Goal: Task Accomplishment & Management: Manage account settings

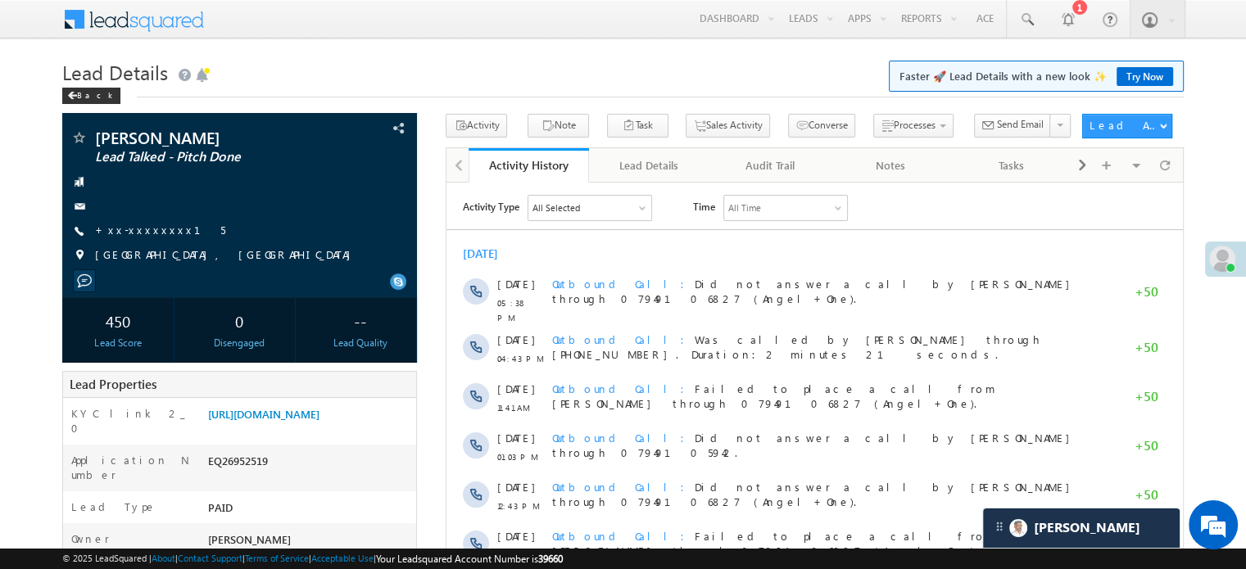
scroll to position [8150, 0]
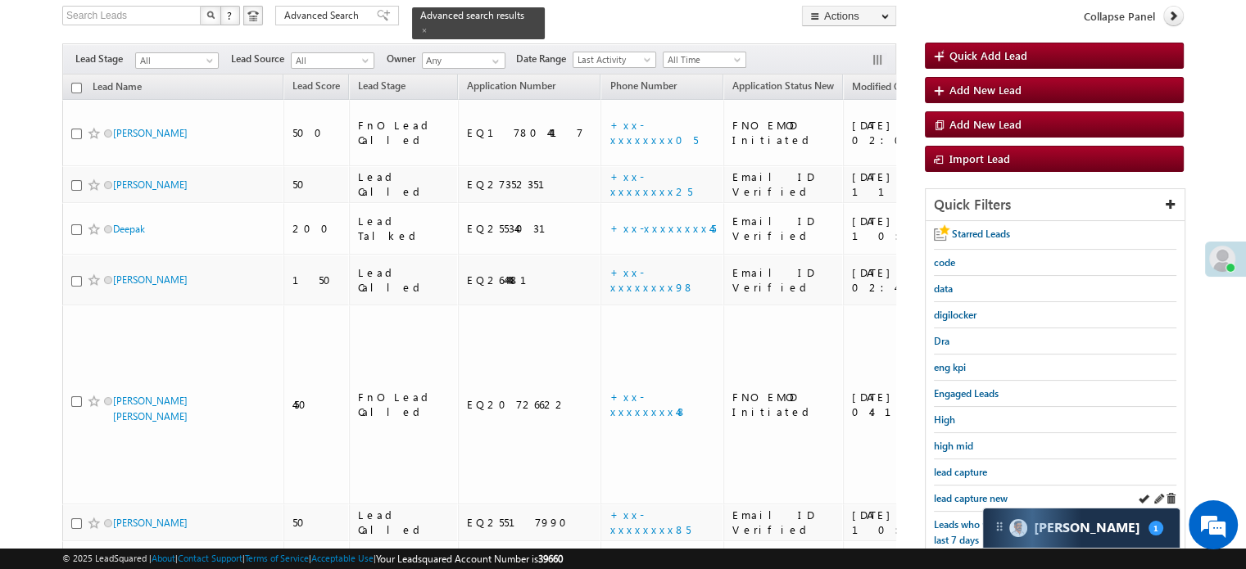
scroll to position [246, 0]
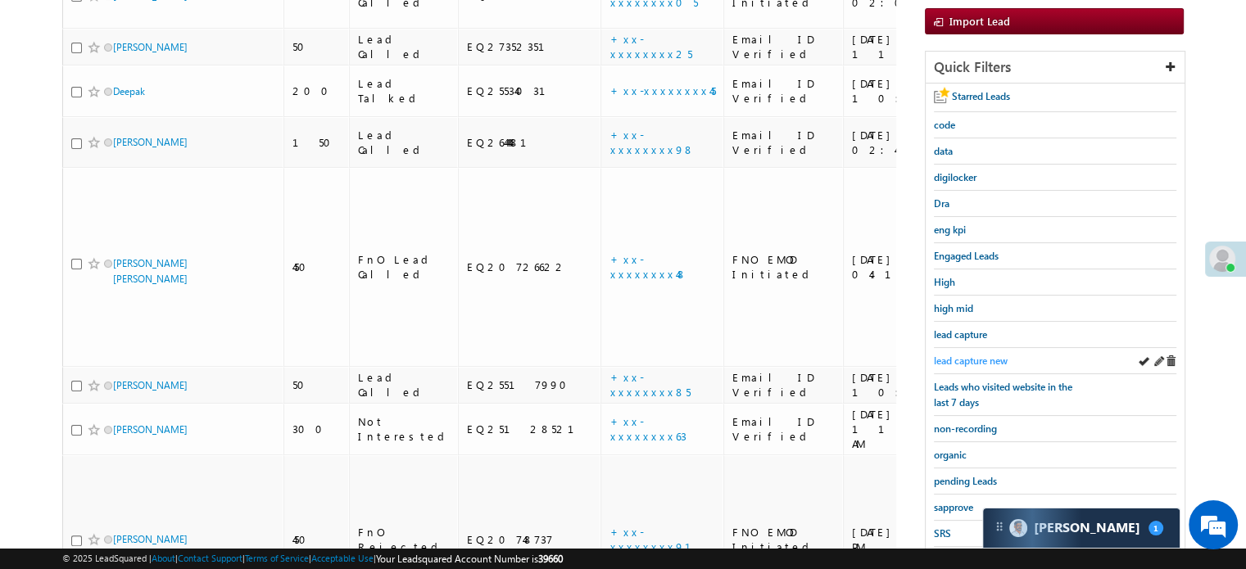
click at [966, 359] on span "lead capture new" at bounding box center [971, 361] width 74 height 12
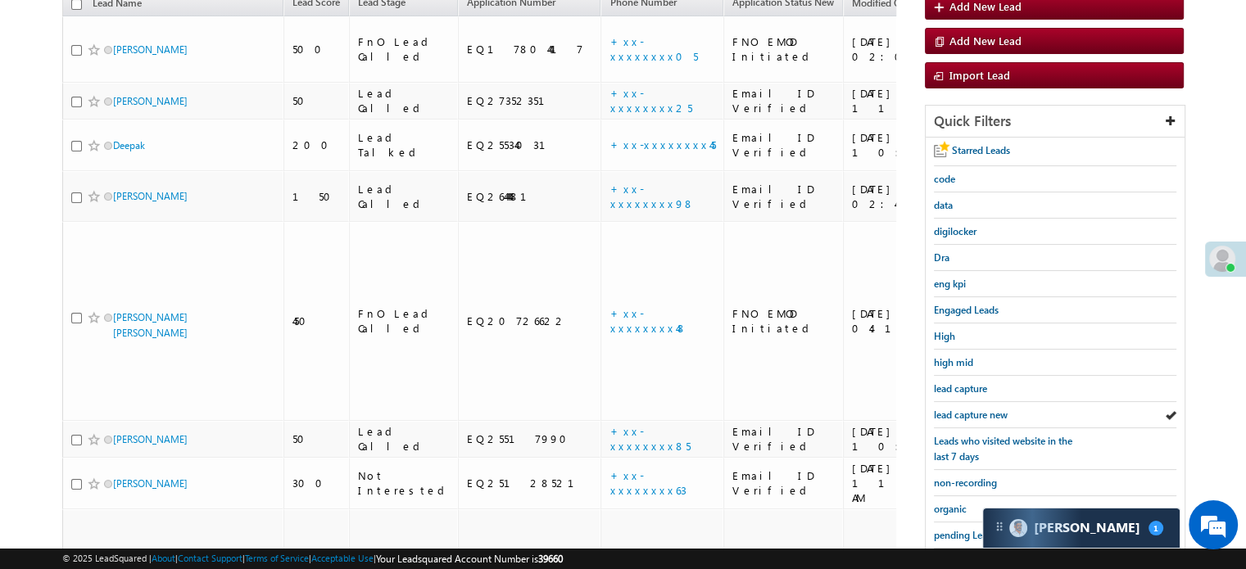
scroll to position [351, 0]
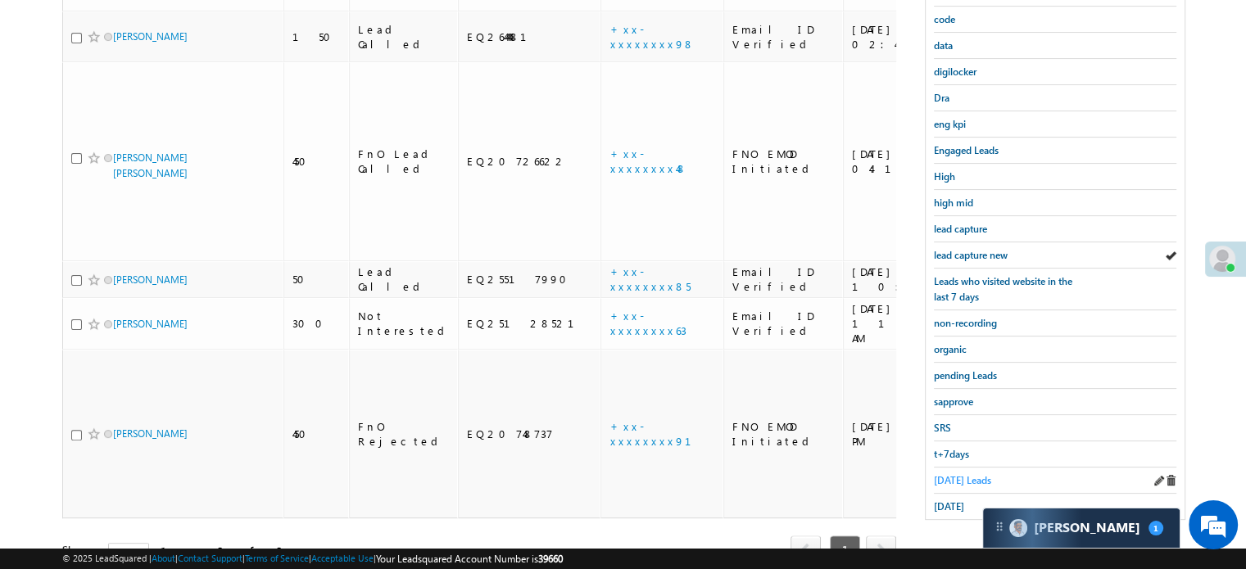
click at [956, 474] on span "Today's Leads" at bounding box center [962, 480] width 57 height 12
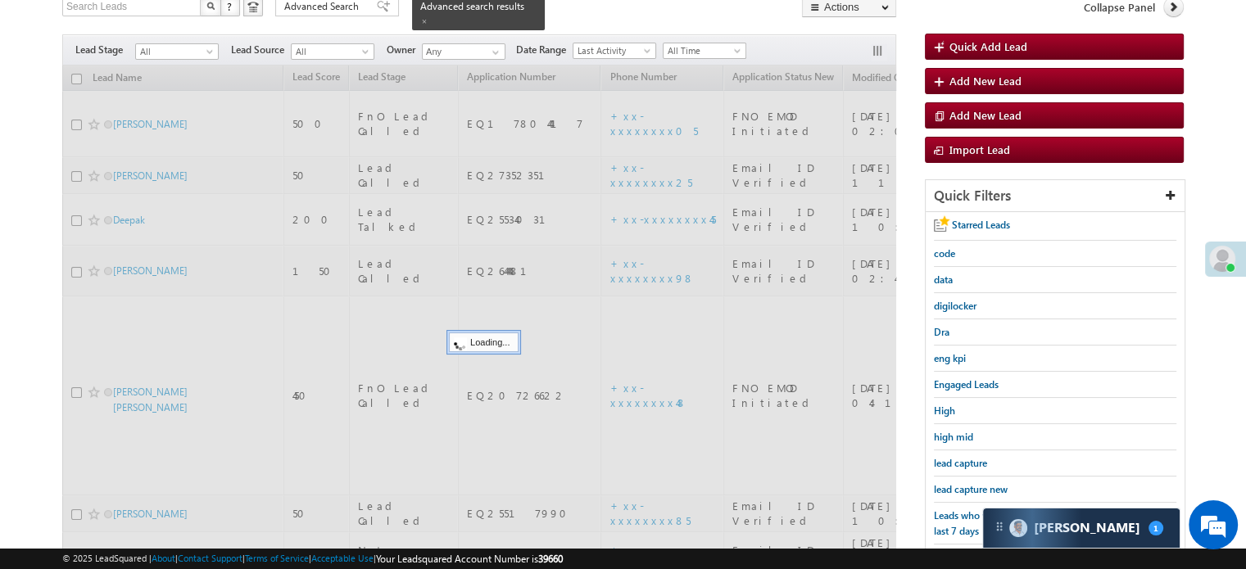
scroll to position [106, 0]
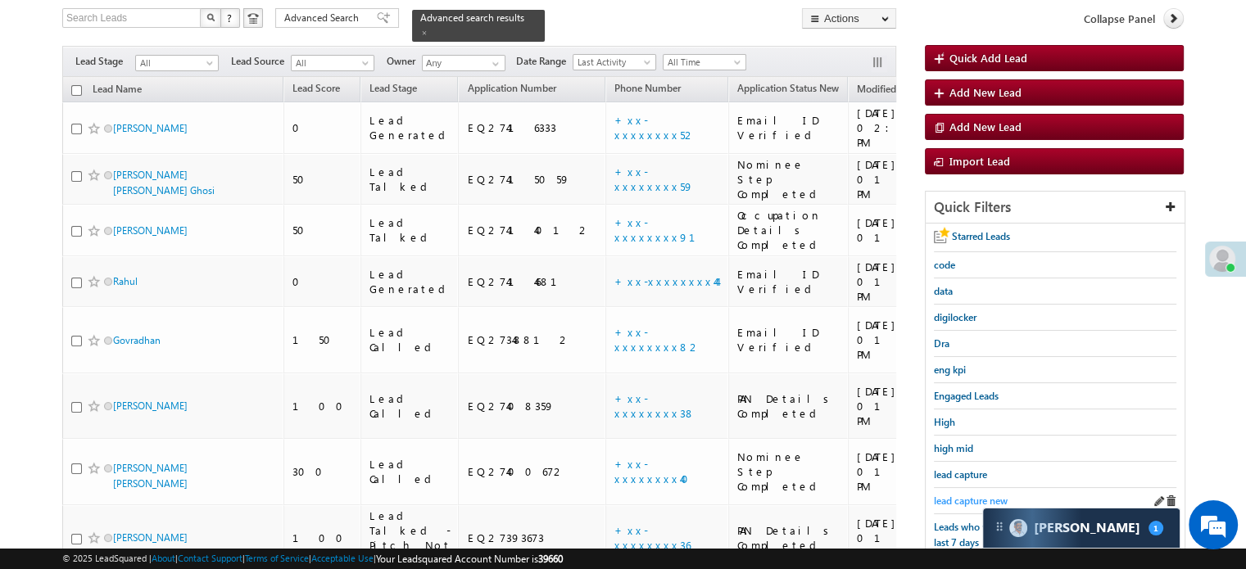
click at [960, 495] on span "lead capture new" at bounding box center [971, 501] width 74 height 12
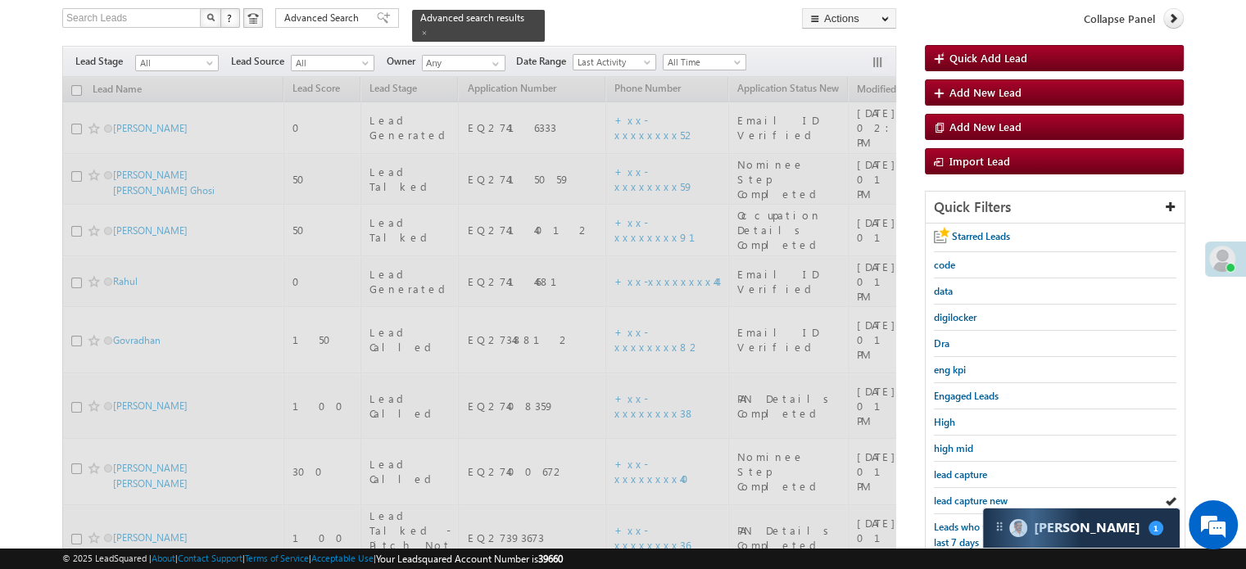
scroll to position [0, 0]
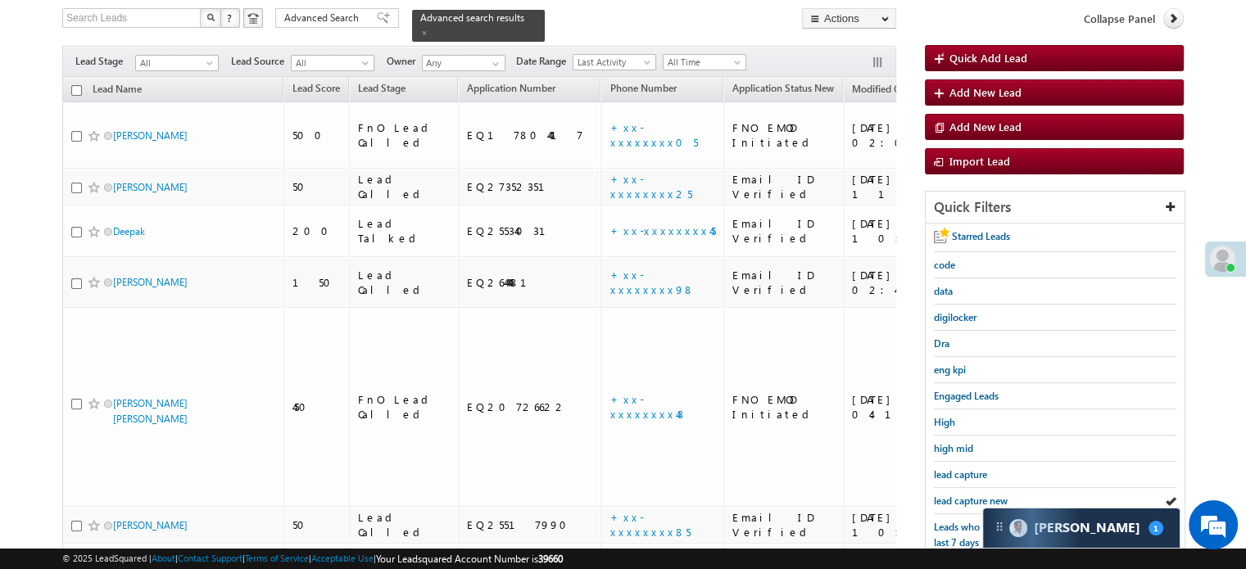
click at [960, 495] on span "lead capture new" at bounding box center [971, 501] width 74 height 12
click at [965, 495] on span "lead capture new" at bounding box center [971, 501] width 74 height 12
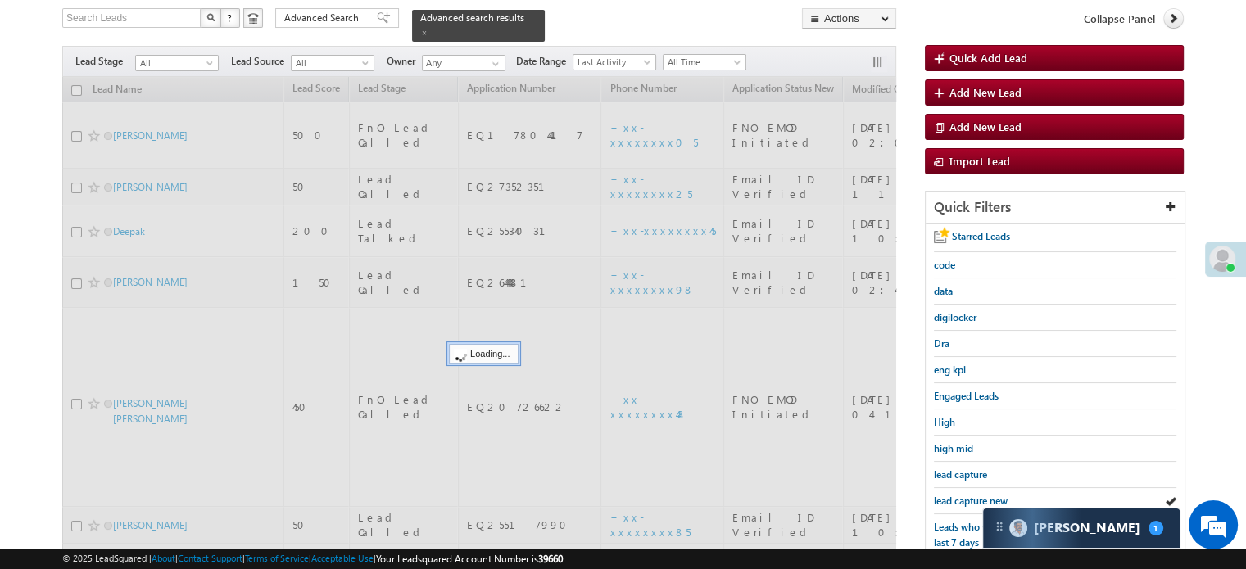
click at [965, 495] on span "lead capture new" at bounding box center [971, 501] width 74 height 12
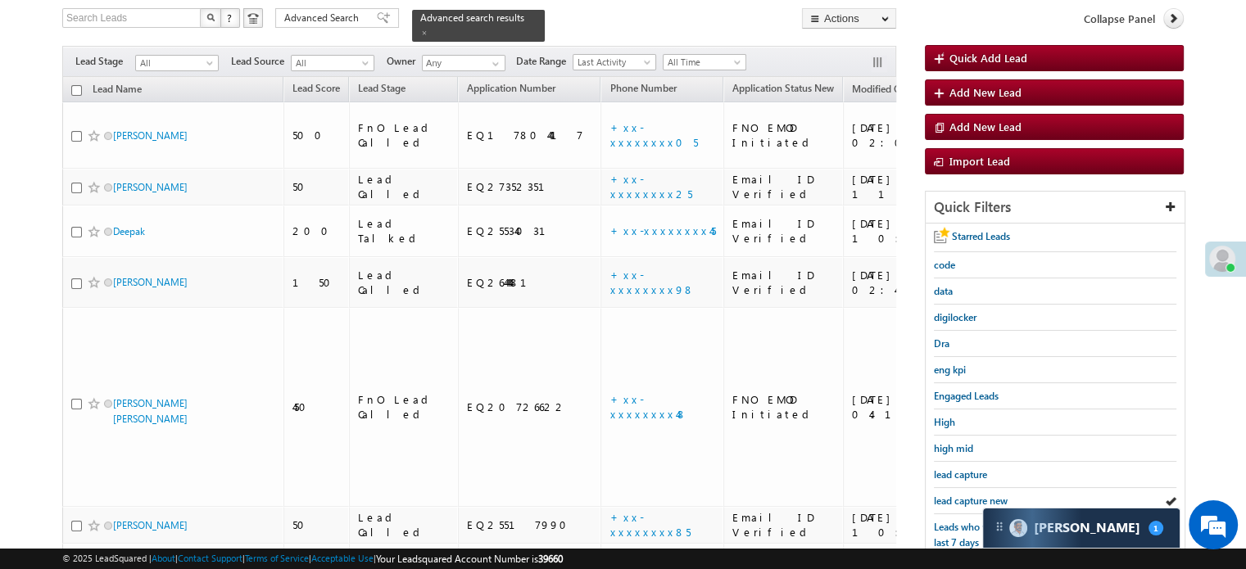
click at [965, 495] on span "lead capture new" at bounding box center [971, 501] width 74 height 12
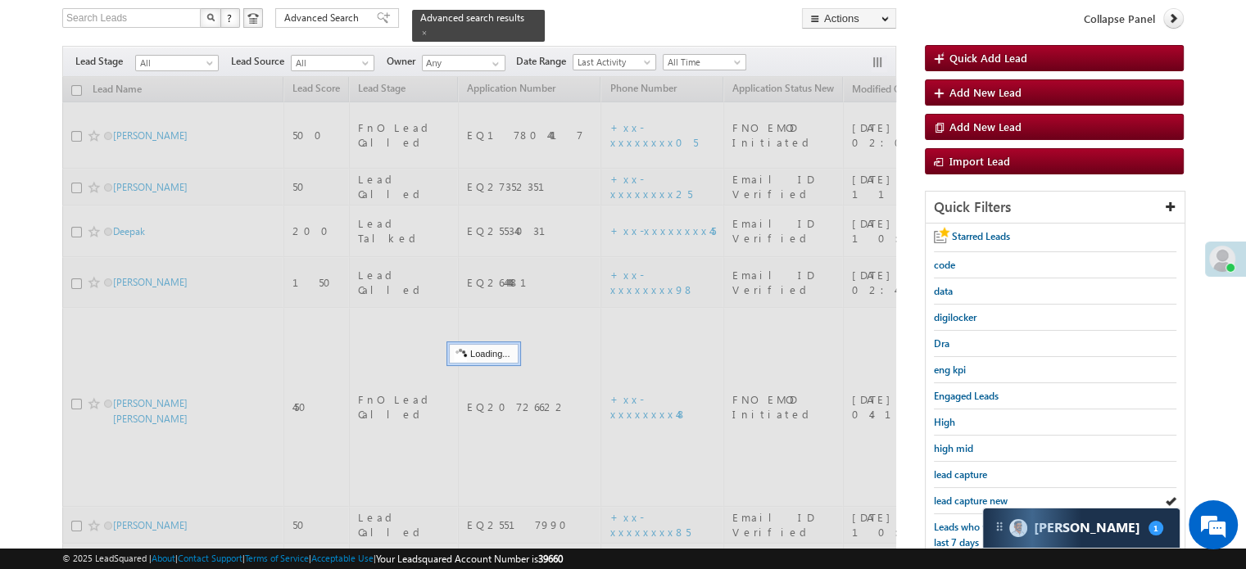
scroll to position [351, 0]
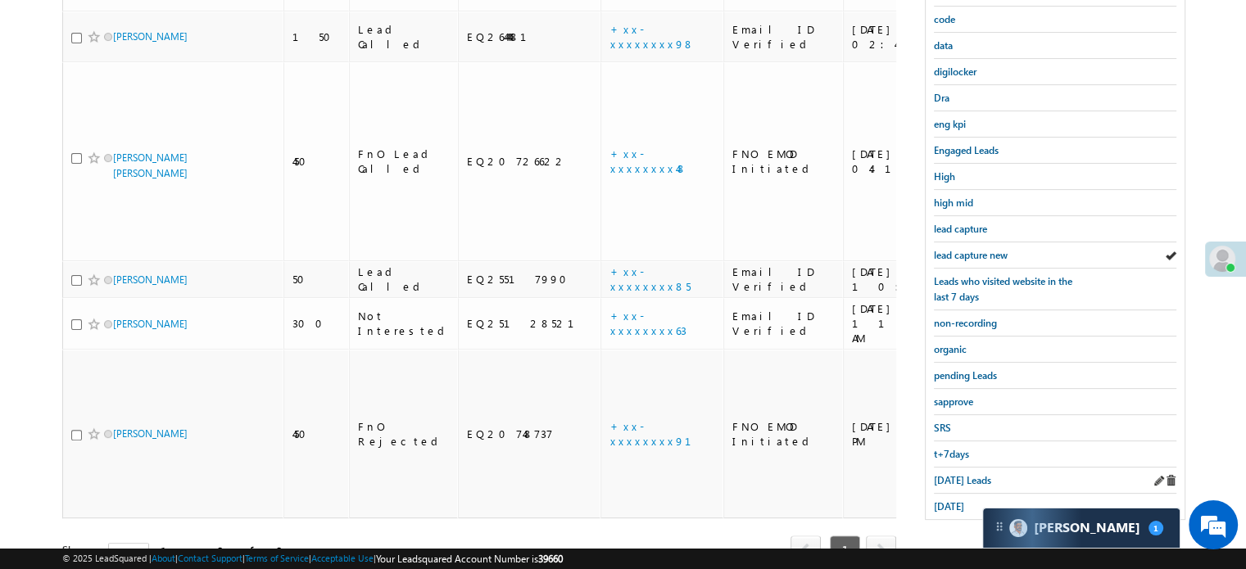
click at [938, 481] on div "[DATE] Leads" at bounding box center [1055, 481] width 242 height 26
click at [942, 477] on span "[DATE] Leads" at bounding box center [962, 480] width 57 height 12
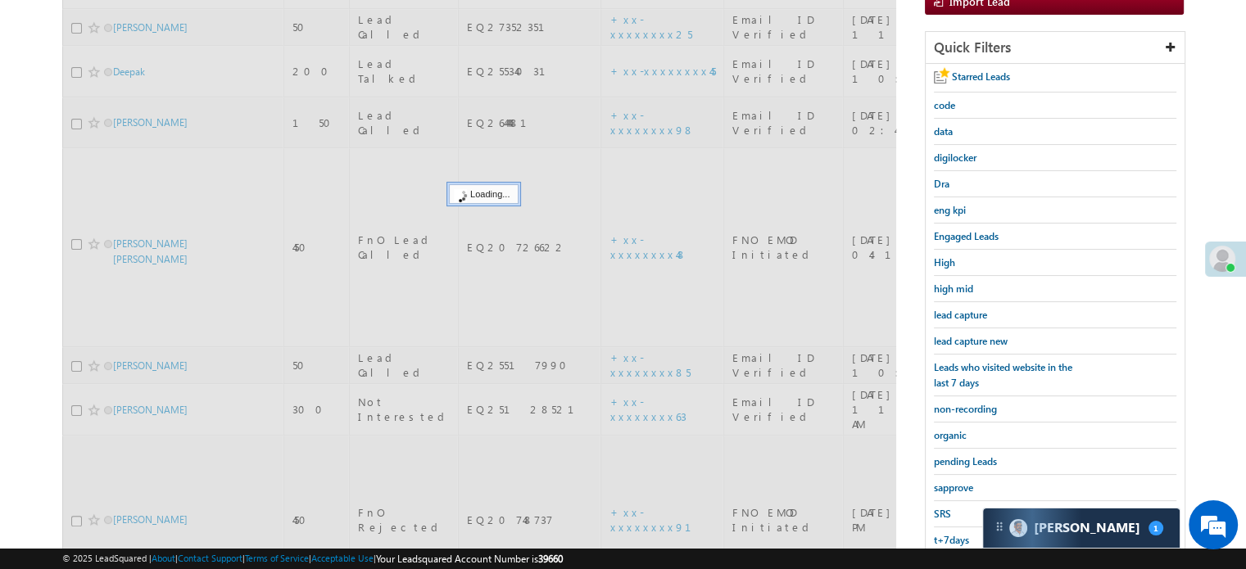
scroll to position [106, 0]
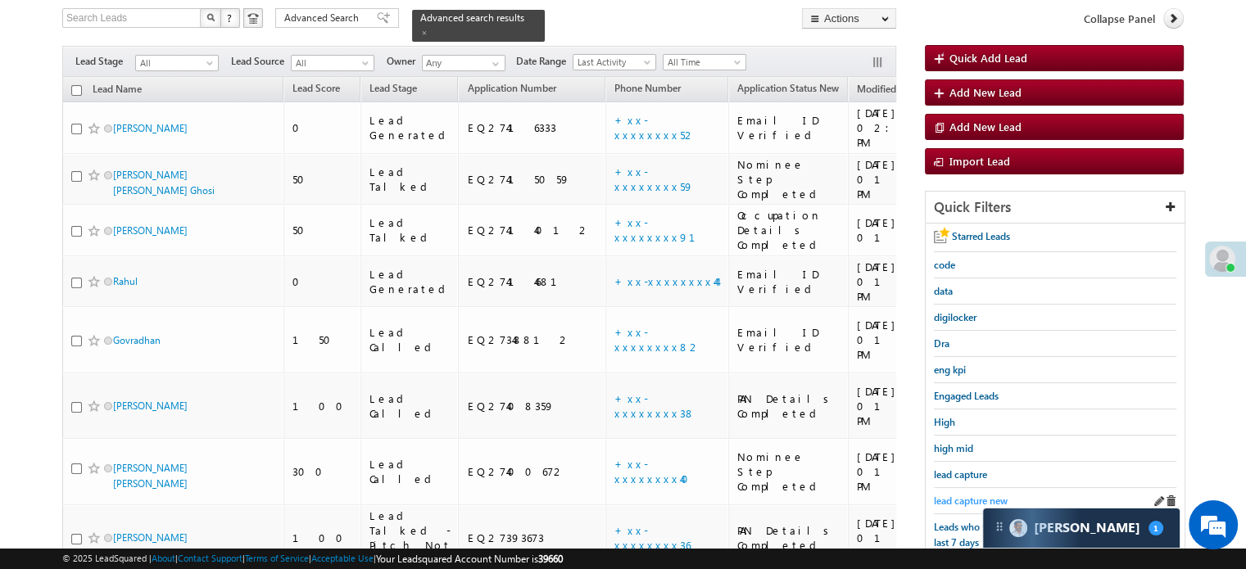
click at [950, 497] on span "lead capture new" at bounding box center [971, 501] width 74 height 12
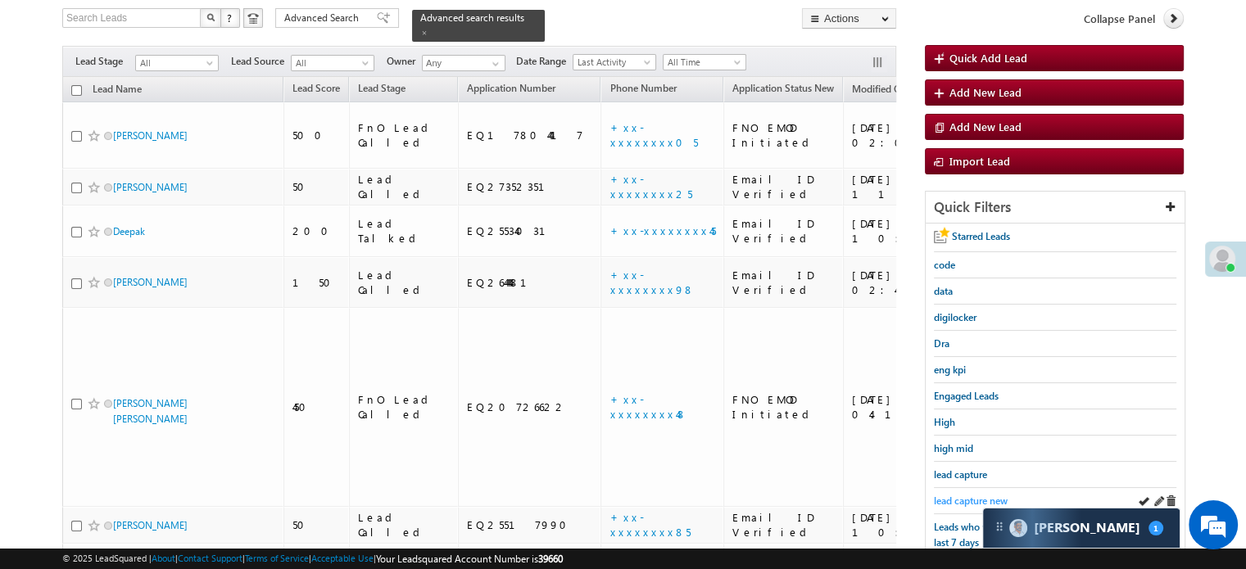
click at [966, 495] on span "lead capture new" at bounding box center [971, 501] width 74 height 12
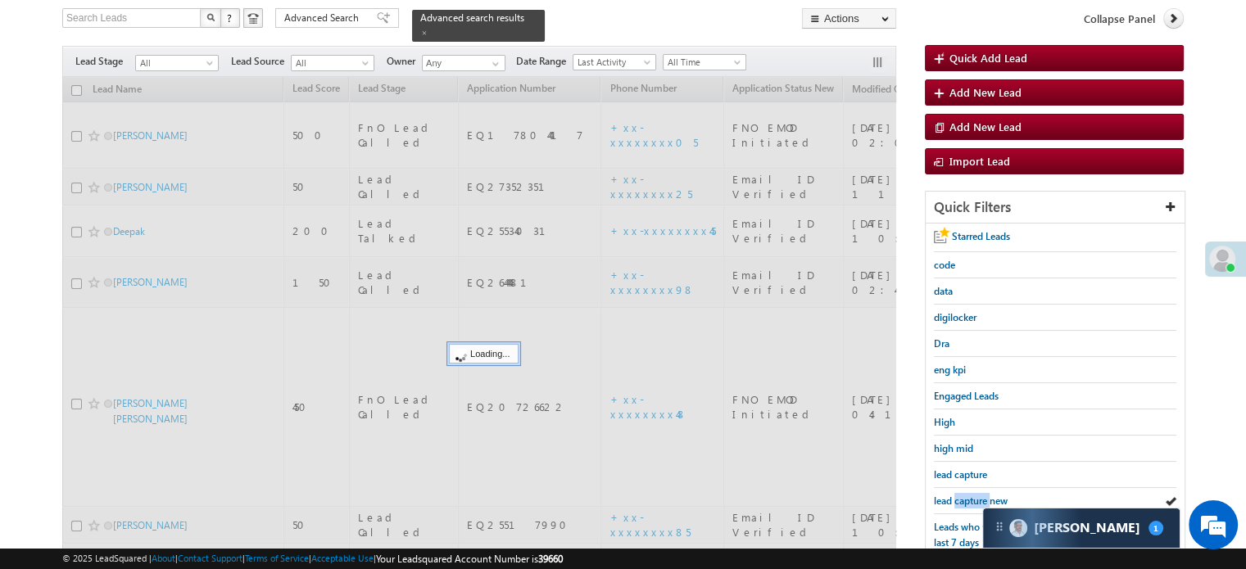
click at [966, 495] on span "lead capture new" at bounding box center [971, 501] width 74 height 12
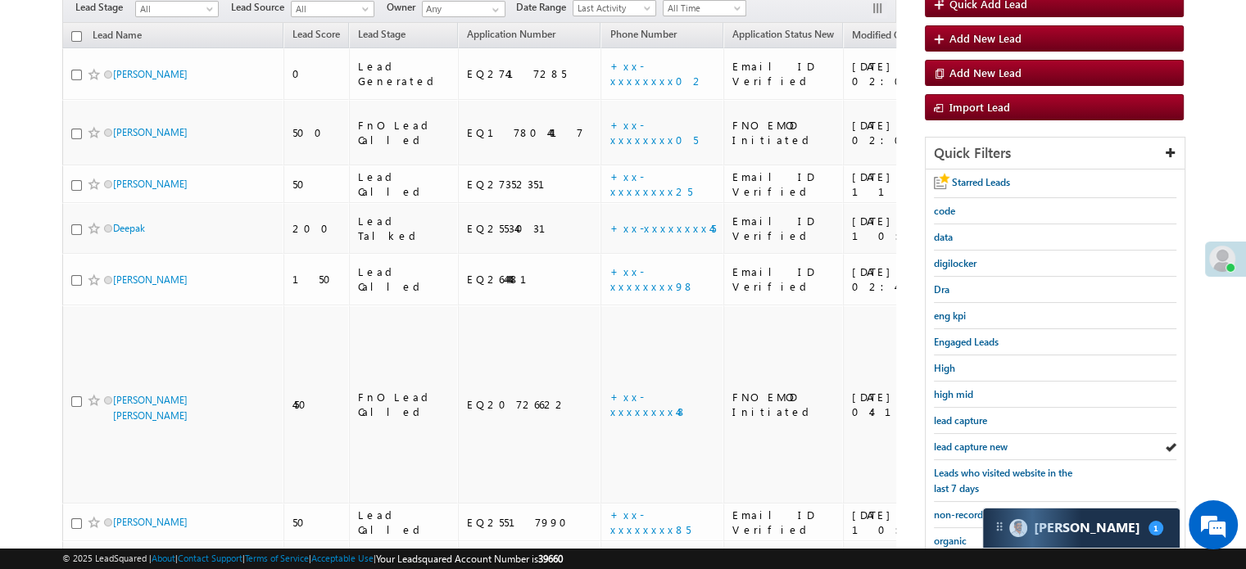
scroll to position [188, 0]
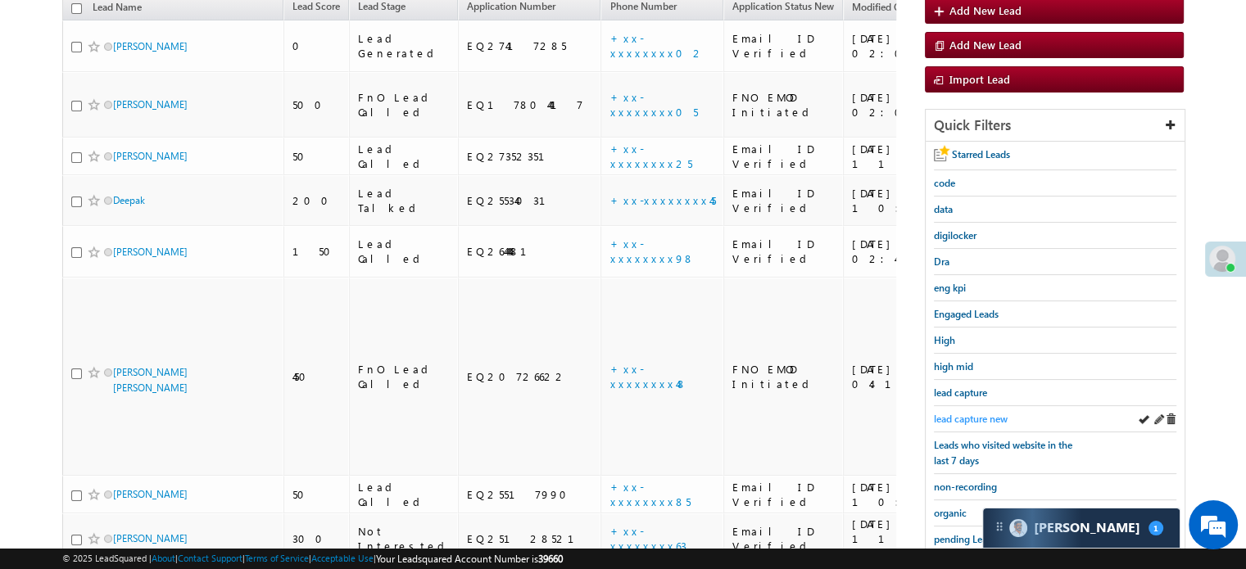
click at [982, 415] on span "lead capture new" at bounding box center [971, 419] width 74 height 12
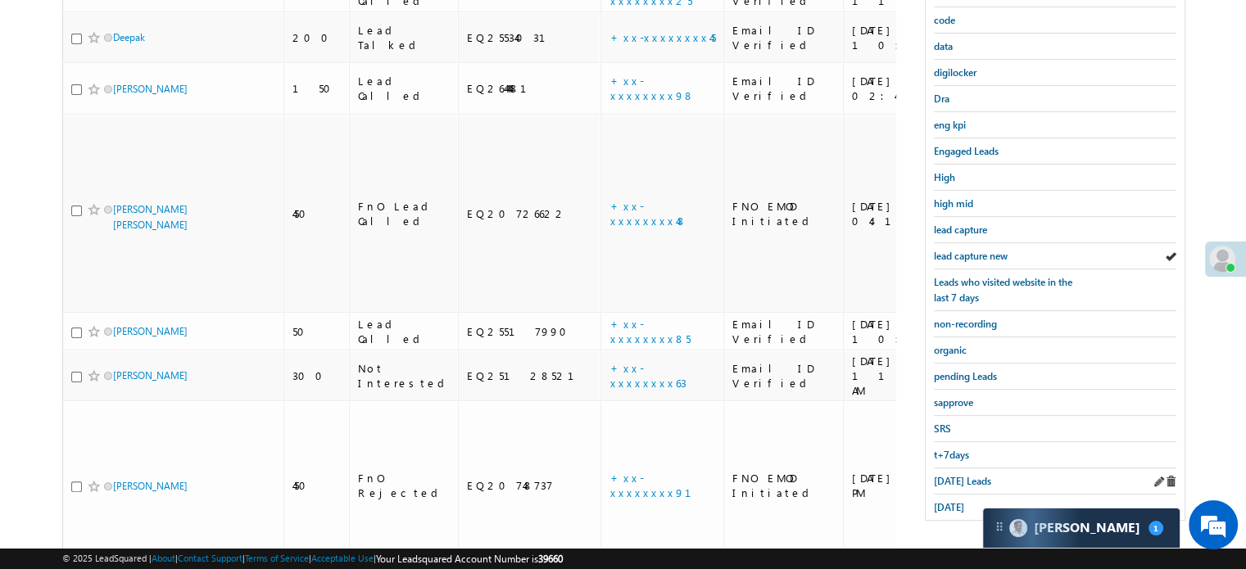
scroll to position [351, 0]
click at [960, 474] on span "Today's Leads" at bounding box center [962, 480] width 57 height 12
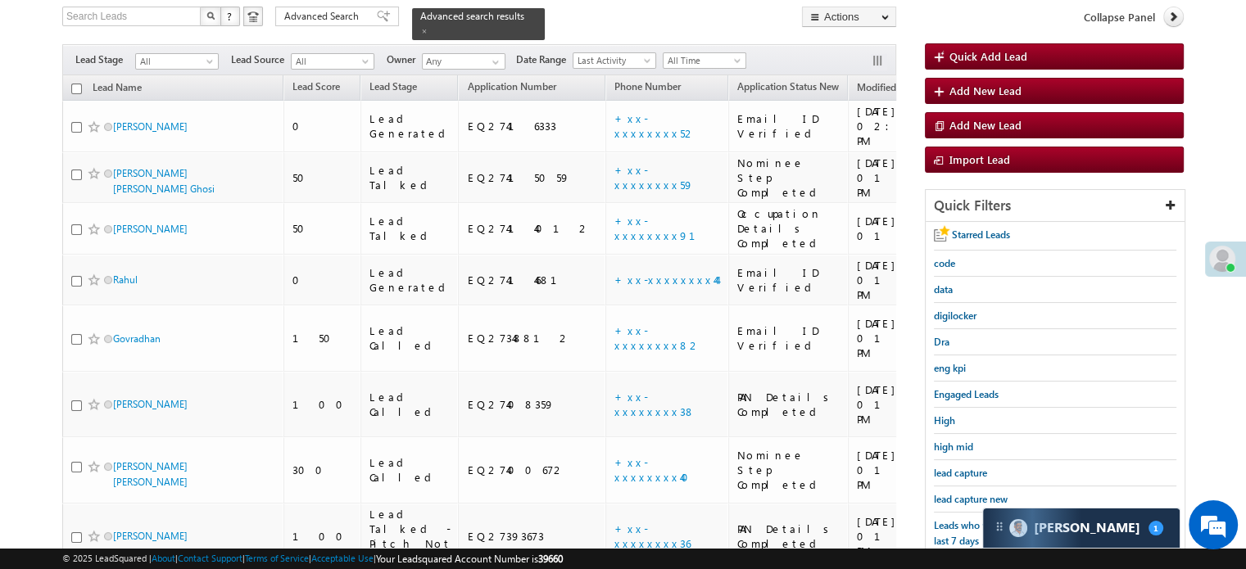
scroll to position [0, 0]
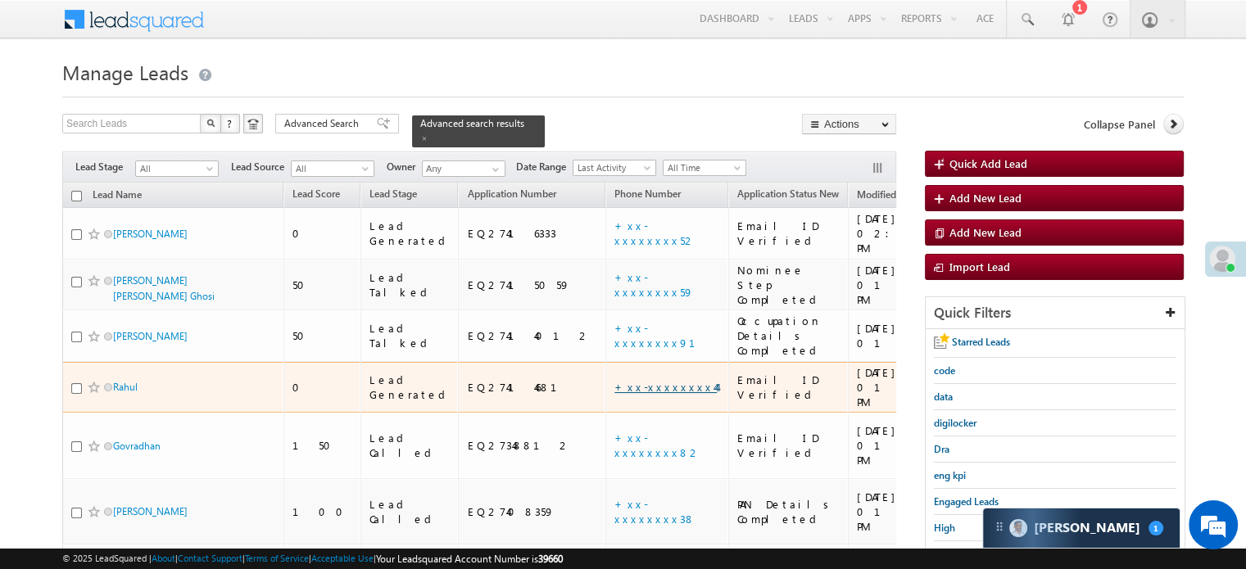
click at [614, 380] on link "+xx-xxxxxxxx44" at bounding box center [665, 387] width 102 height 14
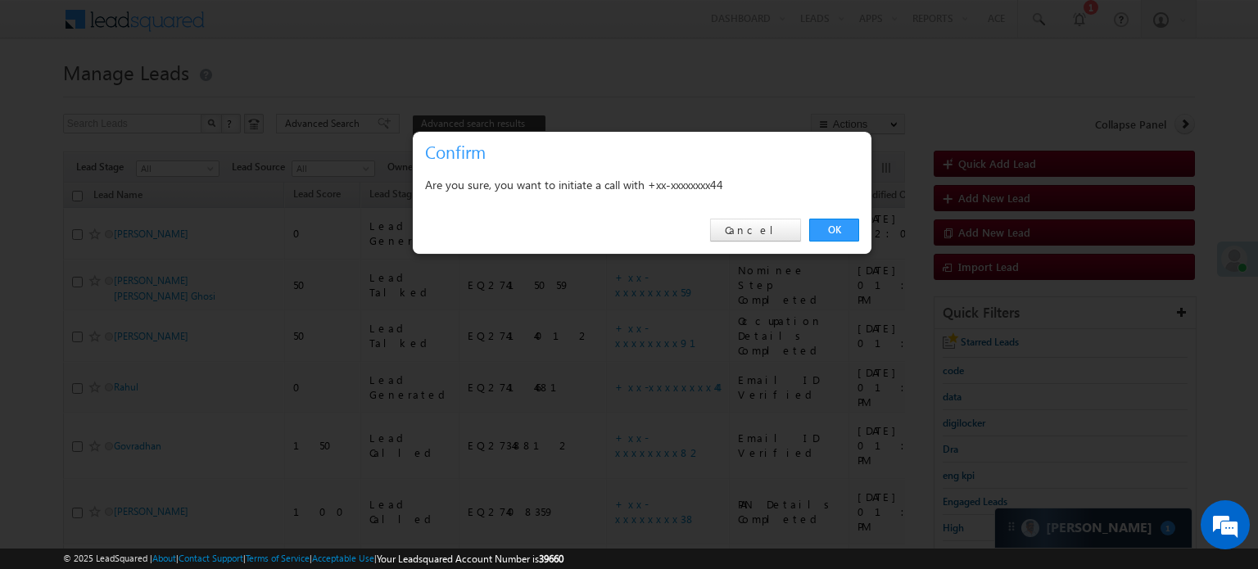
click at [842, 243] on div "OK Cancel" at bounding box center [642, 230] width 459 height 47
click at [835, 225] on link "OK" at bounding box center [834, 230] width 50 height 23
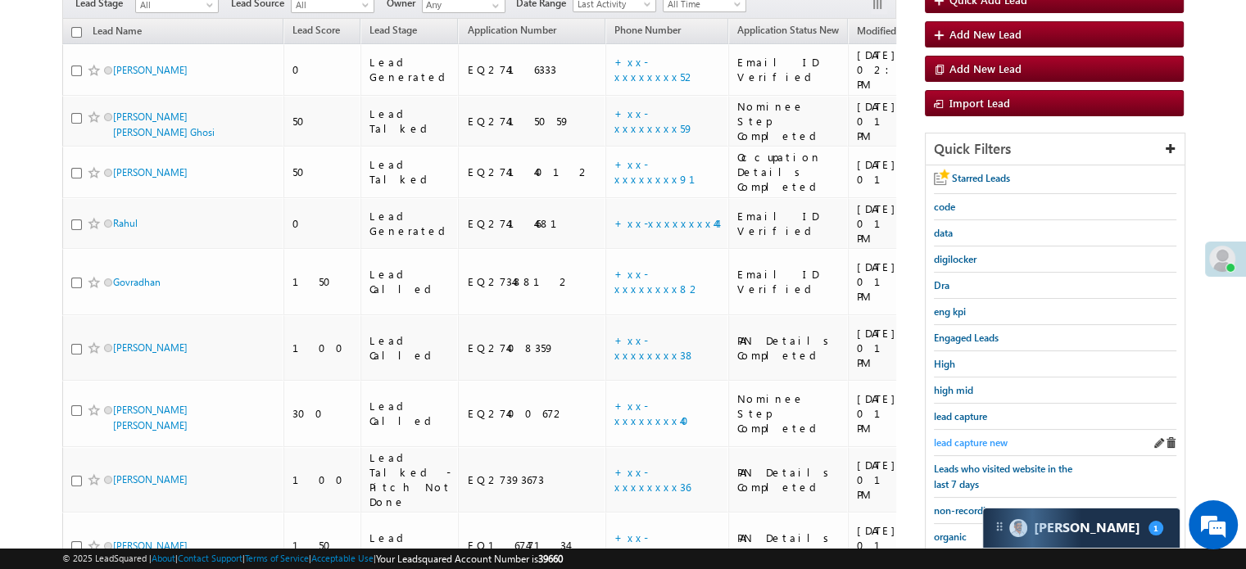
click at [976, 445] on span "lead capture new" at bounding box center [971, 442] width 74 height 12
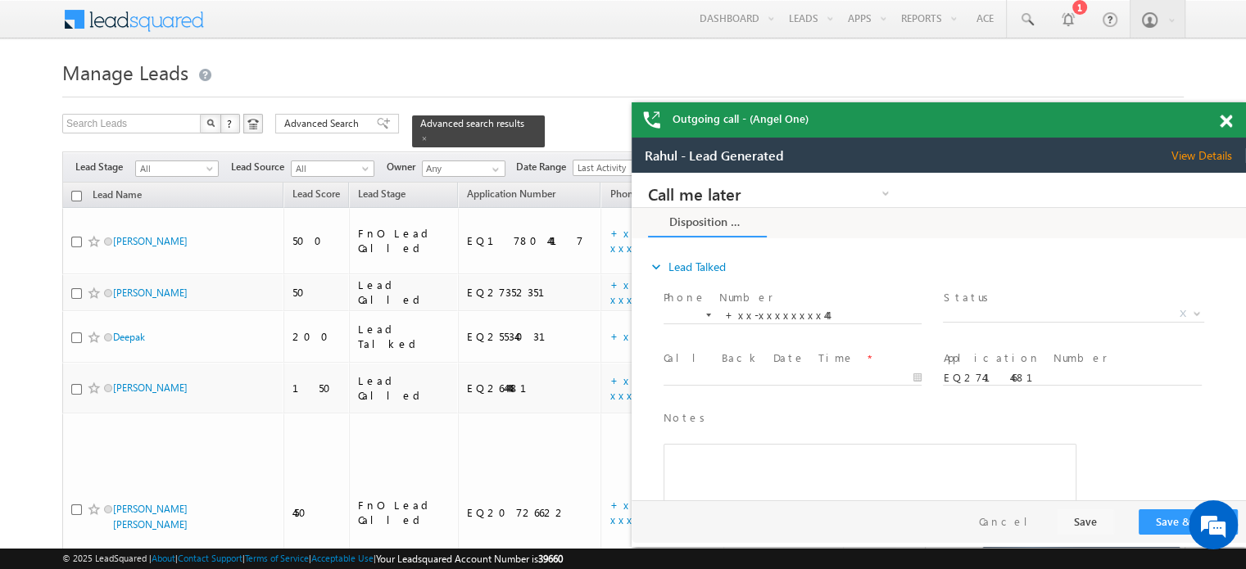
click at [1219, 115] on span at bounding box center [1225, 122] width 12 height 14
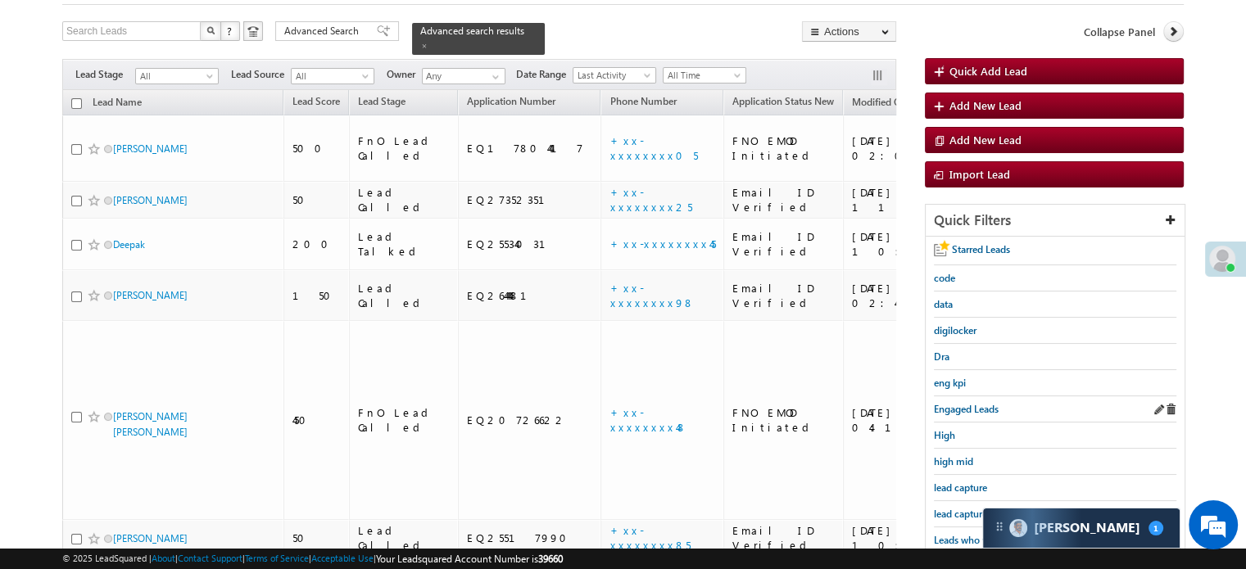
scroll to position [164, 0]
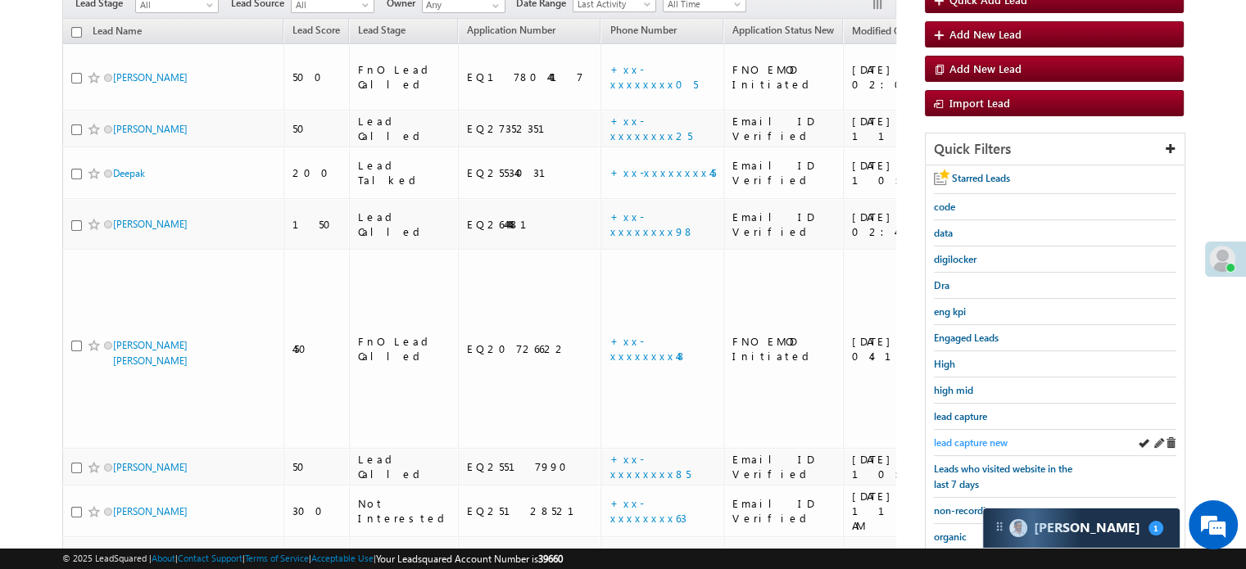
click at [980, 440] on span "lead capture new" at bounding box center [971, 442] width 74 height 12
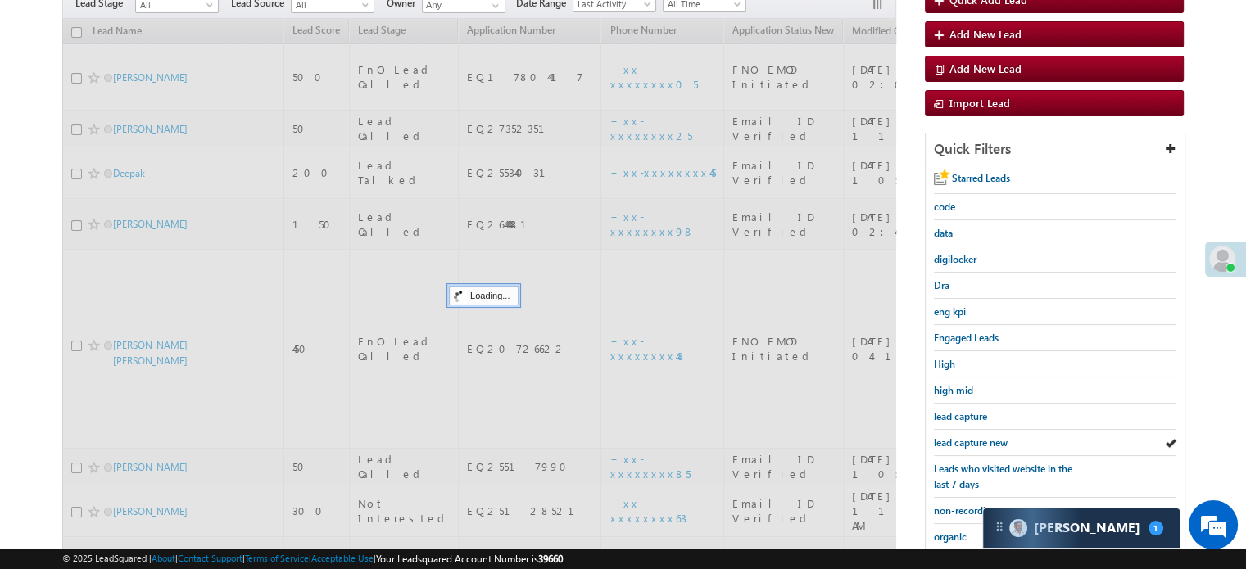
click at [980, 440] on span "lead capture new" at bounding box center [971, 442] width 74 height 12
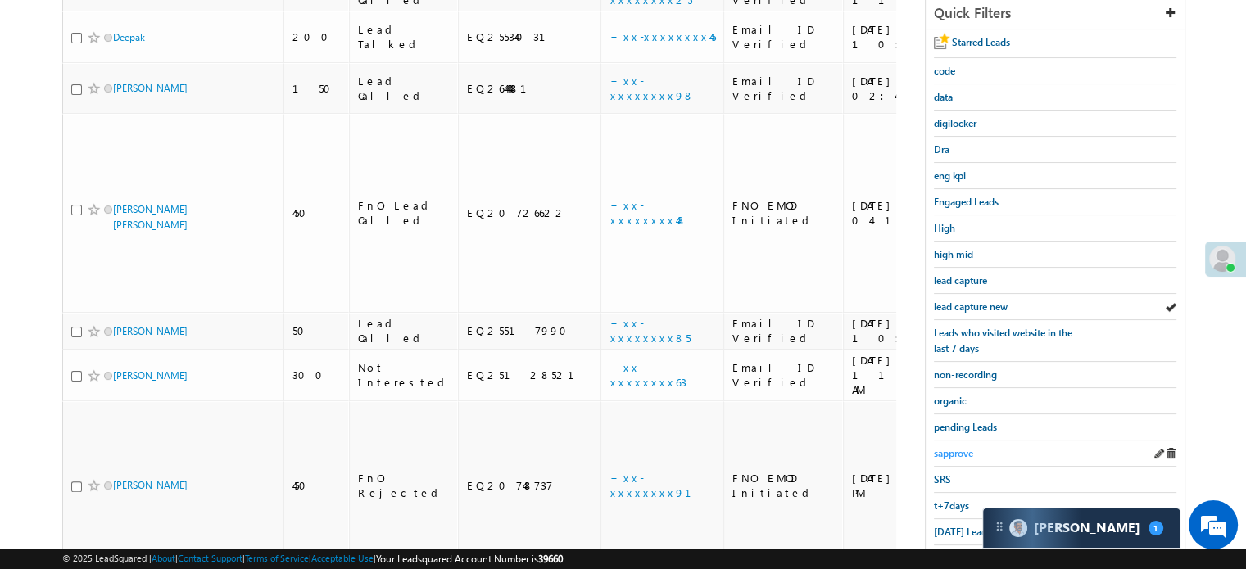
scroll to position [351, 0]
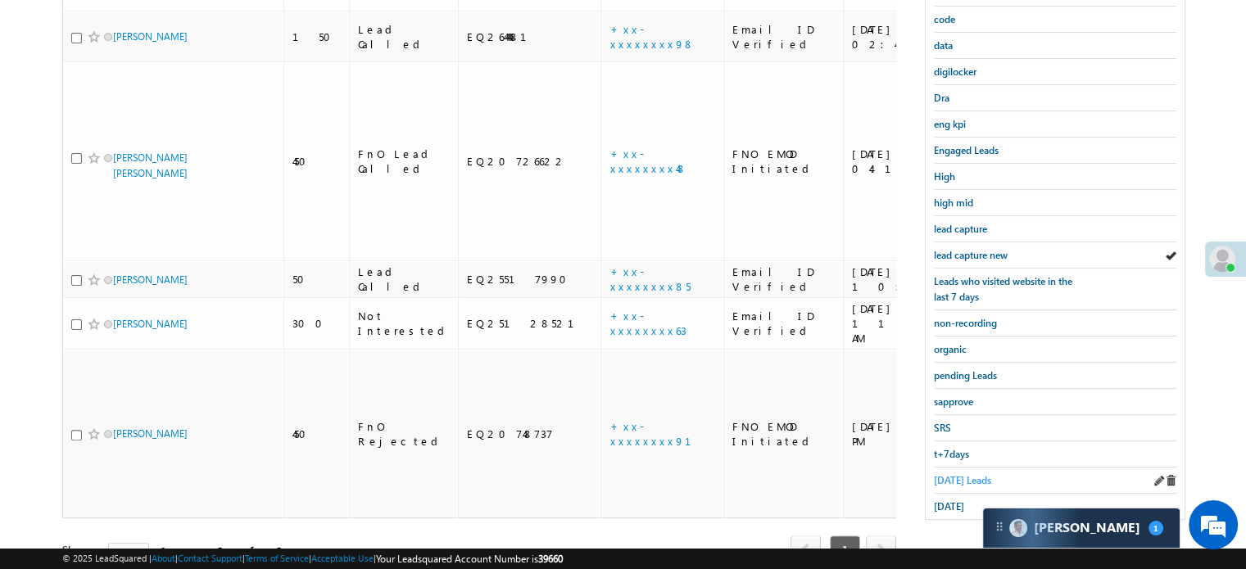
click at [945, 474] on span "Today's Leads" at bounding box center [962, 480] width 57 height 12
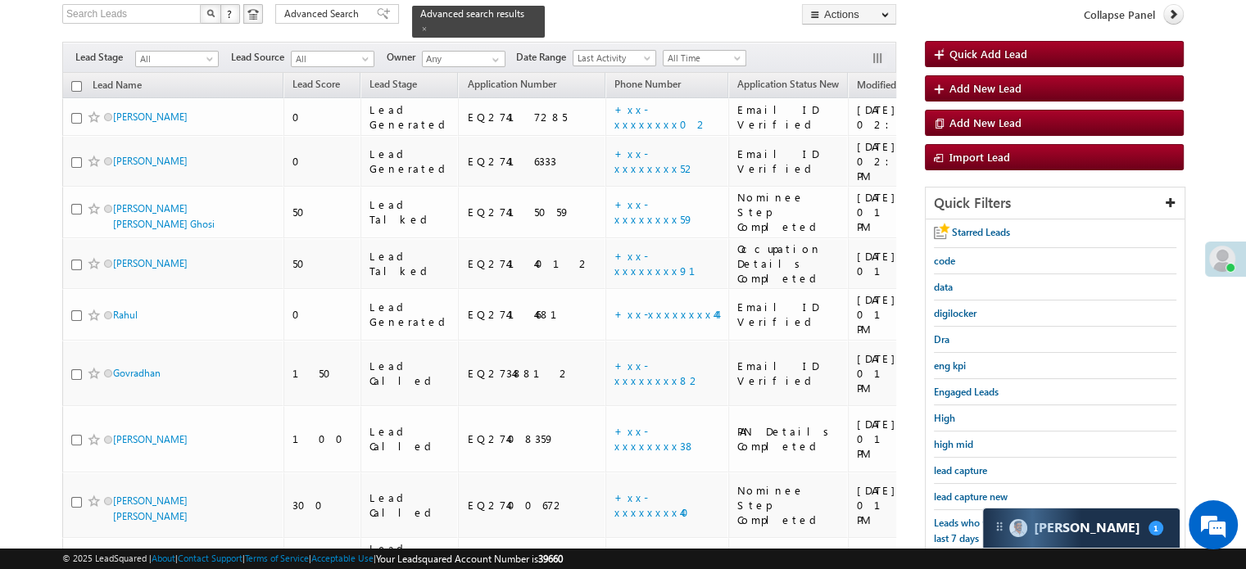
scroll to position [106, 0]
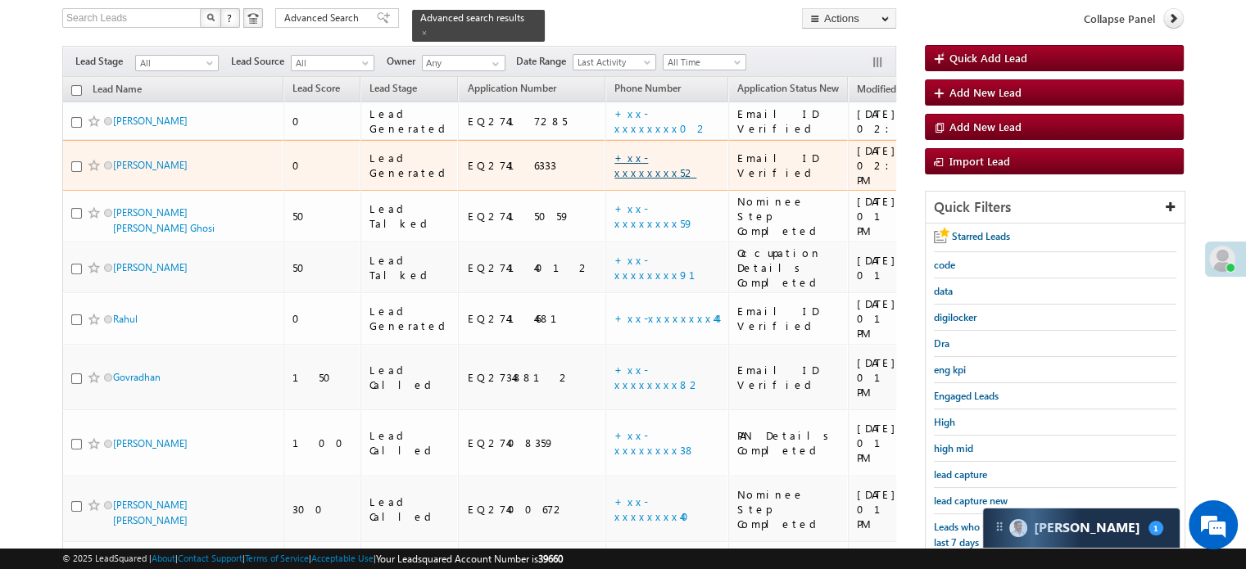
click at [614, 151] on link "+xx-xxxxxxxx52" at bounding box center [655, 165] width 82 height 29
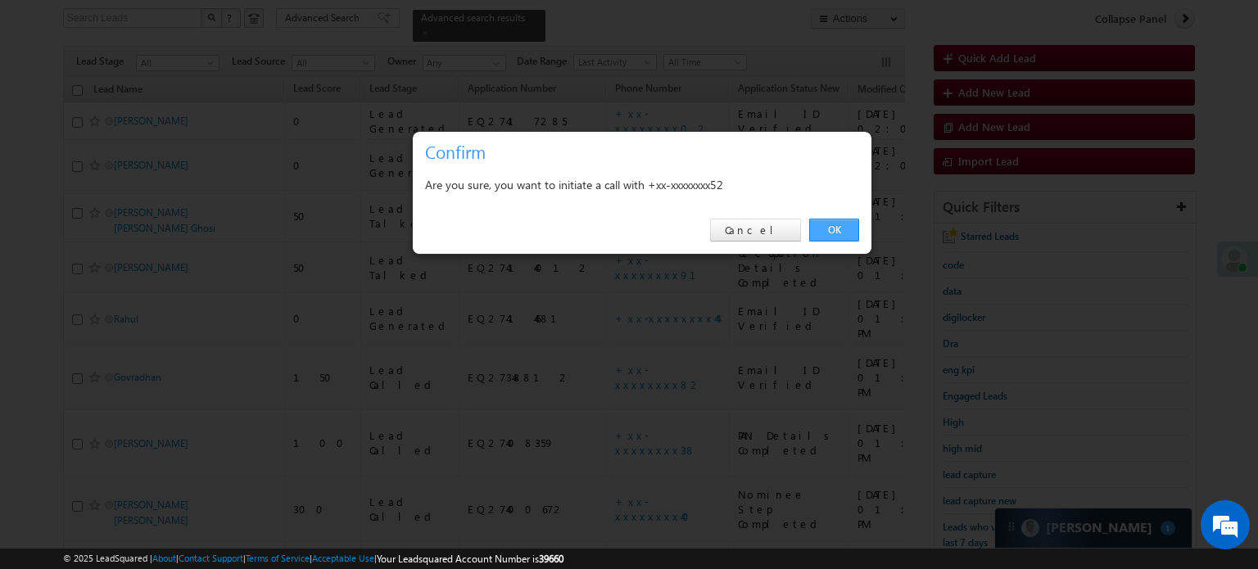
click at [842, 225] on link "OK" at bounding box center [834, 230] width 50 height 23
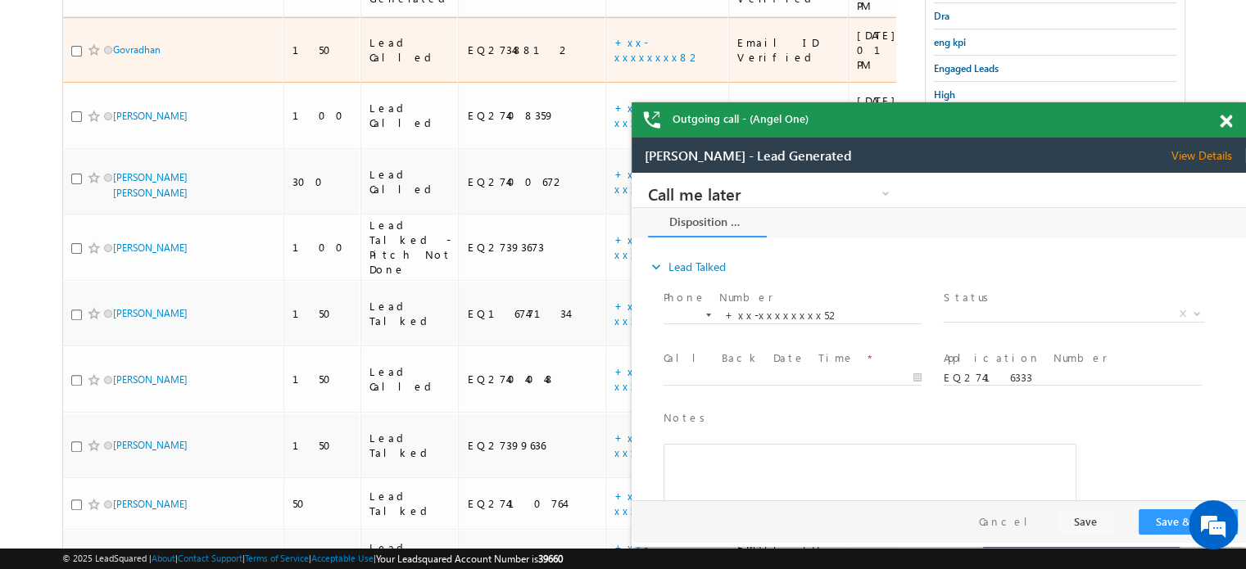
scroll to position [0, 0]
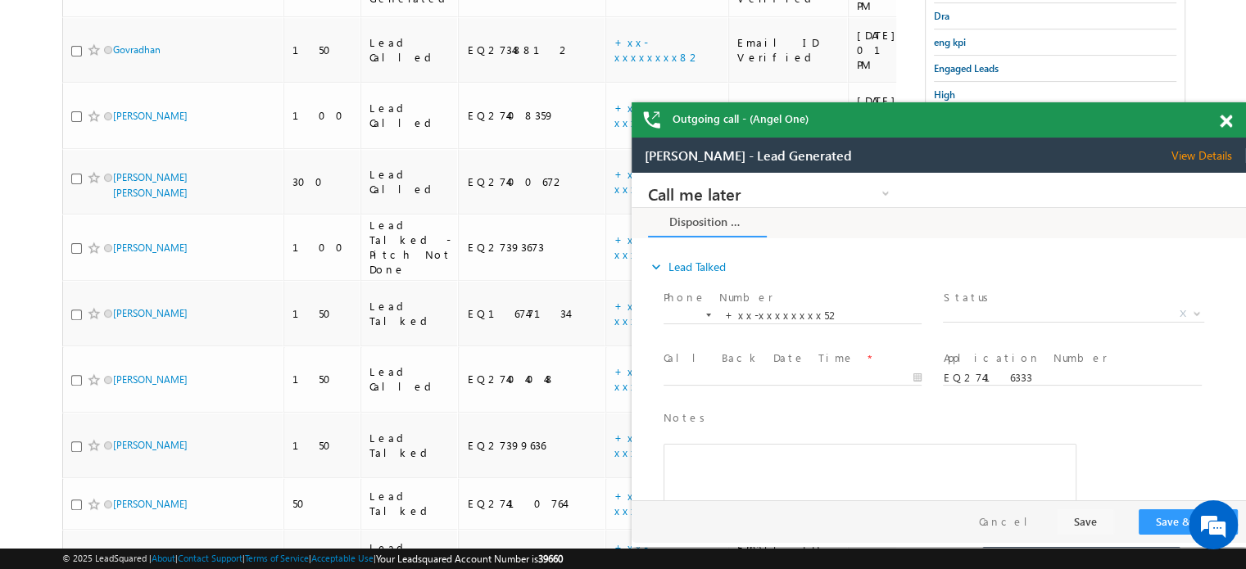
click at [1232, 112] on div at bounding box center [1234, 118] width 22 height 32
click at [1229, 113] on div at bounding box center [1234, 118] width 22 height 32
click at [1229, 127] on span at bounding box center [1225, 122] width 12 height 14
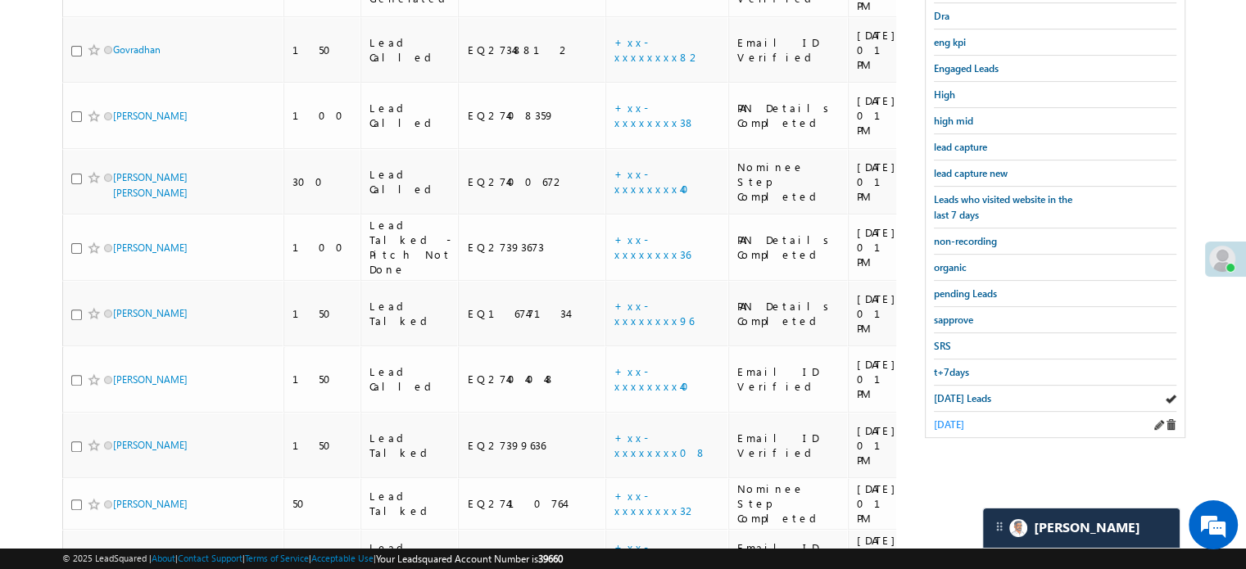
click at [958, 418] on span "yesterday" at bounding box center [949, 424] width 30 height 12
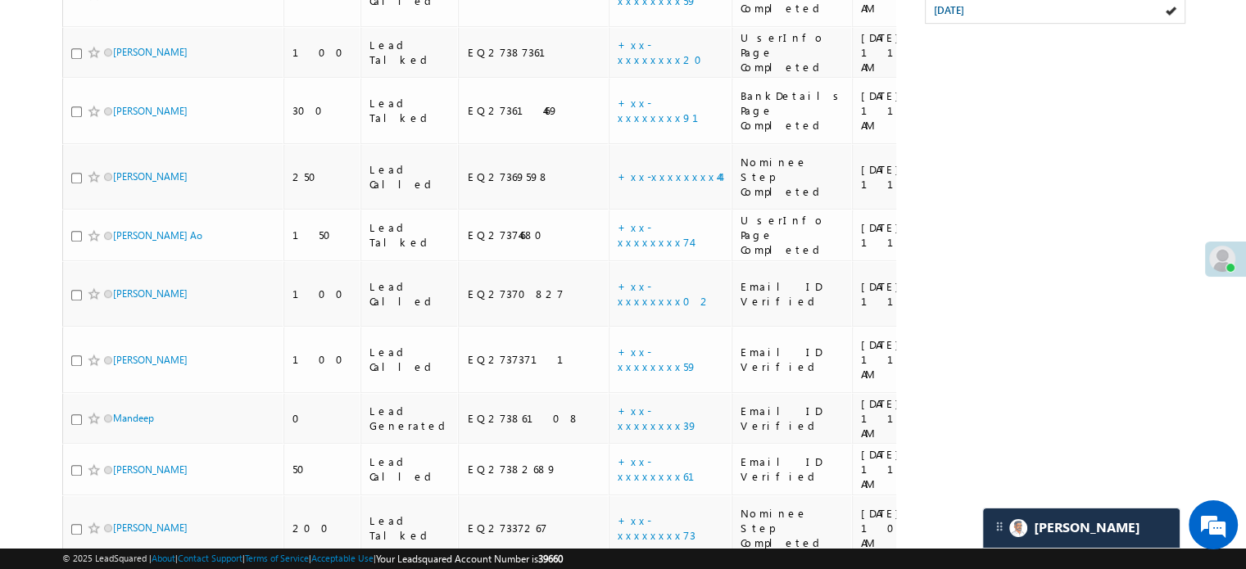
scroll to position [799, 0]
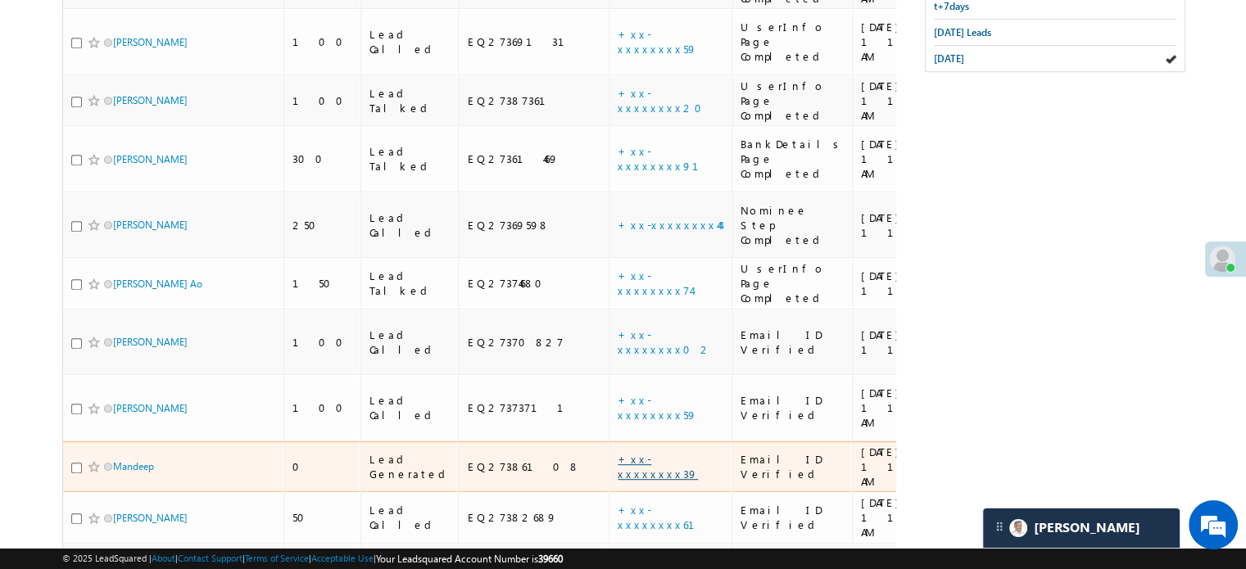
click at [617, 452] on link "+xx-xxxxxxxx39" at bounding box center [657, 466] width 80 height 29
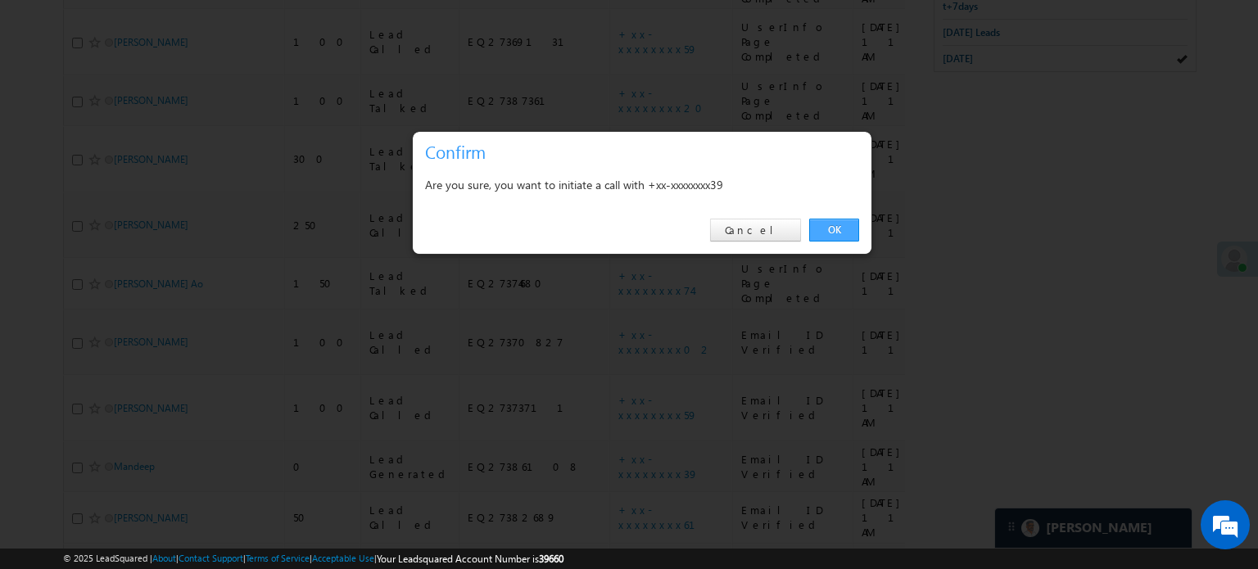
click at [828, 237] on link "OK" at bounding box center [834, 230] width 50 height 23
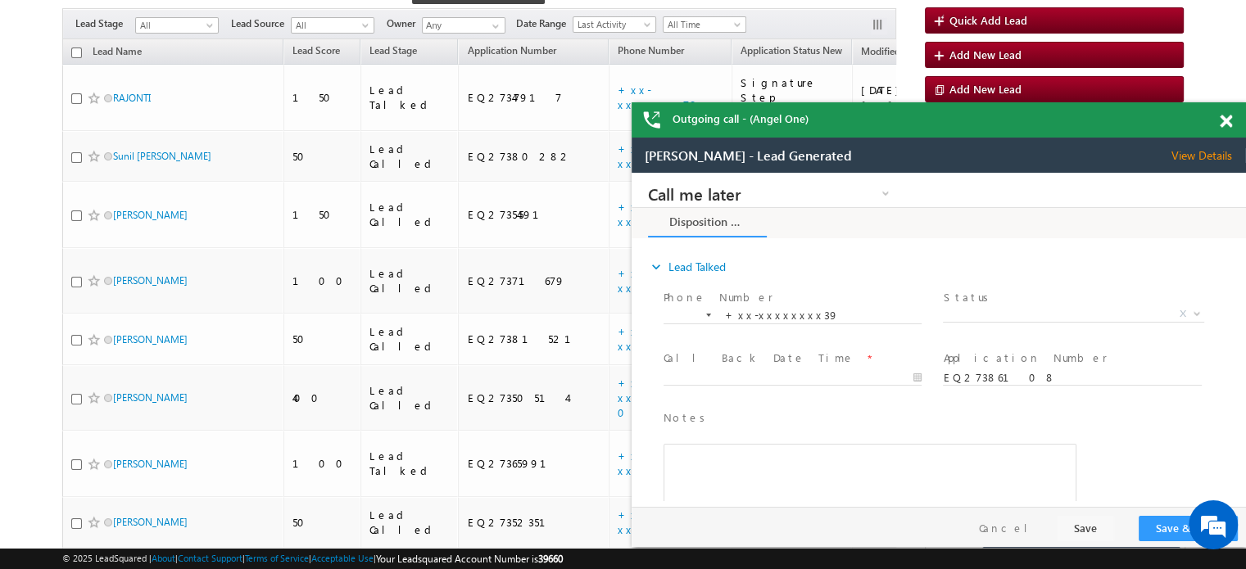
scroll to position [0, 0]
drag, startPoint x: 1225, startPoint y: 126, endPoint x: 539, endPoint y: 7, distance: 696.6
click at [1225, 126] on span at bounding box center [1225, 122] width 12 height 14
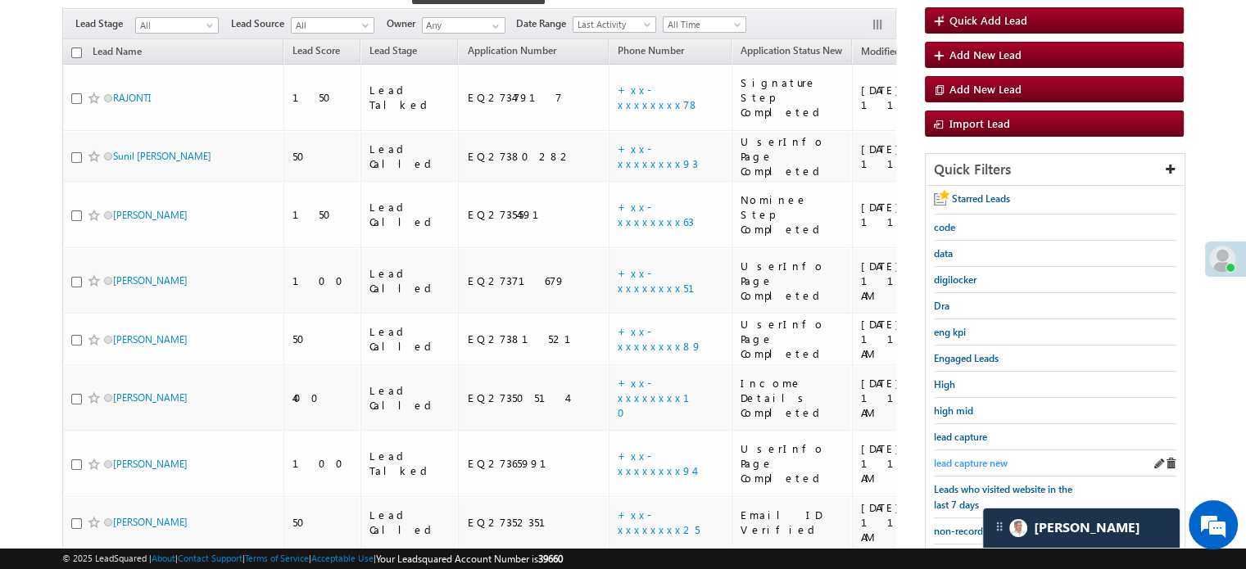
click at [950, 457] on span "lead capture new" at bounding box center [971, 463] width 74 height 12
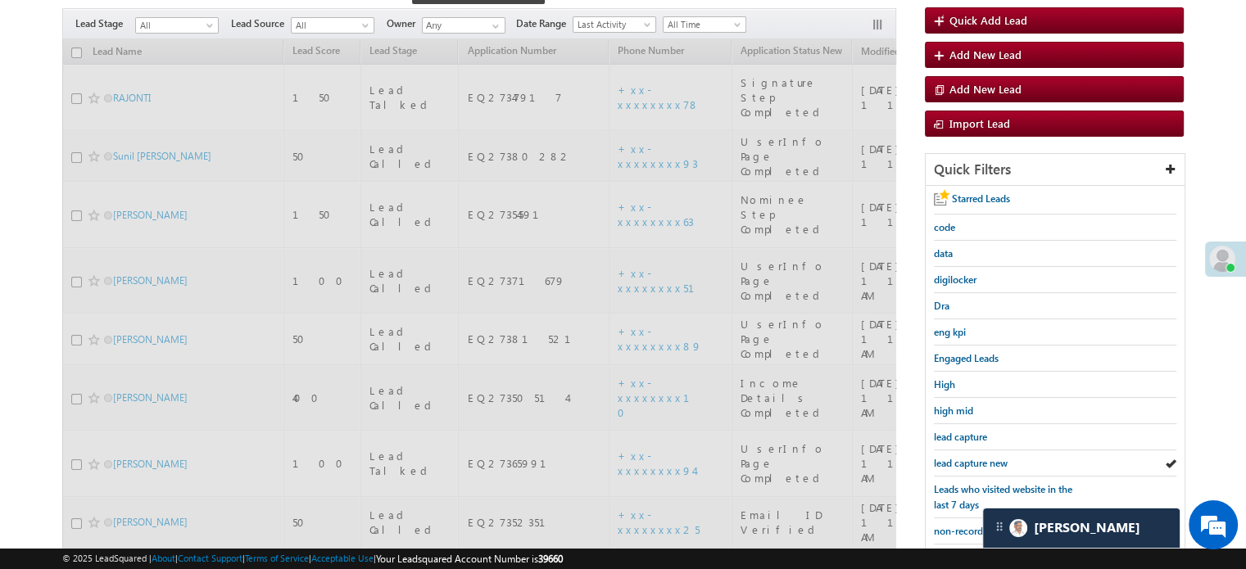
click at [952, 450] on div "lead capture new" at bounding box center [1055, 463] width 242 height 26
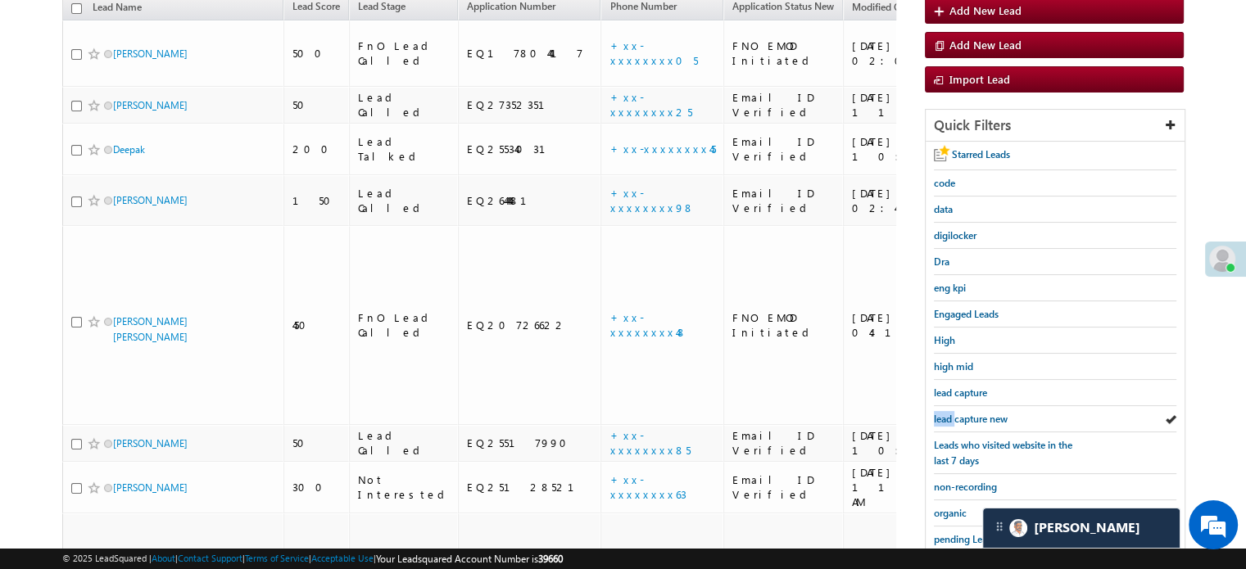
scroll to position [144, 0]
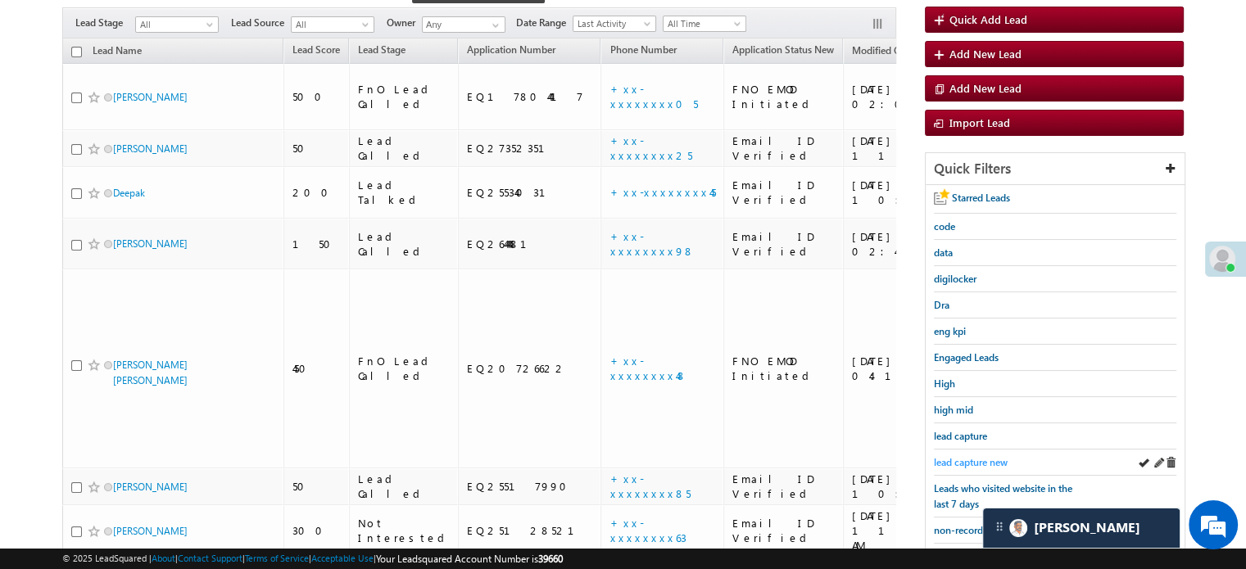
click at [964, 456] on span "lead capture new" at bounding box center [971, 462] width 74 height 12
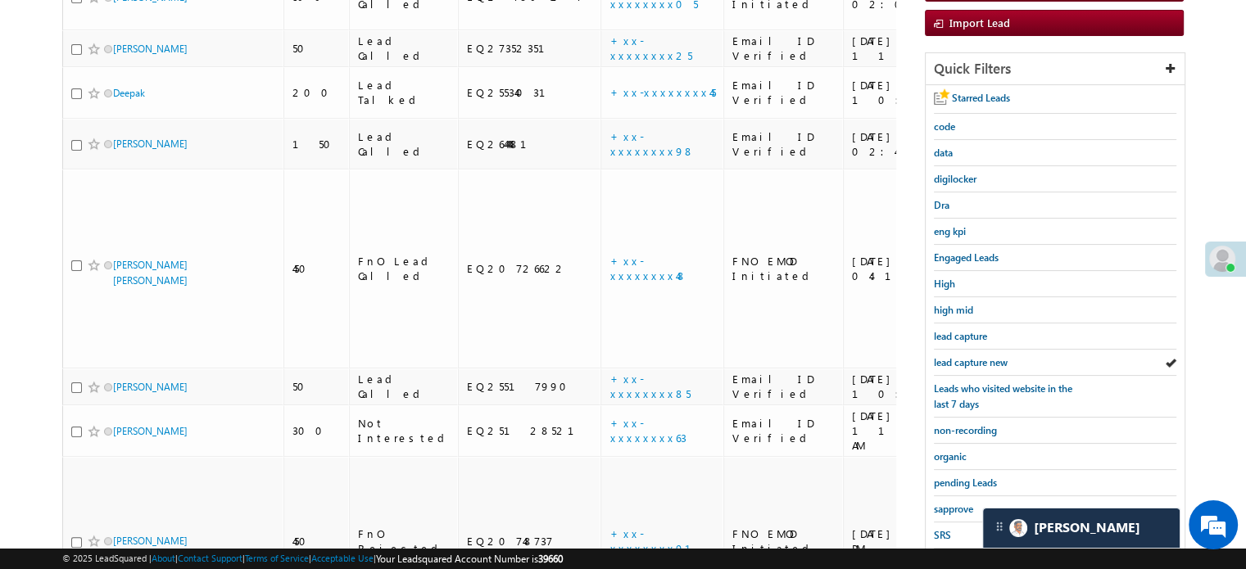
scroll to position [351, 0]
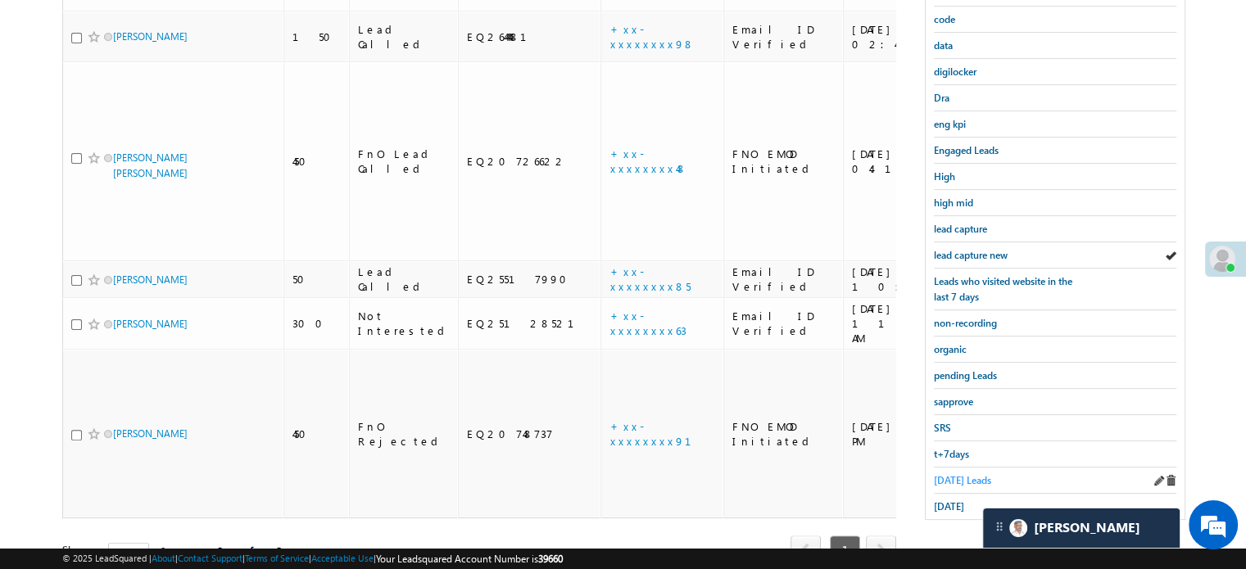
click at [979, 474] on span "Today's Leads" at bounding box center [962, 480] width 57 height 12
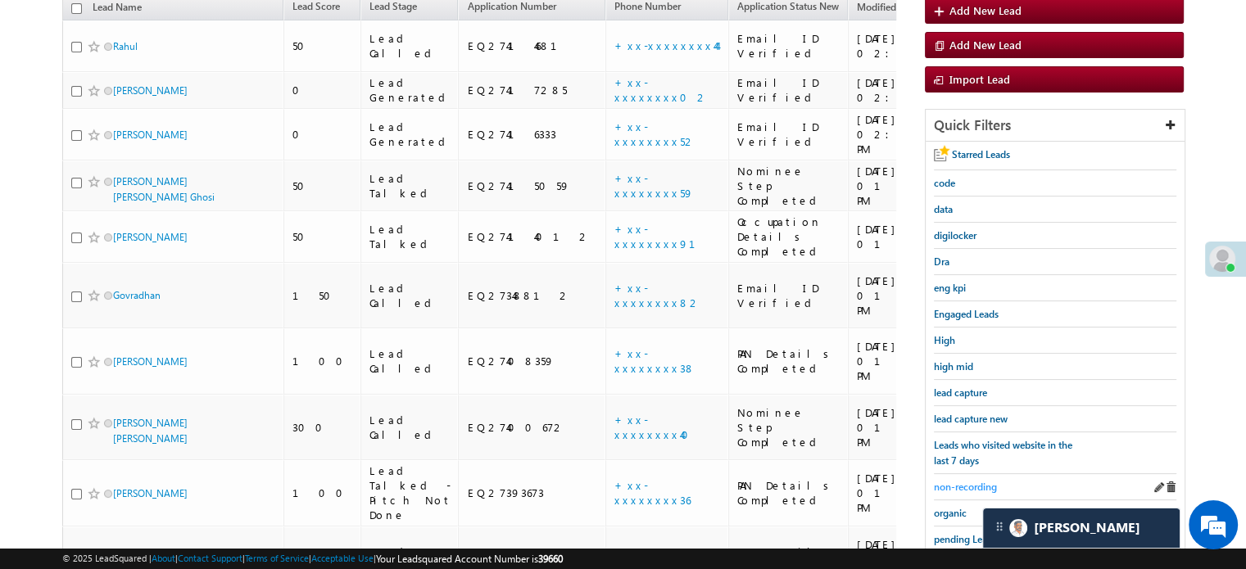
scroll to position [433, 0]
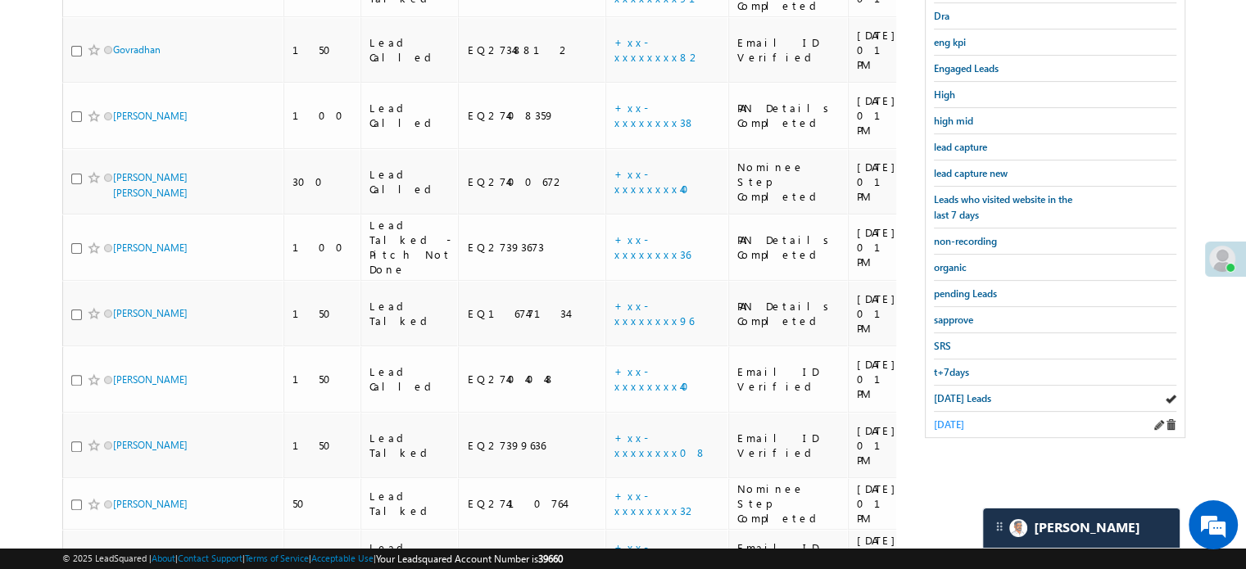
click at [953, 418] on span "yesterday" at bounding box center [949, 424] width 30 height 12
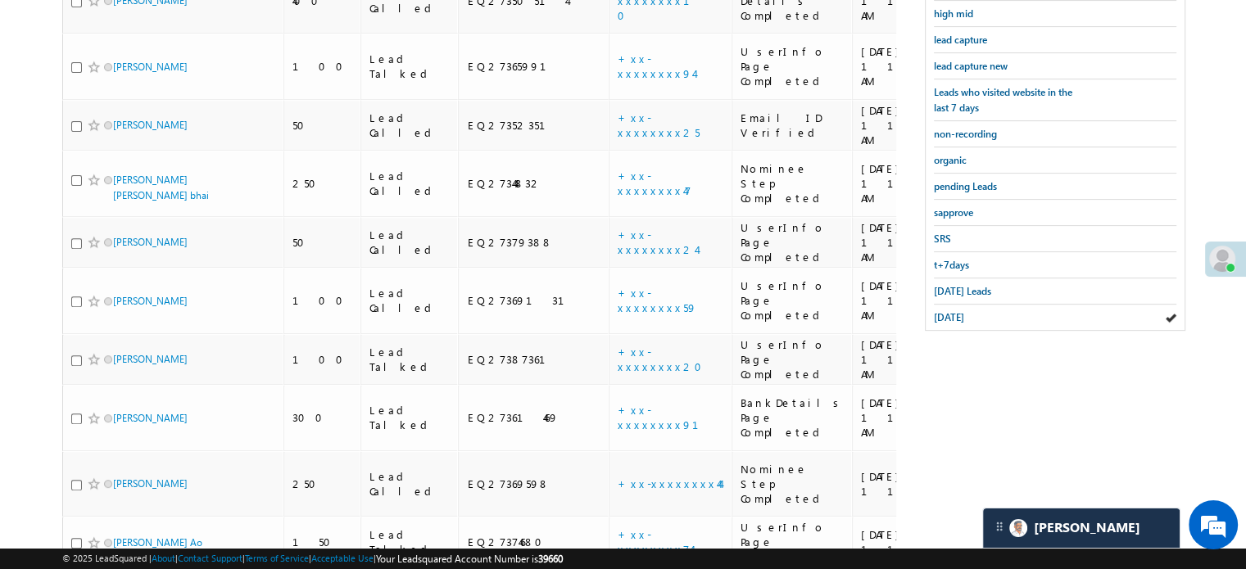
scroll to position [679, 0]
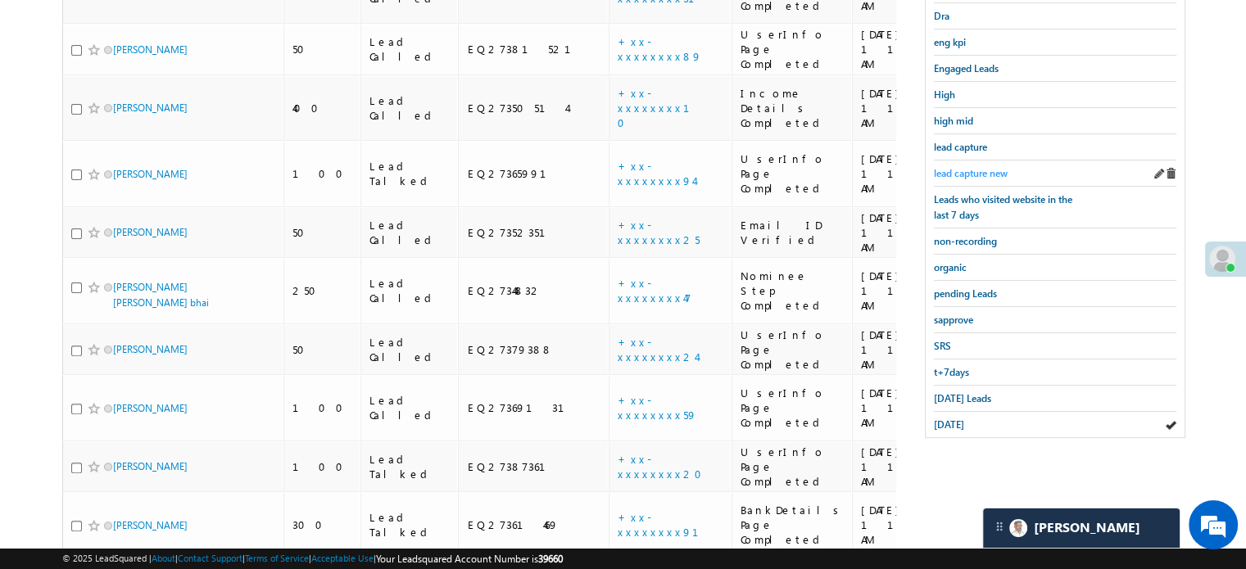
click at [982, 170] on span "lead capture new" at bounding box center [971, 173] width 74 height 12
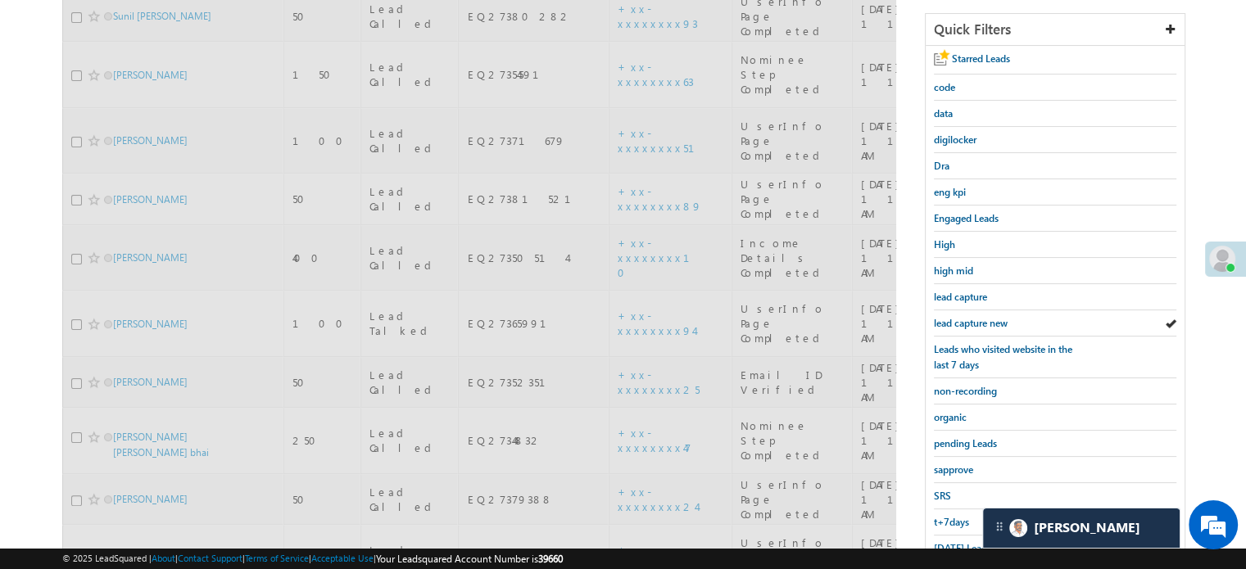
scroll to position [106, 0]
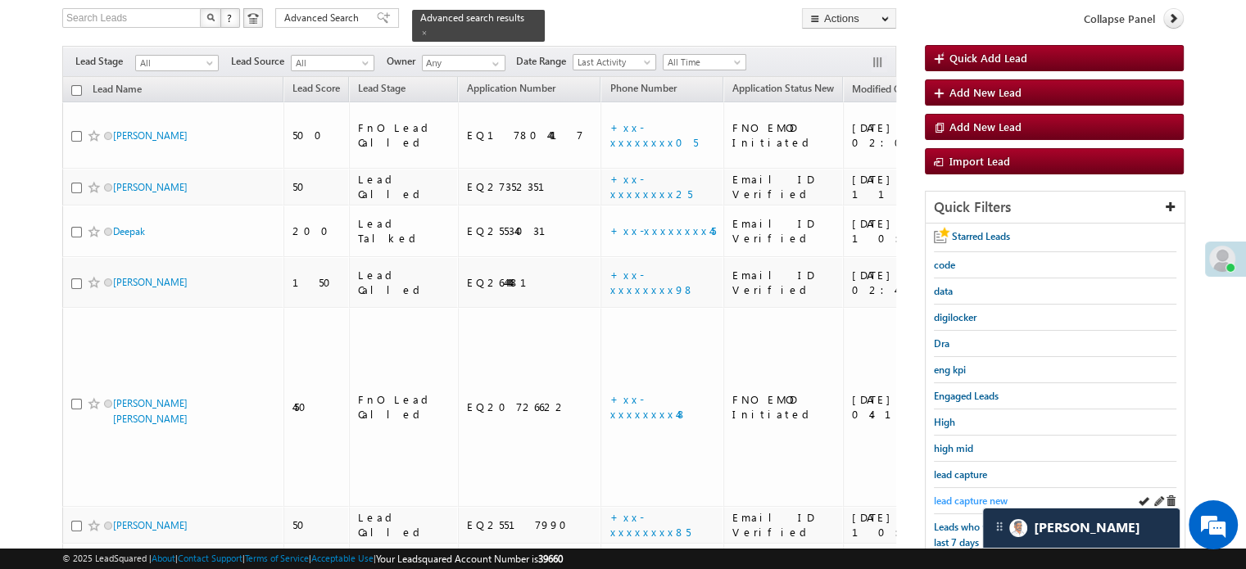
click at [963, 499] on span "lead capture new" at bounding box center [971, 501] width 74 height 12
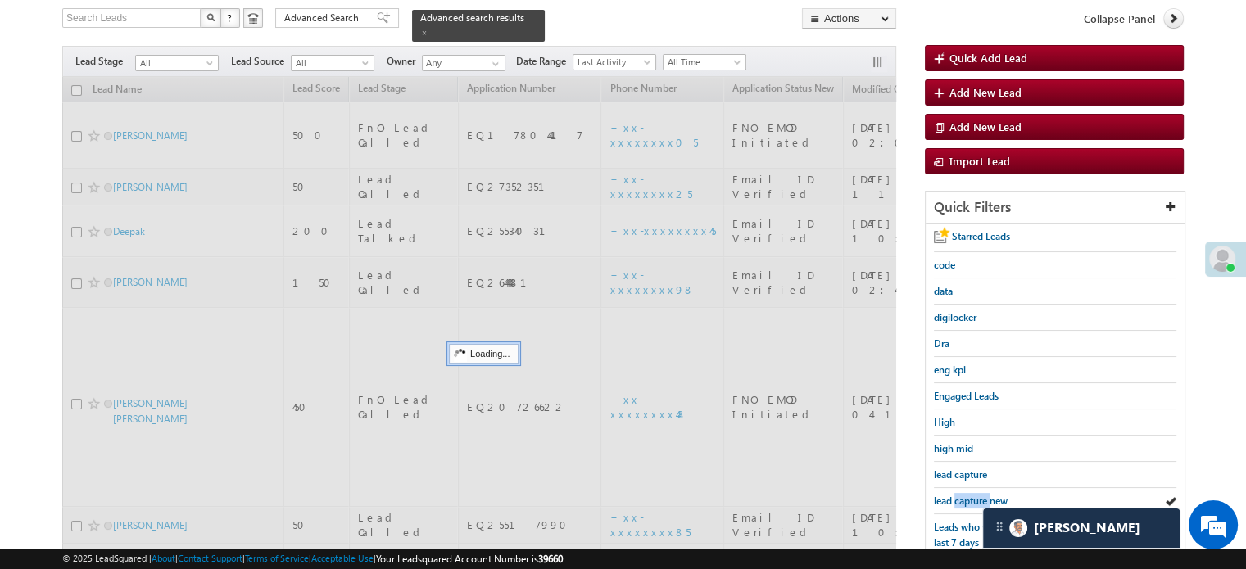
click at [963, 500] on span "lead capture new" at bounding box center [971, 501] width 74 height 12
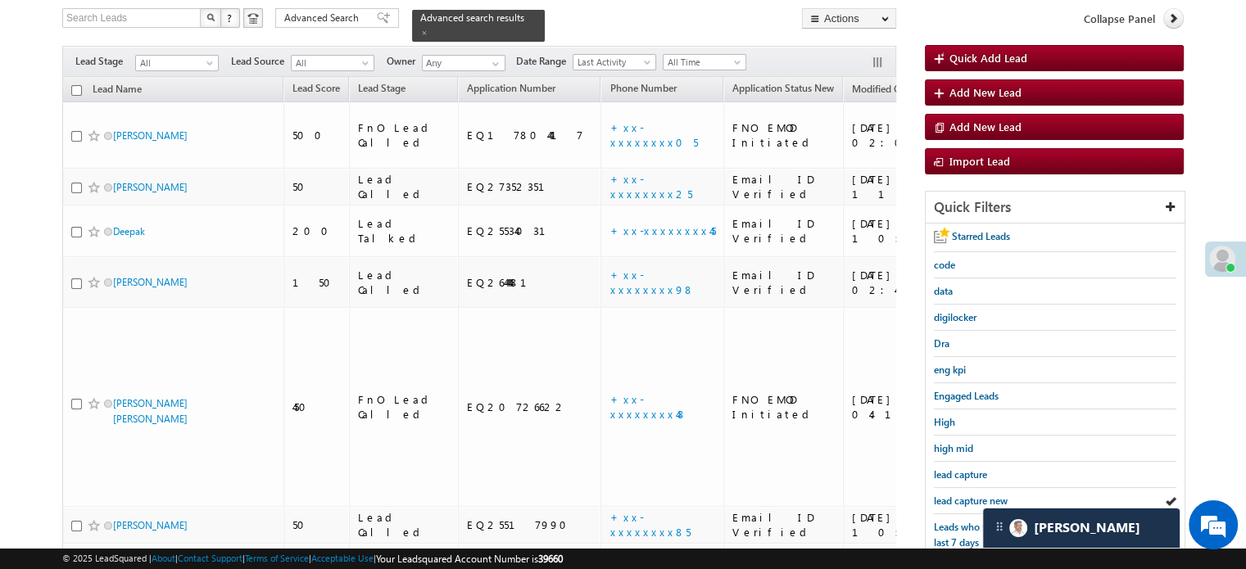
click at [963, 500] on span "lead capture new" at bounding box center [971, 501] width 74 height 12
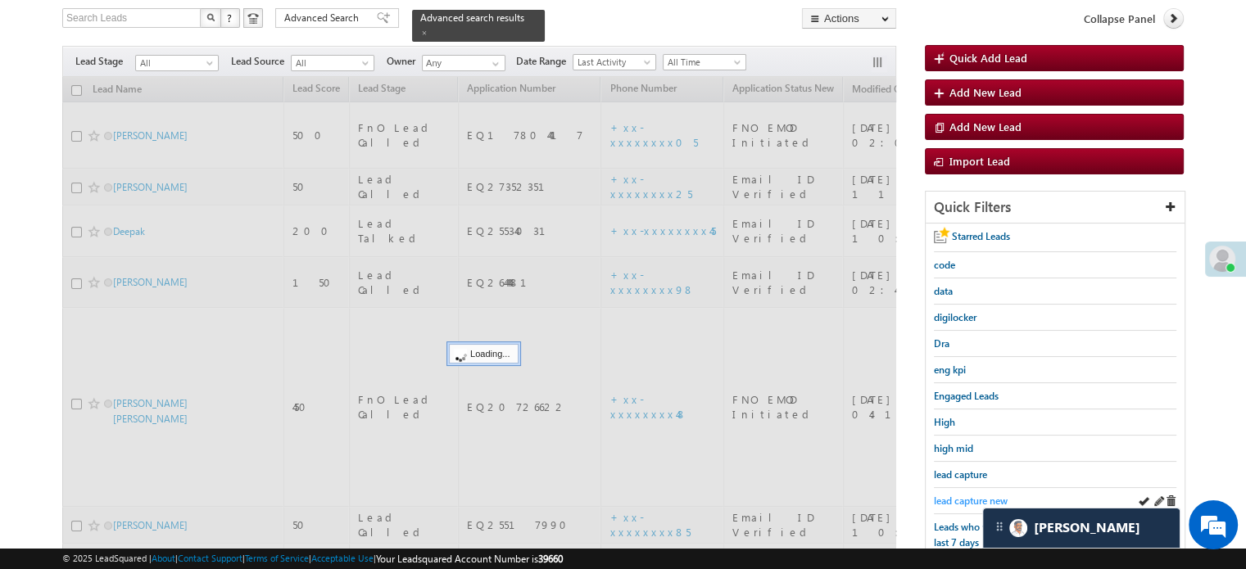
click at [959, 502] on span "lead capture new" at bounding box center [971, 501] width 74 height 12
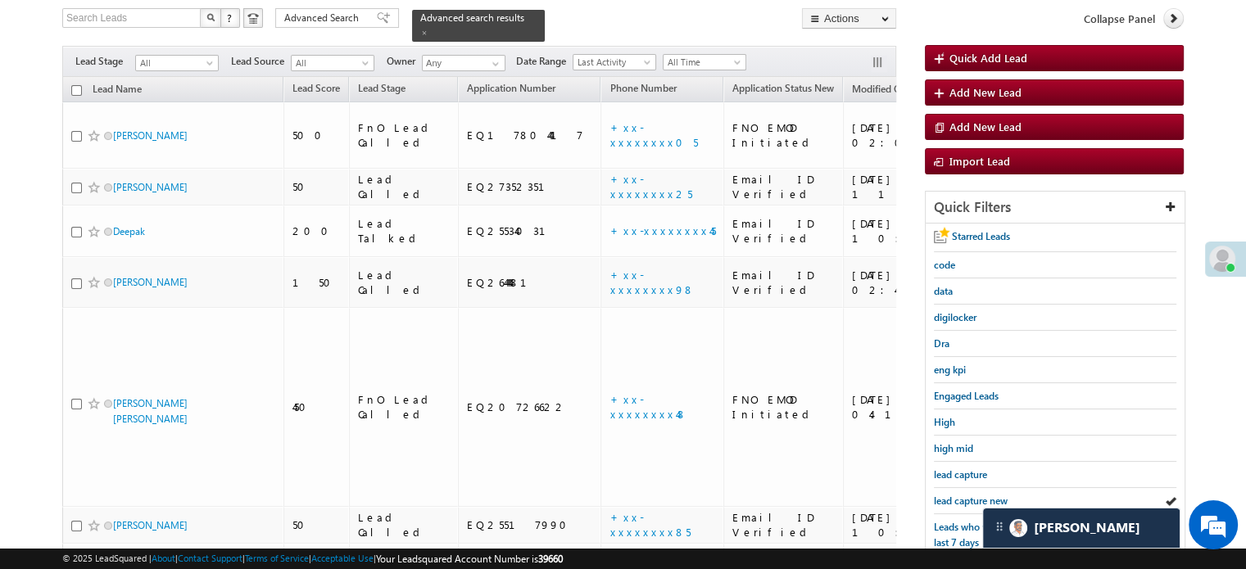
click at [959, 502] on span "lead capture new" at bounding box center [971, 501] width 74 height 12
click at [959, 495] on span "lead capture new" at bounding box center [971, 501] width 74 height 12
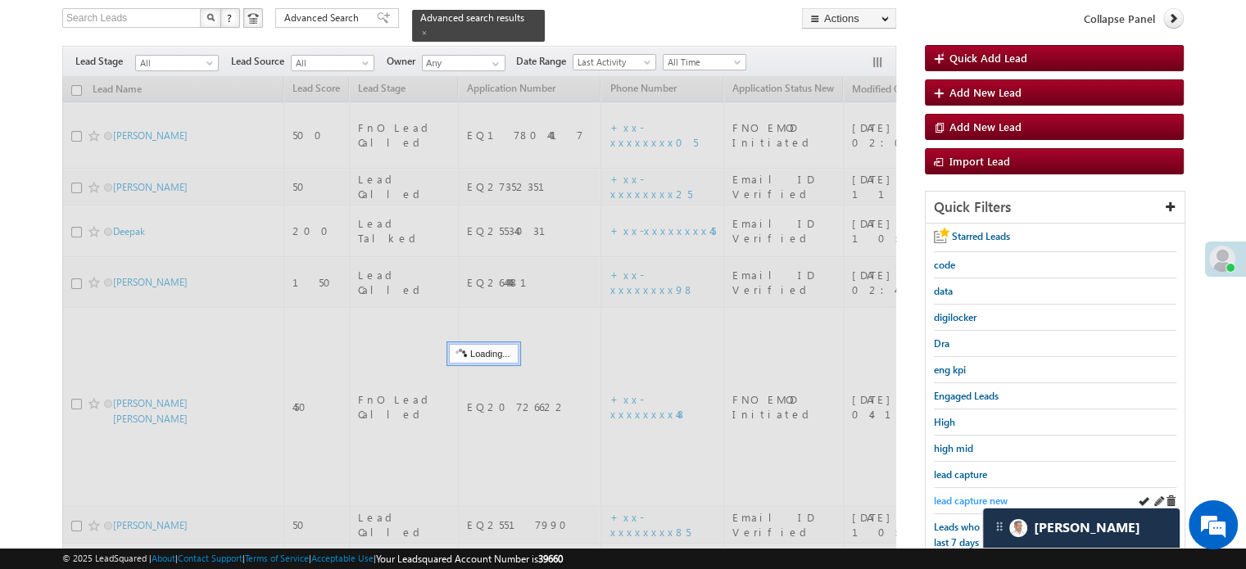
click at [965, 495] on span "lead capture new" at bounding box center [971, 501] width 74 height 12
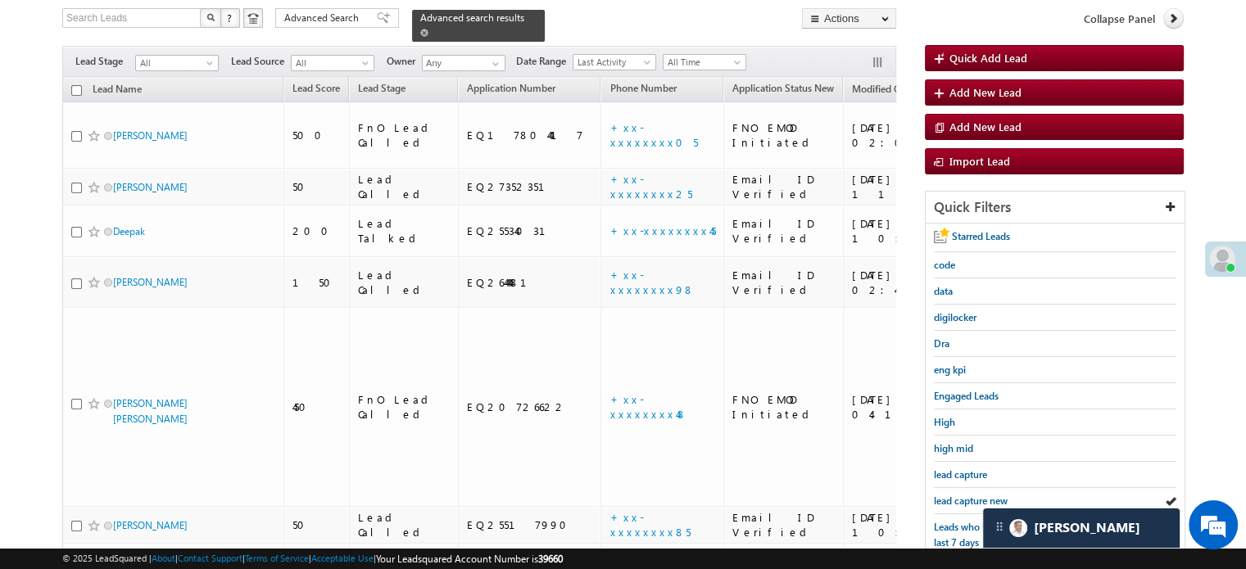
click at [970, 488] on div "lead capture new" at bounding box center [1055, 501] width 242 height 26
click at [971, 495] on span "lead capture new" at bounding box center [971, 501] width 74 height 12
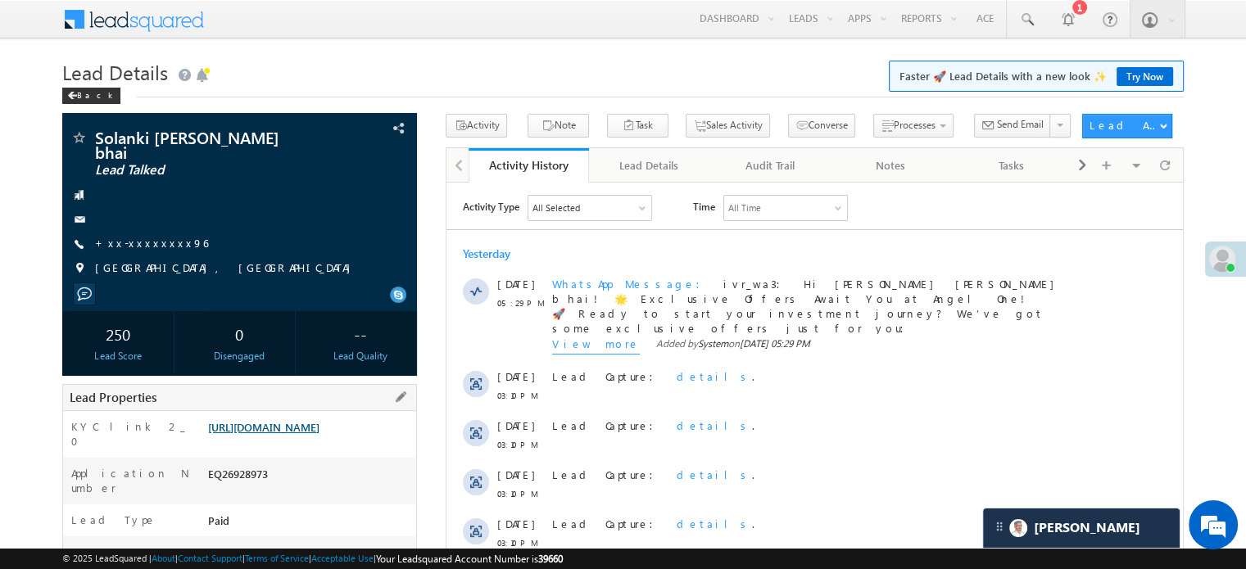
click at [301, 421] on link "https://angelbroking1-pk3em7sa.customui-test.leadsquared.com?leadId=18838d42-ca…" at bounding box center [263, 427] width 111 height 14
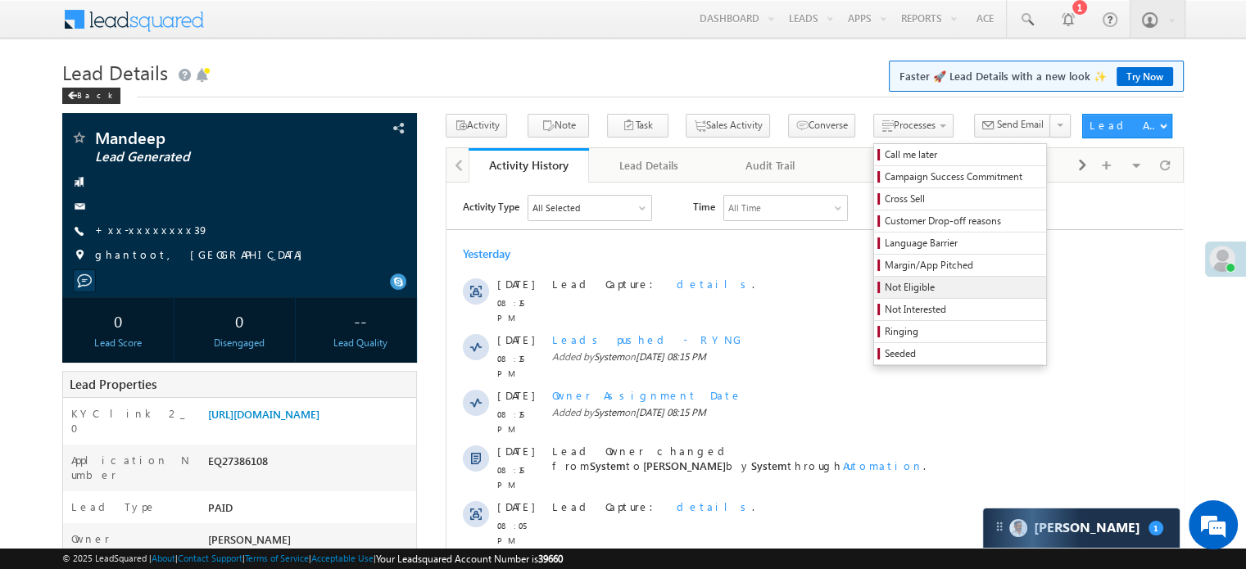
click at [884, 286] on span "Not Eligible" at bounding box center [962, 287] width 156 height 15
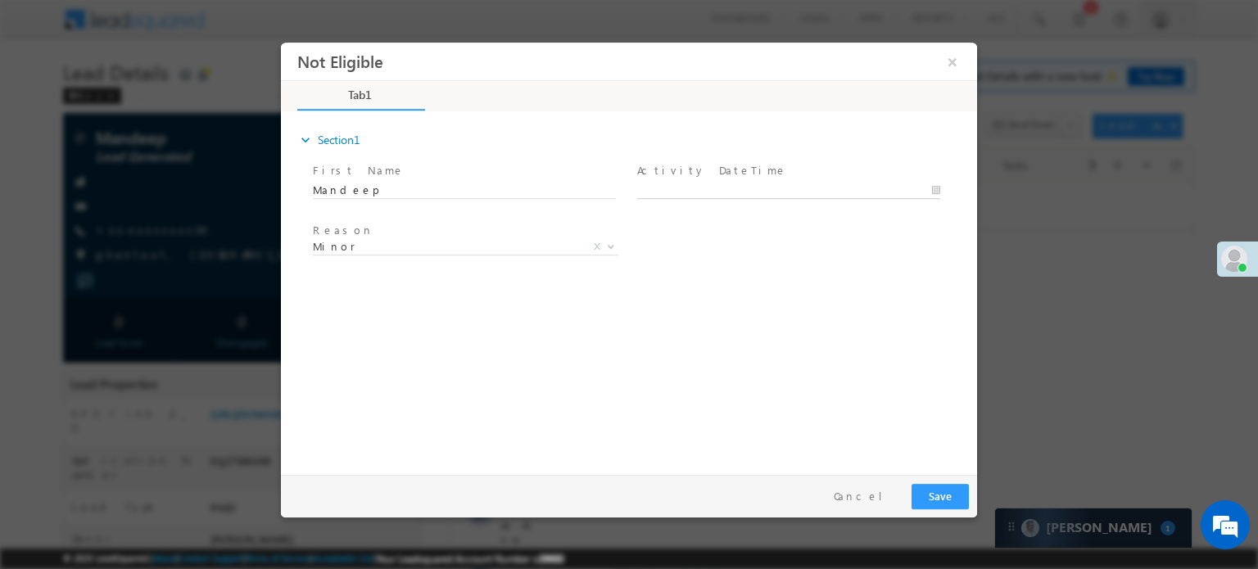
type input "[DATE] 2:08 PM"
click at [679, 186] on input "08/19/25 2:08 PM" at bounding box center [788, 190] width 303 height 16
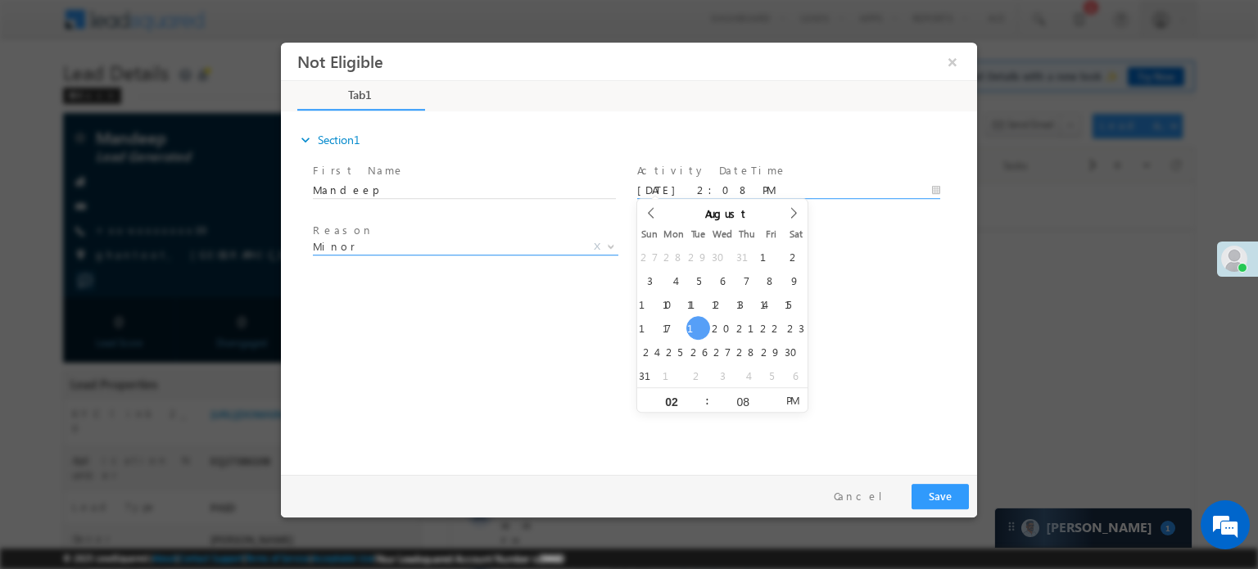
click at [425, 246] on span "Minor" at bounding box center [446, 245] width 266 height 15
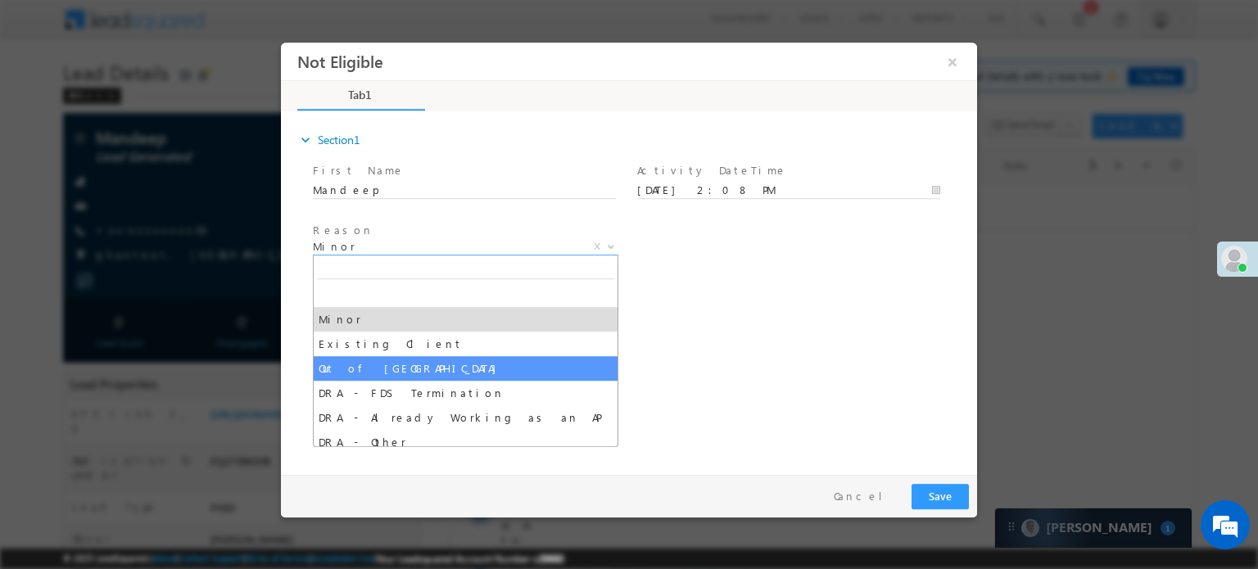
drag, startPoint x: 376, startPoint y: 354, endPoint x: 381, endPoint y: 372, distance: 18.7
select select "Out of India"
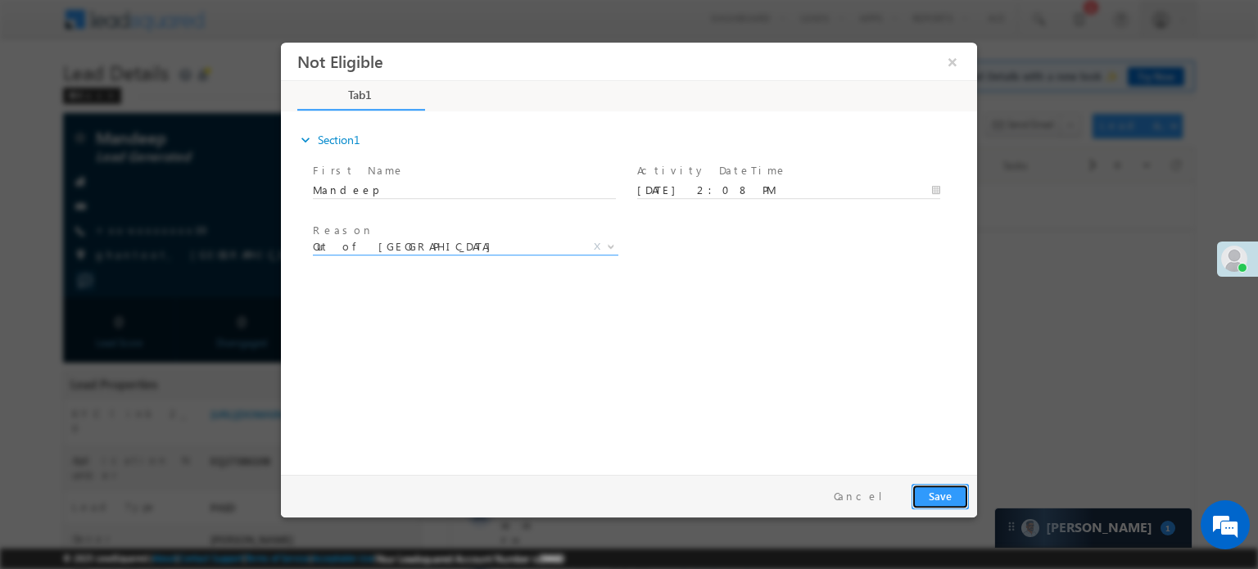
click at [933, 496] on button "Save" at bounding box center [939, 495] width 57 height 25
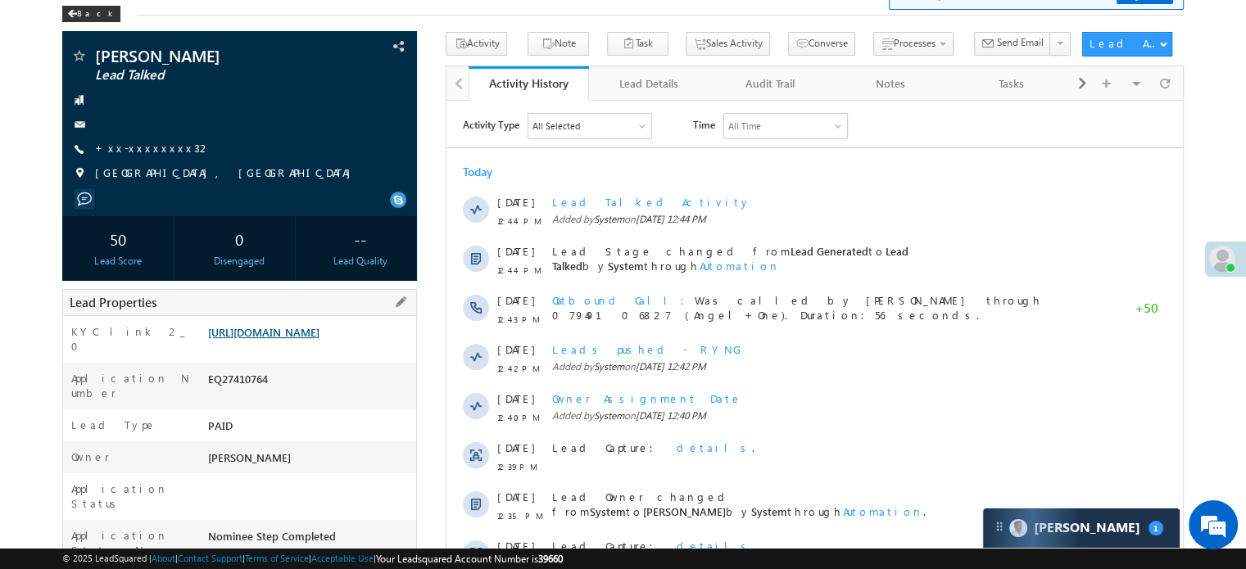
click at [311, 339] on link "[URL][DOMAIN_NAME]" at bounding box center [263, 332] width 111 height 14
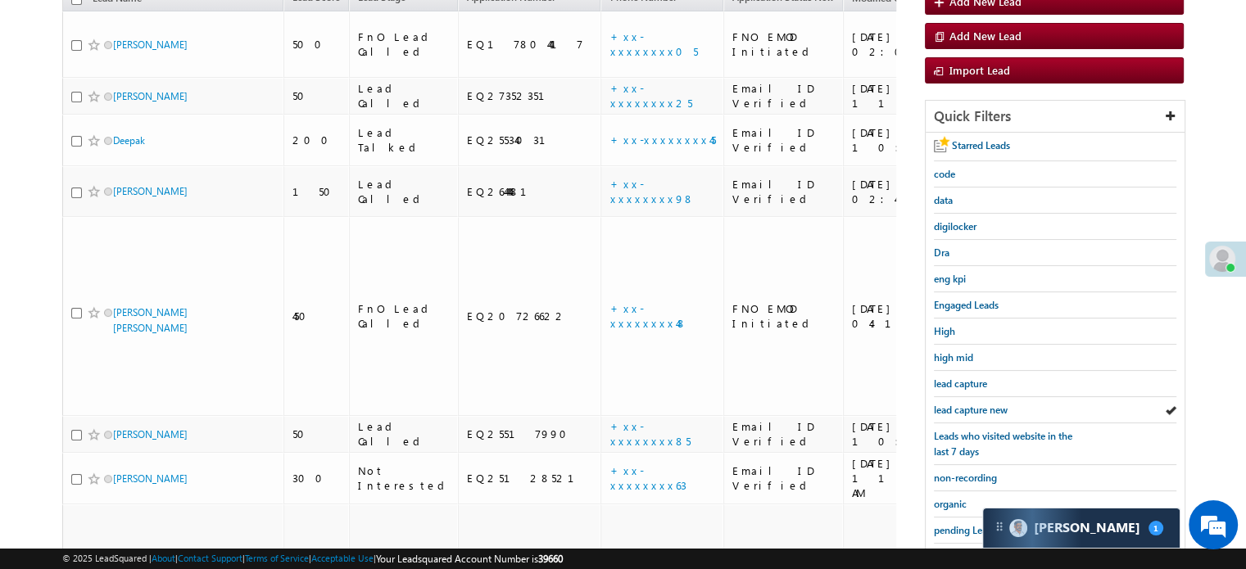
scroll to position [351, 0]
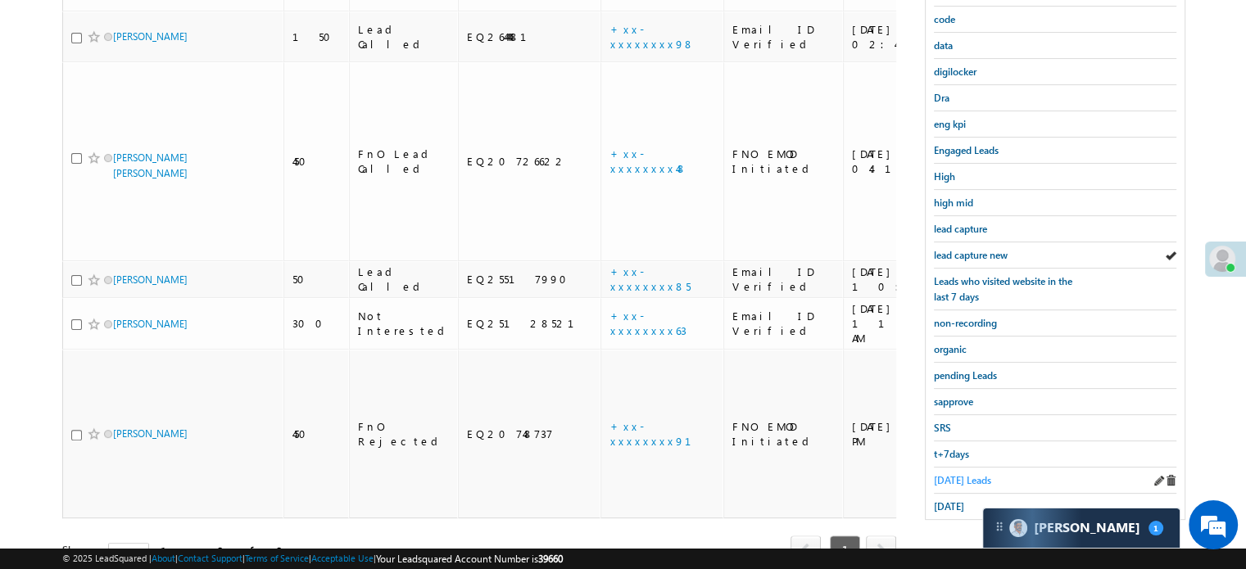
click at [959, 474] on span "[DATE] Leads" at bounding box center [962, 480] width 57 height 12
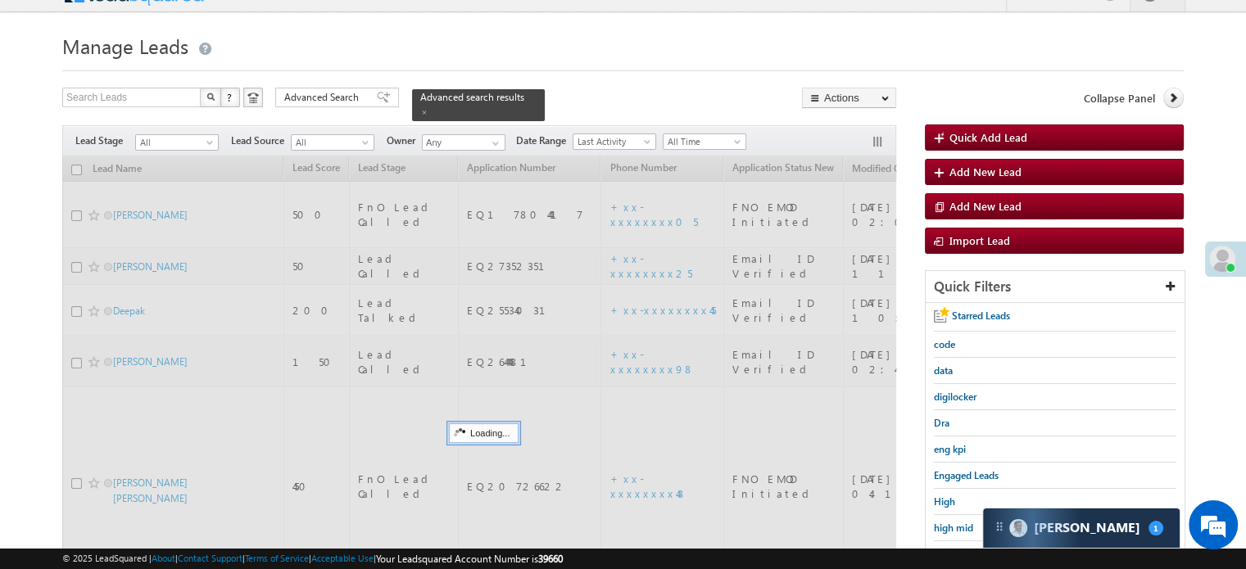
scroll to position [24, 0]
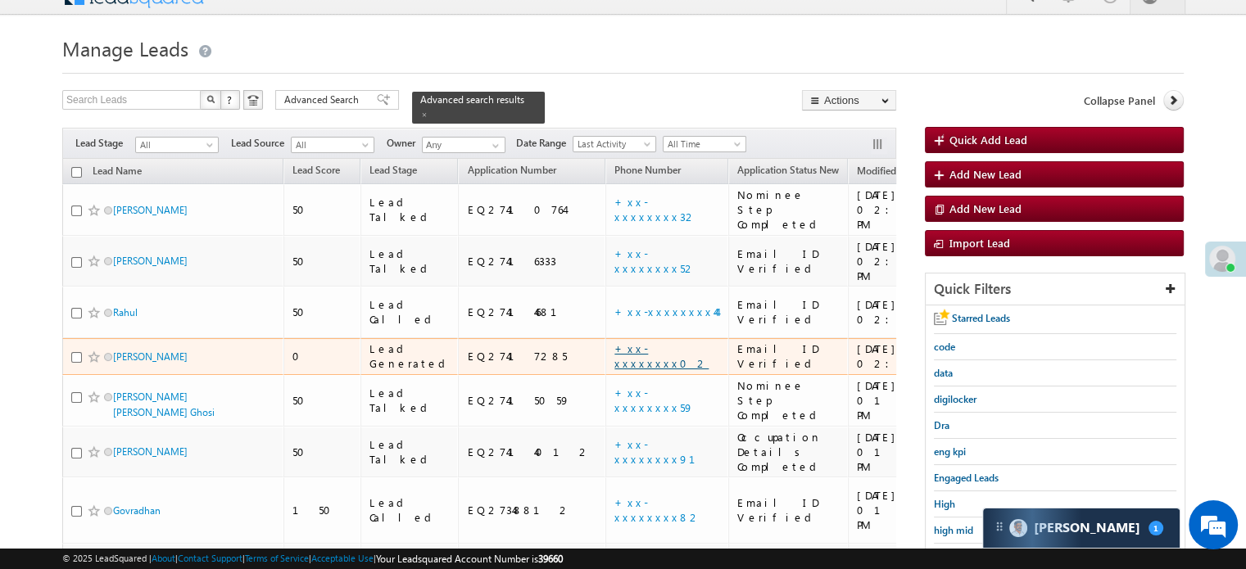
click at [614, 341] on link "+xx-xxxxxxxx02" at bounding box center [661, 355] width 94 height 29
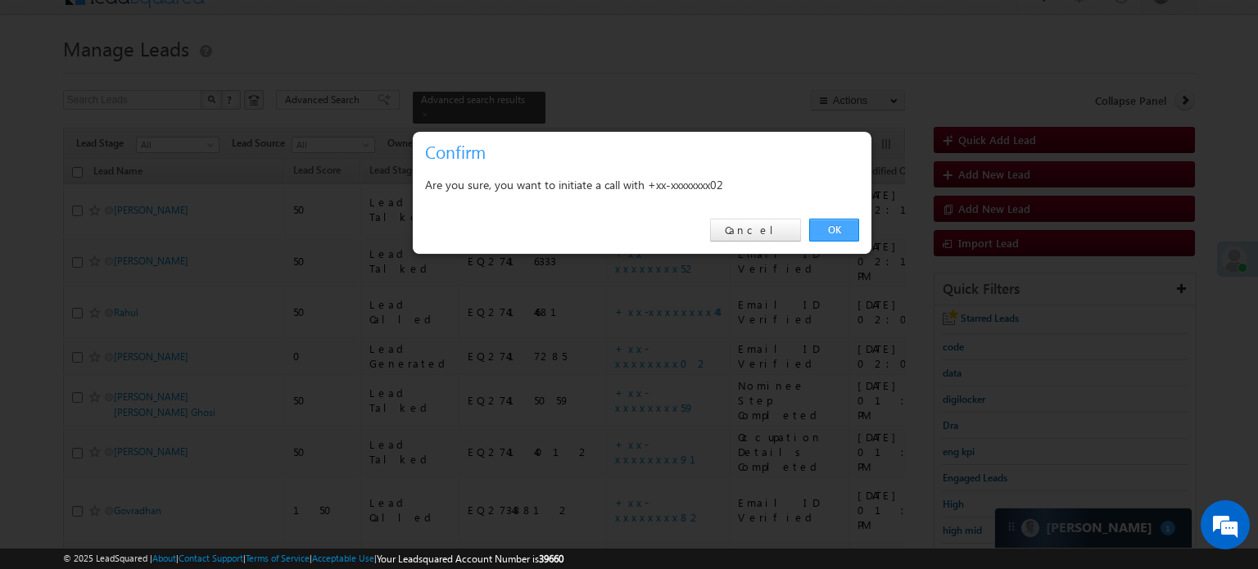
click at [834, 233] on link "OK" at bounding box center [834, 230] width 50 height 23
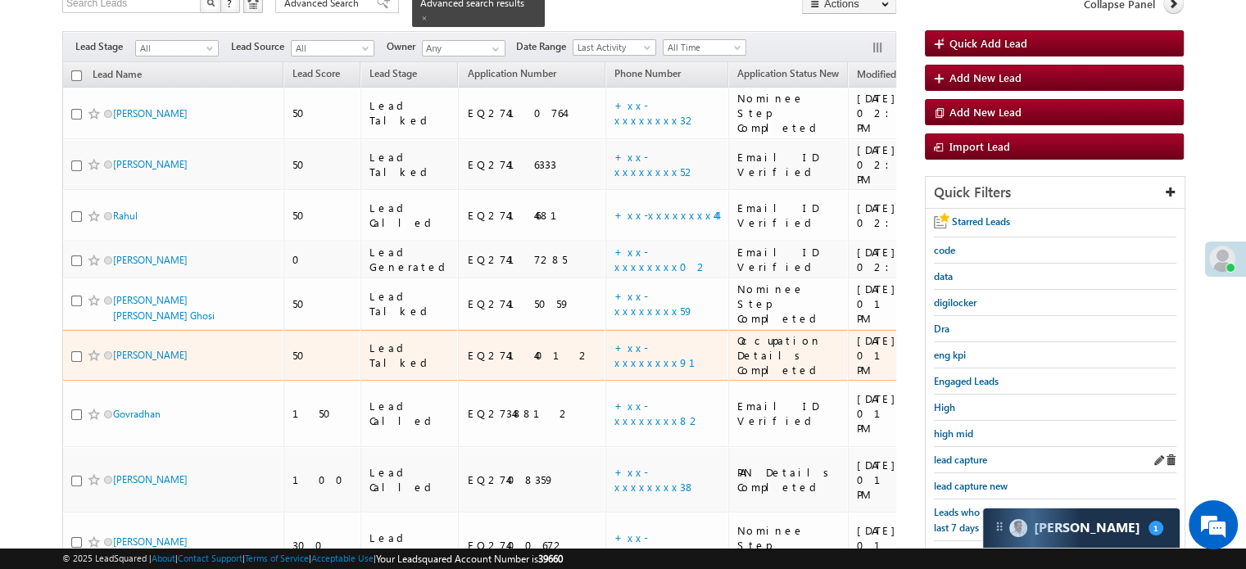
scroll to position [188, 0]
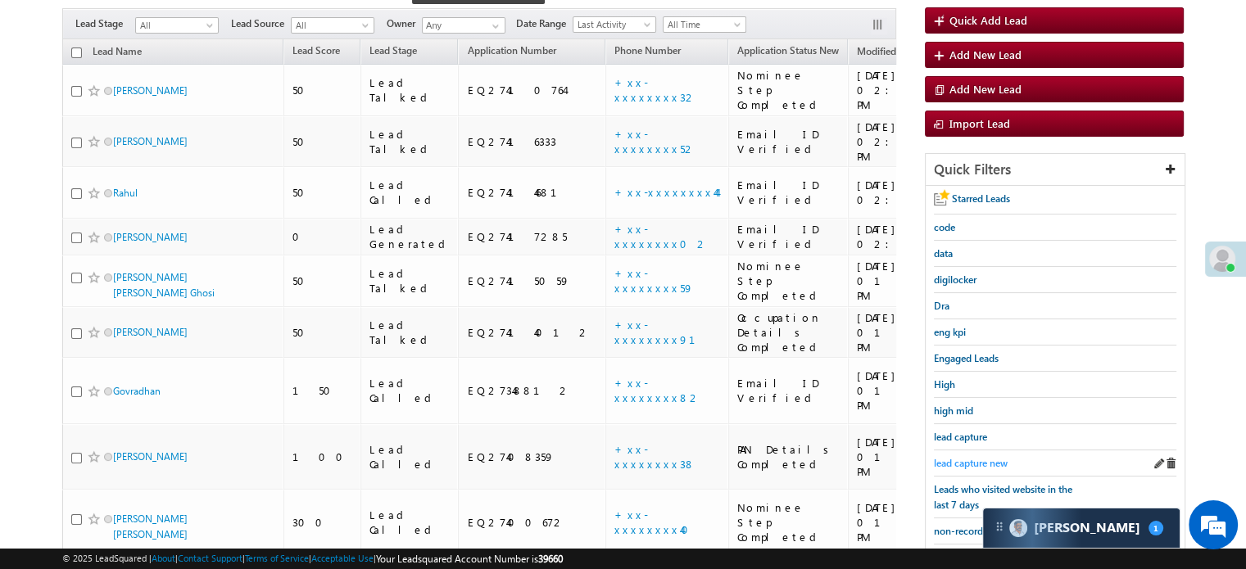
click at [981, 457] on span "lead capture new" at bounding box center [971, 463] width 74 height 12
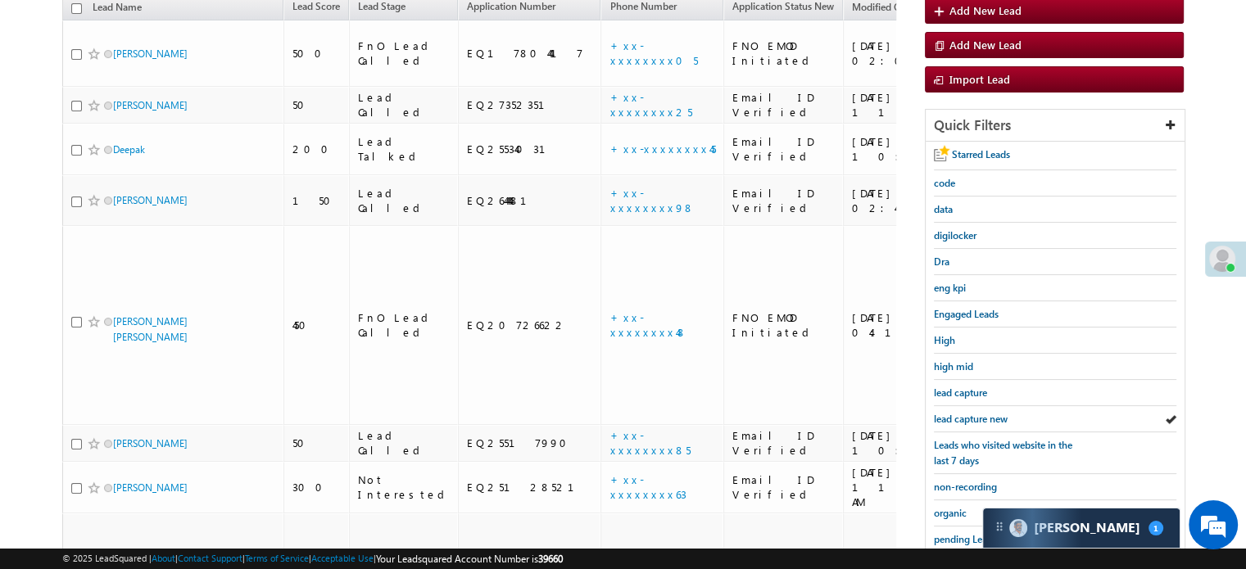
scroll to position [144, 0]
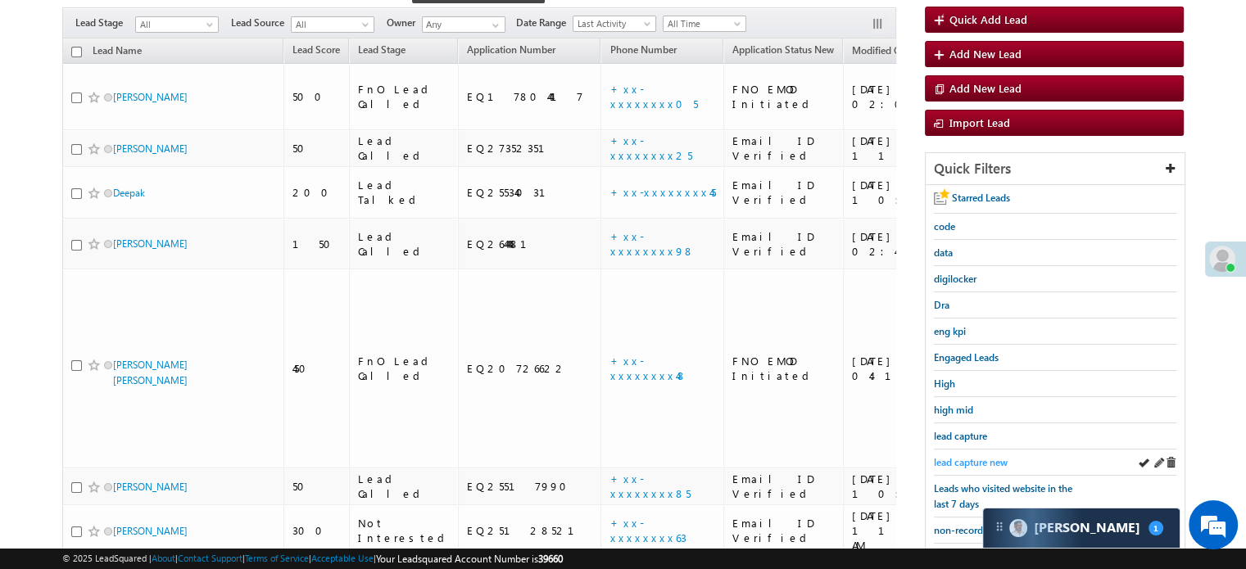
click at [974, 459] on span "lead capture new" at bounding box center [971, 462] width 74 height 12
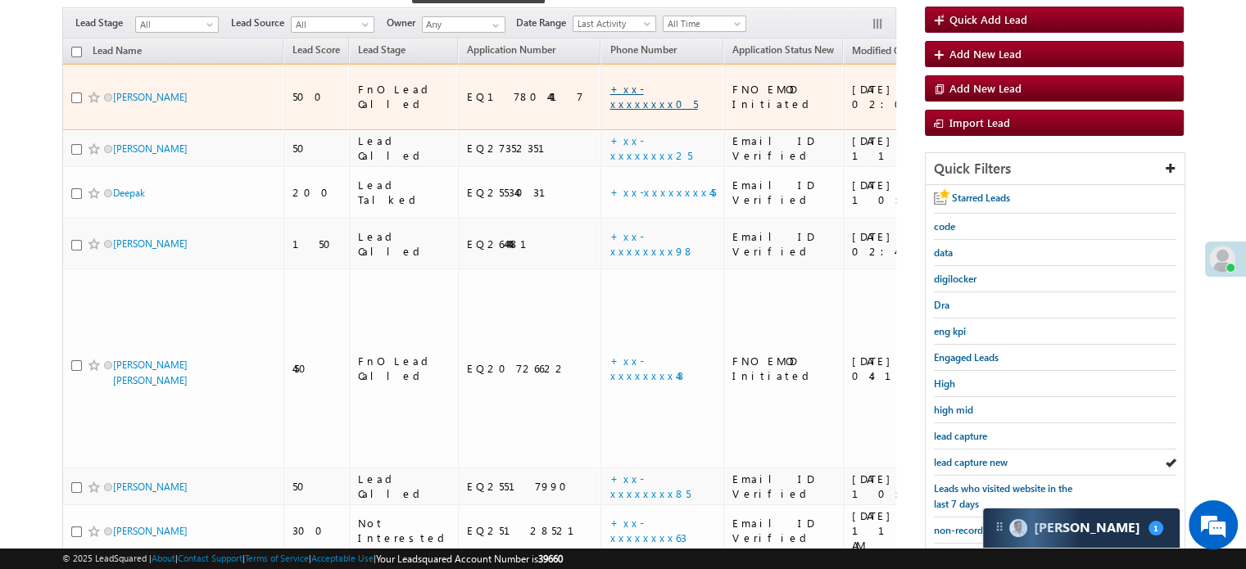
click at [609, 82] on link "+xx-xxxxxxxx05" at bounding box center [653, 96] width 88 height 29
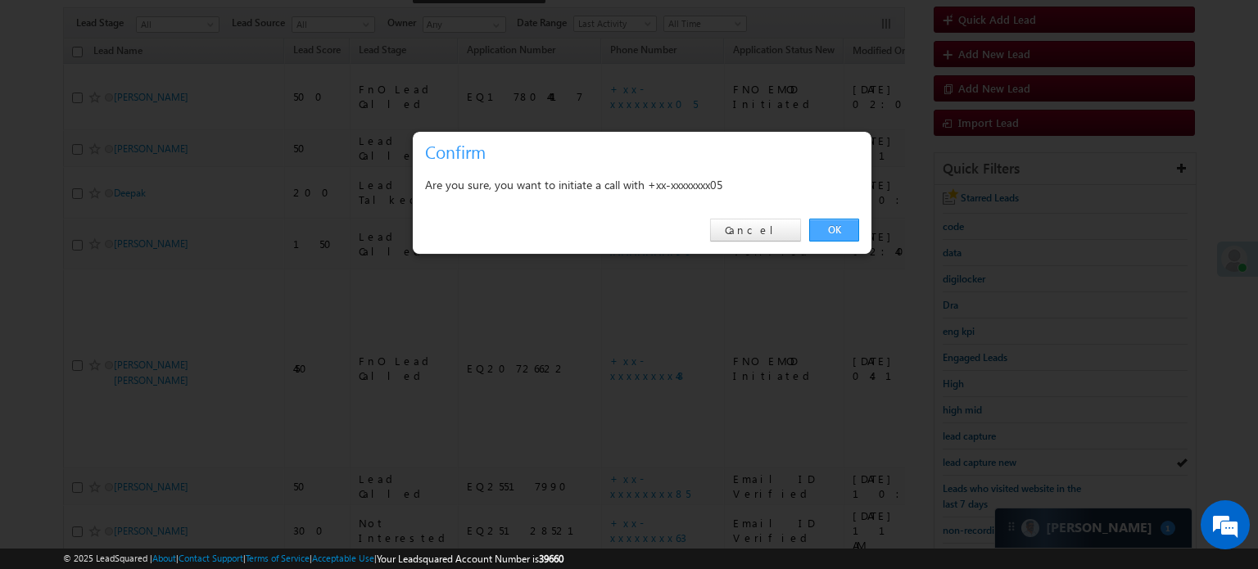
click at [822, 225] on link "OK" at bounding box center [834, 230] width 50 height 23
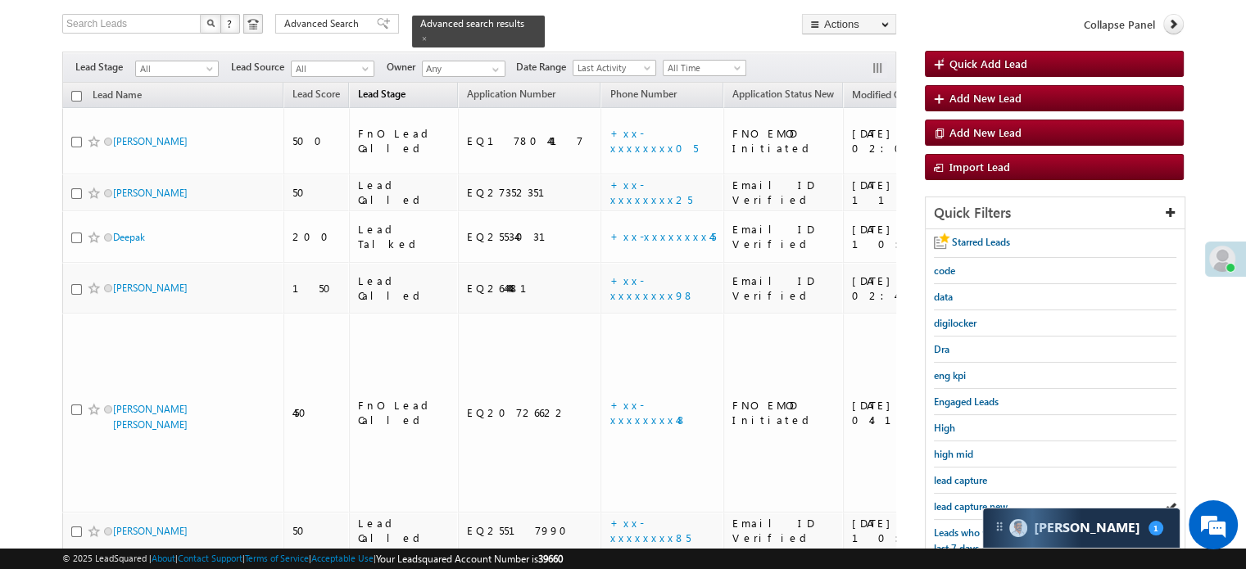
scroll to position [188, 0]
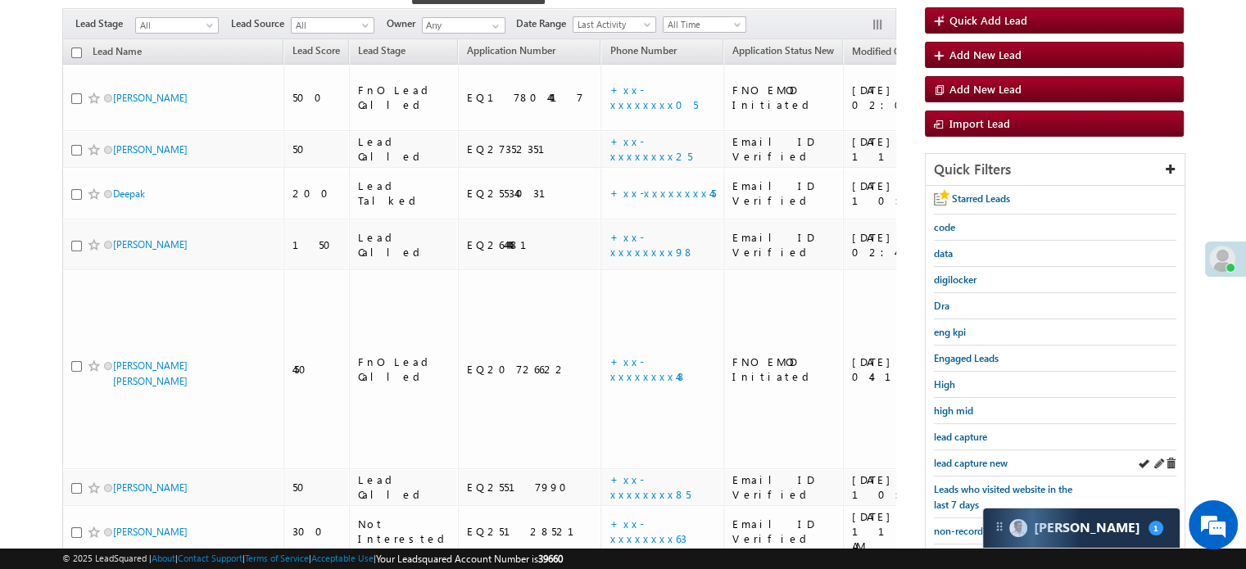
click at [961, 450] on div "lead capture new" at bounding box center [1055, 463] width 242 height 26
click at [967, 455] on link "lead capture new" at bounding box center [971, 463] width 74 height 16
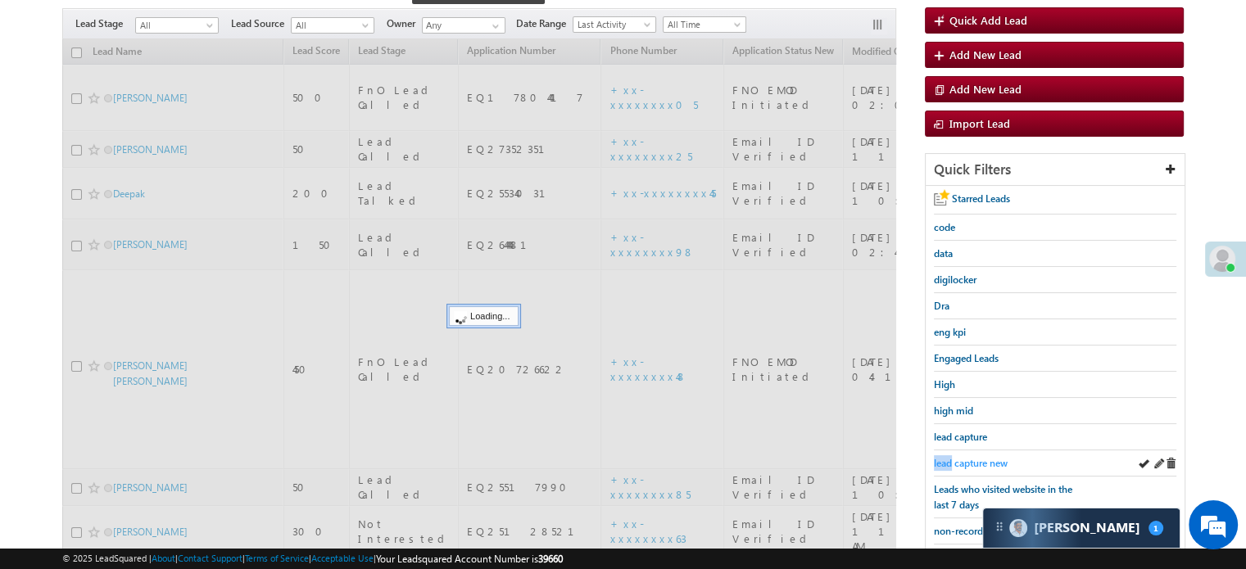
click at [969, 455] on link "lead capture new" at bounding box center [971, 463] width 74 height 16
click at [970, 455] on link "lead capture new" at bounding box center [971, 463] width 74 height 16
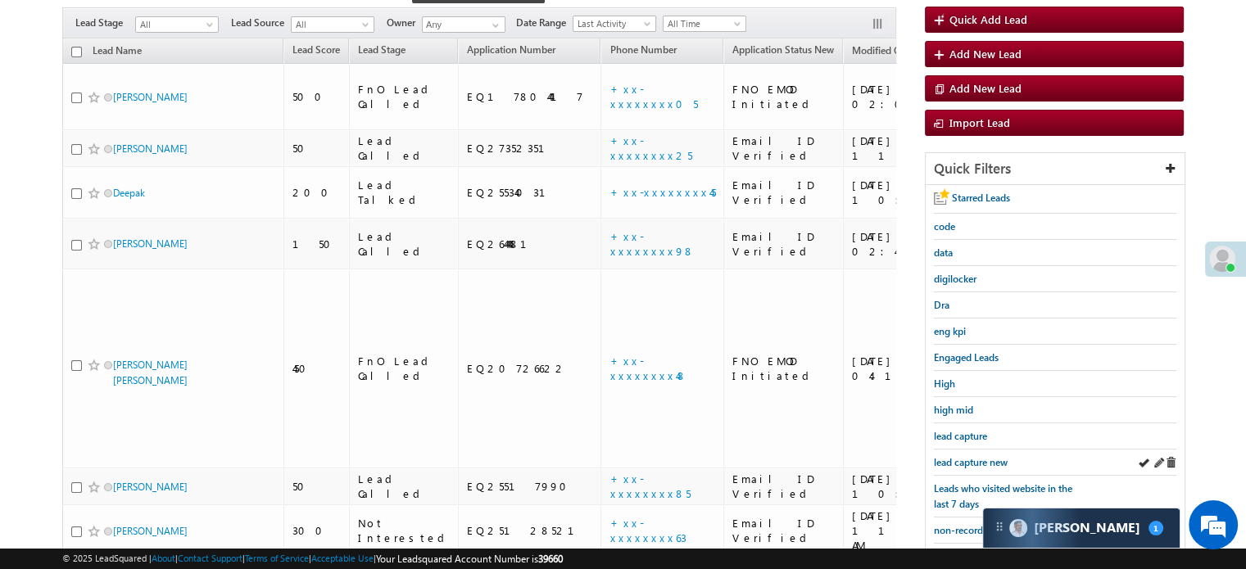
drag, startPoint x: 969, startPoint y: 450, endPoint x: 979, endPoint y: 445, distance: 11.7
click at [977, 450] on div "lead capture new" at bounding box center [1055, 463] width 242 height 26
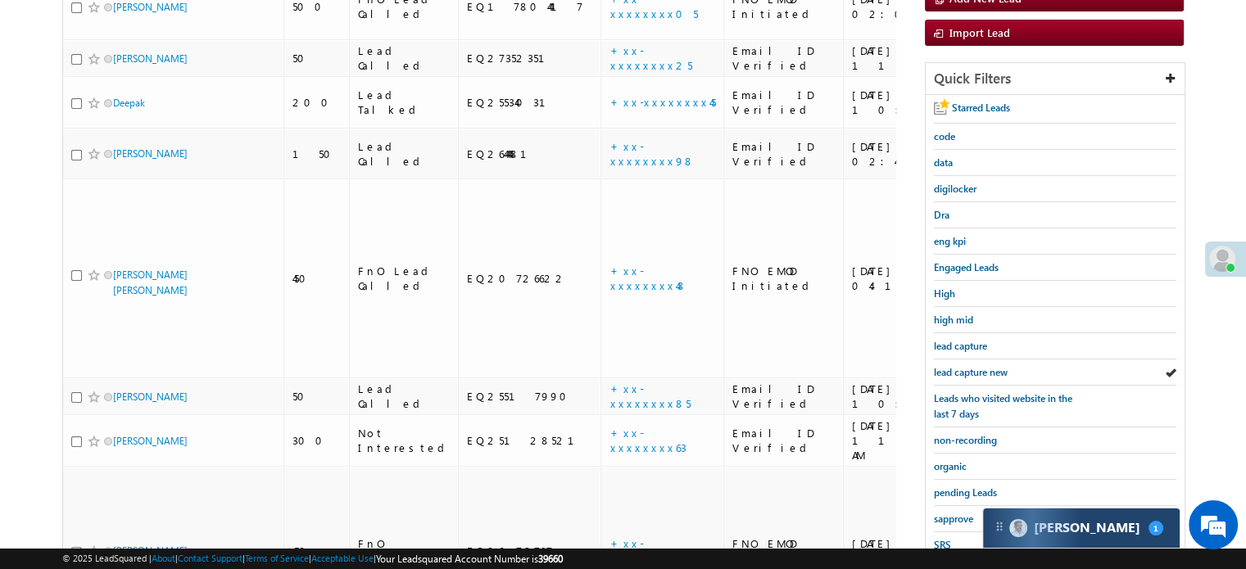
scroll to position [351, 0]
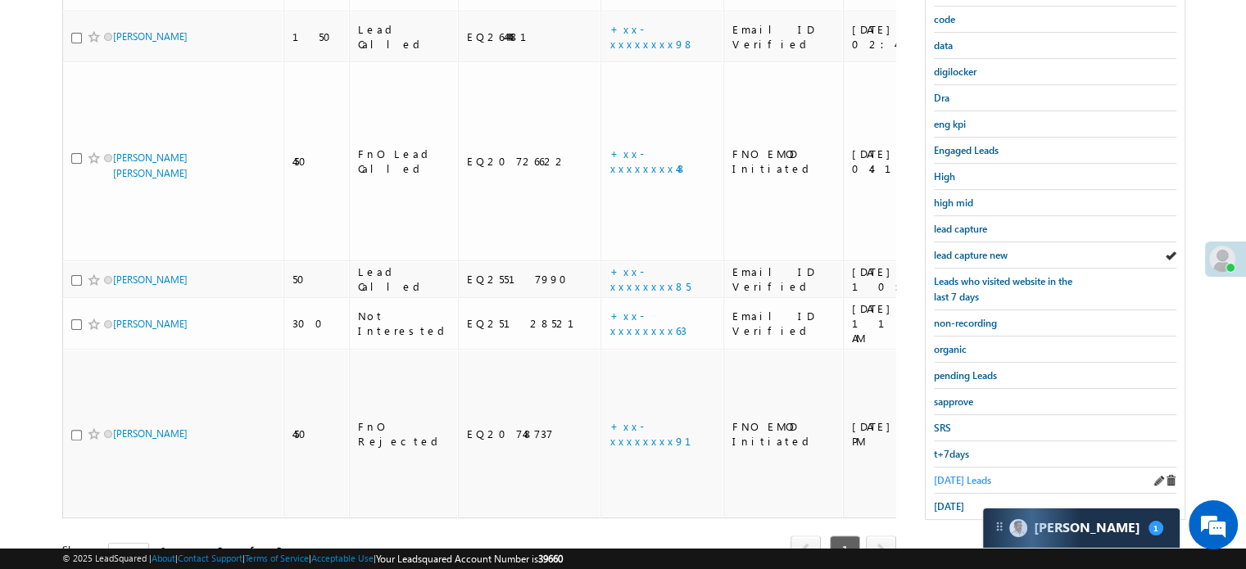
click at [963, 474] on span "Today's Leads" at bounding box center [962, 480] width 57 height 12
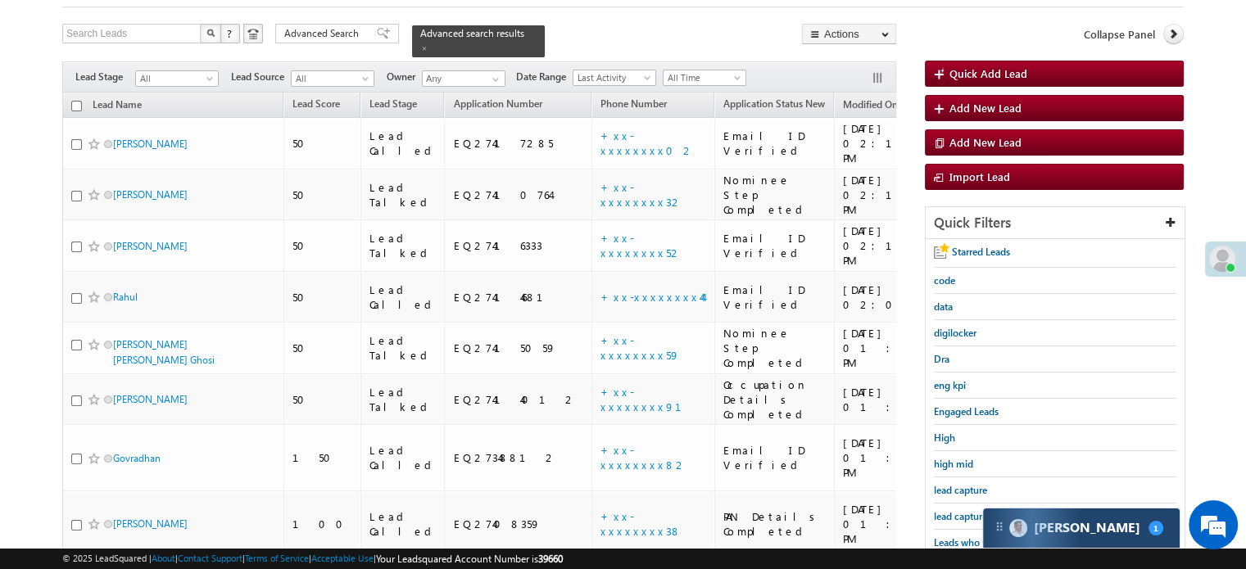
scroll to position [119, 0]
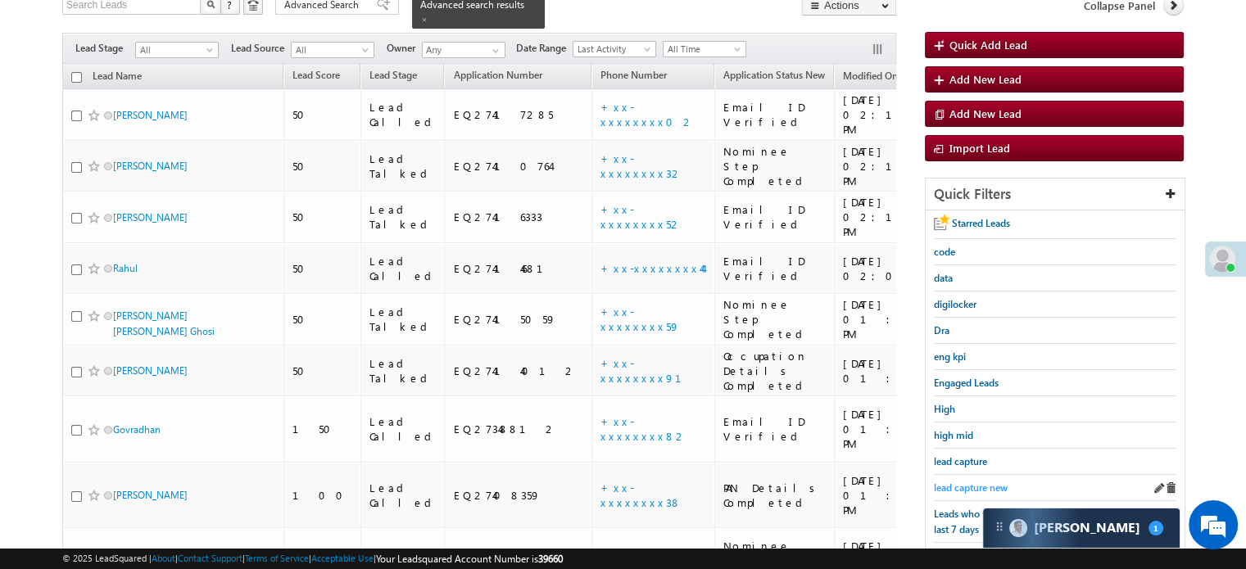
click at [978, 482] on span "lead capture new" at bounding box center [971, 488] width 74 height 12
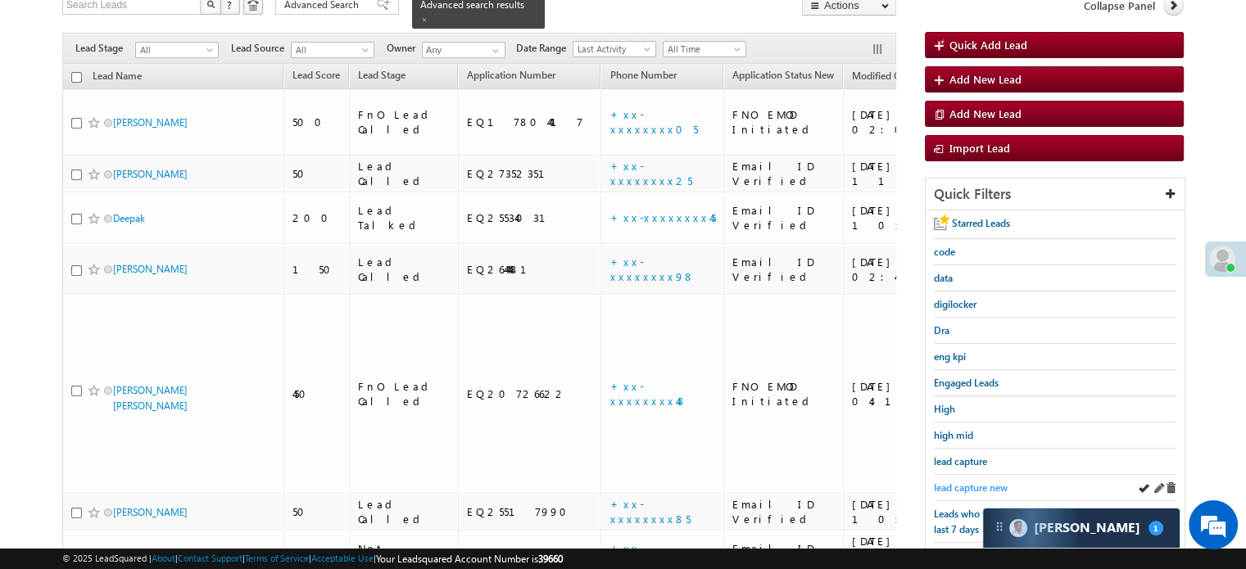
click at [965, 482] on span "lead capture new" at bounding box center [971, 488] width 74 height 12
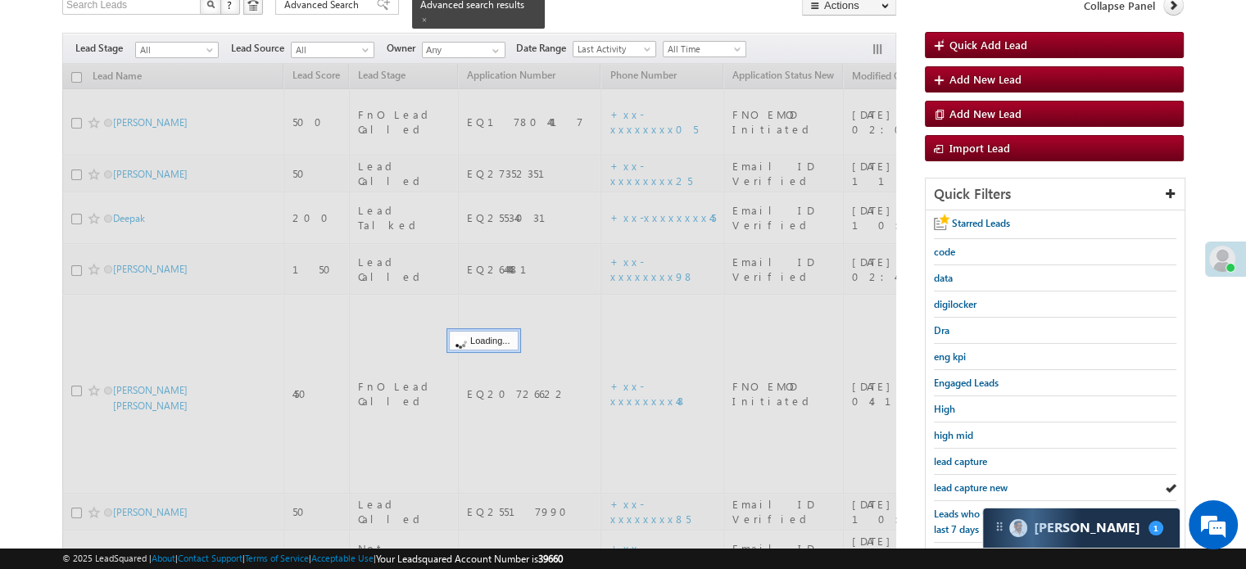
click at [965, 482] on span "lead capture new" at bounding box center [971, 488] width 74 height 12
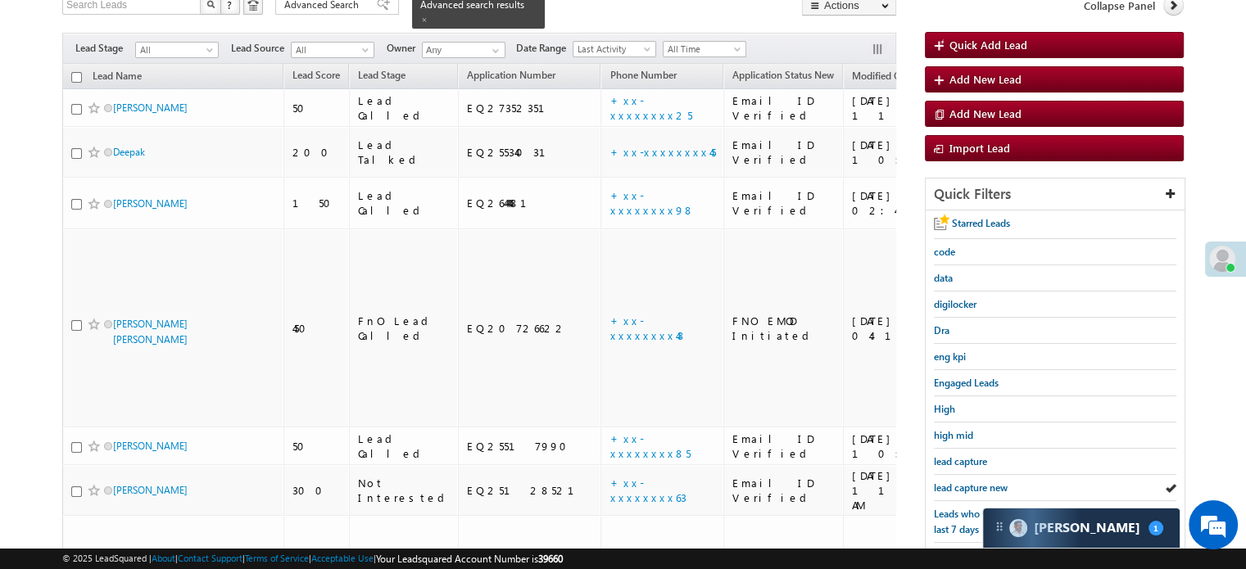
click at [965, 482] on span "lead capture new" at bounding box center [971, 488] width 74 height 12
click at [974, 487] on span "lead capture new" at bounding box center [971, 488] width 74 height 12
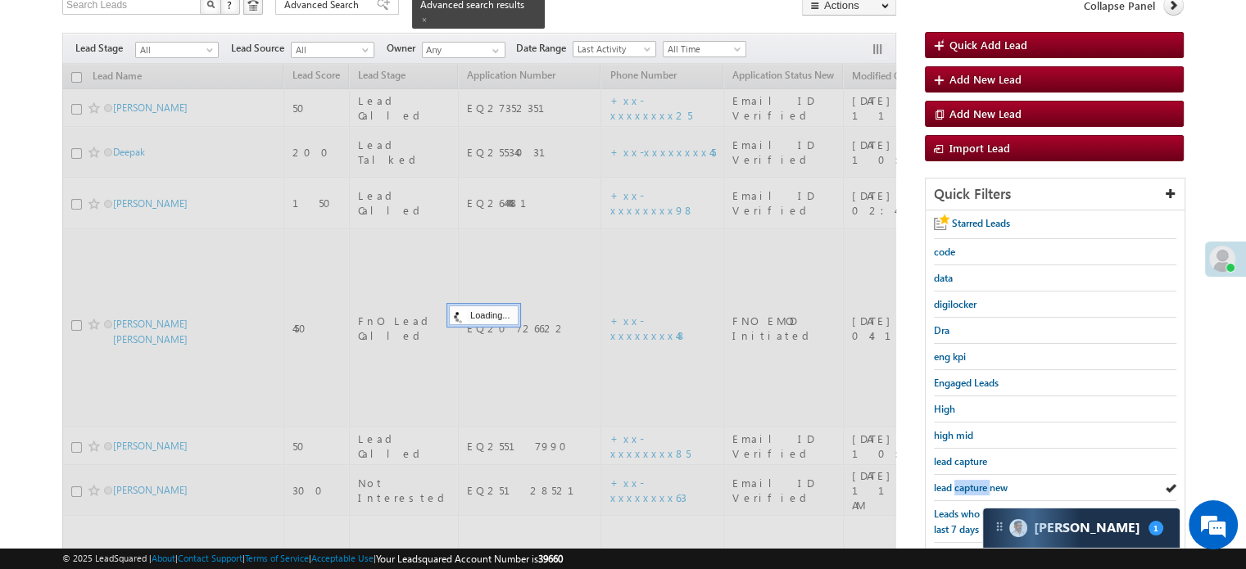
click at [974, 487] on span "lead capture new" at bounding box center [971, 488] width 74 height 12
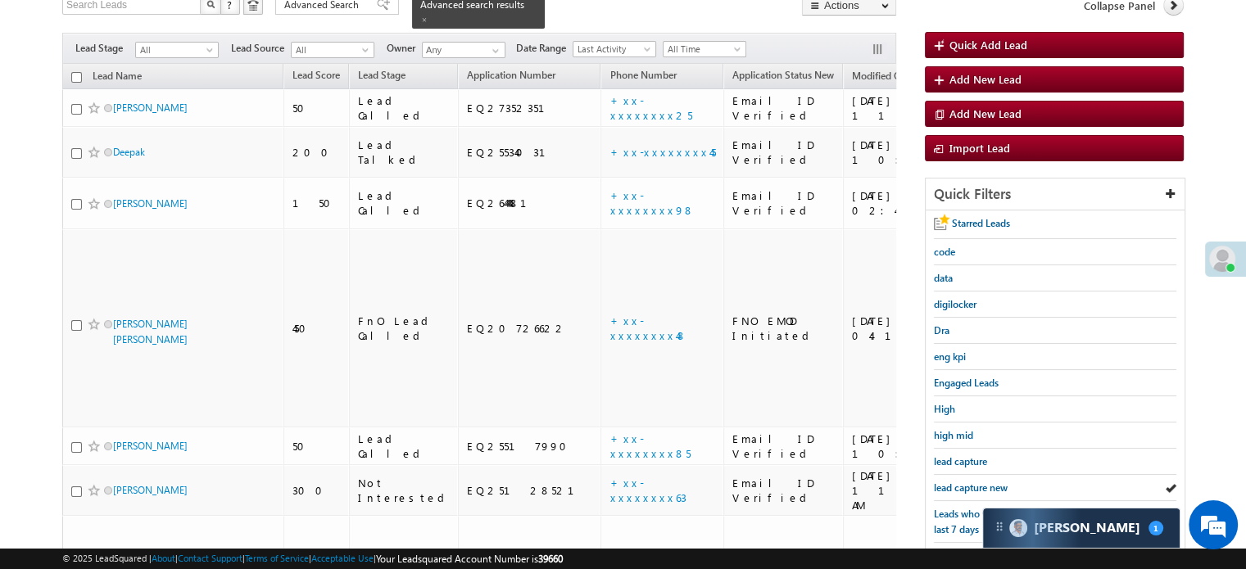
scroll to position [351, 0]
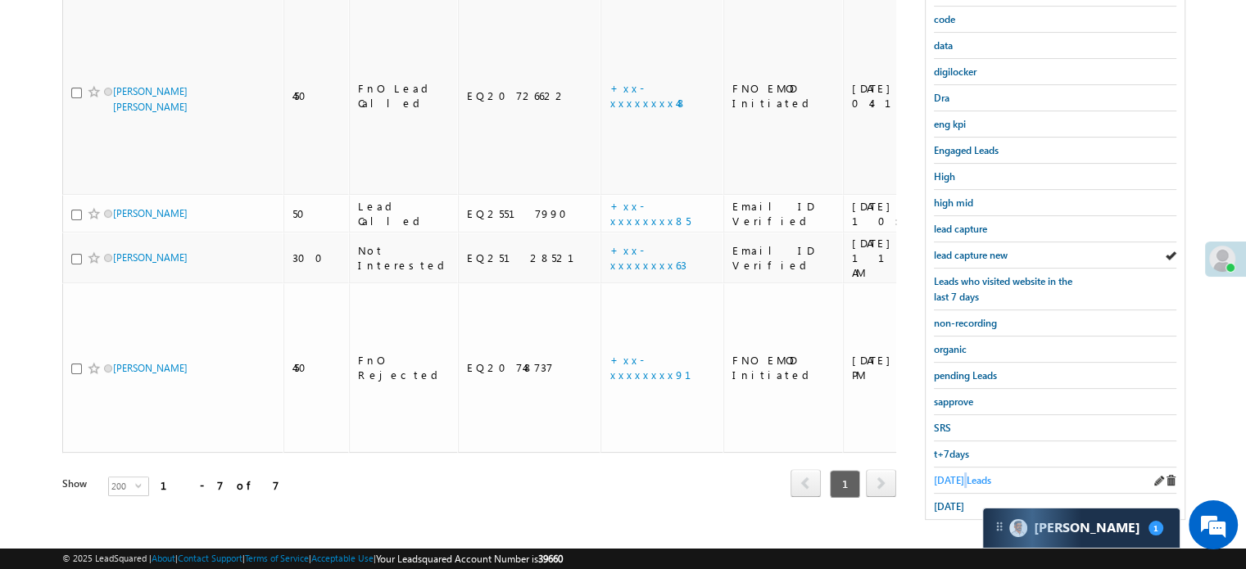
click at [961, 474] on span "Today's Leads" at bounding box center [962, 480] width 57 height 12
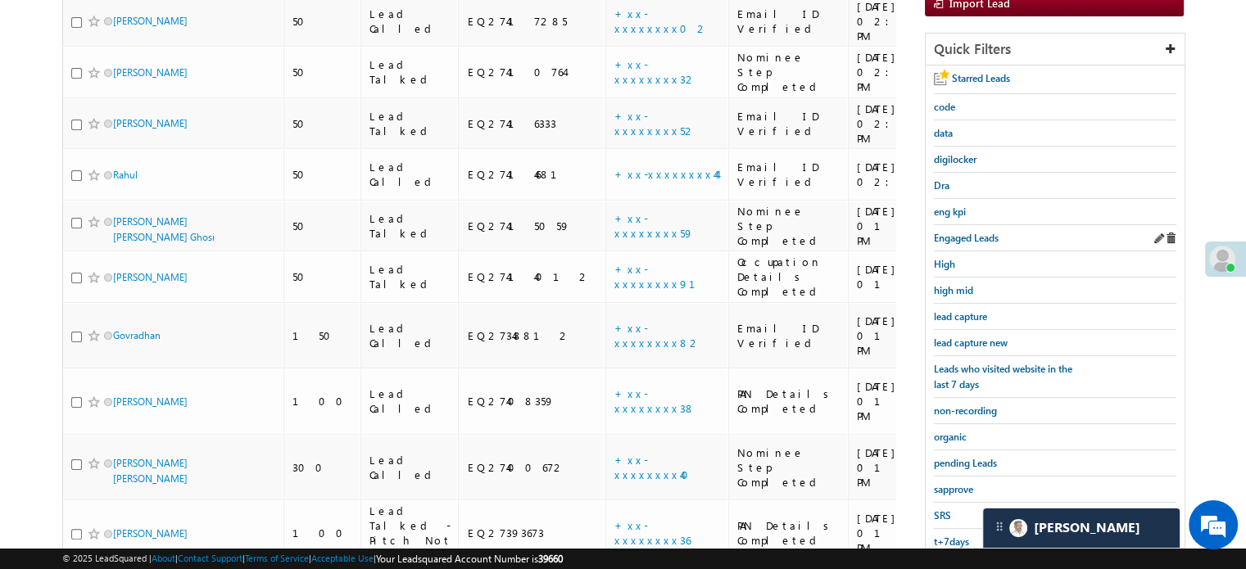
scroll to position [269, 0]
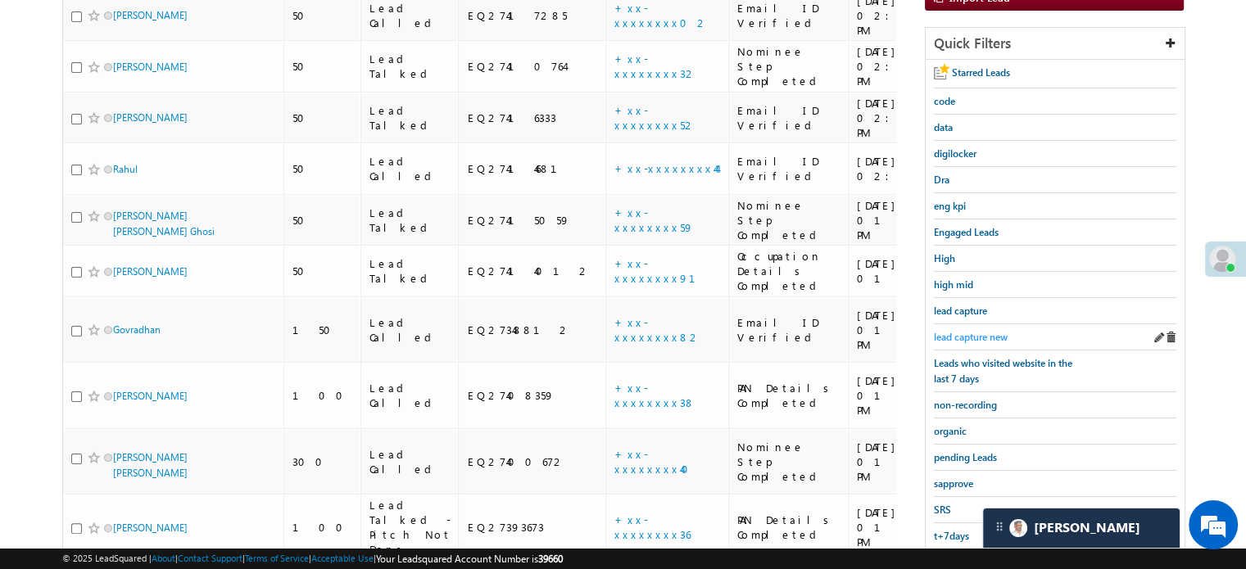
click at [986, 329] on link "lead capture new" at bounding box center [971, 337] width 74 height 16
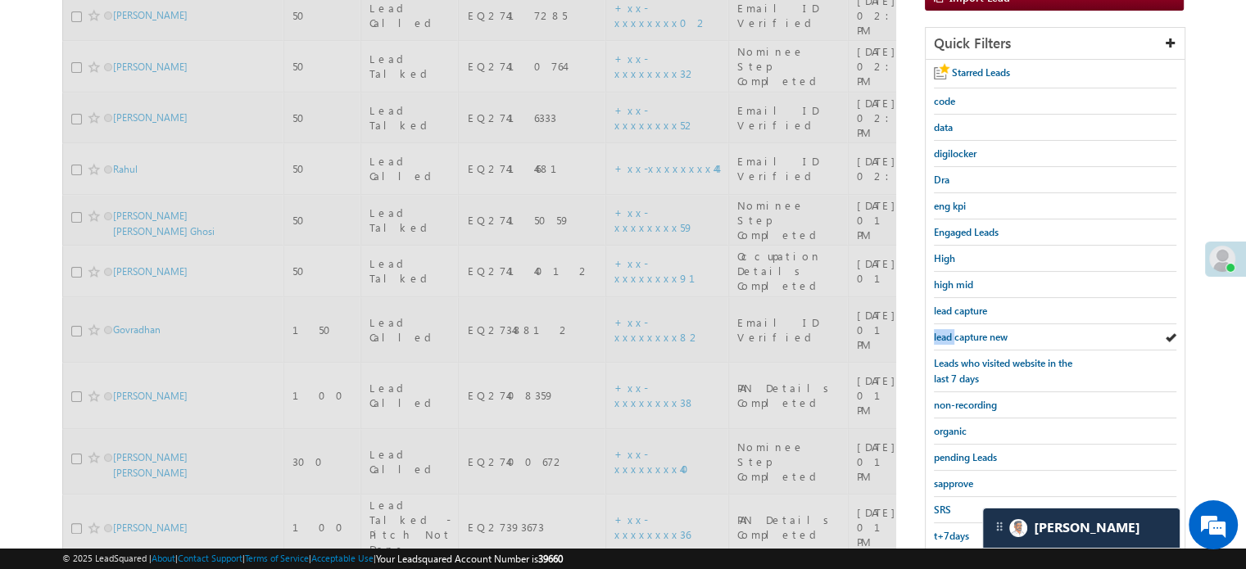
click at [986, 329] on link "lead capture new" at bounding box center [971, 337] width 74 height 16
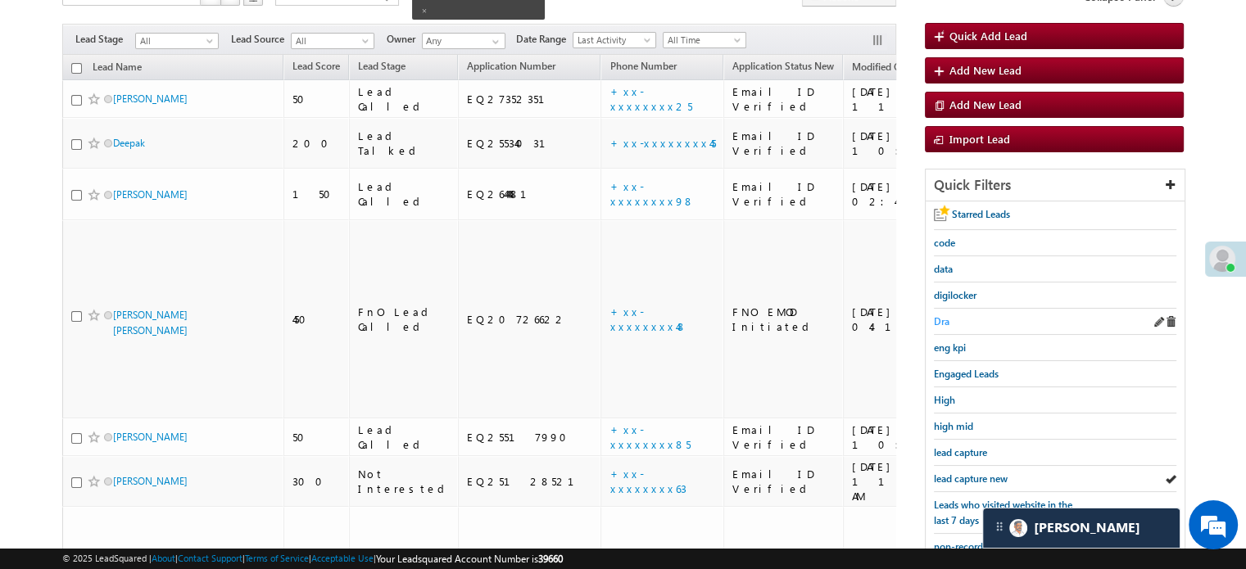
scroll to position [246, 0]
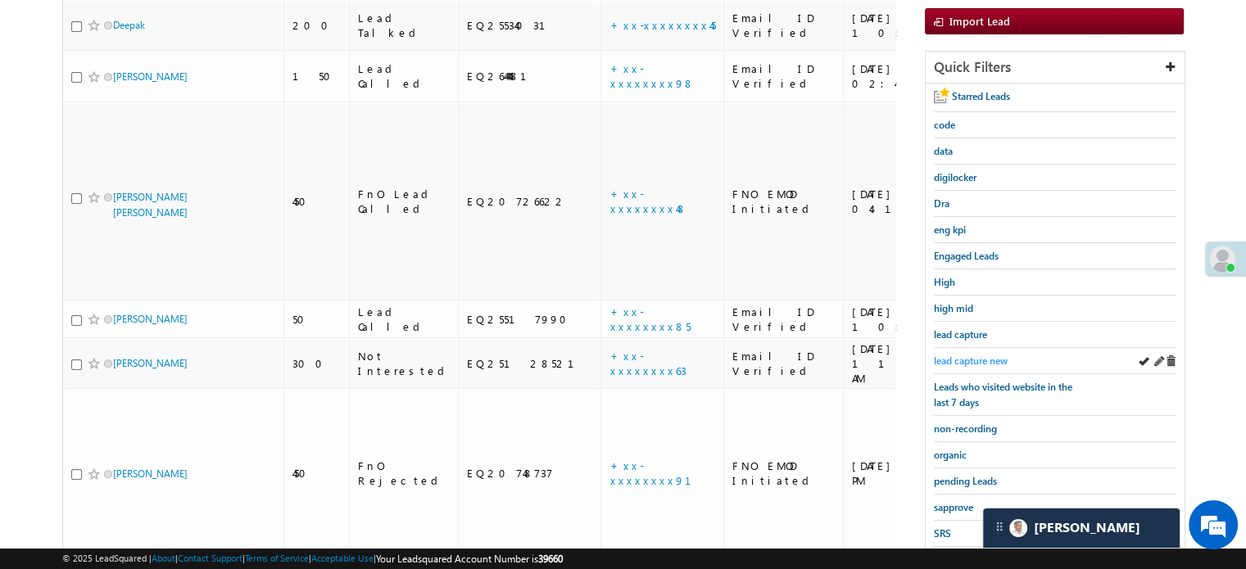
click at [962, 357] on span "lead capture new" at bounding box center [971, 361] width 74 height 12
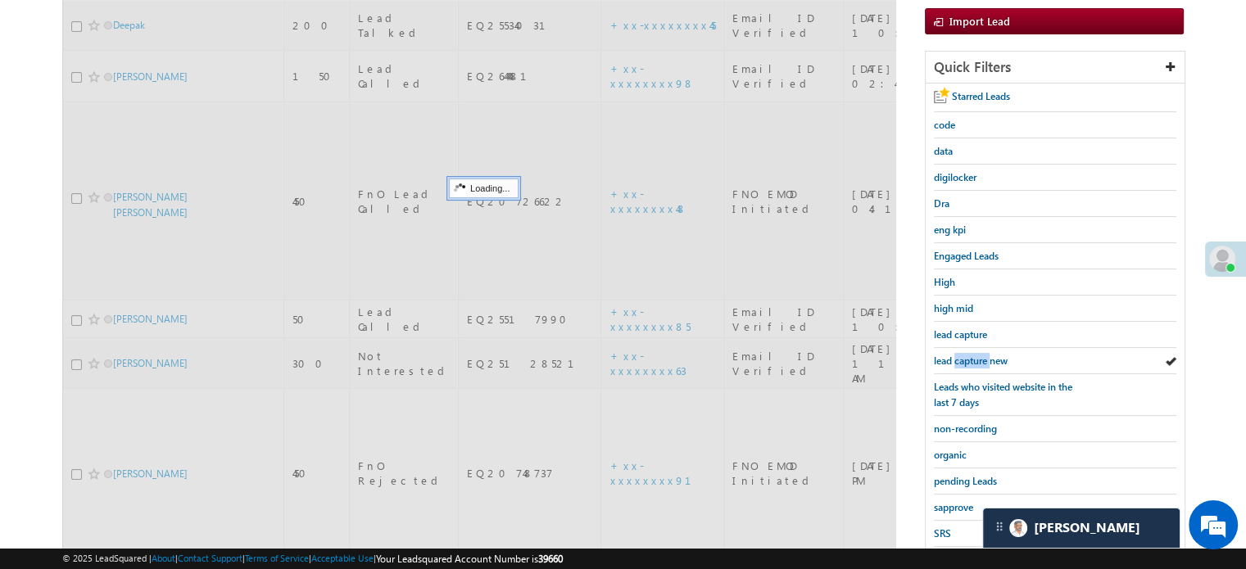
click at [962, 357] on span "lead capture new" at bounding box center [971, 361] width 74 height 12
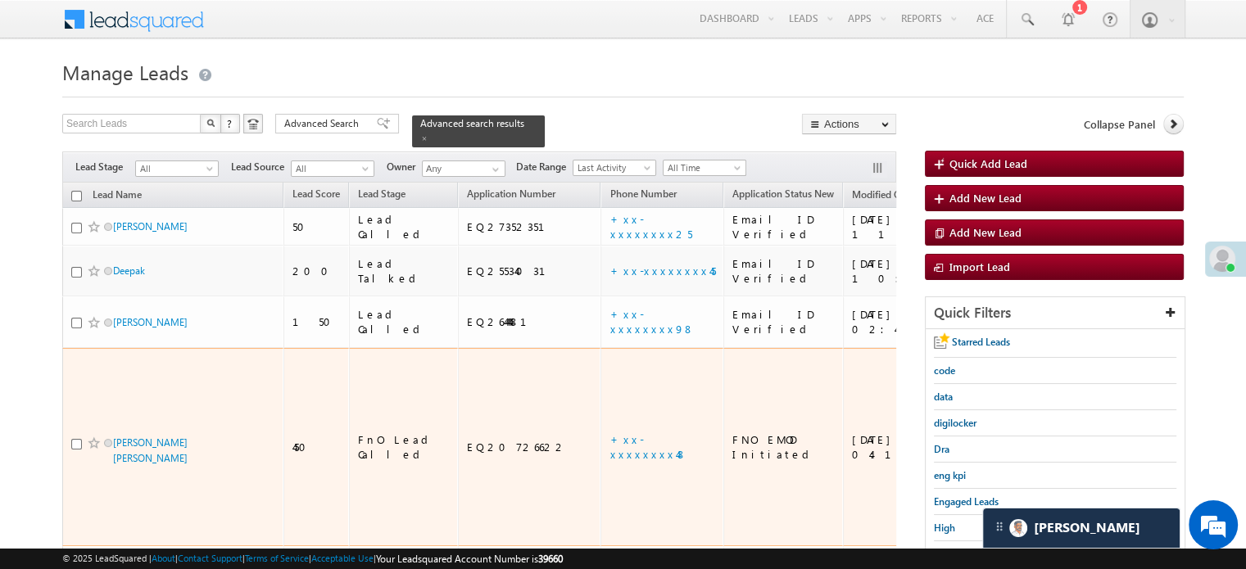
scroll to position [164, 0]
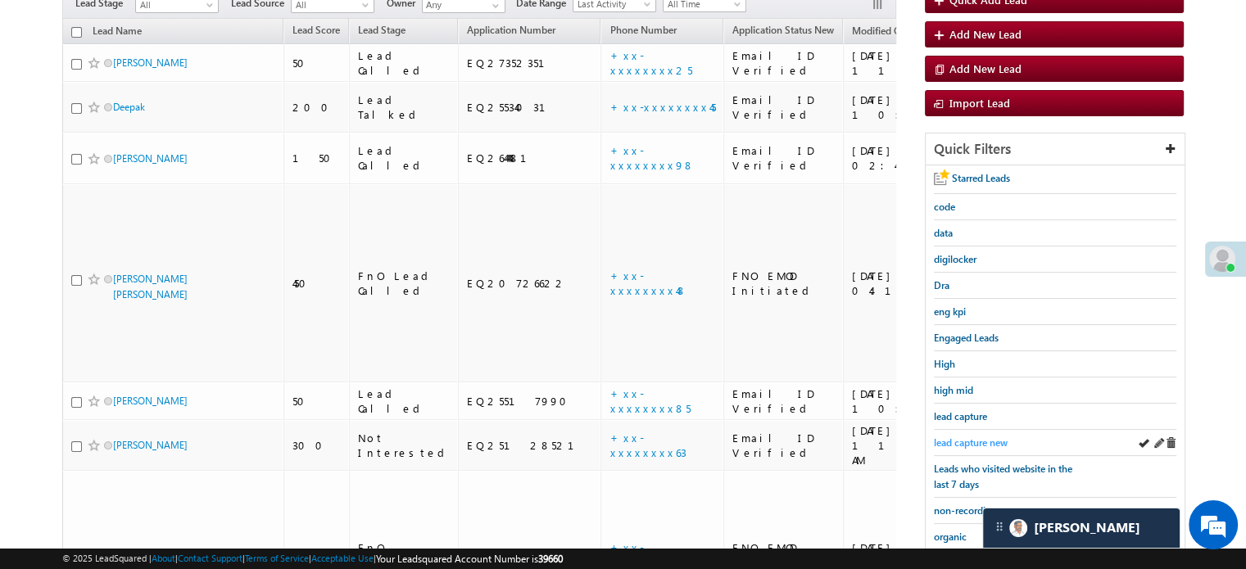
click at [969, 441] on span "lead capture new" at bounding box center [971, 442] width 74 height 12
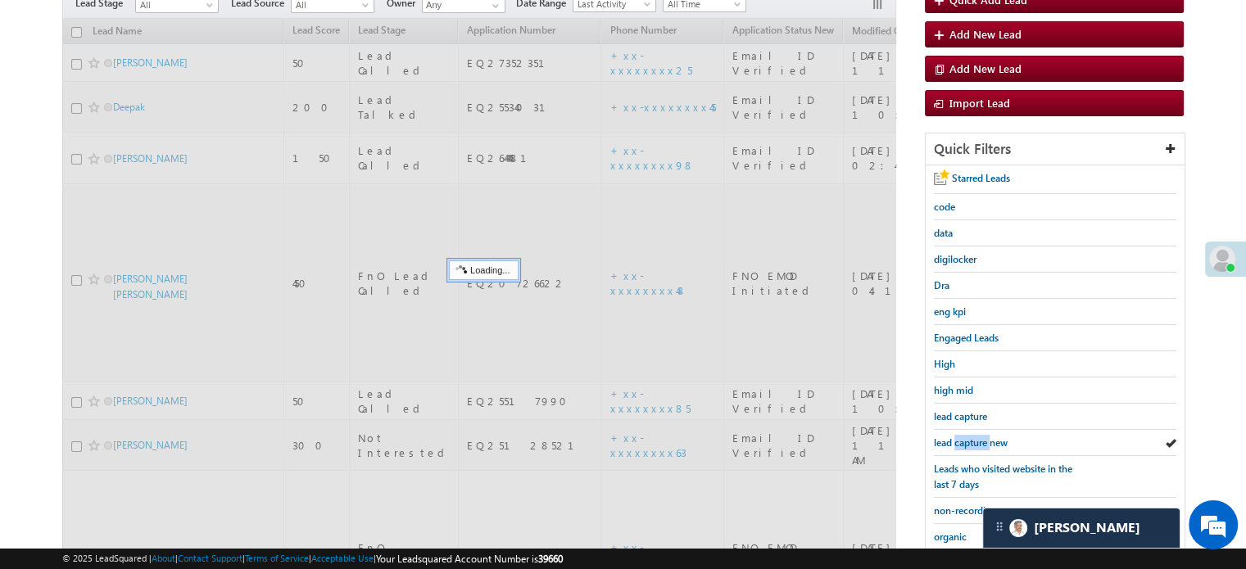
click at [969, 441] on span "lead capture new" at bounding box center [971, 442] width 74 height 12
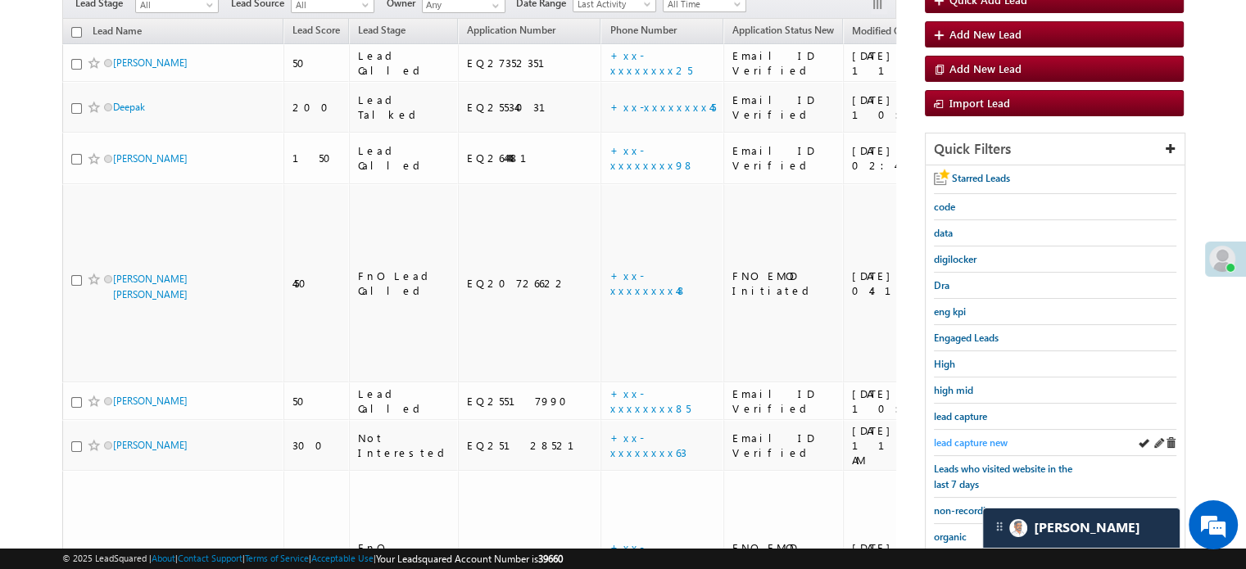
click at [968, 441] on span "lead capture new" at bounding box center [971, 442] width 74 height 12
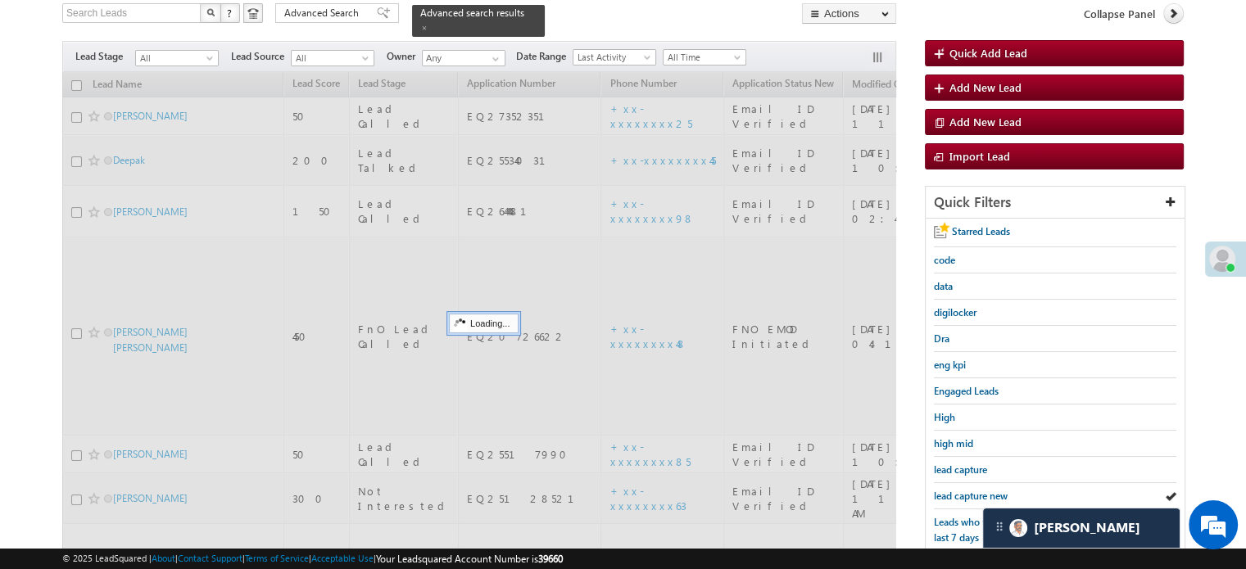
scroll to position [82, 0]
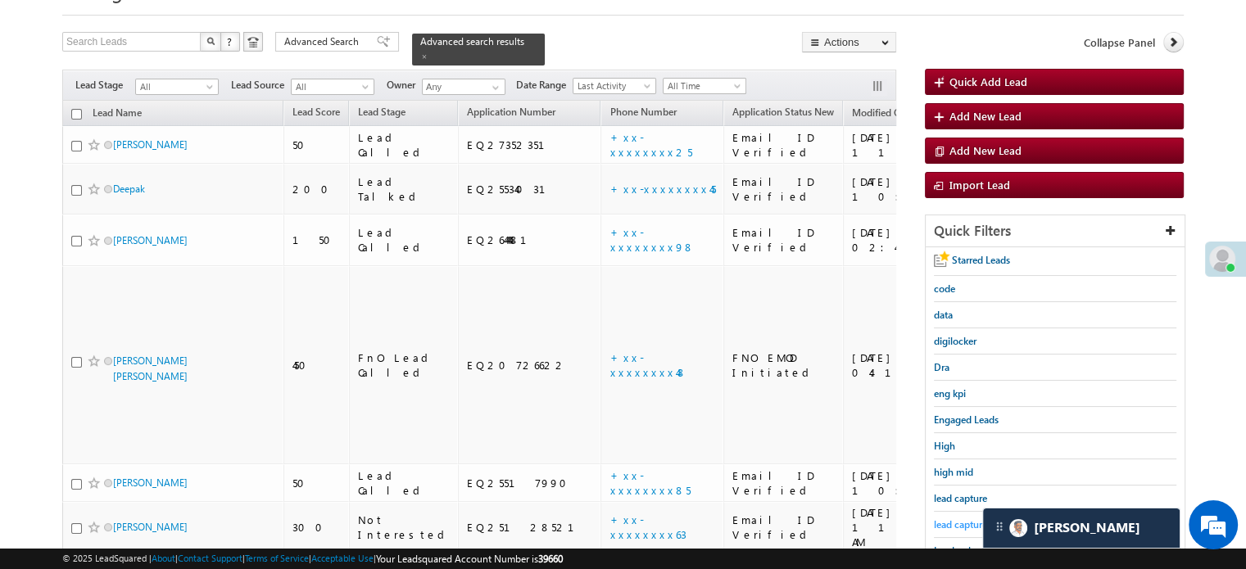
click at [965, 518] on span "lead capture new" at bounding box center [971, 524] width 74 height 12
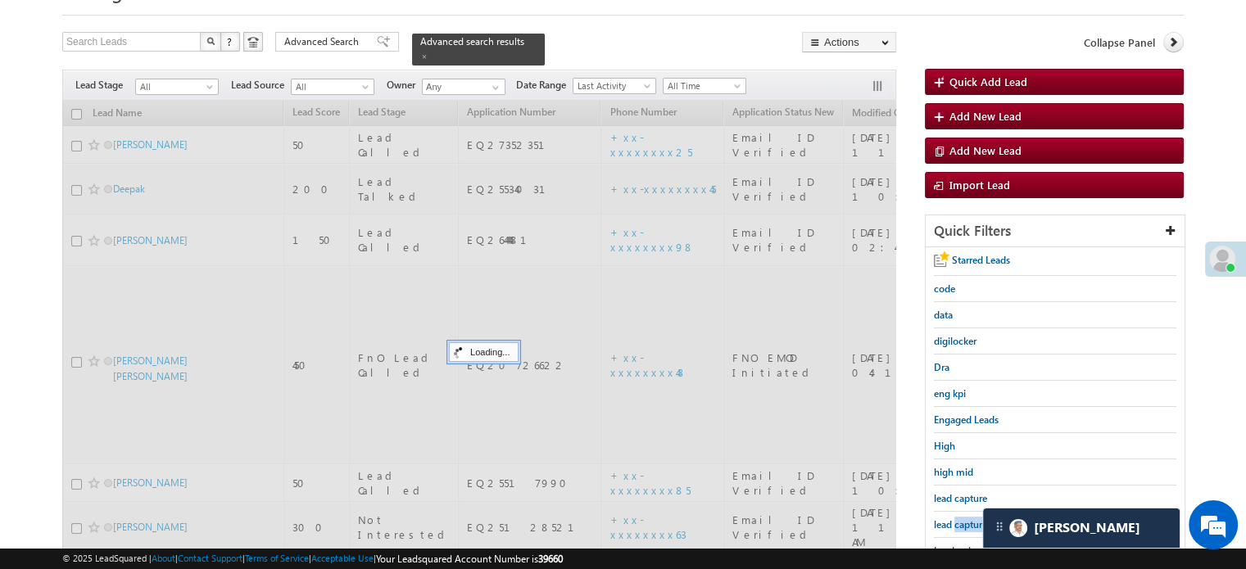
click at [965, 518] on span "lead capture new" at bounding box center [971, 524] width 74 height 12
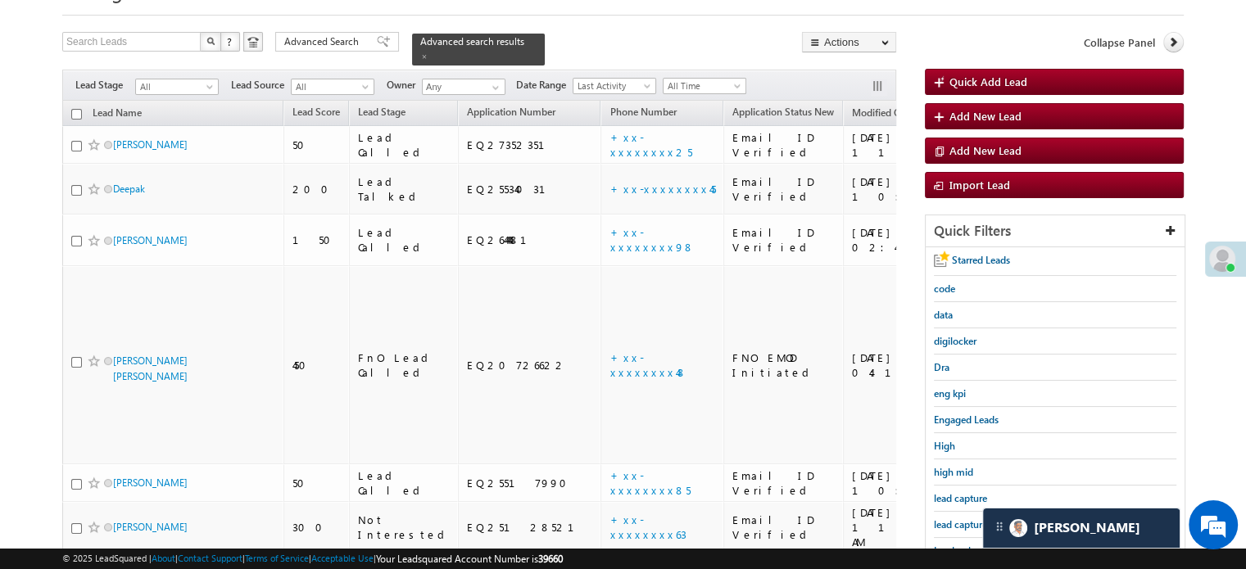
click at [965, 518] on span "lead capture new" at bounding box center [971, 524] width 74 height 12
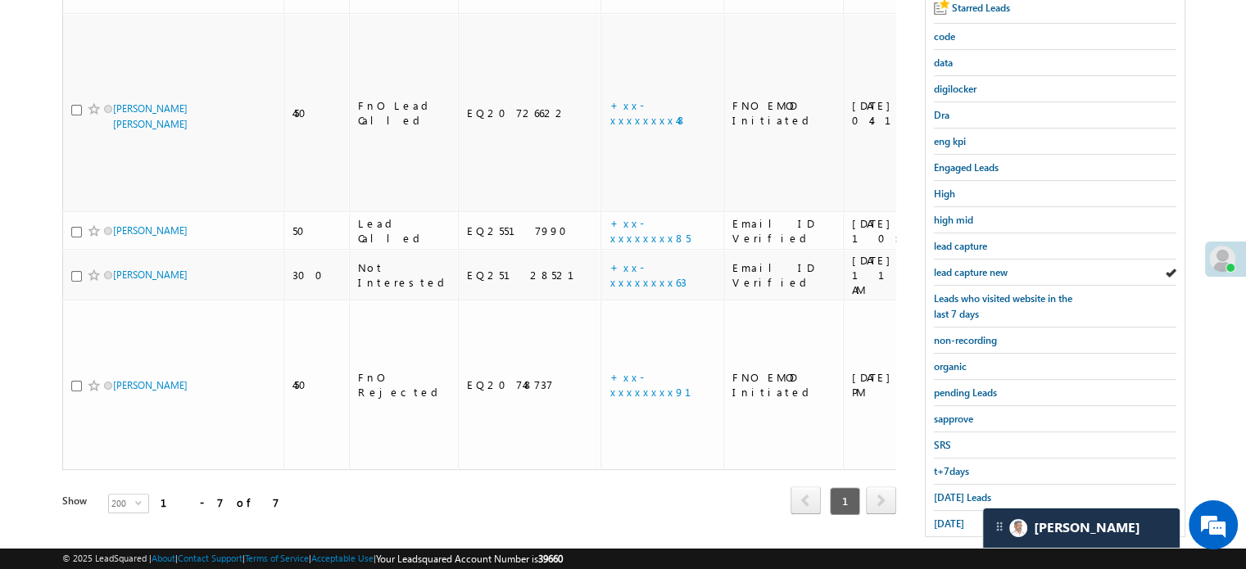
scroll to position [351, 0]
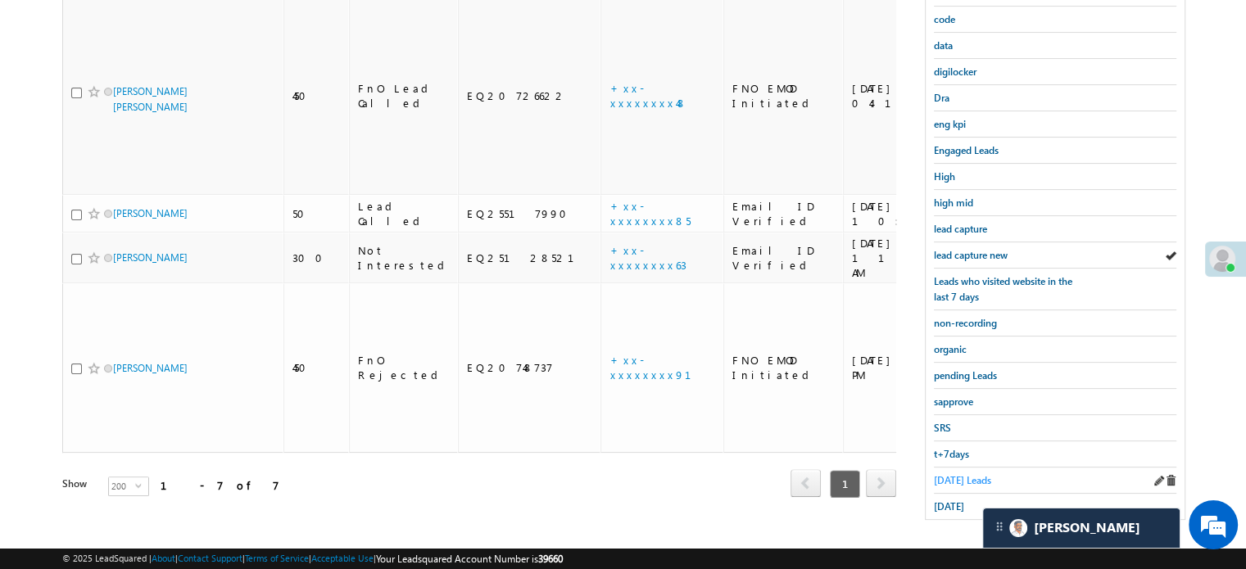
click at [959, 474] on span "Today's Leads" at bounding box center [962, 480] width 57 height 12
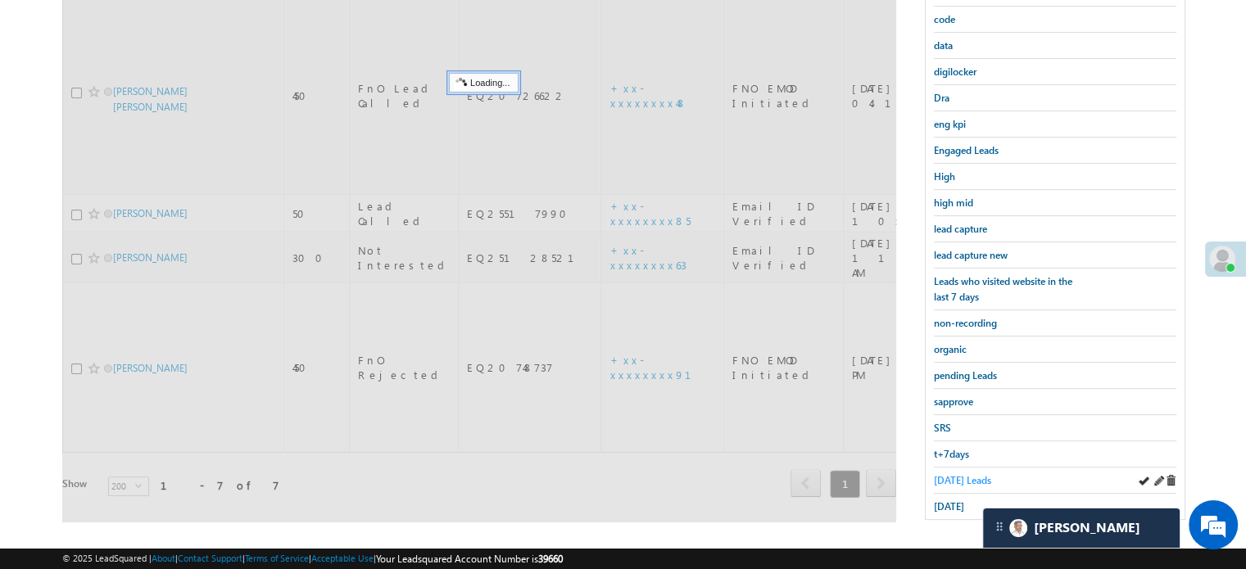
click at [960, 474] on span "Today's Leads" at bounding box center [962, 480] width 57 height 12
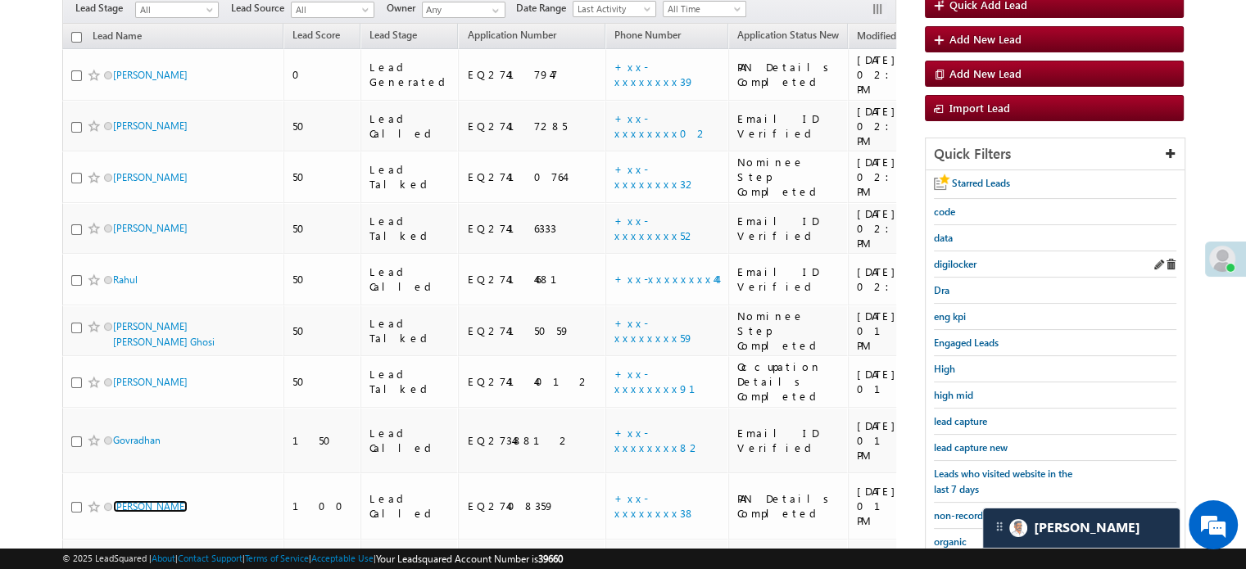
scroll to position [188, 0]
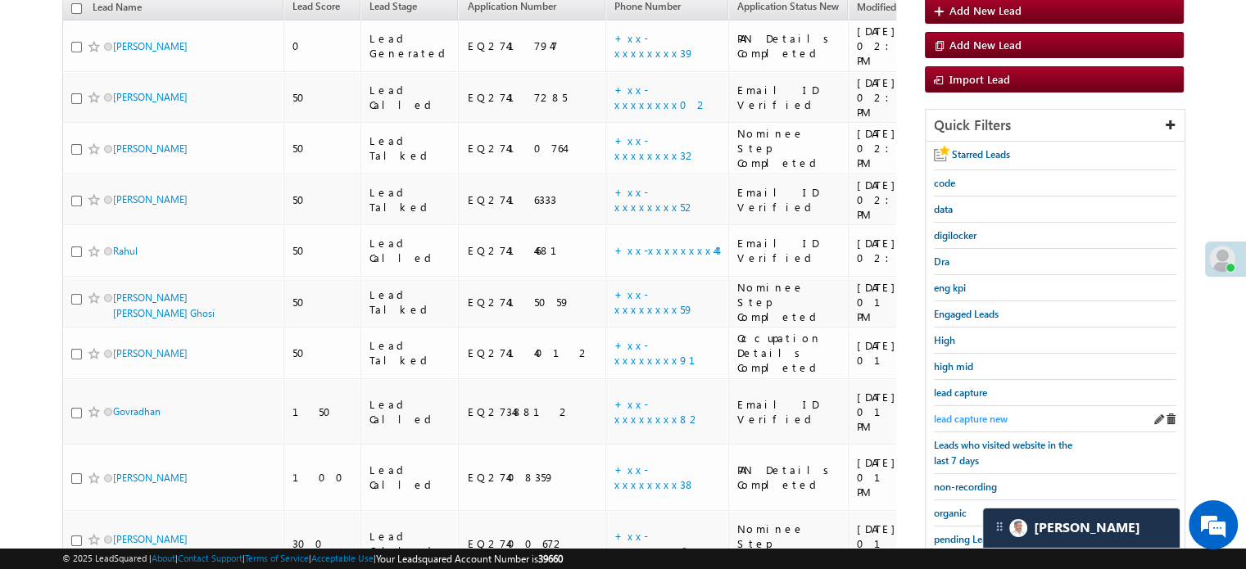
click at [966, 413] on span "lead capture new" at bounding box center [971, 419] width 74 height 12
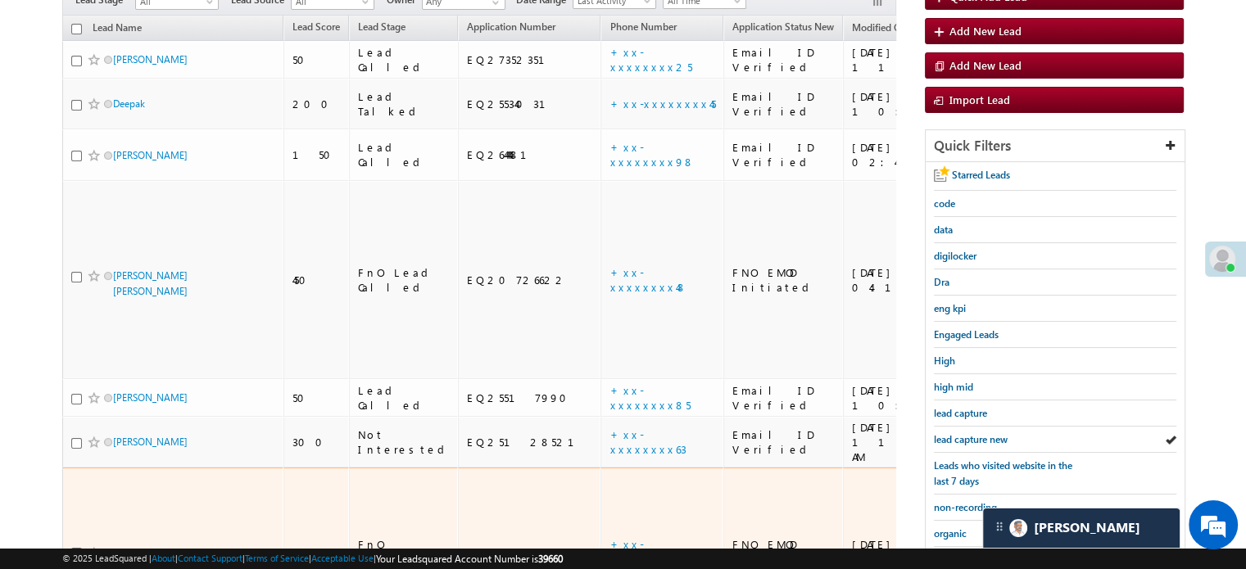
scroll to position [269, 0]
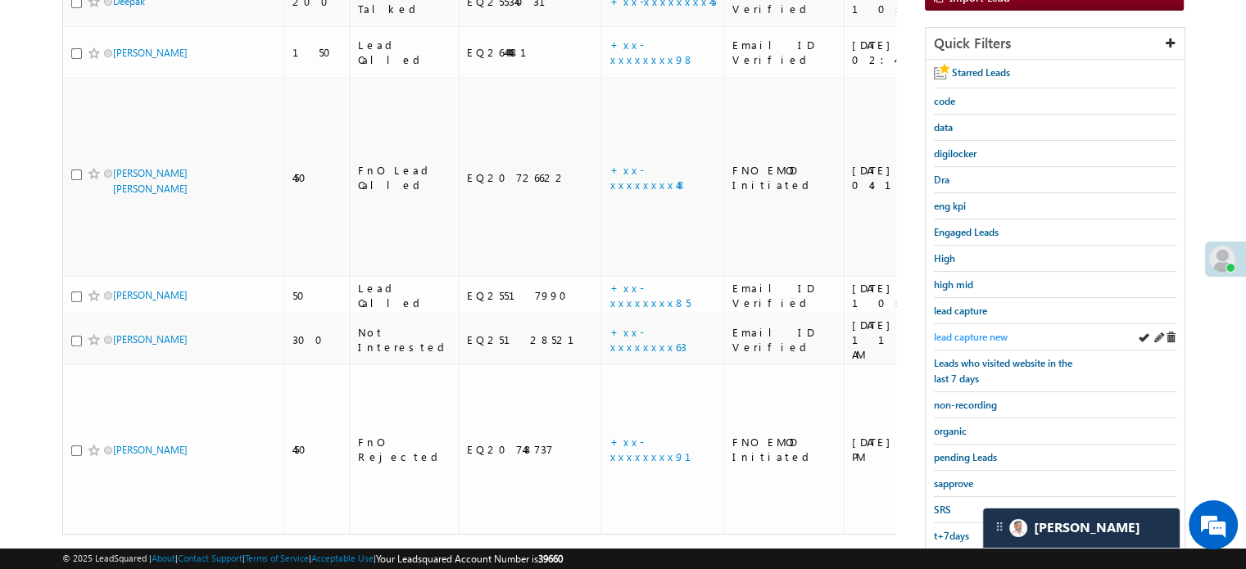
click at [956, 333] on span "lead capture new" at bounding box center [971, 337] width 74 height 12
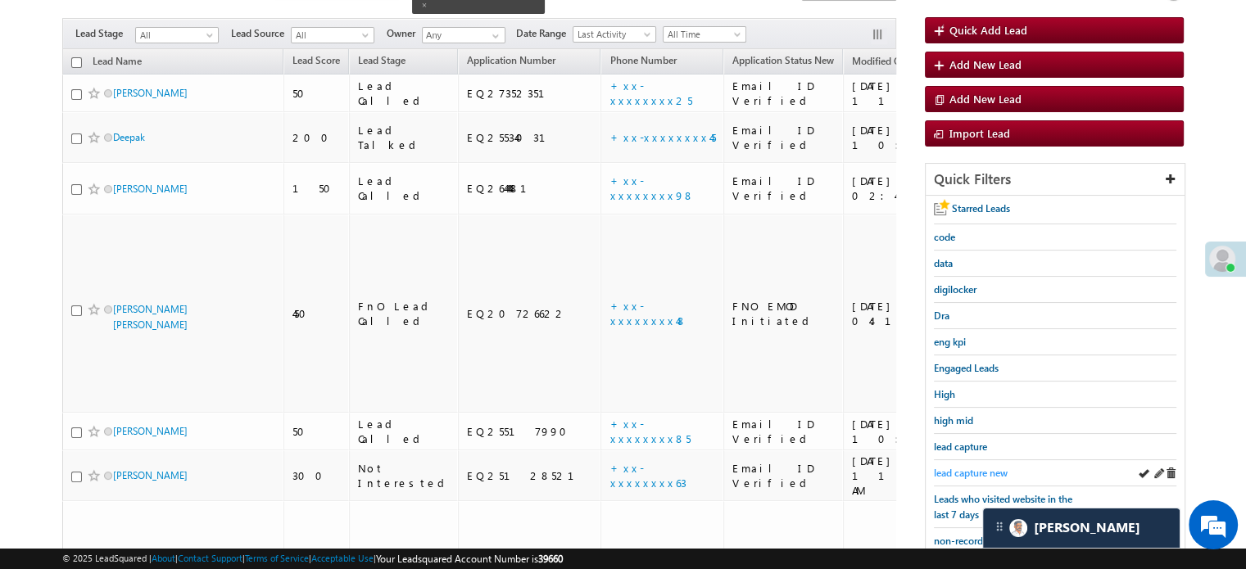
scroll to position [24, 0]
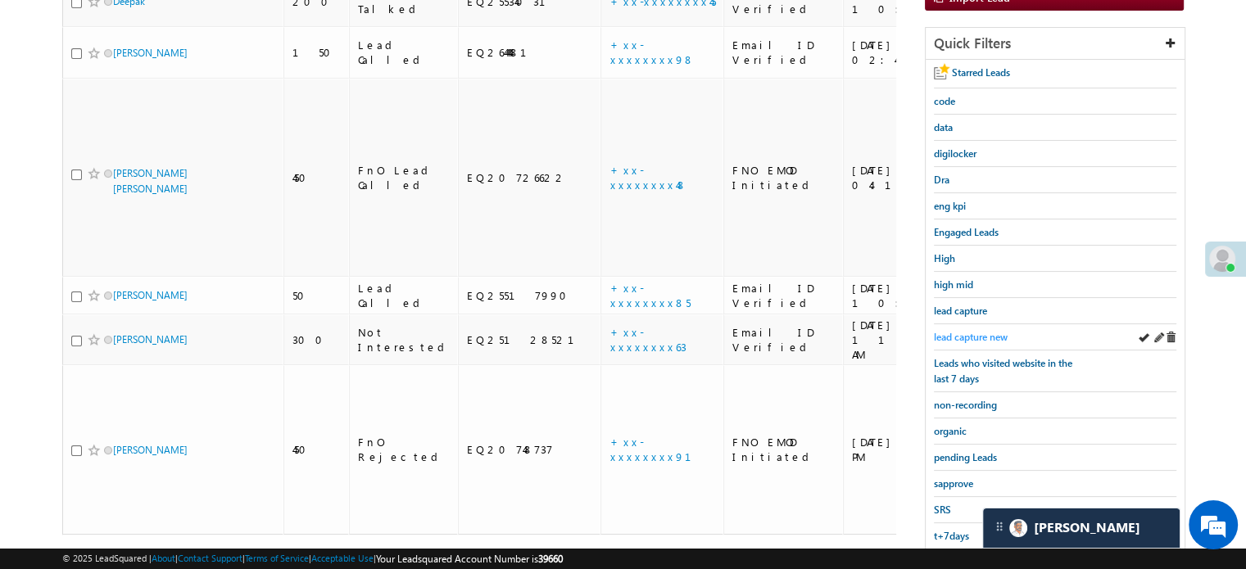
click at [963, 337] on span "lead capture new" at bounding box center [971, 337] width 74 height 12
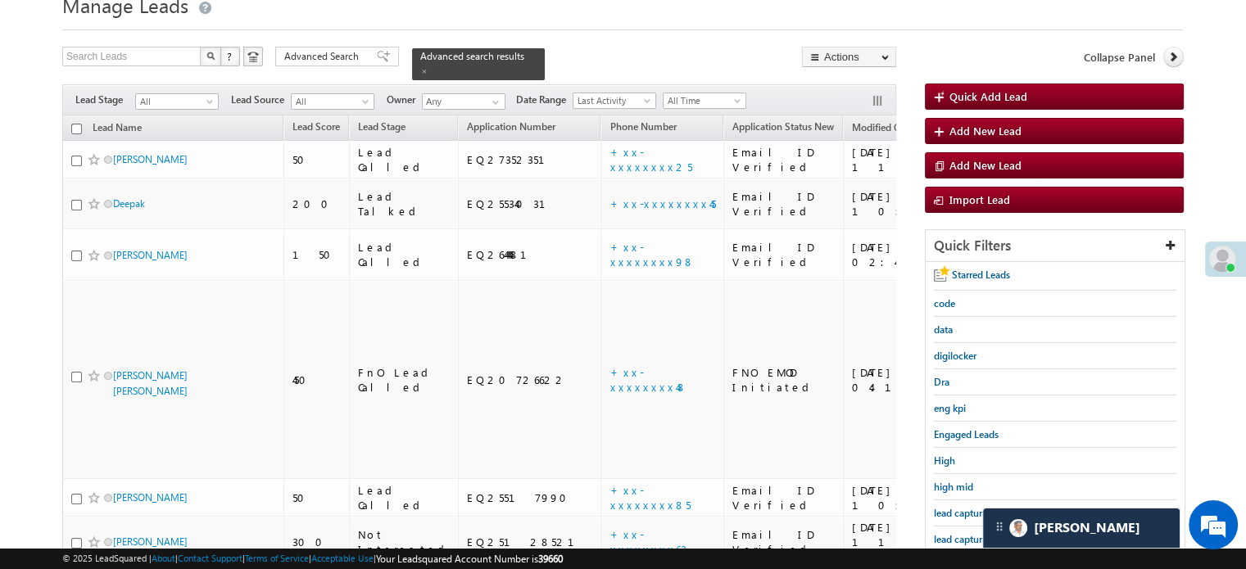
scroll to position [164, 0]
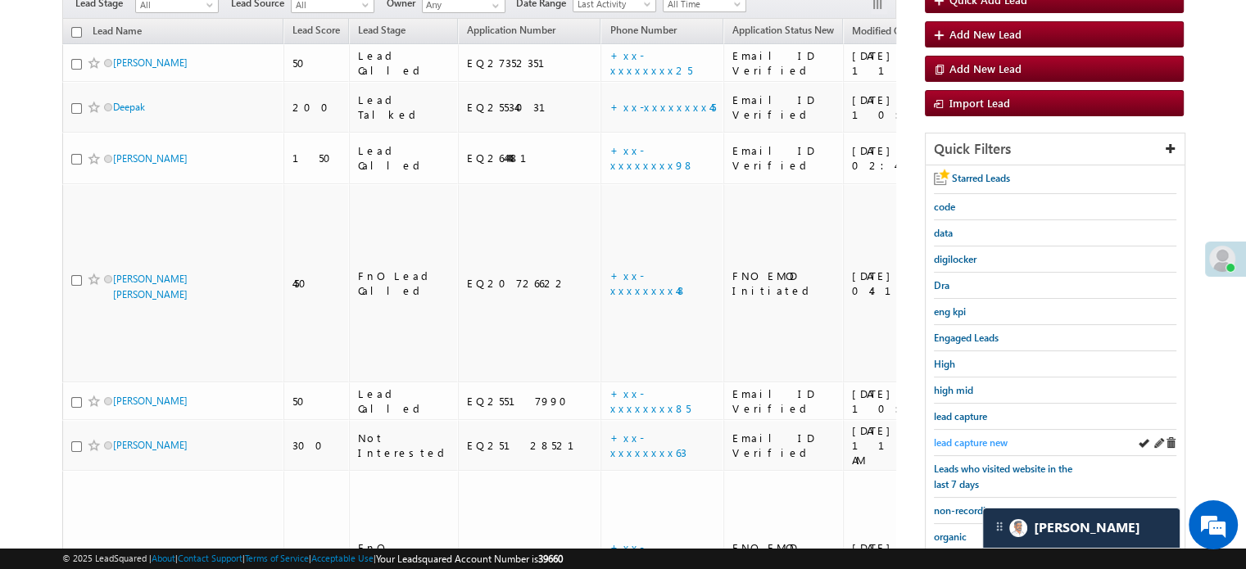
click at [999, 436] on span "lead capture new" at bounding box center [971, 442] width 74 height 12
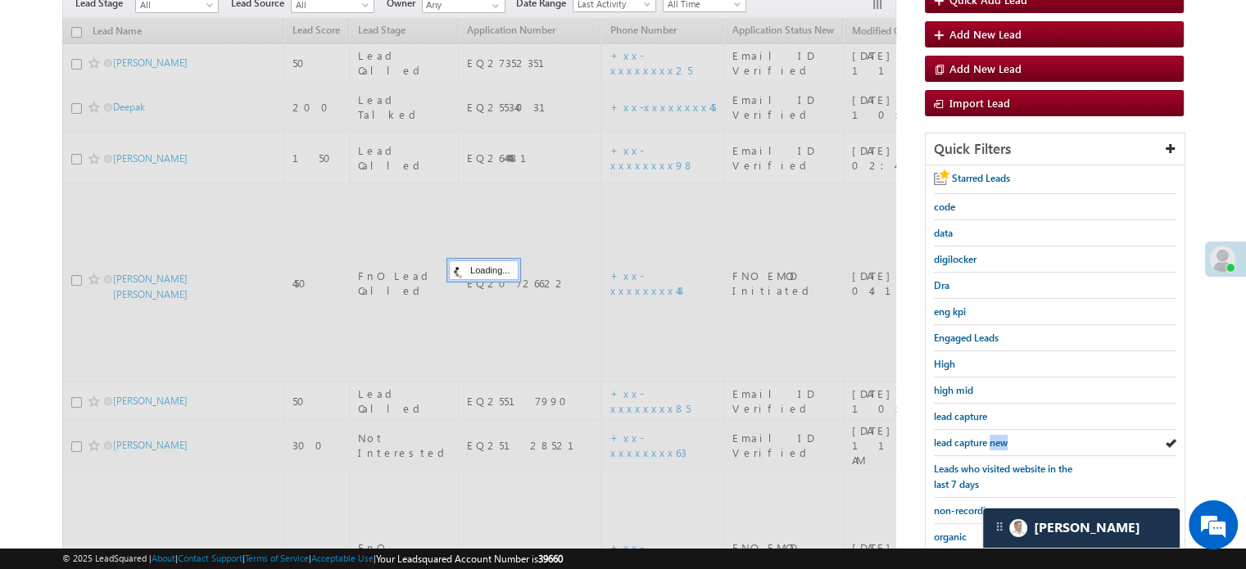
click at [999, 436] on span "lead capture new" at bounding box center [971, 442] width 74 height 12
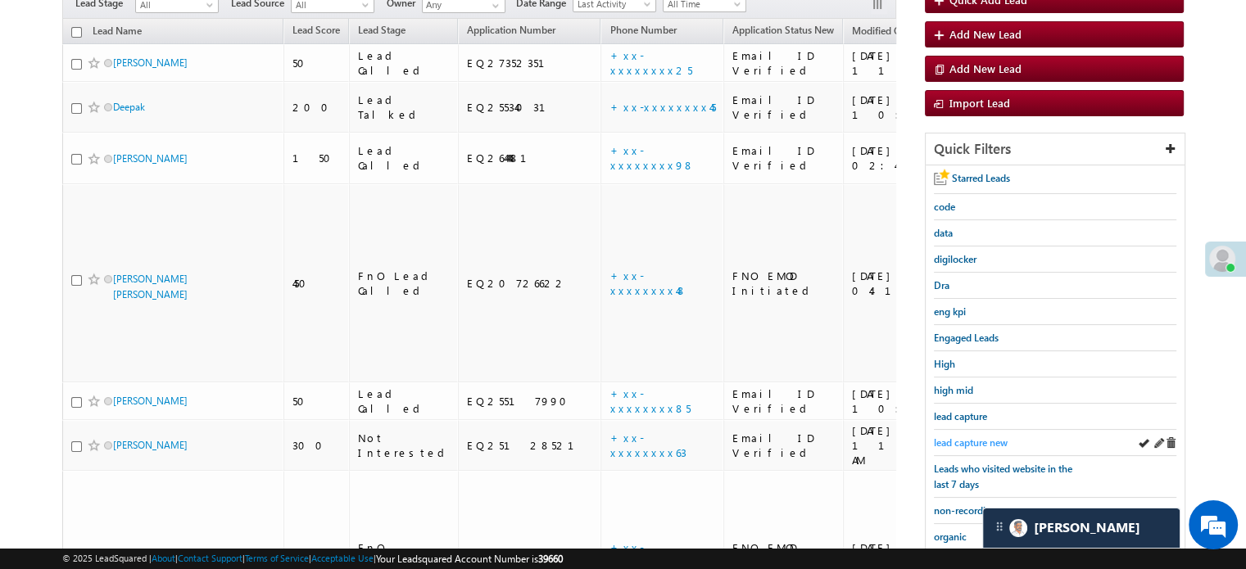
click at [967, 439] on span "lead capture new" at bounding box center [971, 442] width 74 height 12
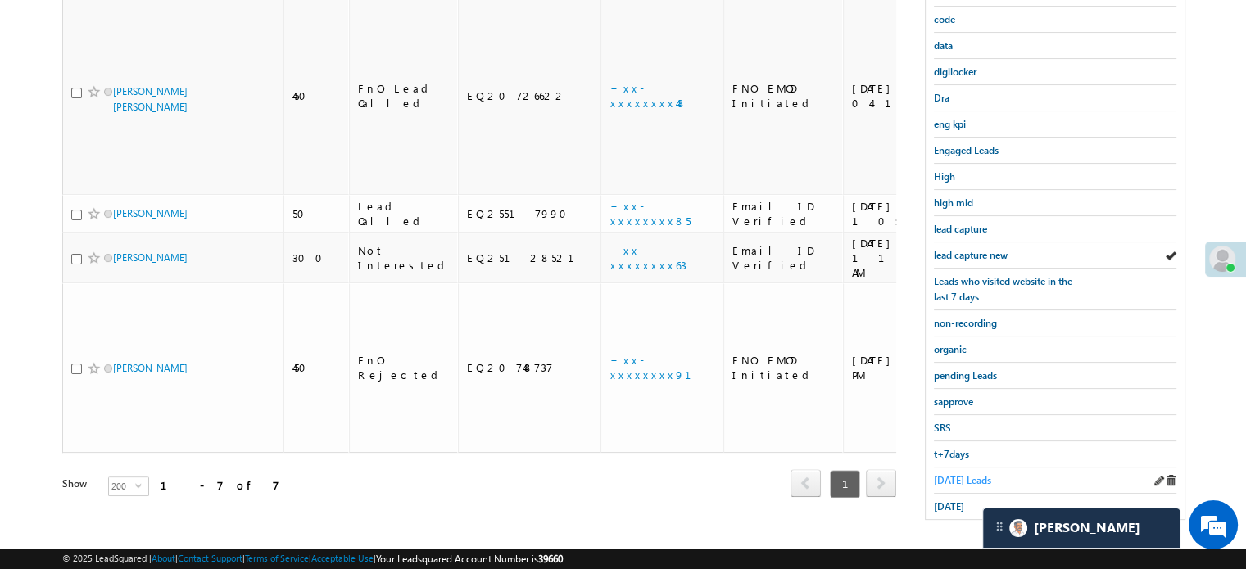
click at [972, 474] on span "Today's Leads" at bounding box center [962, 480] width 57 height 12
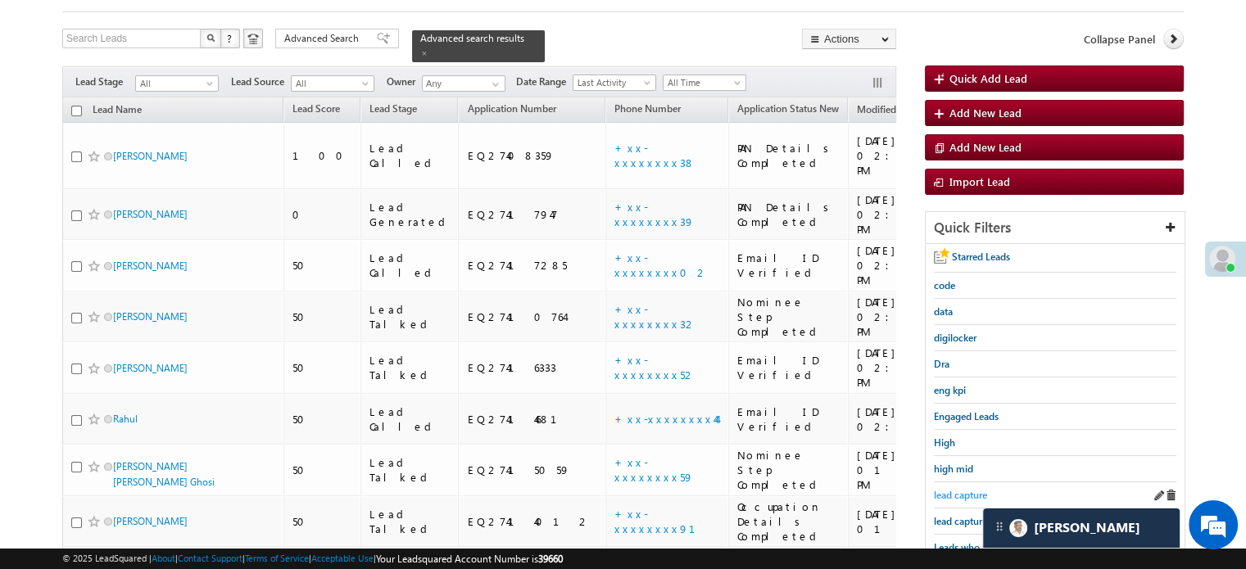
scroll to position [188, 0]
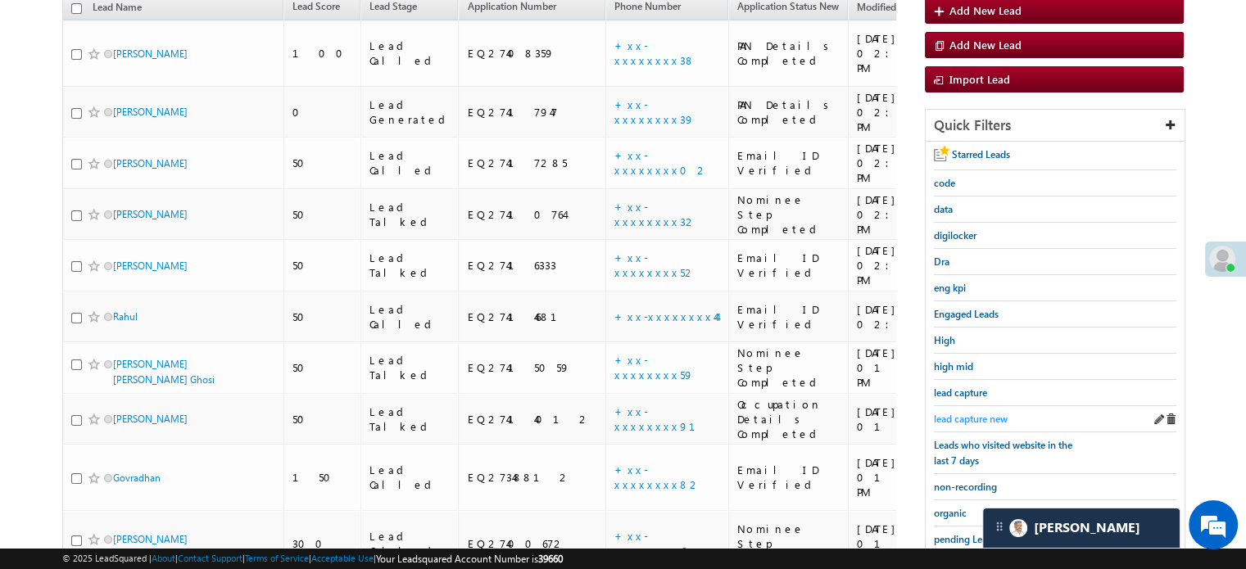
click at [973, 413] on span "lead capture new" at bounding box center [971, 419] width 74 height 12
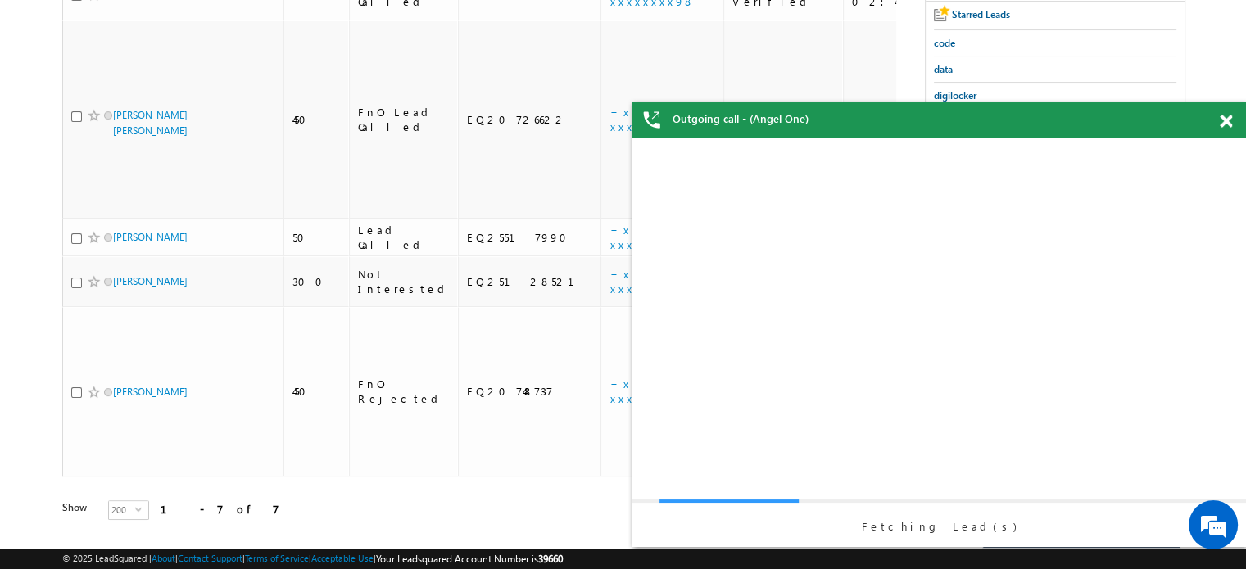
scroll to position [0, 0]
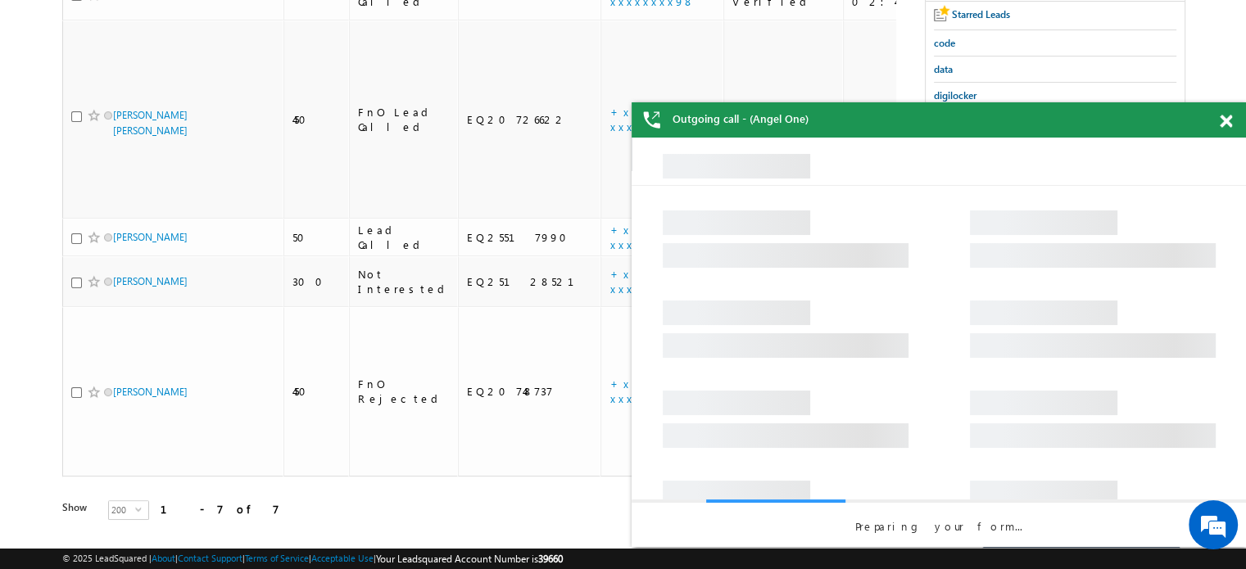
drag, startPoint x: 1225, startPoint y: 127, endPoint x: 486, endPoint y: 25, distance: 745.6
click at [1225, 127] on span at bounding box center [1225, 122] width 12 height 14
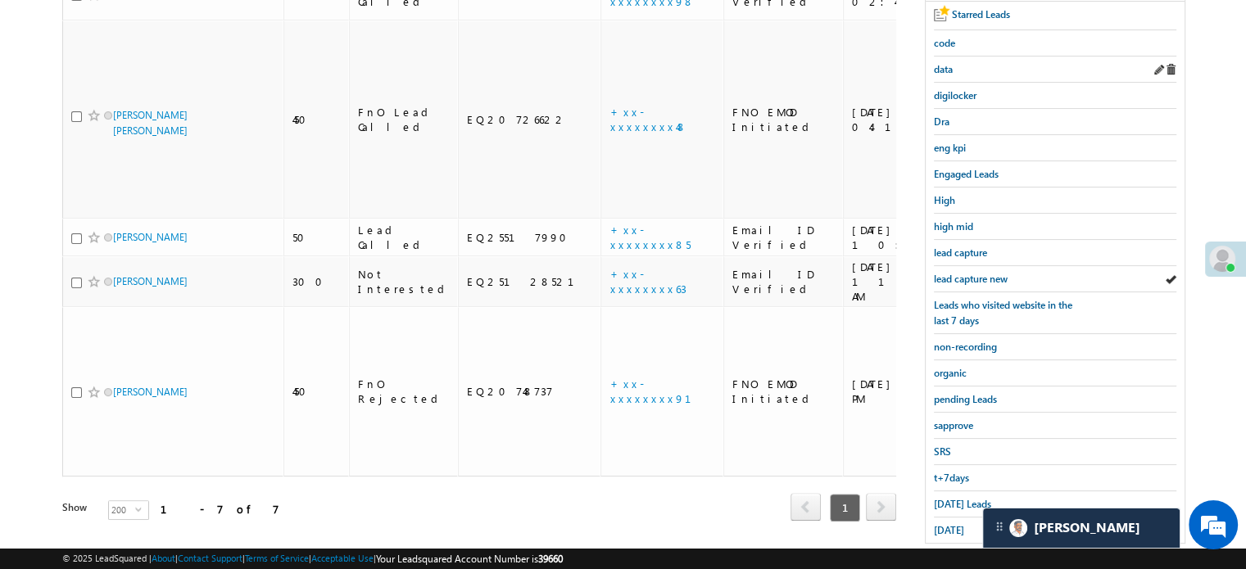
scroll to position [82, 0]
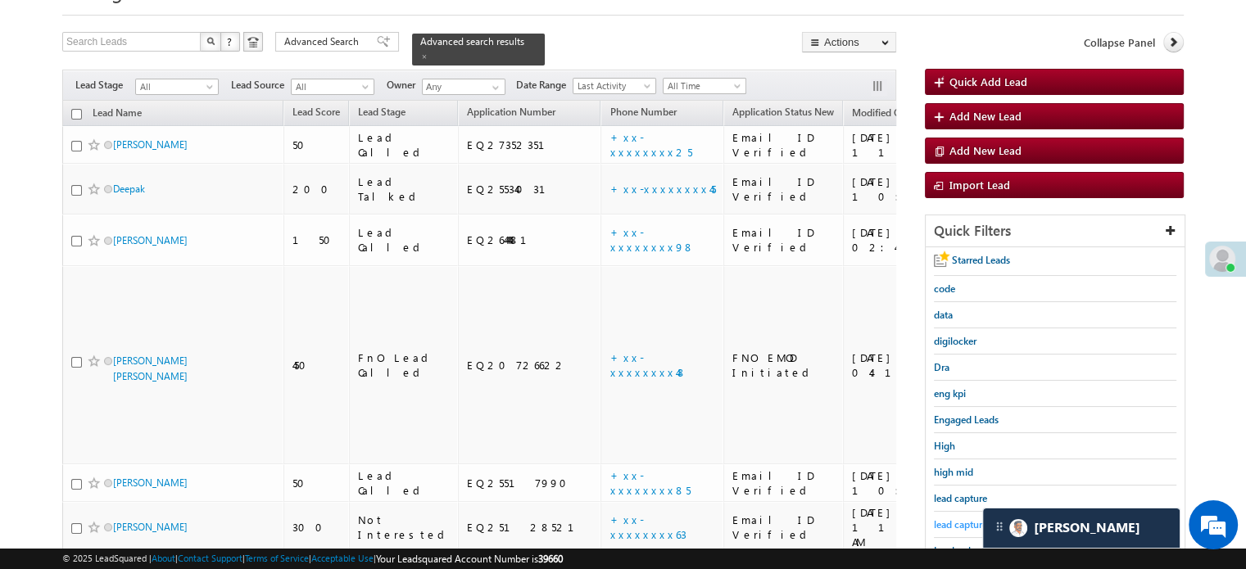
click at [950, 522] on span "lead capture new" at bounding box center [971, 524] width 74 height 12
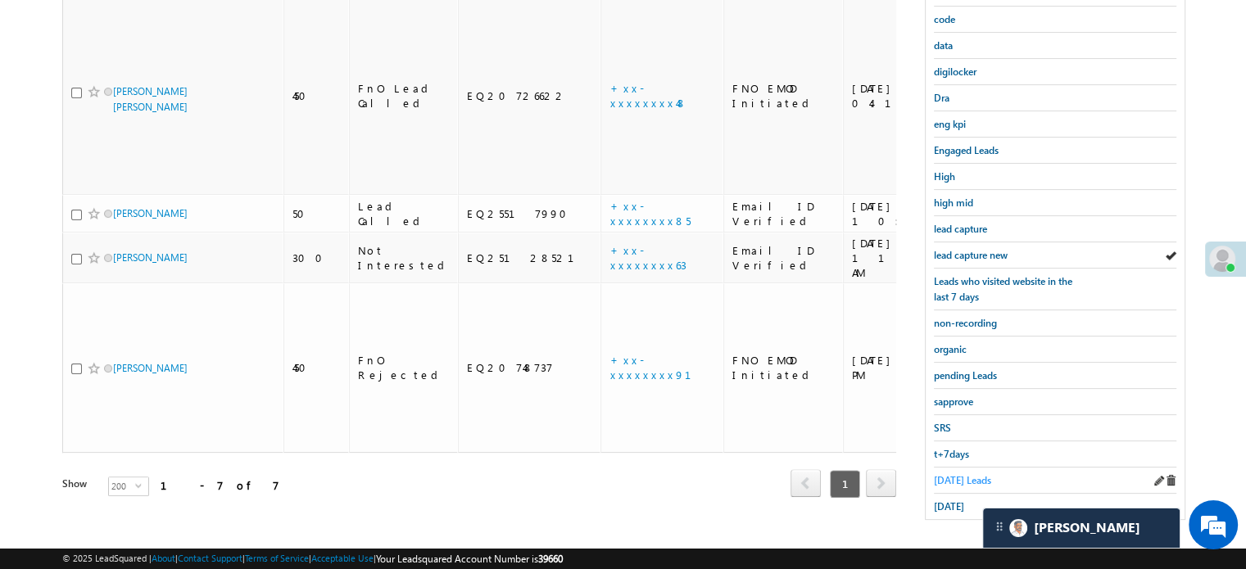
click at [951, 474] on span "Today's Leads" at bounding box center [962, 480] width 57 height 12
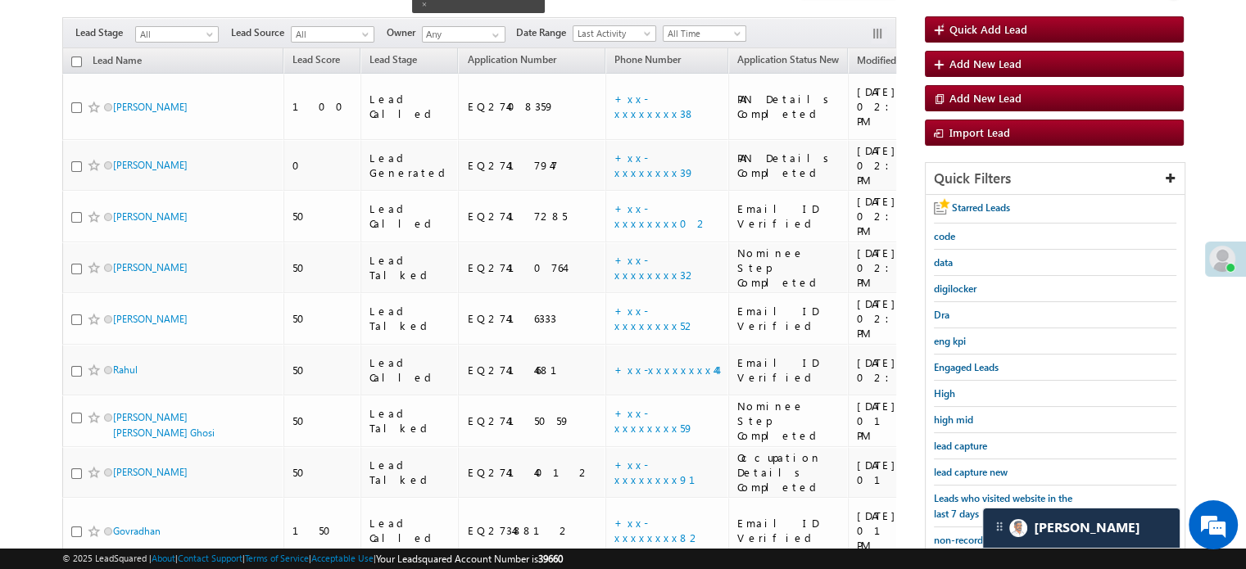
scroll to position [106, 0]
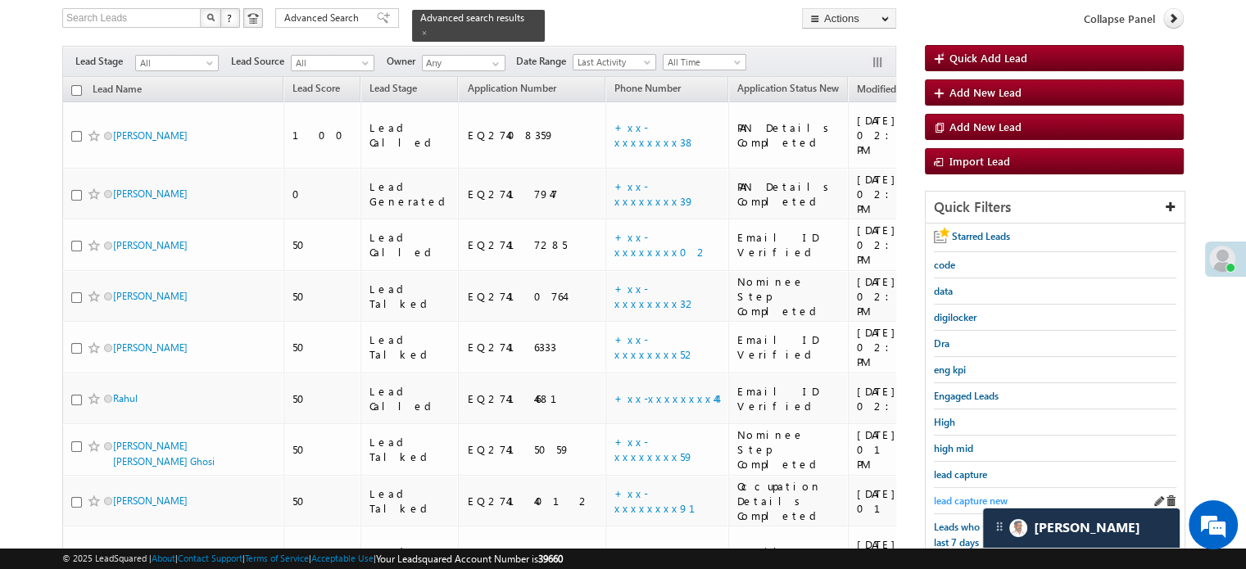
click at [953, 502] on span "lead capture new" at bounding box center [971, 501] width 74 height 12
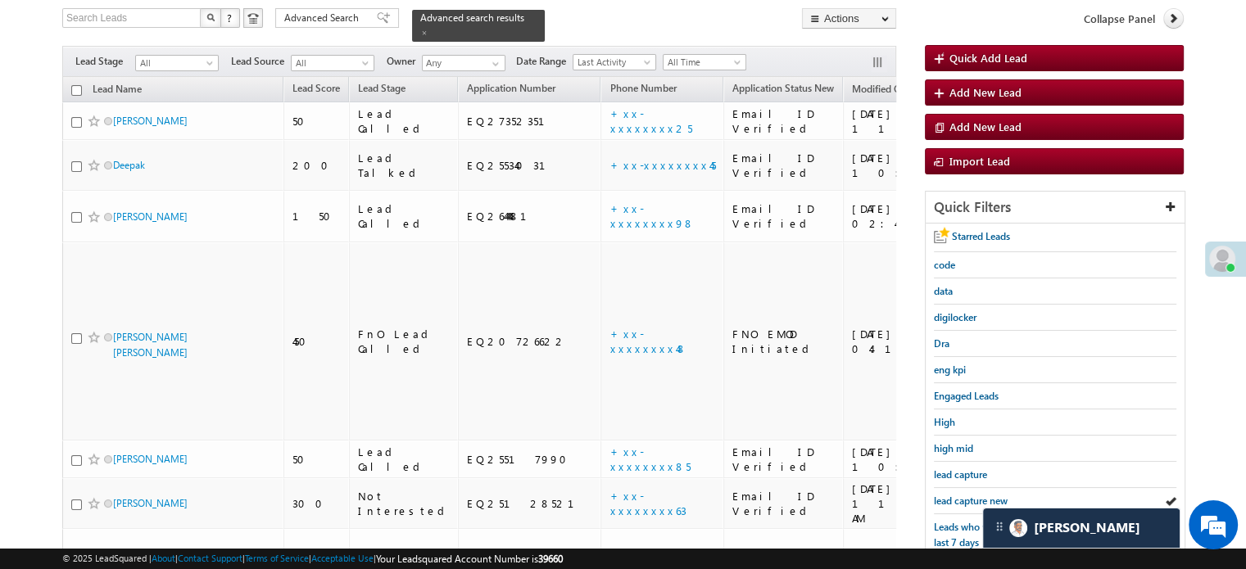
click at [953, 502] on span "lead capture new" at bounding box center [971, 501] width 74 height 12
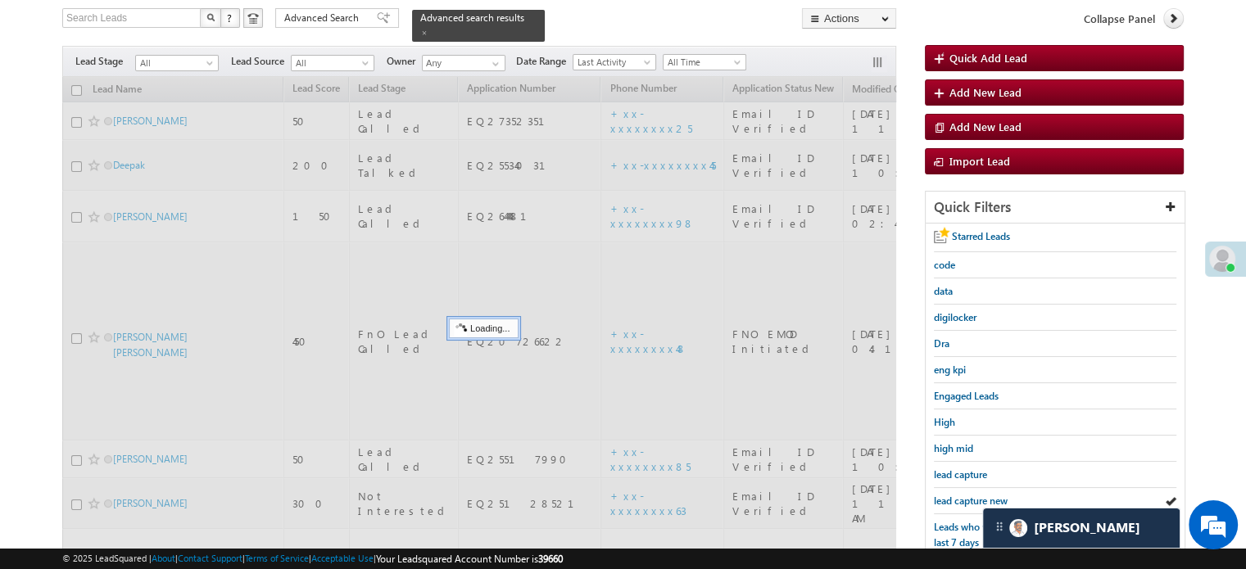
scroll to position [351, 0]
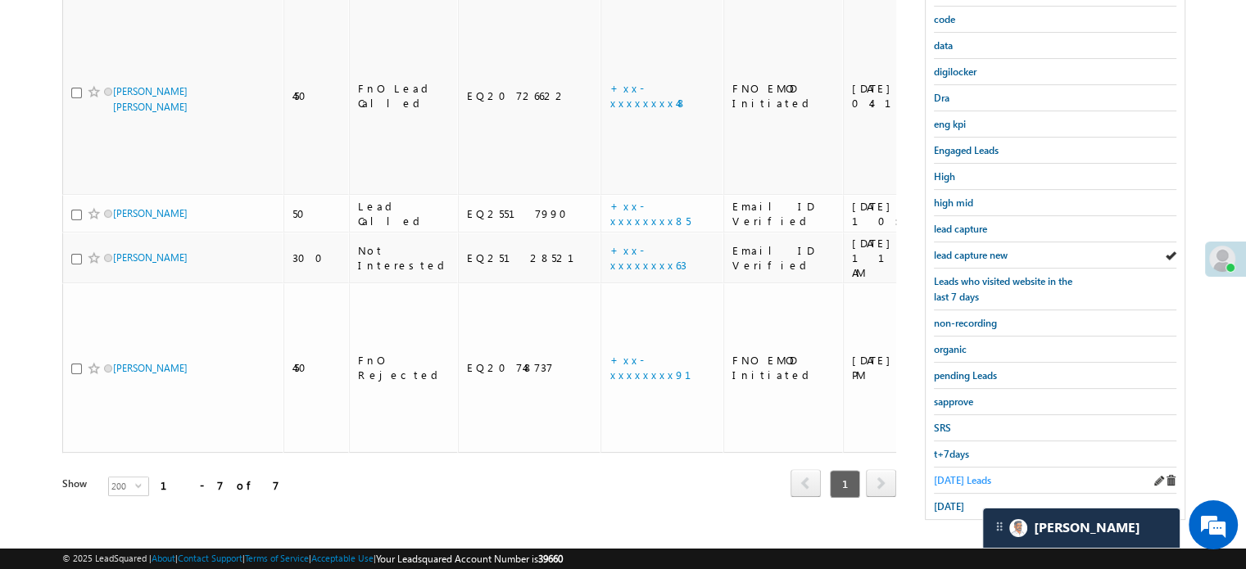
click at [954, 477] on span "Today's Leads" at bounding box center [962, 480] width 57 height 12
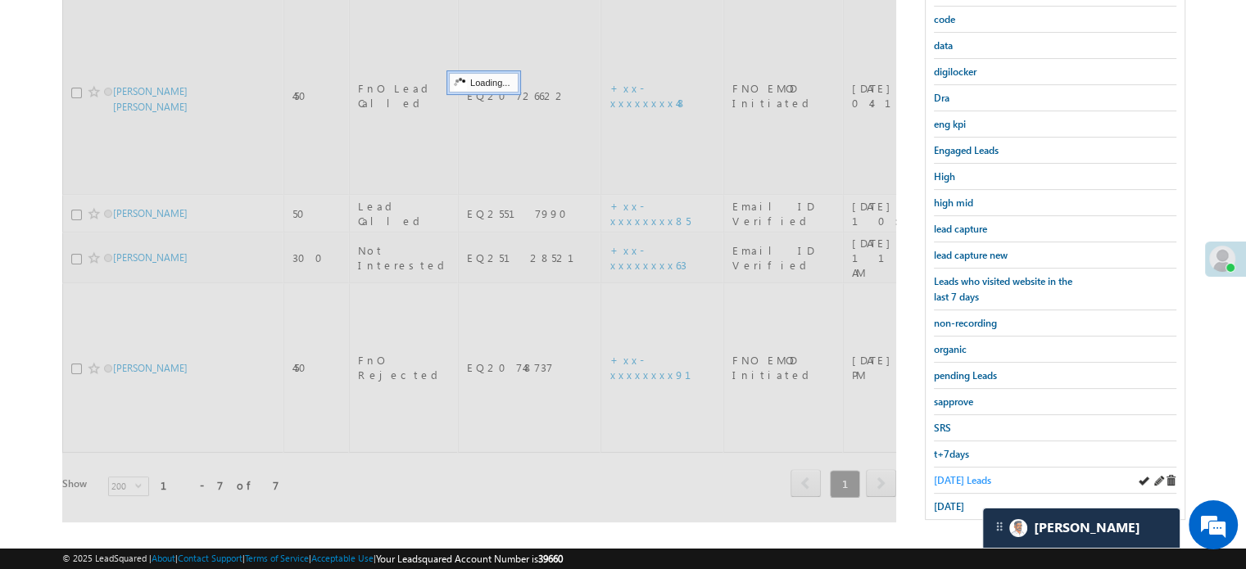
click at [953, 474] on span "Today's Leads" at bounding box center [962, 480] width 57 height 12
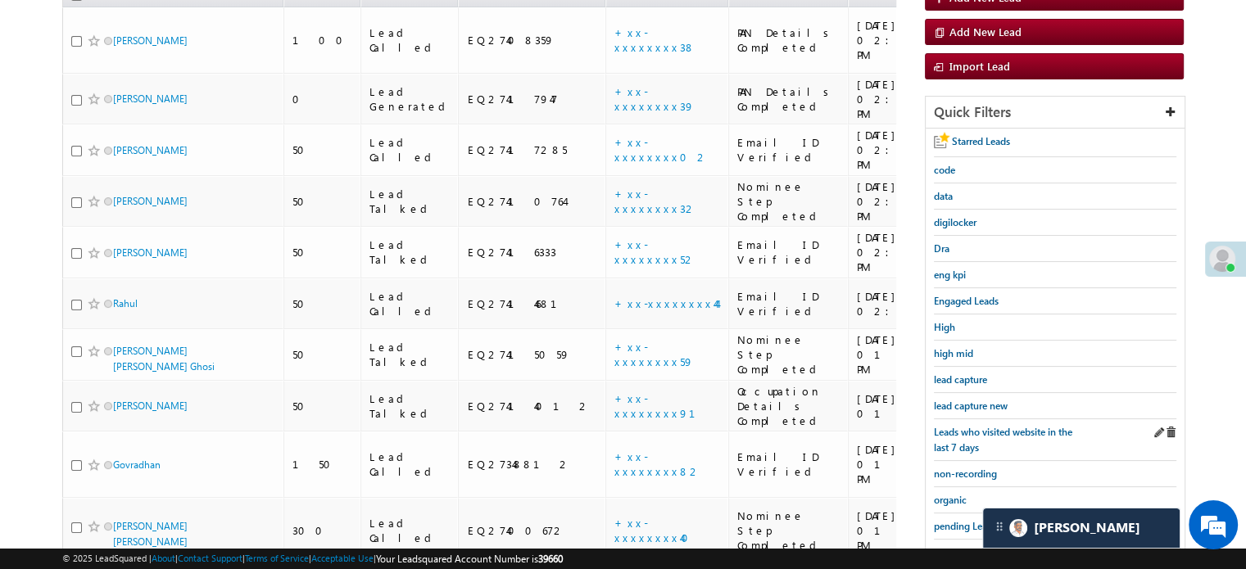
scroll to position [269, 0]
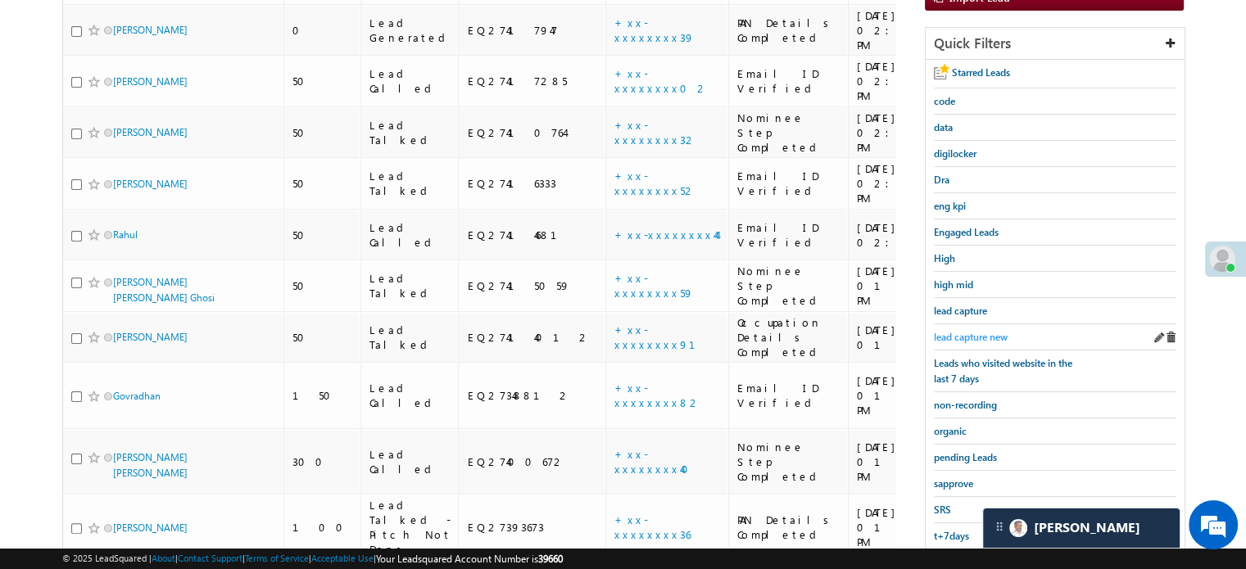
click at [977, 331] on span "lead capture new" at bounding box center [971, 337] width 74 height 12
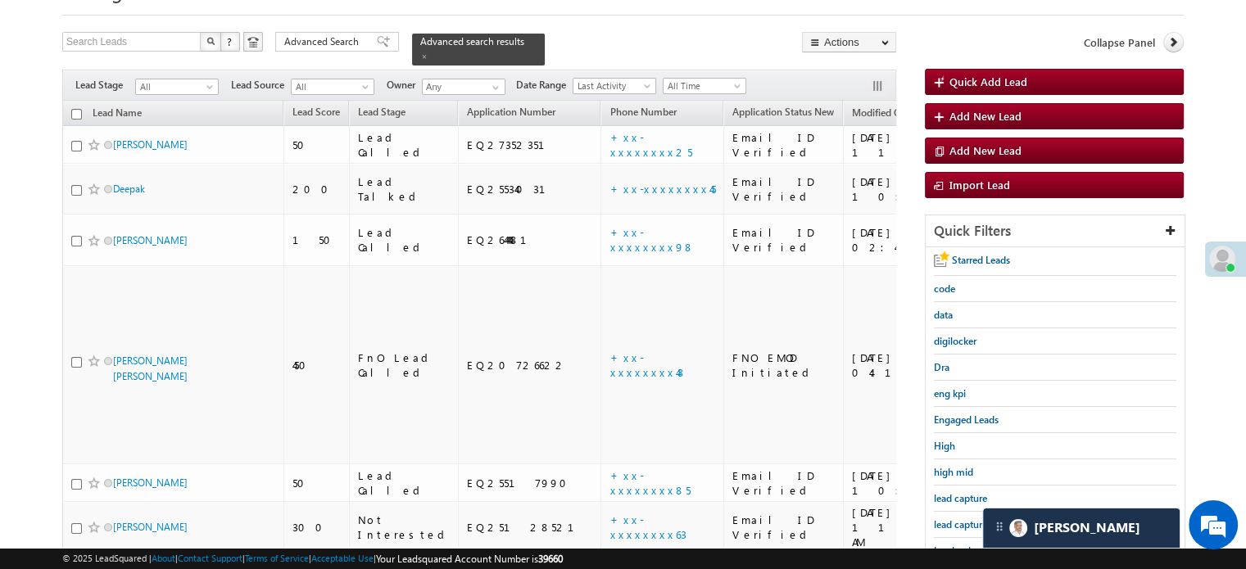
scroll to position [351, 0]
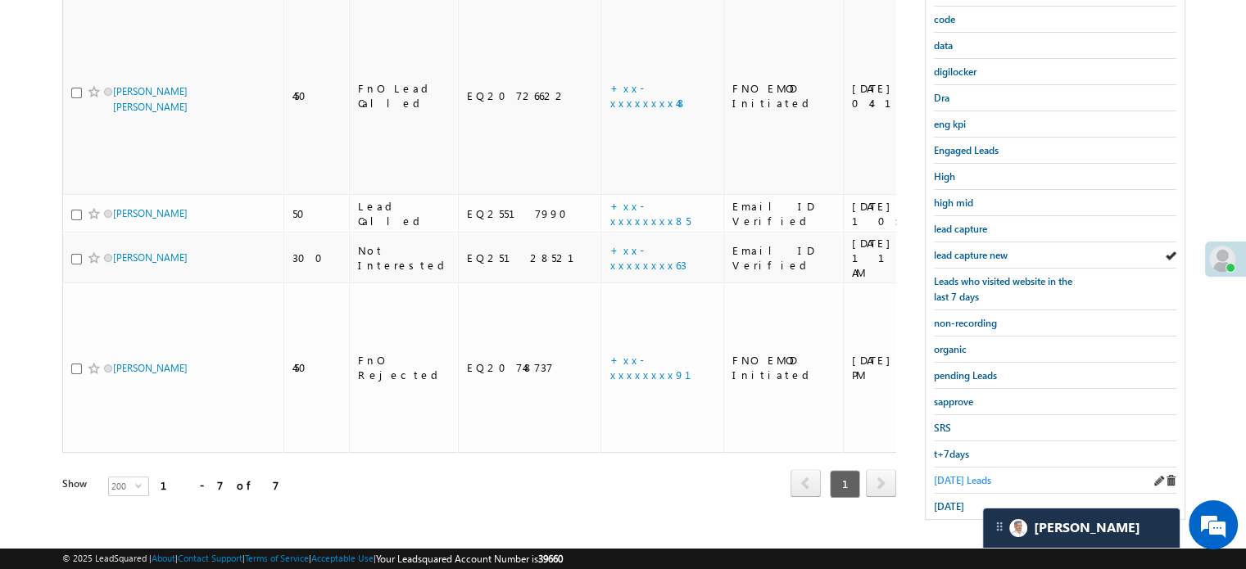
click at [952, 477] on span "Today's Leads" at bounding box center [962, 480] width 57 height 12
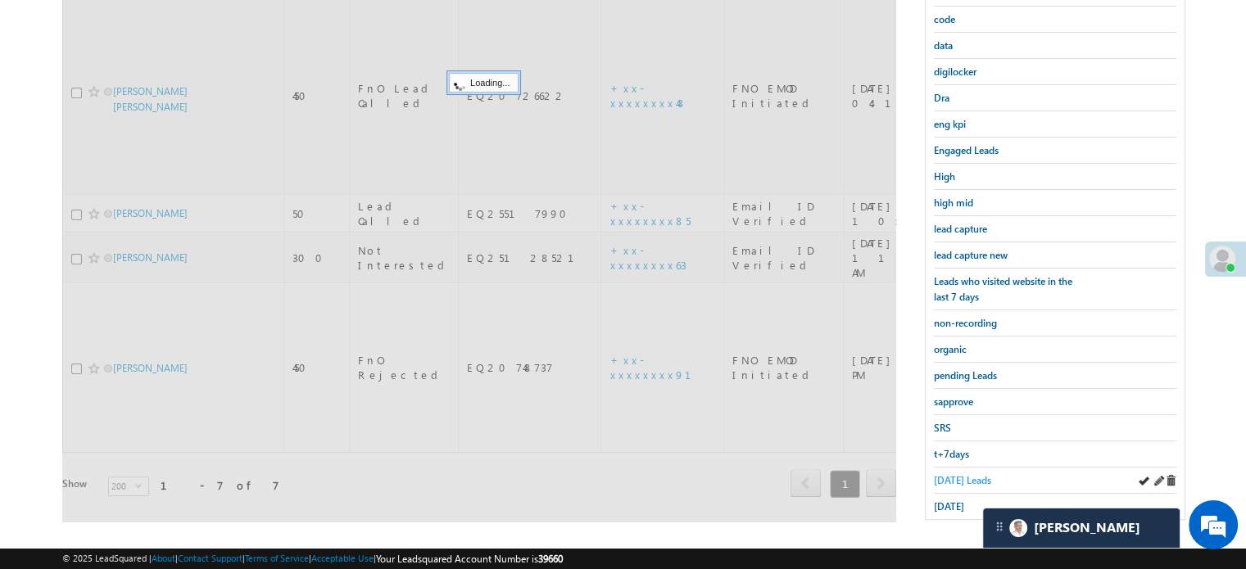
click at [951, 474] on span "Today's Leads" at bounding box center [962, 480] width 57 height 12
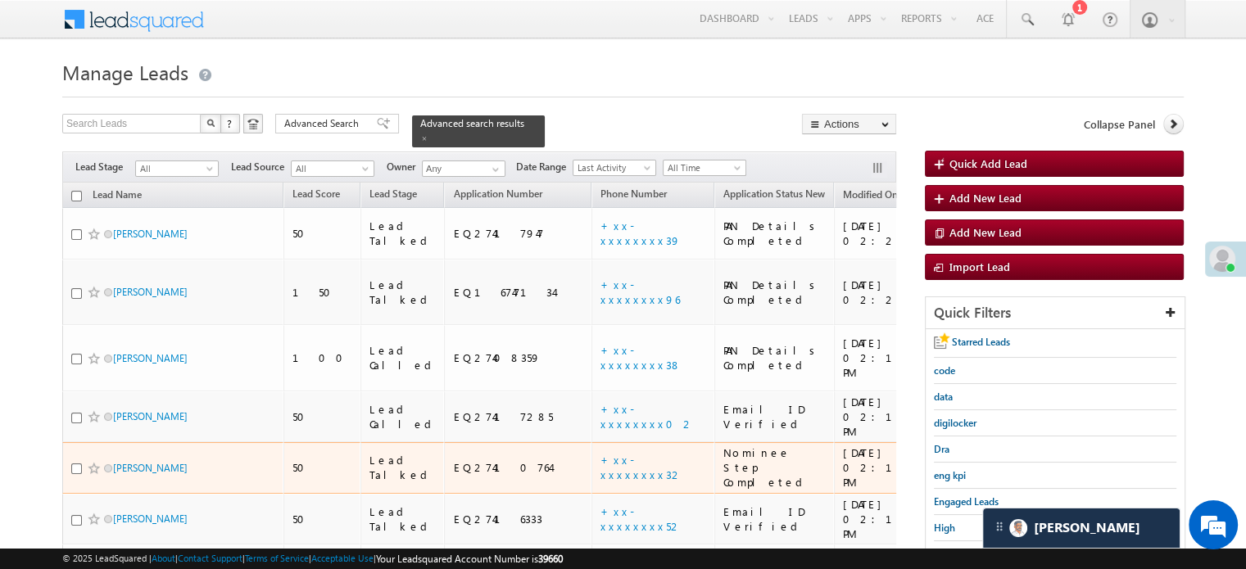
scroll to position [246, 0]
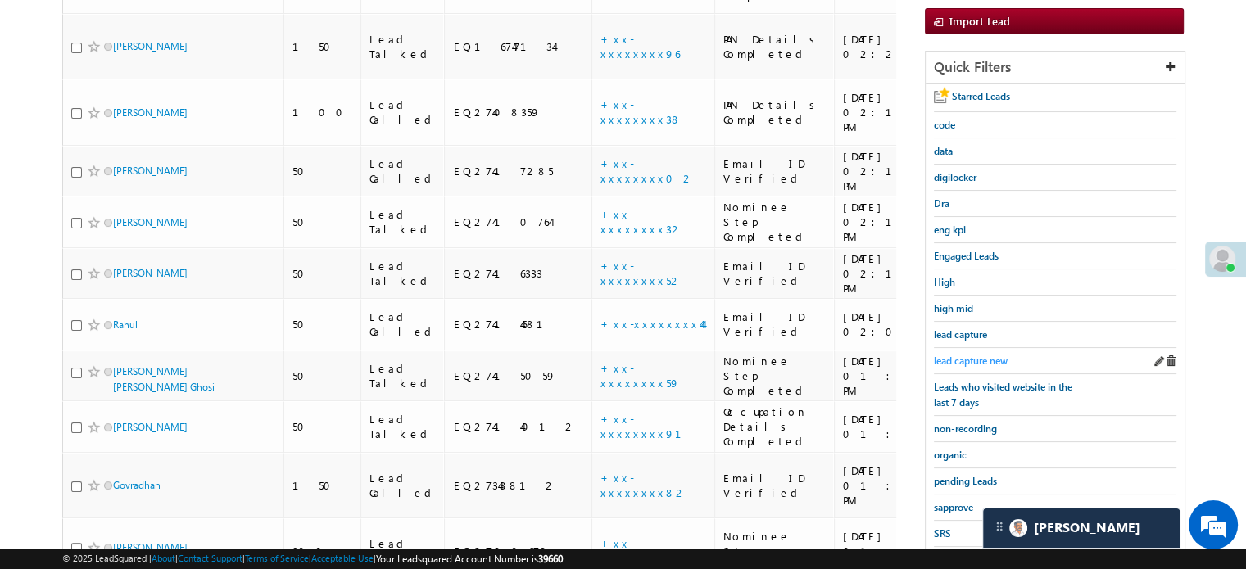
click at [939, 355] on span "lead capture new" at bounding box center [971, 361] width 74 height 12
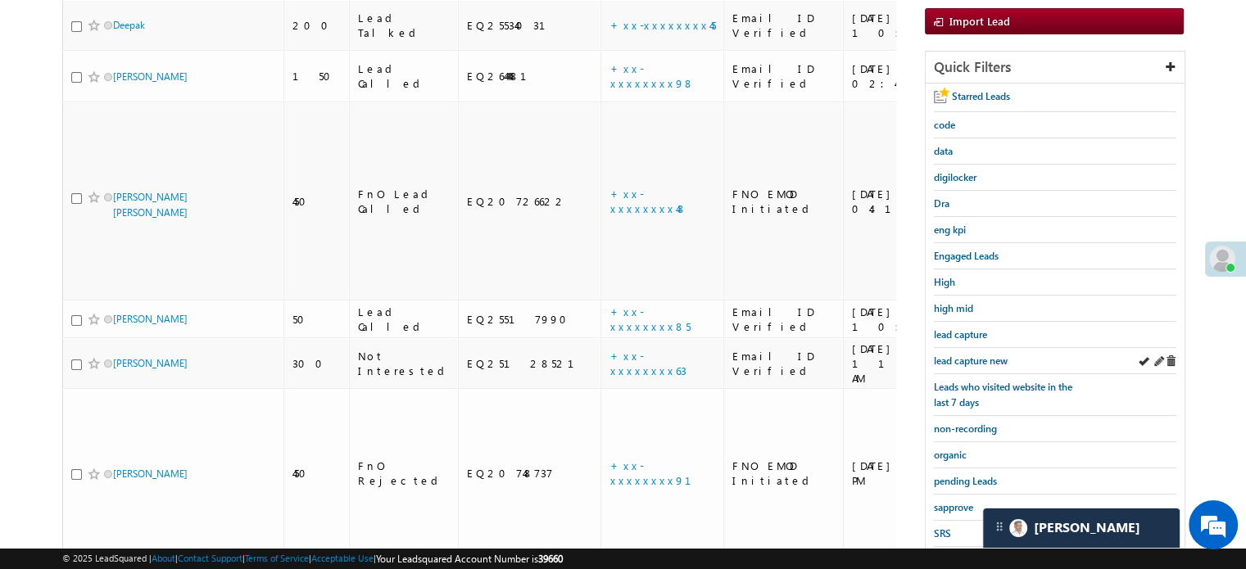
click at [975, 348] on div "lead capture new" at bounding box center [1055, 361] width 242 height 26
click at [971, 355] on span "lead capture new" at bounding box center [971, 361] width 74 height 12
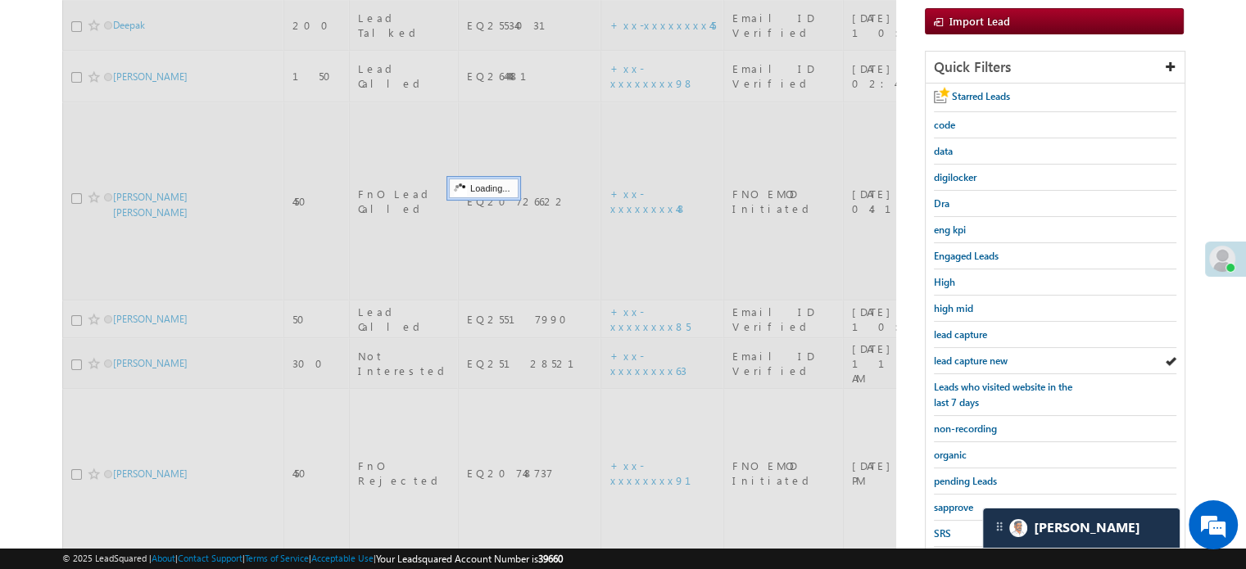
click at [971, 355] on span "lead capture new" at bounding box center [971, 361] width 74 height 12
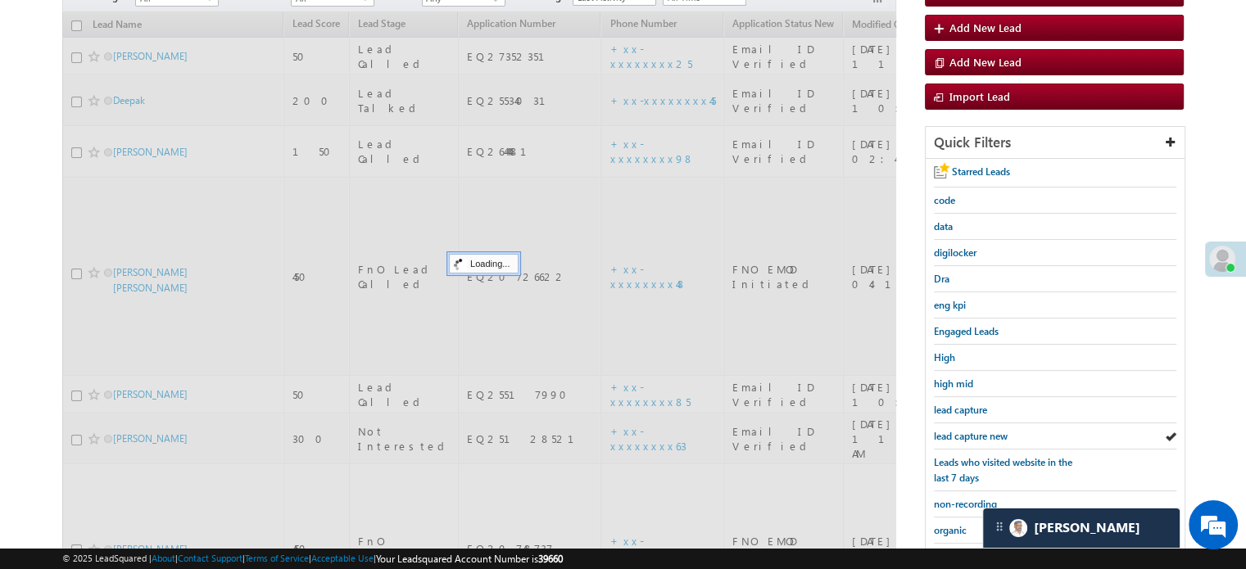
scroll to position [82, 0]
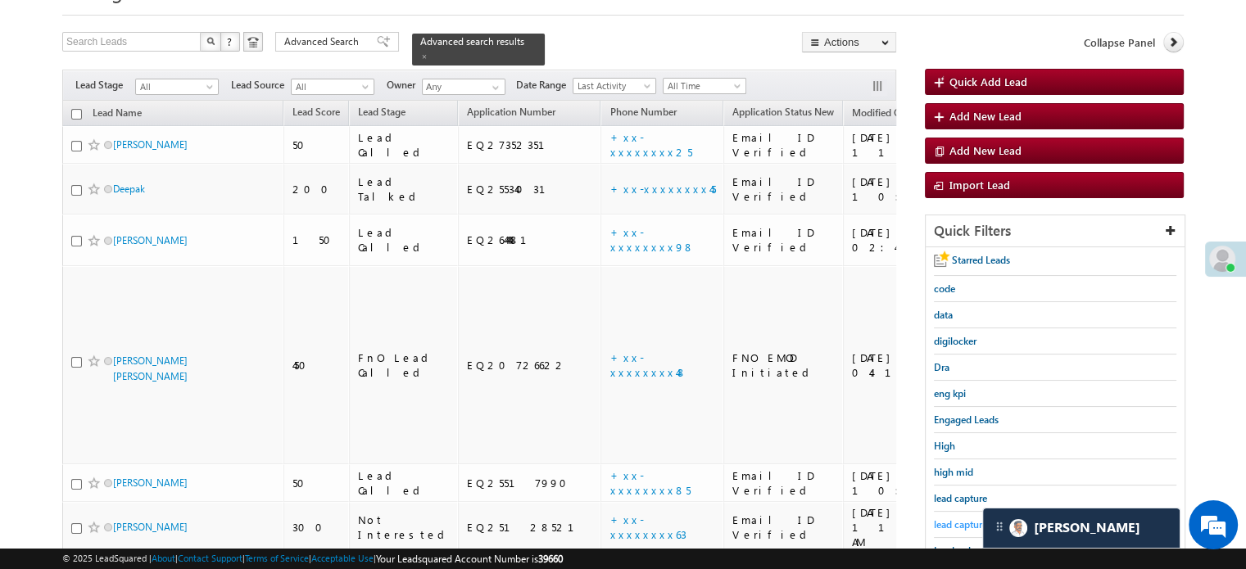
click at [950, 524] on span "lead capture new" at bounding box center [971, 524] width 74 height 12
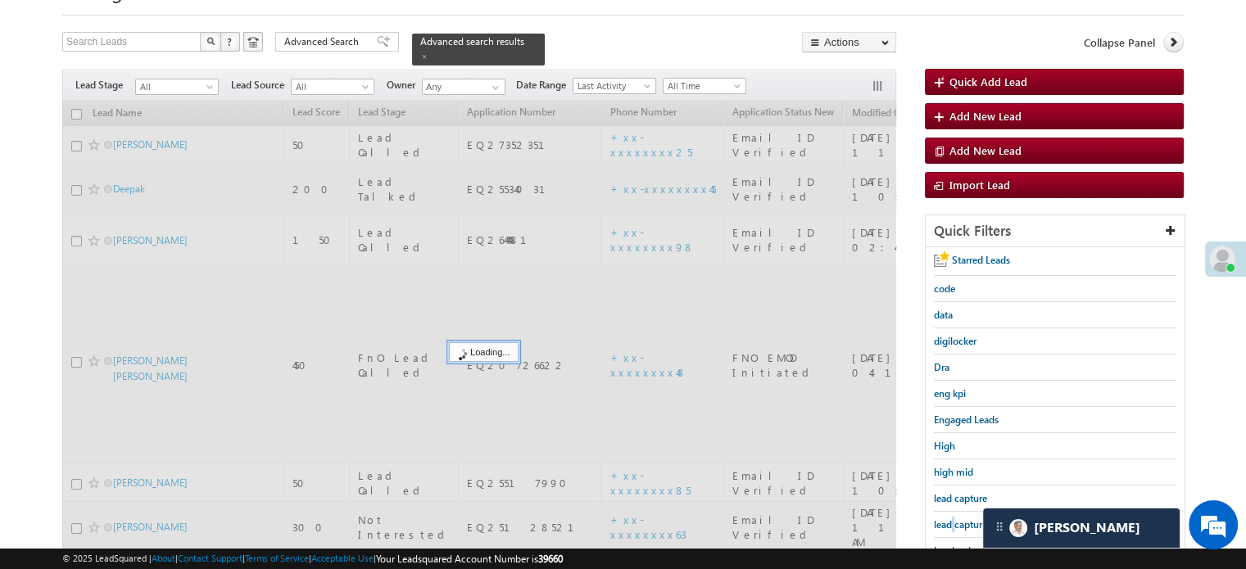
click at [950, 524] on span "lead capture new" at bounding box center [971, 524] width 74 height 12
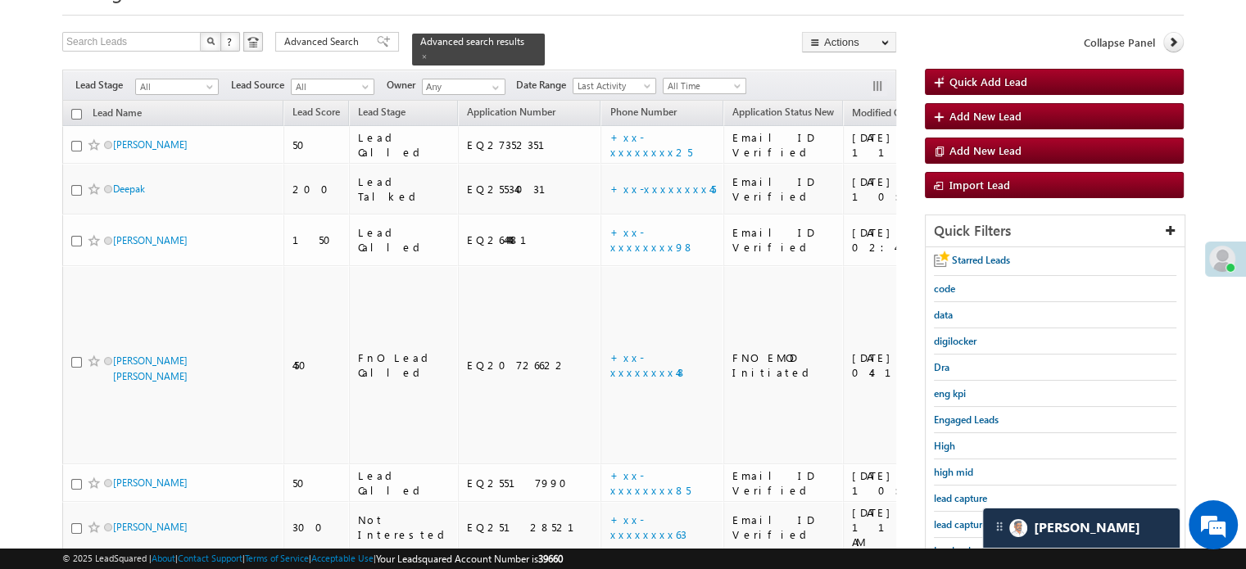
click at [950, 524] on span "lead capture new" at bounding box center [971, 524] width 74 height 12
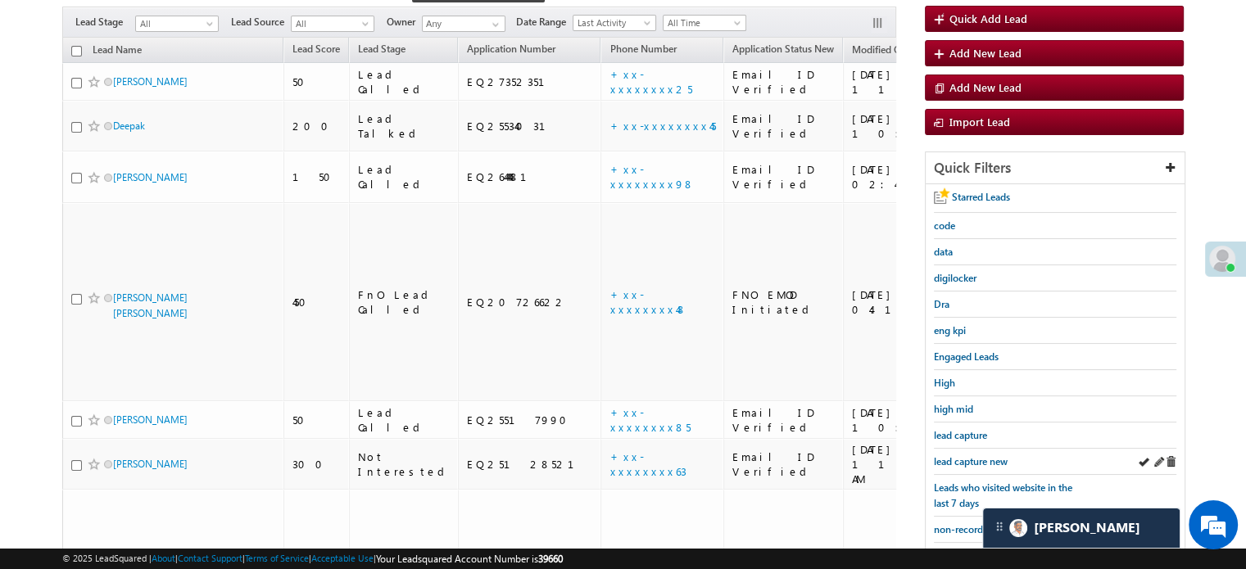
scroll to position [246, 0]
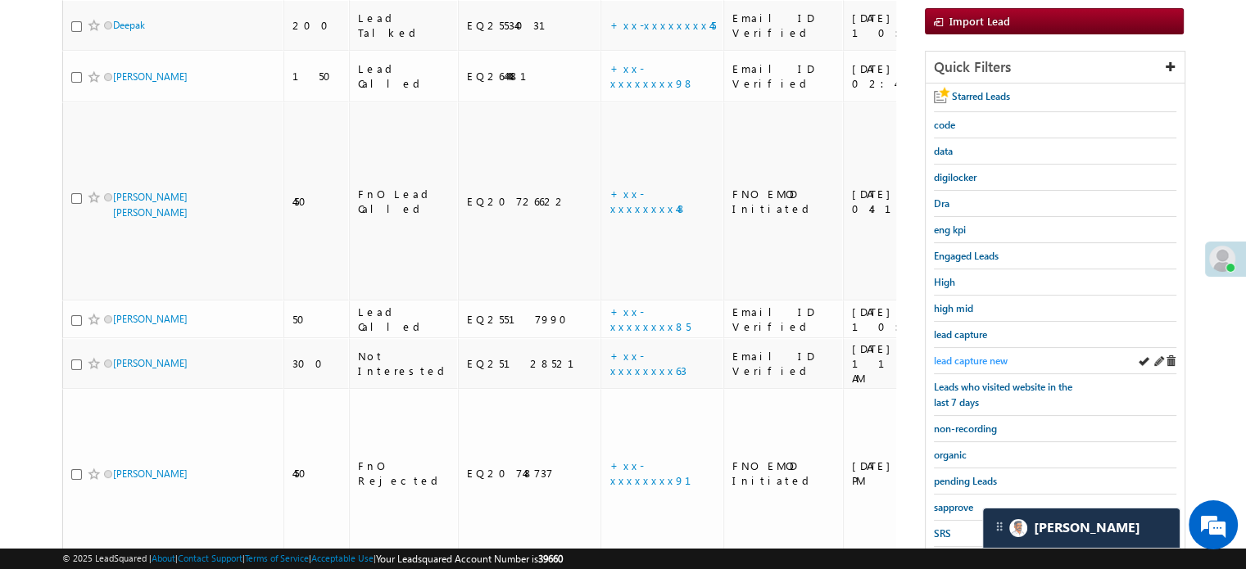
drag, startPoint x: 964, startPoint y: 346, endPoint x: 966, endPoint y: 355, distance: 9.3
click at [965, 348] on div "lead capture new" at bounding box center [1055, 361] width 242 height 26
click at [973, 359] on span "lead capture new" at bounding box center [971, 361] width 74 height 12
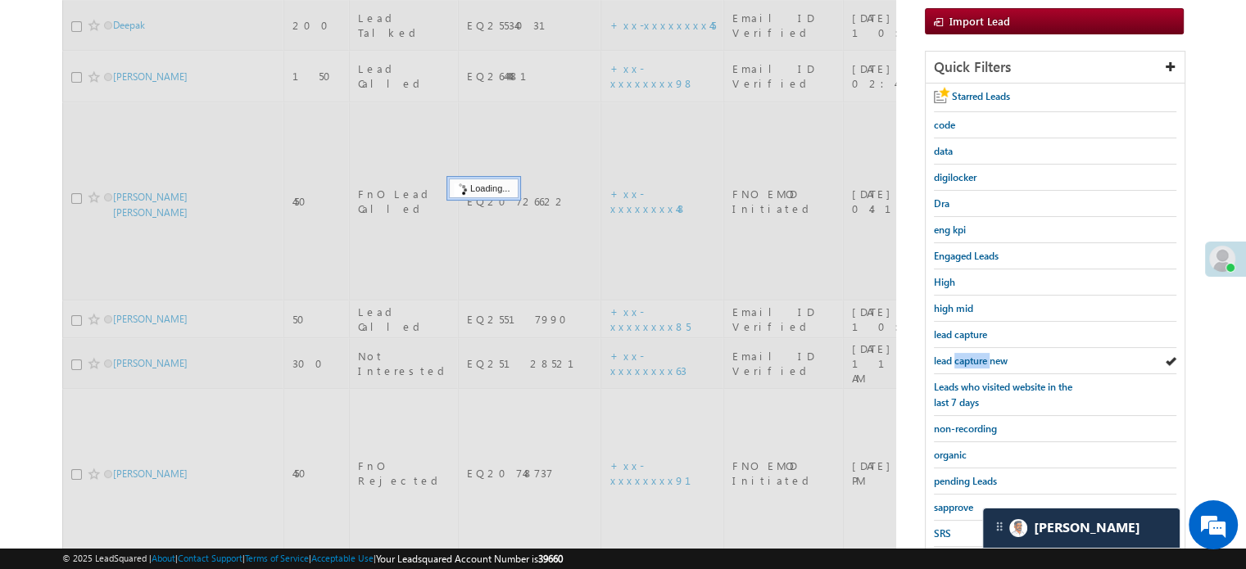
click at [973, 359] on span "lead capture new" at bounding box center [971, 361] width 74 height 12
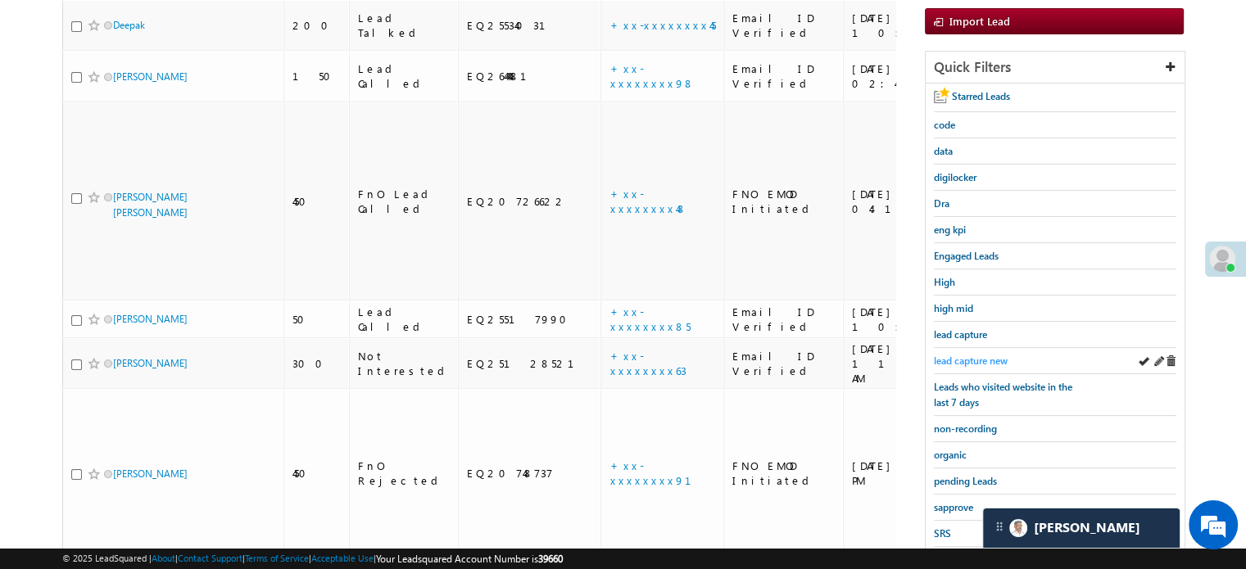
click at [971, 355] on span "lead capture new" at bounding box center [971, 361] width 74 height 12
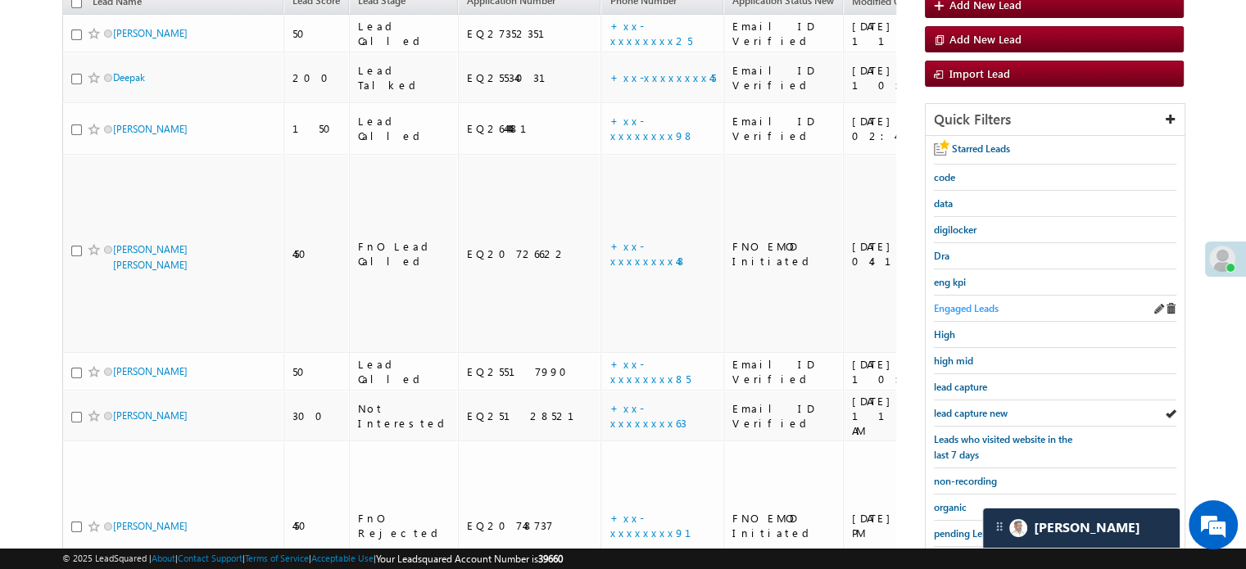
scroll to position [328, 0]
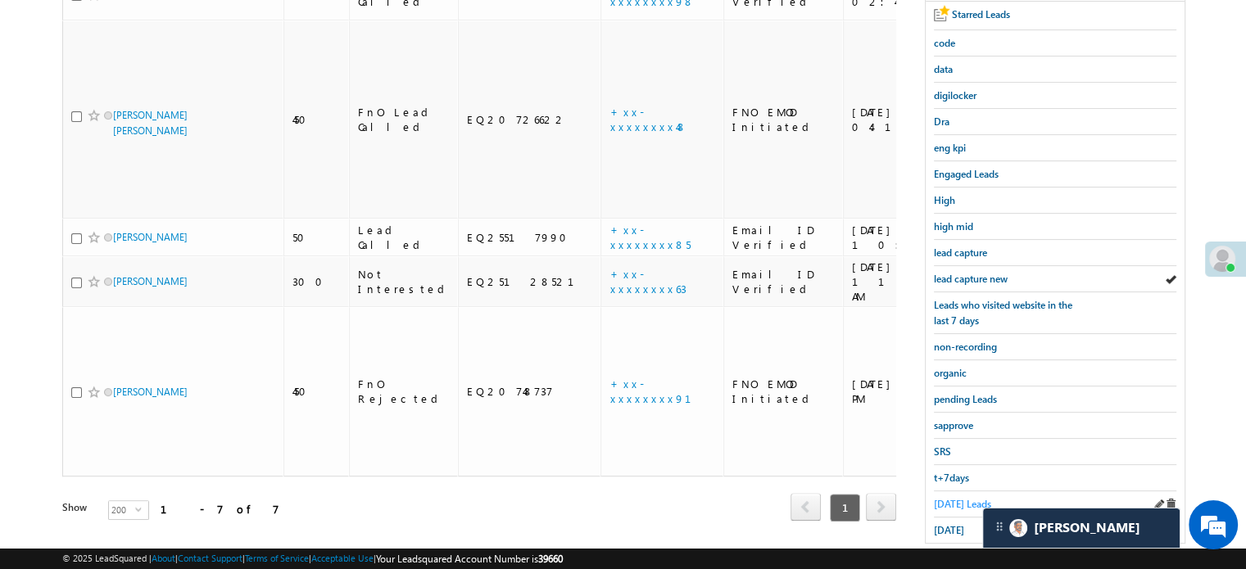
click at [948, 499] on span "Today's Leads" at bounding box center [962, 504] width 57 height 12
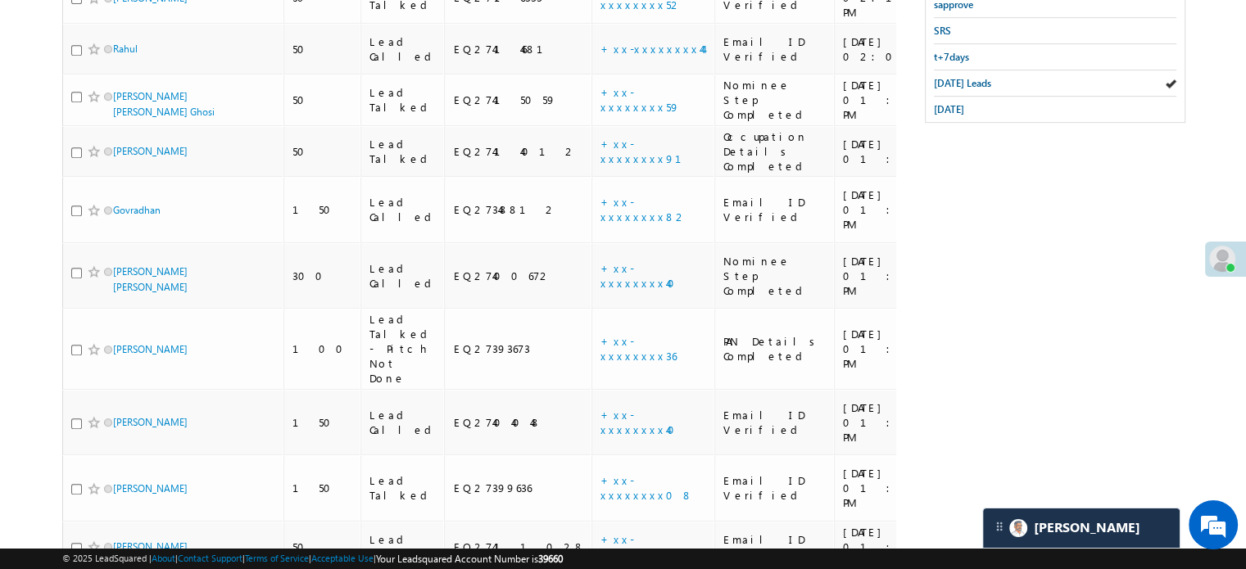
scroll to position [339, 0]
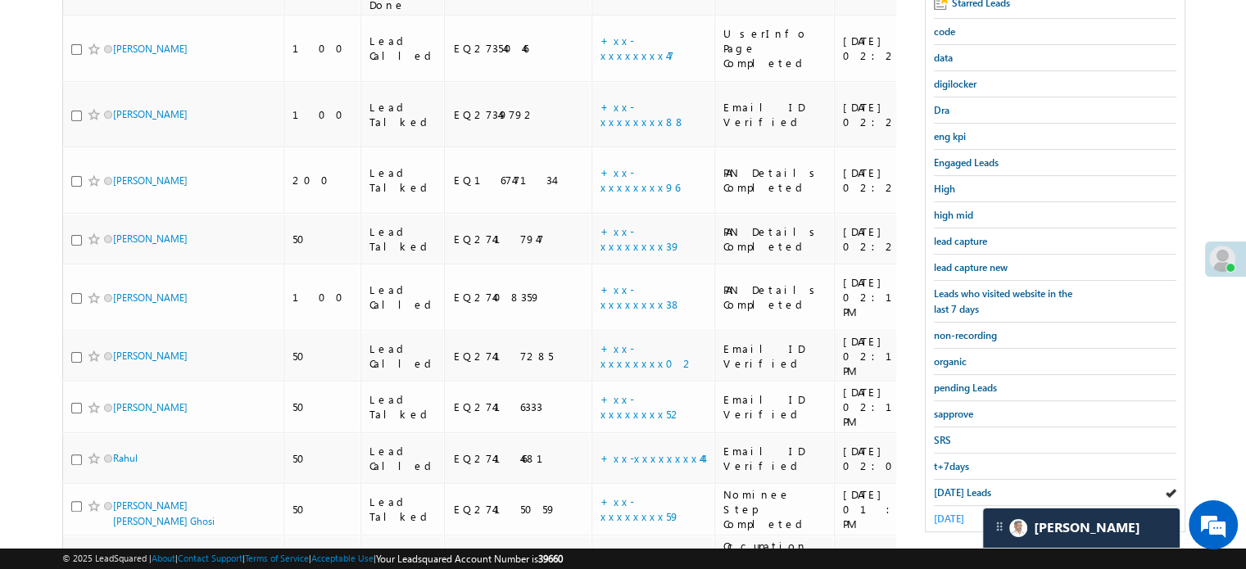
click at [949, 514] on span "yesterday" at bounding box center [949, 519] width 30 height 12
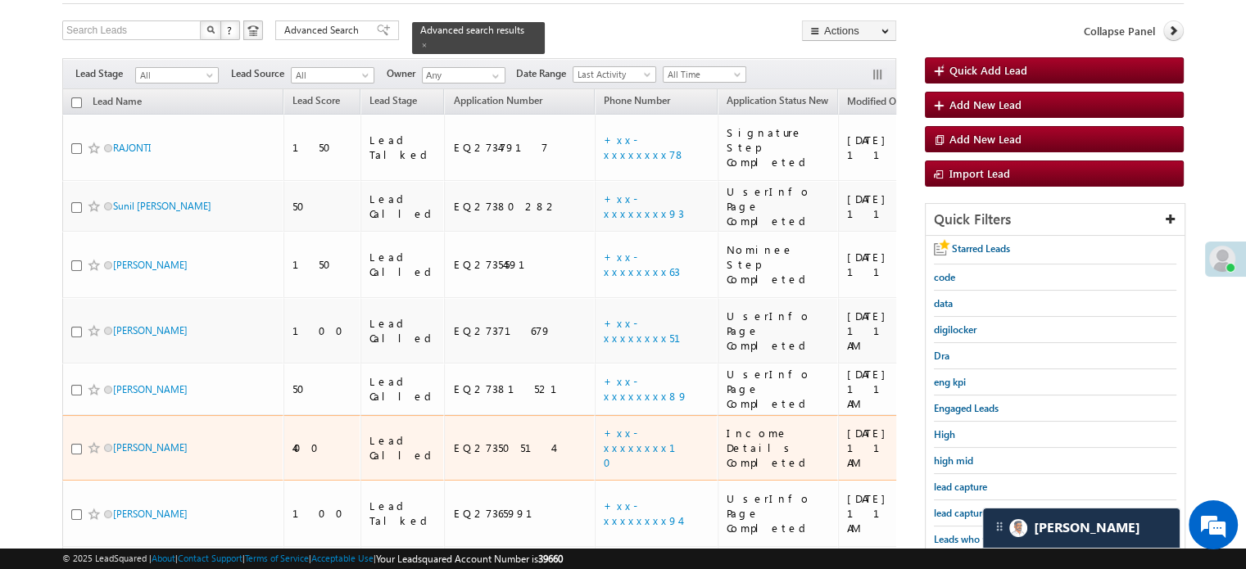
scroll to position [257, 0]
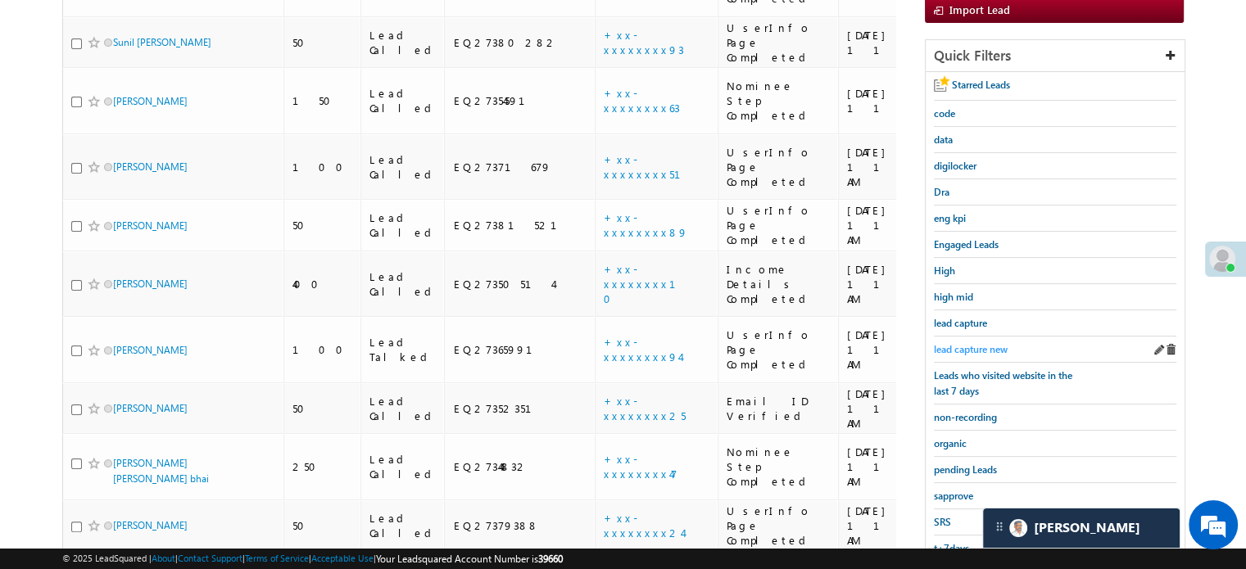
click at [966, 346] on span "lead capture new" at bounding box center [971, 349] width 74 height 12
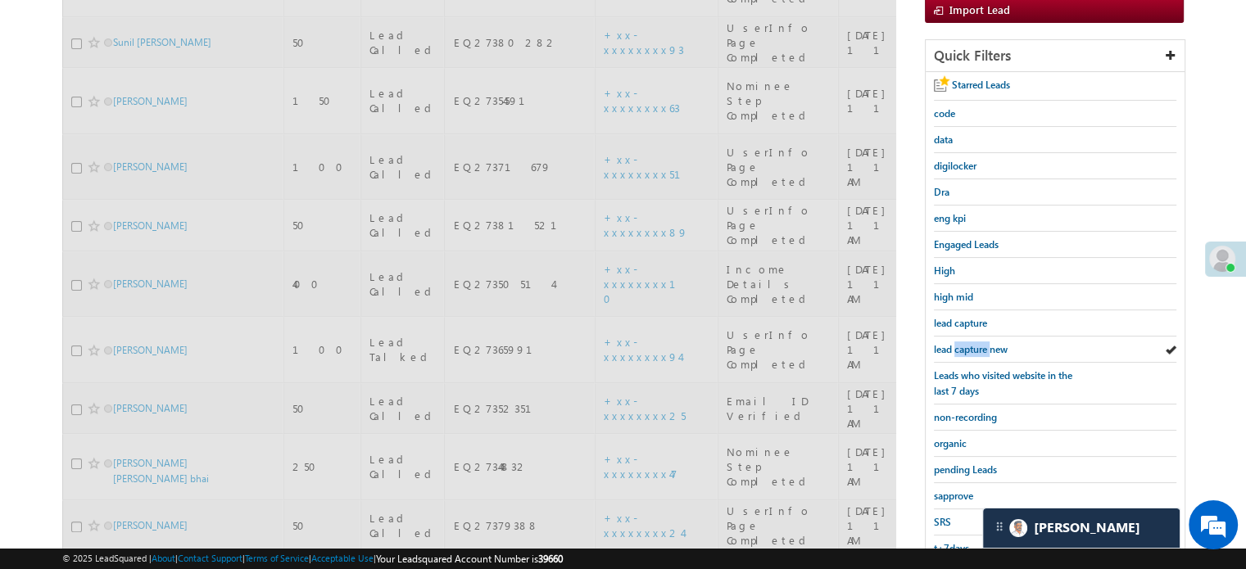
click at [966, 346] on span "lead capture new" at bounding box center [971, 349] width 74 height 12
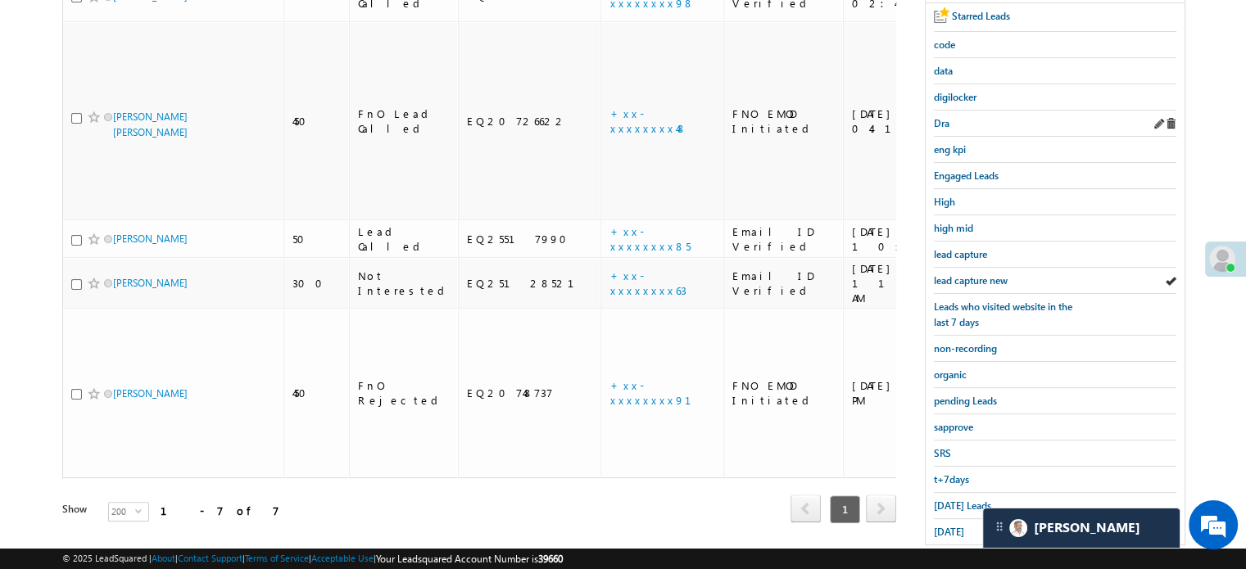
scroll to position [351, 0]
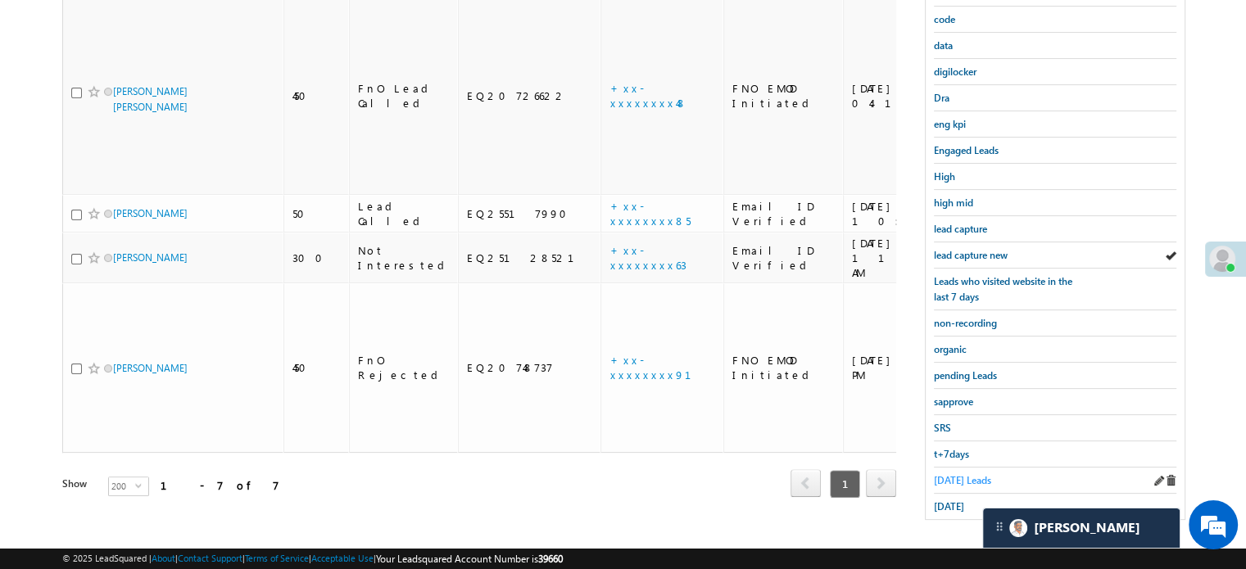
click at [960, 473] on link "Today's Leads" at bounding box center [962, 481] width 57 height 16
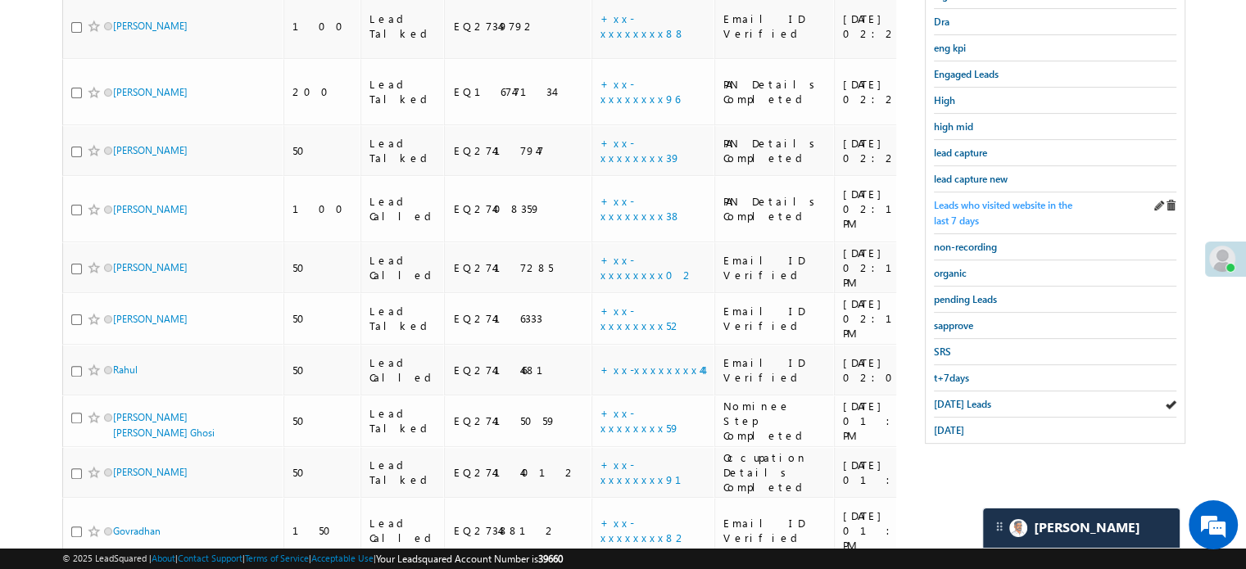
scroll to position [515, 0]
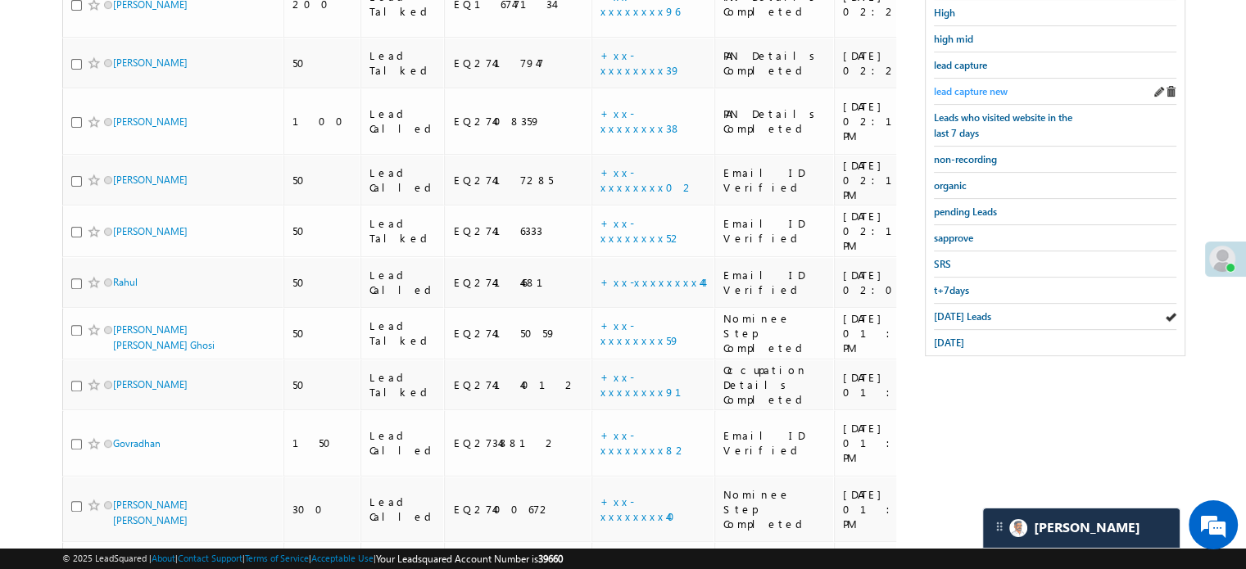
click at [975, 90] on span "lead capture new" at bounding box center [971, 91] width 74 height 12
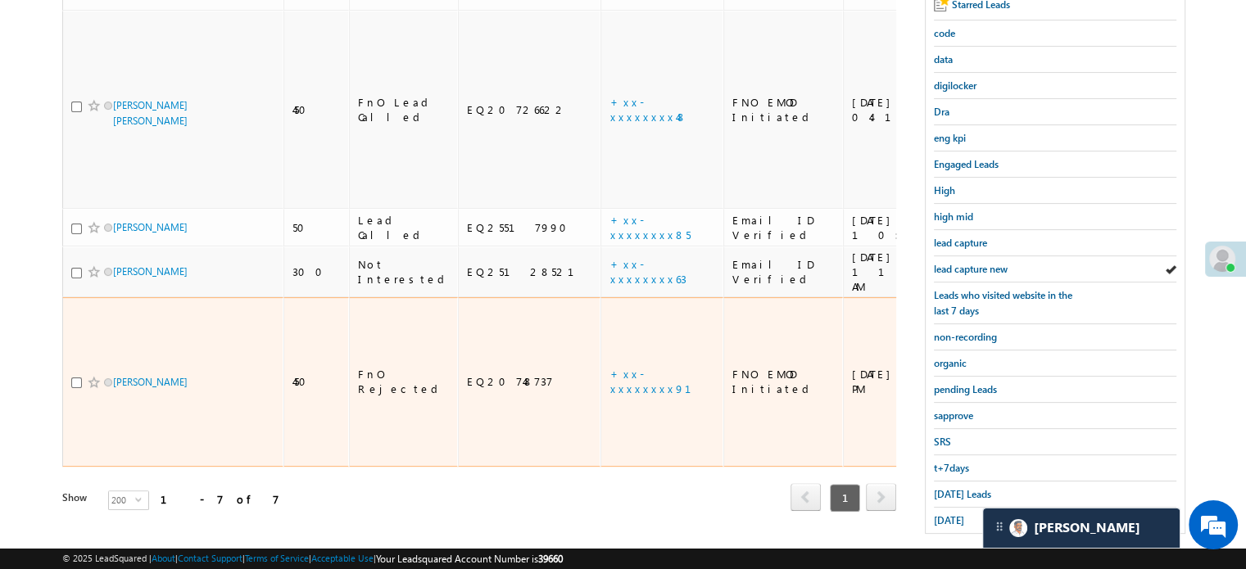
scroll to position [351, 0]
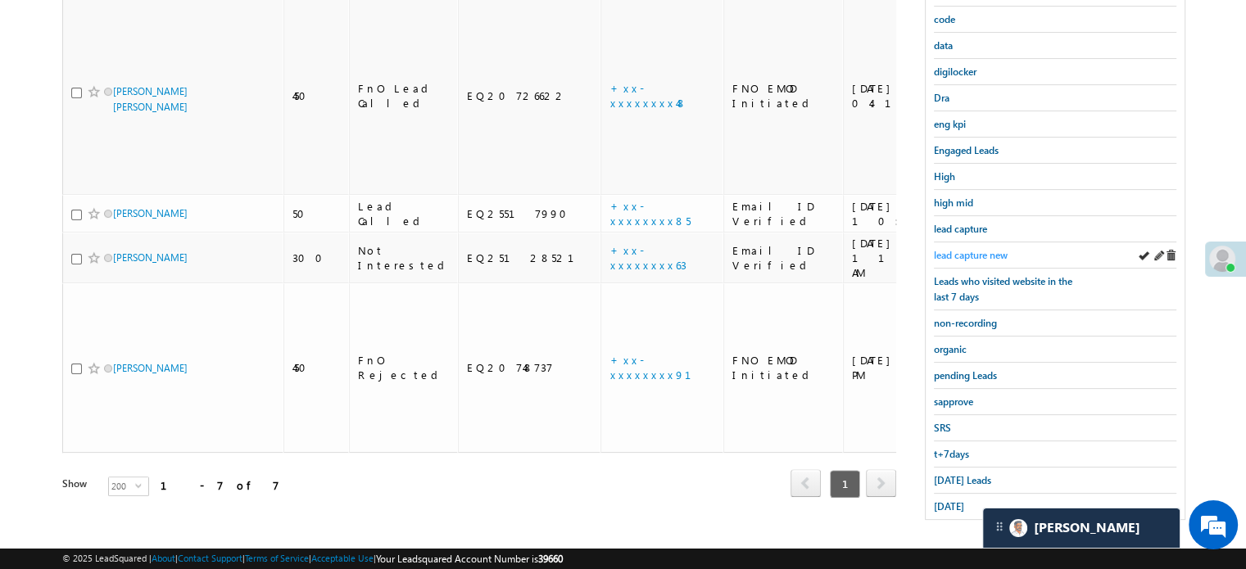
click at [979, 253] on span "lead capture new" at bounding box center [971, 255] width 74 height 12
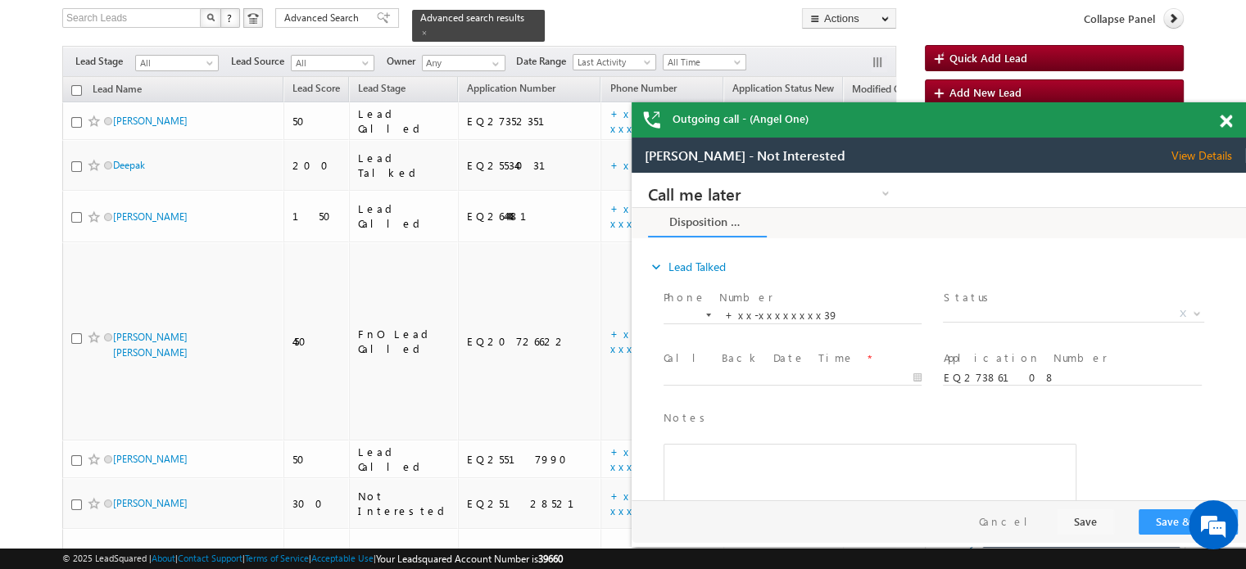
scroll to position [0, 0]
drag, startPoint x: 1223, startPoint y: 120, endPoint x: 403, endPoint y: 27, distance: 824.9
click at [1223, 120] on span at bounding box center [1225, 122] width 12 height 14
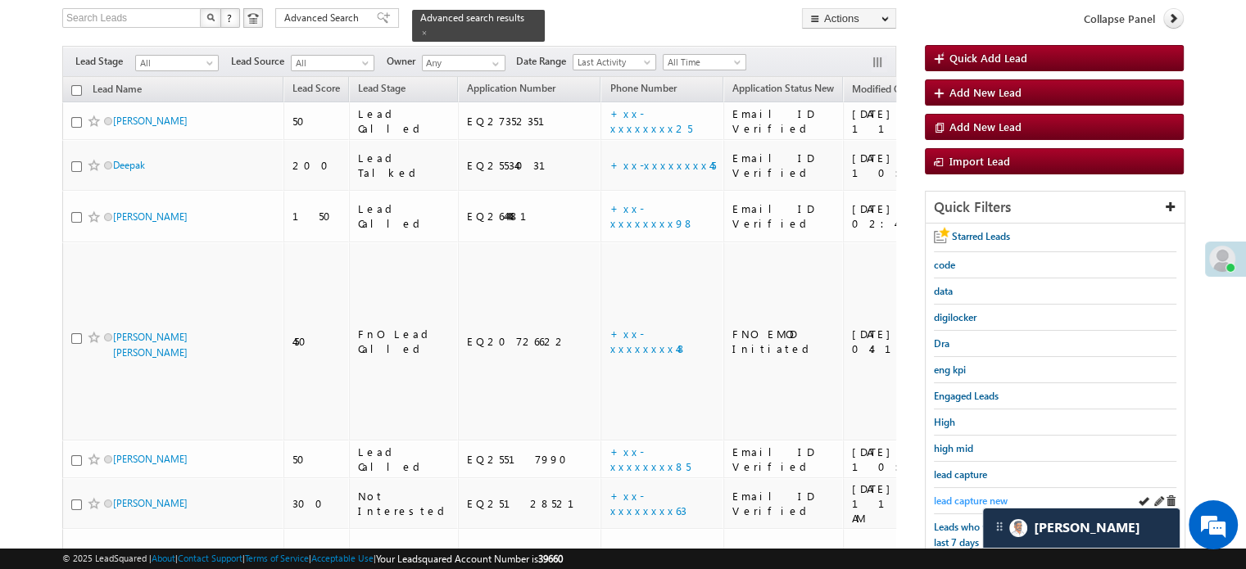
click at [976, 495] on span "lead capture new" at bounding box center [971, 501] width 74 height 12
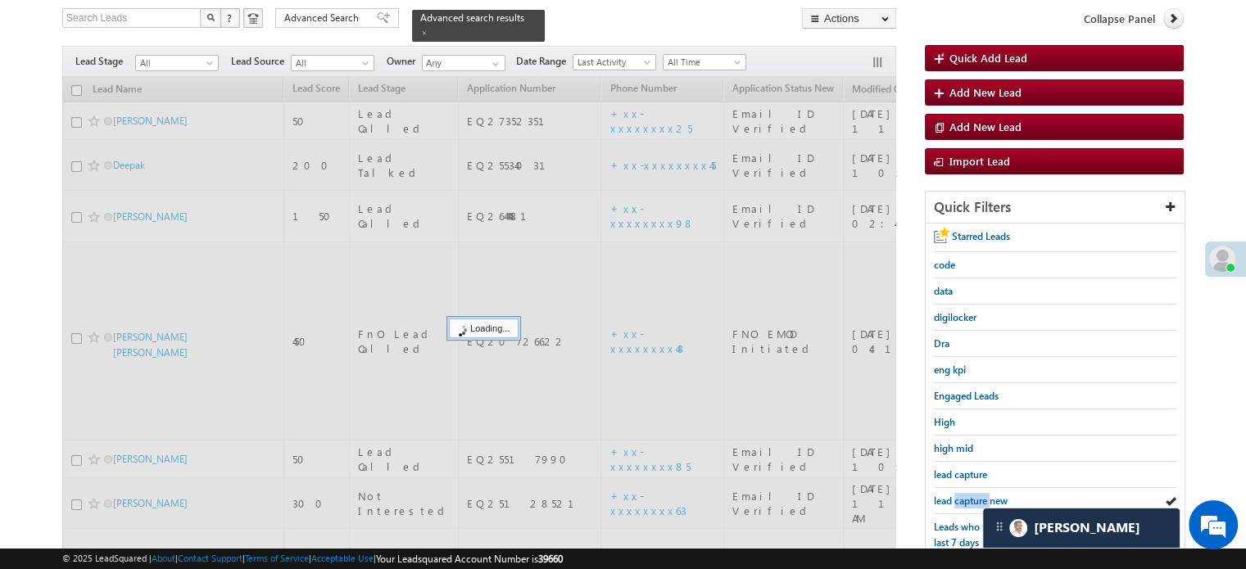
click at [976, 495] on span "lead capture new" at bounding box center [971, 501] width 74 height 12
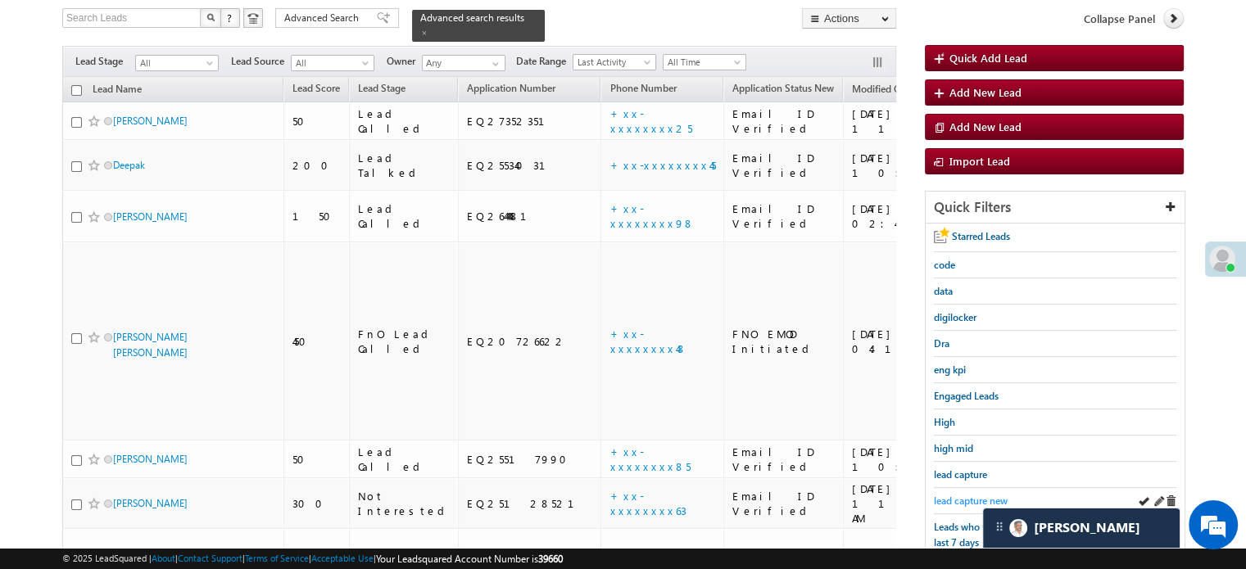
click at [957, 495] on span "lead capture new" at bounding box center [971, 501] width 74 height 12
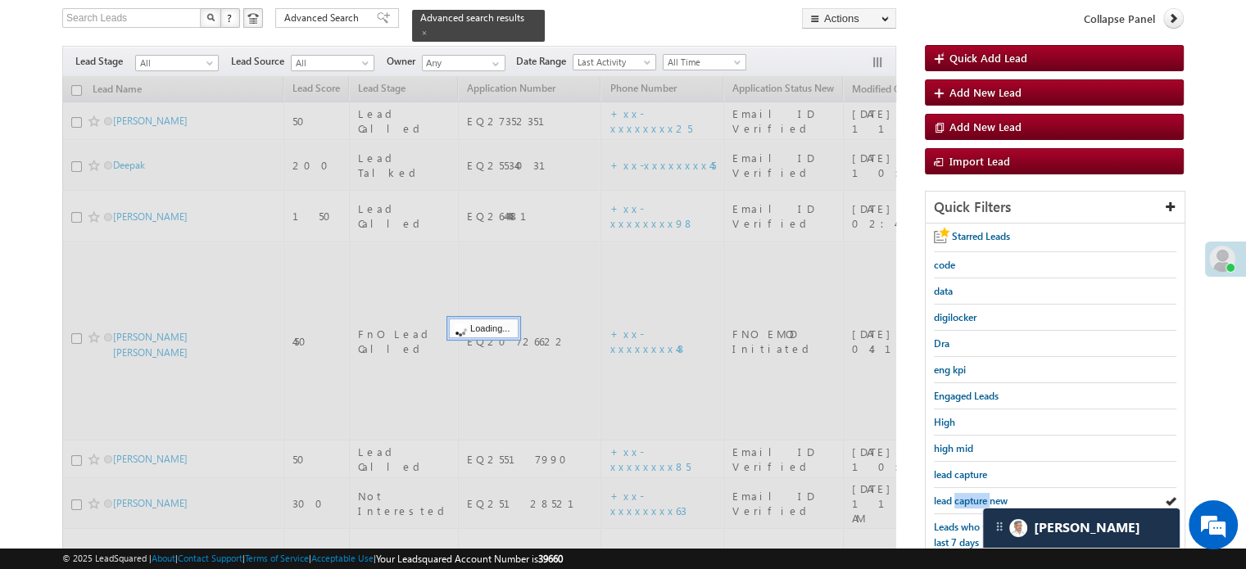
click at [957, 495] on span "lead capture new" at bounding box center [971, 501] width 74 height 12
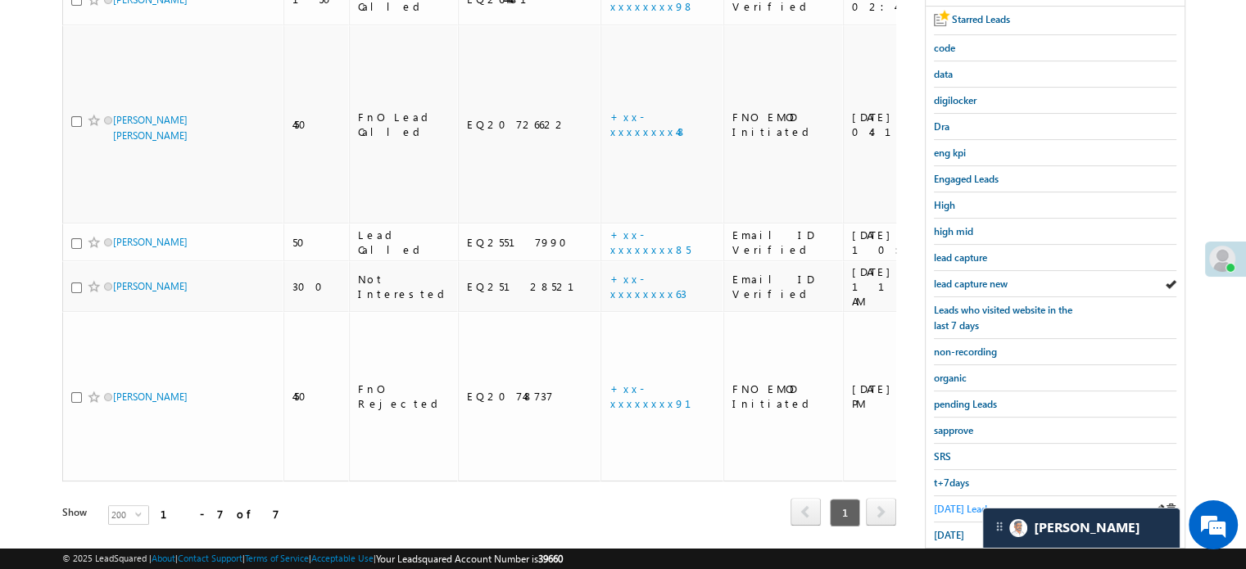
scroll to position [351, 0]
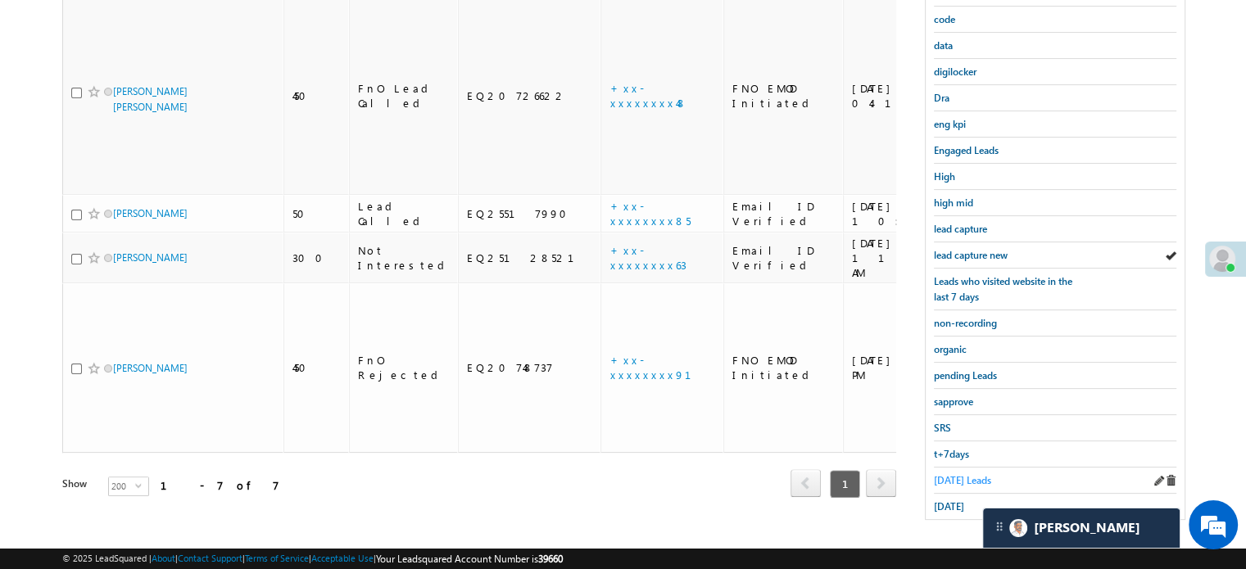
click at [956, 474] on span "Today's Leads" at bounding box center [962, 480] width 57 height 12
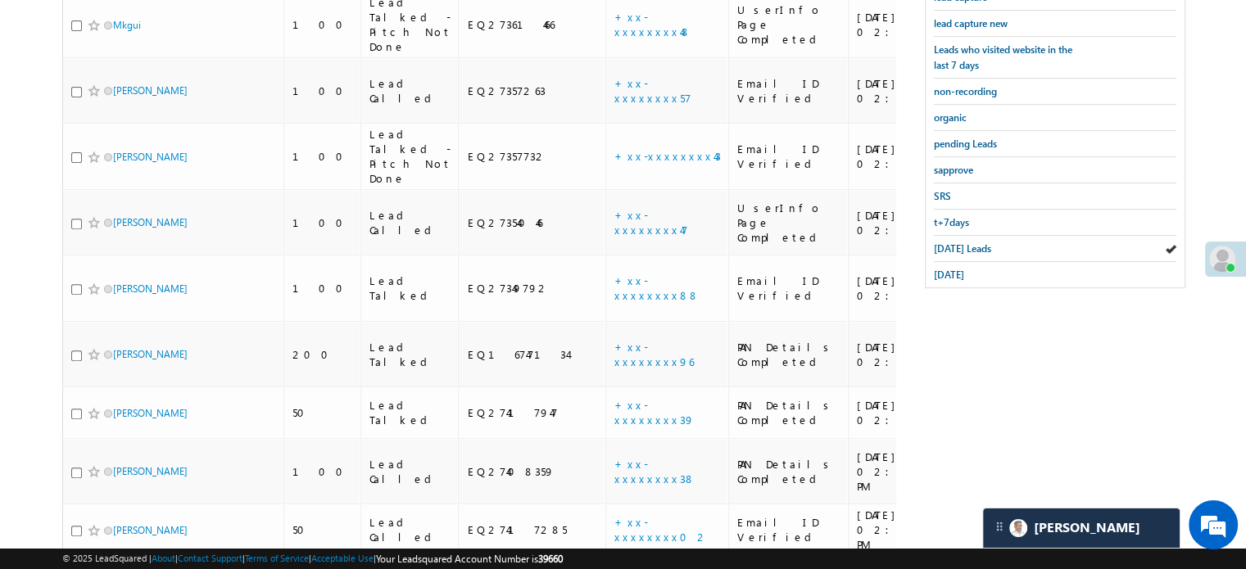
scroll to position [573, 0]
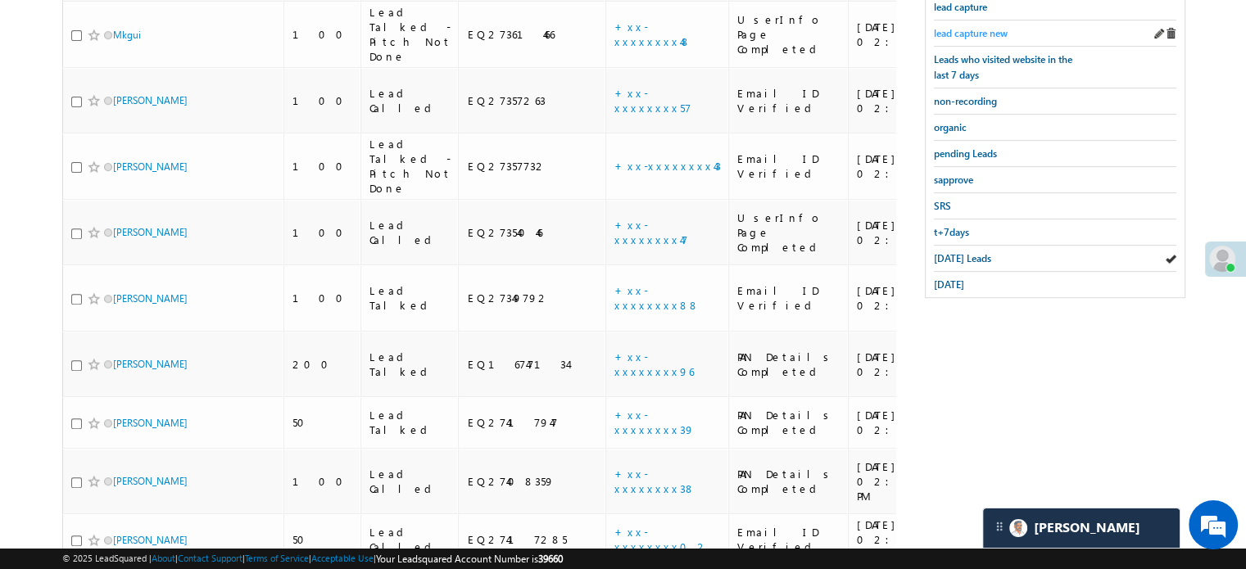
click at [939, 27] on span "lead capture new" at bounding box center [971, 33] width 74 height 12
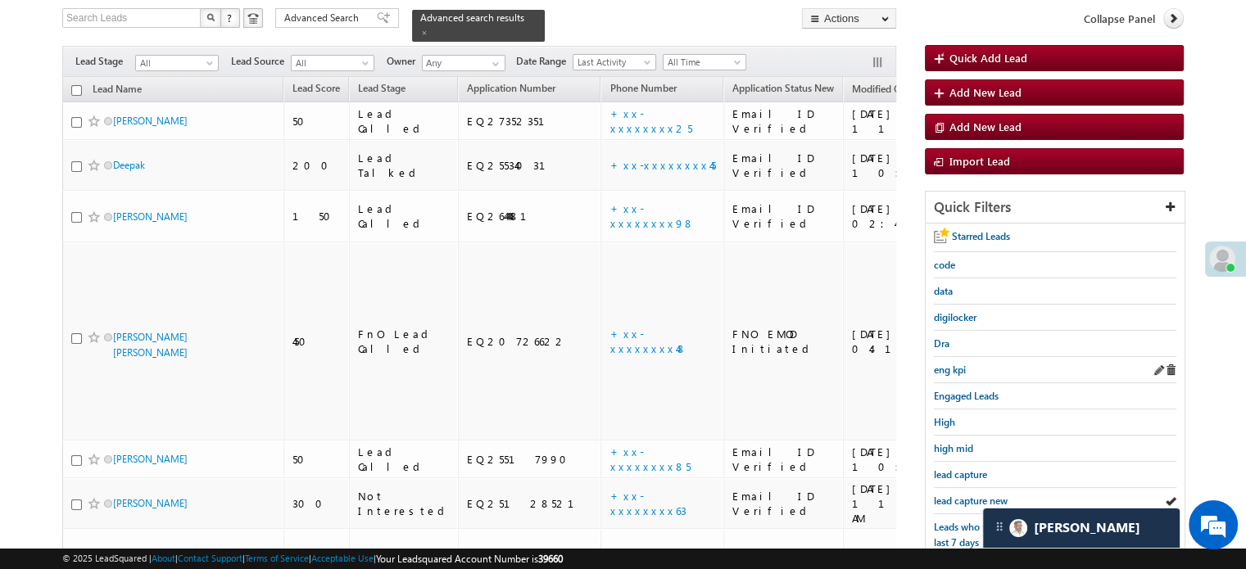
scroll to position [351, 0]
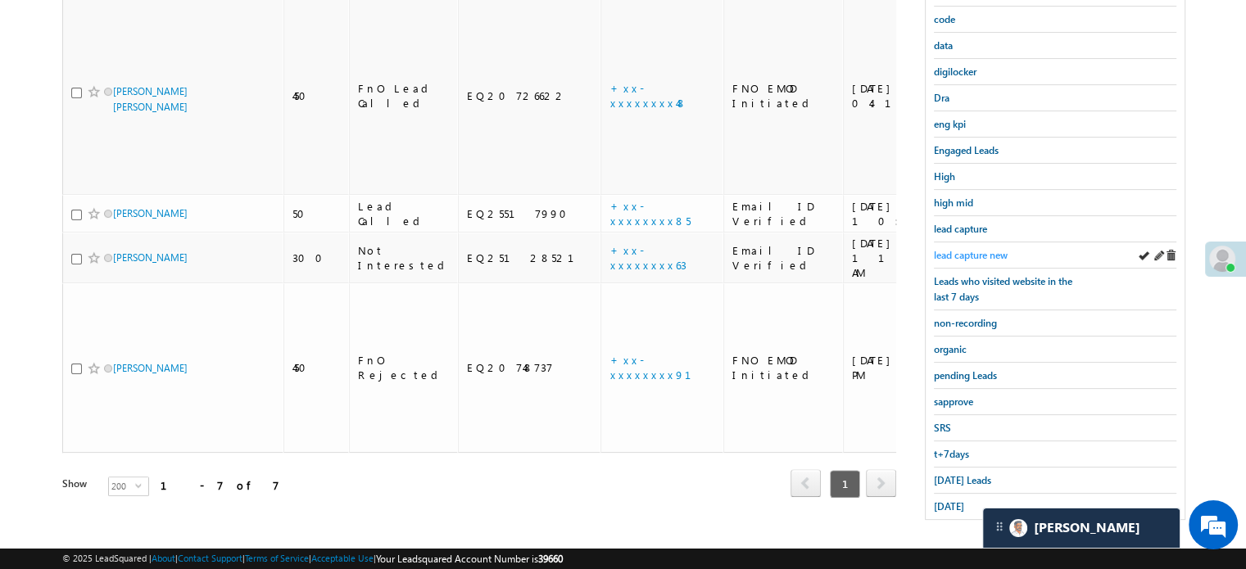
click at [982, 253] on span "lead capture new" at bounding box center [971, 255] width 74 height 12
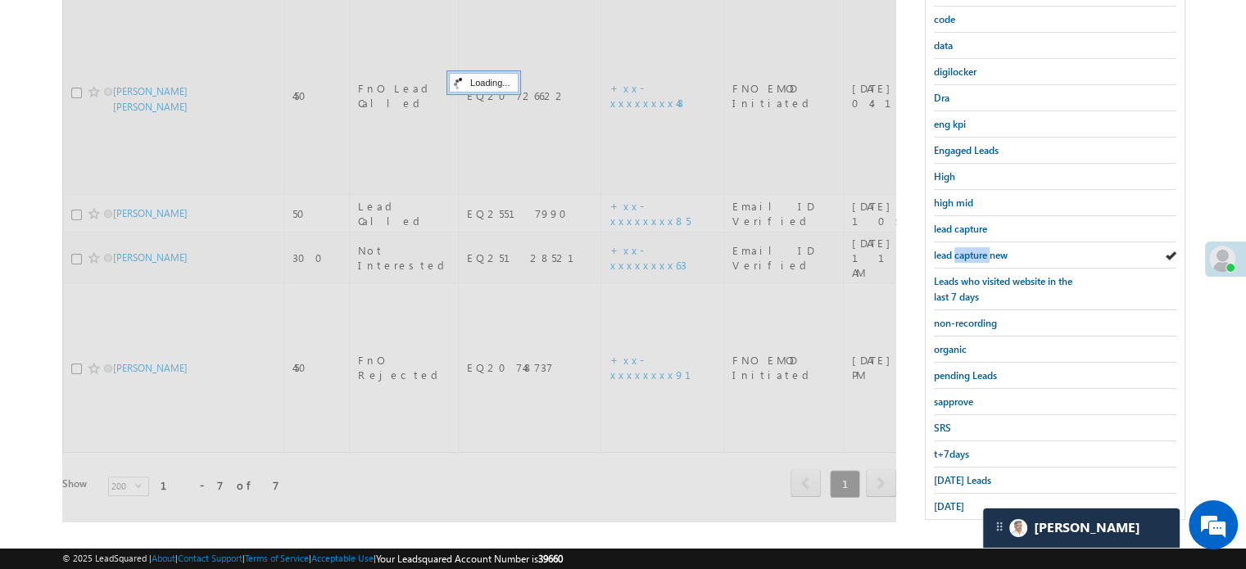
click at [982, 253] on span "lead capture new" at bounding box center [971, 255] width 74 height 12
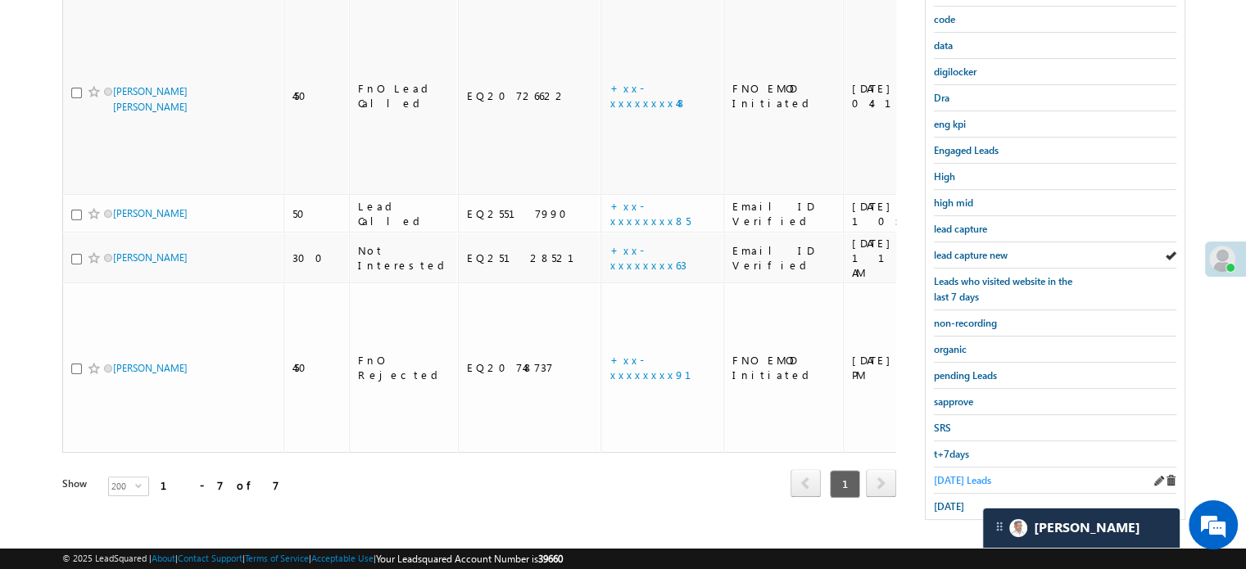
click at [952, 474] on span "Today's Leads" at bounding box center [962, 480] width 57 height 12
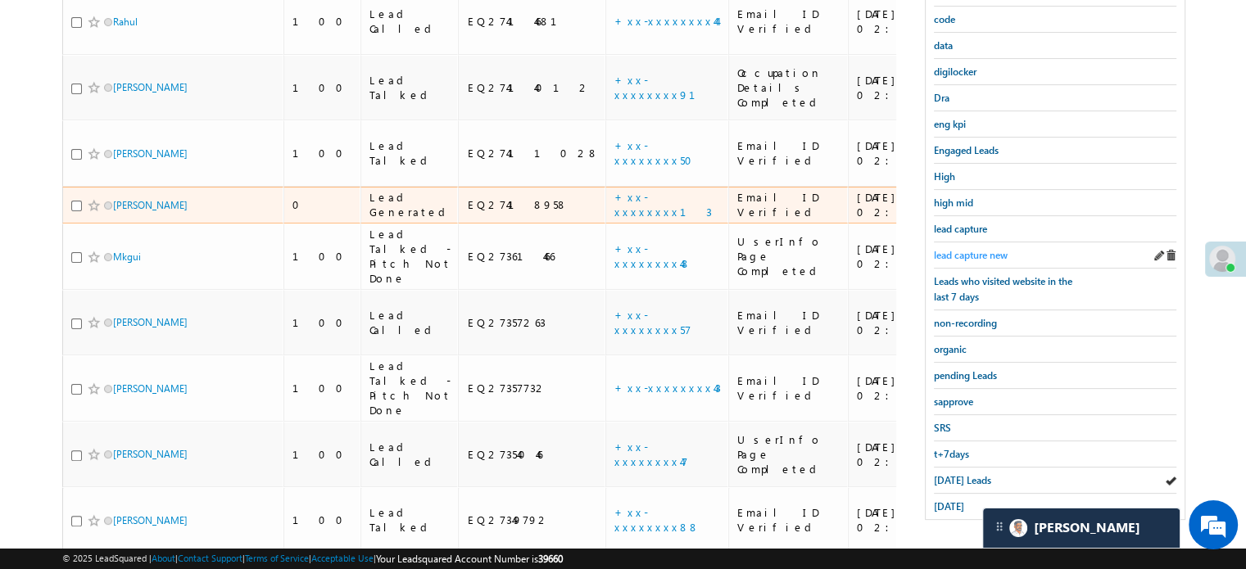
drag, startPoint x: 122, startPoint y: 120, endPoint x: 965, endPoint y: 255, distance: 853.4
click at [965, 255] on span "lead capture new" at bounding box center [971, 255] width 74 height 12
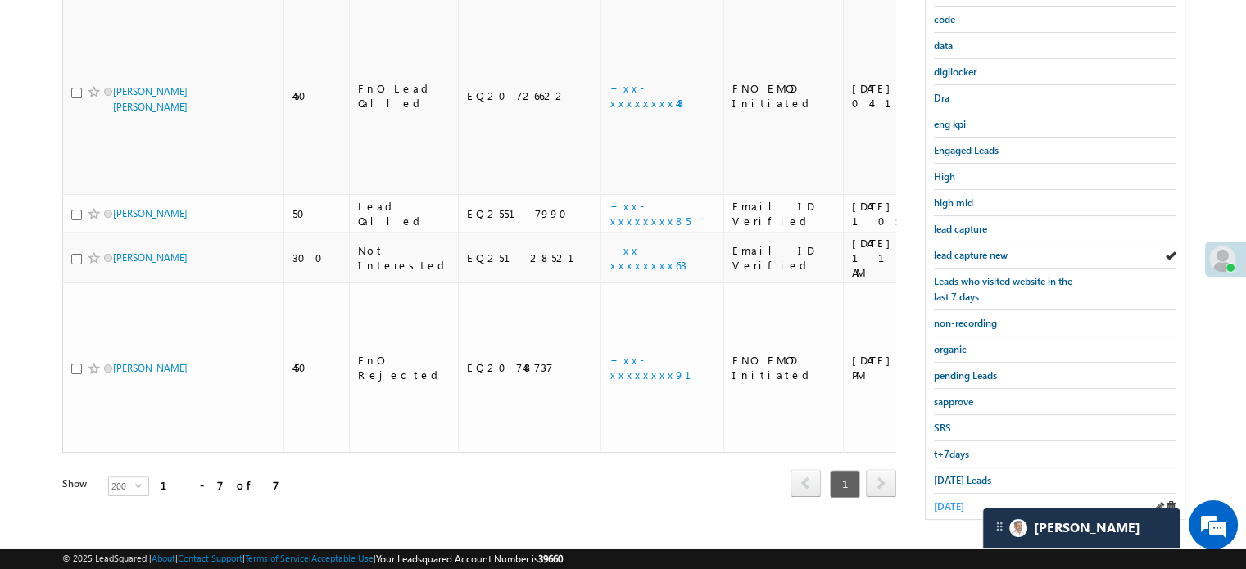
click at [948, 500] on span "yesterday" at bounding box center [949, 506] width 30 height 12
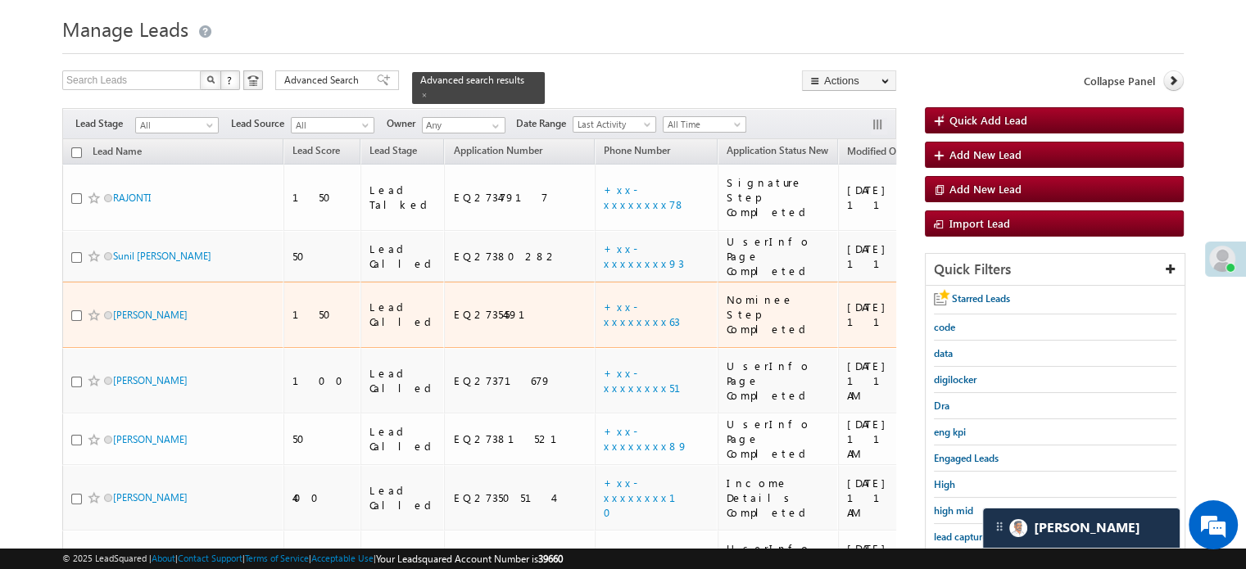
scroll to position [246, 0]
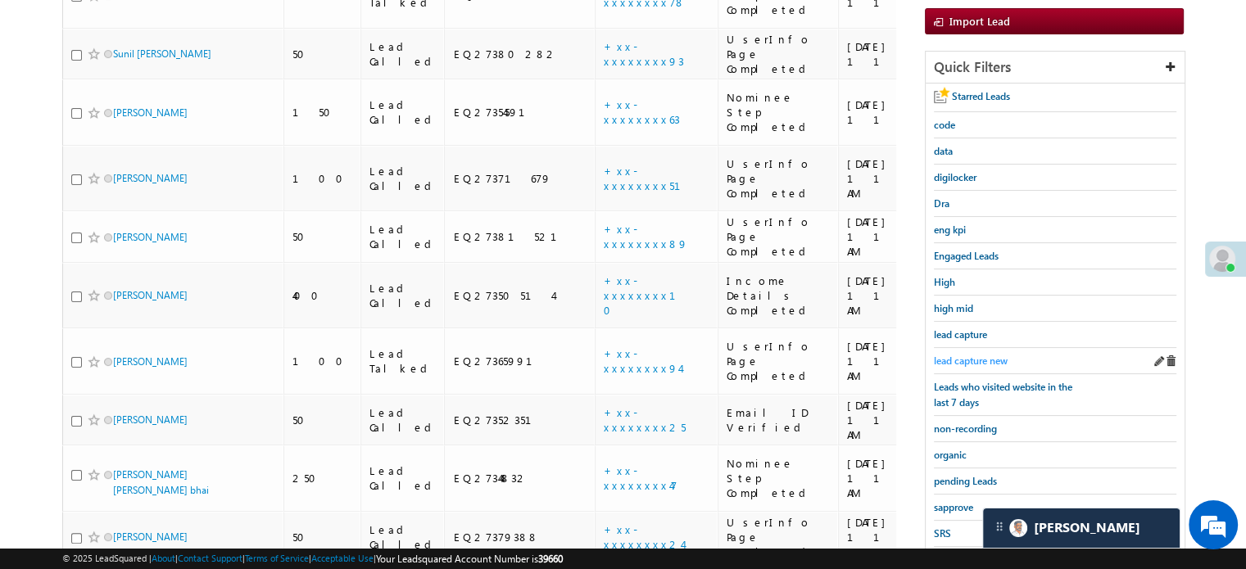
click at [963, 358] on span "lead capture new" at bounding box center [971, 361] width 74 height 12
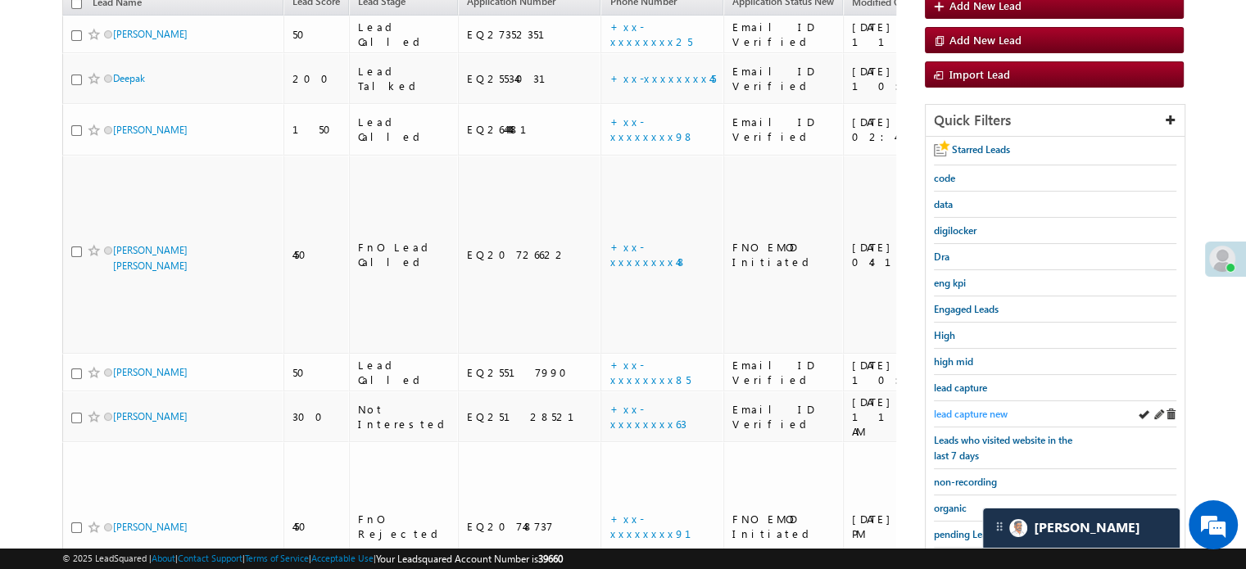
scroll to position [164, 0]
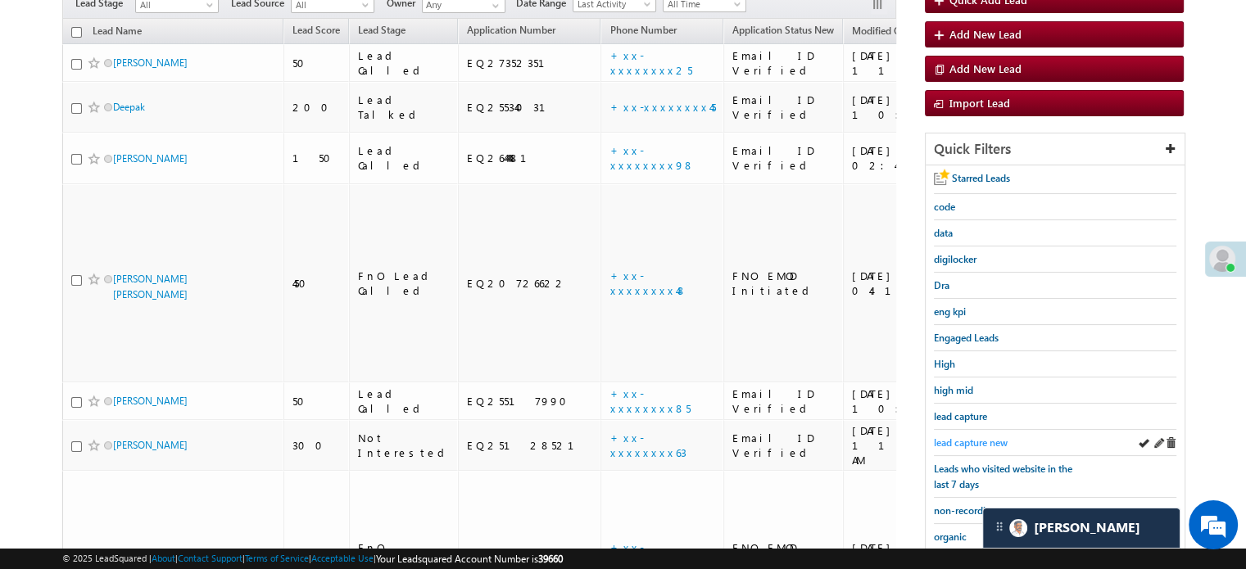
click at [965, 437] on span "lead capture new" at bounding box center [971, 442] width 74 height 12
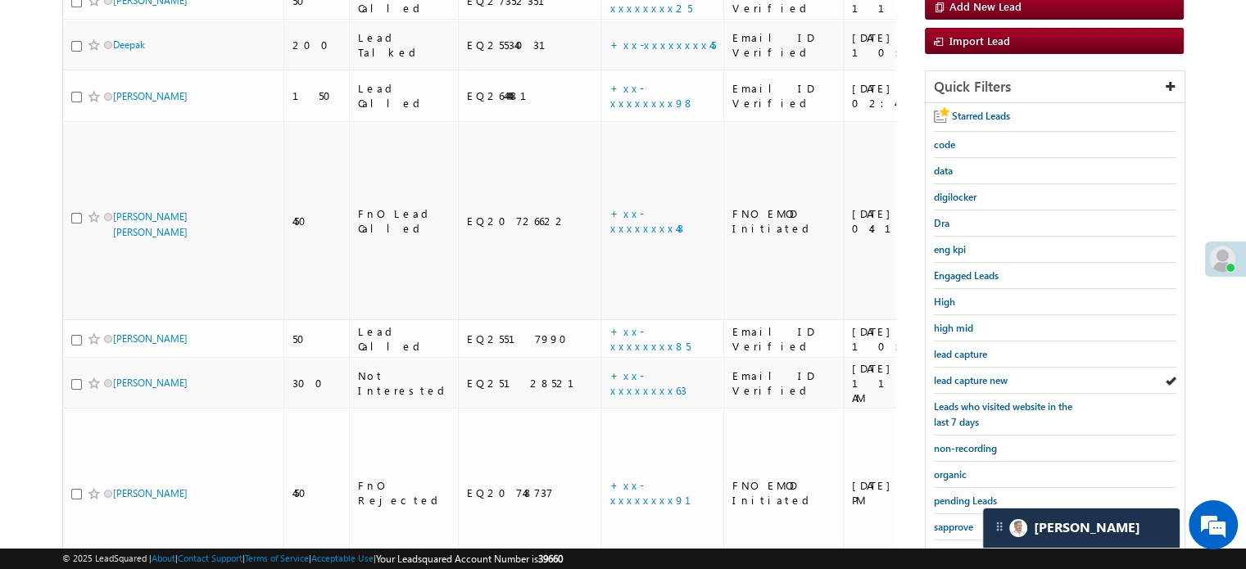
scroll to position [328, 0]
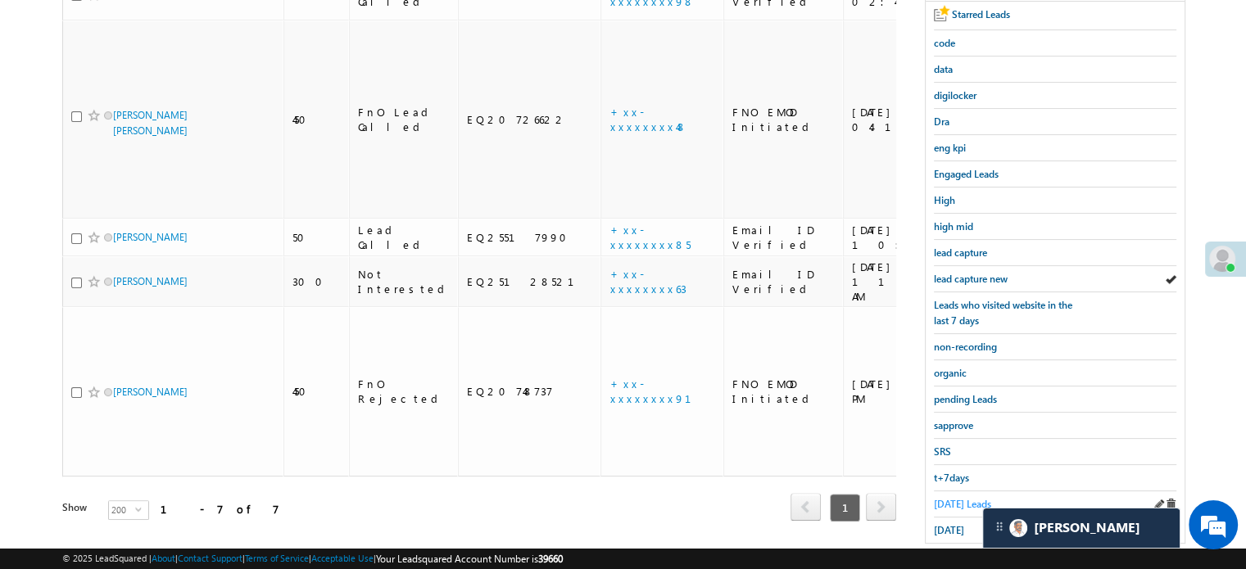
click at [950, 500] on span "Today's Leads" at bounding box center [962, 504] width 57 height 12
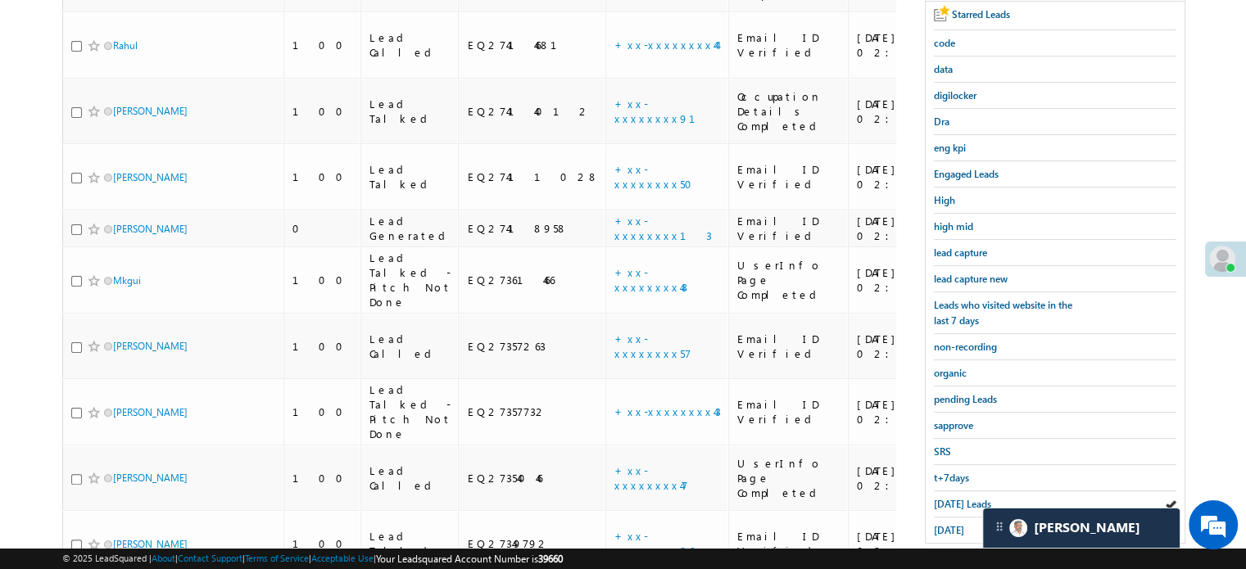
scroll to position [164, 0]
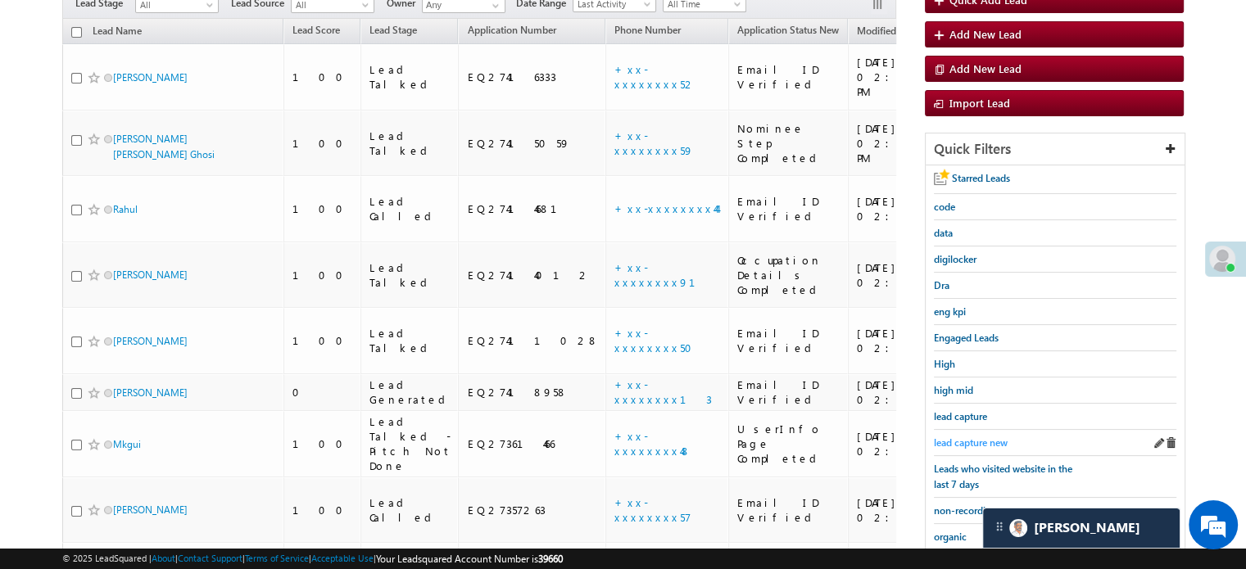
click at [953, 436] on span "lead capture new" at bounding box center [971, 442] width 74 height 12
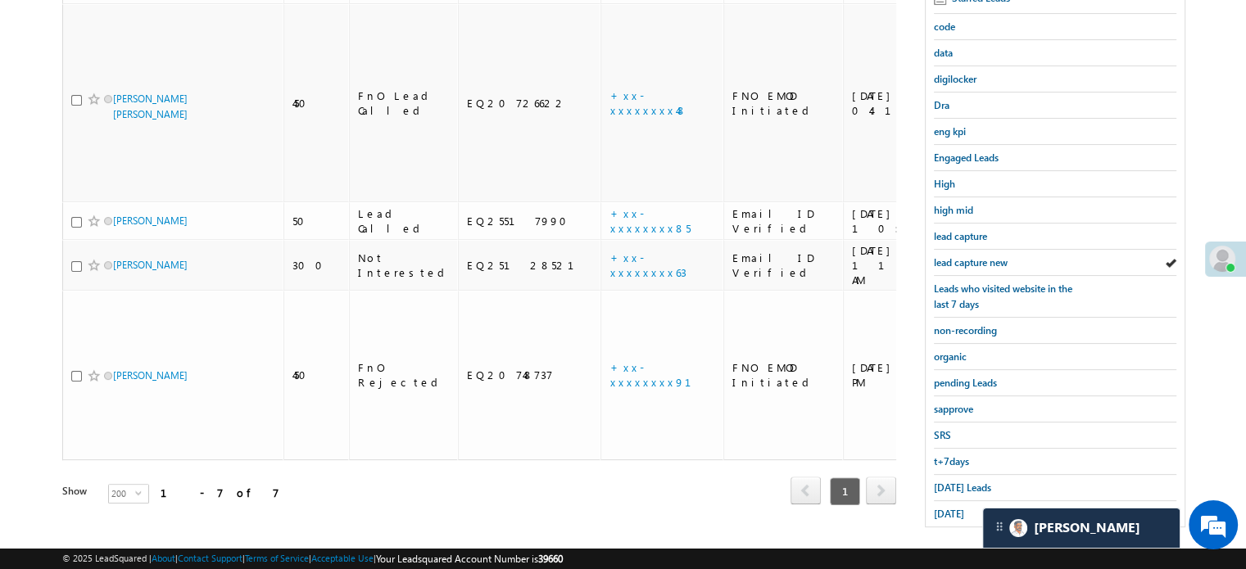
scroll to position [351, 0]
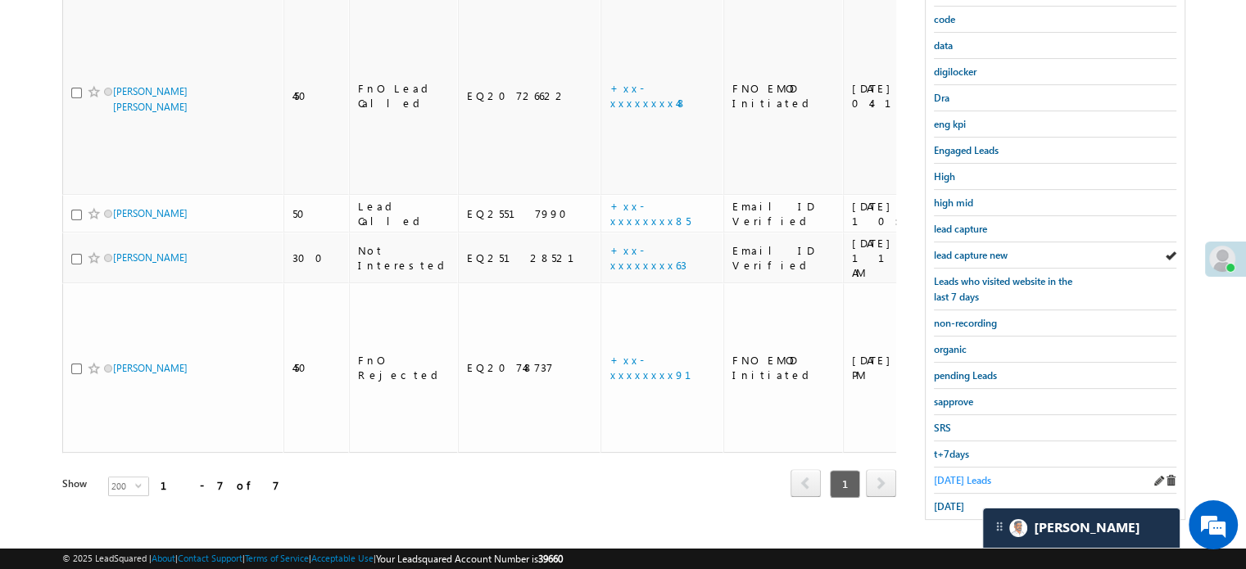
click at [960, 474] on span "Today's Leads" at bounding box center [962, 480] width 57 height 12
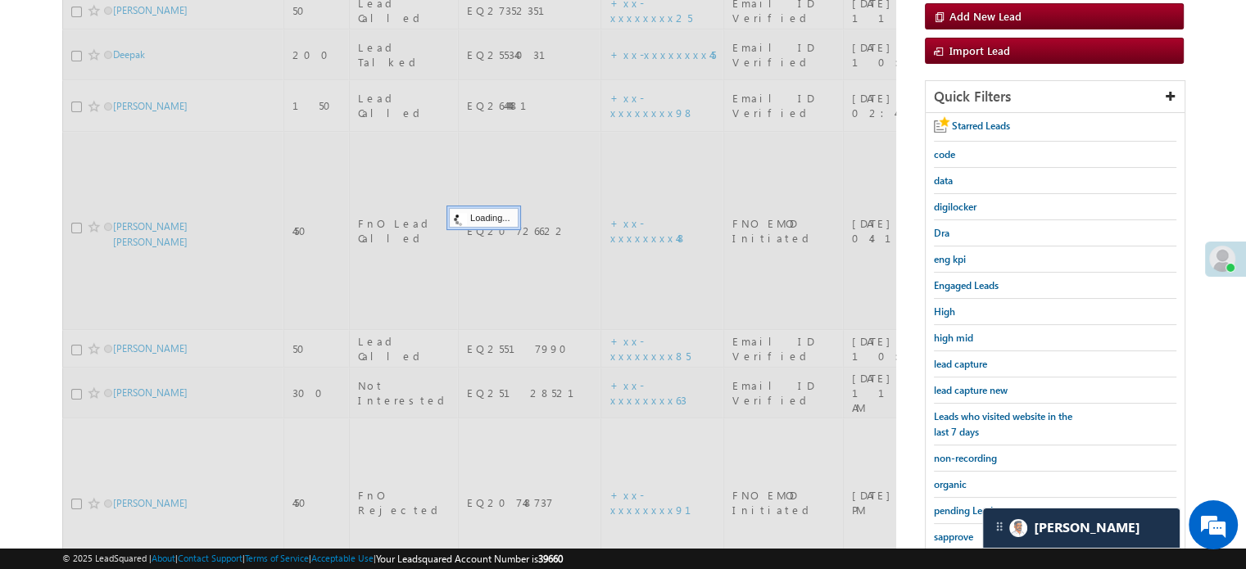
scroll to position [188, 0]
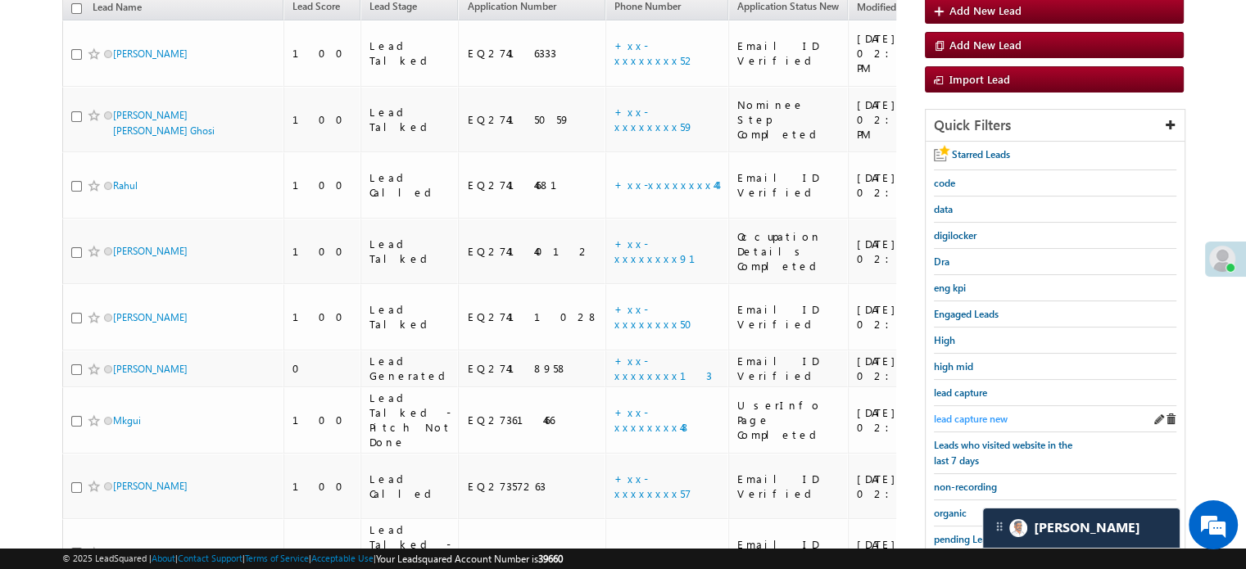
click at [962, 413] on span "lead capture new" at bounding box center [971, 419] width 74 height 12
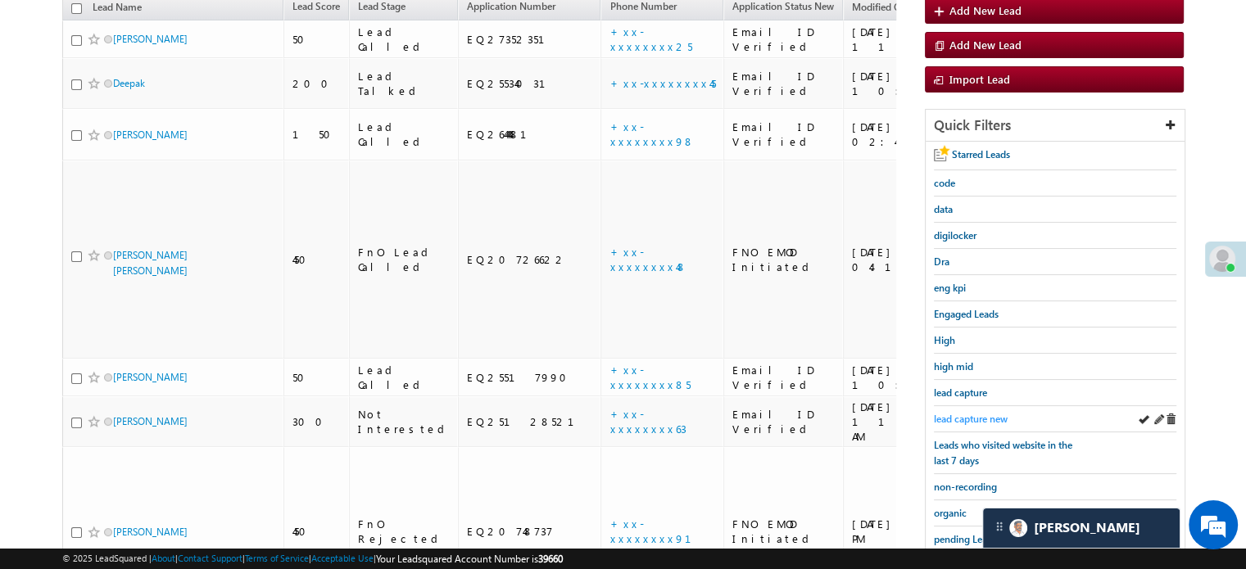
click at [961, 413] on span "lead capture new" at bounding box center [971, 419] width 74 height 12
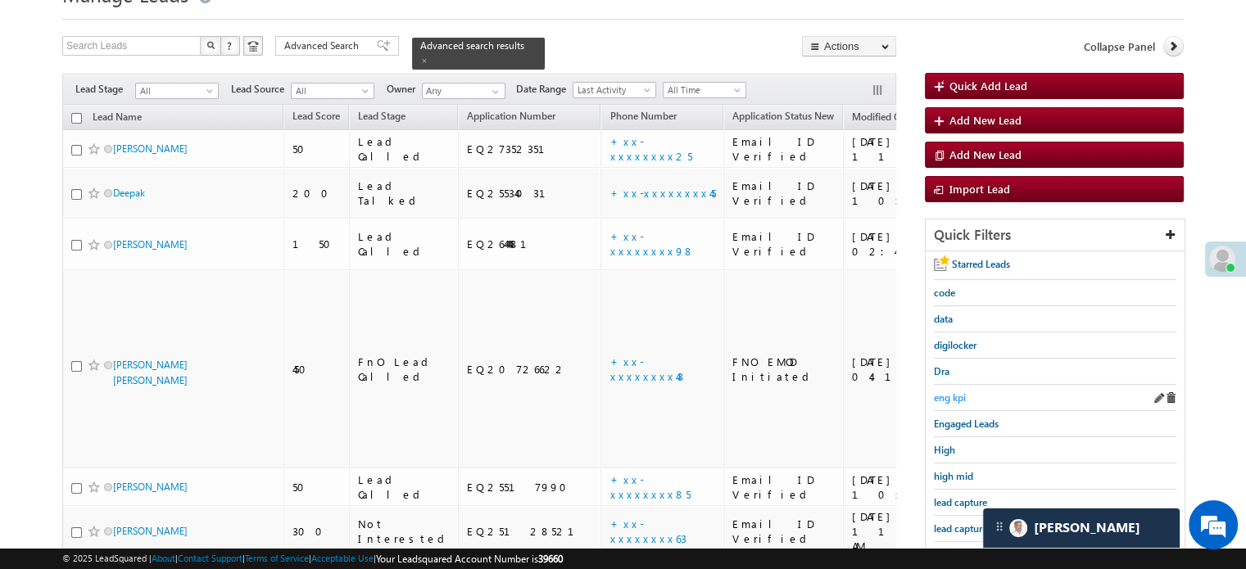
scroll to position [106, 0]
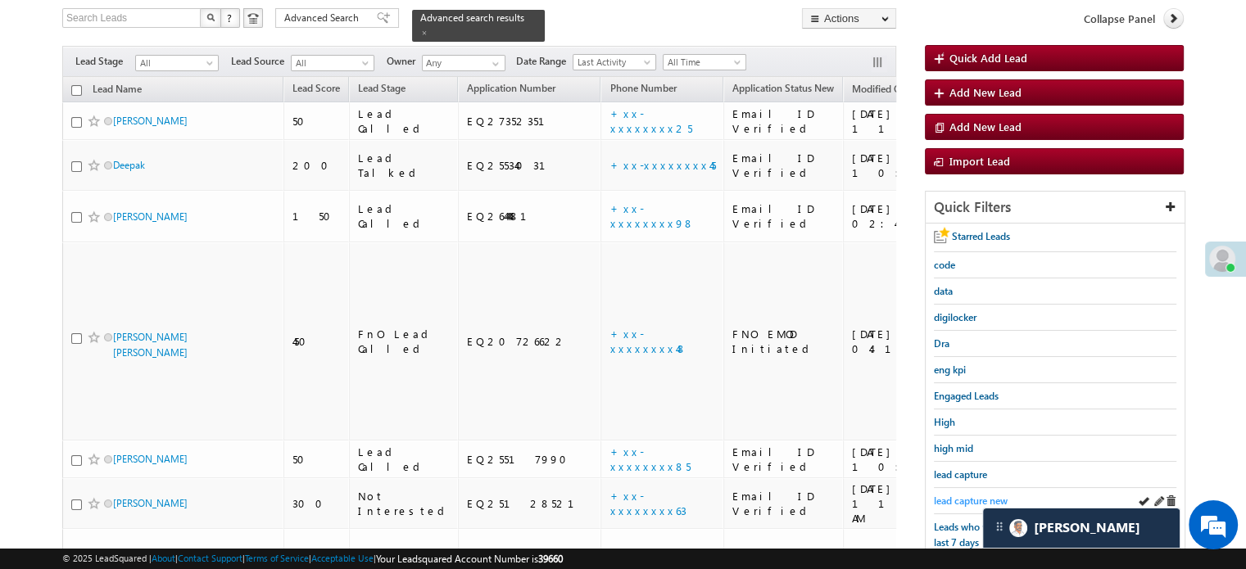
click at [956, 495] on span "lead capture new" at bounding box center [971, 501] width 74 height 12
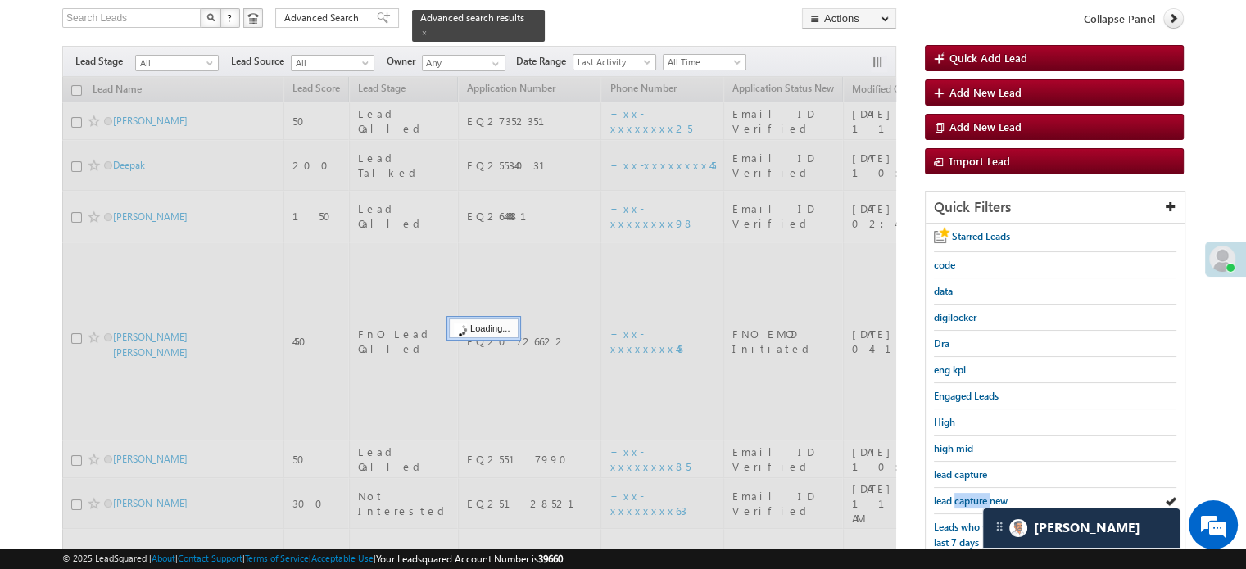
click at [956, 495] on span "lead capture new" at bounding box center [971, 501] width 74 height 12
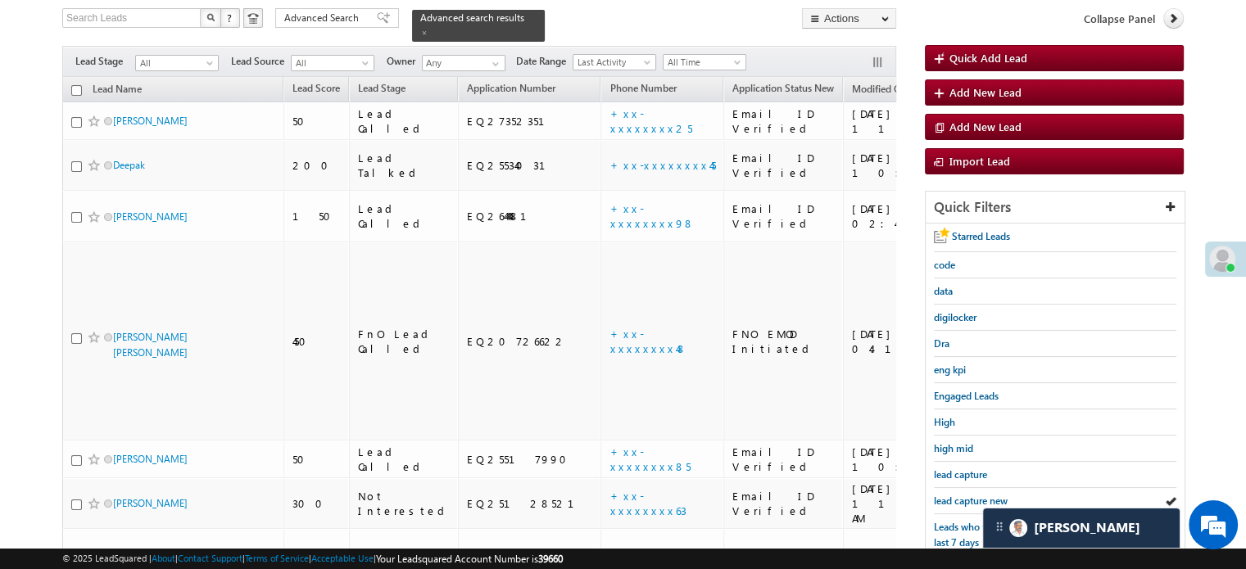
click at [956, 495] on span "lead capture new" at bounding box center [971, 501] width 74 height 12
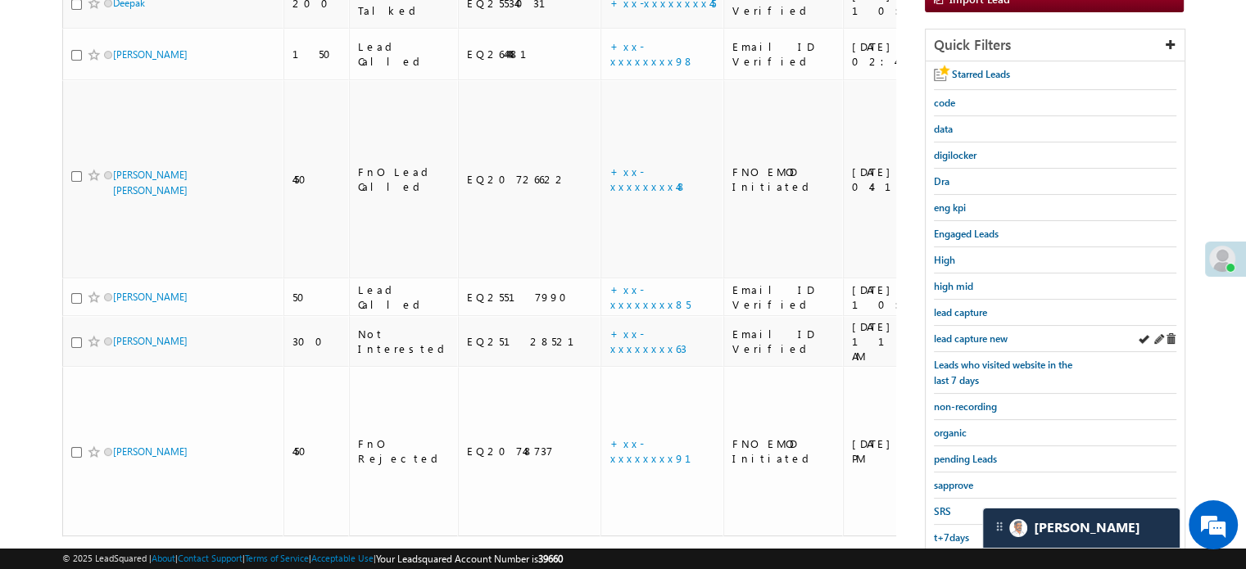
scroll to position [269, 0]
click at [979, 332] on span "lead capture new" at bounding box center [971, 337] width 74 height 12
click at [979, 333] on span "lead capture new" at bounding box center [971, 337] width 74 height 12
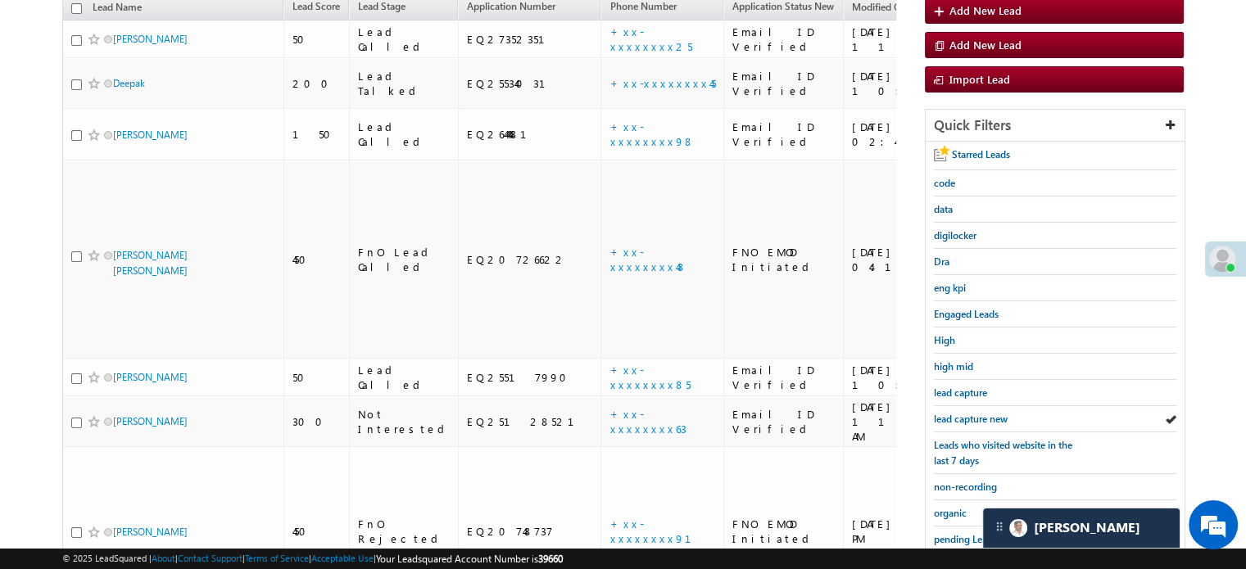
scroll to position [106, 0]
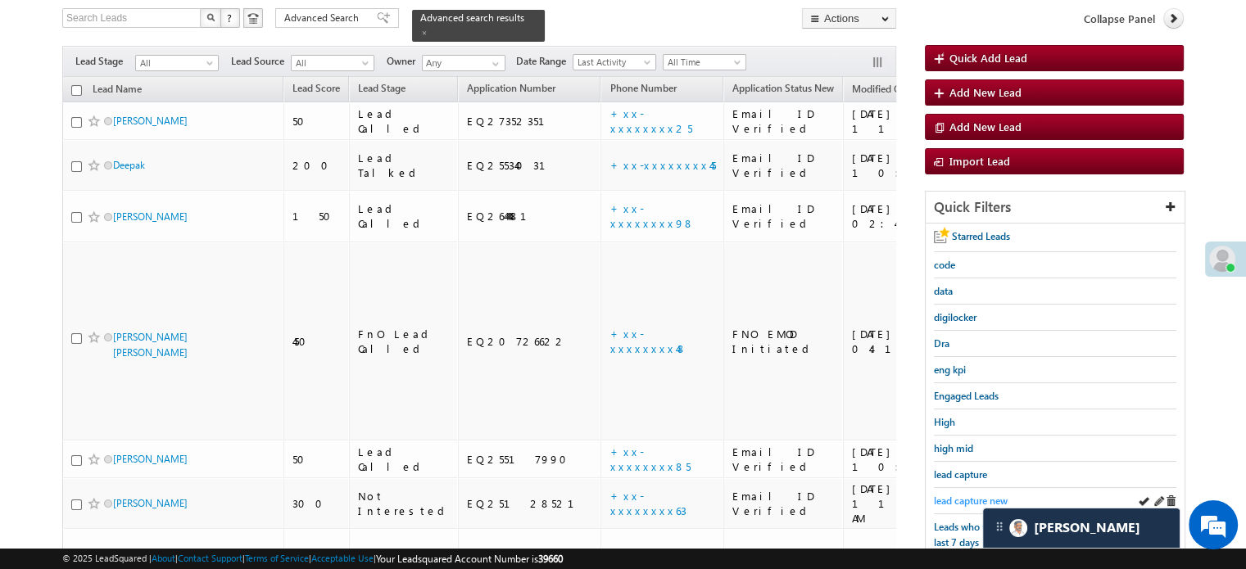
click at [941, 497] on span "lead capture new" at bounding box center [971, 501] width 74 height 12
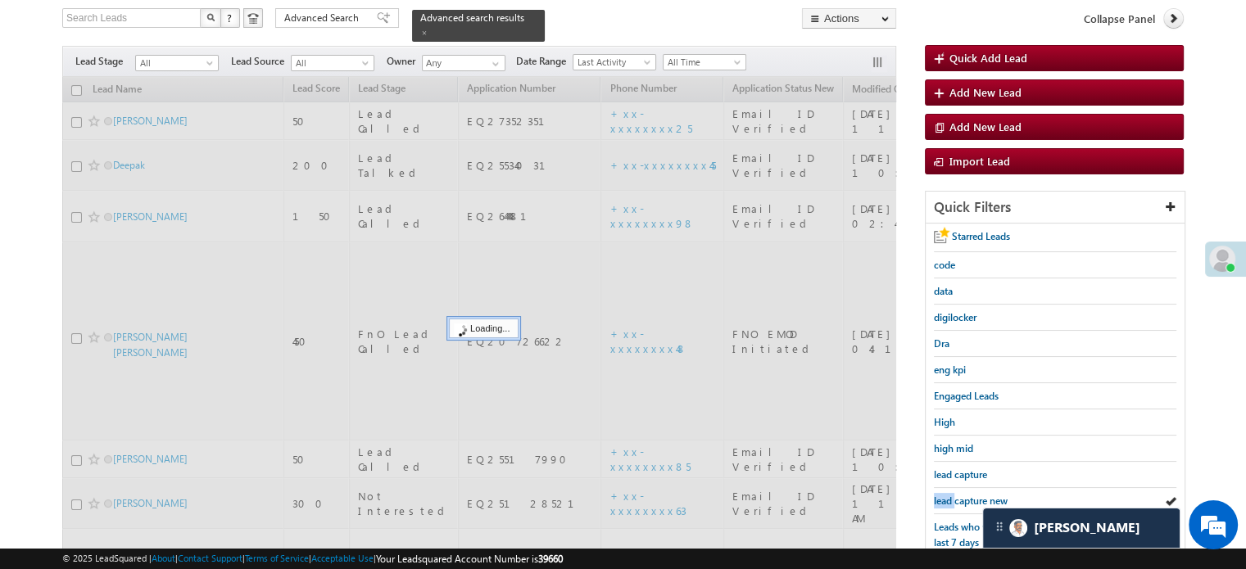
click at [941, 497] on span "lead capture new" at bounding box center [971, 501] width 74 height 12
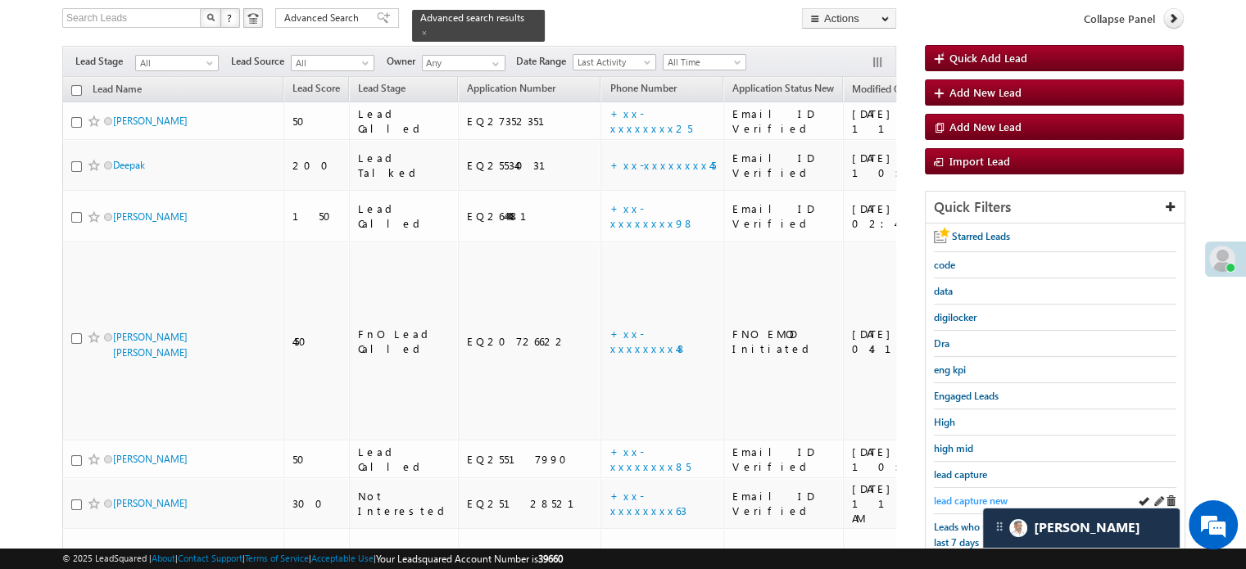
click at [970, 500] on span "lead capture new" at bounding box center [971, 501] width 74 height 12
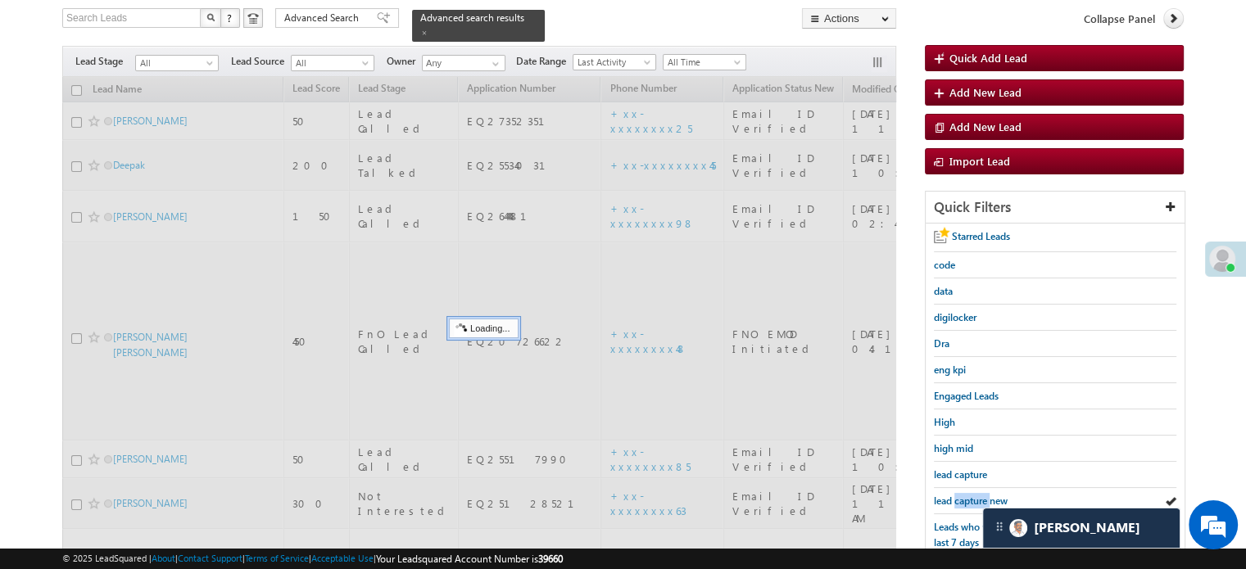
click at [970, 500] on span "lead capture new" at bounding box center [971, 501] width 74 height 12
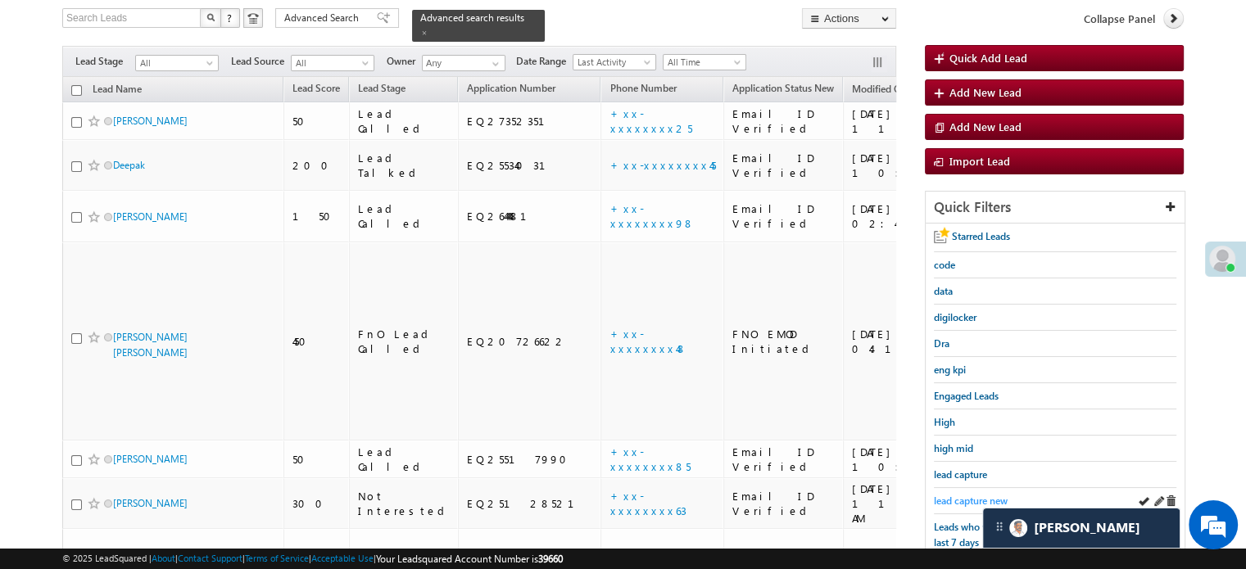
click at [980, 495] on span "lead capture new" at bounding box center [971, 501] width 74 height 12
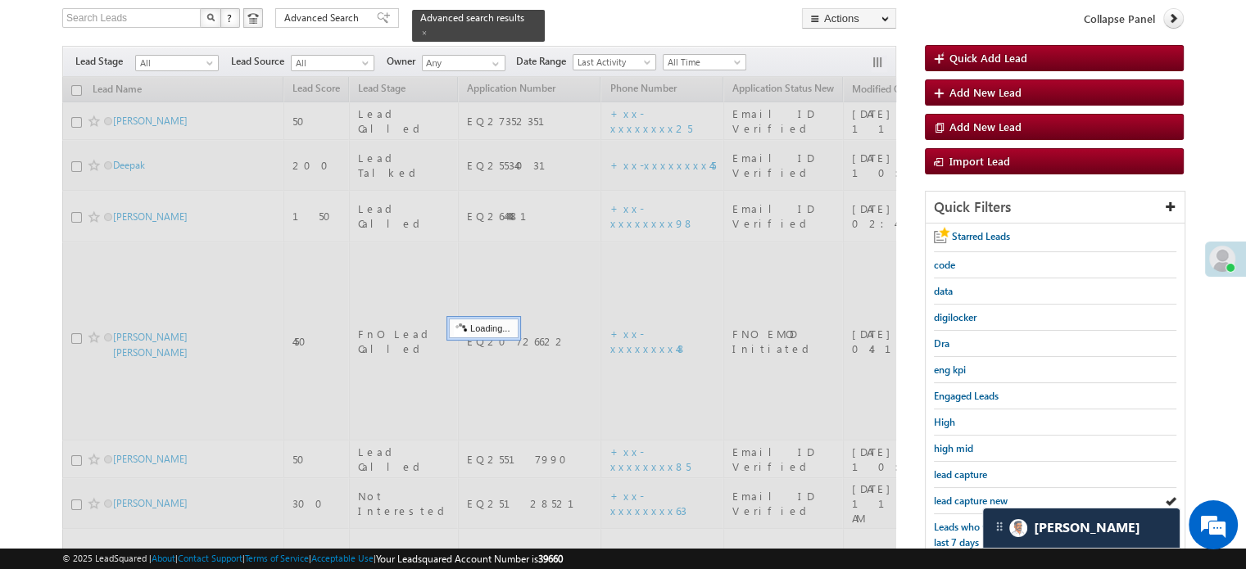
click at [980, 495] on span "lead capture new" at bounding box center [971, 501] width 74 height 12
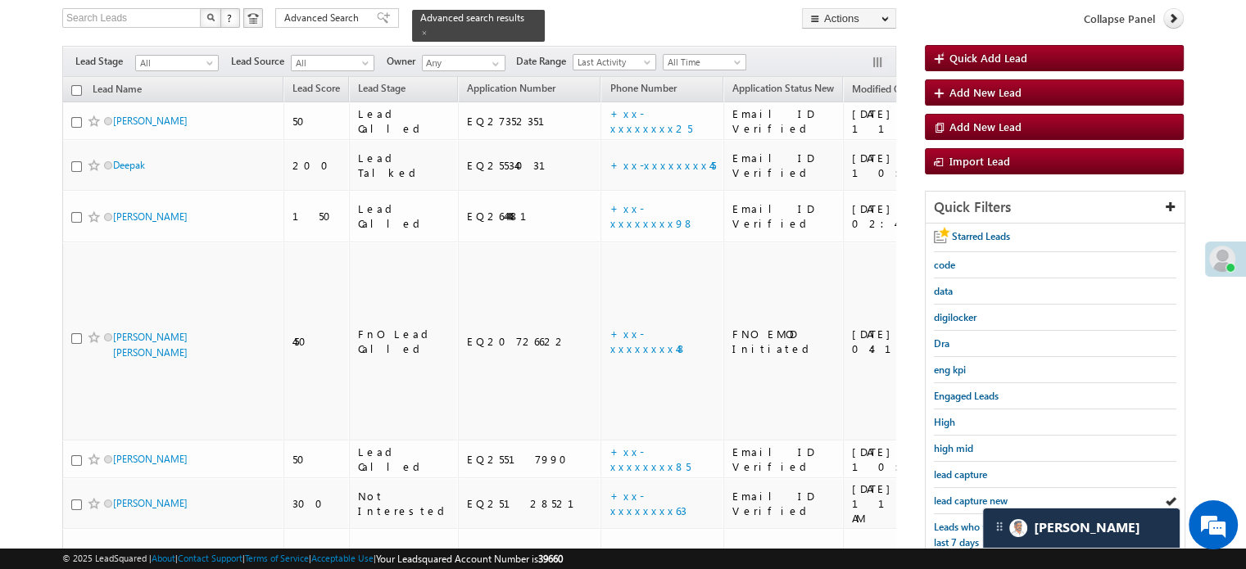
click at [980, 495] on span "lead capture new" at bounding box center [971, 501] width 74 height 12
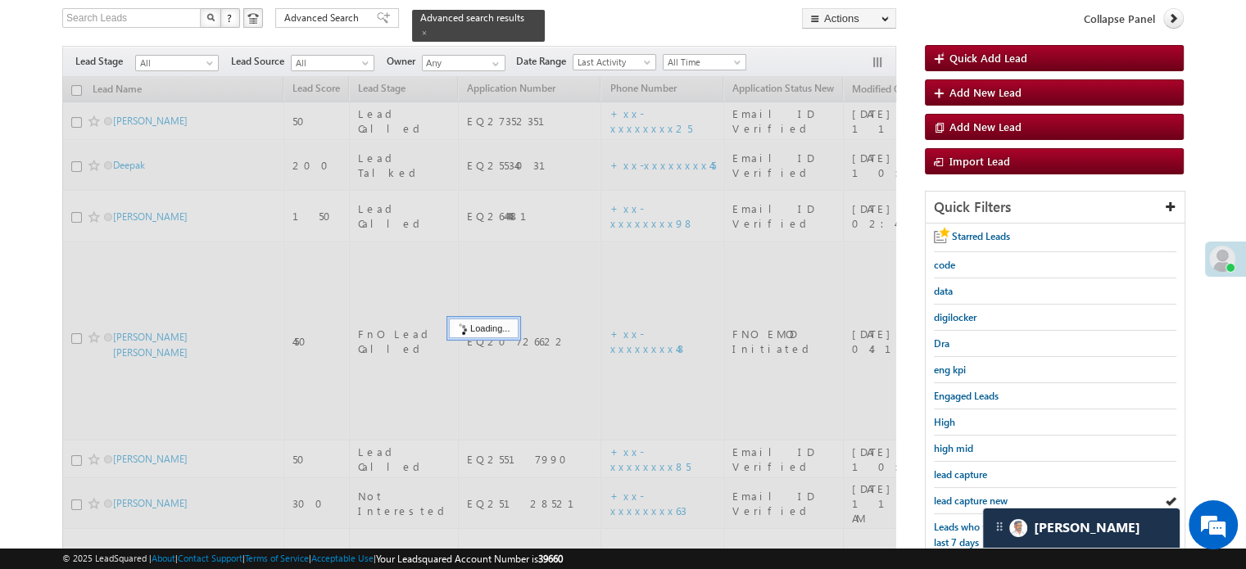
click at [980, 495] on span "lead capture new" at bounding box center [971, 501] width 74 height 12
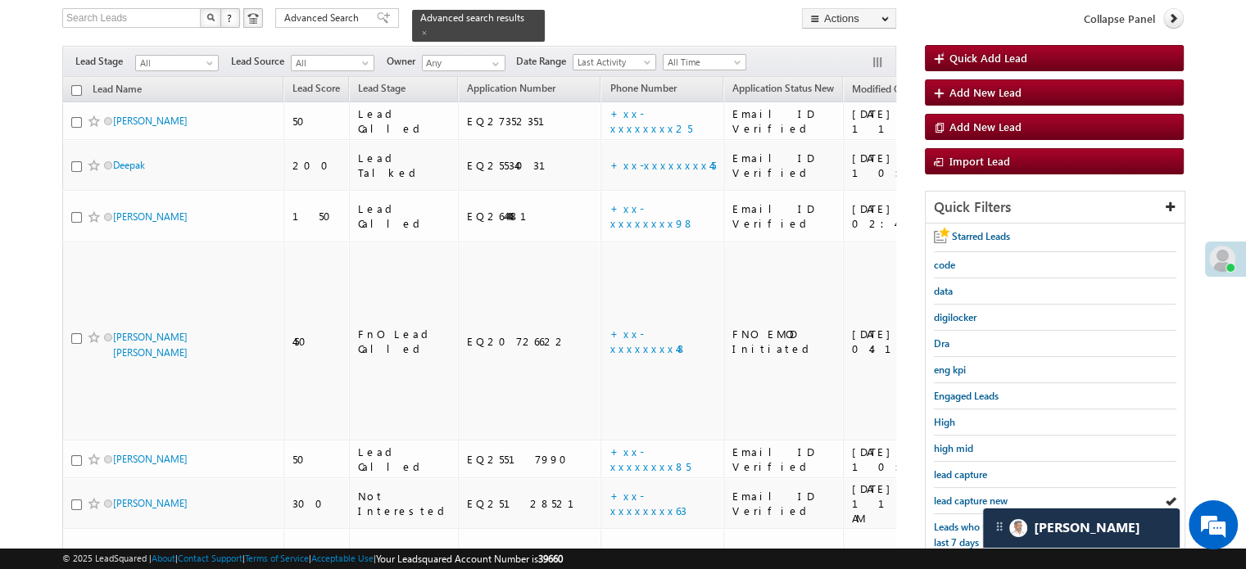
click at [980, 495] on span "lead capture new" at bounding box center [971, 501] width 74 height 12
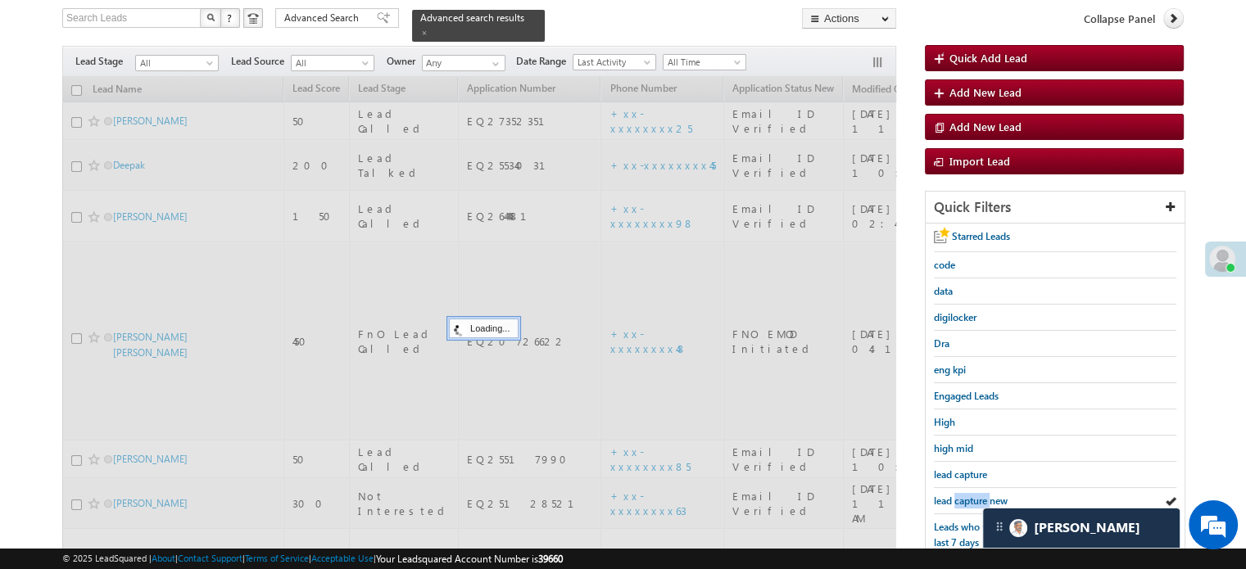
click at [980, 495] on span "lead capture new" at bounding box center [971, 501] width 74 height 12
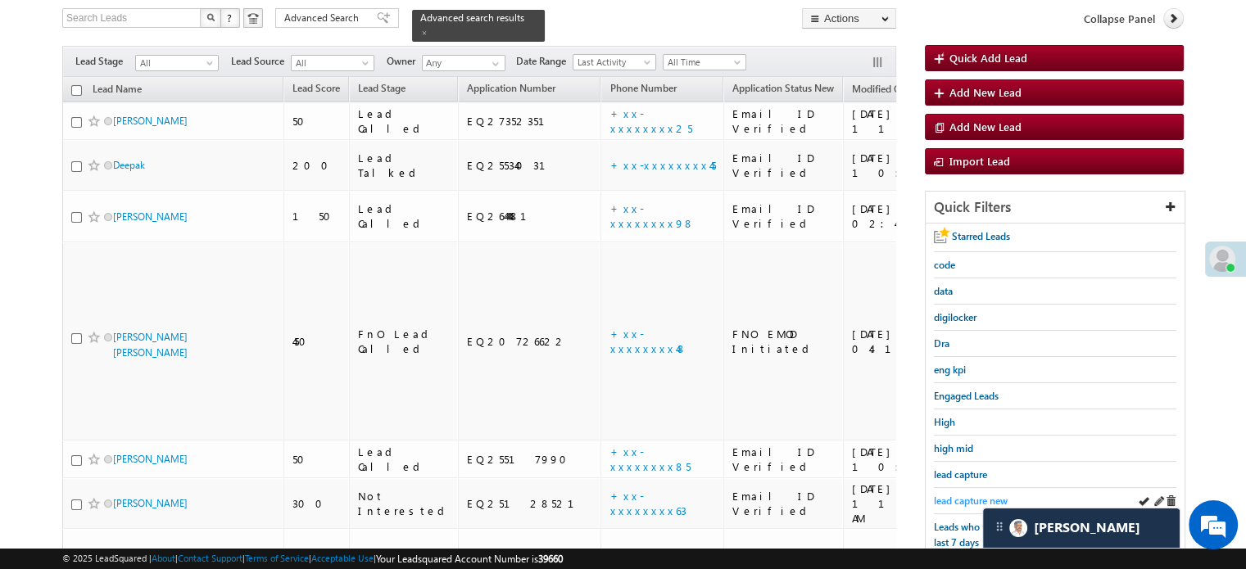
click at [968, 499] on span "lead capture new" at bounding box center [971, 501] width 74 height 12
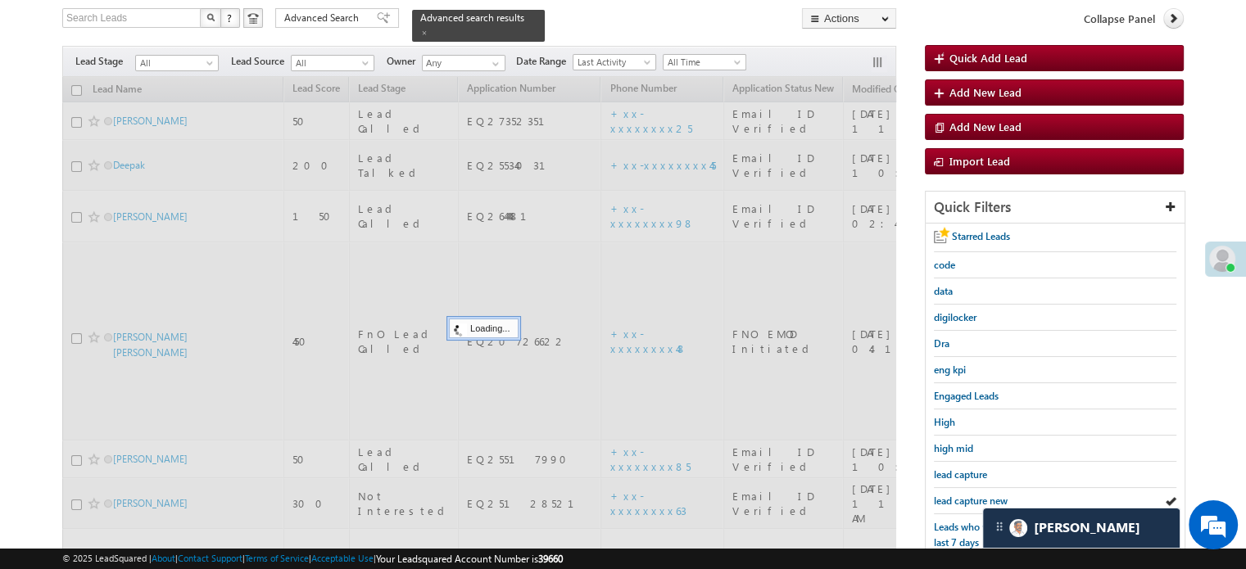
click at [968, 499] on span "lead capture new" at bounding box center [971, 501] width 74 height 12
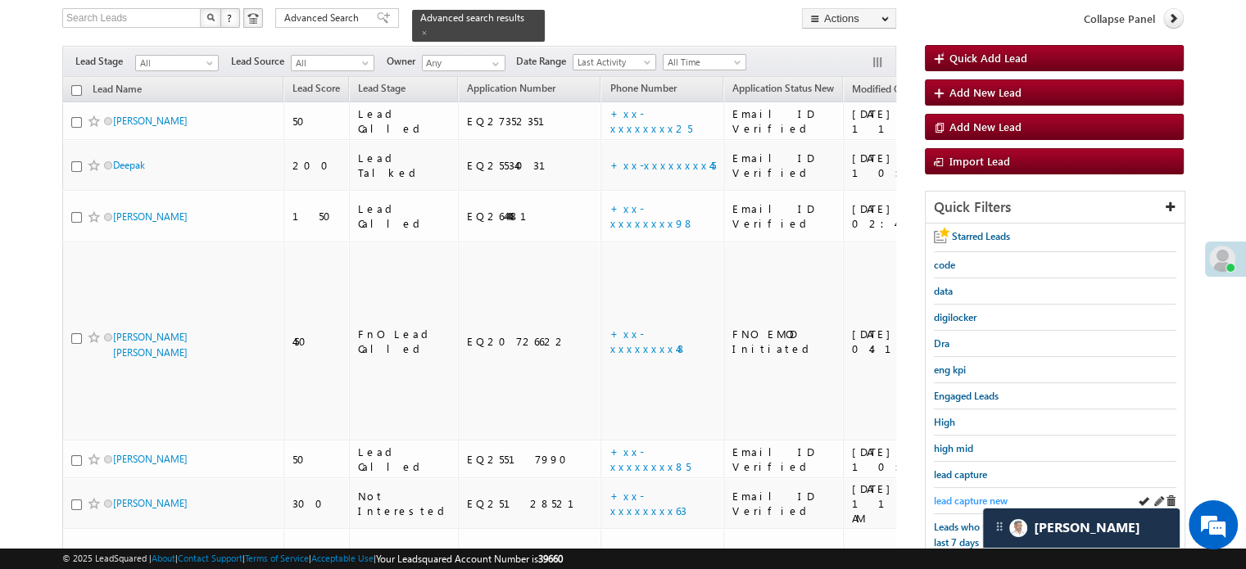
click at [976, 497] on span "lead capture new" at bounding box center [971, 501] width 74 height 12
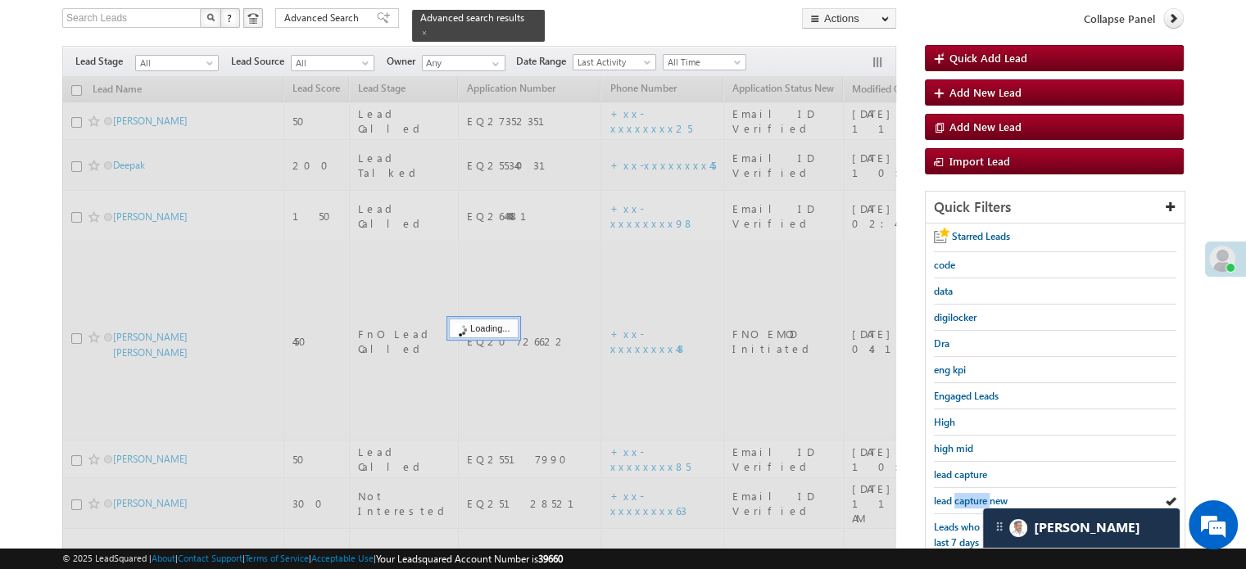
click at [976, 497] on span "lead capture new" at bounding box center [971, 501] width 74 height 12
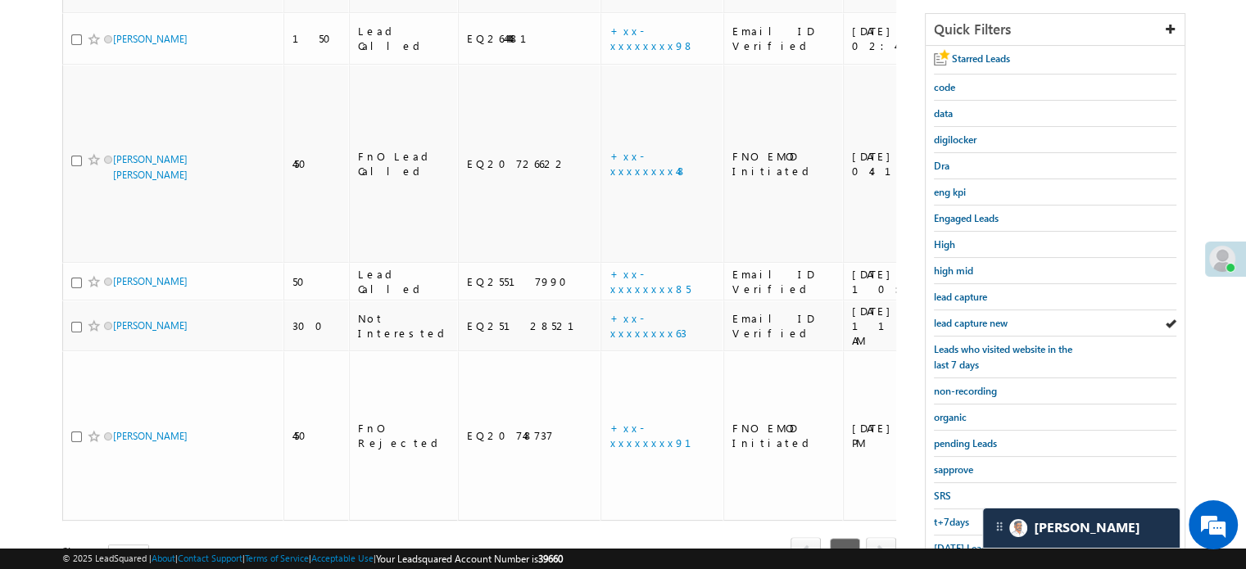
scroll to position [351, 0]
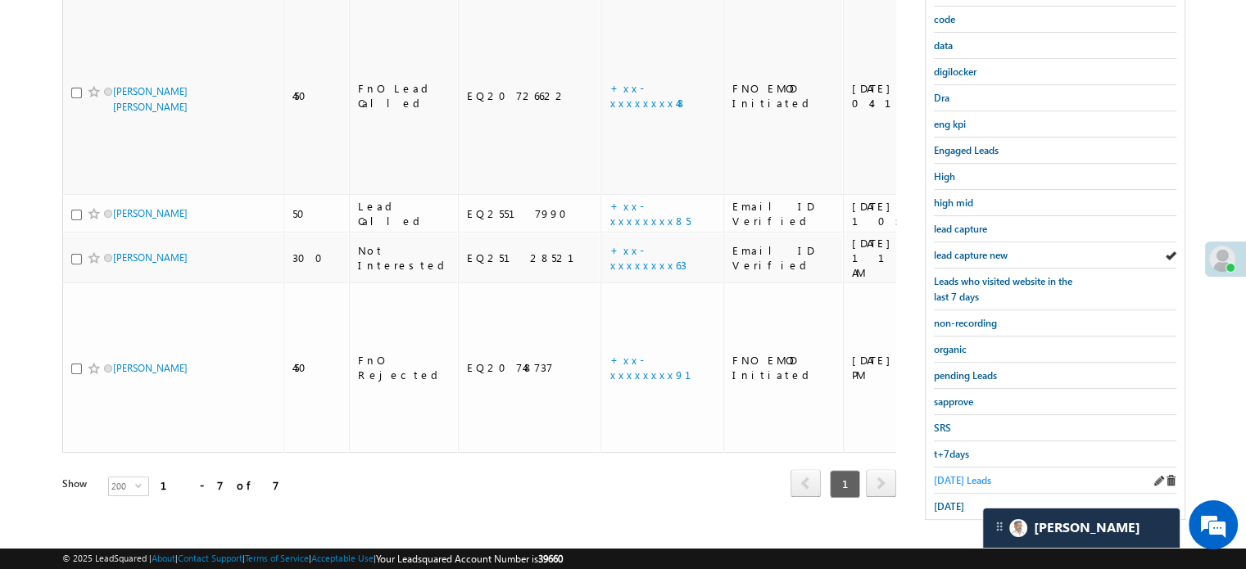
click at [946, 474] on span "Today's Leads" at bounding box center [962, 480] width 57 height 12
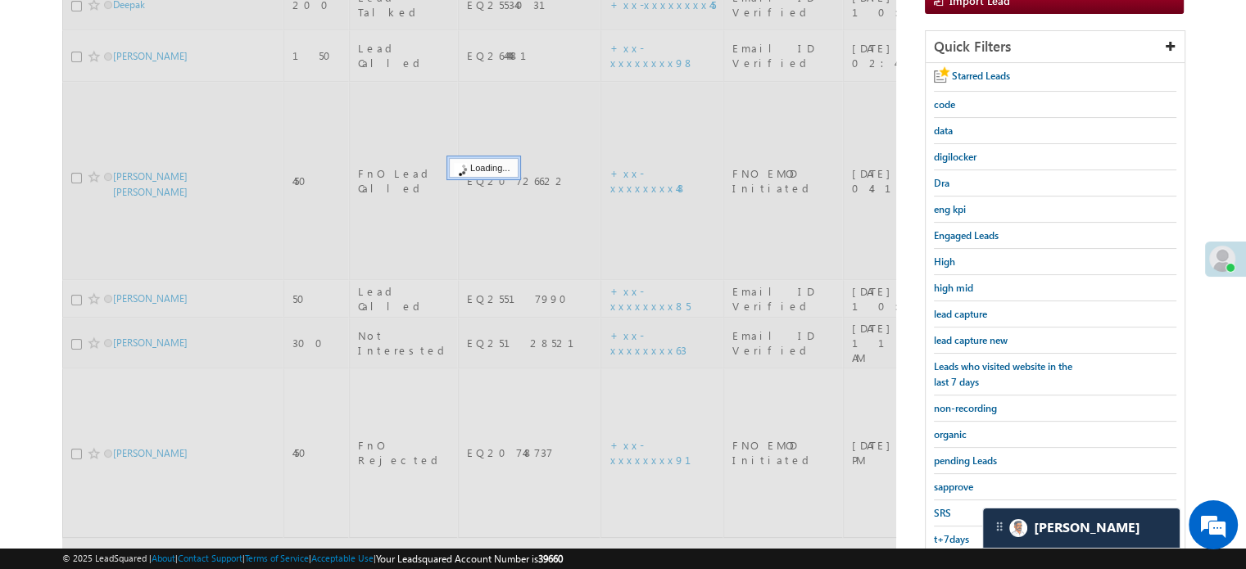
scroll to position [106, 0]
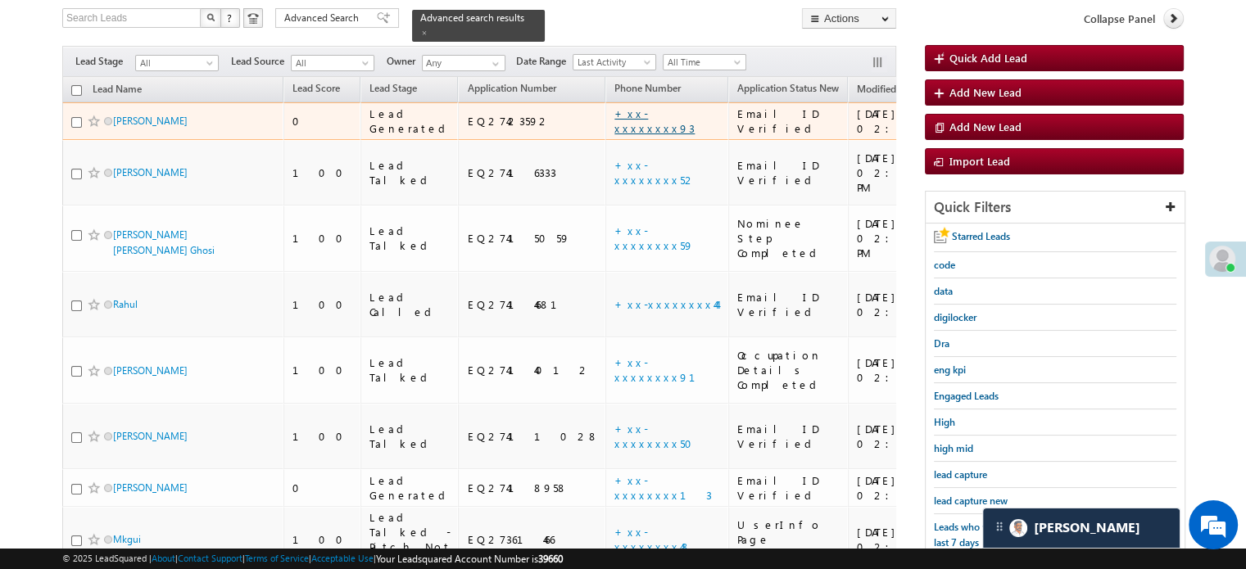
click at [614, 106] on link "+xx-xxxxxxxx93" at bounding box center [654, 120] width 80 height 29
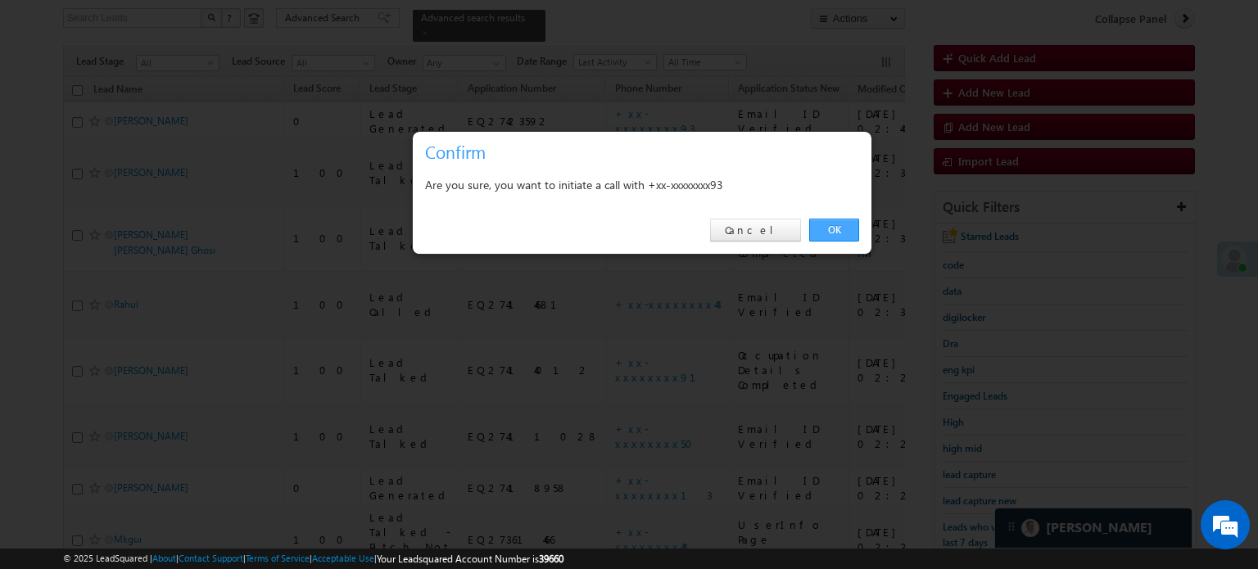
click at [848, 229] on link "OK" at bounding box center [834, 230] width 50 height 23
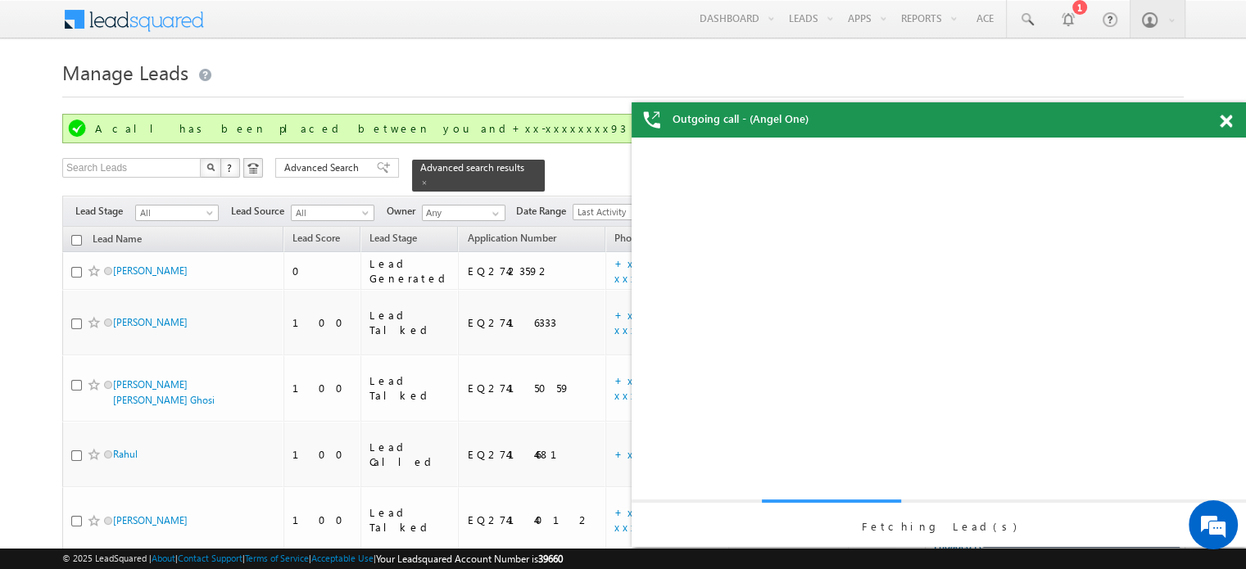
scroll to position [0, 0]
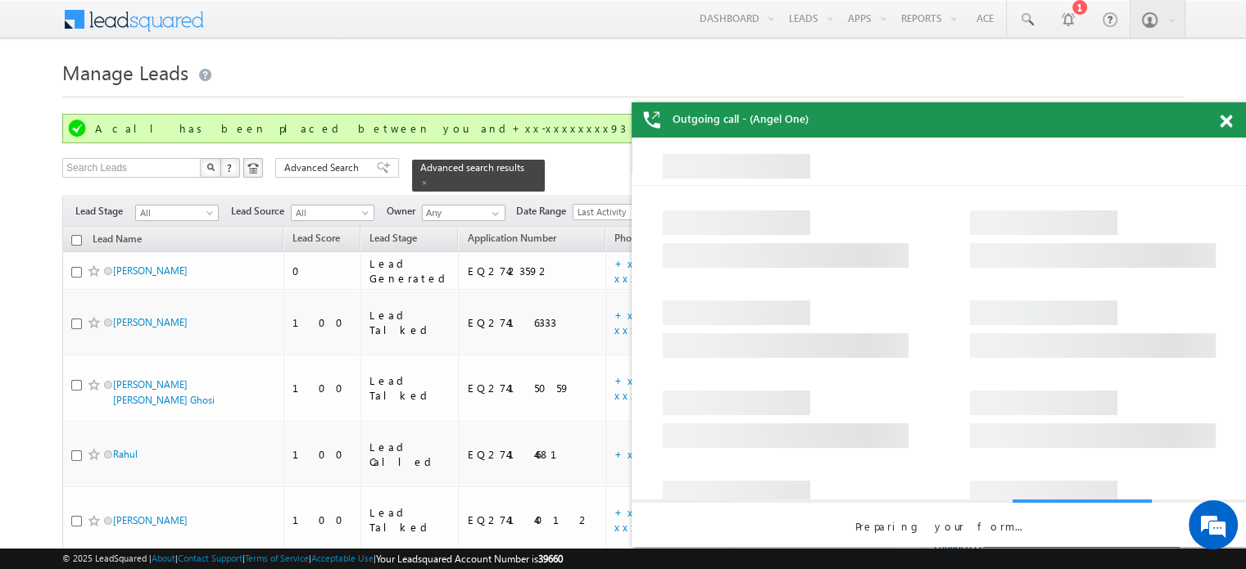
click at [1222, 115] on span at bounding box center [1225, 122] width 12 height 14
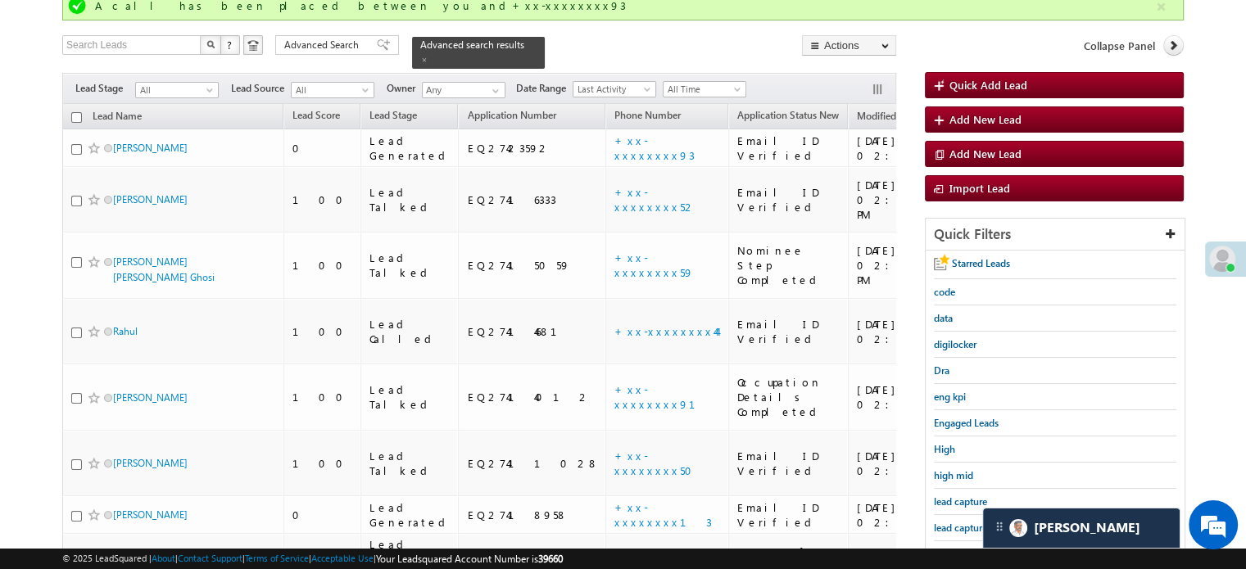
scroll to position [246, 0]
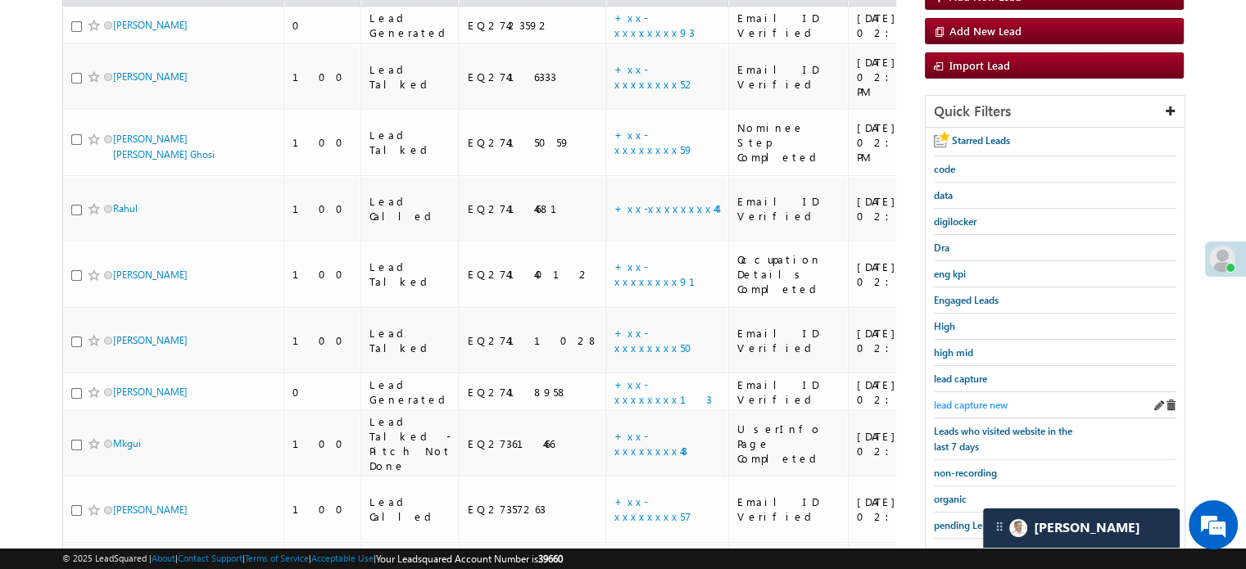
click at [1007, 399] on span "lead capture new" at bounding box center [971, 405] width 74 height 12
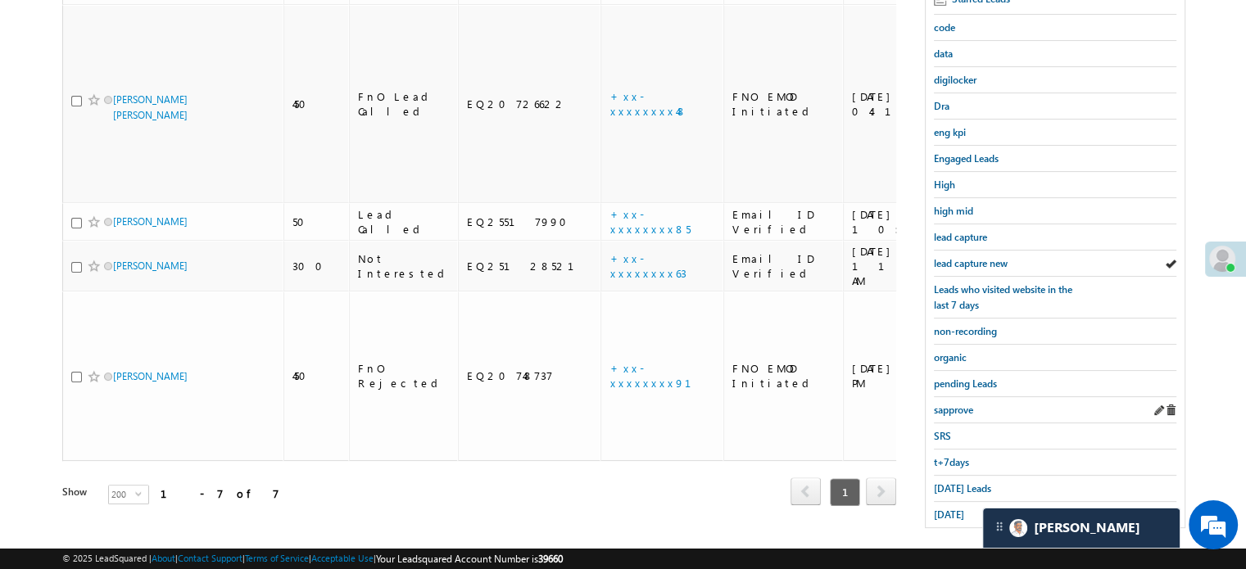
scroll to position [351, 0]
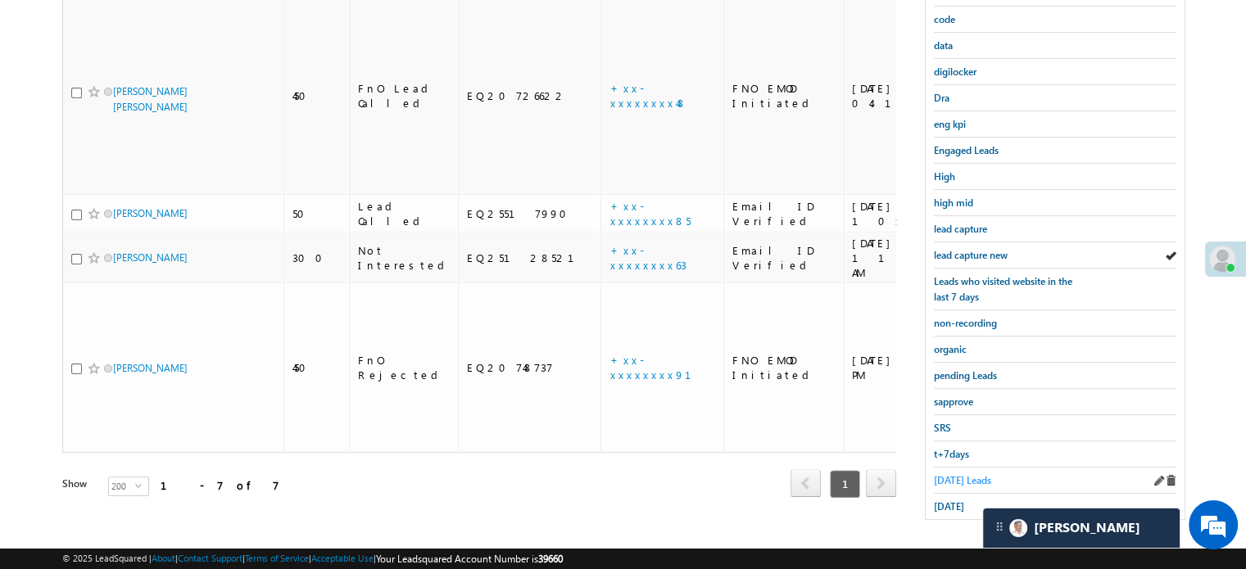
click at [974, 477] on span "Today's Leads" at bounding box center [962, 480] width 57 height 12
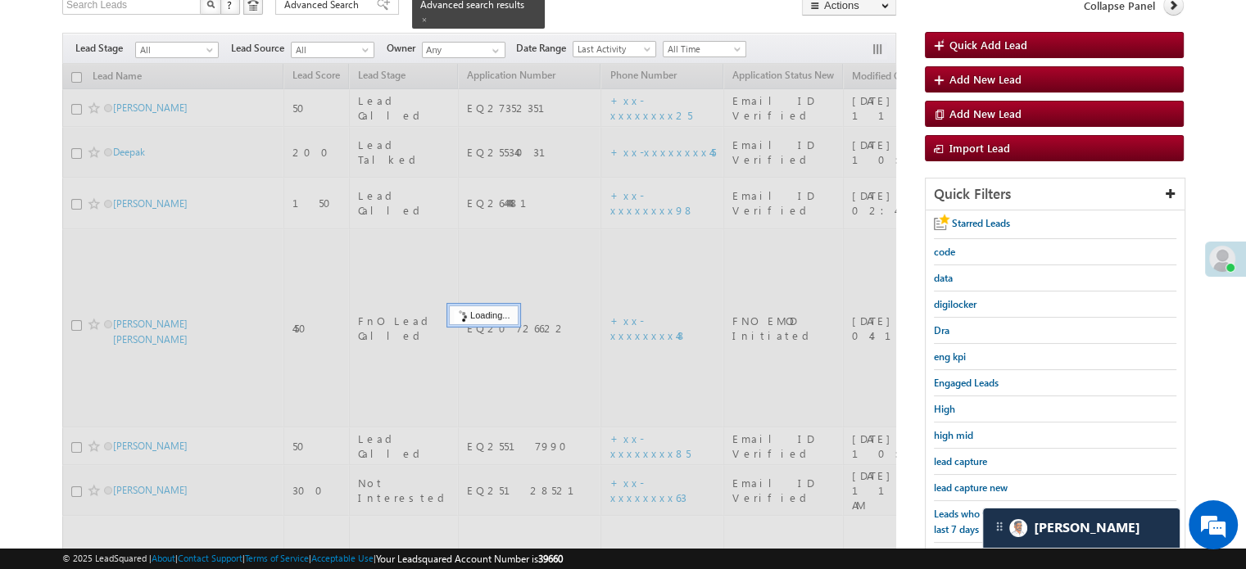
scroll to position [106, 0]
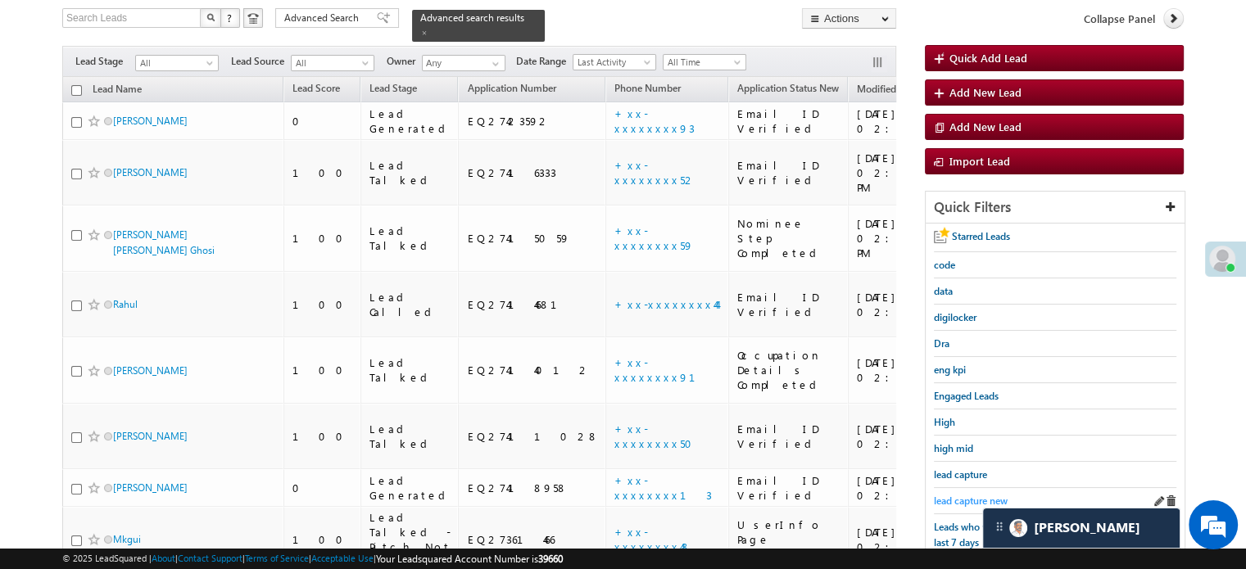
click at [988, 495] on span "lead capture new" at bounding box center [971, 501] width 74 height 12
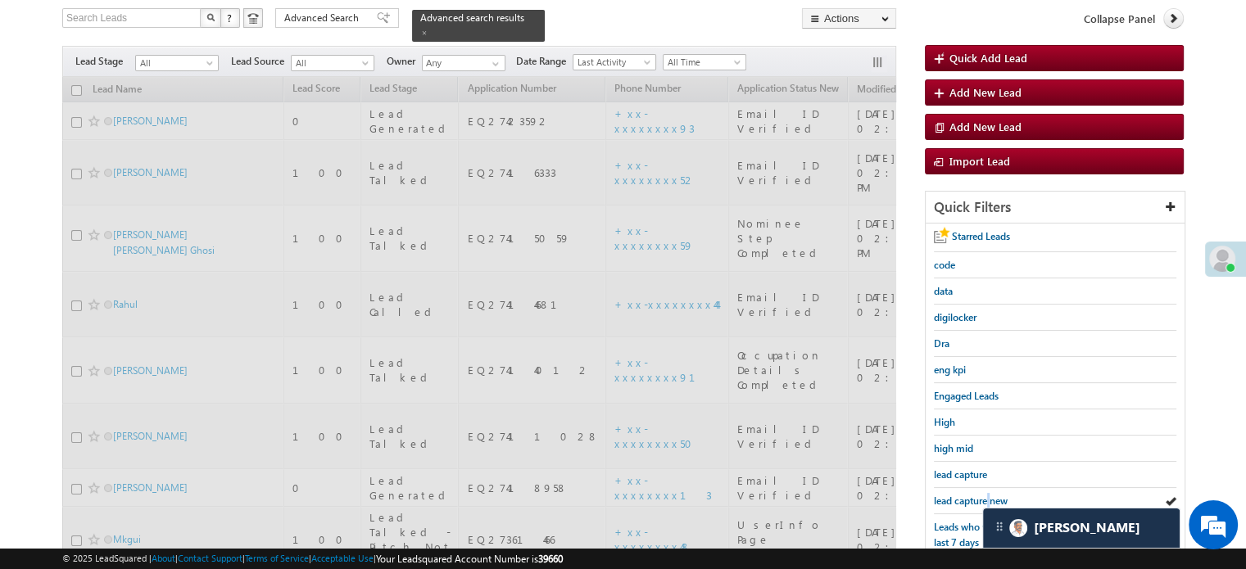
click at [988, 495] on span "lead capture new" at bounding box center [971, 501] width 74 height 12
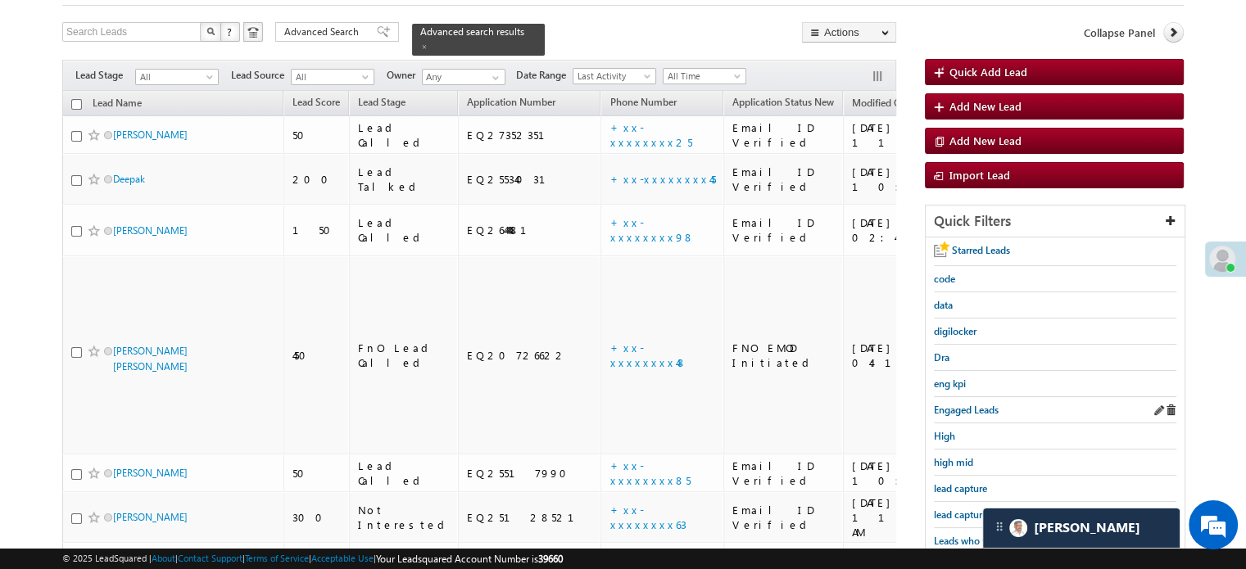
scroll to position [188, 0]
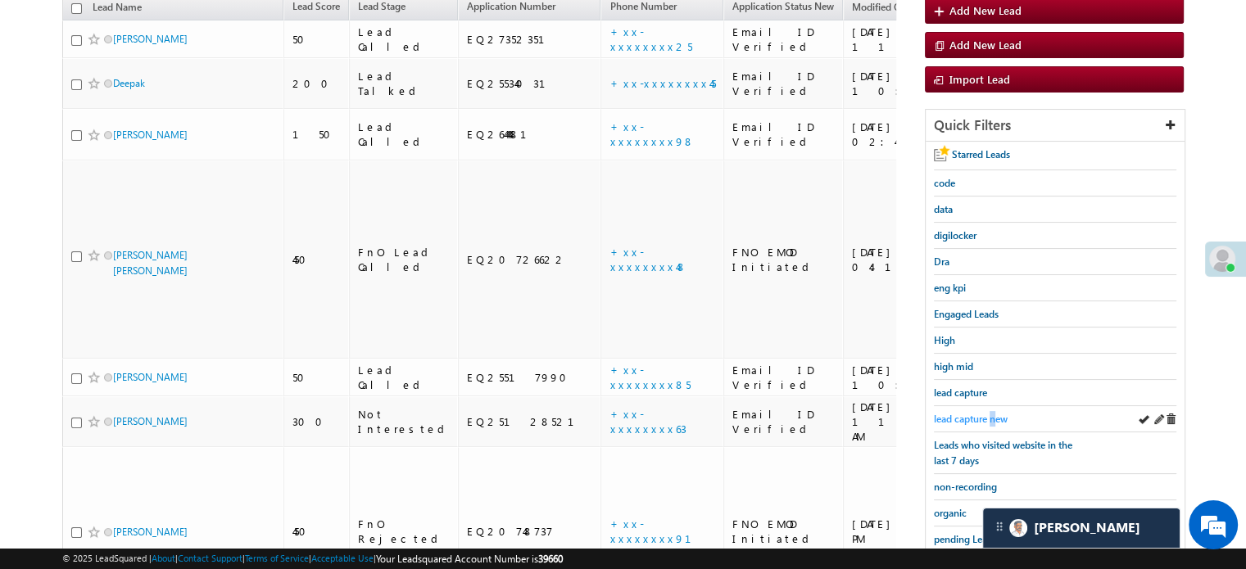
click at [993, 414] on span "lead capture new" at bounding box center [971, 419] width 74 height 12
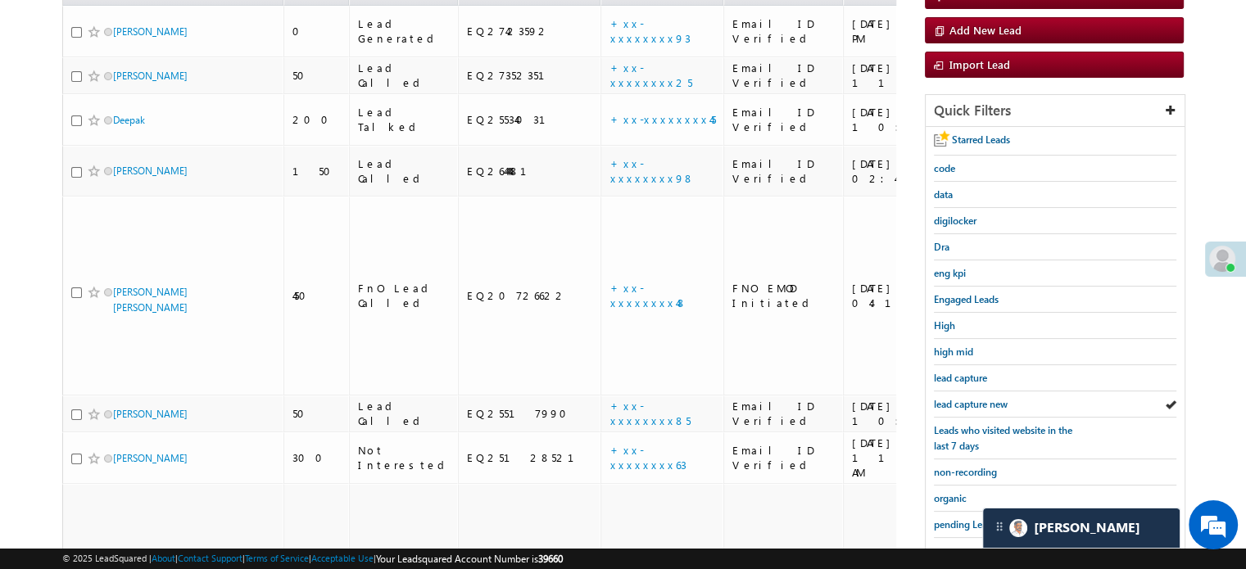
scroll to position [351, 0]
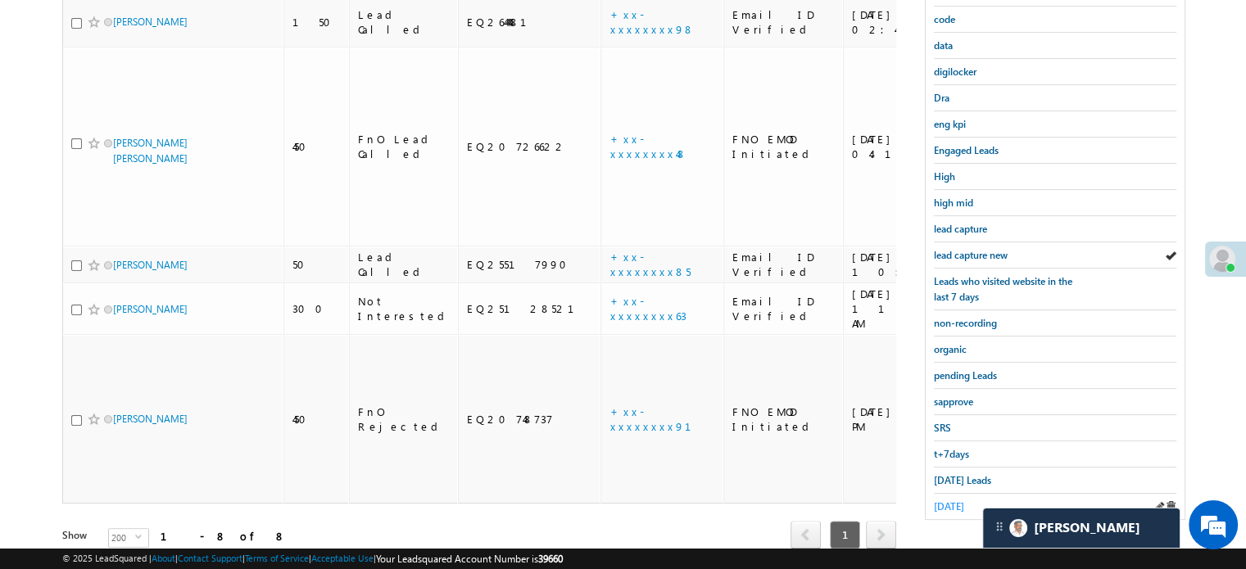
click at [962, 499] on link "yesterday" at bounding box center [949, 507] width 30 height 16
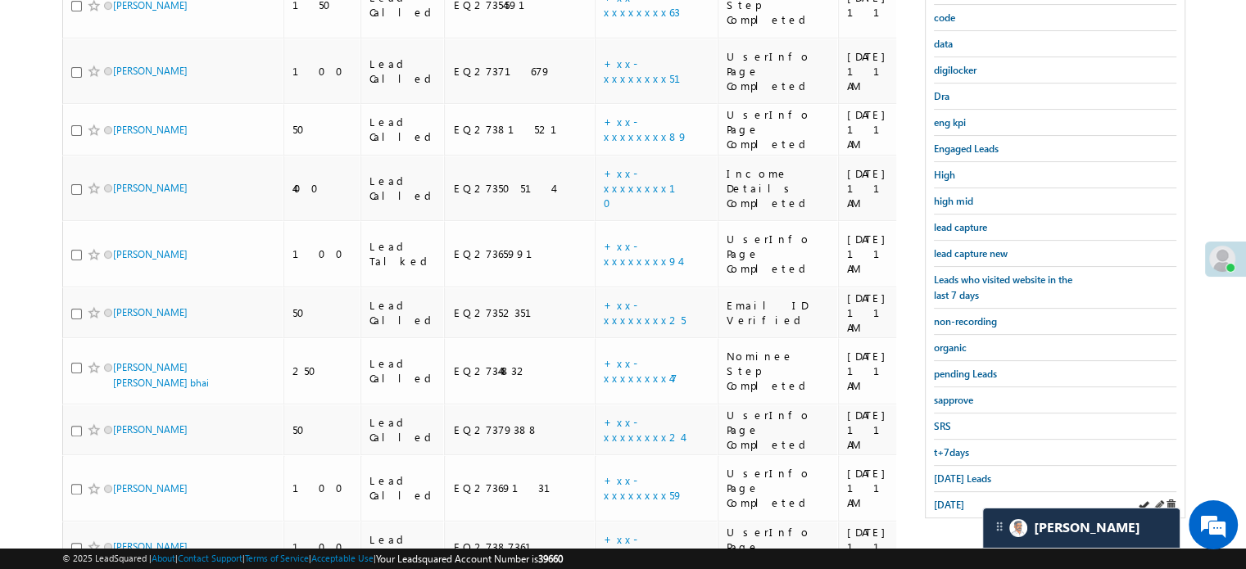
scroll to position [435, 0]
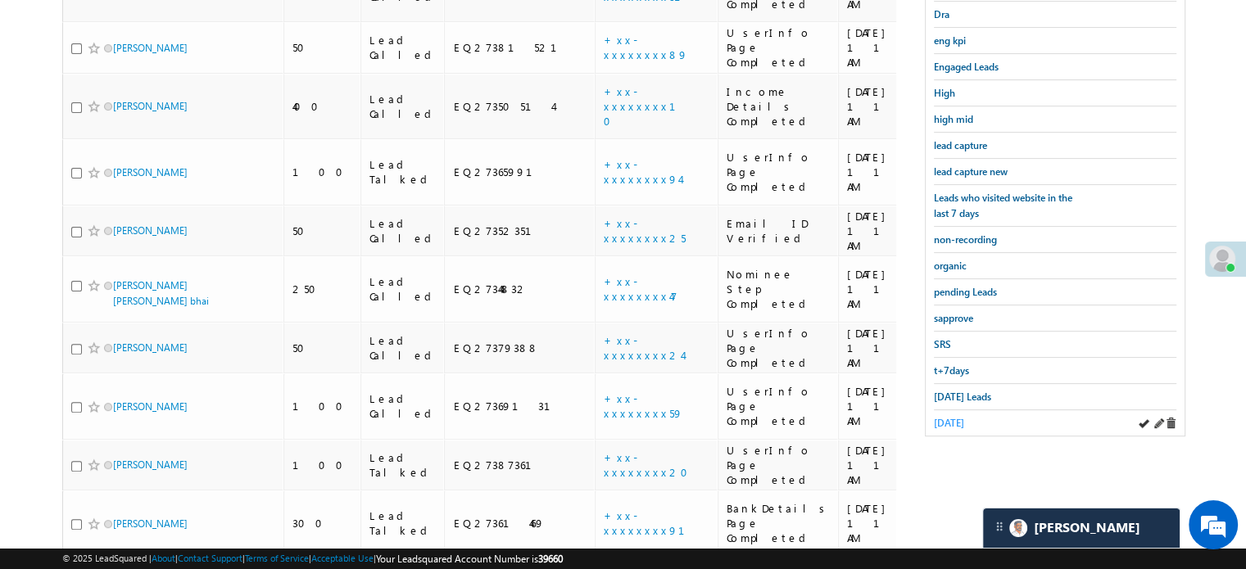
click at [964, 417] on span "yesterday" at bounding box center [949, 423] width 30 height 12
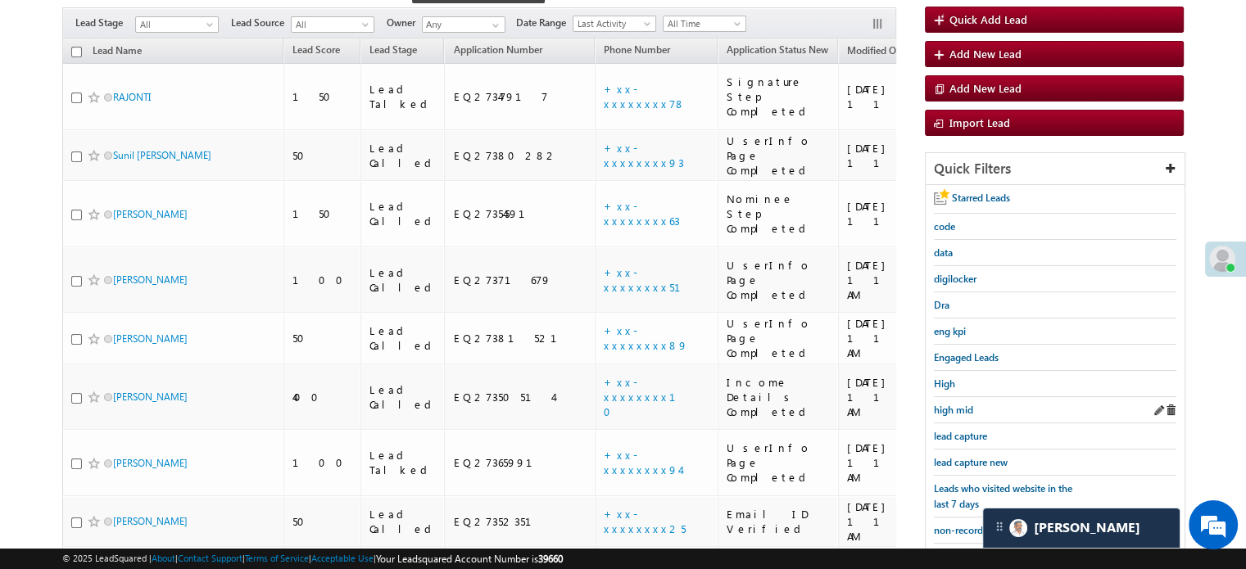
scroll to position [246, 0]
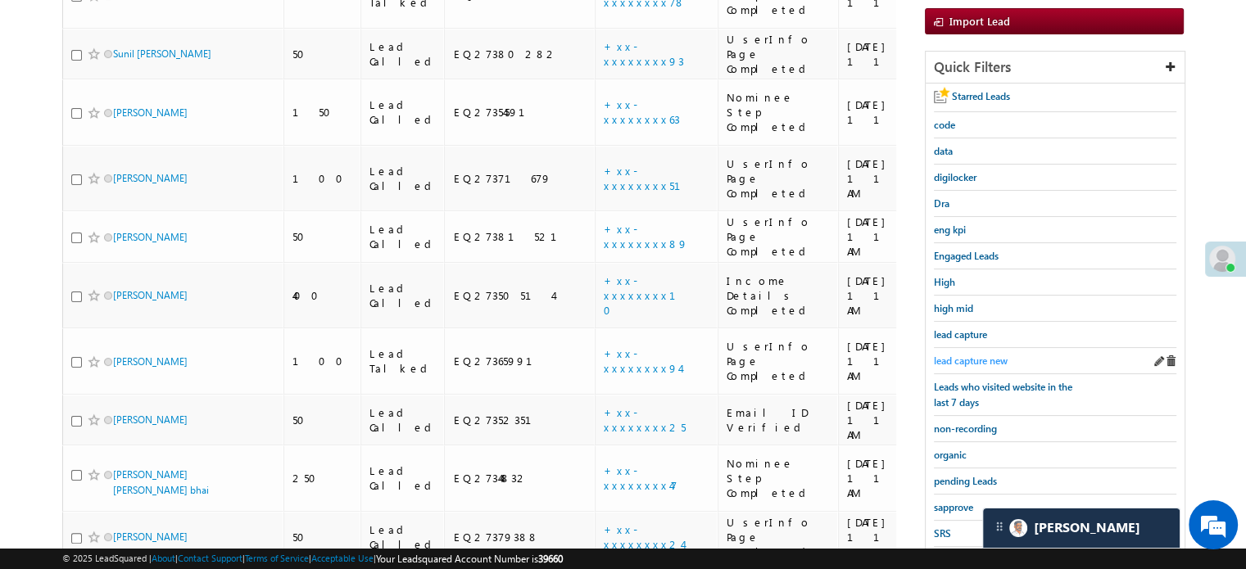
click at [976, 356] on span "lead capture new" at bounding box center [971, 361] width 74 height 12
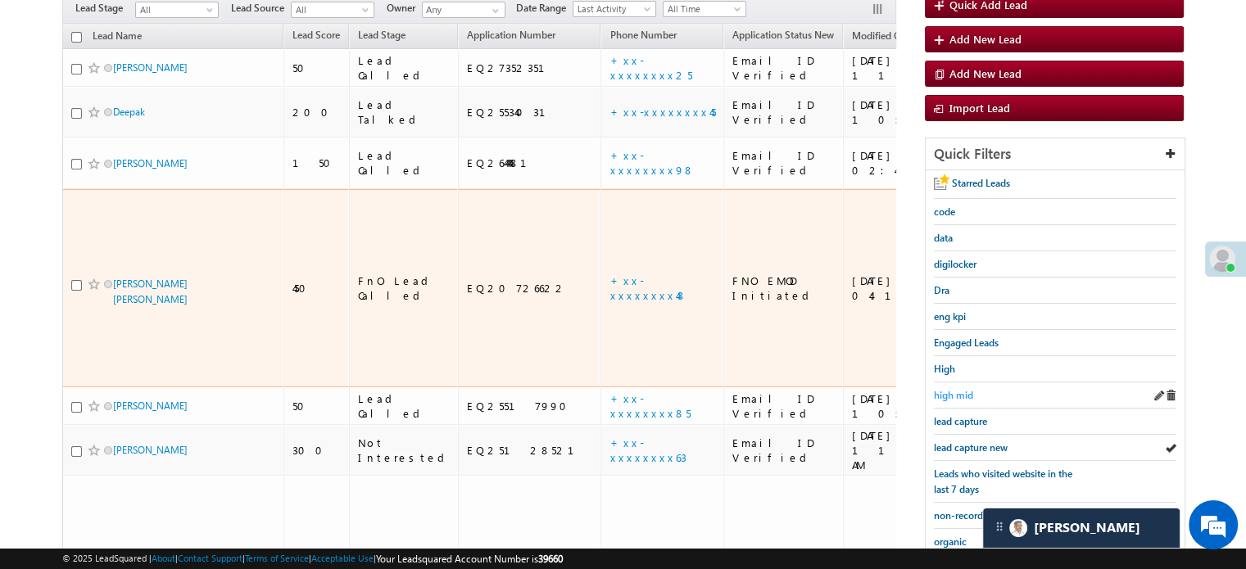
scroll to position [164, 0]
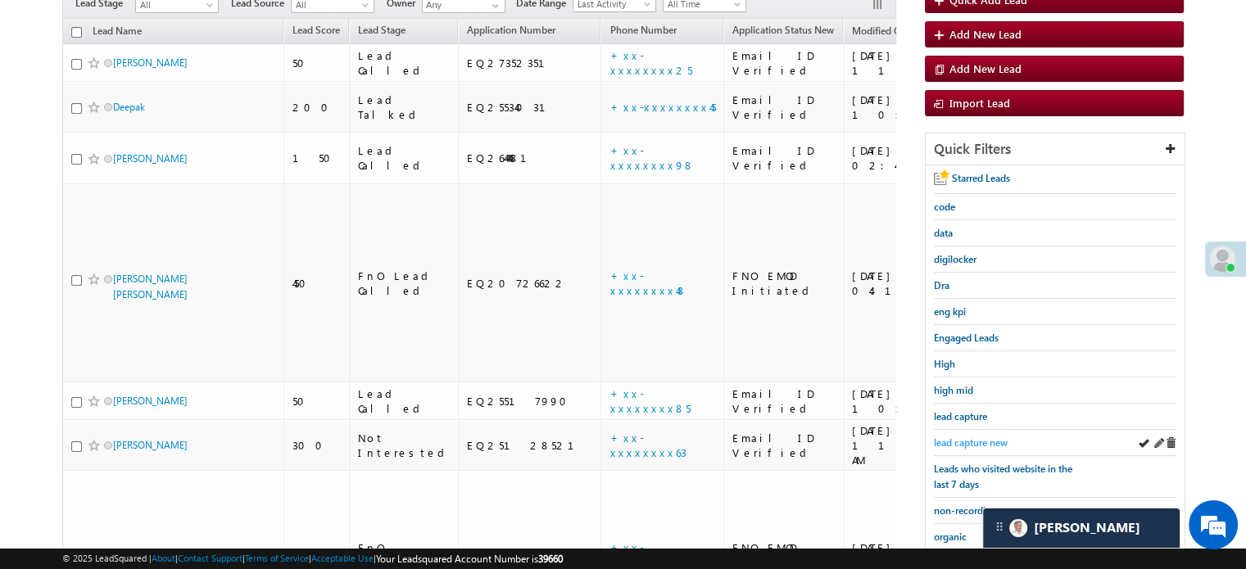
click at [971, 436] on span "lead capture new" at bounding box center [971, 442] width 74 height 12
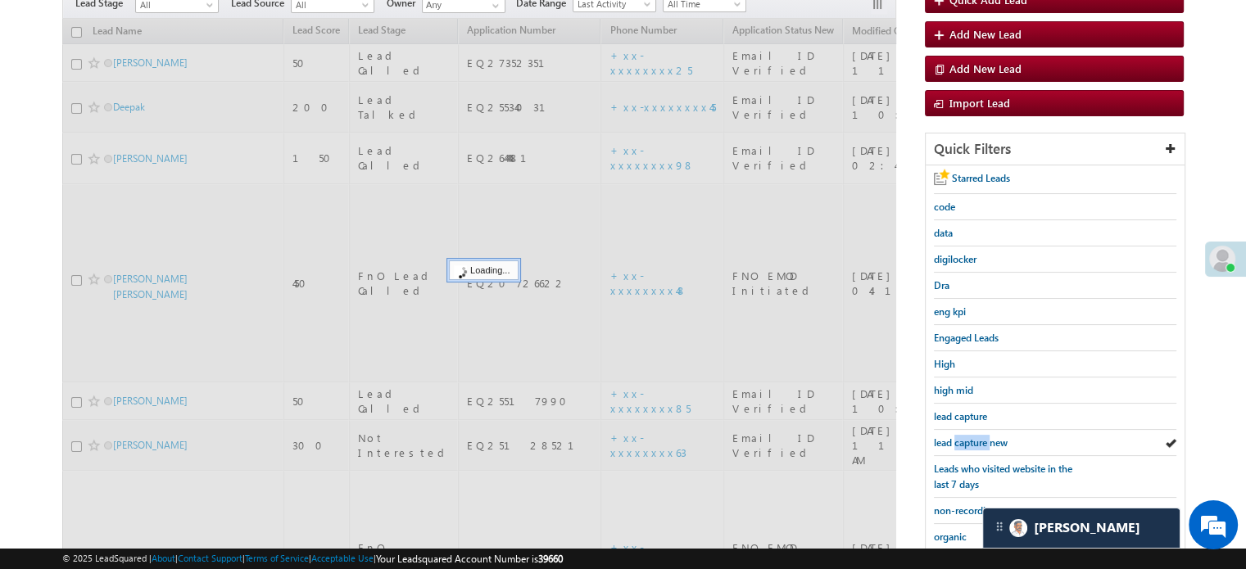
click at [971, 436] on span "lead capture new" at bounding box center [971, 442] width 74 height 12
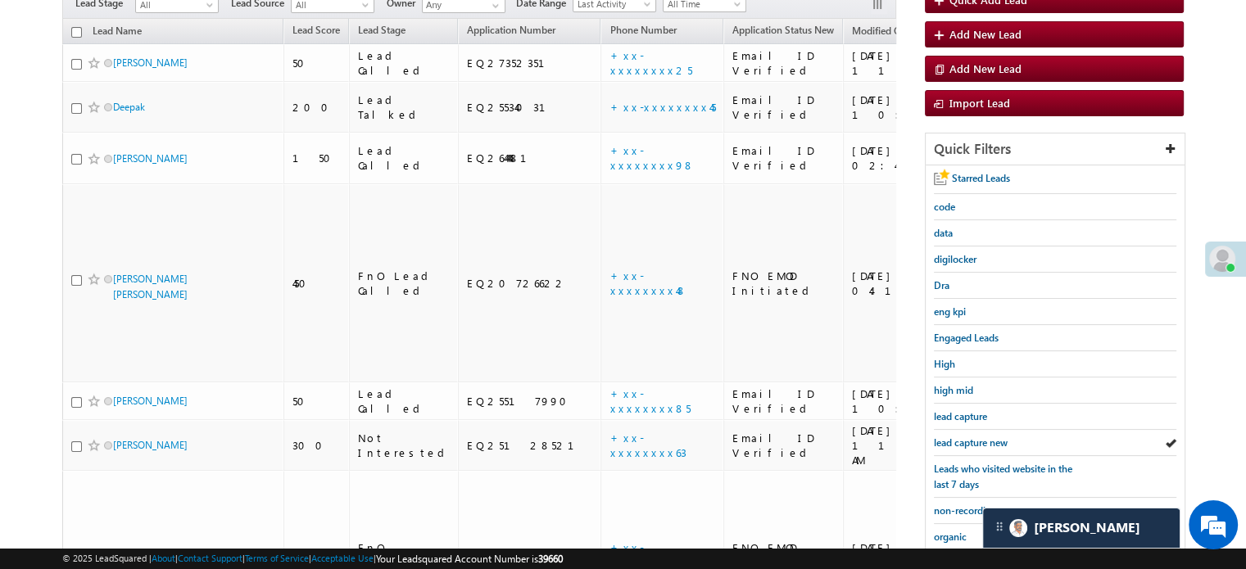
click at [971, 436] on span "lead capture new" at bounding box center [971, 442] width 74 height 12
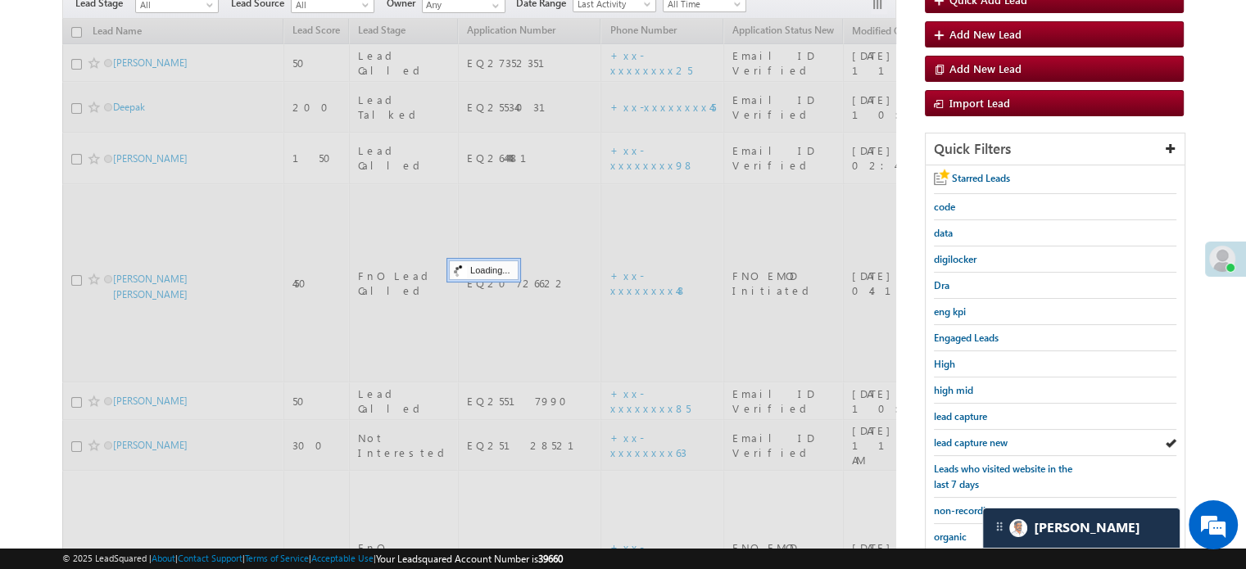
scroll to position [351, 0]
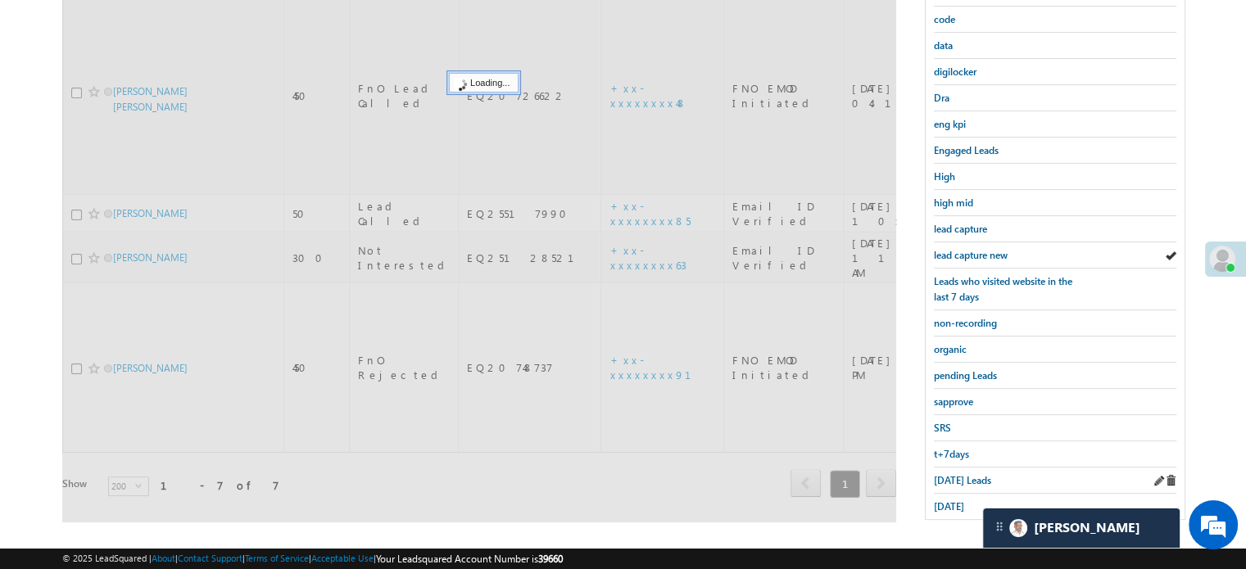
click at [956, 481] on div "Today's Leads" at bounding box center [1055, 481] width 242 height 26
click at [961, 474] on span "Today's Leads" at bounding box center [962, 480] width 57 height 12
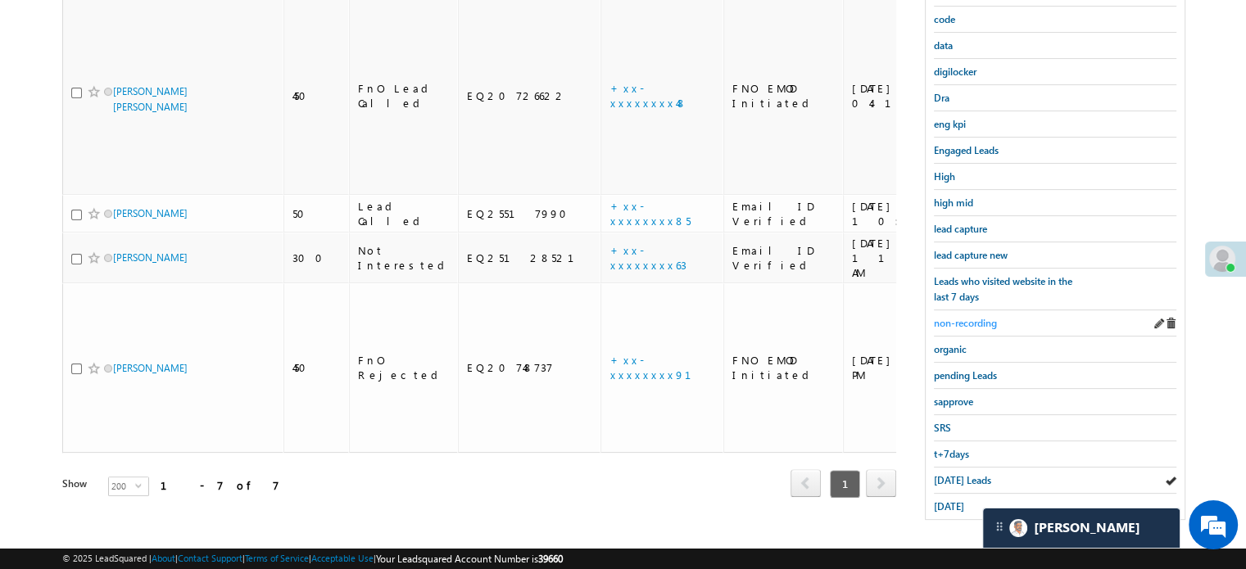
click at [971, 320] on span "non-recording" at bounding box center [965, 323] width 63 height 12
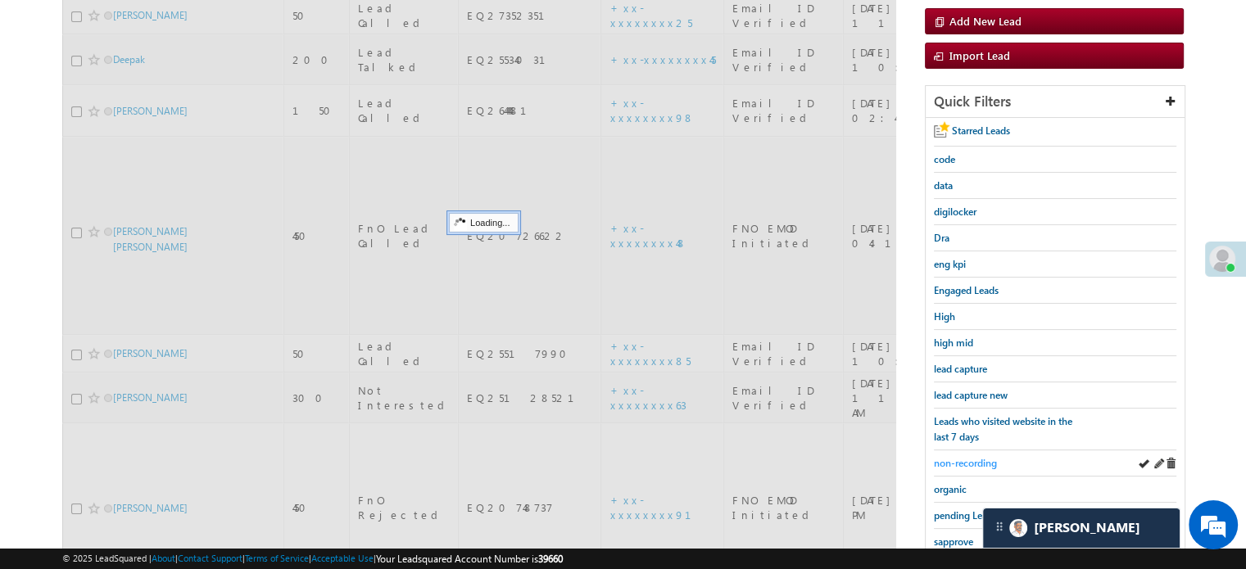
scroll to position [24, 0]
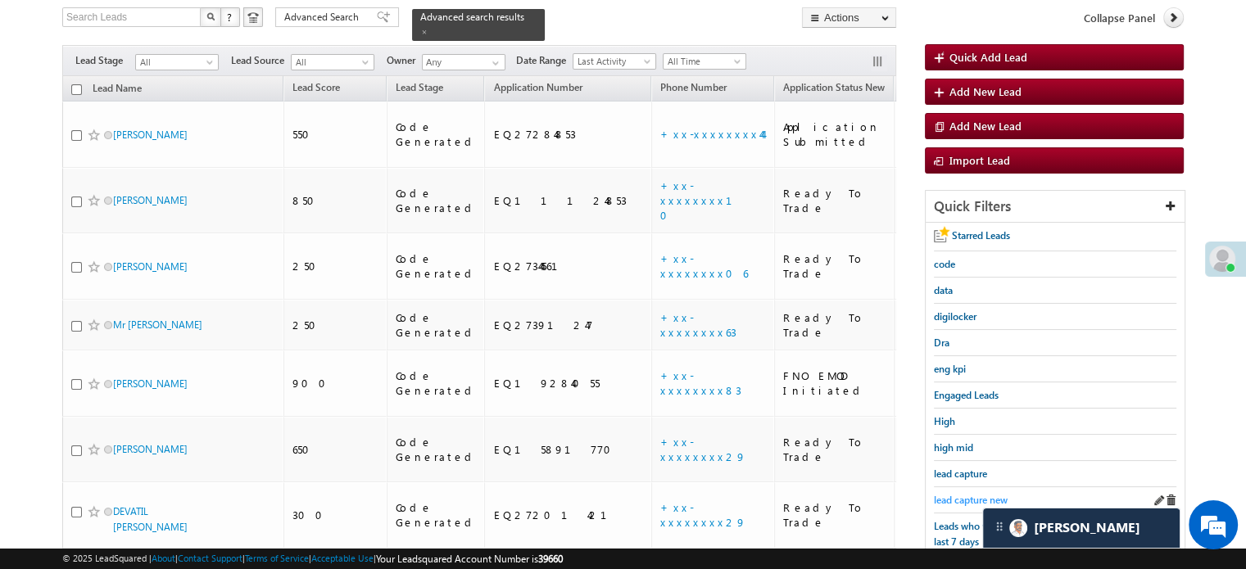
click at [970, 498] on span "lead capture new" at bounding box center [971, 500] width 74 height 12
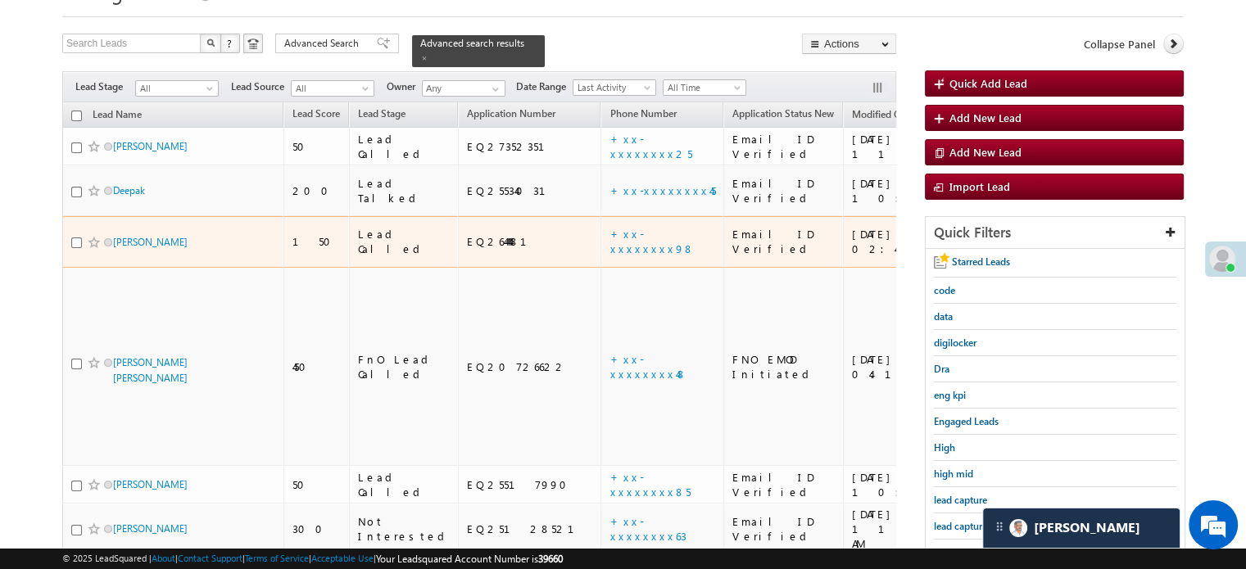
scroll to position [106, 0]
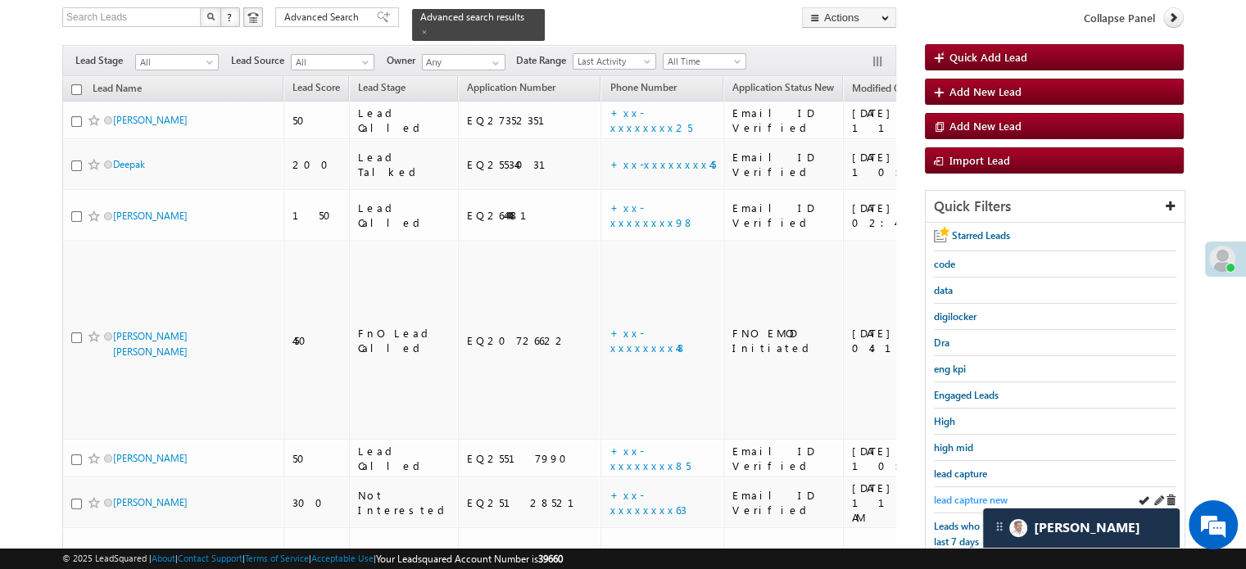
click at [941, 494] on span "lead capture new" at bounding box center [971, 500] width 74 height 12
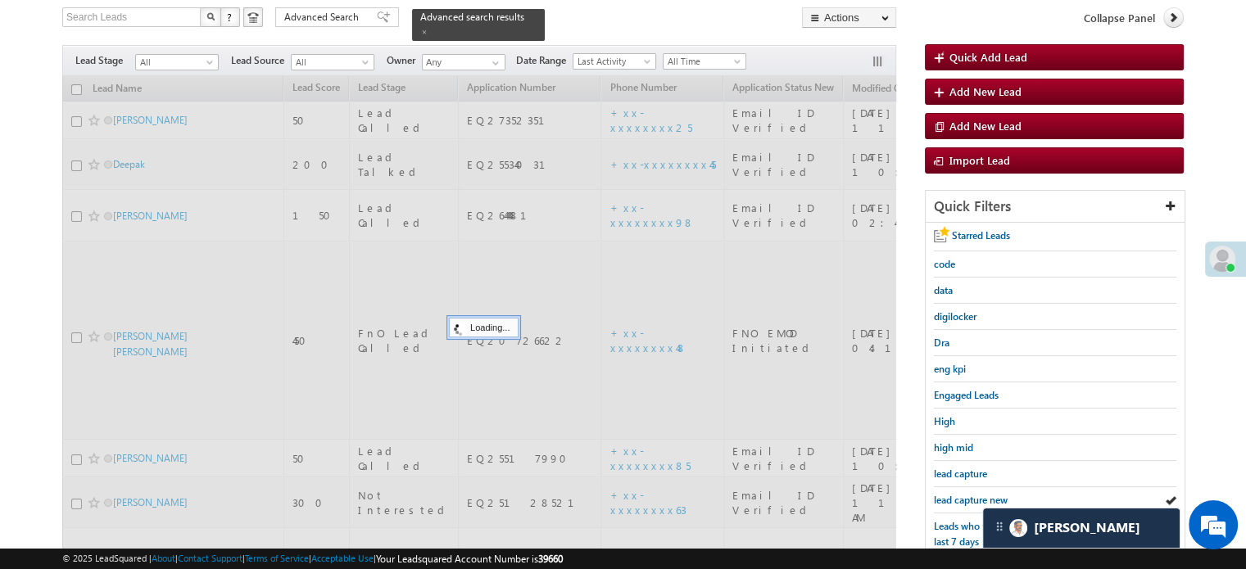
click at [941, 494] on span "lead capture new" at bounding box center [971, 500] width 74 height 12
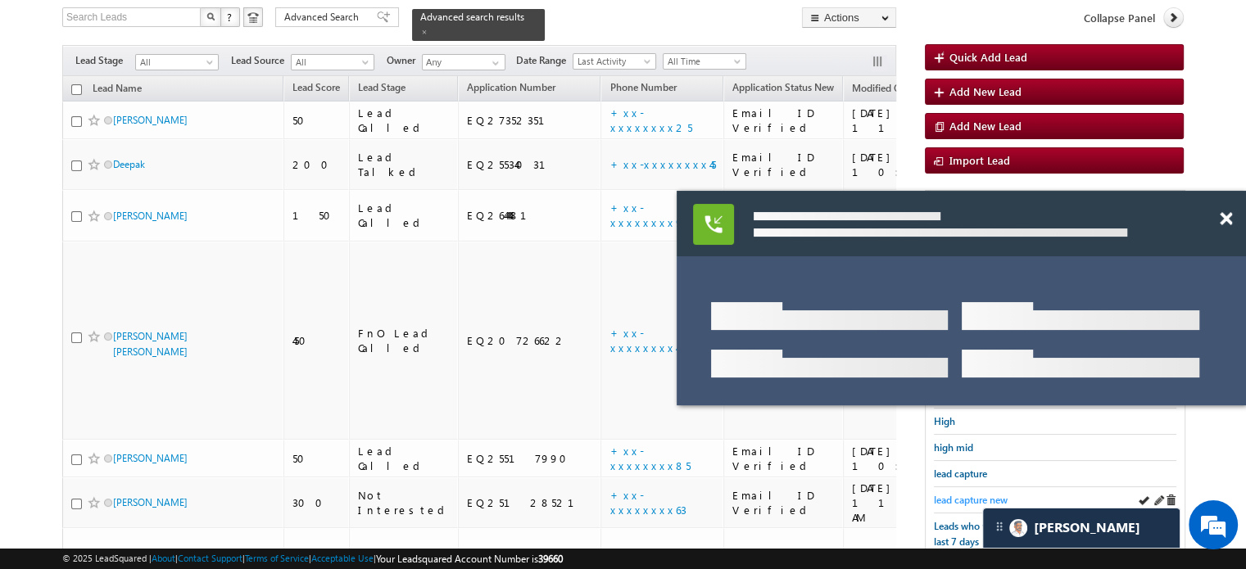
click at [956, 494] on span "lead capture new" at bounding box center [971, 500] width 74 height 12
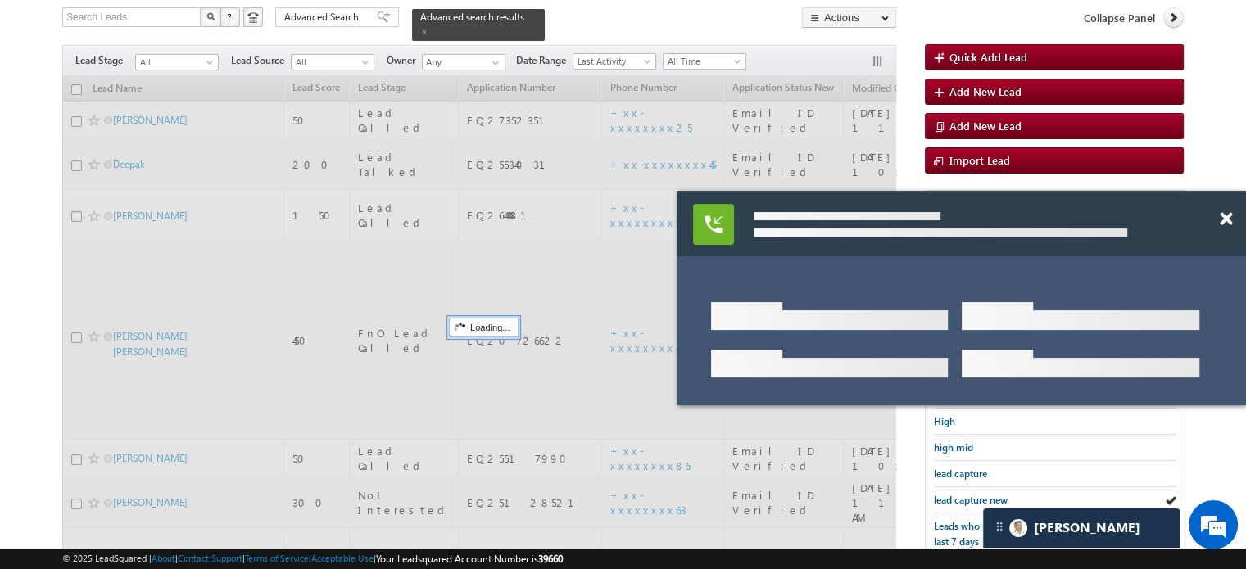
click at [956, 494] on span "lead capture new" at bounding box center [971, 500] width 74 height 12
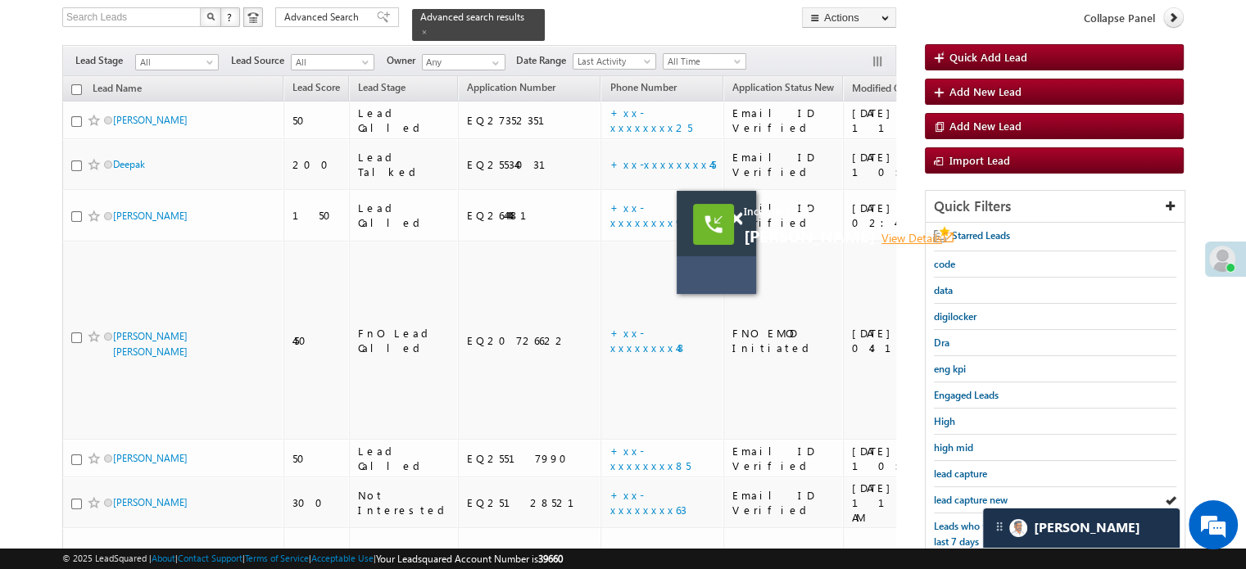
click at [901, 235] on link "View Details open_in_new" at bounding box center [918, 238] width 74 height 16
click at [952, 476] on span "lead capture" at bounding box center [960, 474] width 53 height 12
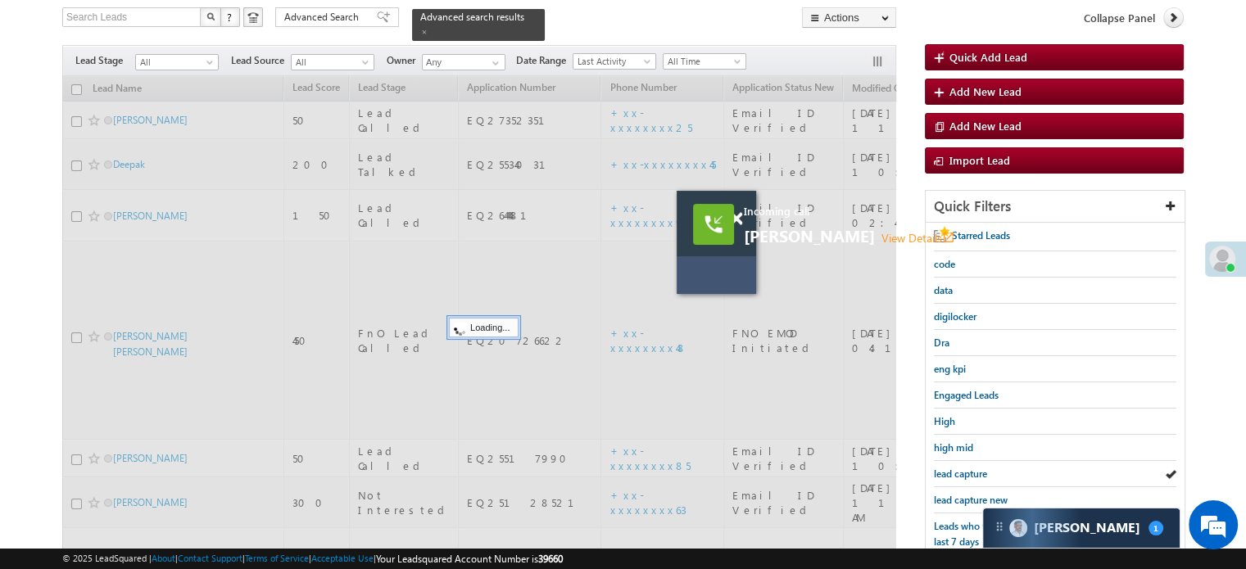
click at [945, 495] on span "lead capture new" at bounding box center [971, 500] width 74 height 12
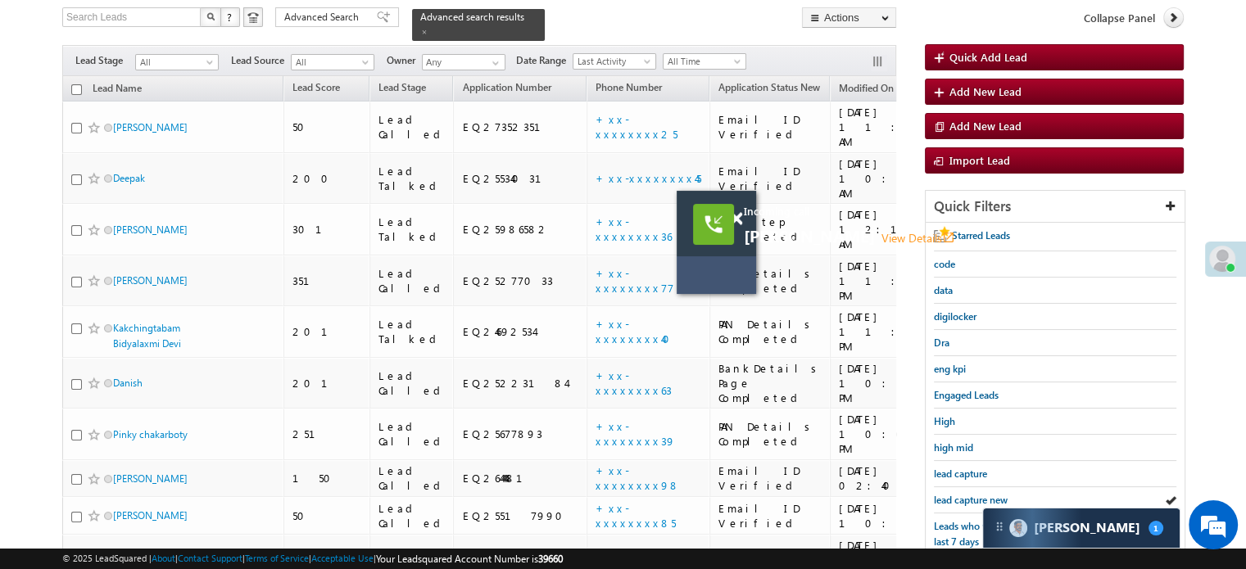
click at [945, 495] on span "lead capture new" at bounding box center [971, 500] width 74 height 12
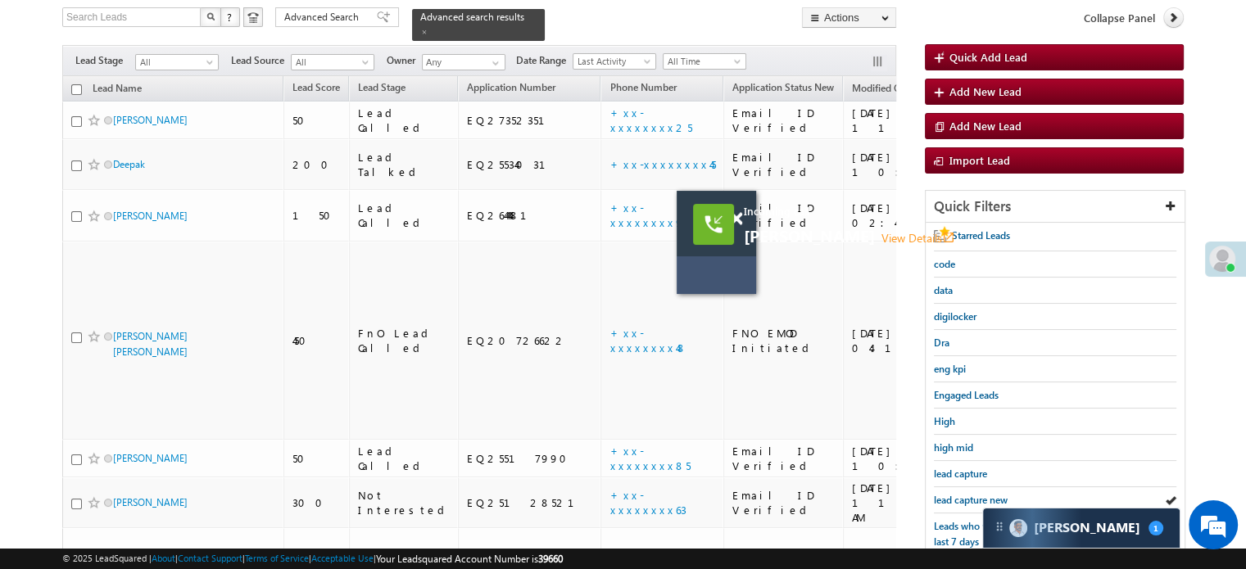
click at [945, 495] on span "lead capture new" at bounding box center [971, 500] width 74 height 12
click at [743, 219] on div at bounding box center [745, 211] width 22 height 41
click at [737, 219] on span at bounding box center [736, 219] width 12 height 14
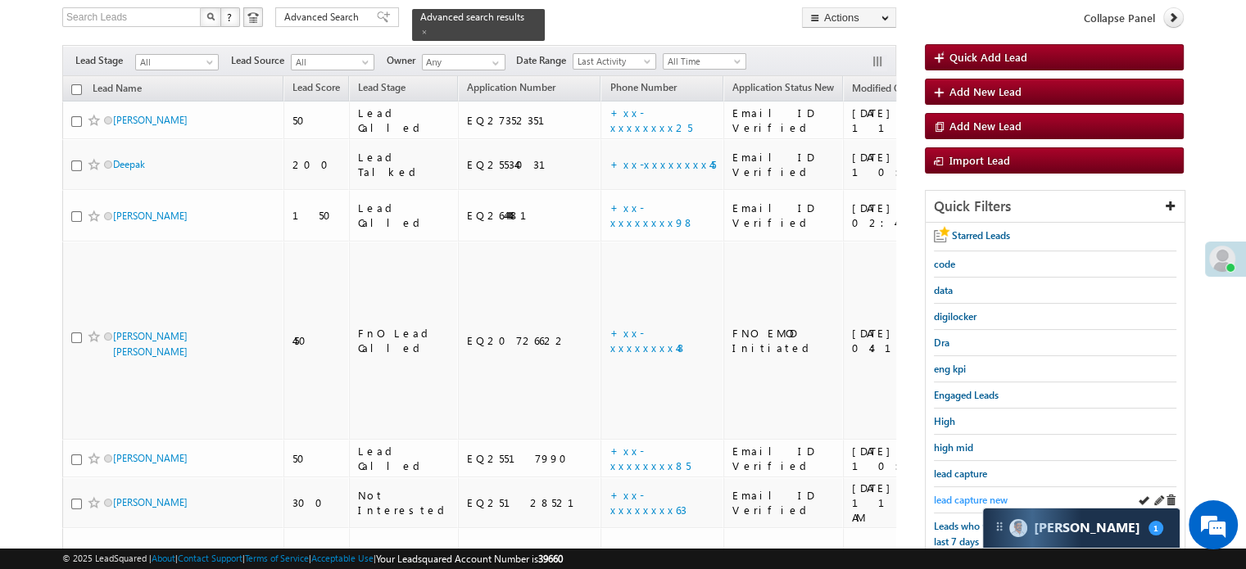
click at [963, 497] on span "lead capture new" at bounding box center [971, 500] width 74 height 12
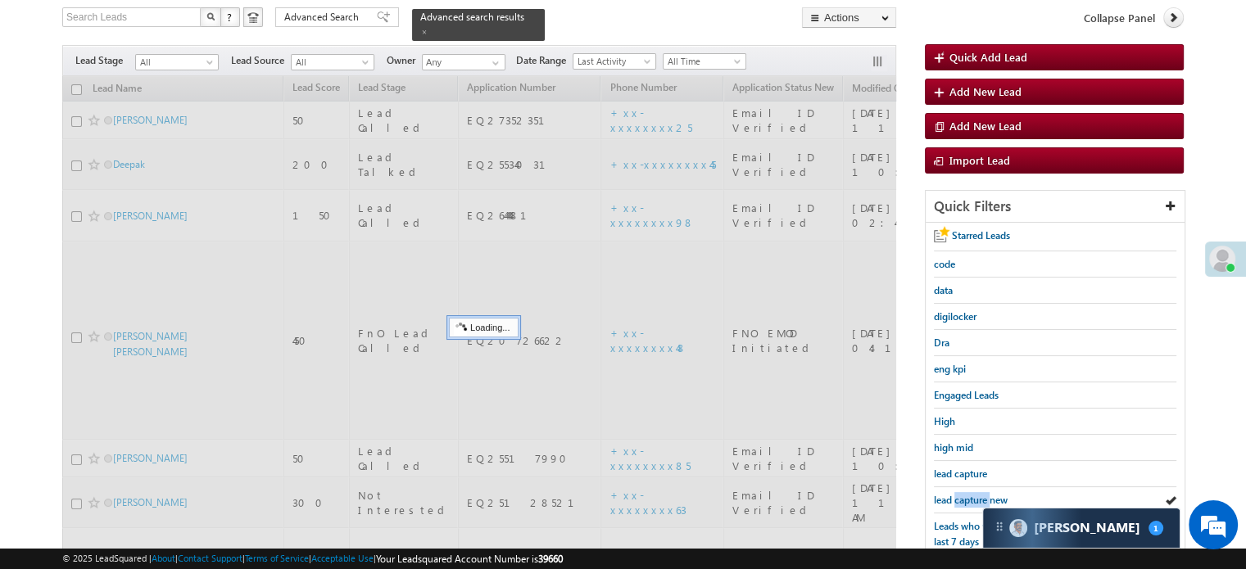
click at [963, 497] on span "lead capture new" at bounding box center [971, 500] width 74 height 12
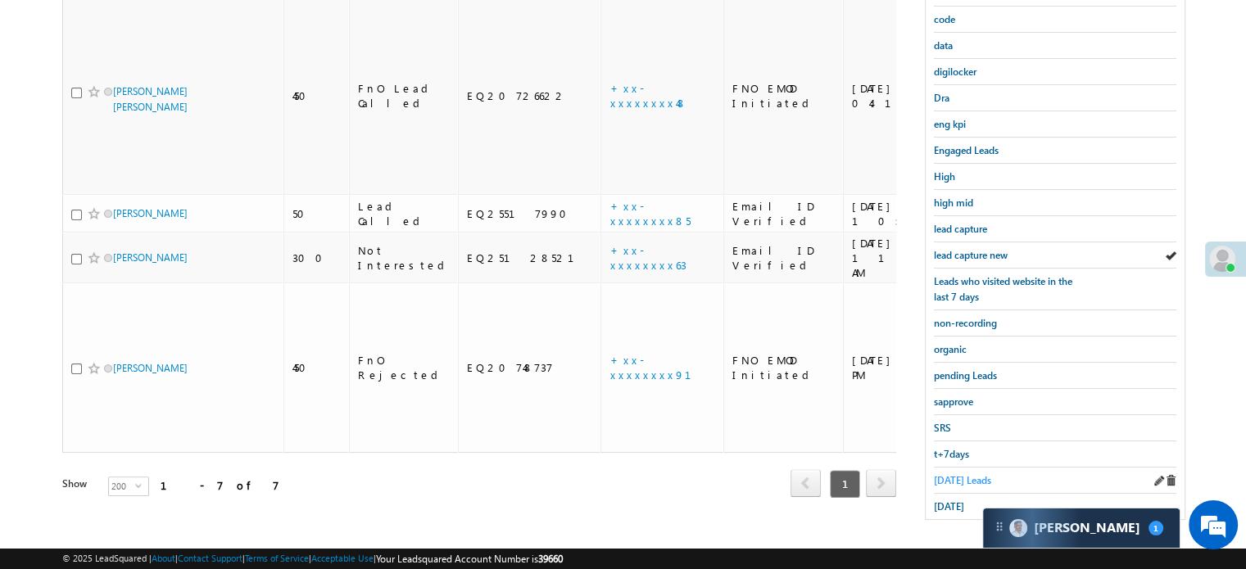
click at [956, 474] on span "Today's Leads" at bounding box center [962, 480] width 57 height 12
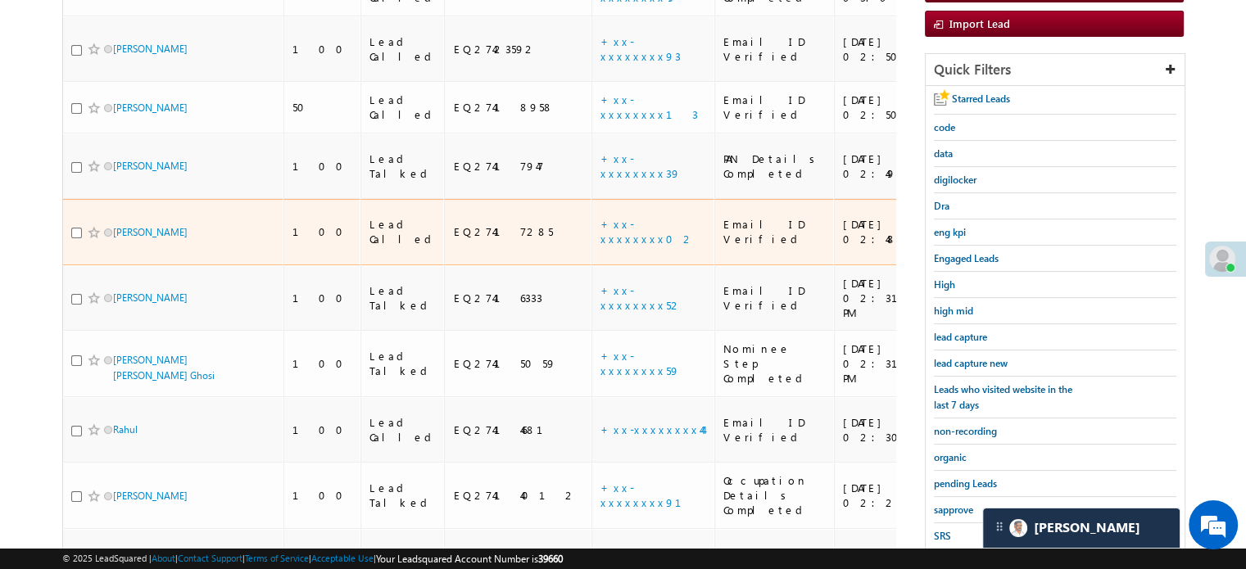
scroll to position [246, 0]
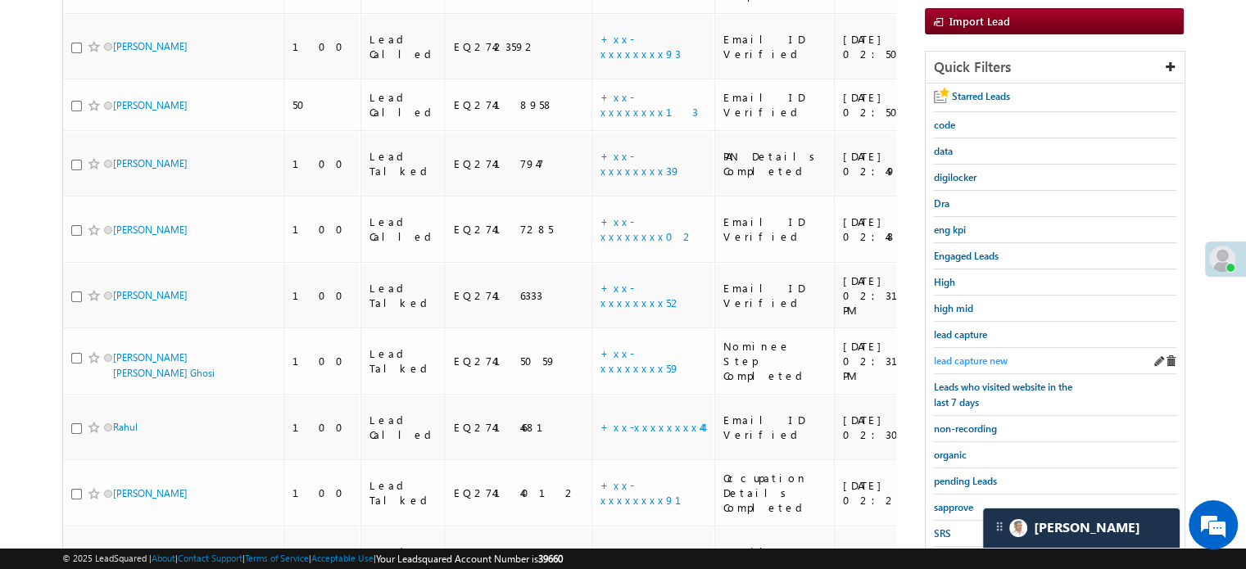
click at [973, 353] on link "lead capture new" at bounding box center [971, 361] width 74 height 16
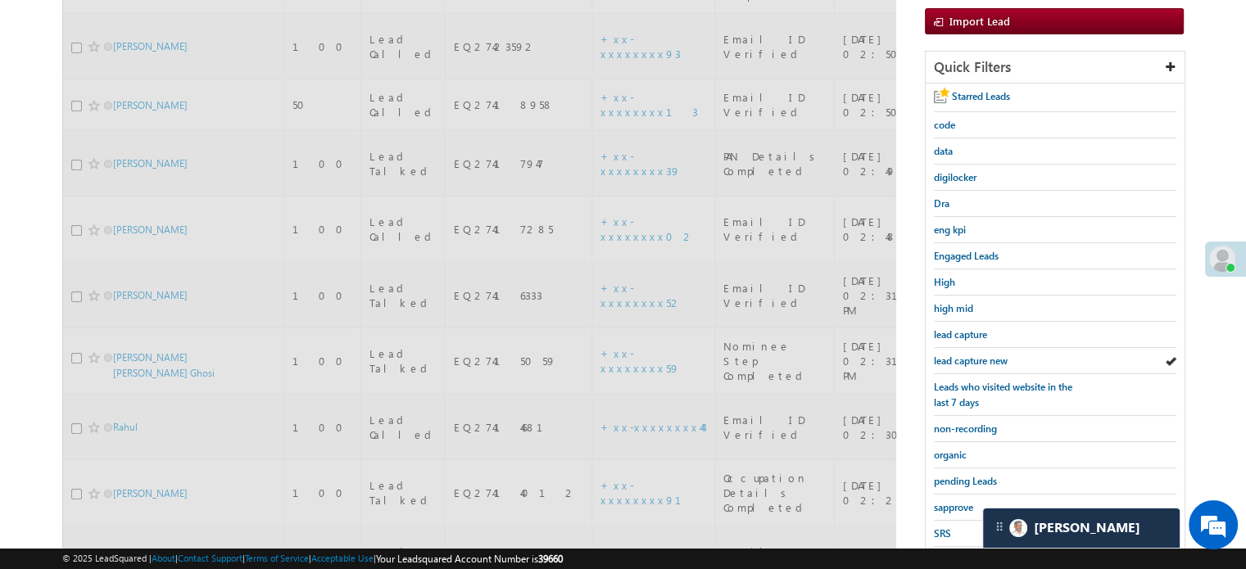
click at [975, 355] on span "lead capture new" at bounding box center [971, 361] width 74 height 12
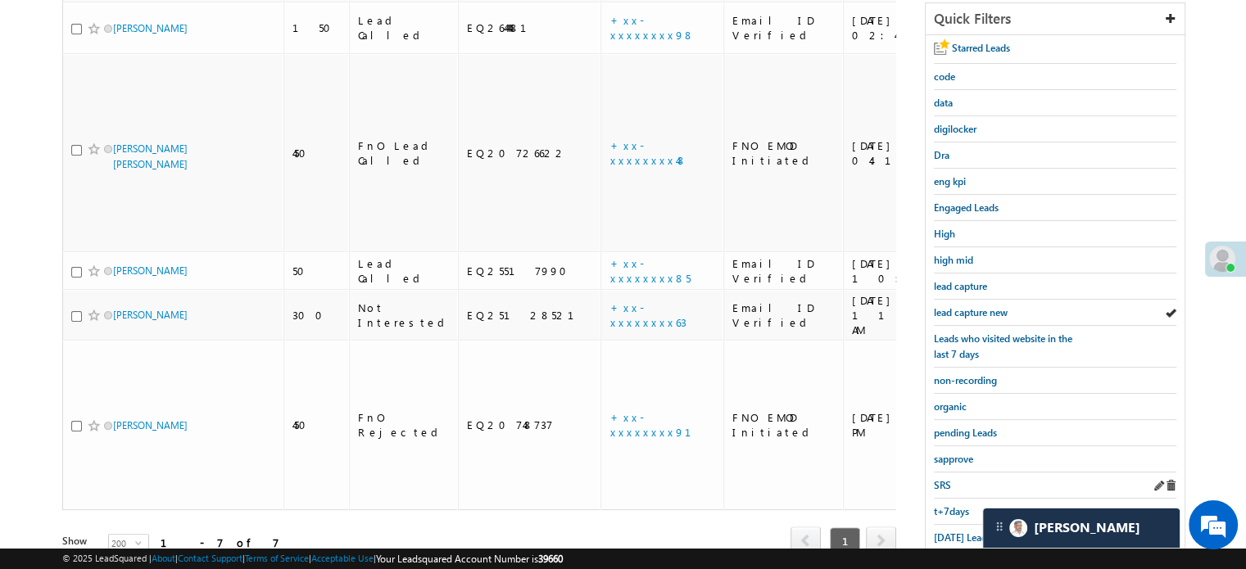
scroll to position [351, 0]
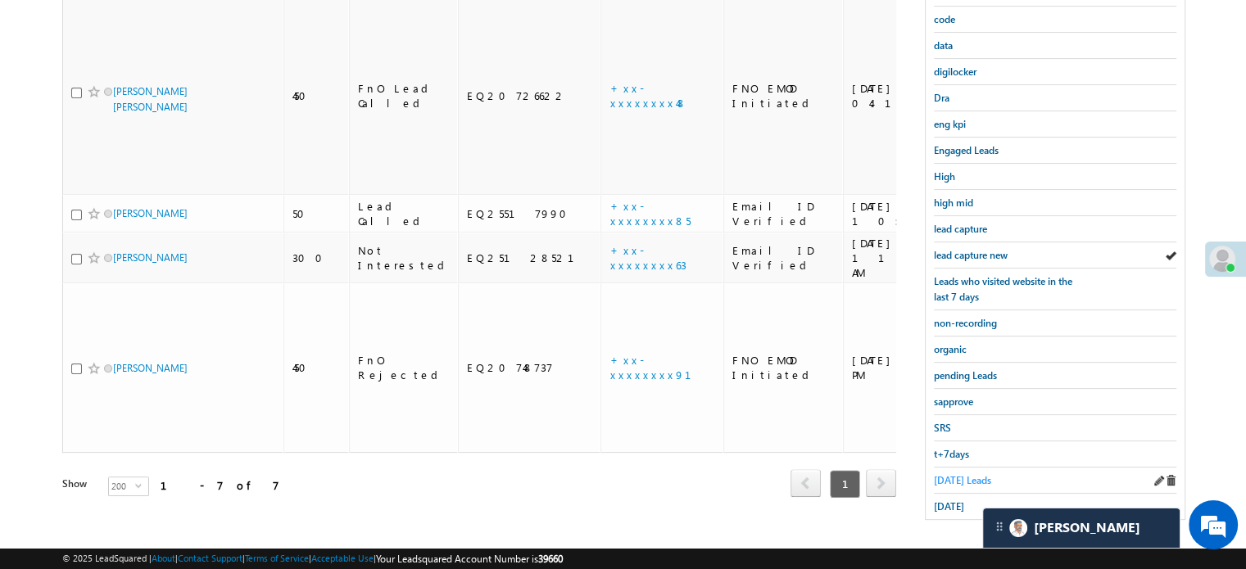
click at [956, 474] on span "Today's Leads" at bounding box center [962, 480] width 57 height 12
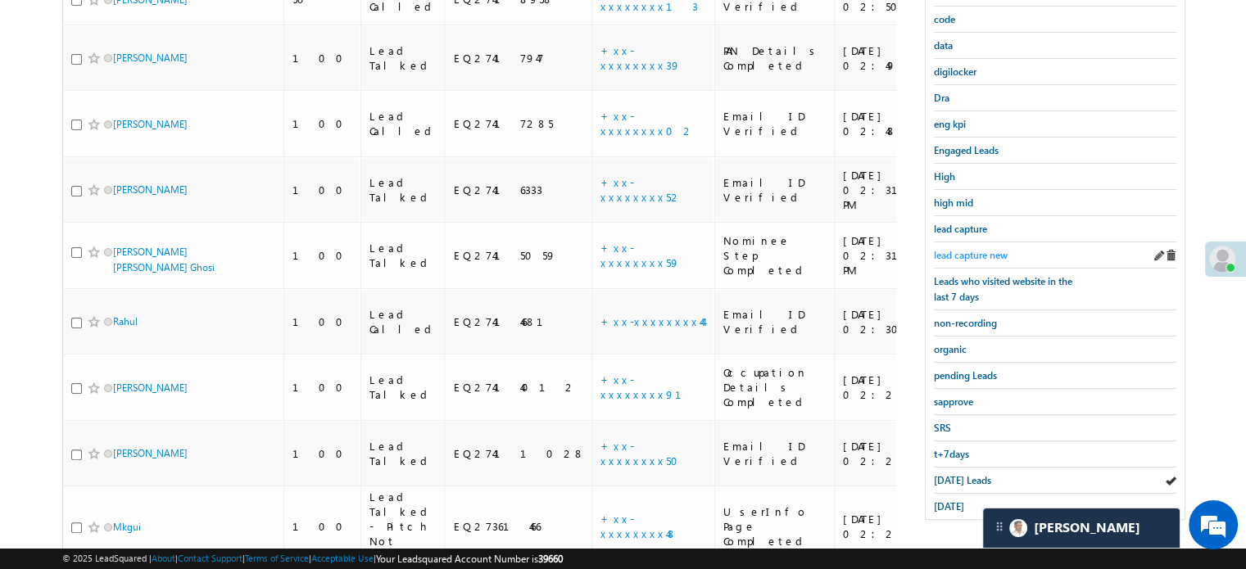
click at [965, 249] on span "lead capture new" at bounding box center [971, 255] width 74 height 12
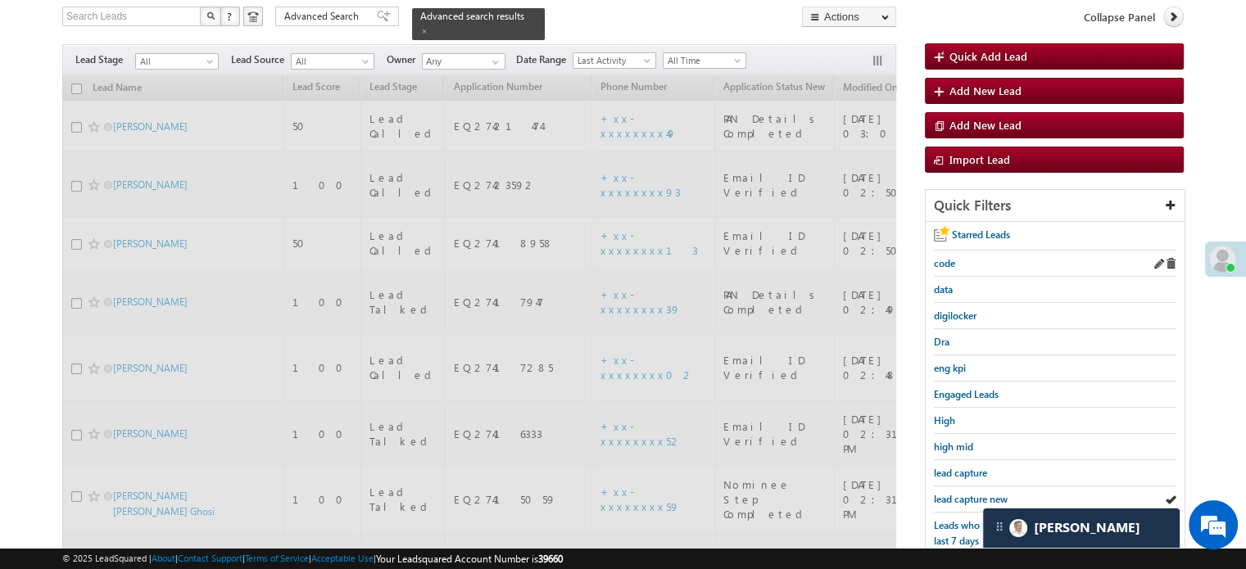
scroll to position [106, 0]
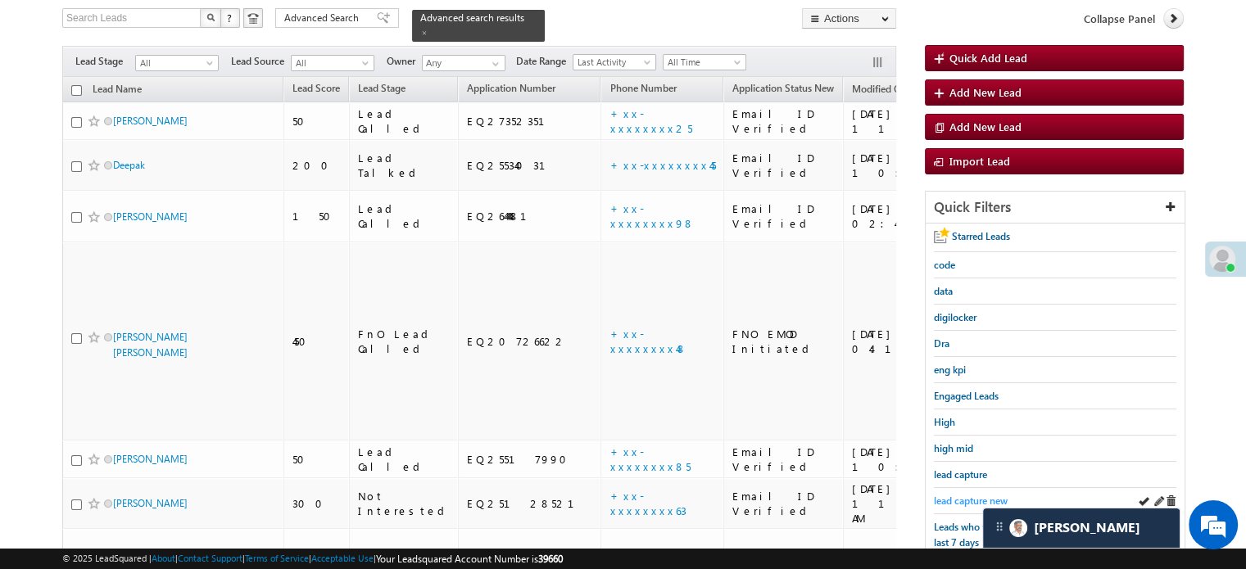
click at [963, 497] on span "lead capture new" at bounding box center [971, 501] width 74 height 12
click at [973, 495] on span "lead capture new" at bounding box center [971, 501] width 74 height 12
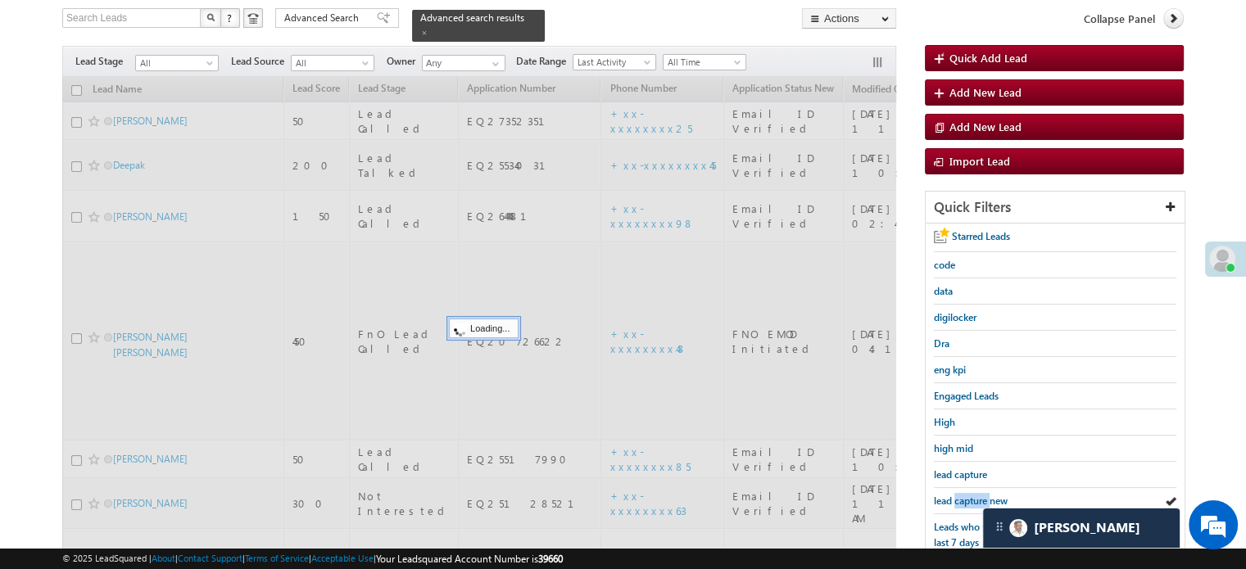
click at [973, 495] on span "lead capture new" at bounding box center [971, 501] width 74 height 12
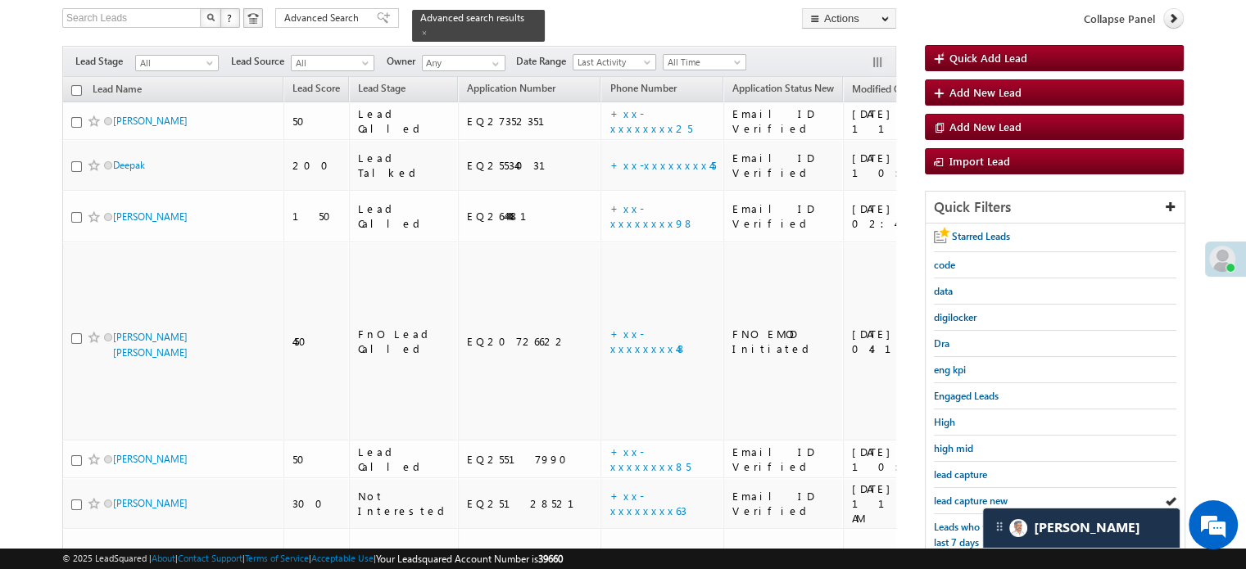
scroll to position [351, 0]
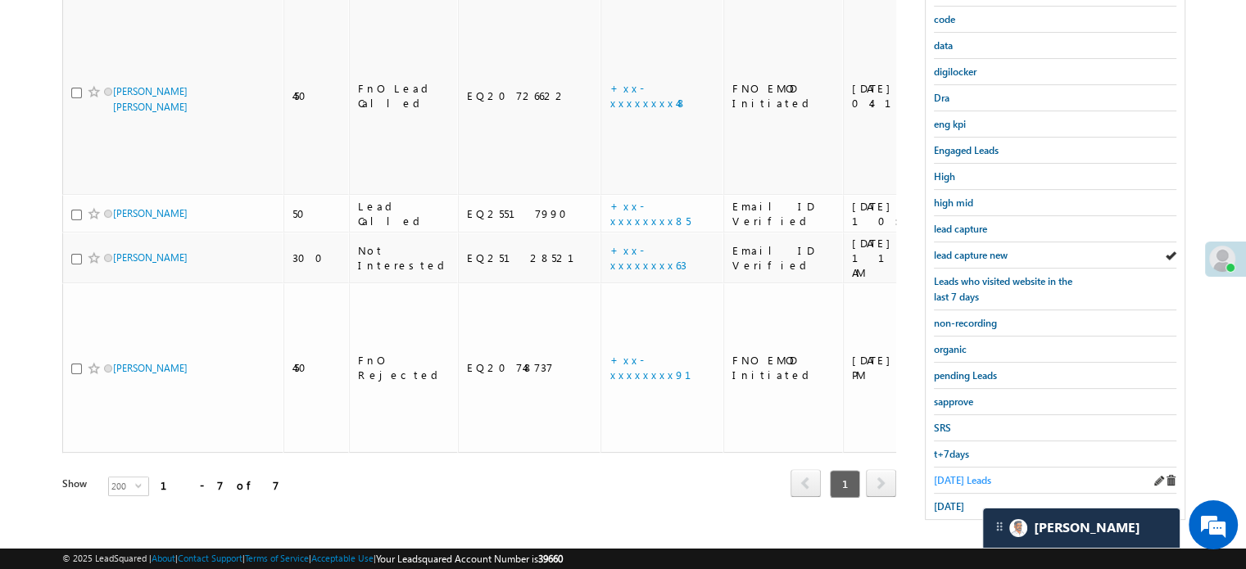
click at [959, 474] on span "Today's Leads" at bounding box center [962, 480] width 57 height 12
click at [938, 468] on div "Today's Leads" at bounding box center [1055, 481] width 242 height 26
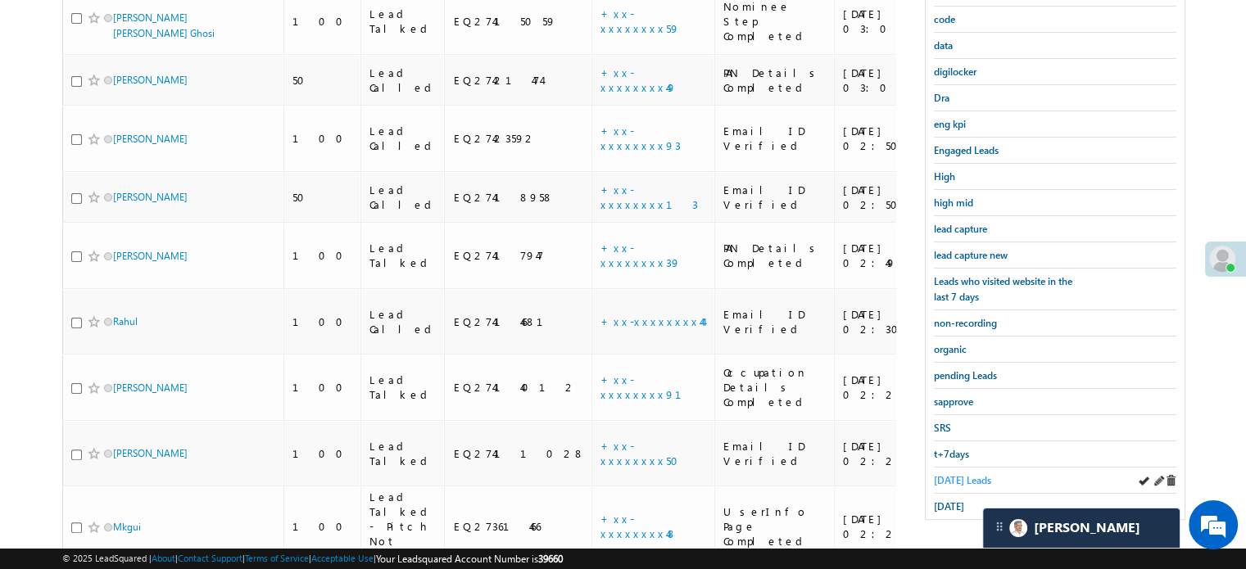
click at [941, 474] on span "Today's Leads" at bounding box center [962, 480] width 57 height 12
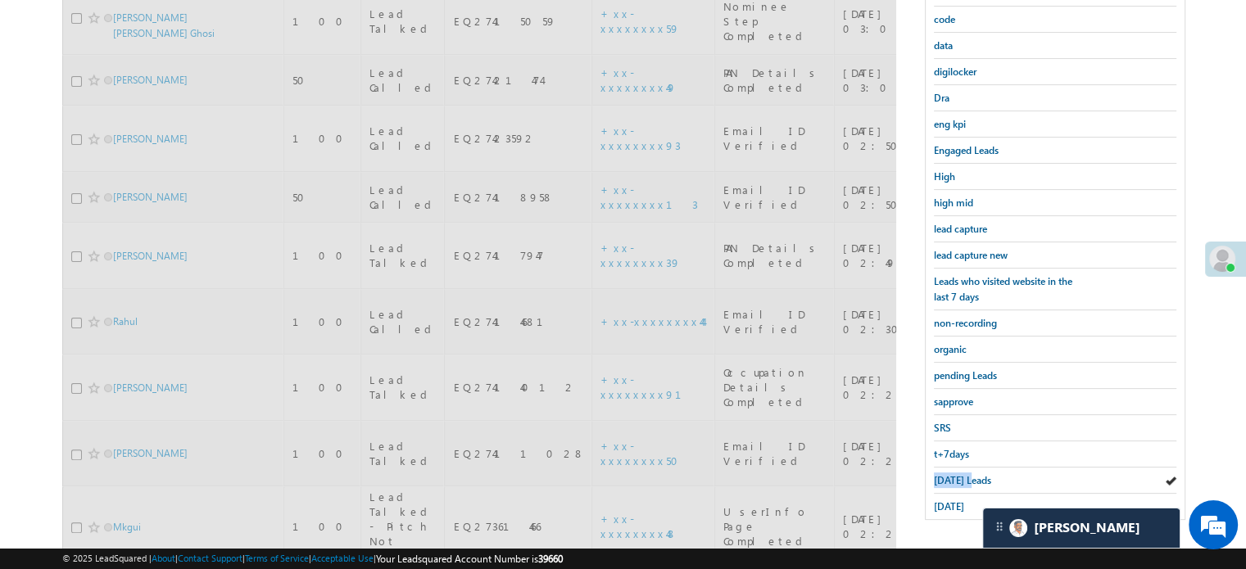
click at [941, 474] on span "Today's Leads" at bounding box center [962, 480] width 57 height 12
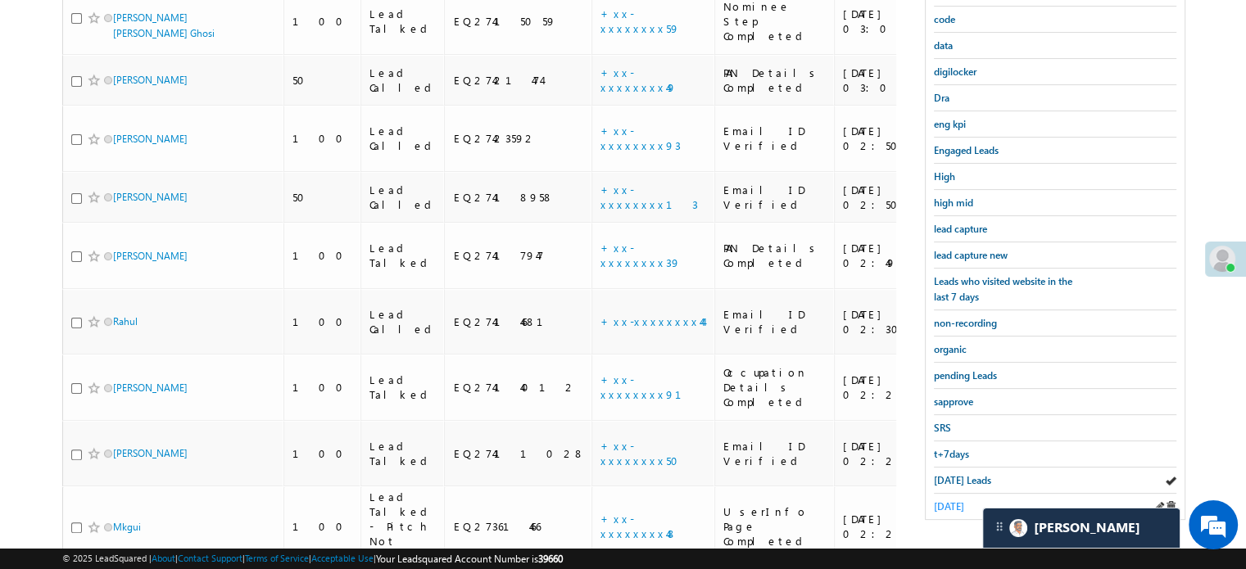
click at [938, 500] on span "yesterday" at bounding box center [949, 506] width 30 height 12
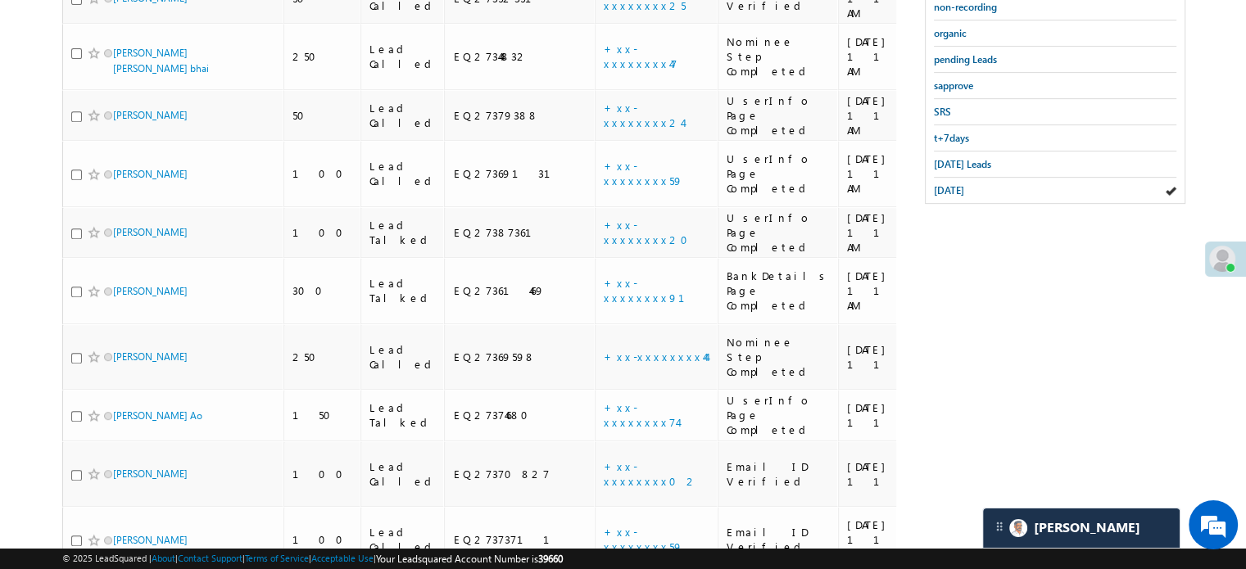
scroll to position [517, 0]
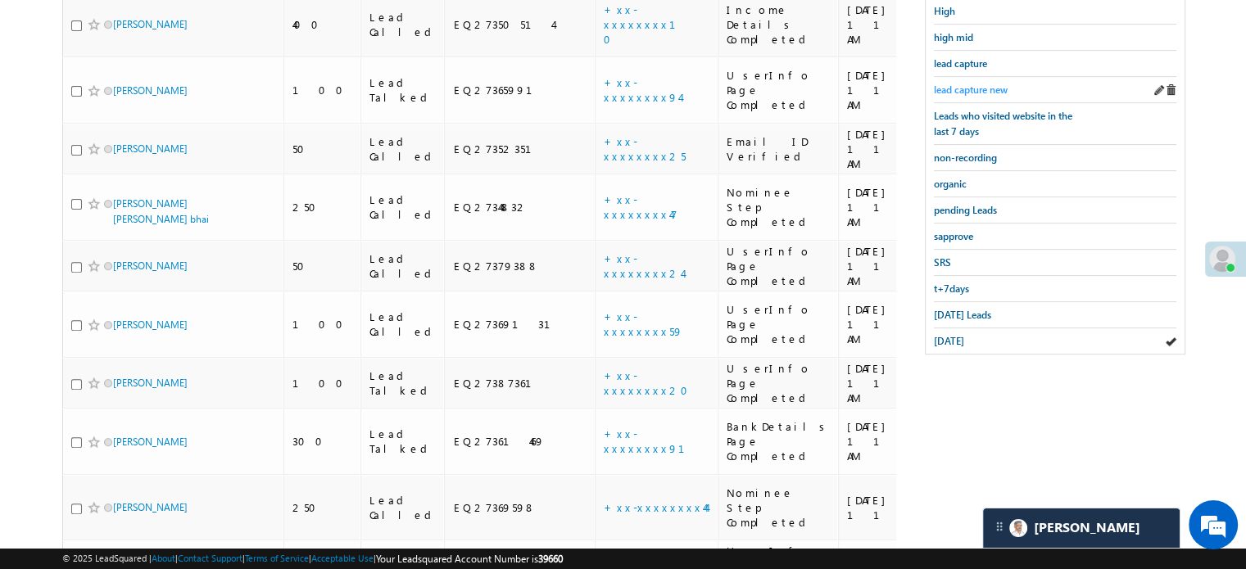
click at [962, 84] on span "lead capture new" at bounding box center [971, 90] width 74 height 12
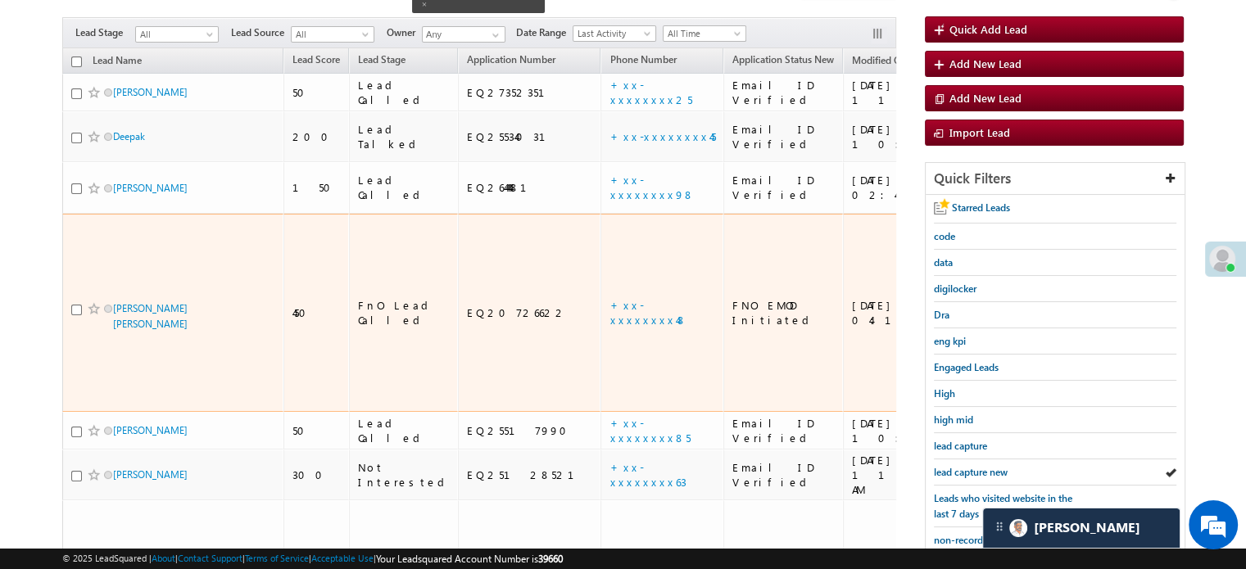
scroll to position [246, 0]
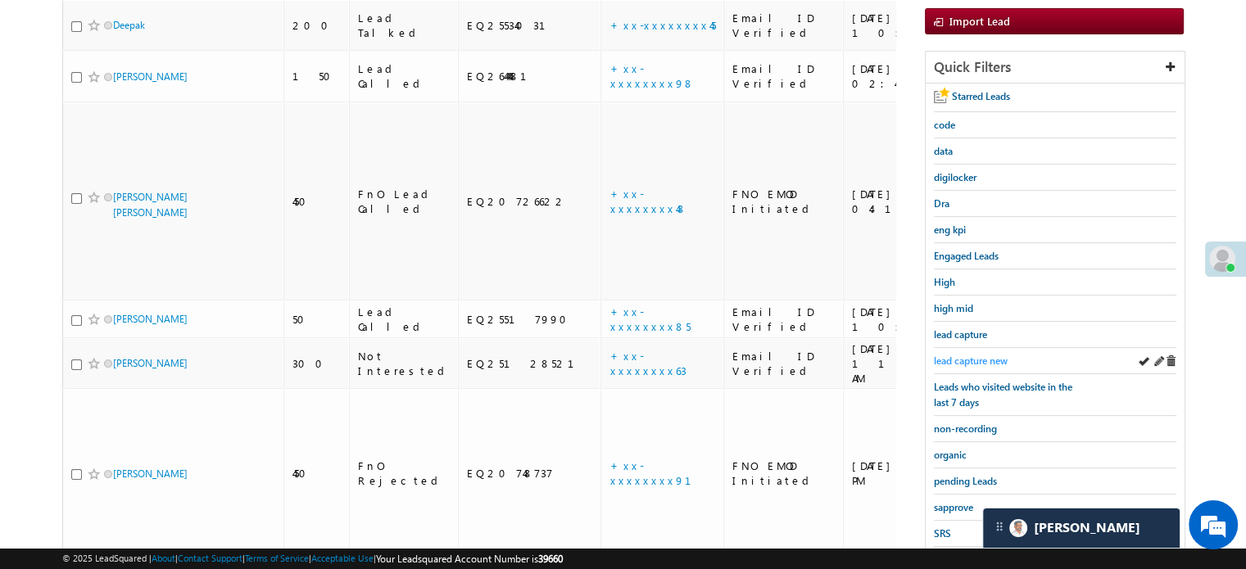
click at [939, 355] on span "lead capture new" at bounding box center [971, 361] width 74 height 12
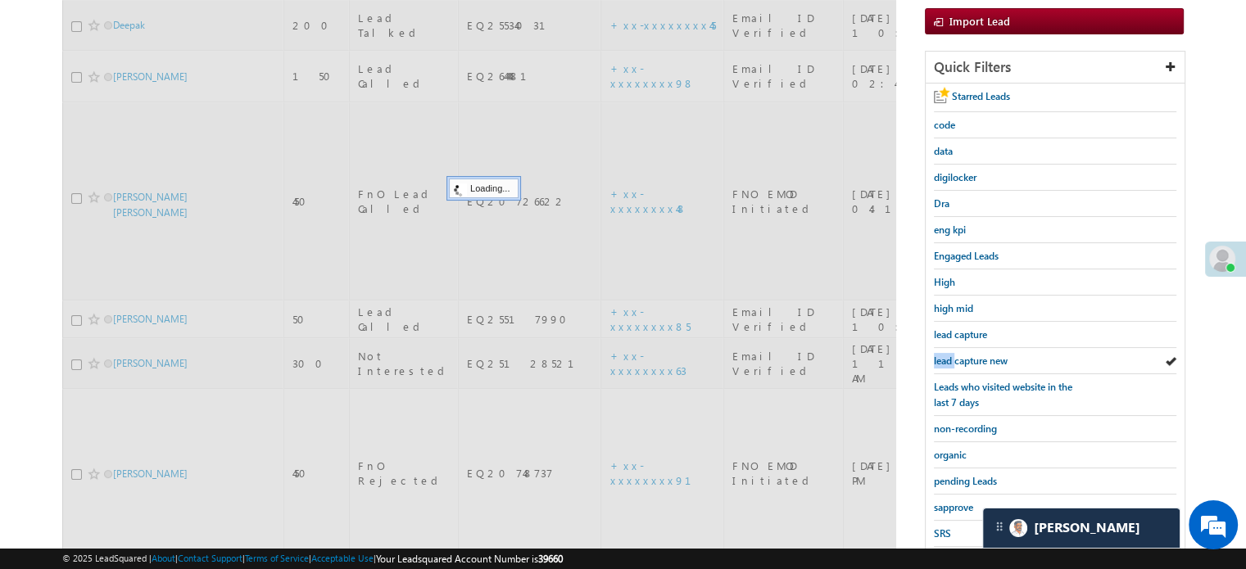
click at [939, 355] on span "lead capture new" at bounding box center [971, 361] width 74 height 12
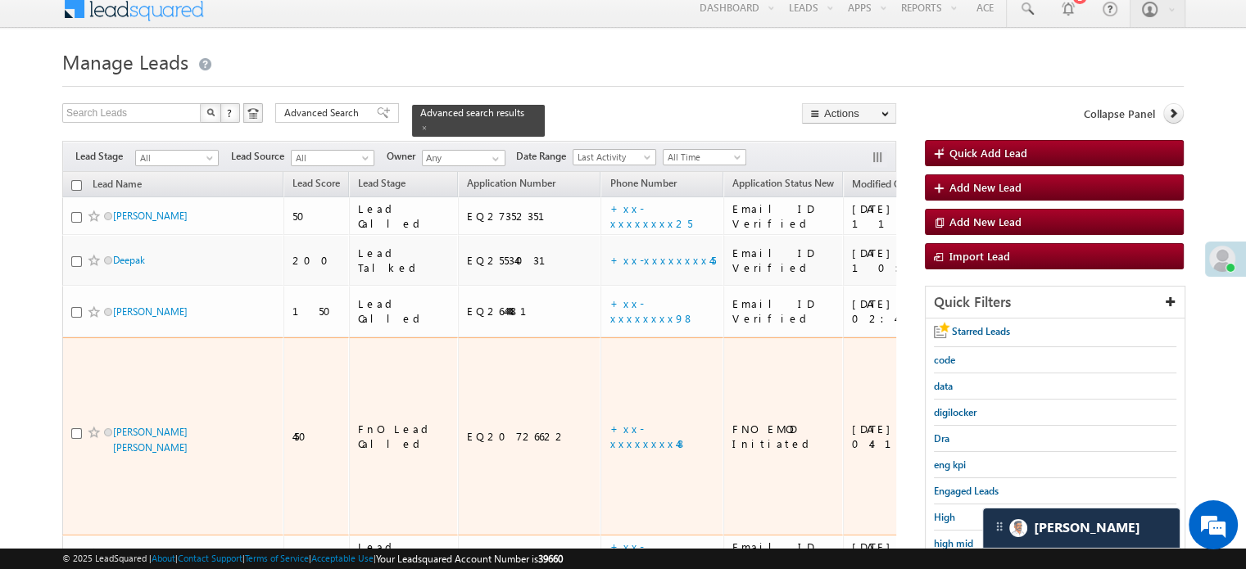
scroll to position [82, 0]
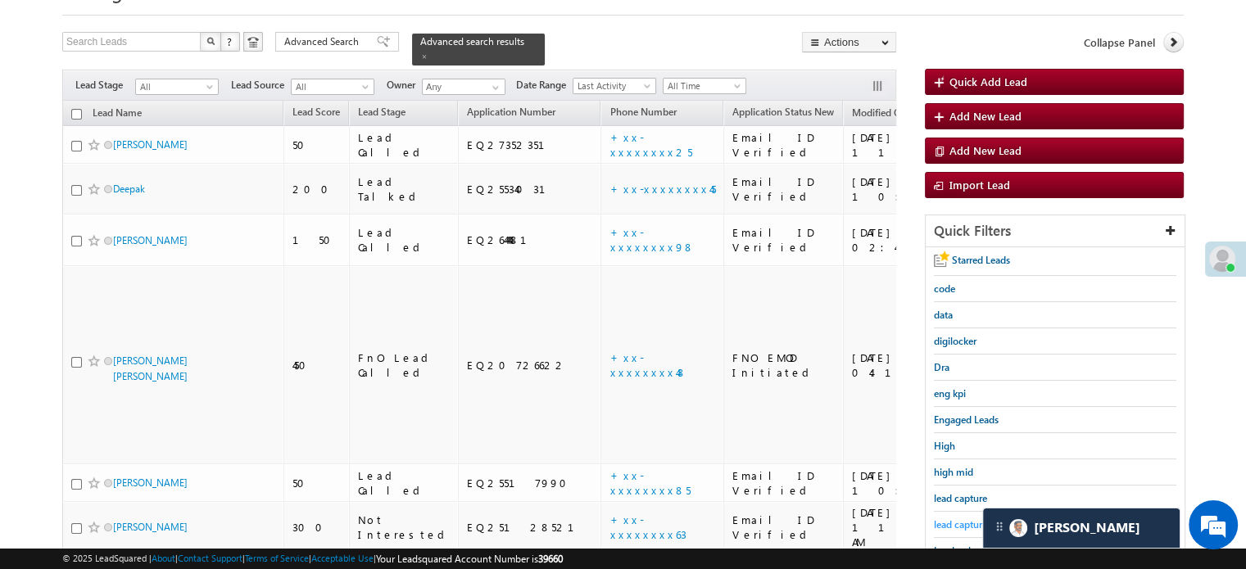
click at [951, 526] on span "lead capture new" at bounding box center [971, 524] width 74 height 12
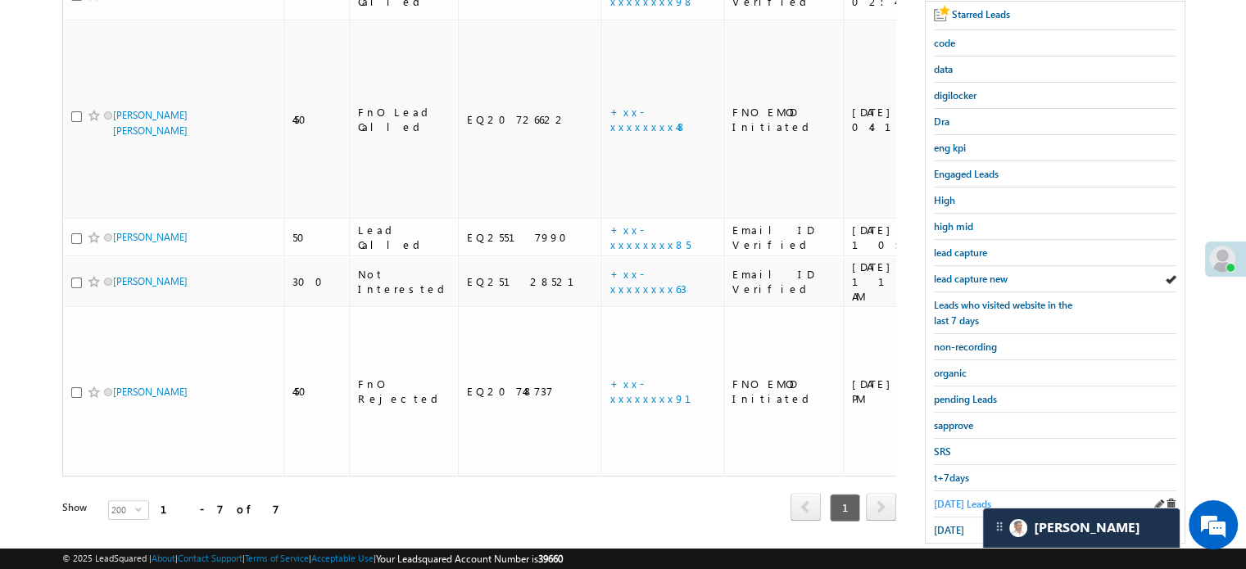
click at [947, 498] on span "Today's Leads" at bounding box center [962, 504] width 57 height 12
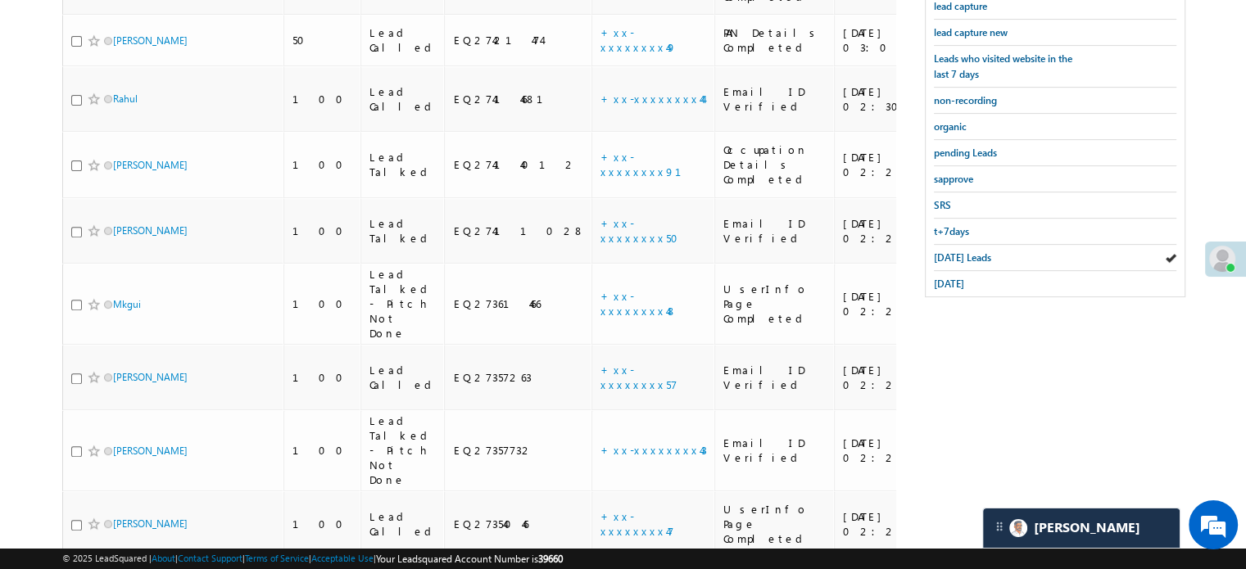
scroll to position [165, 0]
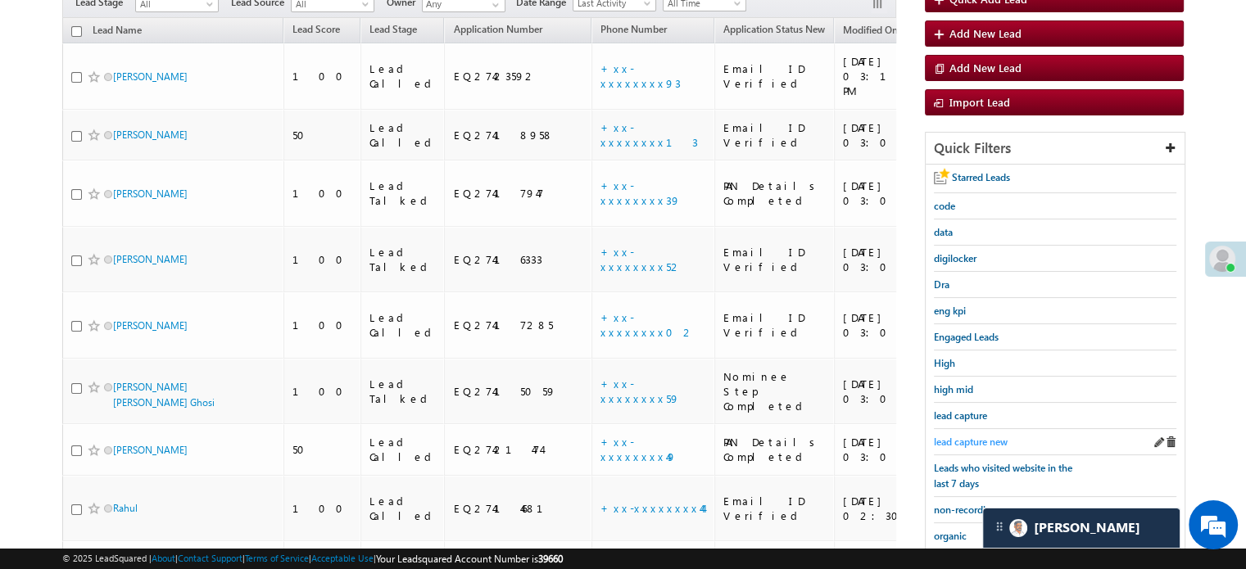
click at [975, 436] on span "lead capture new" at bounding box center [971, 442] width 74 height 12
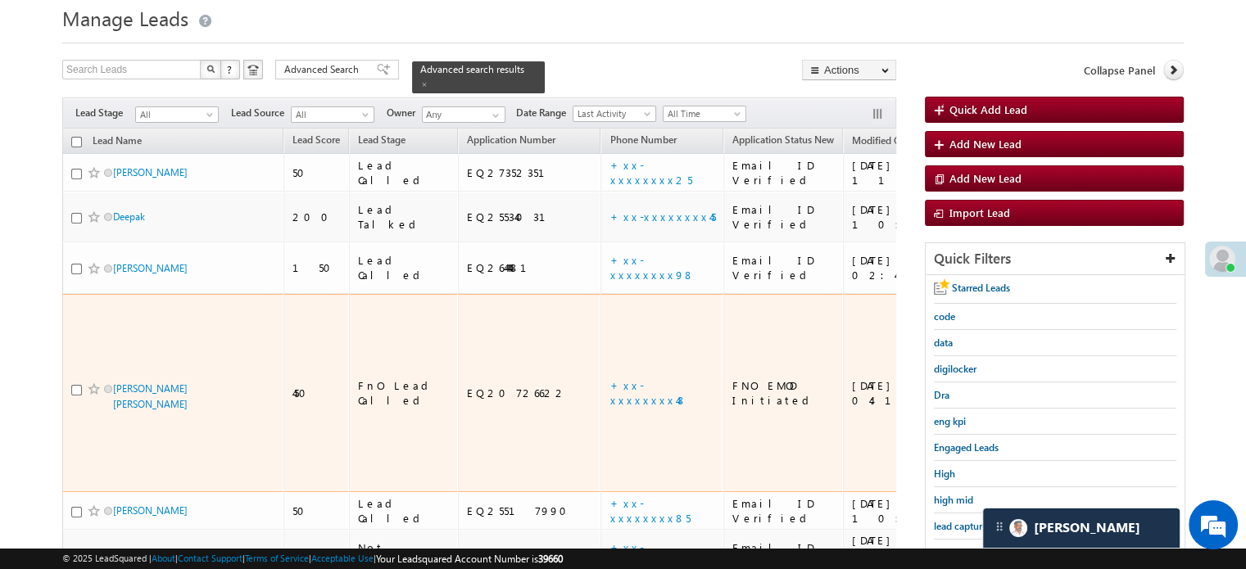
scroll to position [82, 0]
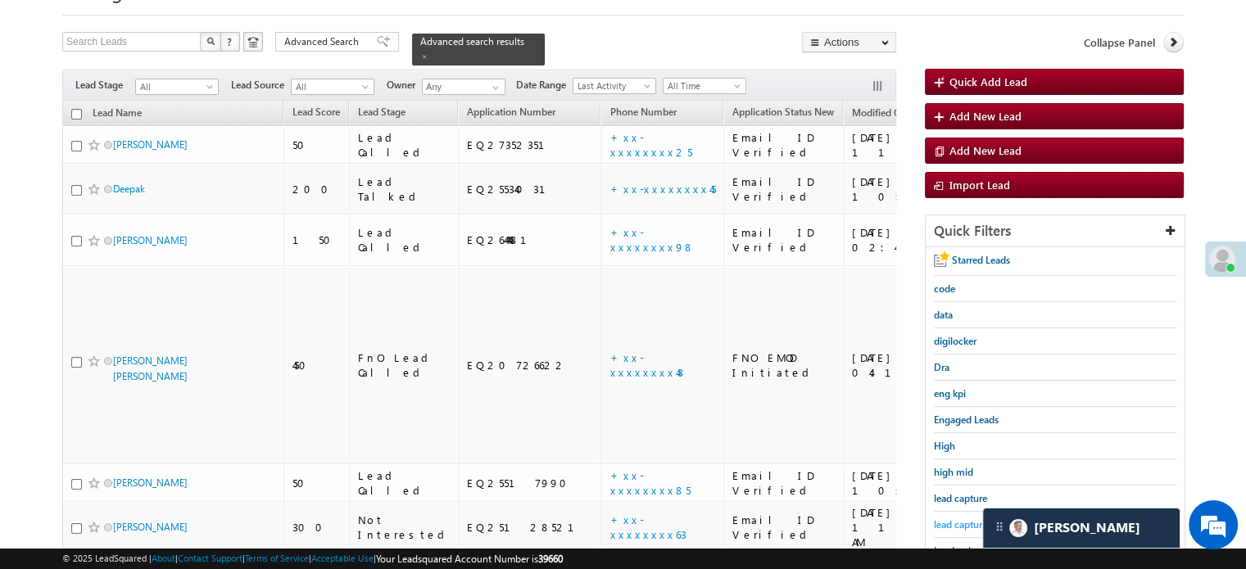
click at [960, 518] on span "lead capture new" at bounding box center [971, 524] width 74 height 12
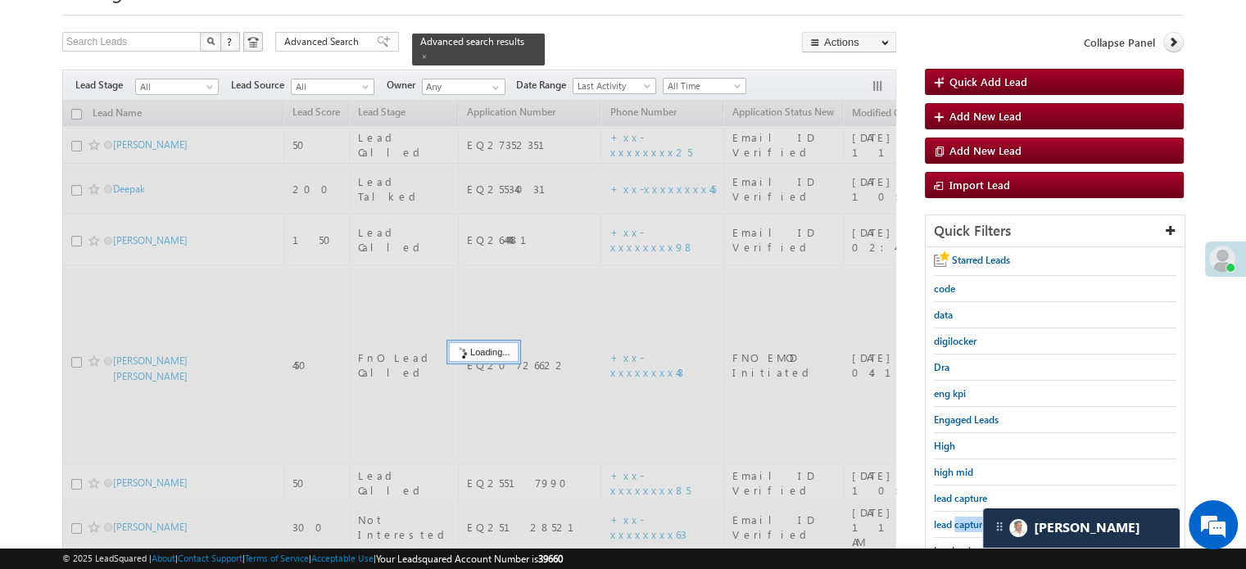
click at [960, 518] on span "lead capture new" at bounding box center [971, 524] width 74 height 12
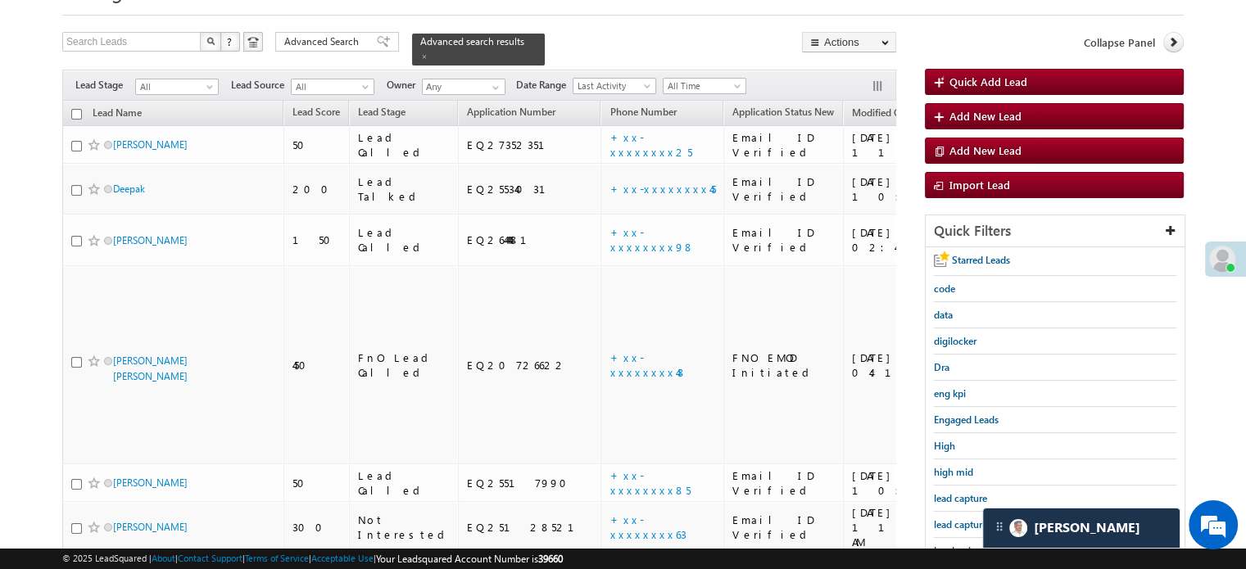
click at [960, 518] on span "lead capture new" at bounding box center [971, 524] width 74 height 12
click at [960, 520] on span "lead capture new" at bounding box center [971, 524] width 74 height 12
click at [956, 518] on span "lead capture new" at bounding box center [971, 524] width 74 height 12
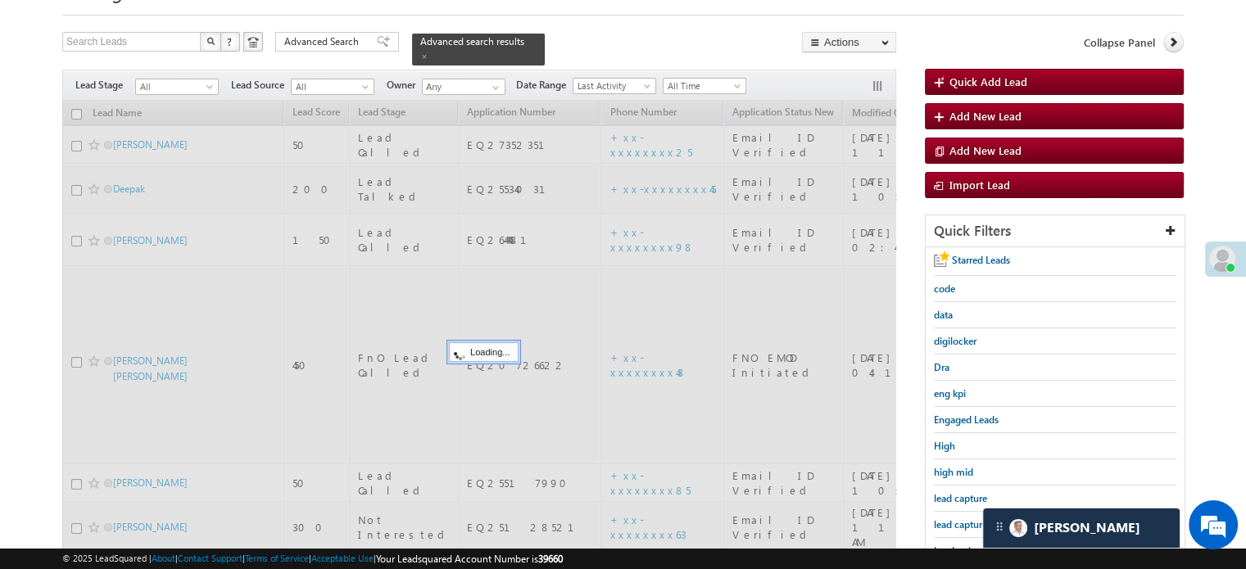
click at [956, 518] on span "lead capture new" at bounding box center [971, 524] width 74 height 12
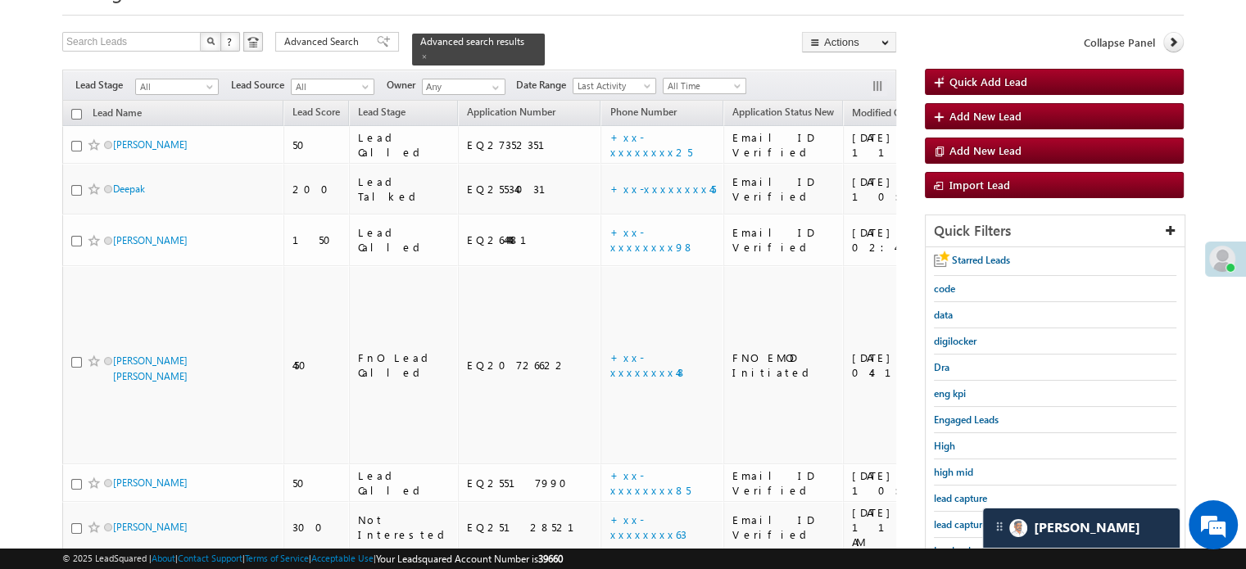
click at [956, 518] on span "lead capture new" at bounding box center [971, 524] width 74 height 12
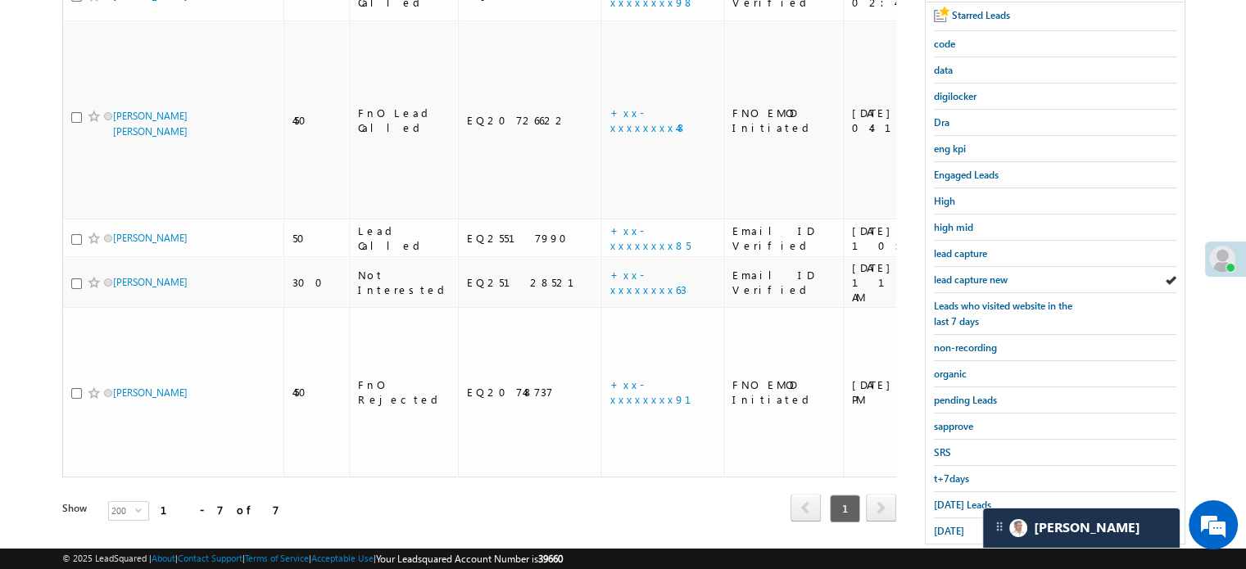
scroll to position [328, 0]
click at [965, 341] on span "non-recording" at bounding box center [965, 347] width 63 height 12
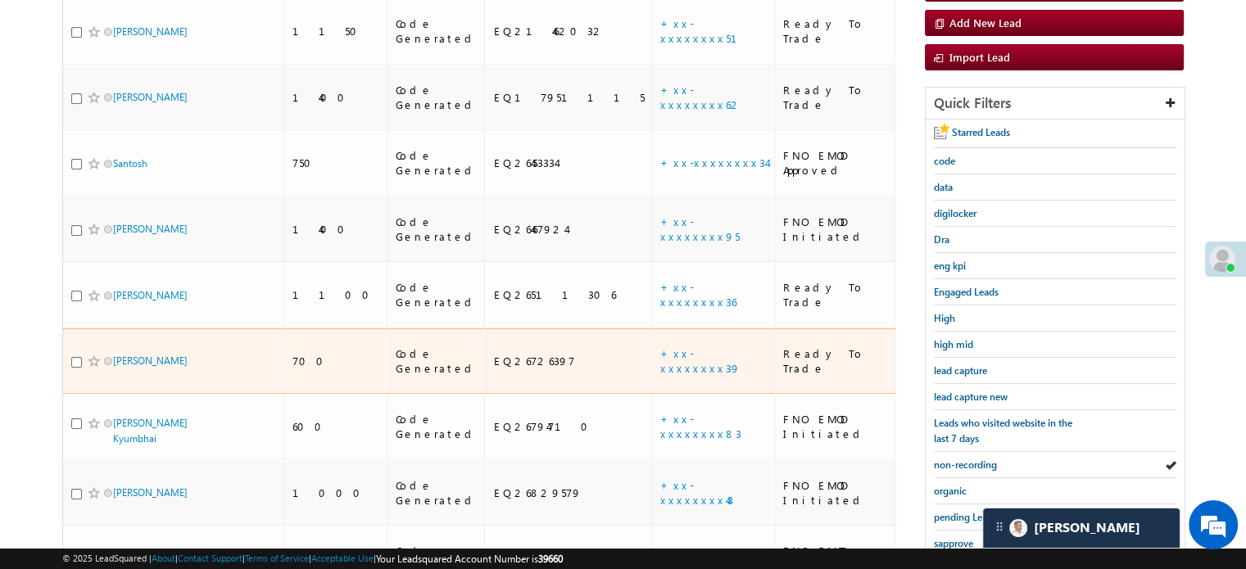
scroll to position [219, 0]
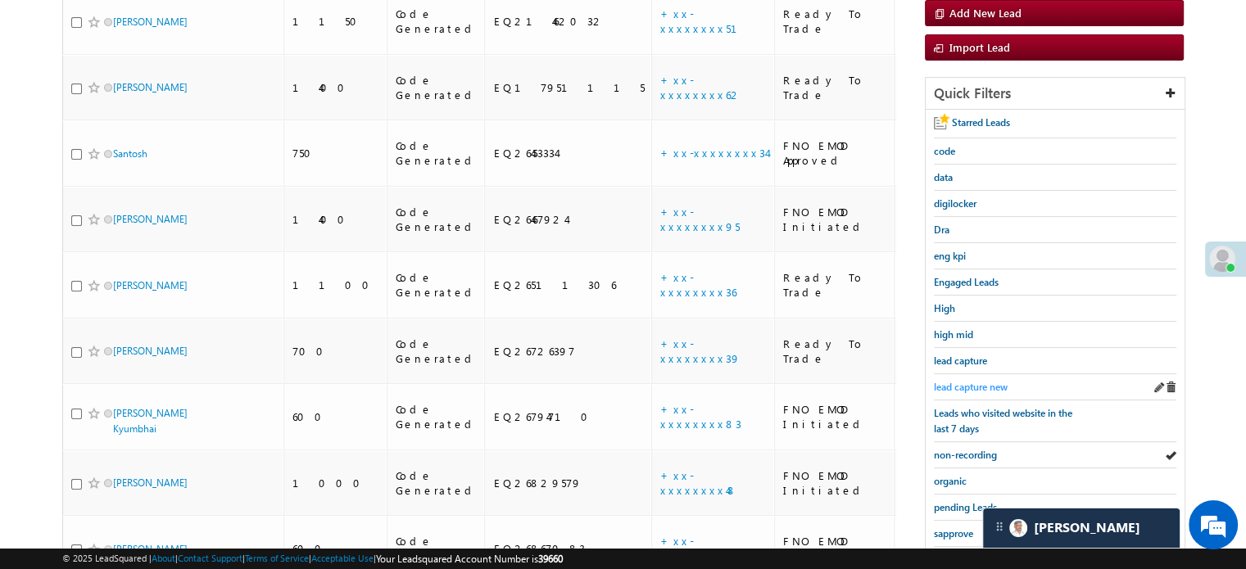
click at [960, 382] on span "lead capture new" at bounding box center [971, 387] width 74 height 12
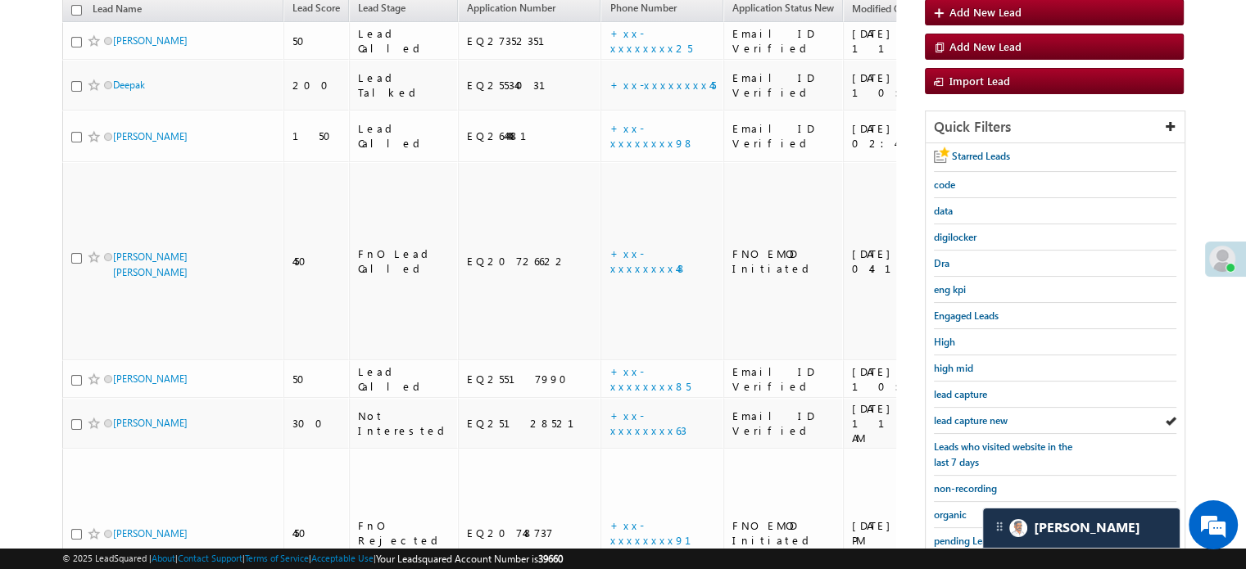
scroll to position [301, 0]
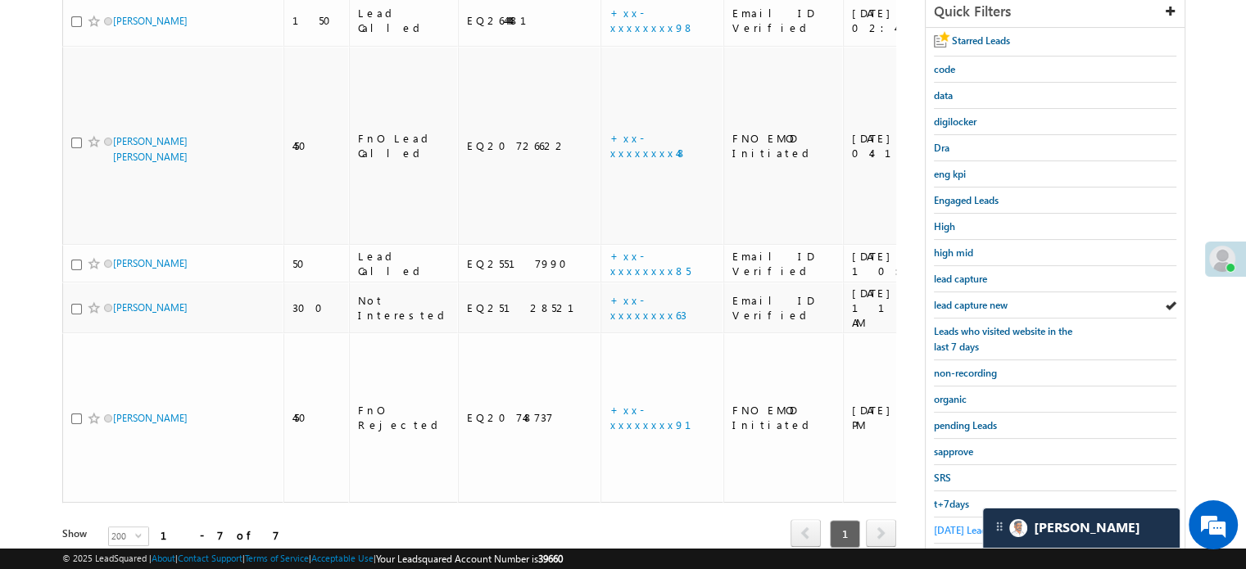
click at [960, 524] on span "Today's Leads" at bounding box center [962, 530] width 57 height 12
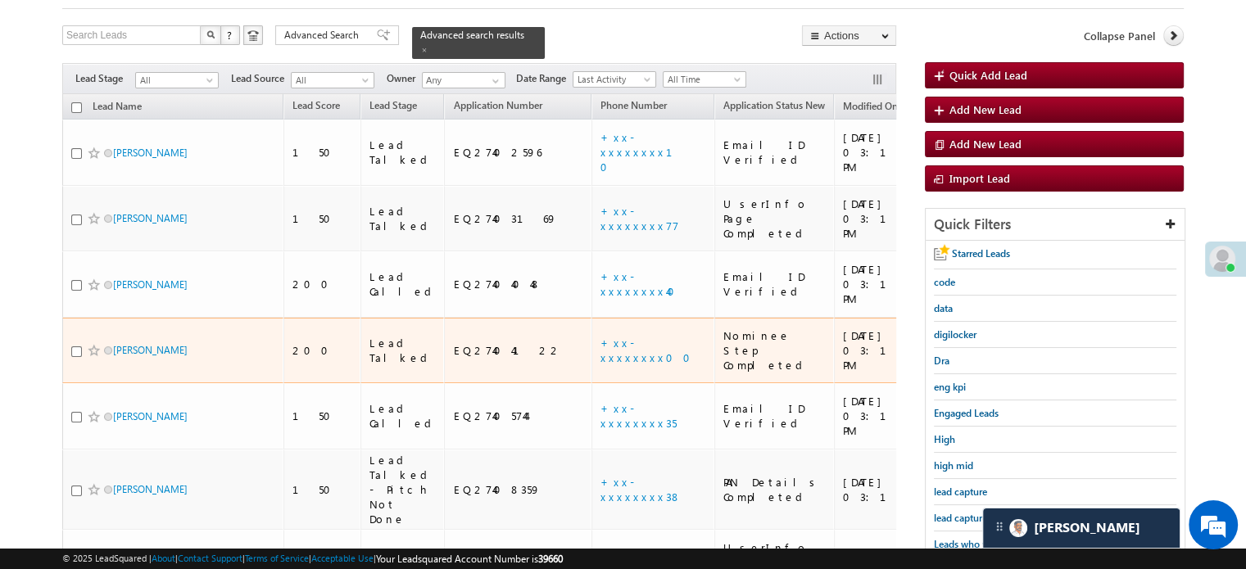
scroll to position [125, 0]
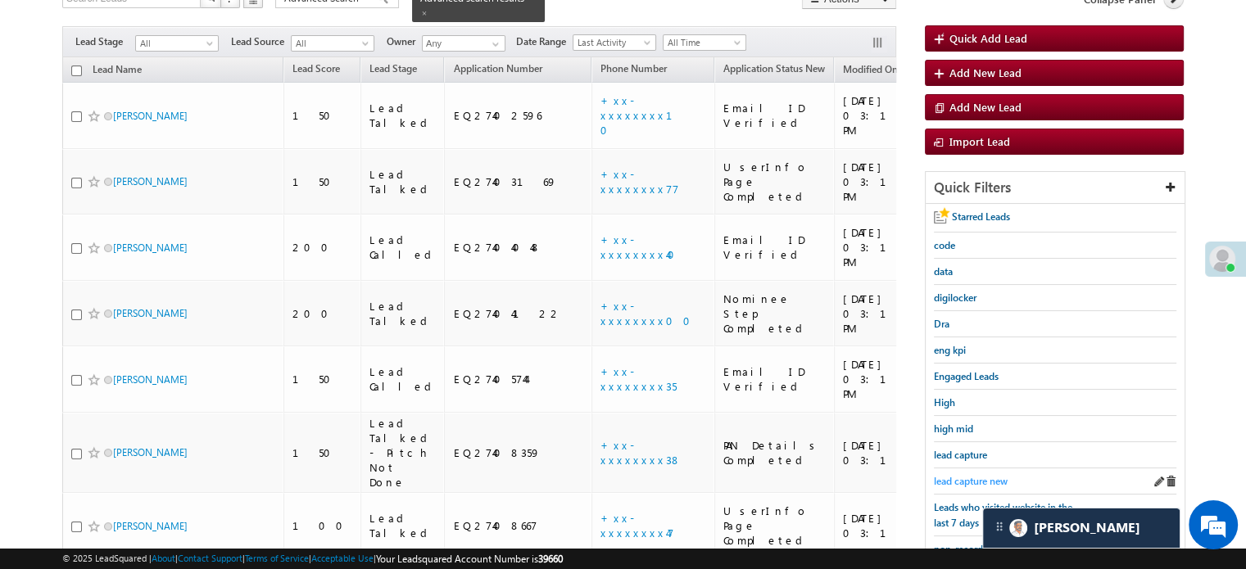
click at [981, 478] on span "lead capture new" at bounding box center [971, 481] width 74 height 12
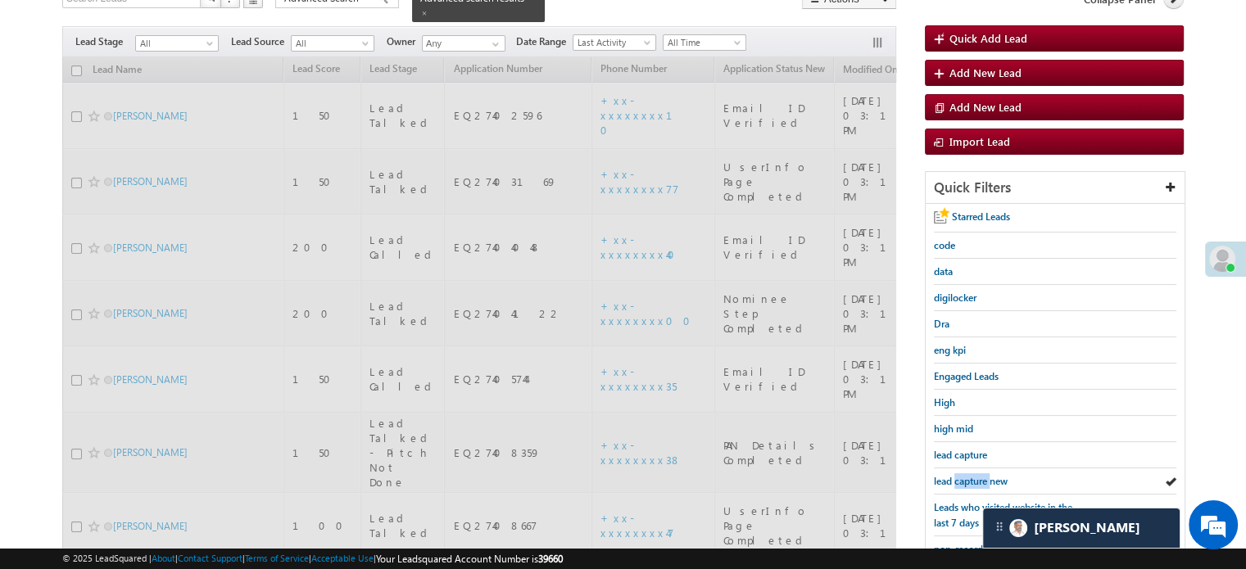
click at [981, 478] on span "lead capture new" at bounding box center [971, 481] width 74 height 12
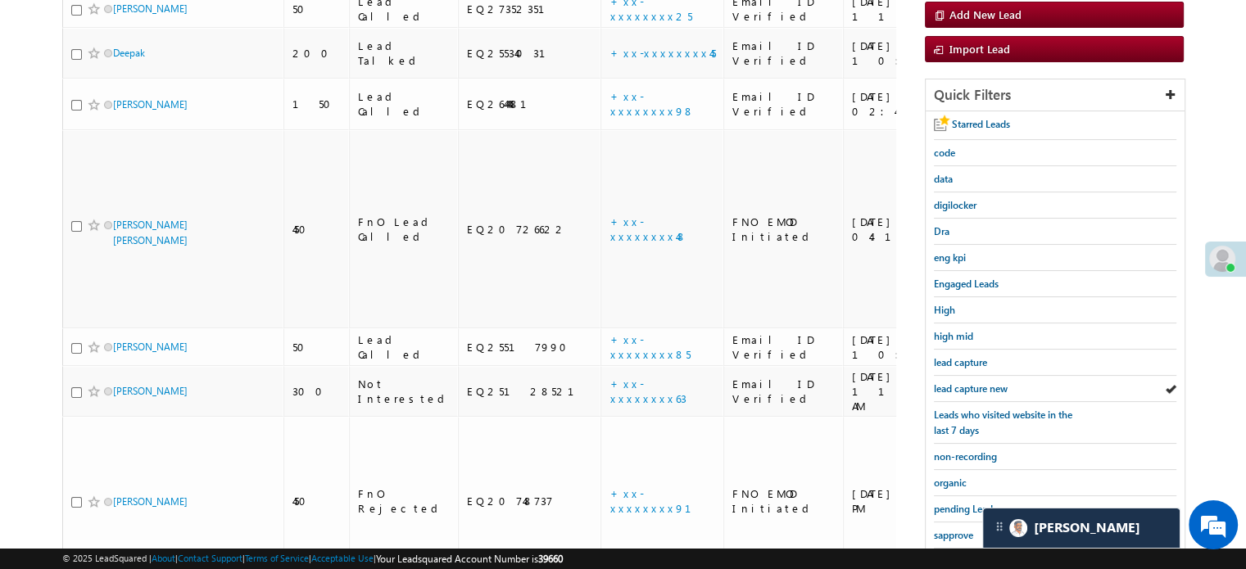
scroll to position [351, 0]
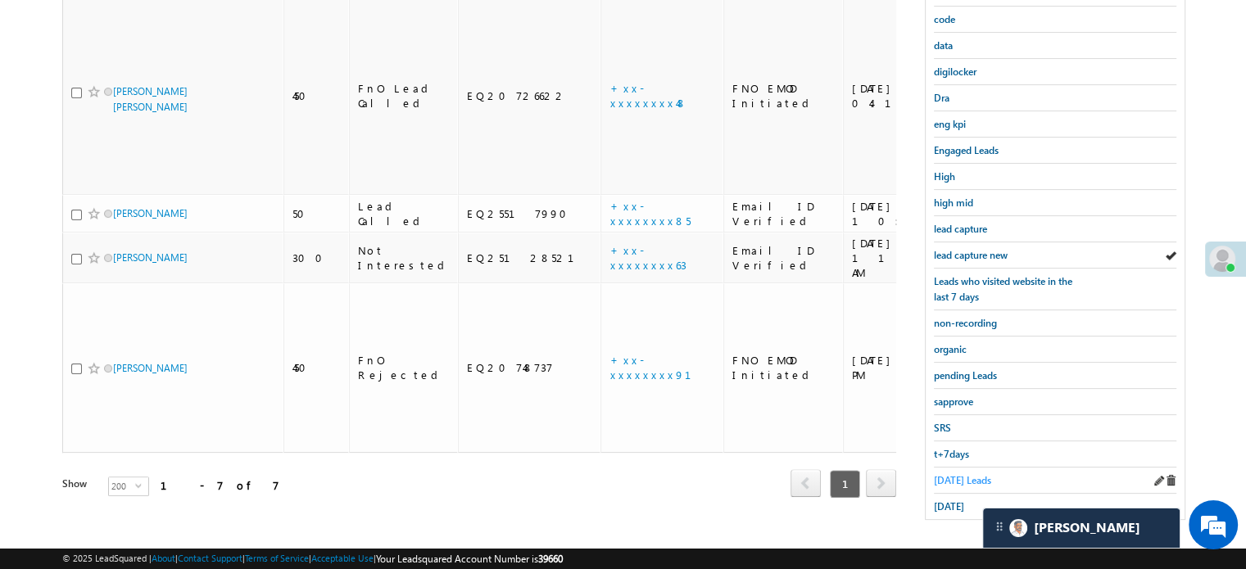
click at [967, 480] on link "Today's Leads" at bounding box center [962, 481] width 57 height 16
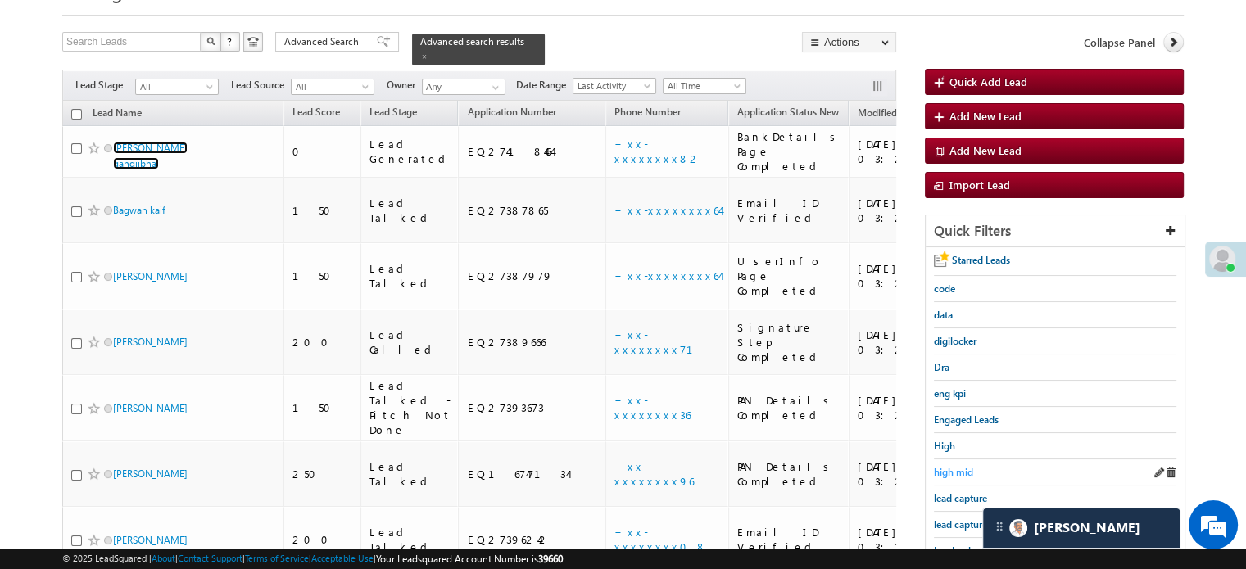
scroll to position [246, 0]
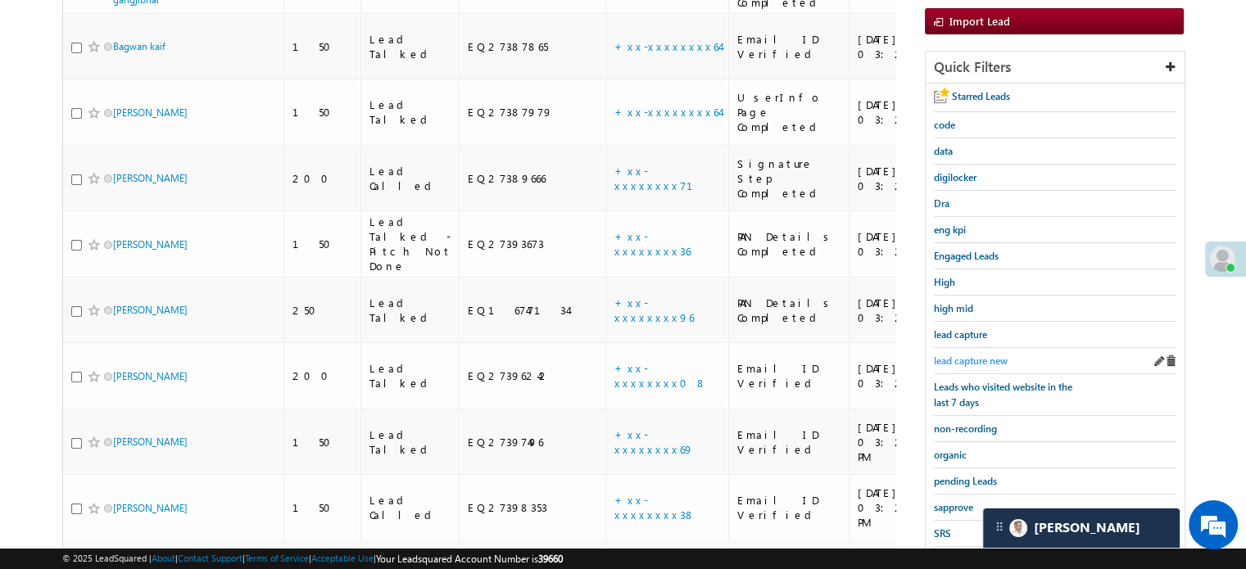
click at [989, 355] on span "lead capture new" at bounding box center [971, 361] width 74 height 12
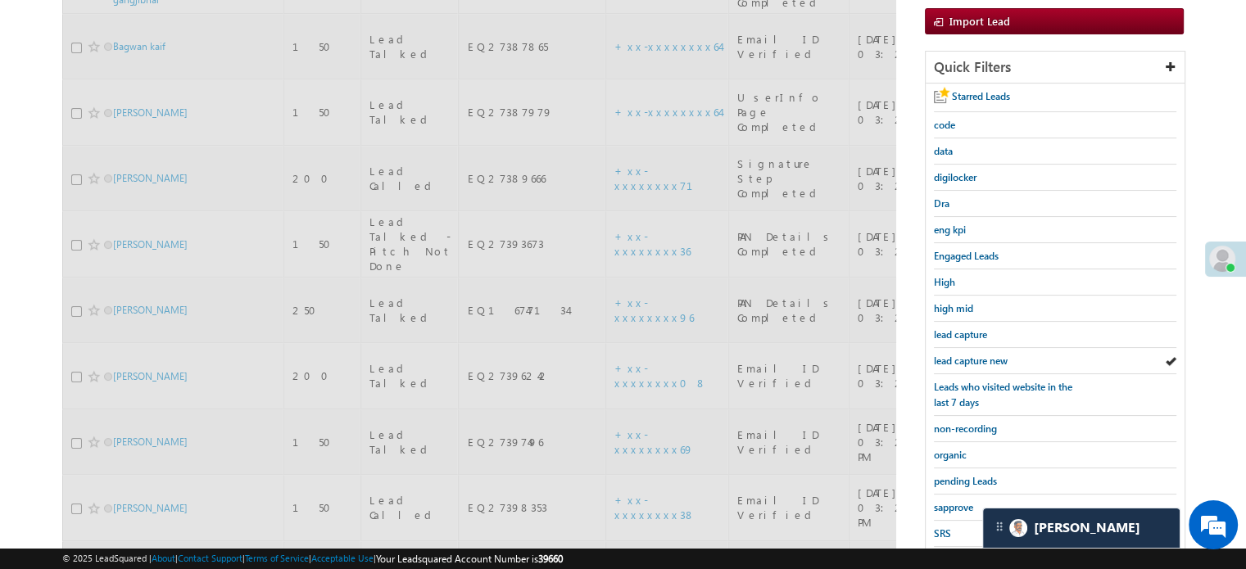
scroll to position [82, 0]
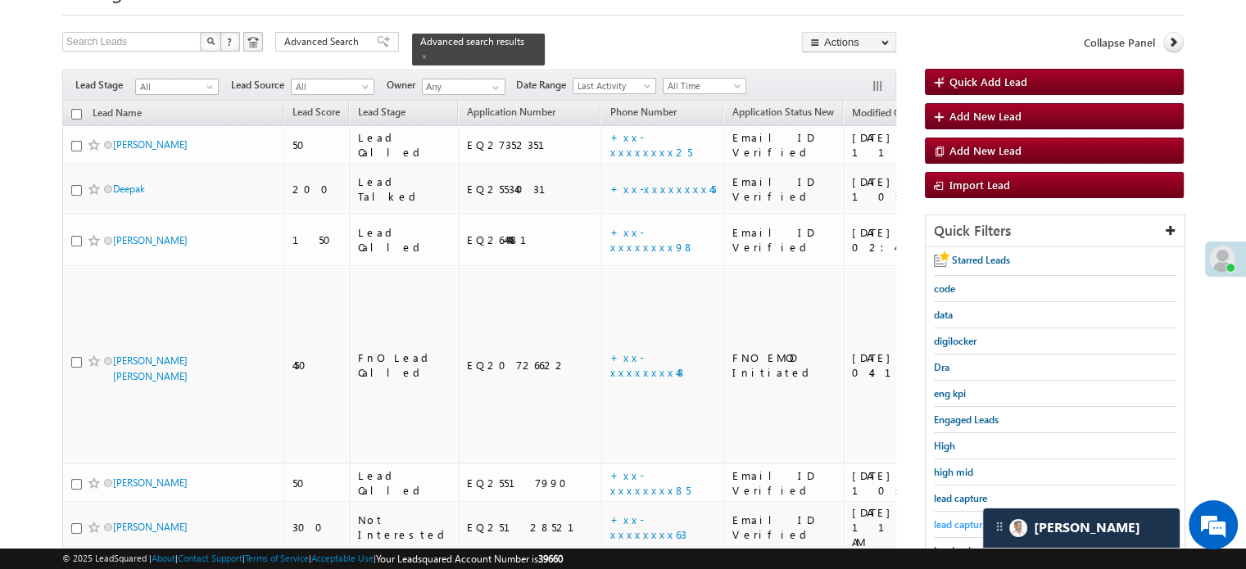
click at [957, 518] on span "lead capture new" at bounding box center [971, 524] width 74 height 12
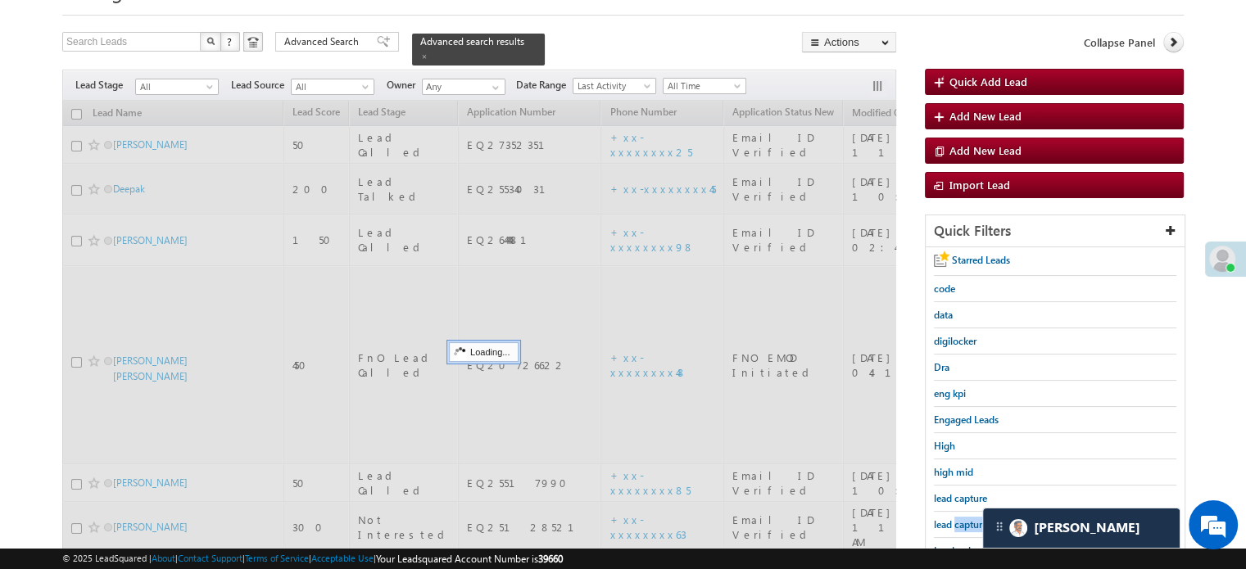
click at [957, 518] on span "lead capture new" at bounding box center [971, 524] width 74 height 12
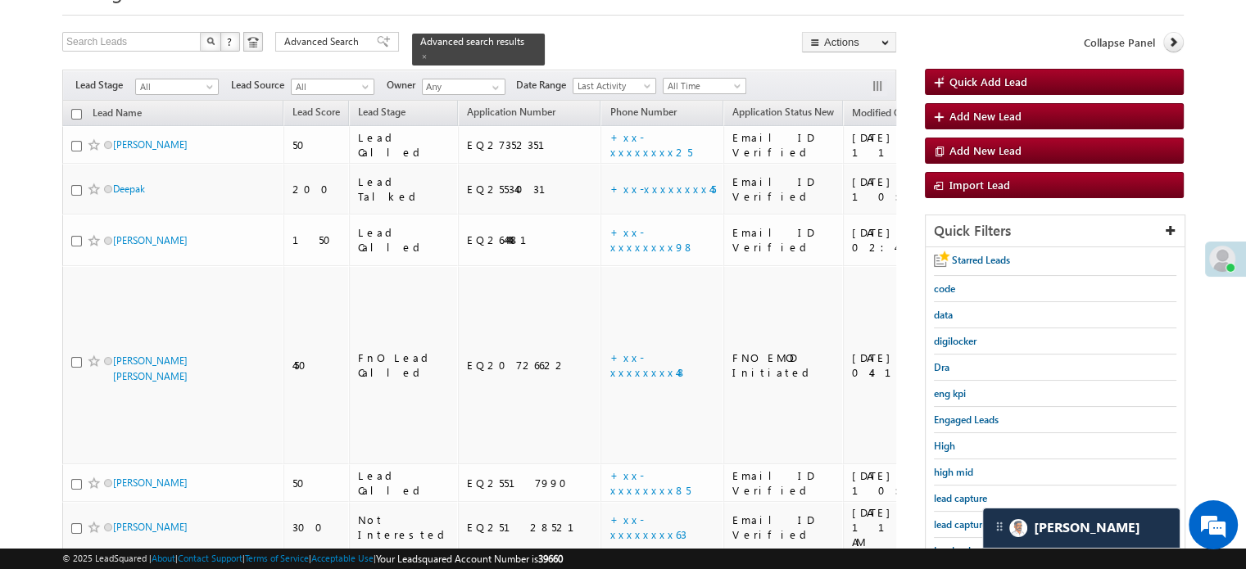
click at [957, 518] on span "lead capture new" at bounding box center [971, 524] width 74 height 12
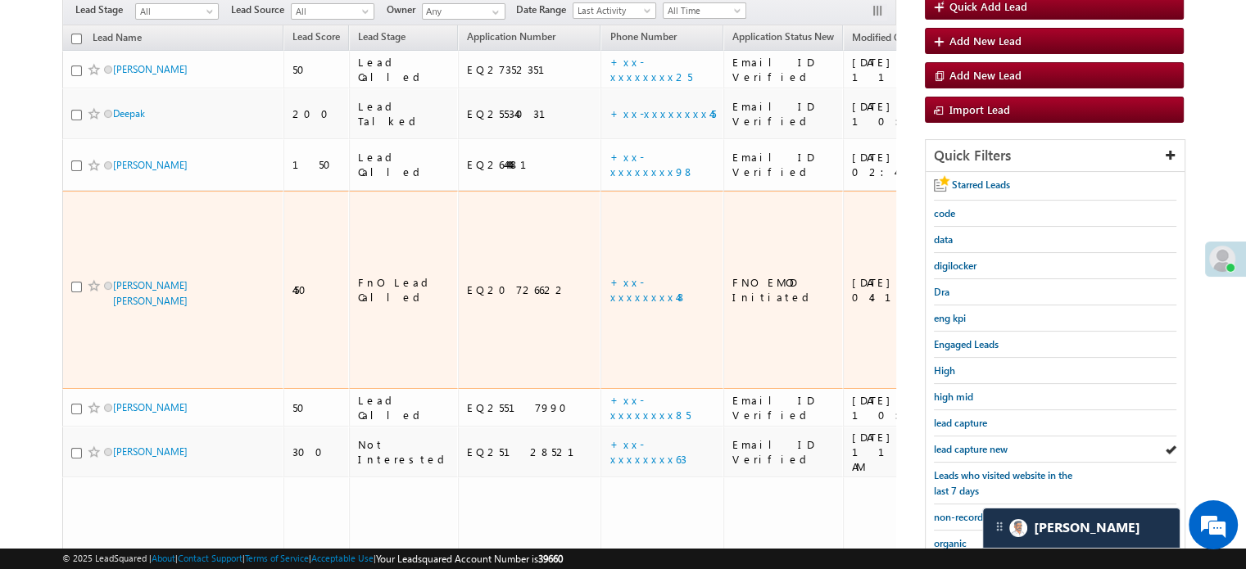
scroll to position [246, 0]
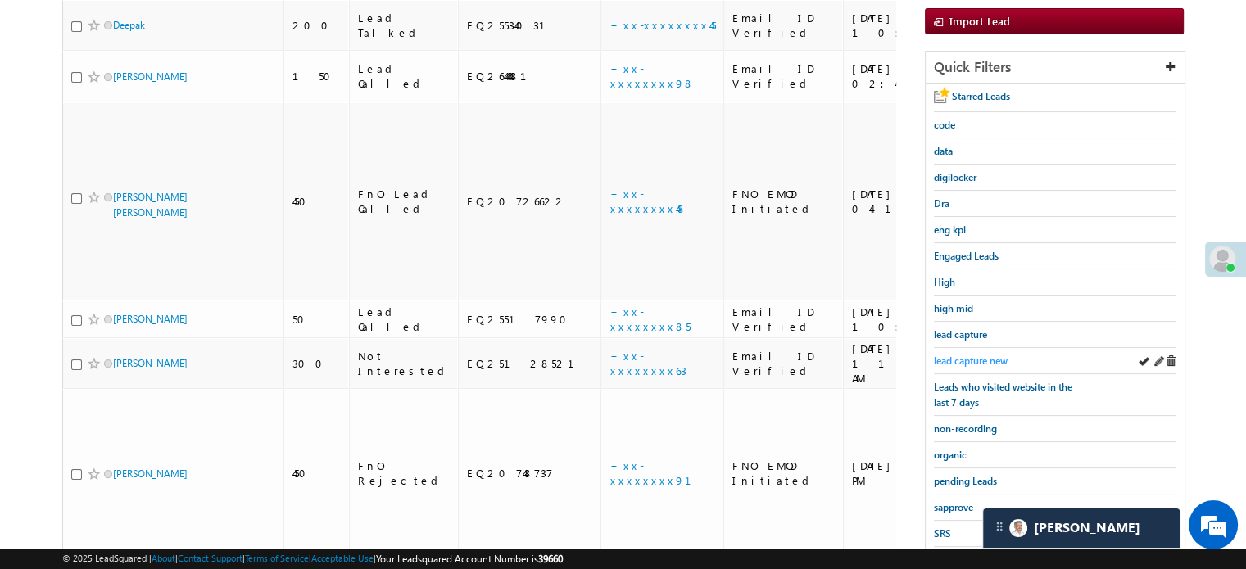
click at [963, 356] on span "lead capture new" at bounding box center [971, 361] width 74 height 12
click at [987, 355] on span "lead capture new" at bounding box center [971, 361] width 74 height 12
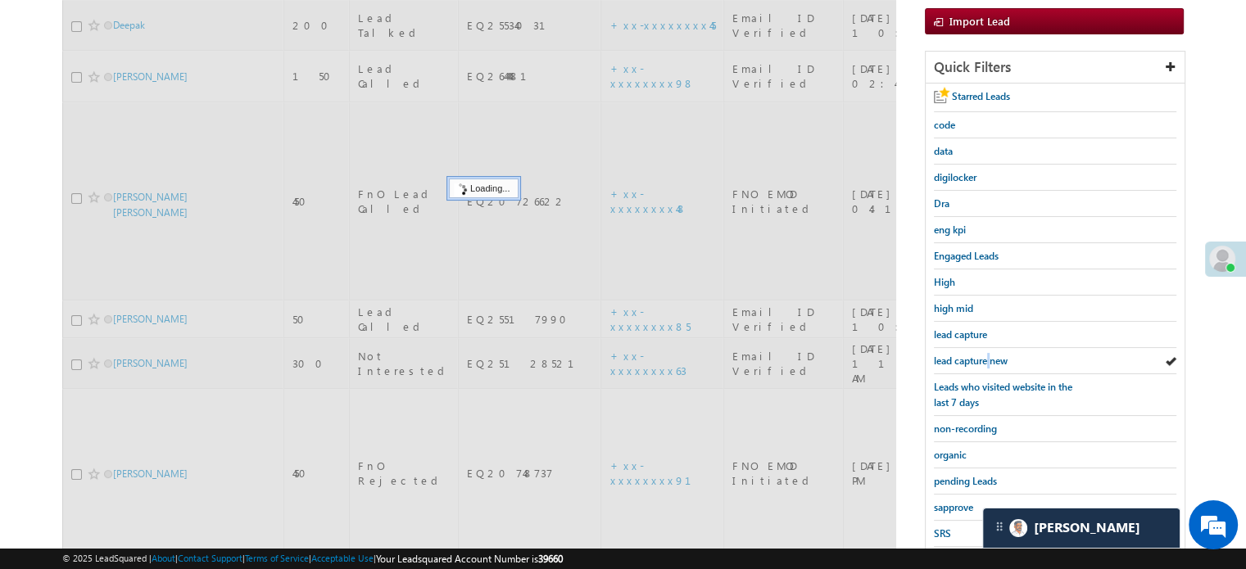
click at [987, 355] on span "lead capture new" at bounding box center [971, 361] width 74 height 12
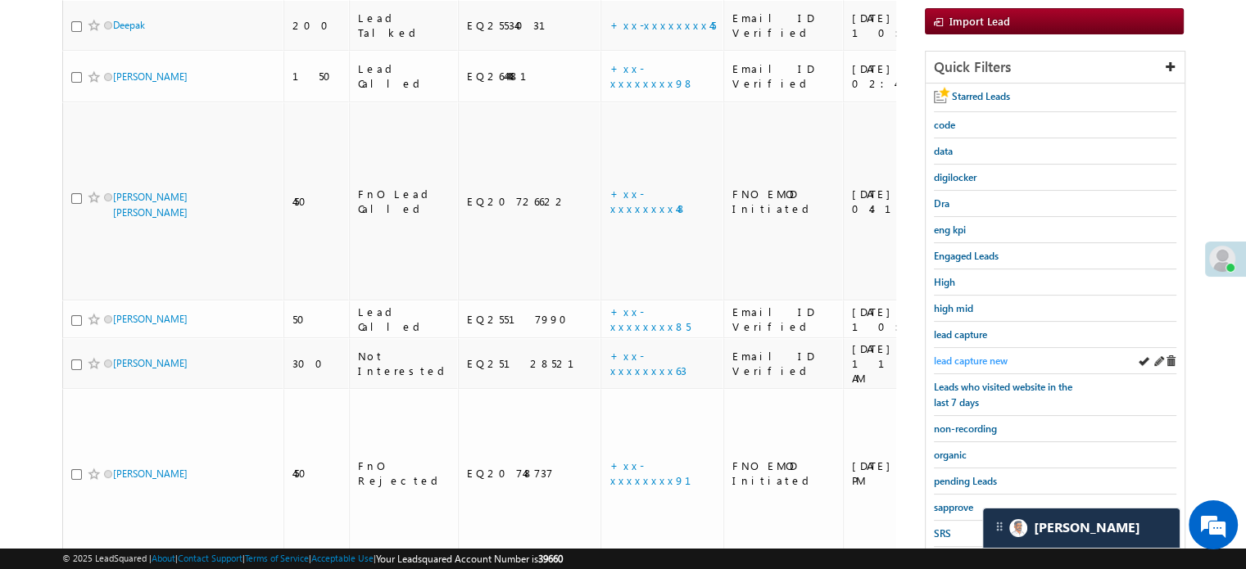
click at [980, 355] on span "lead capture new" at bounding box center [971, 361] width 74 height 12
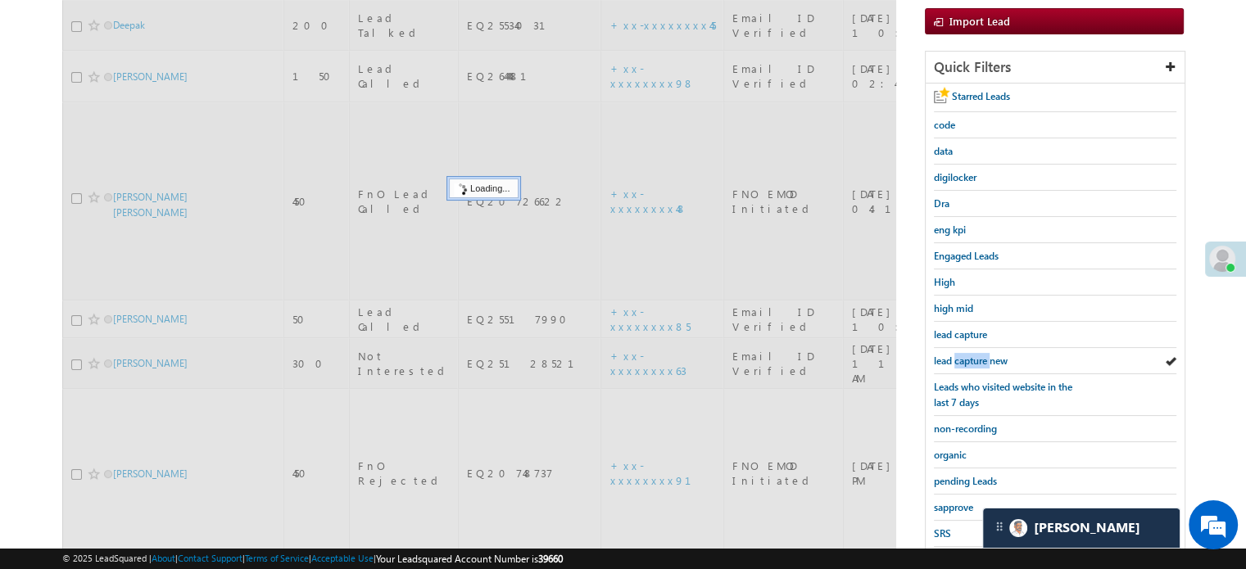
click at [980, 355] on span "lead capture new" at bounding box center [971, 361] width 74 height 12
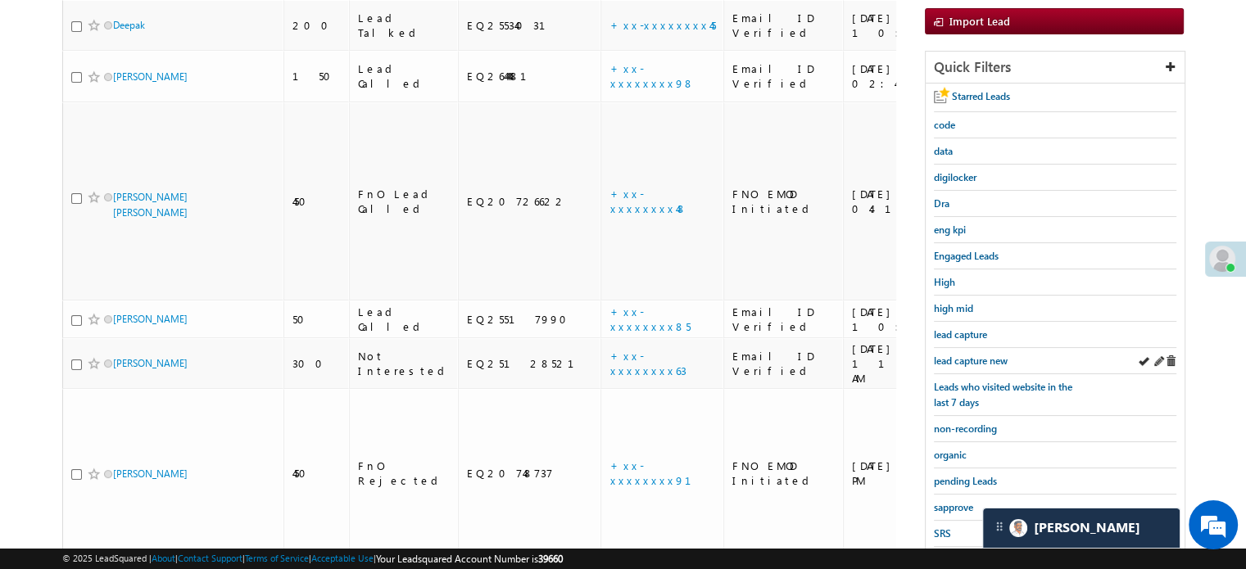
click at [979, 364] on div "lead capture new" at bounding box center [1055, 361] width 242 height 26
click at [979, 363] on link "lead capture new" at bounding box center [971, 361] width 74 height 16
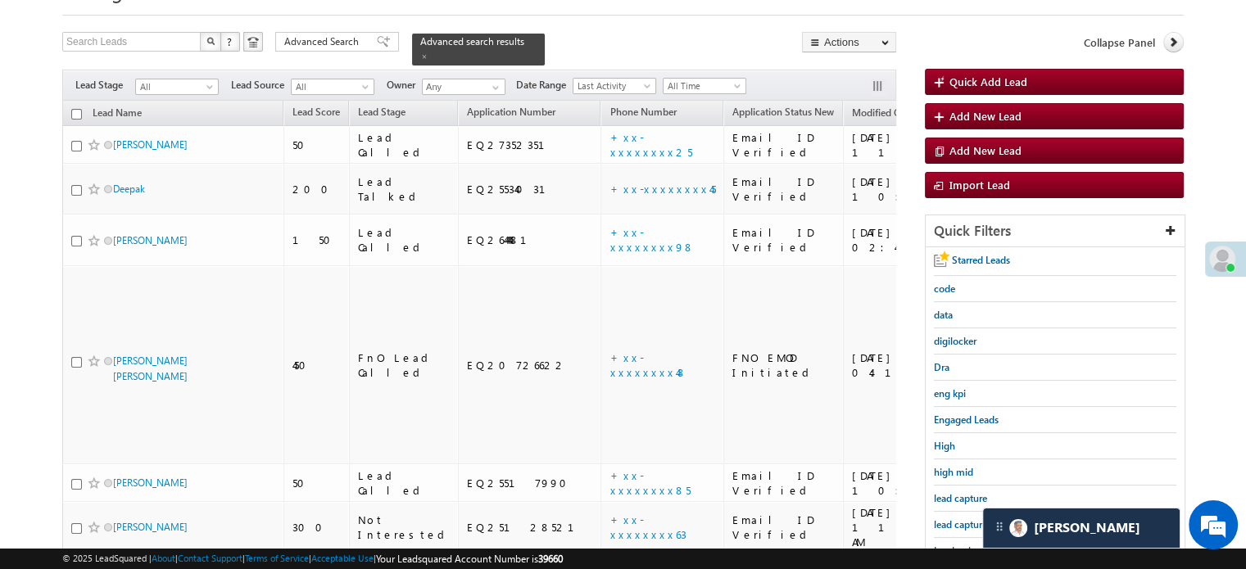
scroll to position [164, 0]
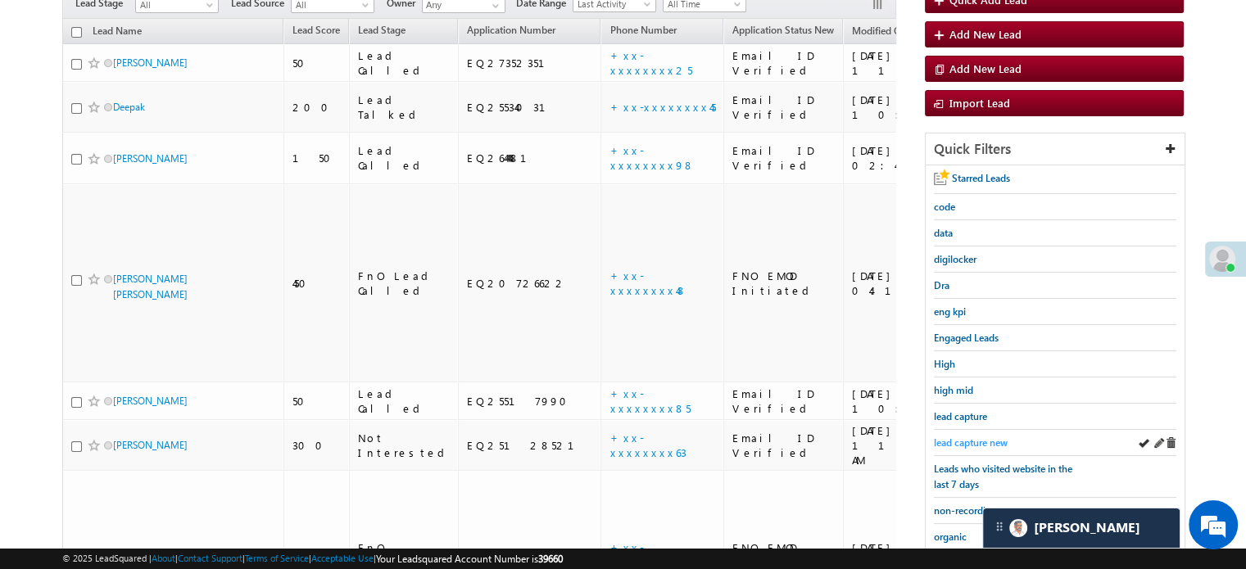
click at [988, 440] on span "lead capture new" at bounding box center [971, 442] width 74 height 12
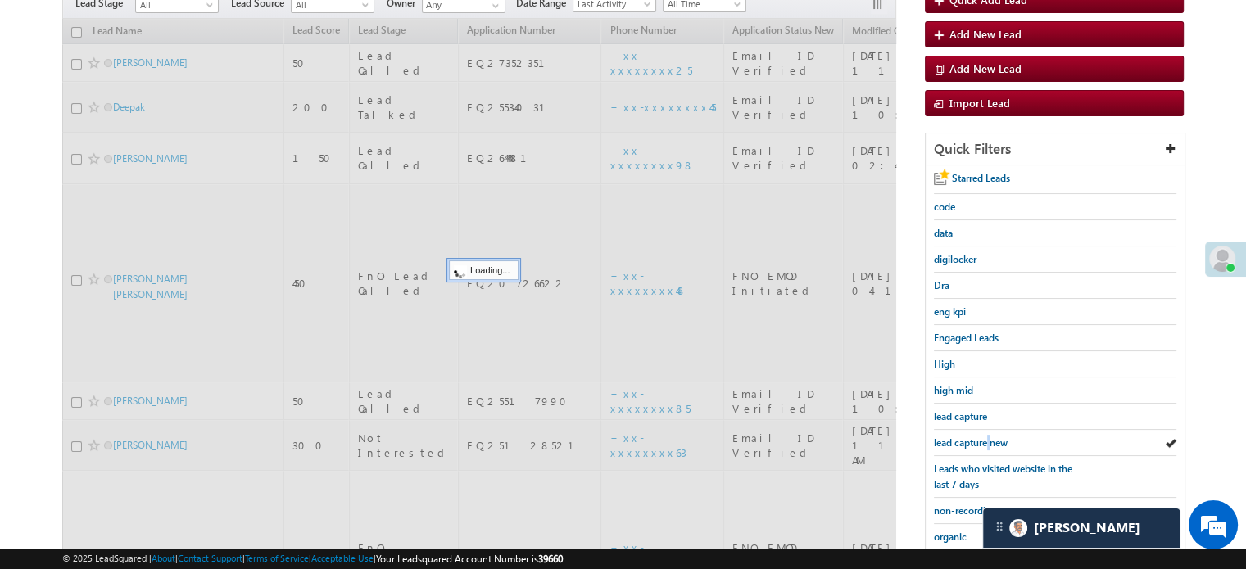
click at [988, 440] on span "lead capture new" at bounding box center [971, 442] width 74 height 12
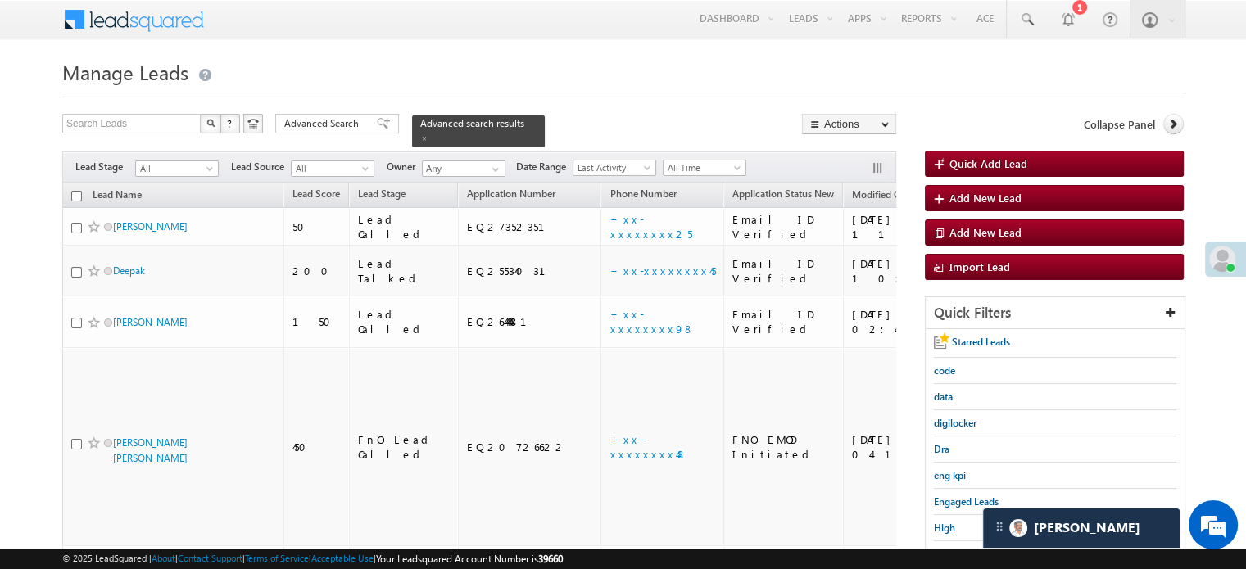
scroll to position [351, 0]
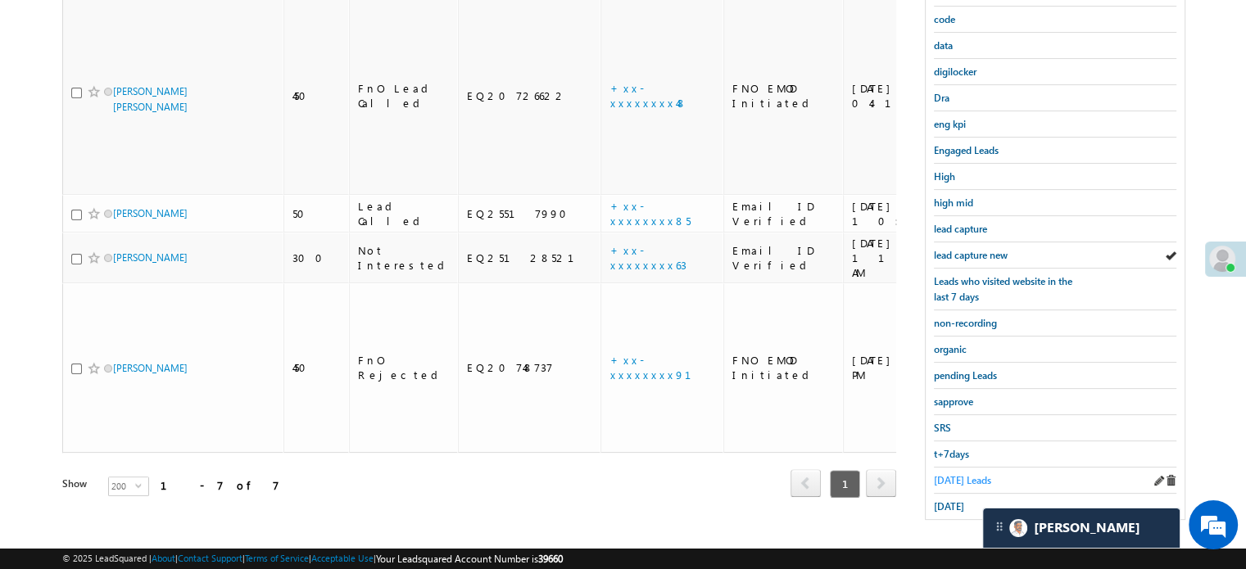
click at [965, 474] on span "Today's Leads" at bounding box center [962, 480] width 57 height 12
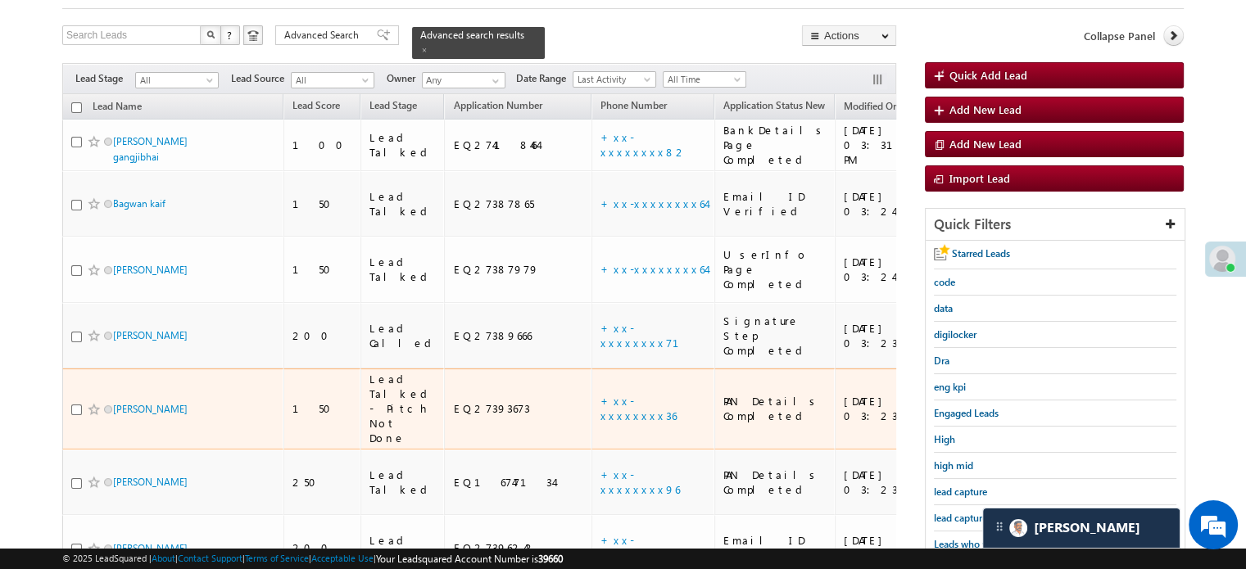
scroll to position [184, 0]
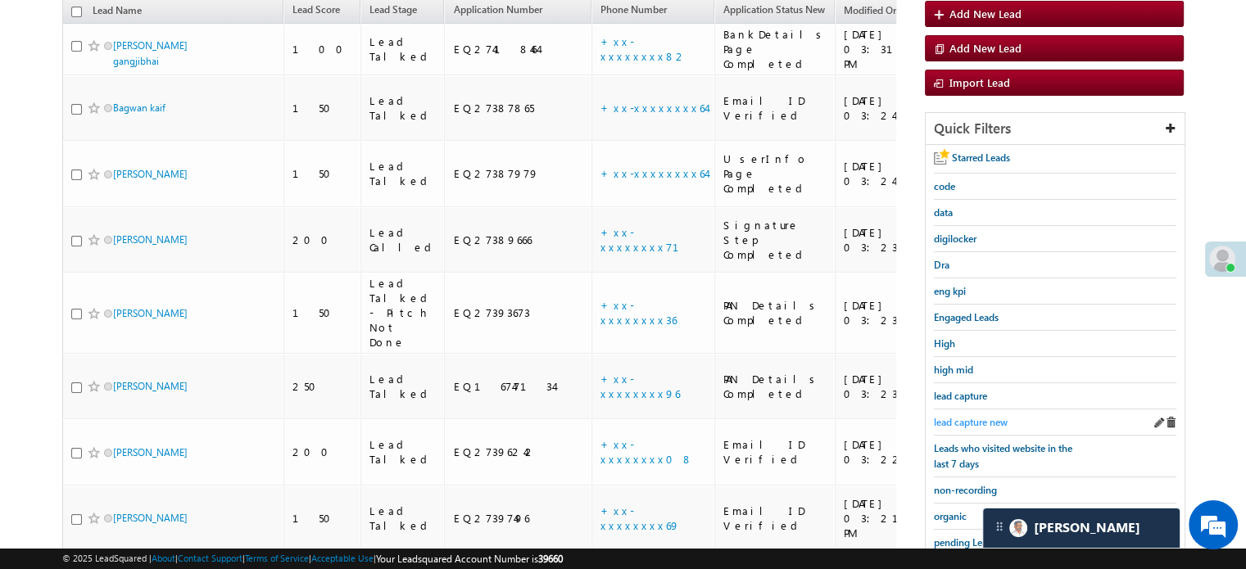
click at [1002, 416] on span "lead capture new" at bounding box center [971, 422] width 74 height 12
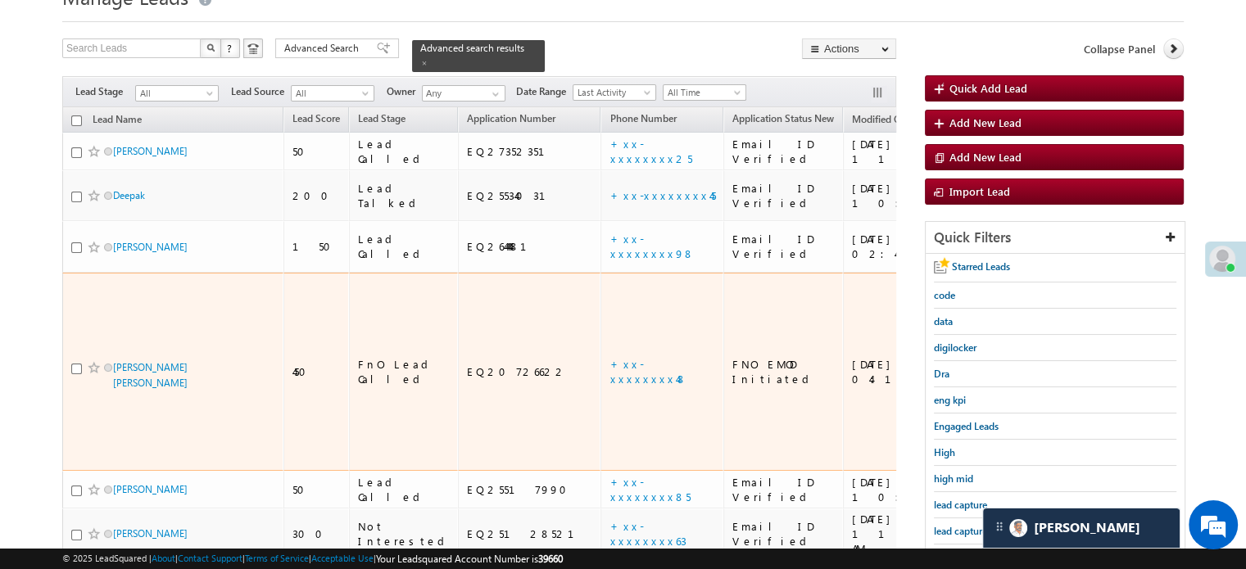
scroll to position [102, 0]
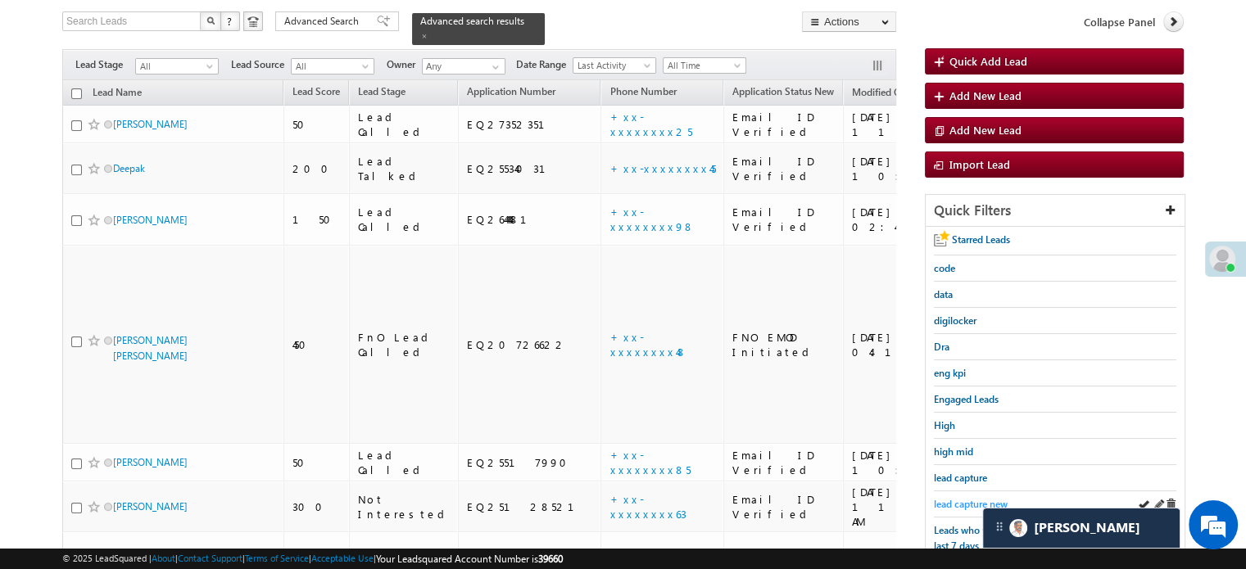
click at [956, 504] on span "lead capture new" at bounding box center [971, 504] width 74 height 12
click at [953, 498] on span "lead capture new" at bounding box center [971, 504] width 74 height 12
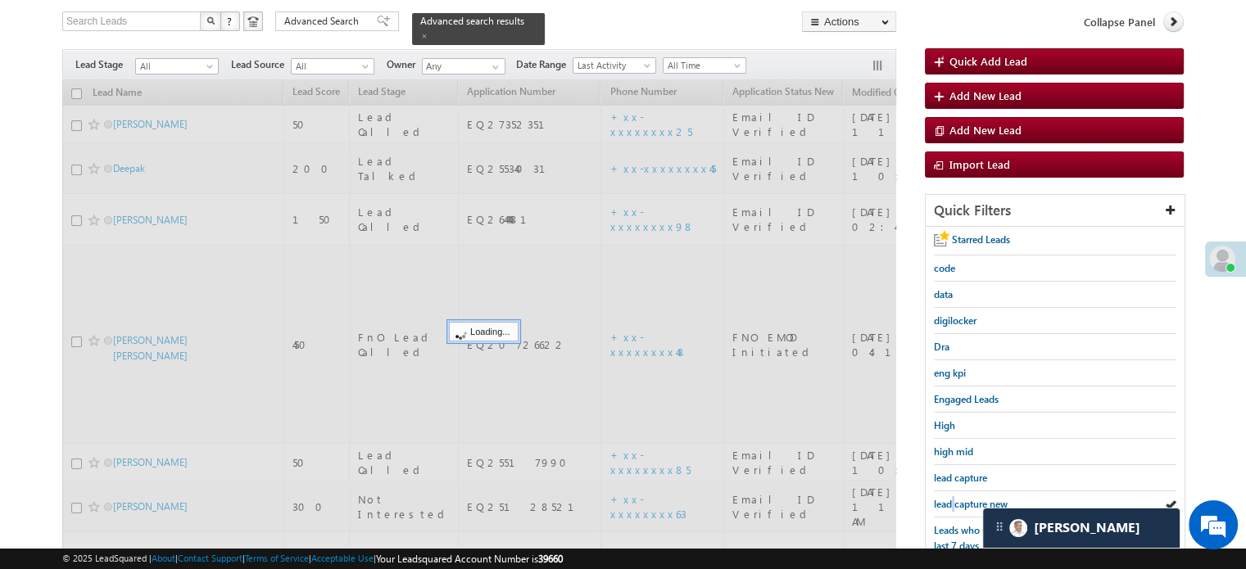
click at [953, 498] on span "lead capture new" at bounding box center [971, 504] width 74 height 12
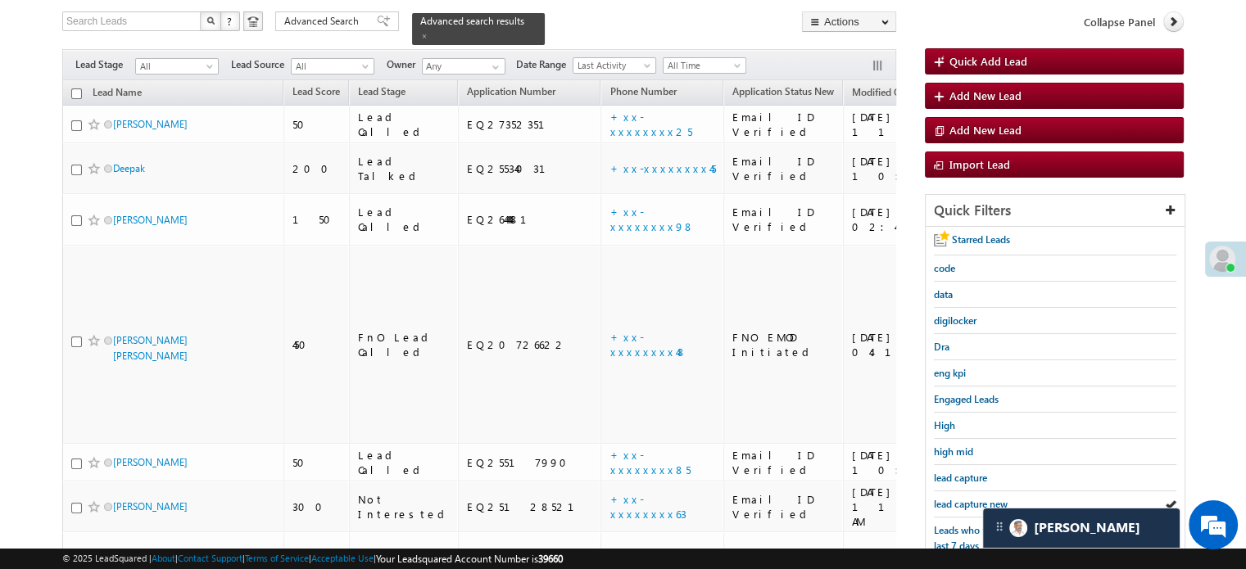
click at [953, 498] on span "lead capture new" at bounding box center [971, 504] width 74 height 12
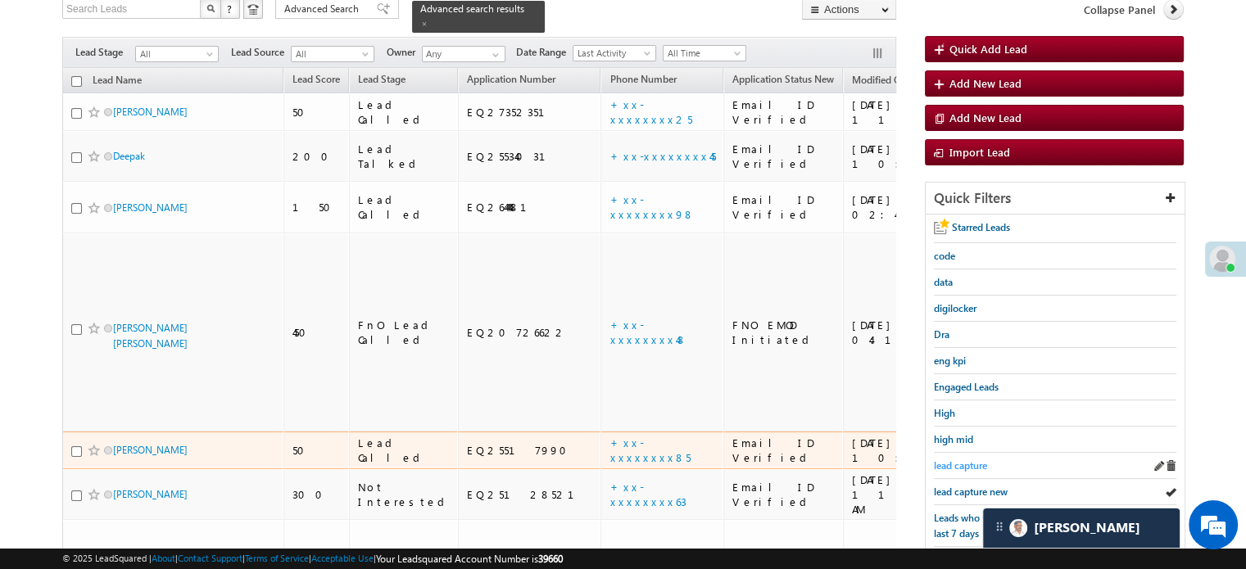
scroll to position [184, 0]
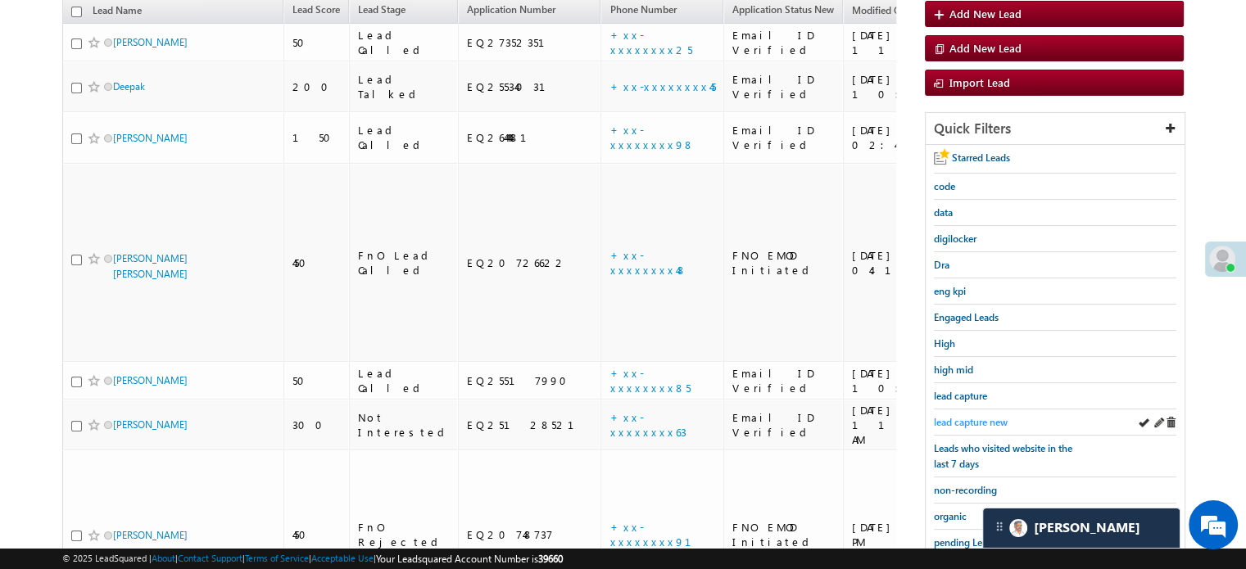
click at [978, 417] on span "lead capture new" at bounding box center [971, 422] width 74 height 12
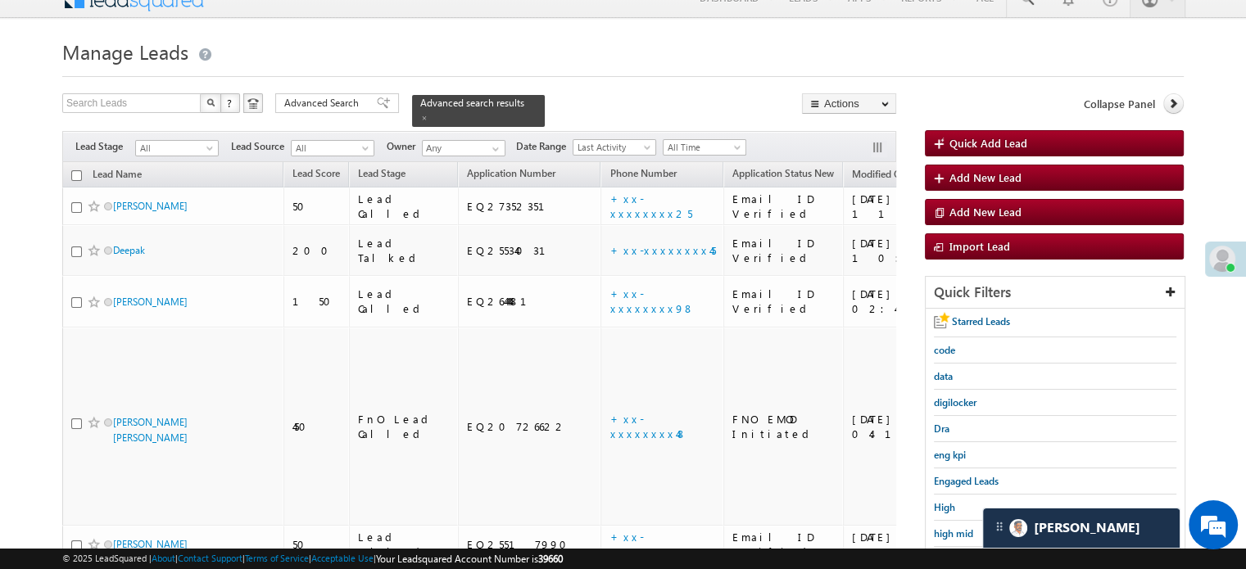
scroll to position [348, 0]
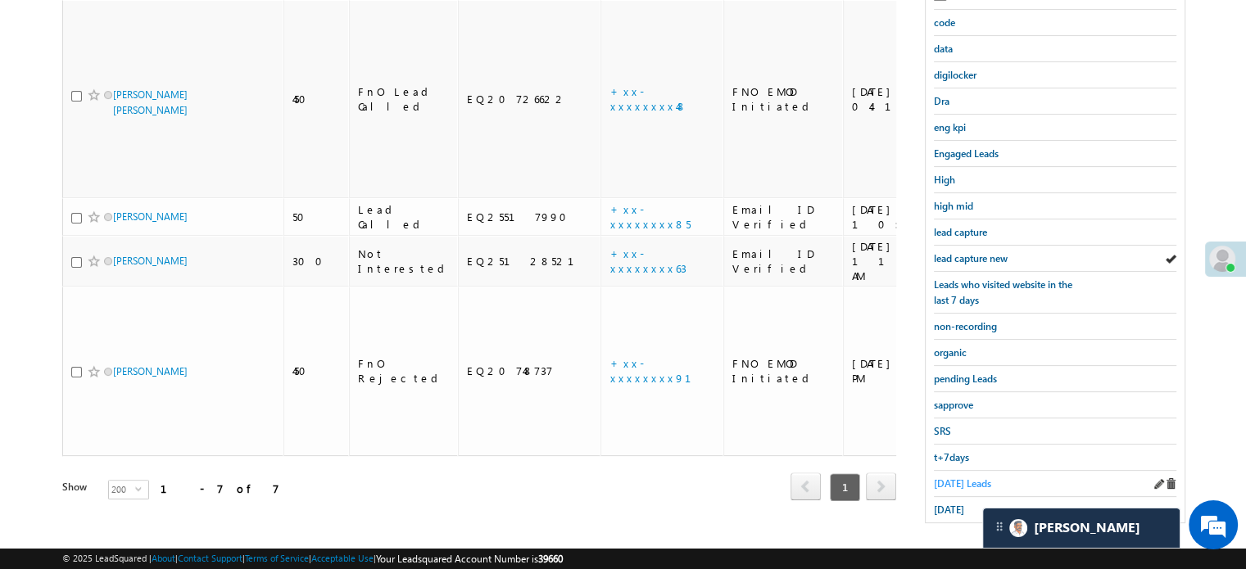
click at [960, 477] on span "Today's Leads" at bounding box center [962, 483] width 57 height 12
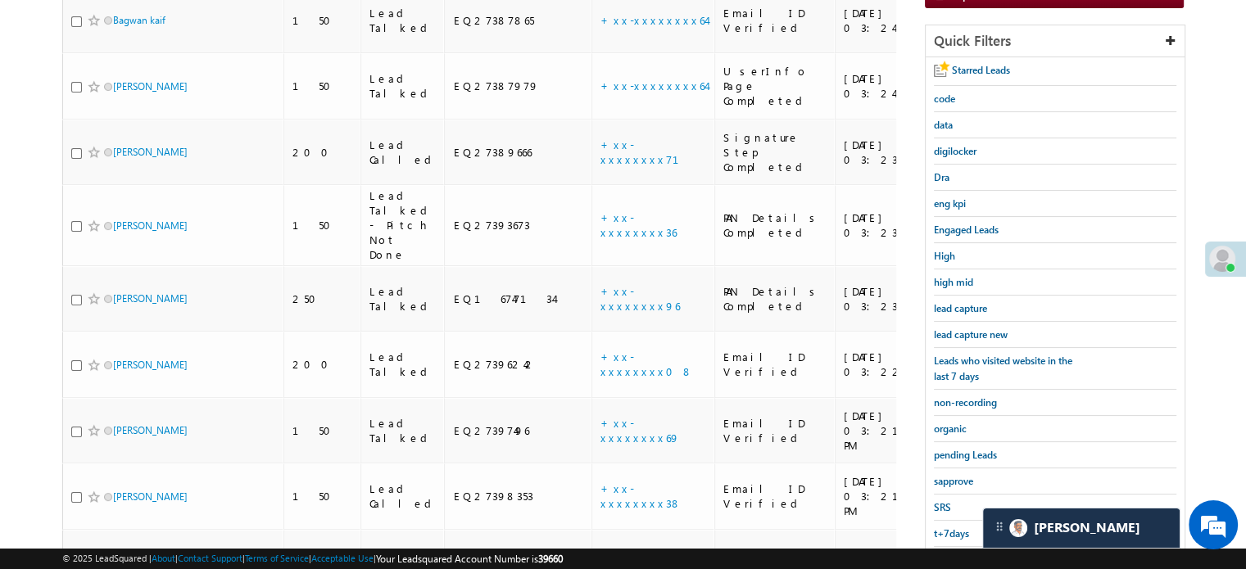
scroll to position [266, 0]
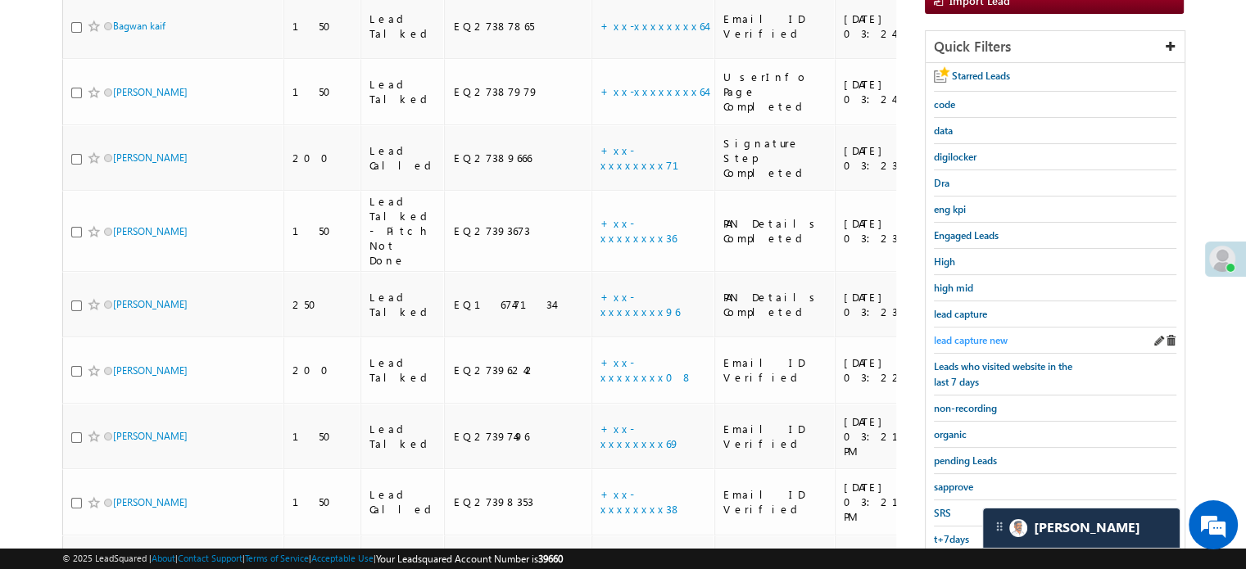
click at [947, 334] on span "lead capture new" at bounding box center [971, 340] width 74 height 12
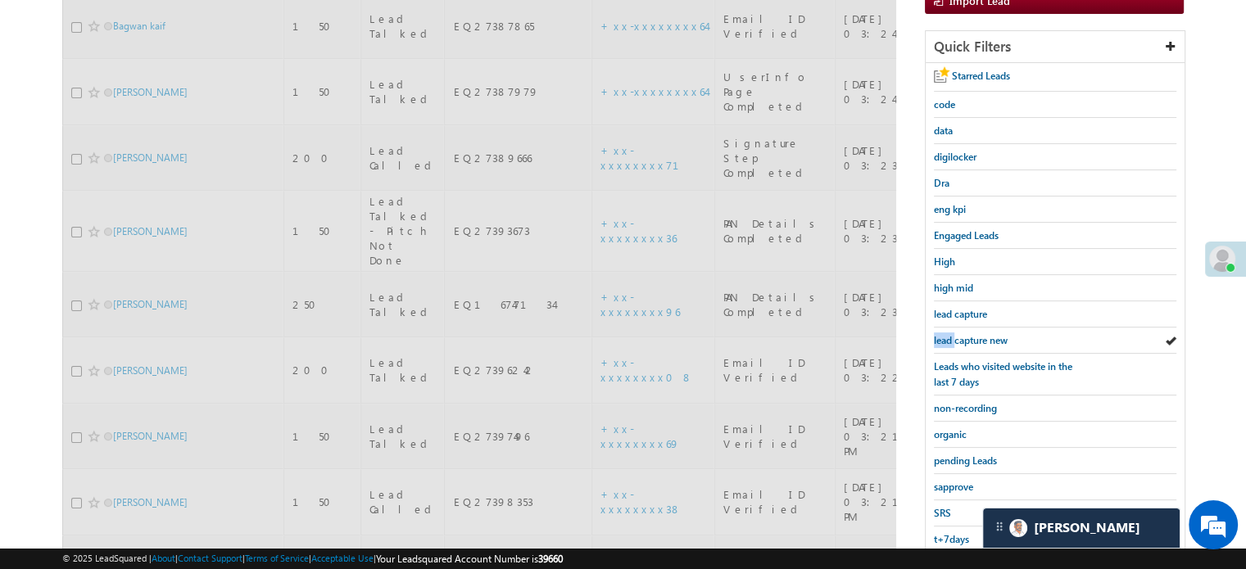
click at [947, 334] on span "lead capture new" at bounding box center [971, 340] width 74 height 12
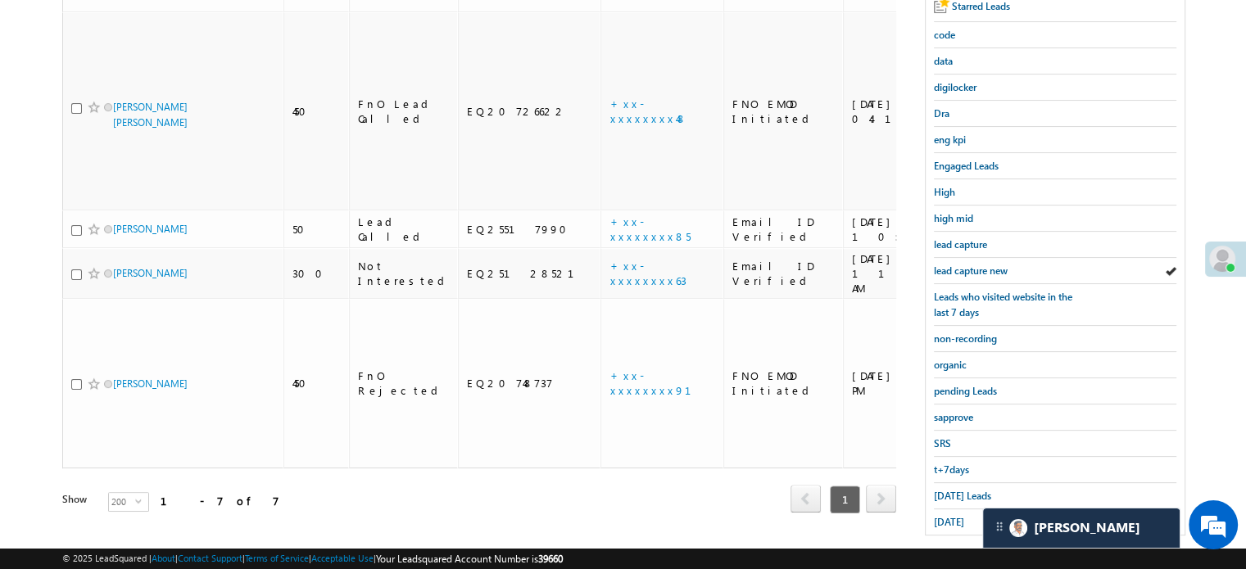
scroll to position [351, 0]
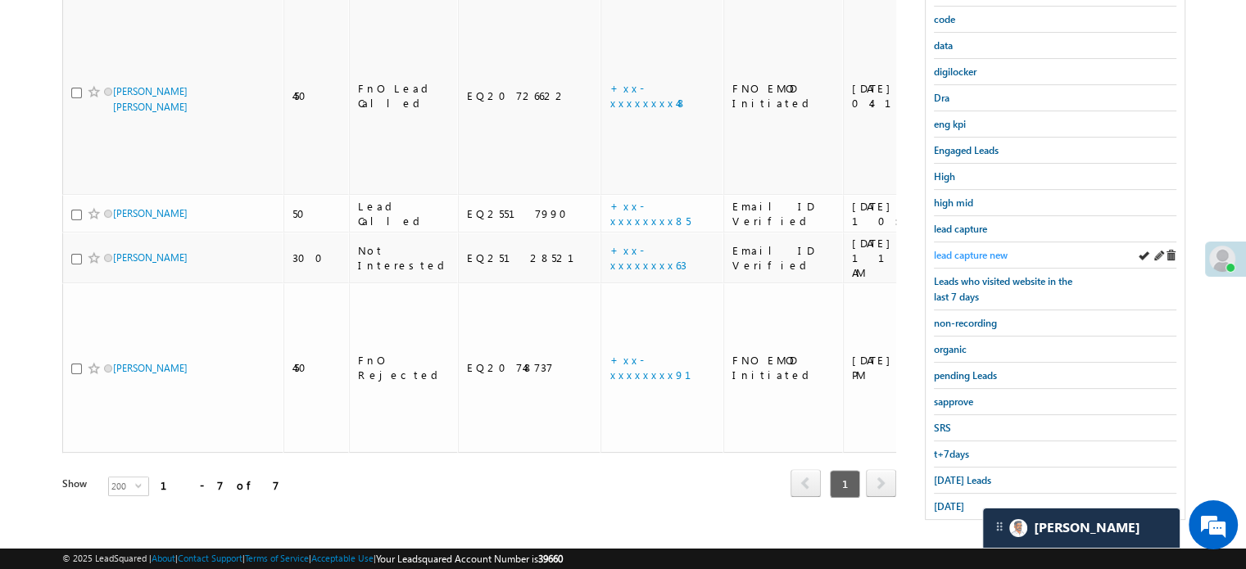
click at [952, 249] on span "lead capture new" at bounding box center [971, 255] width 74 height 12
click at [1160, 449] on span at bounding box center [1157, 454] width 11 height 11
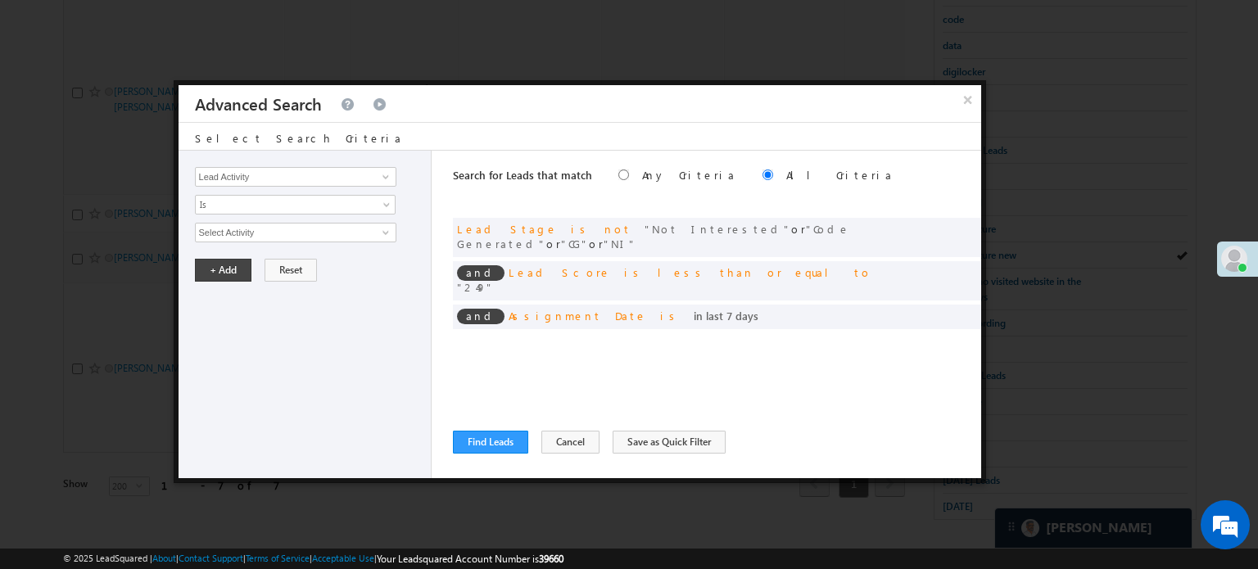
click at [934, 482] on div at bounding box center [629, 284] width 1258 height 569
click at [964, 107] on button "×" at bounding box center [967, 99] width 27 height 29
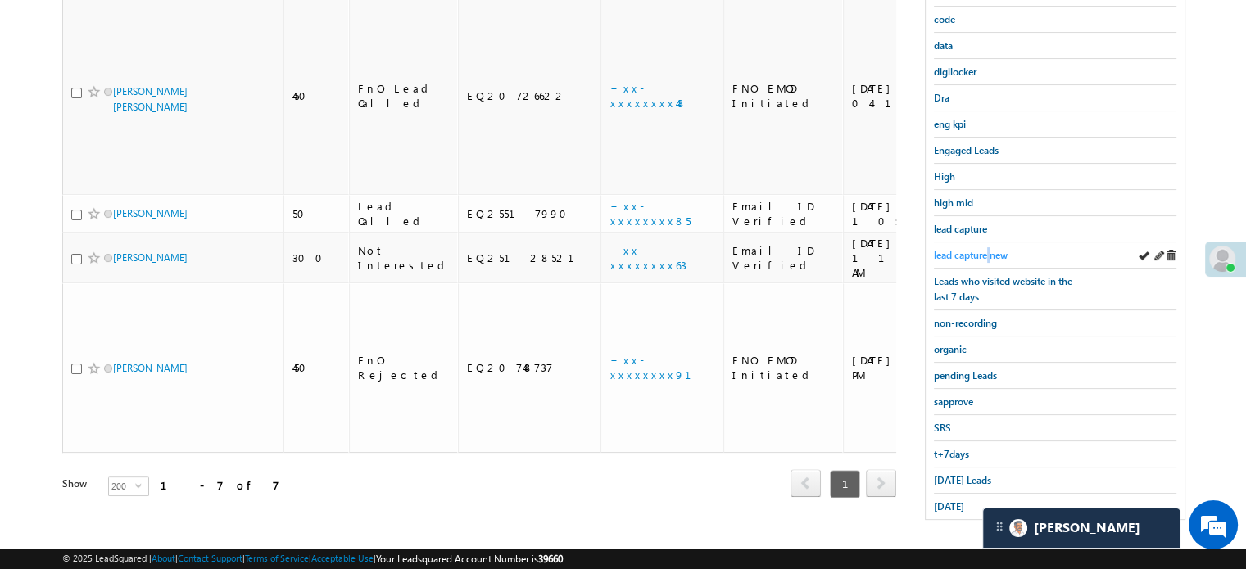
click at [989, 249] on span "lead capture new" at bounding box center [971, 255] width 74 height 12
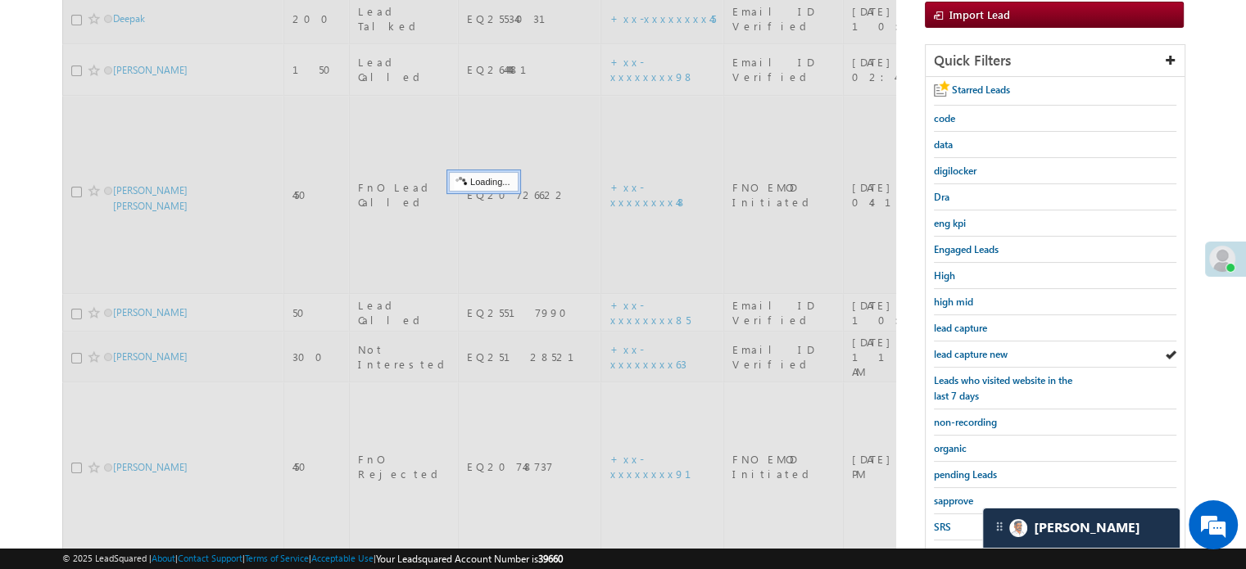
scroll to position [106, 0]
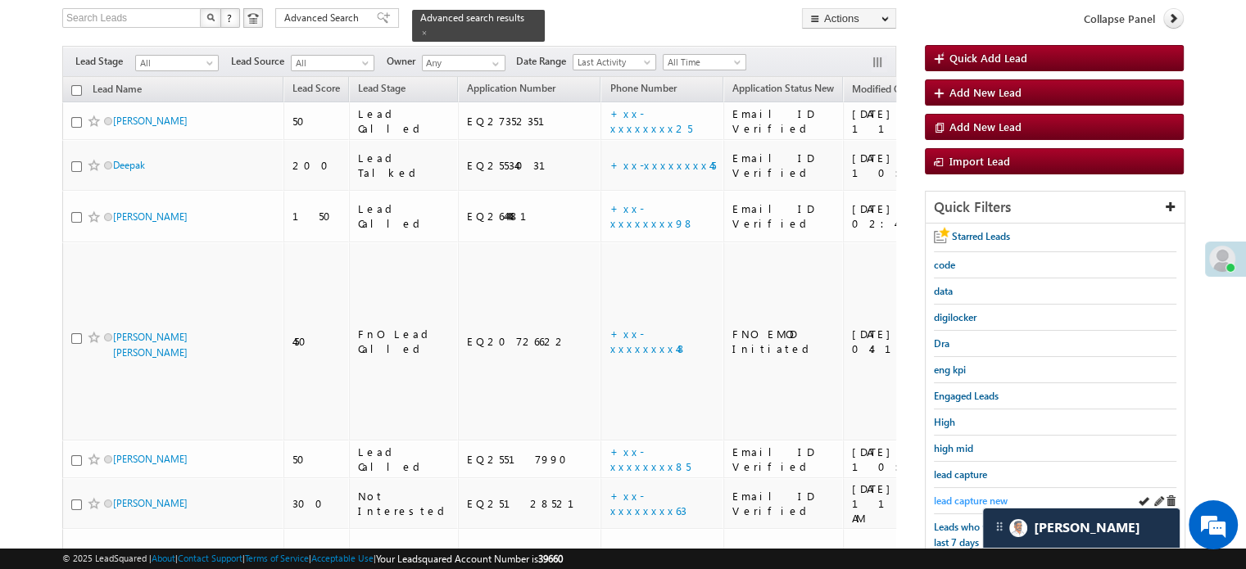
click at [979, 500] on span "lead capture new" at bounding box center [971, 501] width 74 height 12
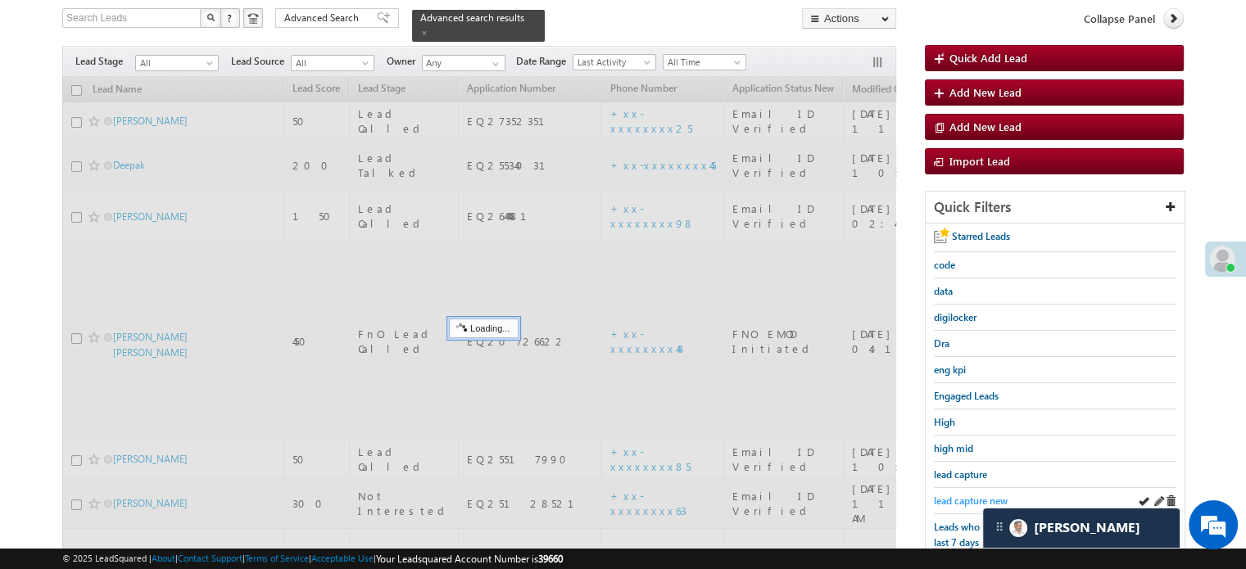
click at [972, 498] on span "lead capture new" at bounding box center [971, 501] width 74 height 12
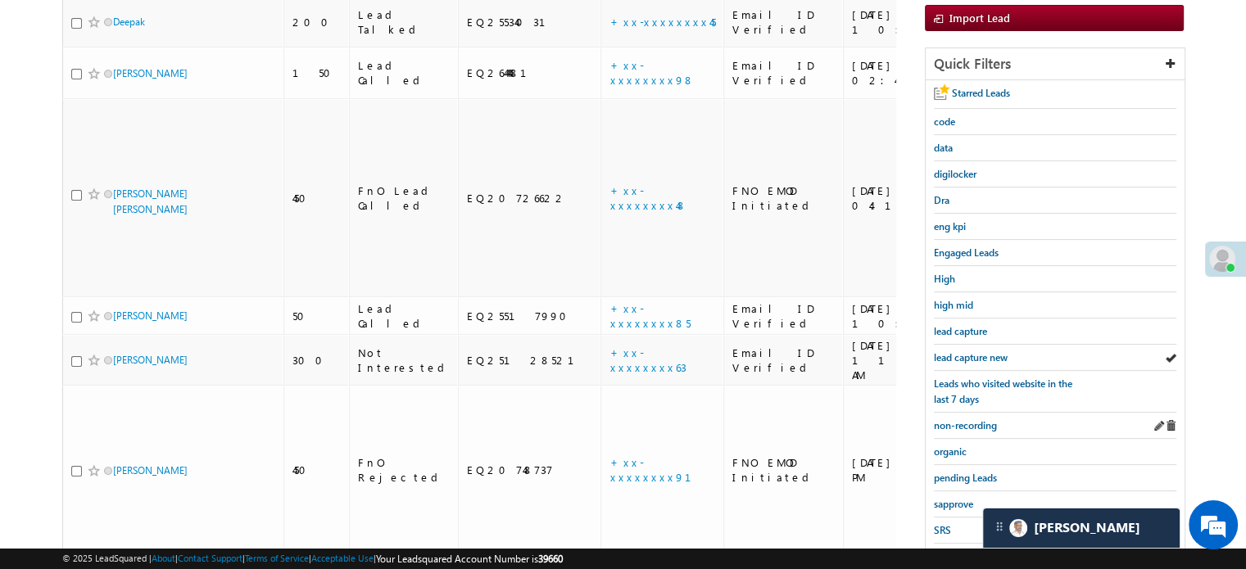
scroll to position [269, 0]
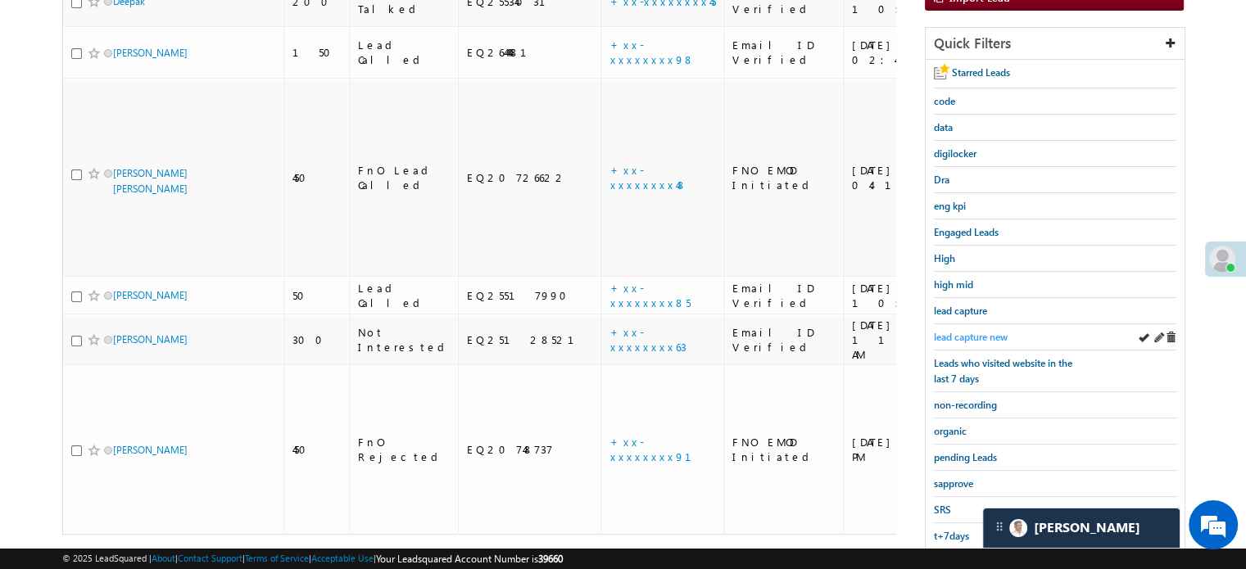
click at [979, 332] on span "lead capture new" at bounding box center [971, 337] width 74 height 12
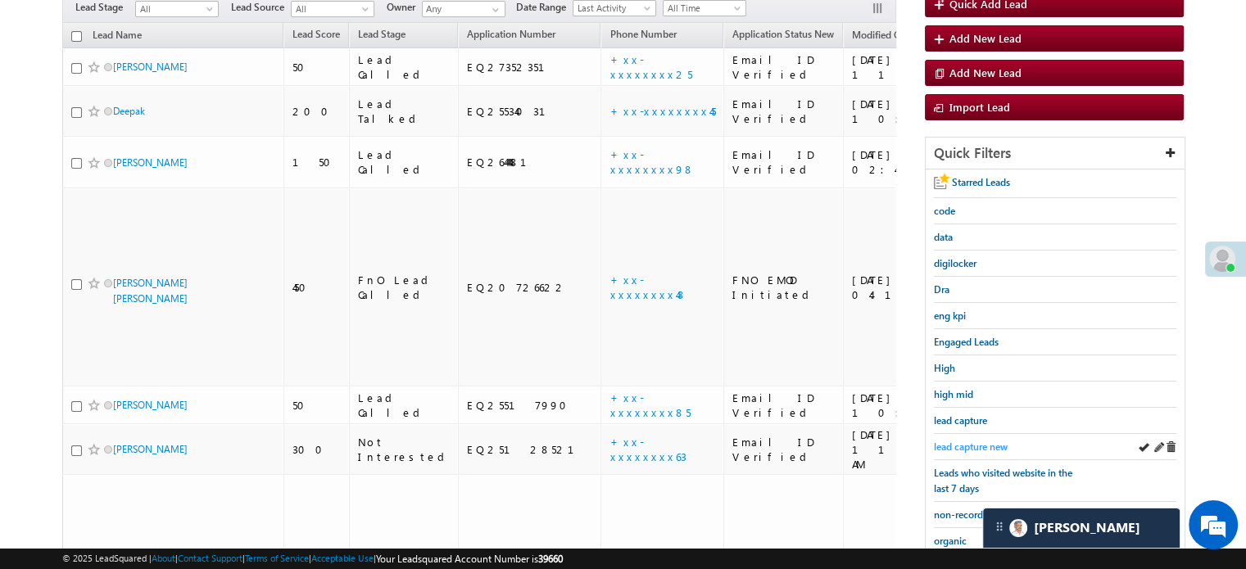
scroll to position [188, 0]
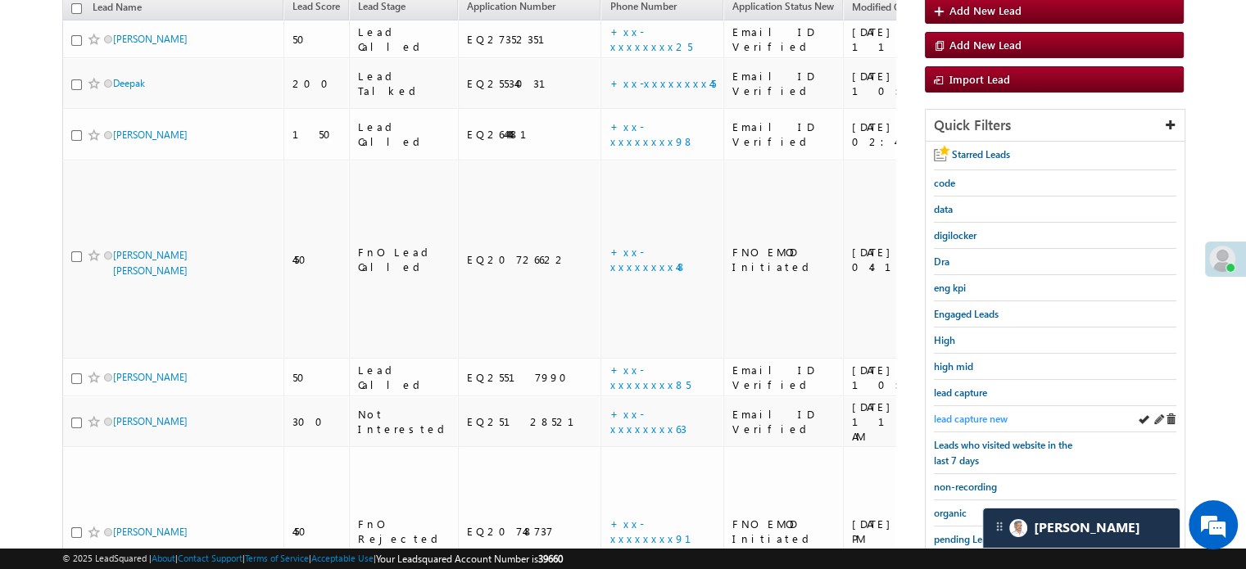
click at [962, 413] on span "lead capture new" at bounding box center [971, 419] width 74 height 12
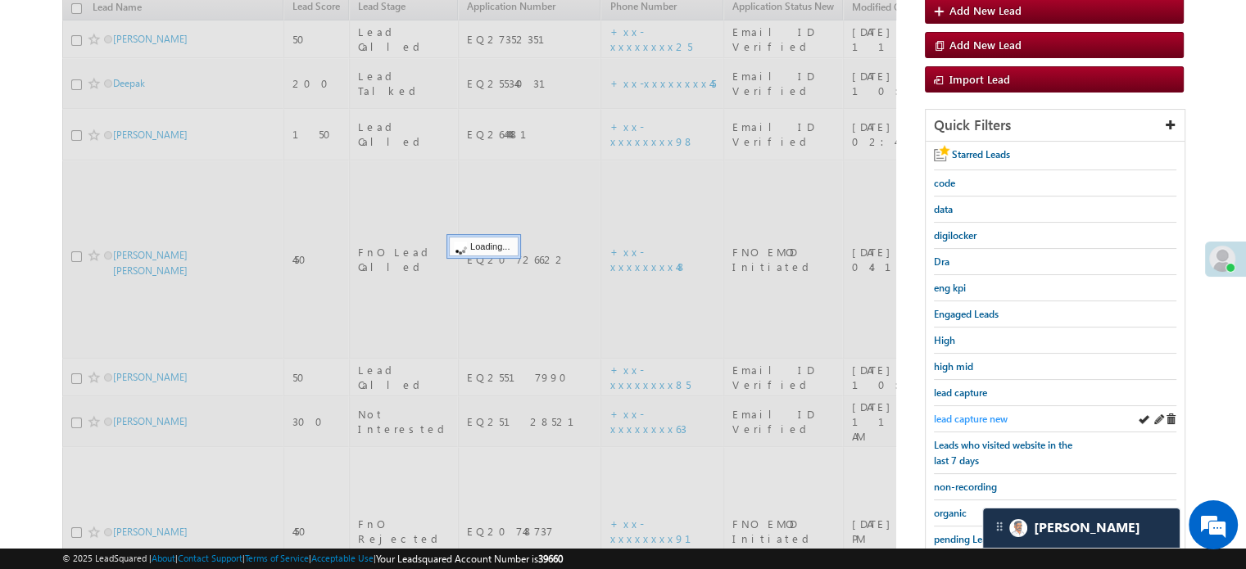
click at [963, 413] on span "lead capture new" at bounding box center [971, 419] width 74 height 12
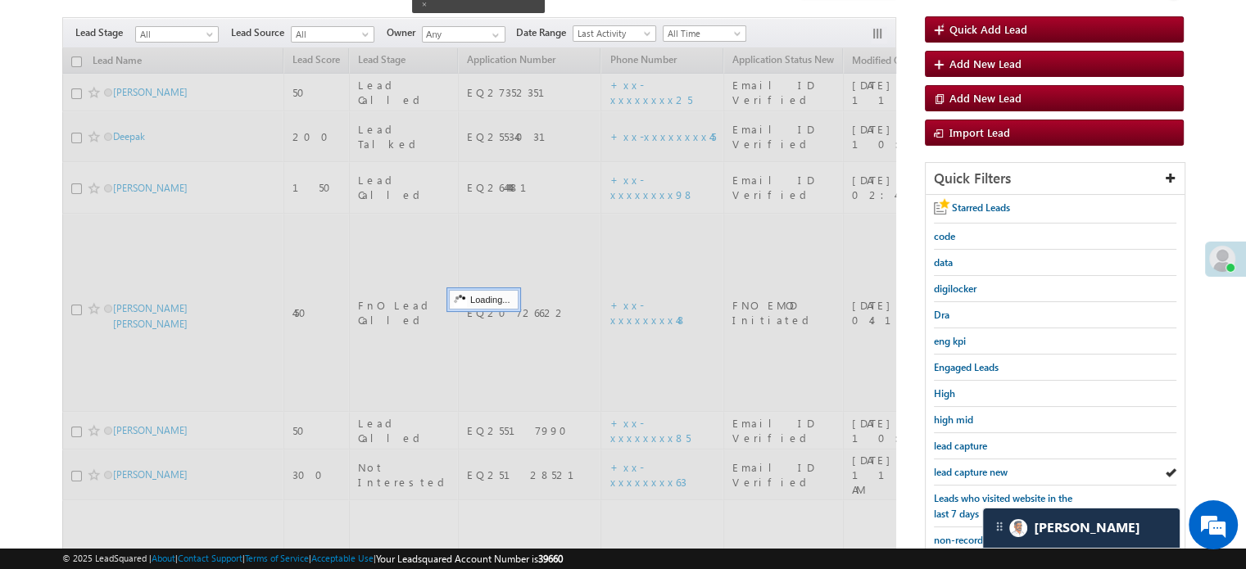
scroll to position [106, 0]
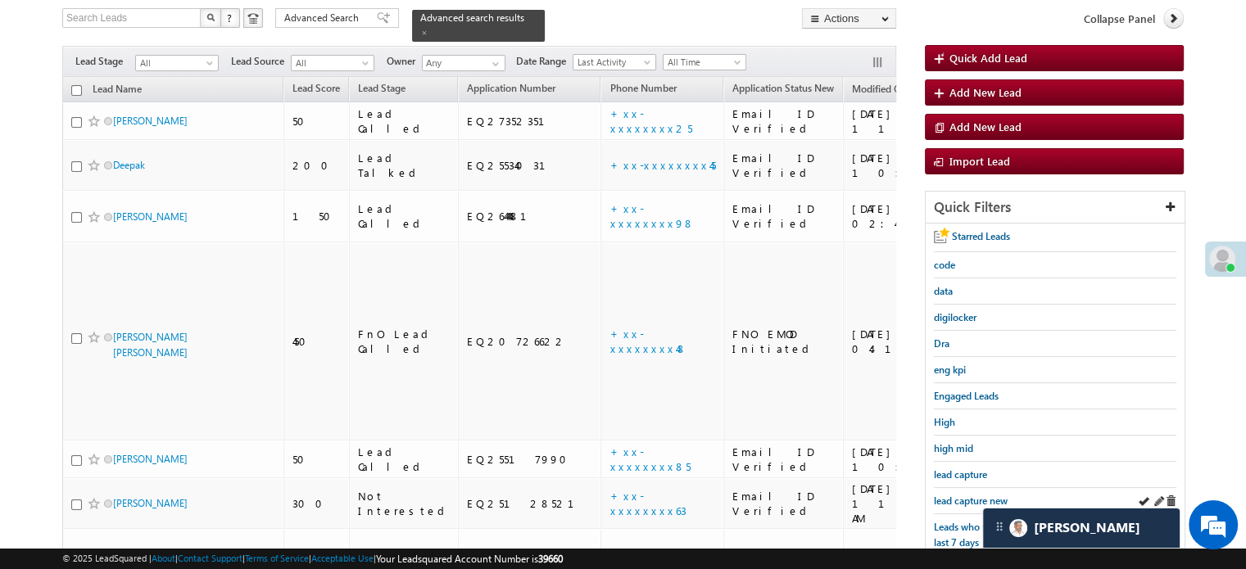
click at [962, 488] on div "lead capture new" at bounding box center [1055, 501] width 242 height 26
click at [957, 500] on span "lead capture new" at bounding box center [971, 501] width 74 height 12
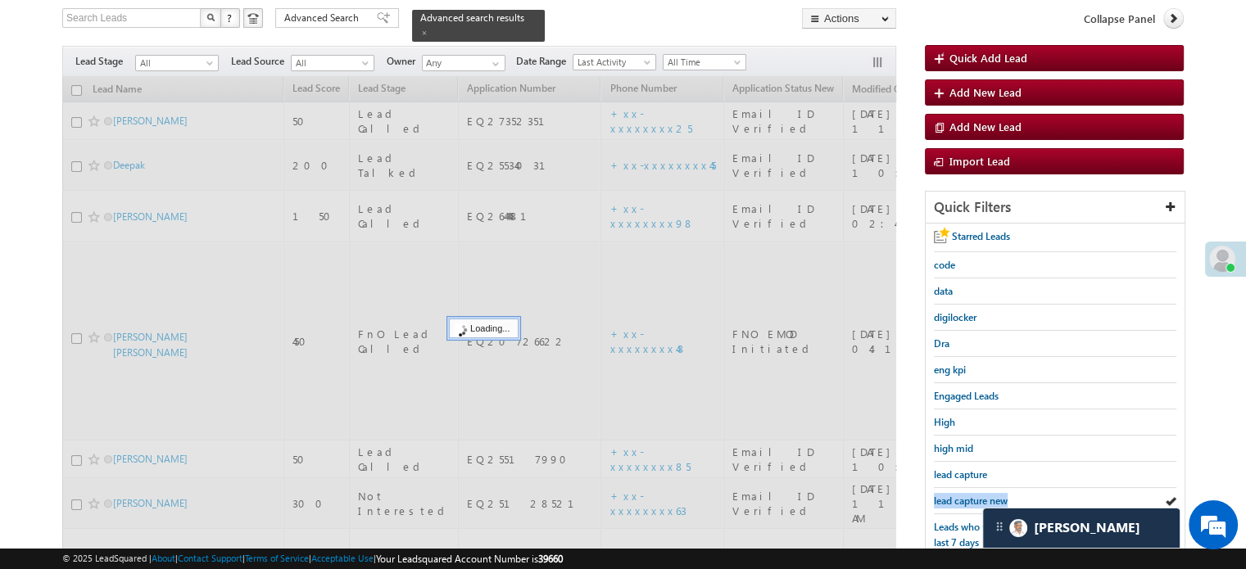
click at [957, 500] on span "lead capture new" at bounding box center [971, 501] width 74 height 12
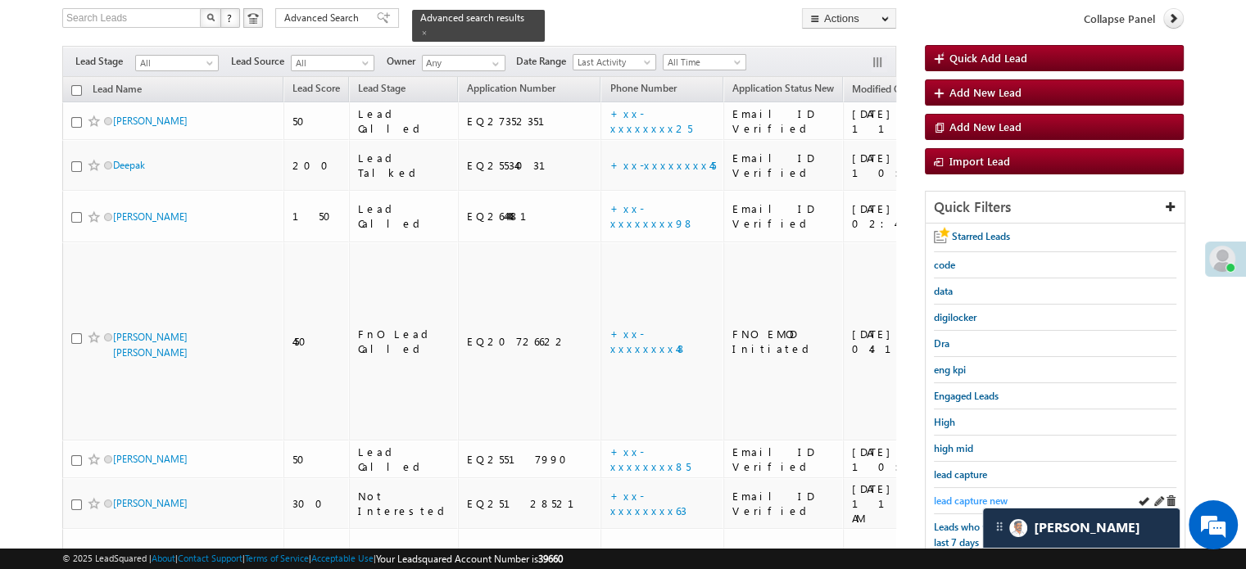
click at [950, 496] on span "lead capture new" at bounding box center [971, 501] width 74 height 12
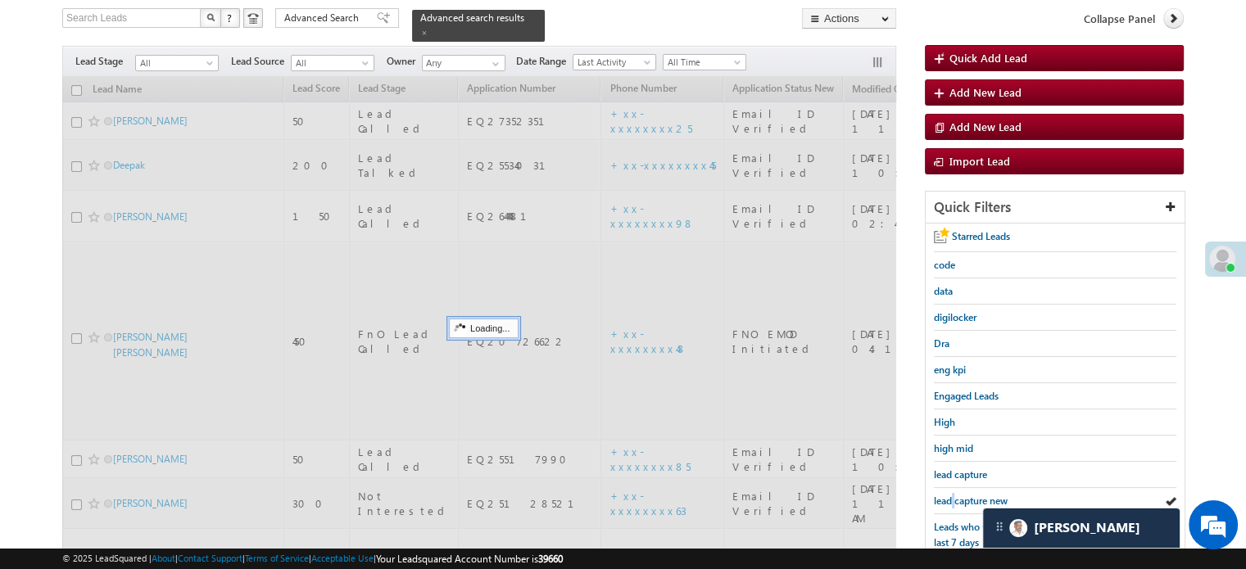
click at [950, 496] on span "lead capture new" at bounding box center [971, 501] width 74 height 12
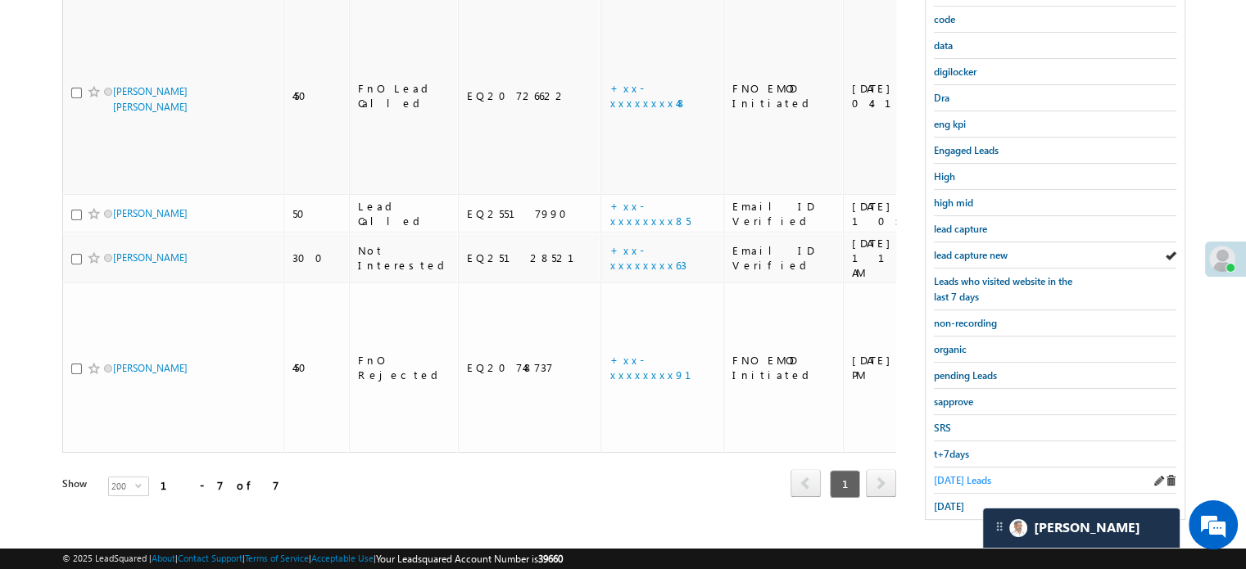
click at [943, 474] on span "Today's Leads" at bounding box center [962, 480] width 57 height 12
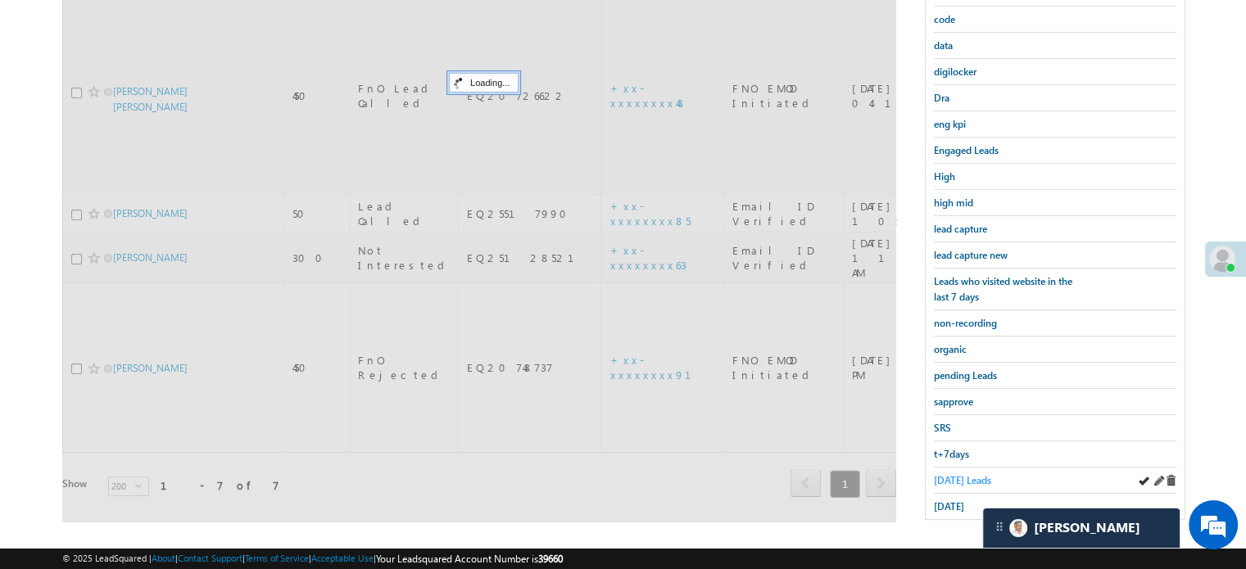
scroll to position [24, 0]
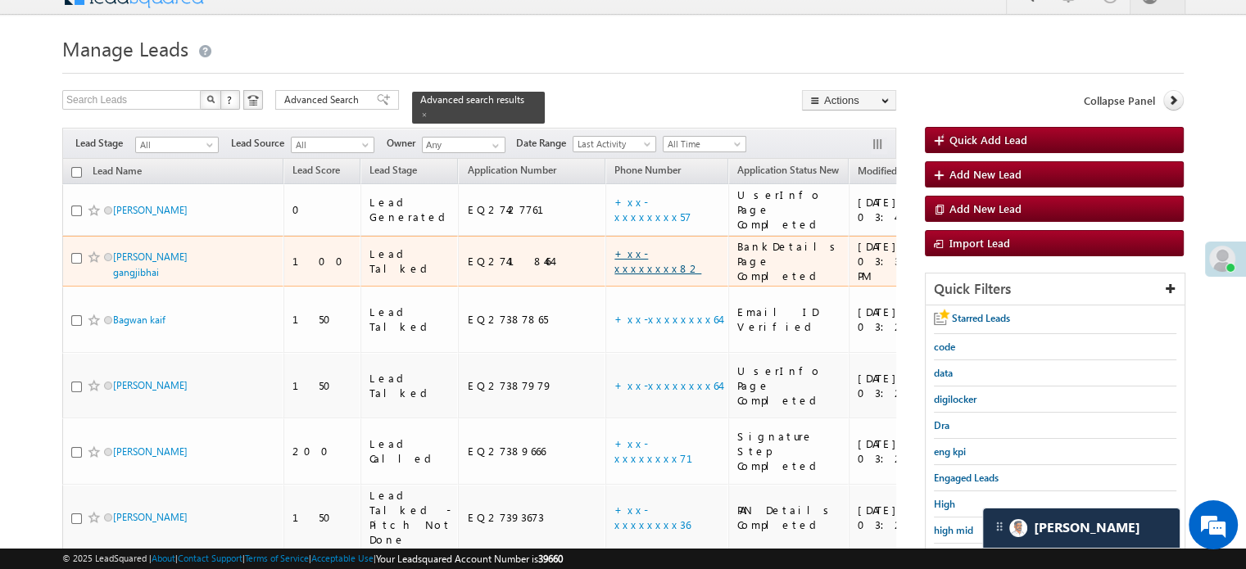
click at [614, 246] on link "+xx-xxxxxxxx82" at bounding box center [657, 260] width 87 height 29
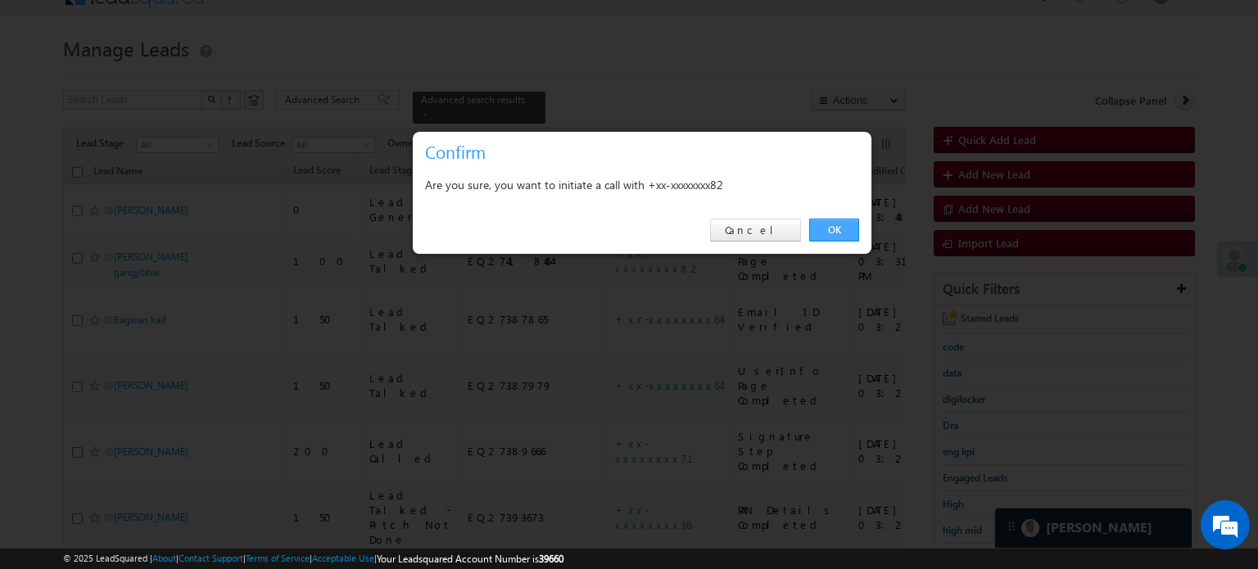
click at [839, 228] on link "OK" at bounding box center [834, 230] width 50 height 23
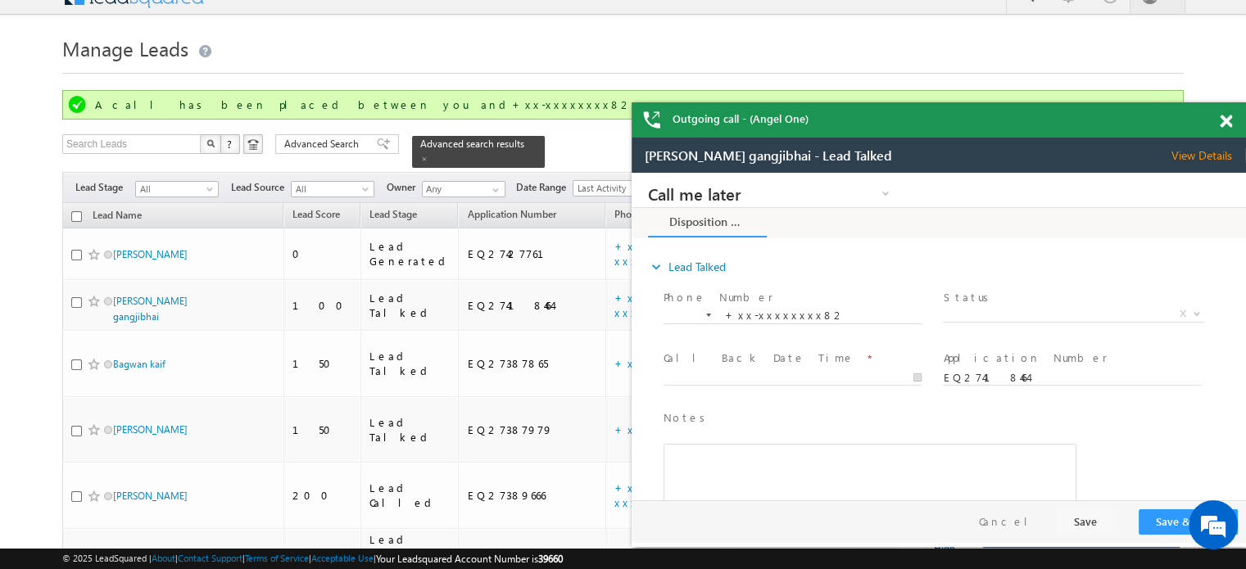
scroll to position [0, 0]
click at [1222, 120] on span at bounding box center [1225, 122] width 12 height 14
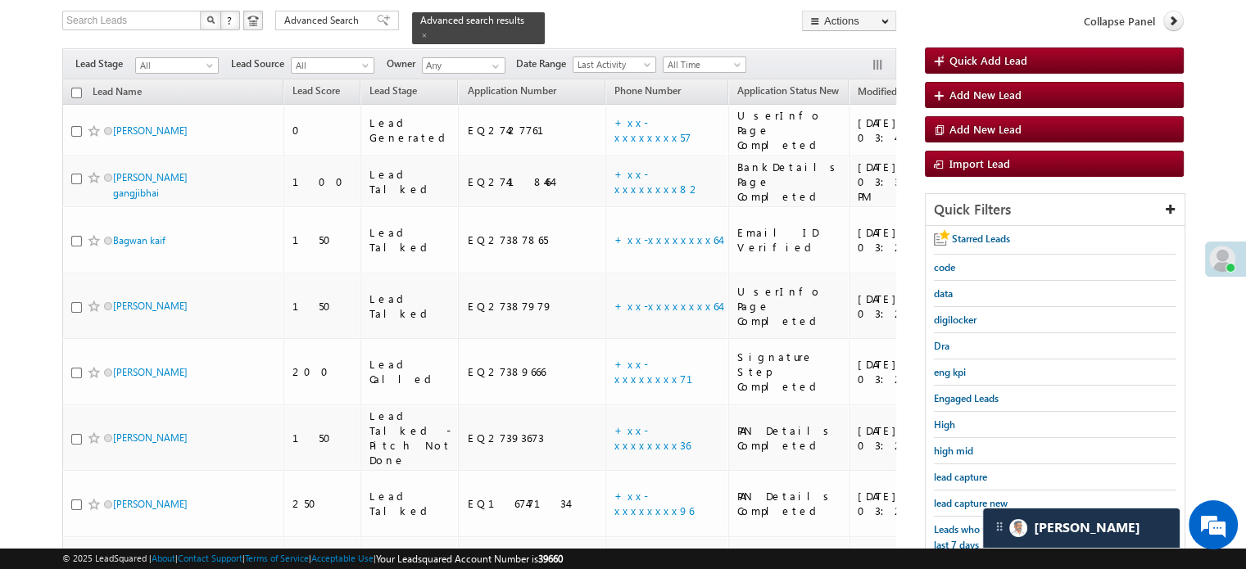
scroll to position [269, 0]
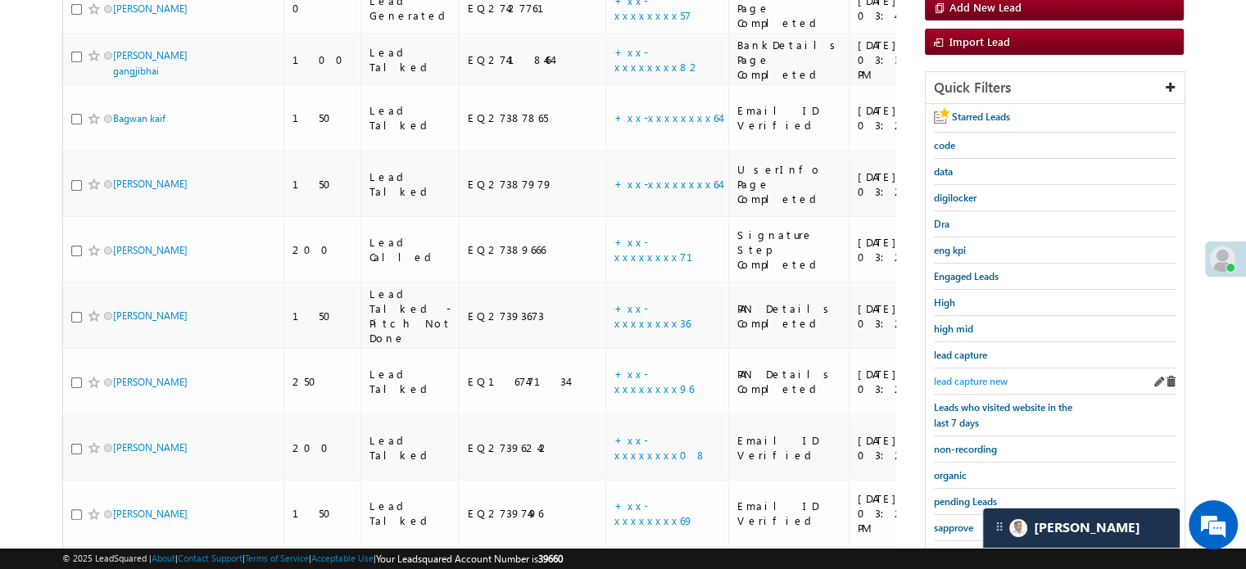
click at [989, 376] on span "lead capture new" at bounding box center [971, 381] width 74 height 12
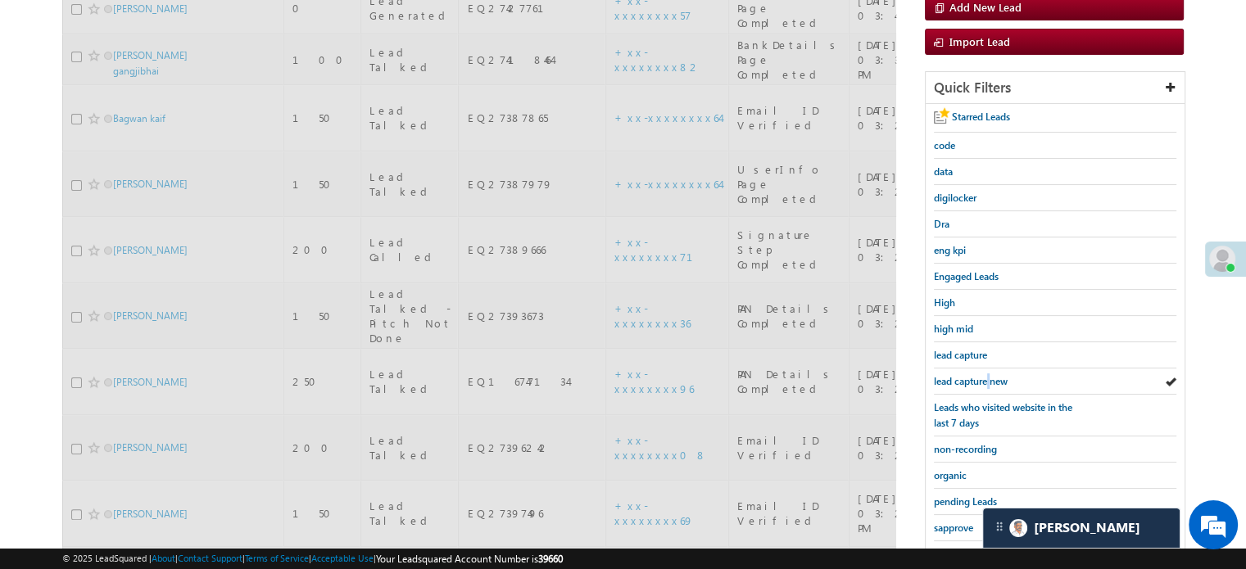
click at [989, 376] on span "lead capture new" at bounding box center [971, 381] width 74 height 12
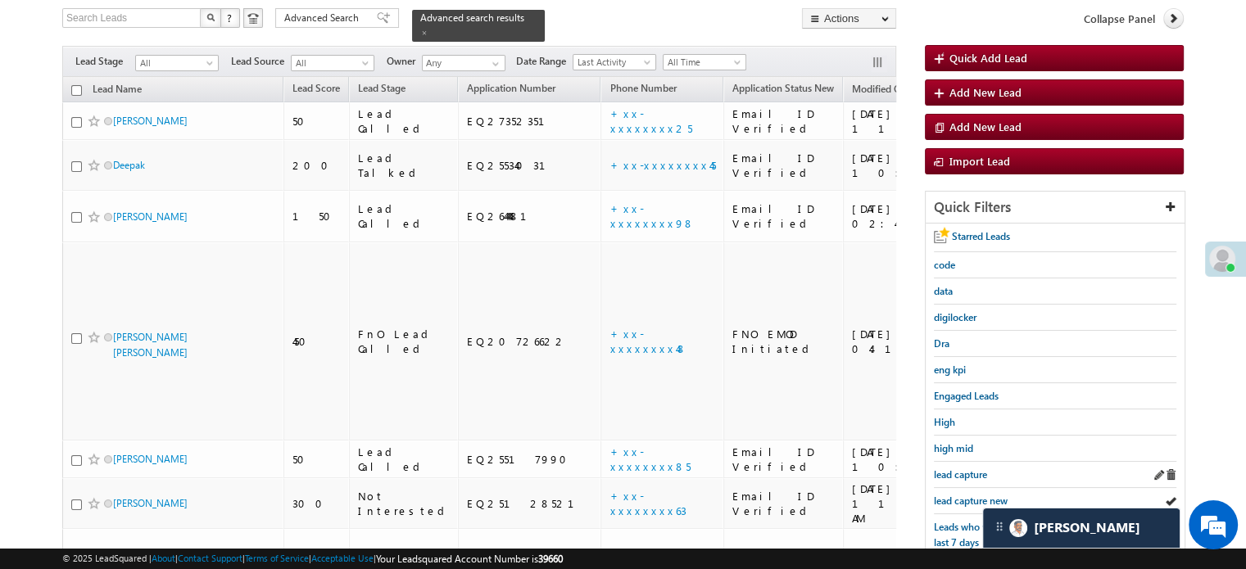
click at [962, 479] on div "lead capture" at bounding box center [1055, 475] width 242 height 26
click at [965, 495] on span "lead capture new" at bounding box center [971, 501] width 74 height 12
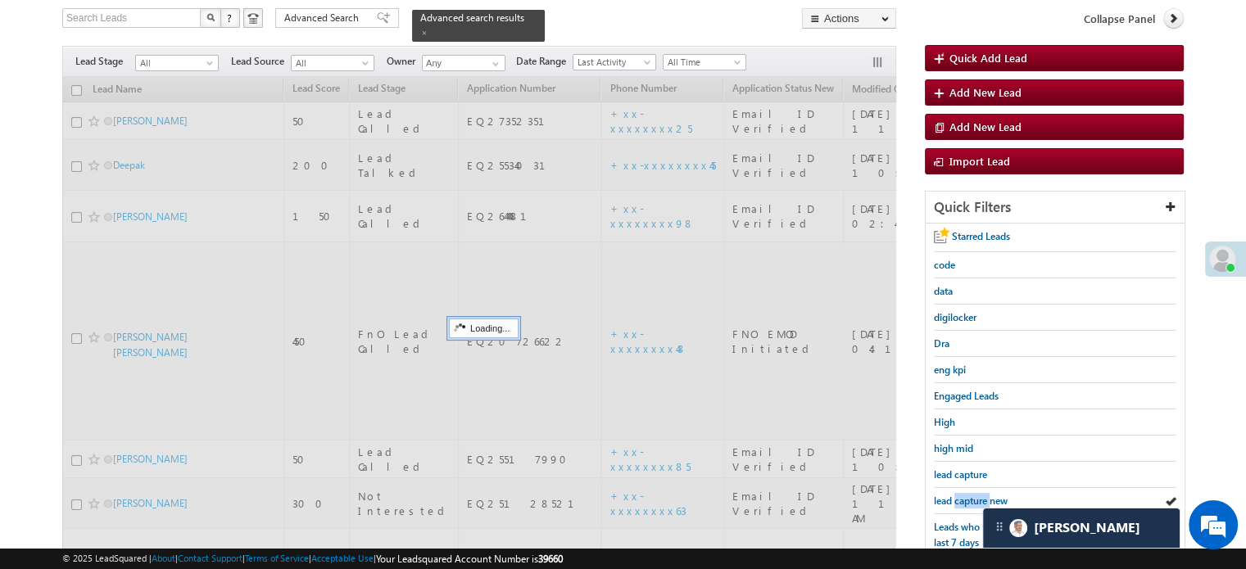
click at [965, 495] on span "lead capture new" at bounding box center [971, 501] width 74 height 12
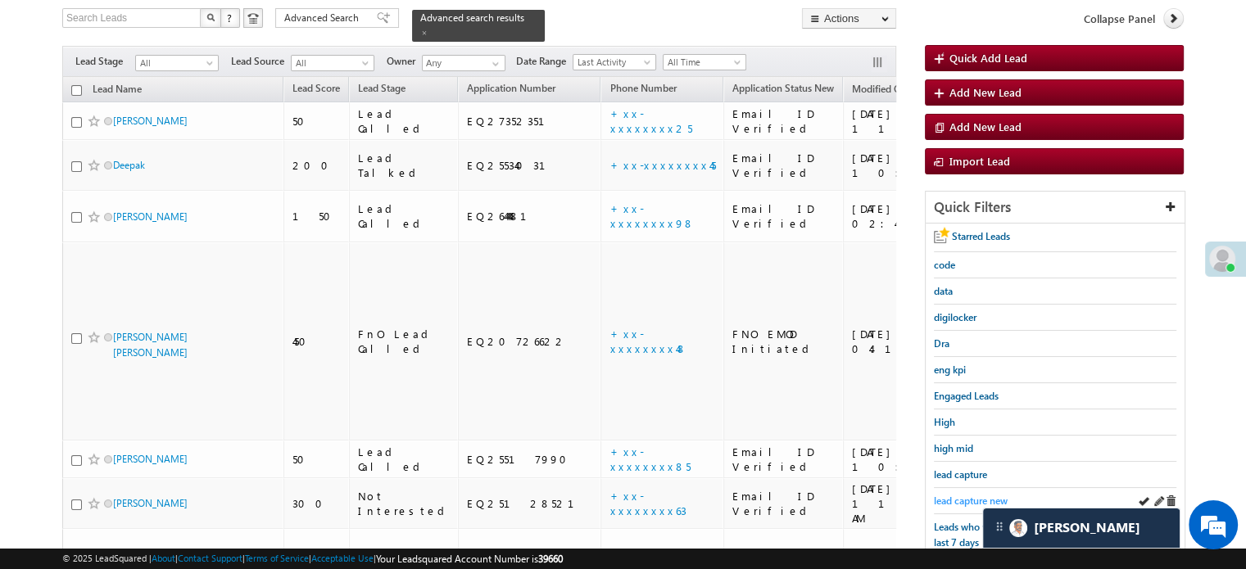
click at [943, 497] on span "lead capture new" at bounding box center [971, 501] width 74 height 12
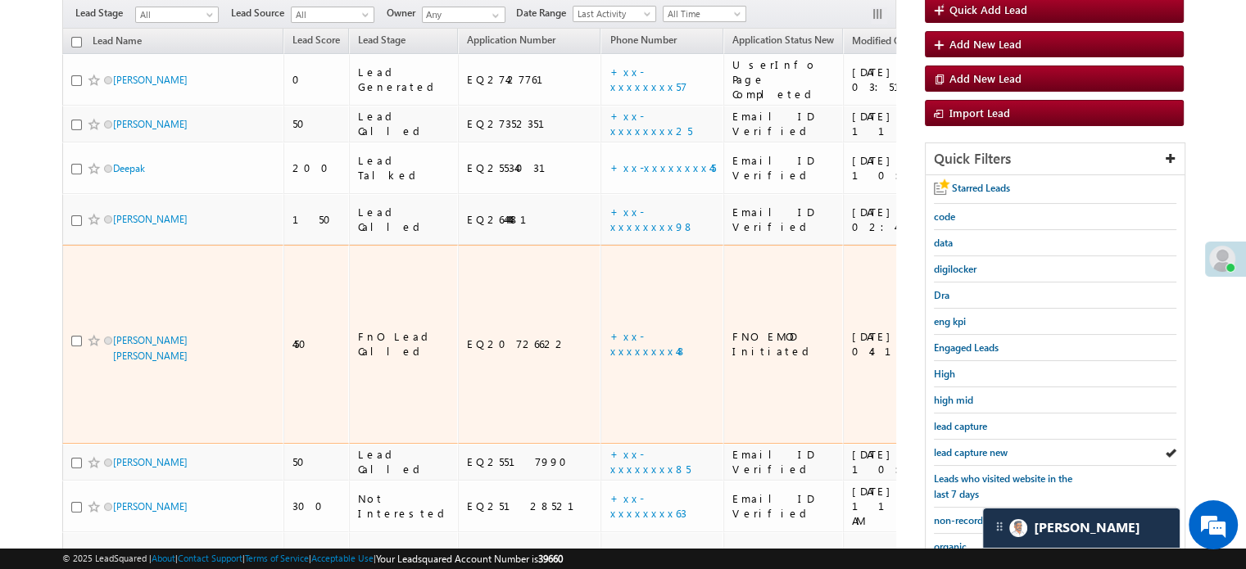
scroll to position [269, 0]
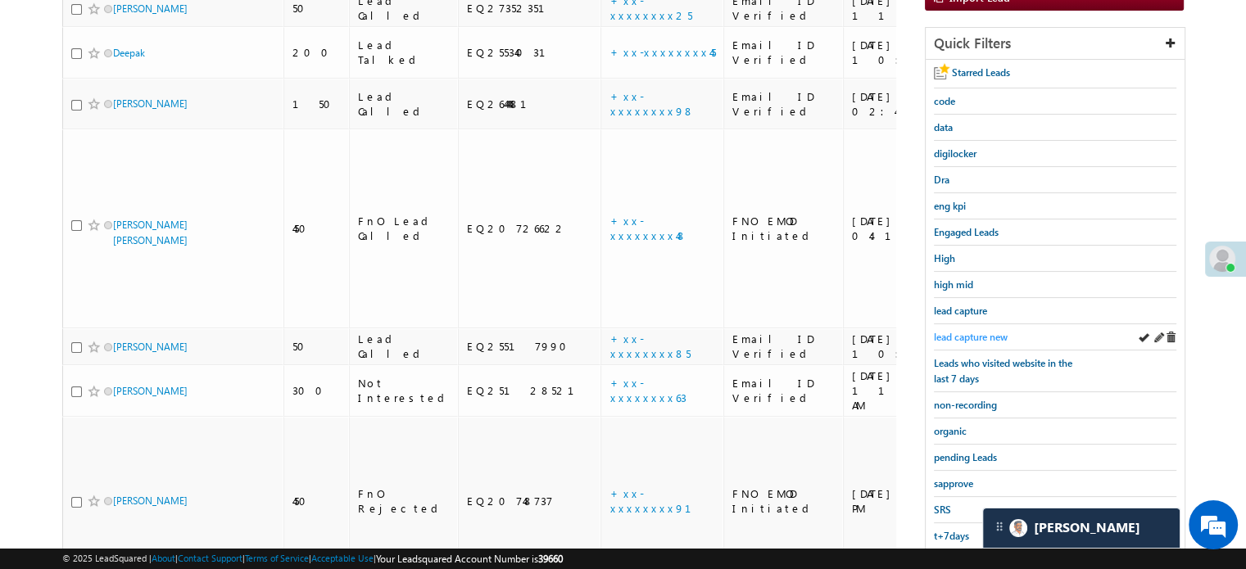
click at [950, 329] on link "lead capture new" at bounding box center [971, 337] width 74 height 16
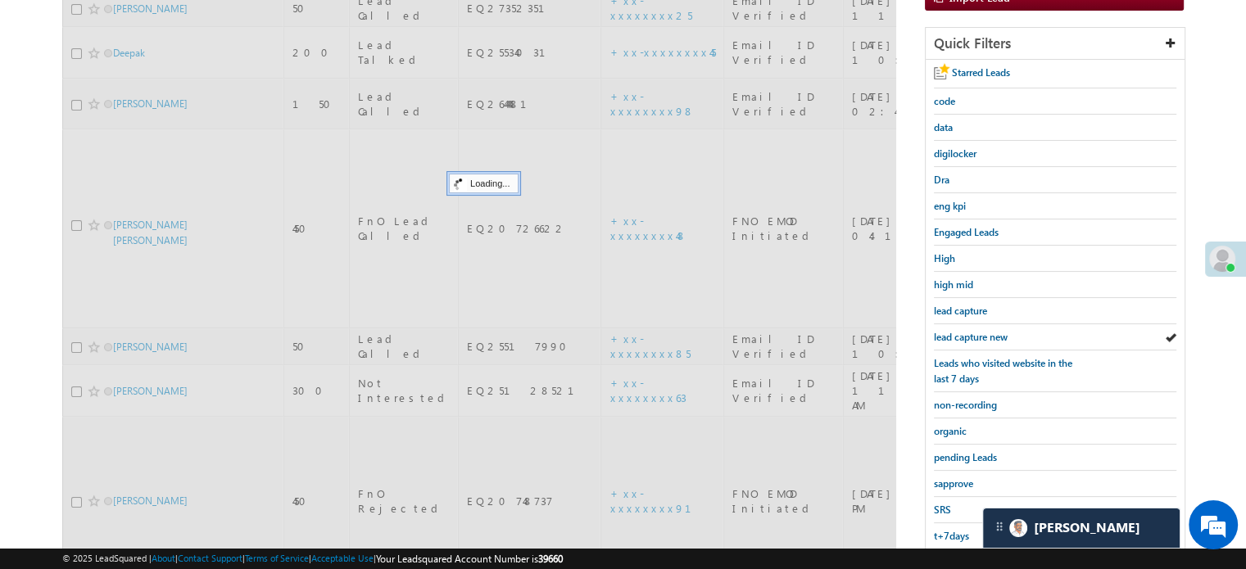
click at [957, 331] on span "lead capture new" at bounding box center [971, 337] width 74 height 12
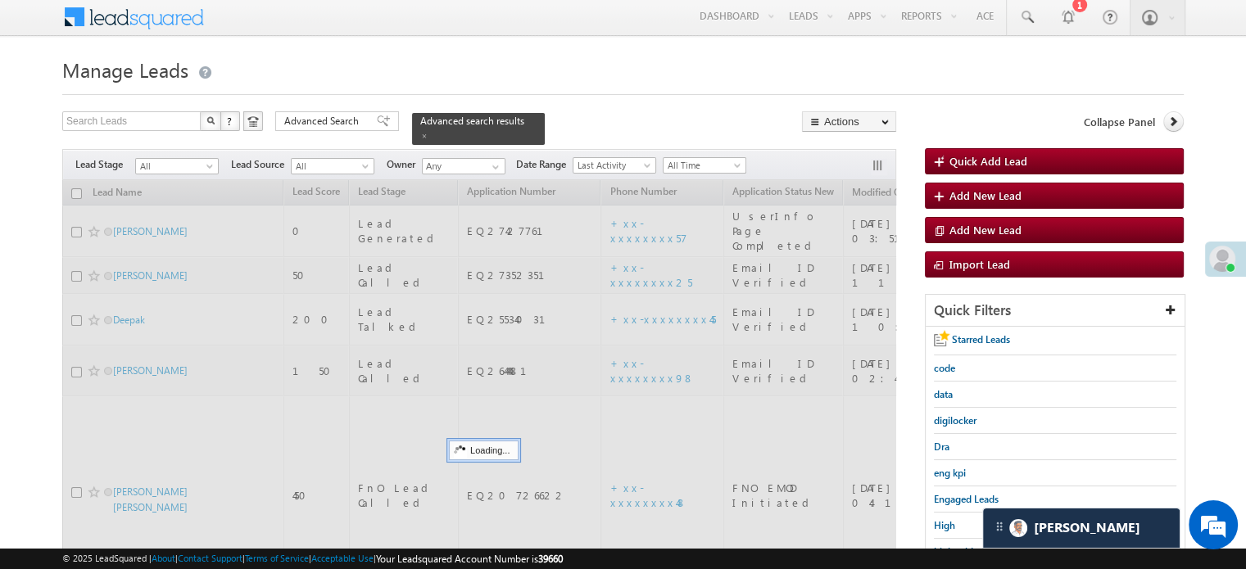
scroll to position [0, 0]
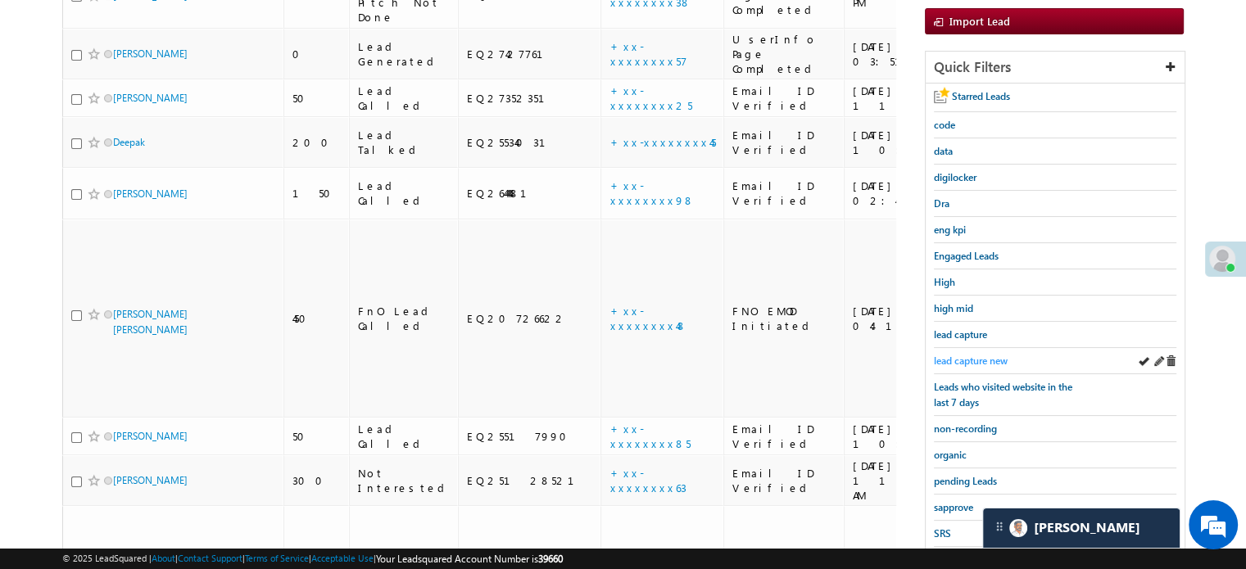
click at [976, 355] on span "lead capture new" at bounding box center [971, 361] width 74 height 12
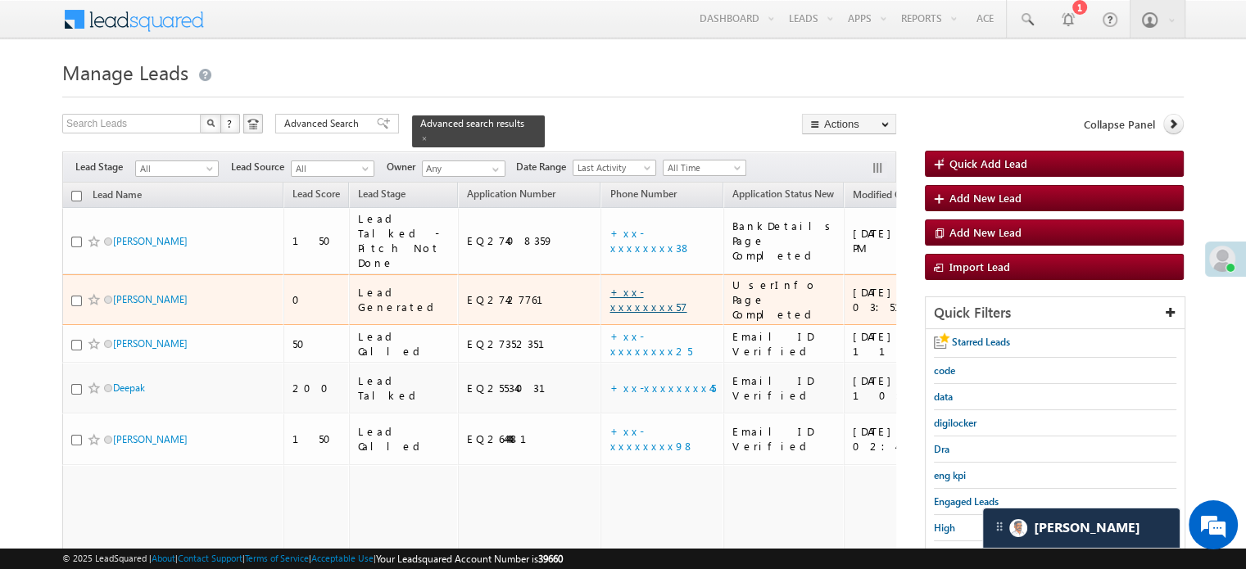
click at [609, 285] on link "+xx-xxxxxxxx57" at bounding box center [647, 299] width 77 height 29
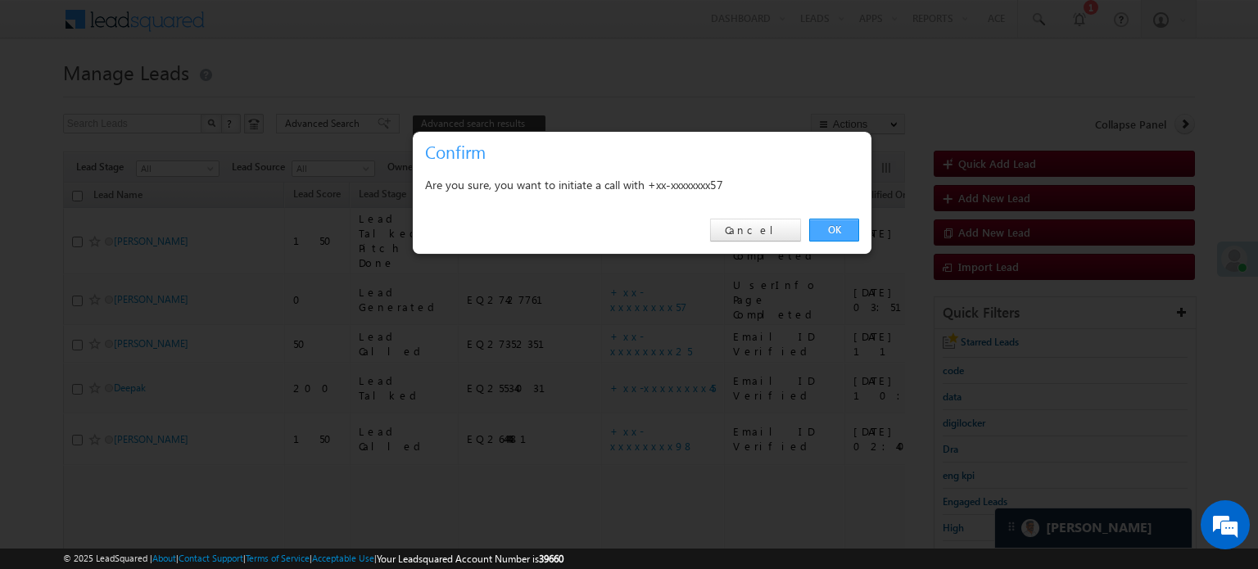
click at [822, 237] on link "OK" at bounding box center [834, 230] width 50 height 23
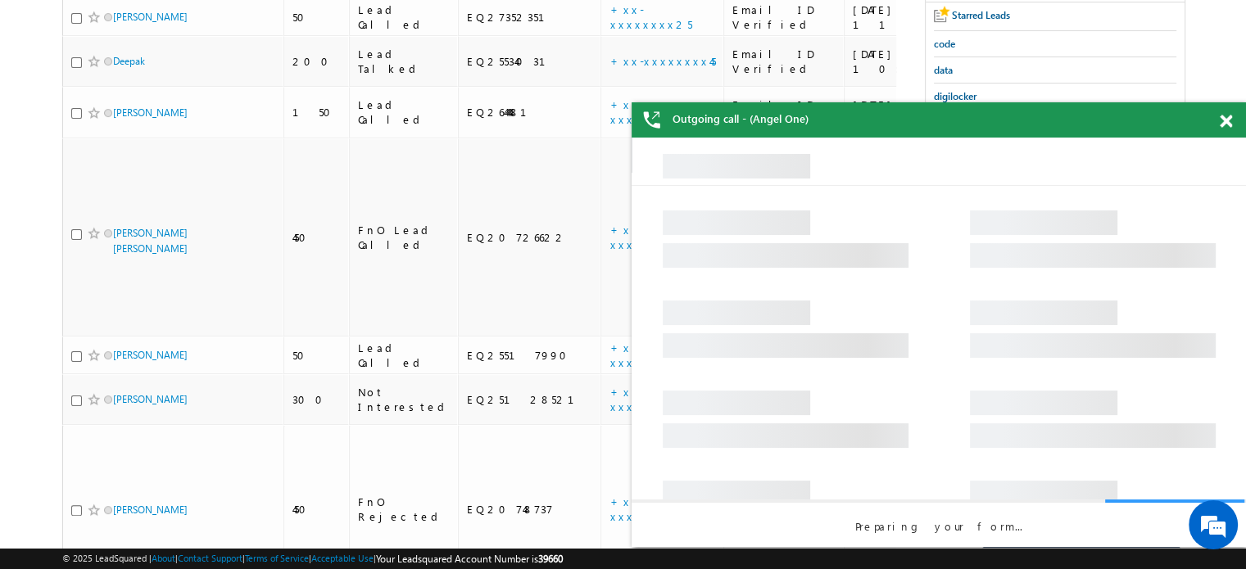
drag, startPoint x: 1222, startPoint y: 118, endPoint x: 299, endPoint y: 68, distance: 924.3
click at [1222, 118] on span at bounding box center [1225, 122] width 12 height 14
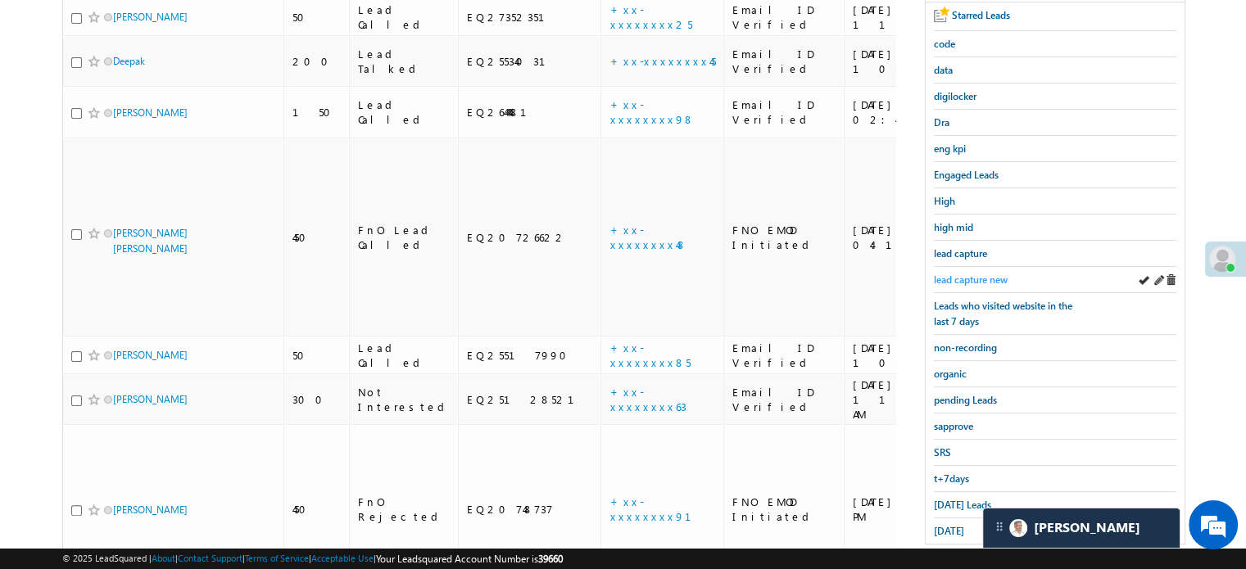
click at [959, 281] on link "lead capture new" at bounding box center [971, 280] width 74 height 16
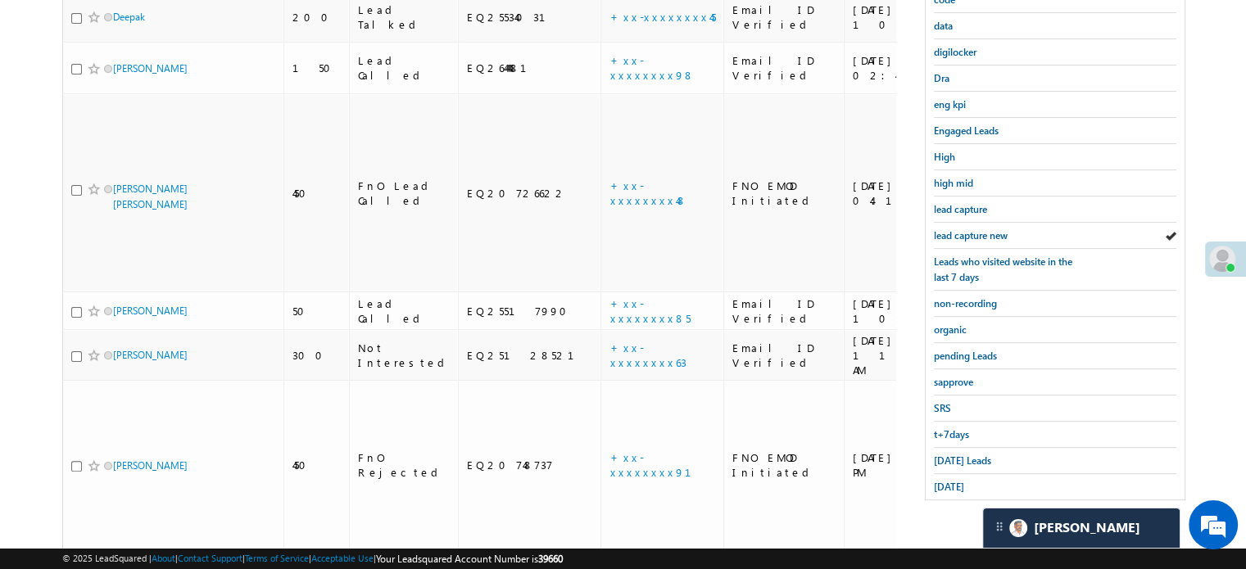
scroll to position [351, 0]
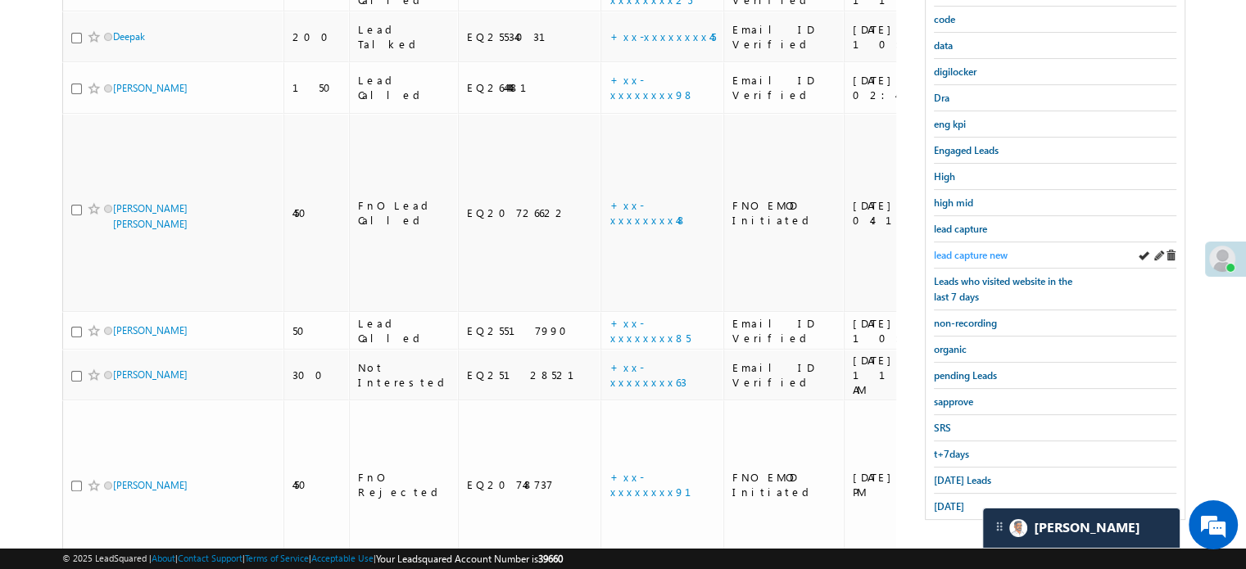
click at [977, 249] on span "lead capture new" at bounding box center [971, 255] width 74 height 12
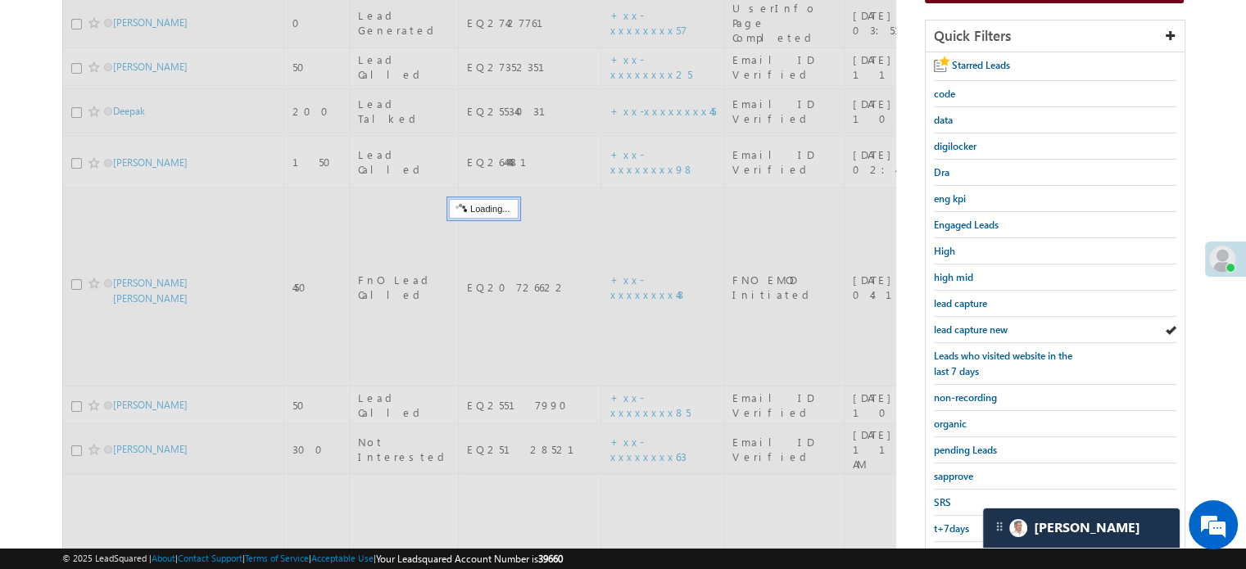
scroll to position [188, 0]
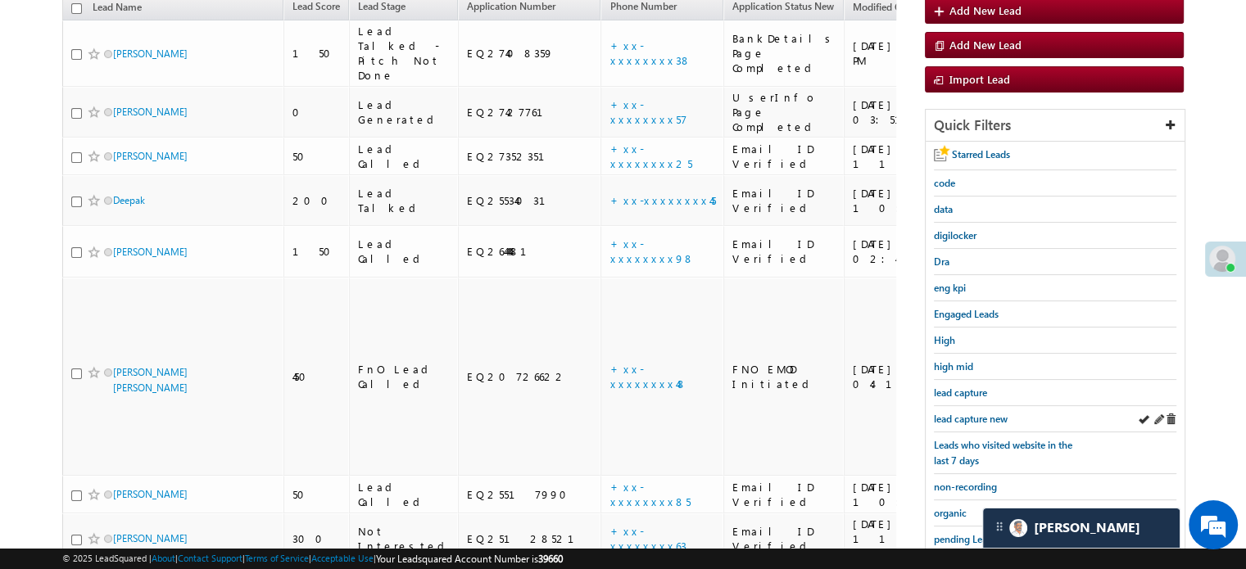
click at [961, 406] on div "lead capture new" at bounding box center [1055, 419] width 242 height 26
click at [963, 413] on span "lead capture new" at bounding box center [971, 419] width 74 height 12
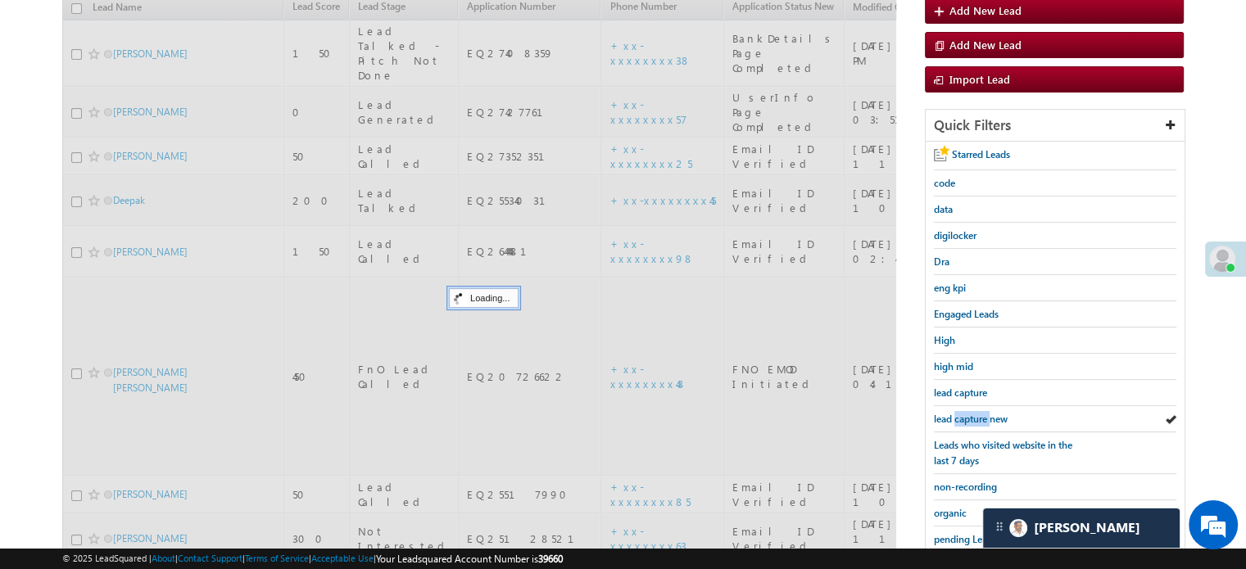
click at [963, 413] on span "lead capture new" at bounding box center [971, 419] width 74 height 12
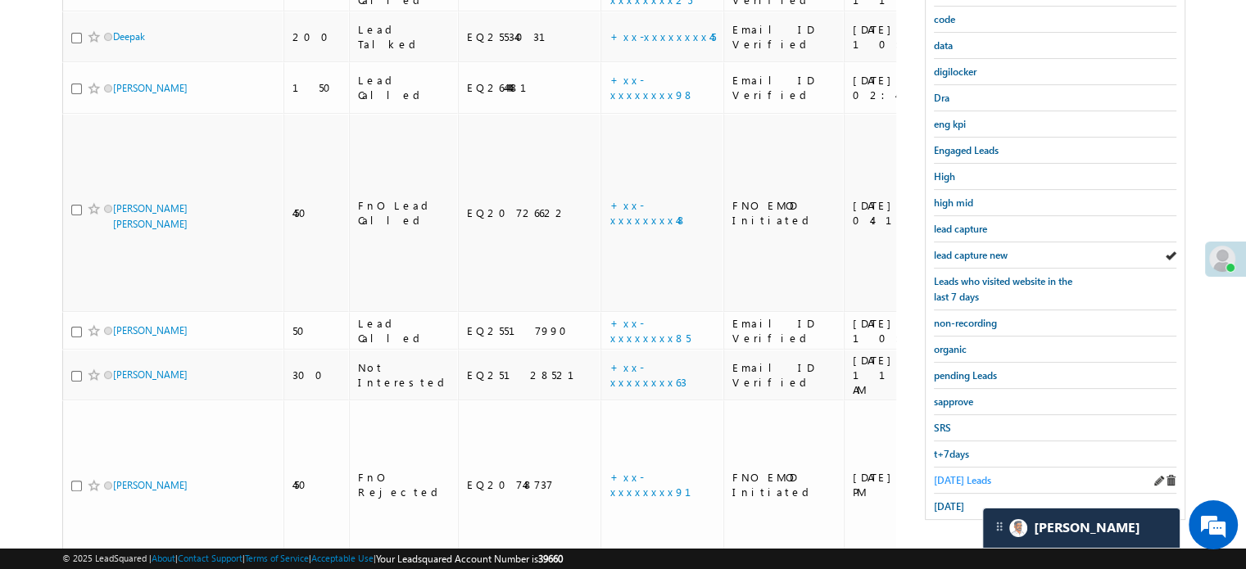
click at [960, 476] on span "Today's Leads" at bounding box center [962, 480] width 57 height 12
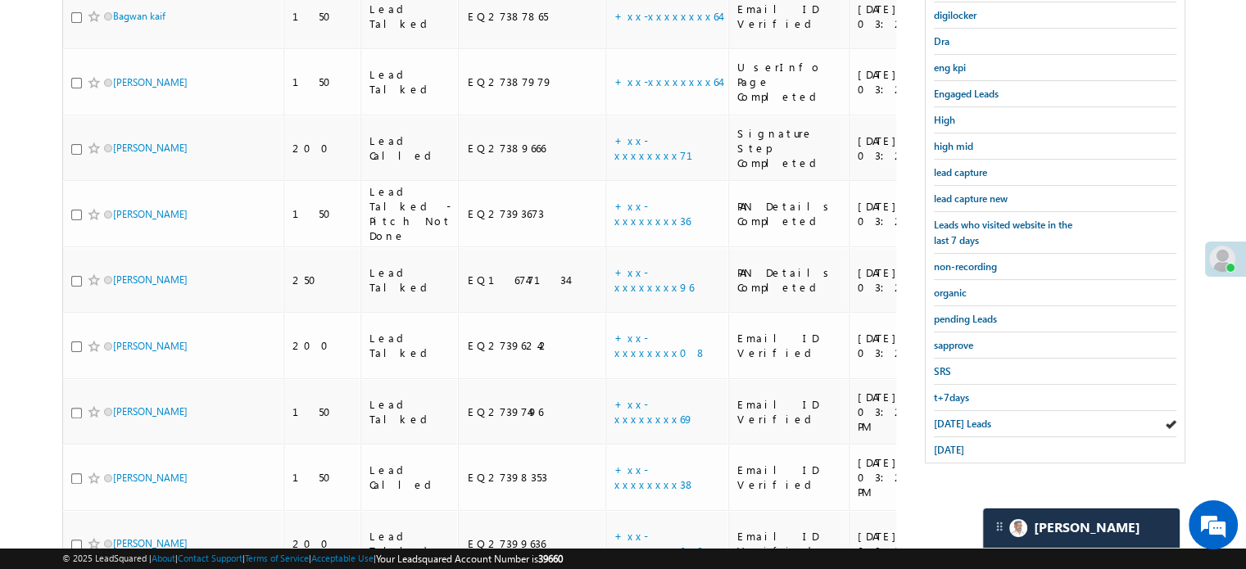
scroll to position [391, 0]
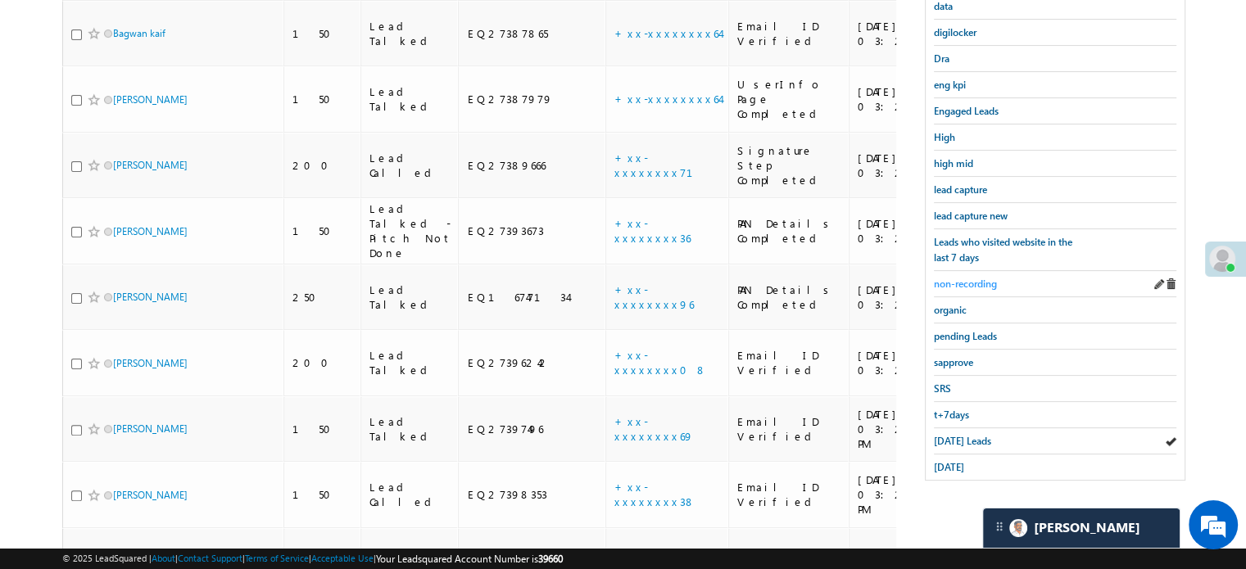
click at [968, 278] on span "non-recording" at bounding box center [965, 284] width 63 height 12
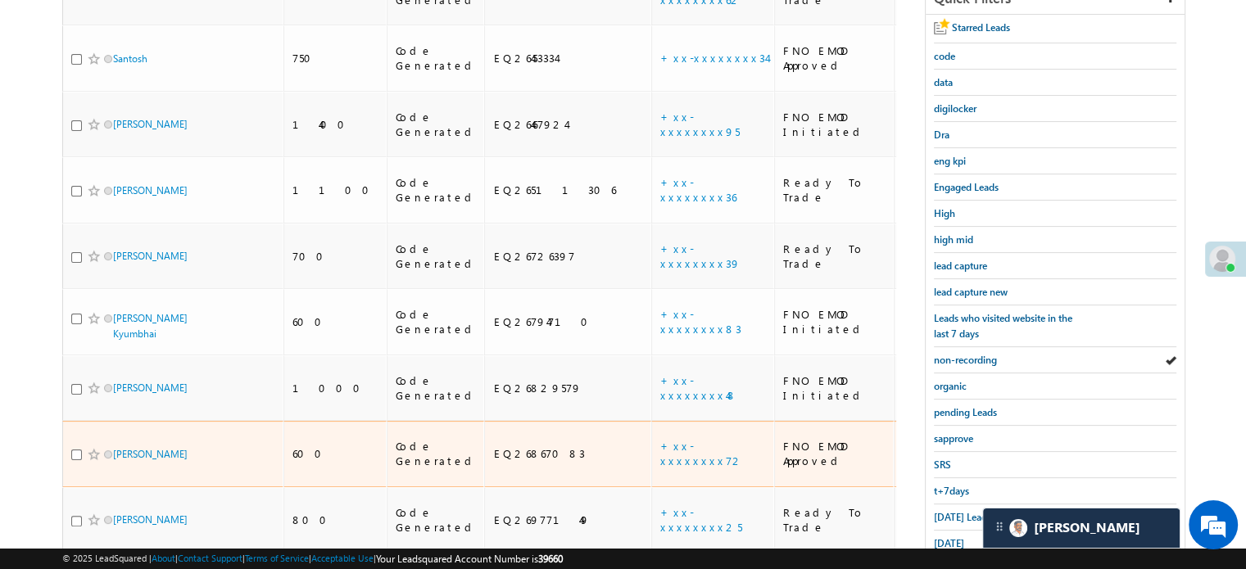
scroll to position [219, 0]
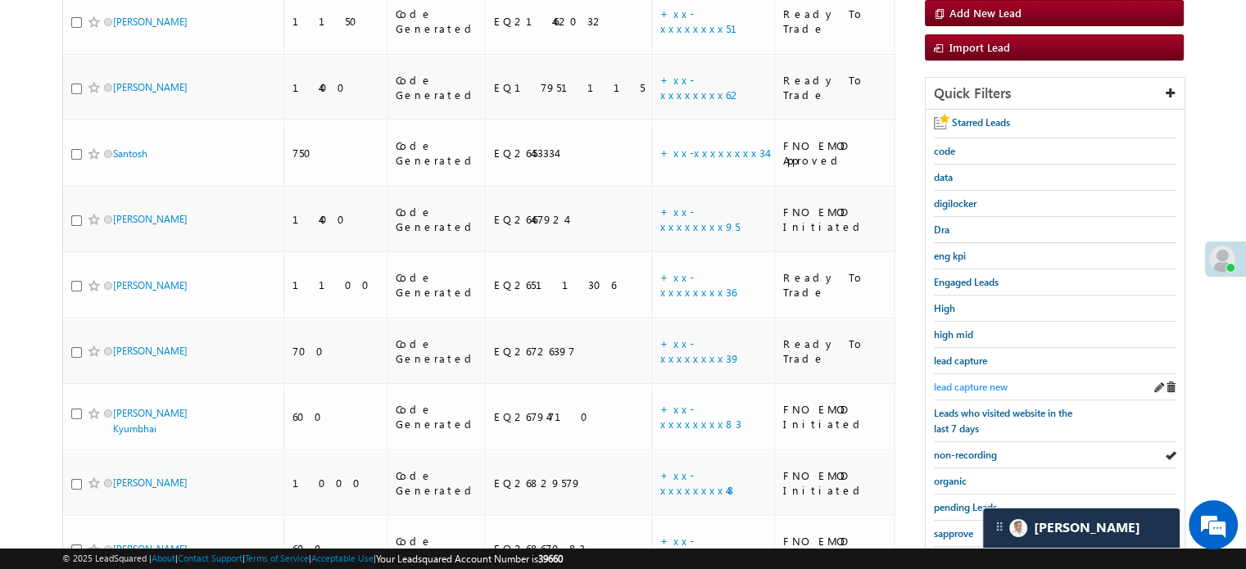
click at [953, 381] on span "lead capture new" at bounding box center [971, 387] width 74 height 12
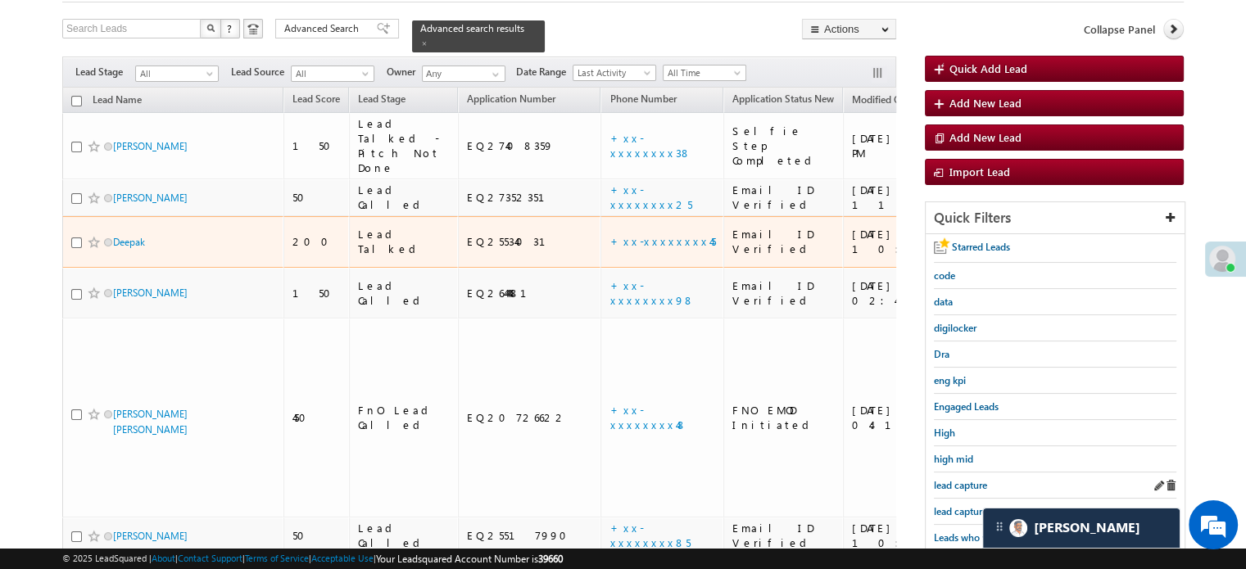
scroll to position [164, 0]
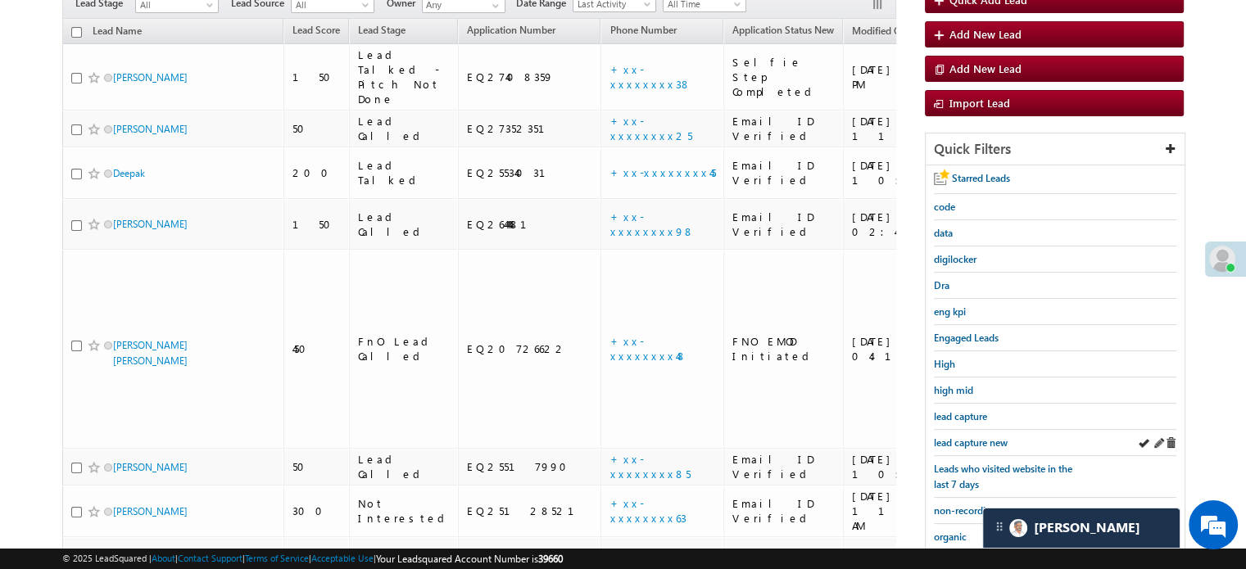
click at [994, 447] on div "lead capture new" at bounding box center [1055, 443] width 242 height 26
click at [984, 441] on span "lead capture new" at bounding box center [971, 442] width 74 height 12
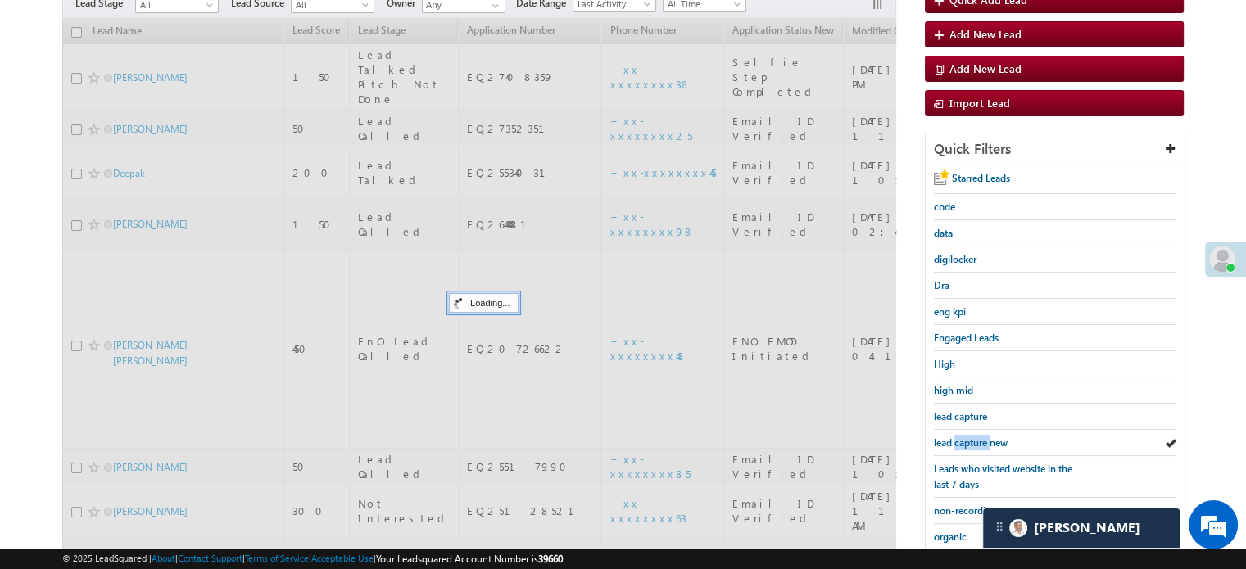
click at [984, 441] on span "lead capture new" at bounding box center [971, 442] width 74 height 12
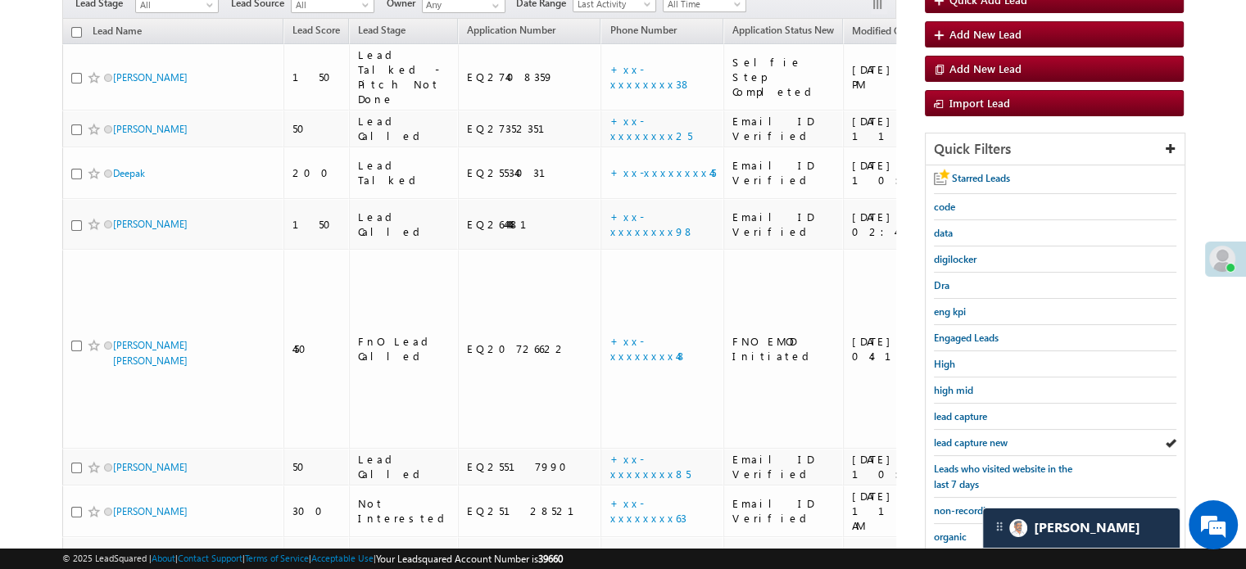
click at [984, 441] on span "lead capture new" at bounding box center [971, 442] width 74 height 12
click at [986, 435] on link "lead capture new" at bounding box center [971, 443] width 74 height 16
click at [984, 436] on span "lead capture new" at bounding box center [971, 442] width 74 height 12
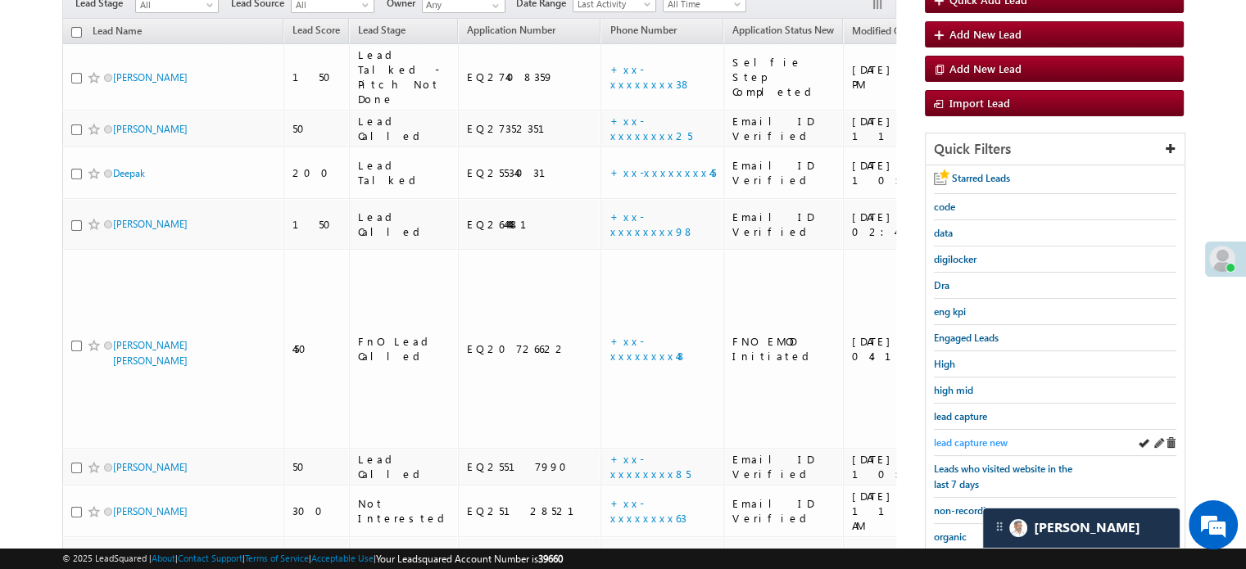
click at [976, 438] on span "lead capture new" at bounding box center [971, 442] width 74 height 12
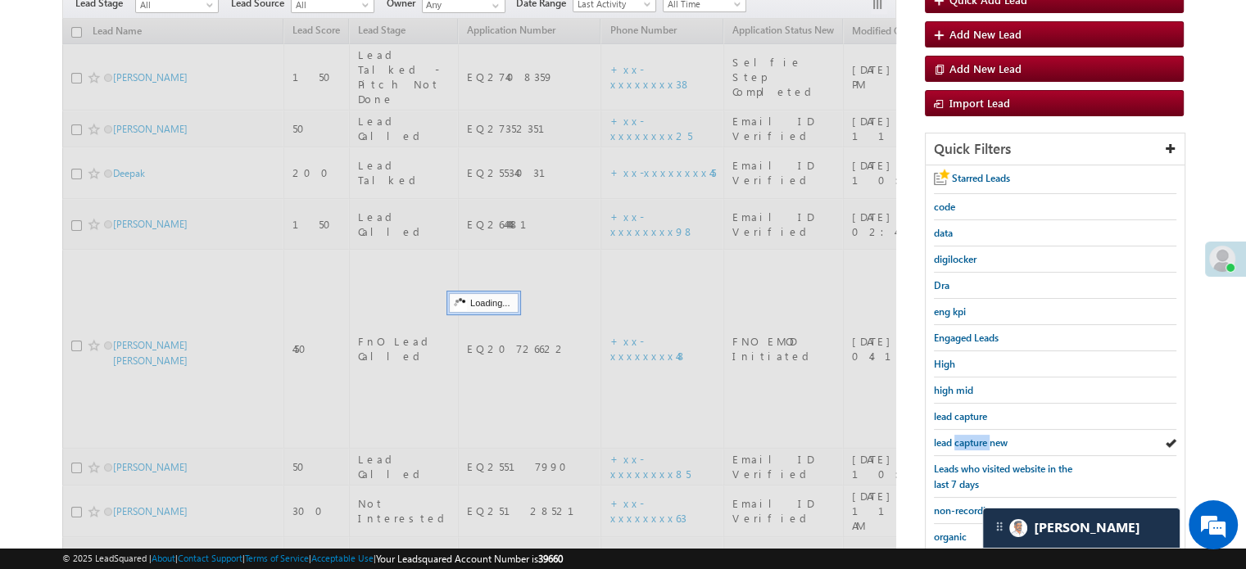
click at [976, 438] on span "lead capture new" at bounding box center [971, 442] width 74 height 12
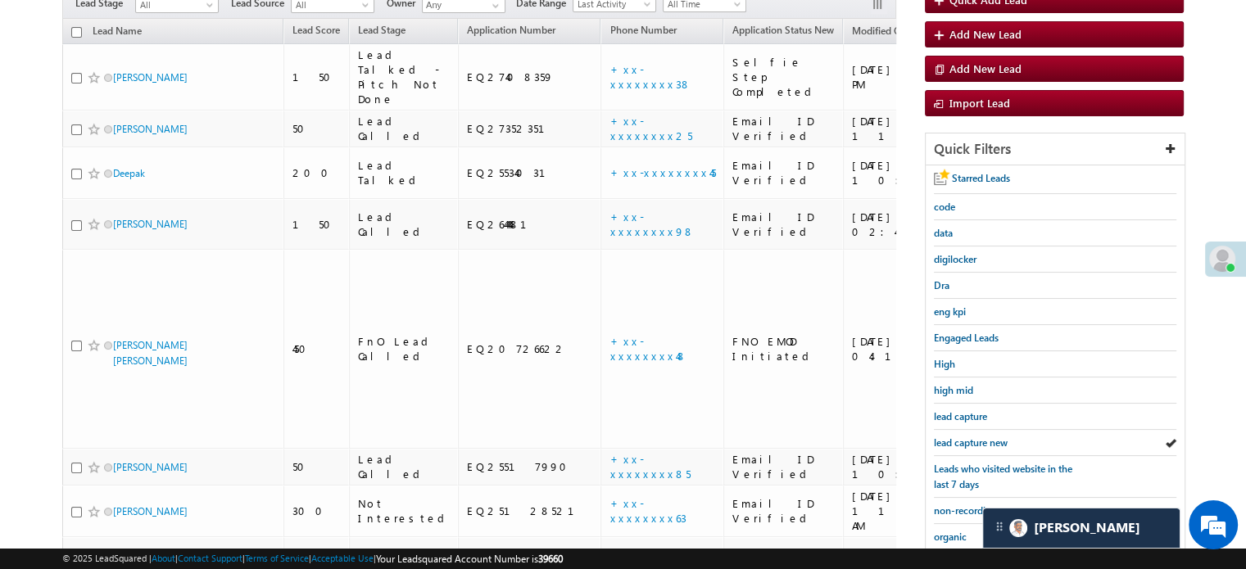
click at [976, 438] on span "lead capture new" at bounding box center [971, 442] width 74 height 12
click at [970, 441] on span "lead capture new" at bounding box center [971, 442] width 74 height 12
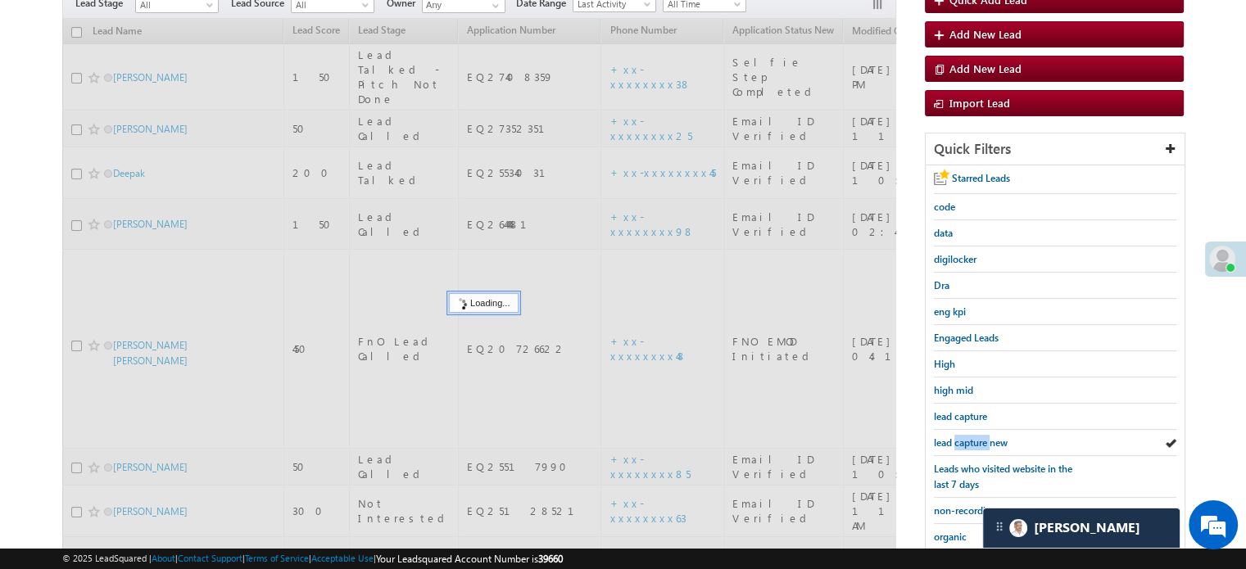
click at [970, 441] on span "lead capture new" at bounding box center [971, 442] width 74 height 12
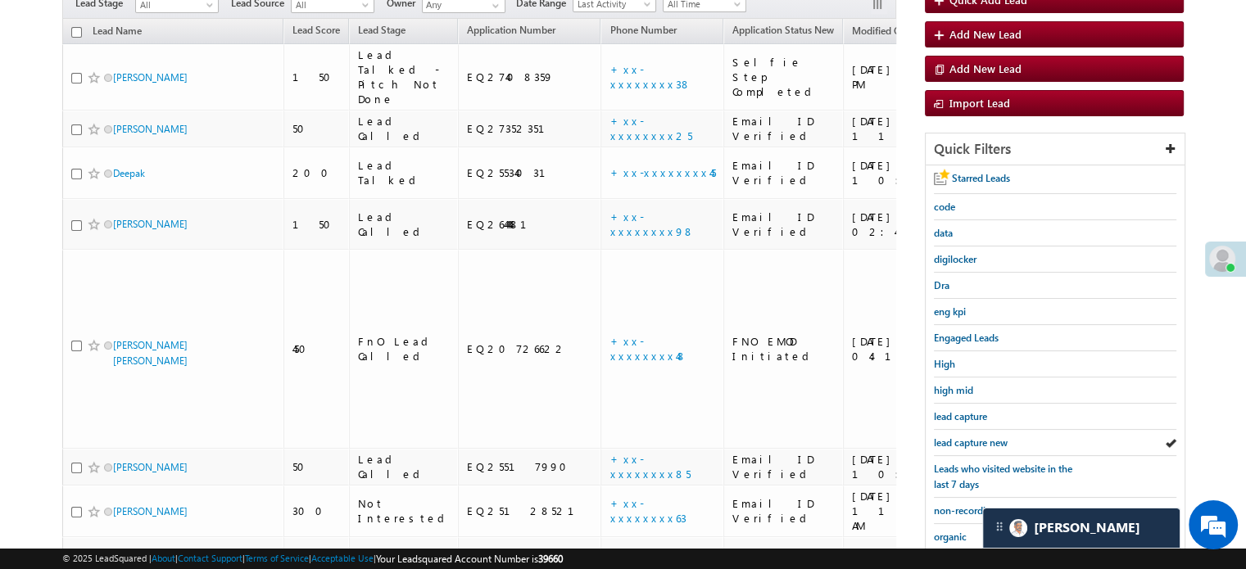
click at [970, 441] on span "lead capture new" at bounding box center [971, 442] width 74 height 12
click at [956, 436] on span "lead capture new" at bounding box center [971, 442] width 74 height 12
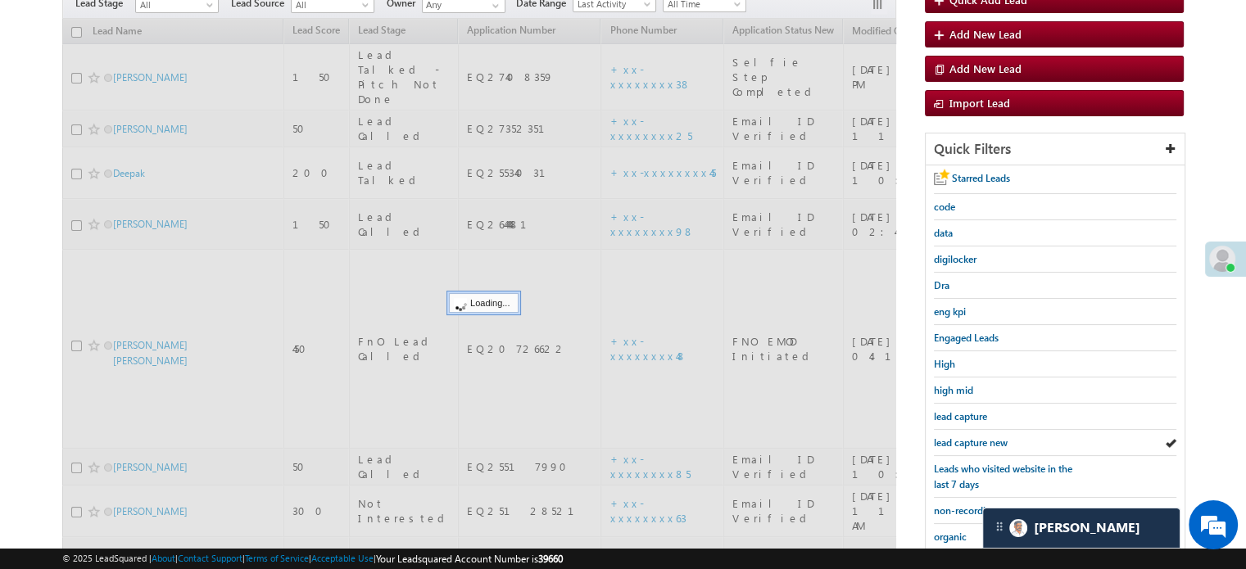
click at [956, 436] on span "lead capture new" at bounding box center [971, 442] width 74 height 12
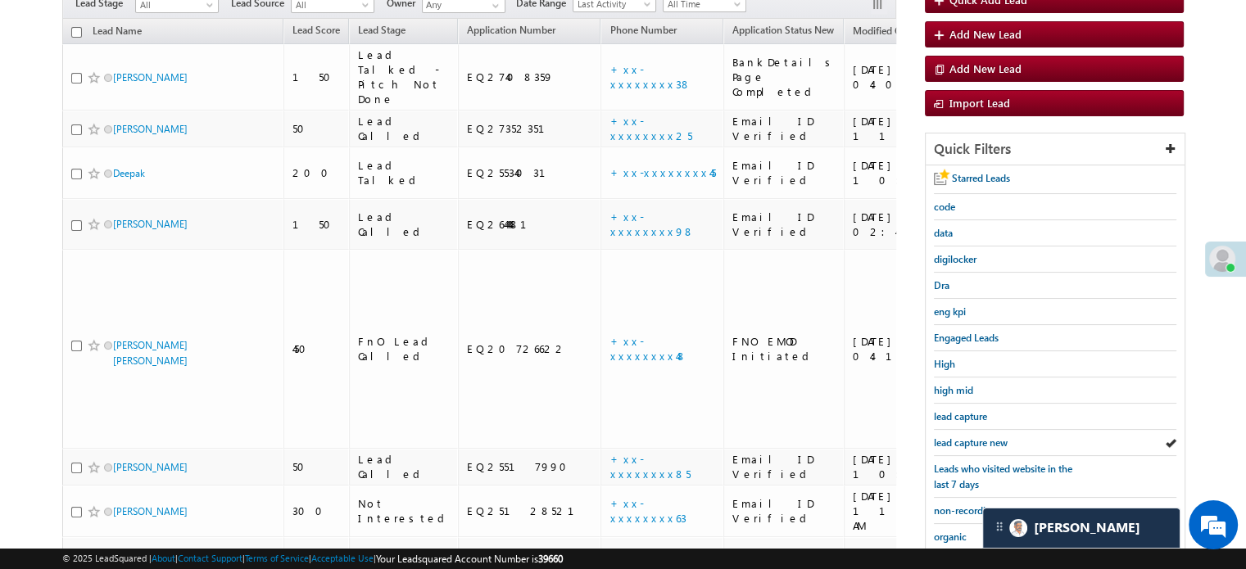
click at [956, 436] on span "lead capture new" at bounding box center [971, 442] width 74 height 12
click at [974, 440] on span "lead capture new" at bounding box center [971, 442] width 74 height 12
click at [990, 436] on span "lead capture new" at bounding box center [971, 442] width 74 height 12
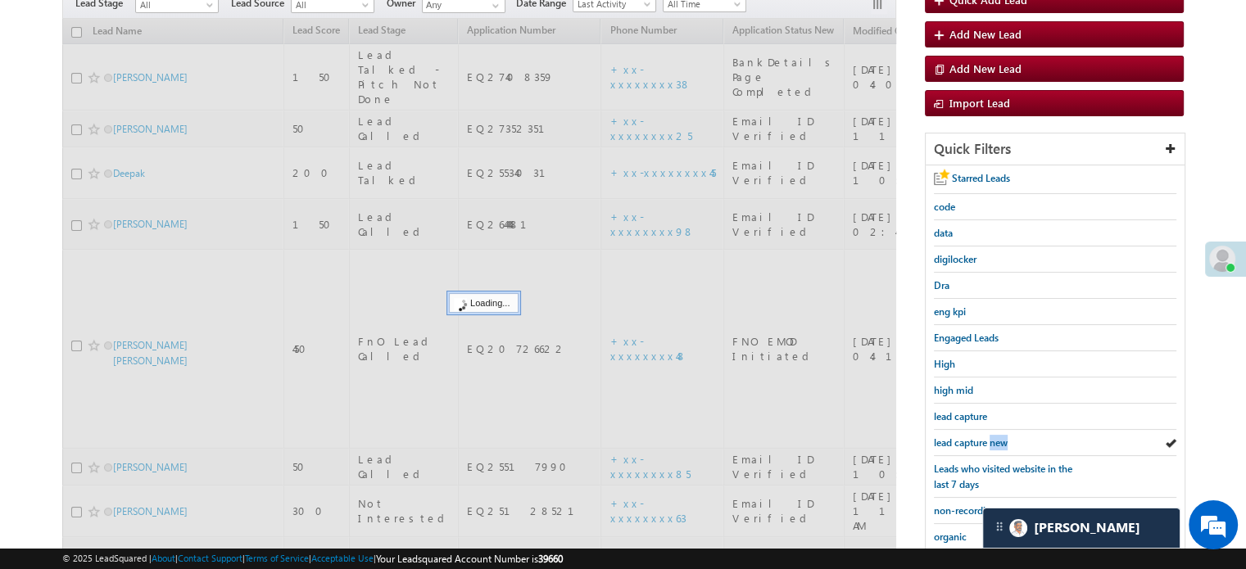
click at [990, 436] on span "lead capture new" at bounding box center [971, 442] width 74 height 12
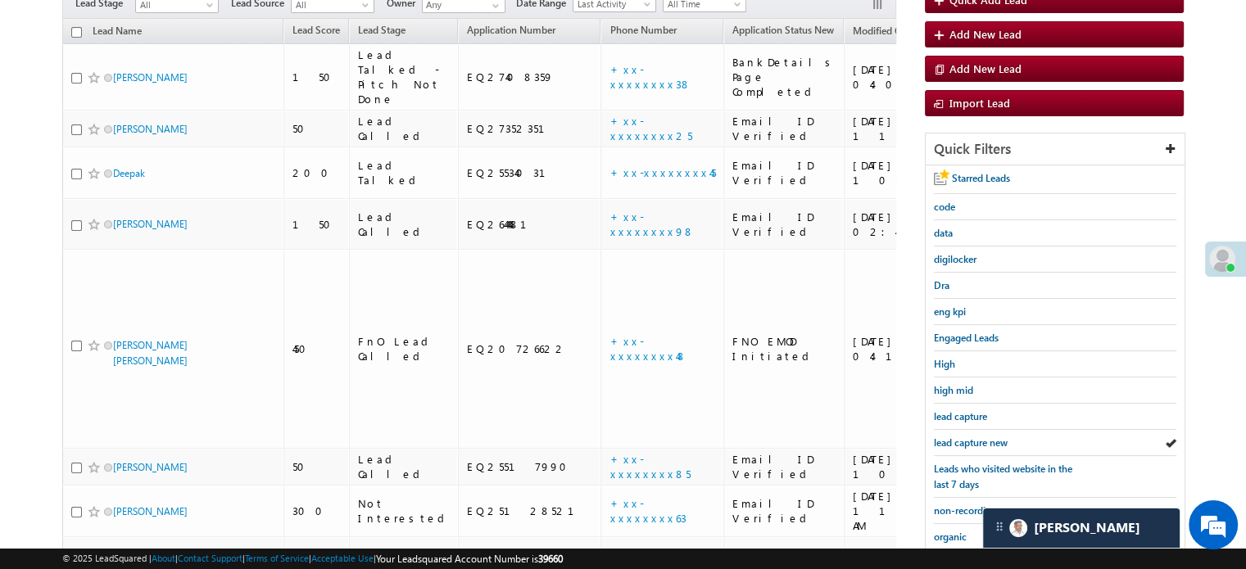
click at [990, 436] on span "lead capture new" at bounding box center [971, 442] width 74 height 12
click at [944, 436] on span "lead capture new" at bounding box center [971, 442] width 74 height 12
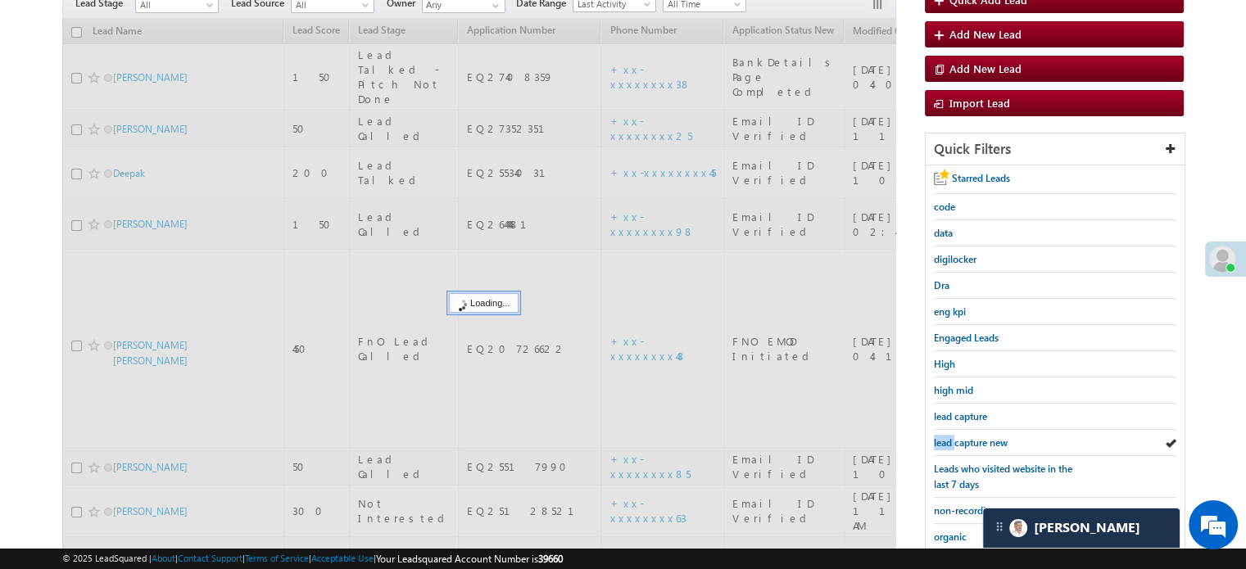
click at [944, 436] on span "lead capture new" at bounding box center [971, 442] width 74 height 12
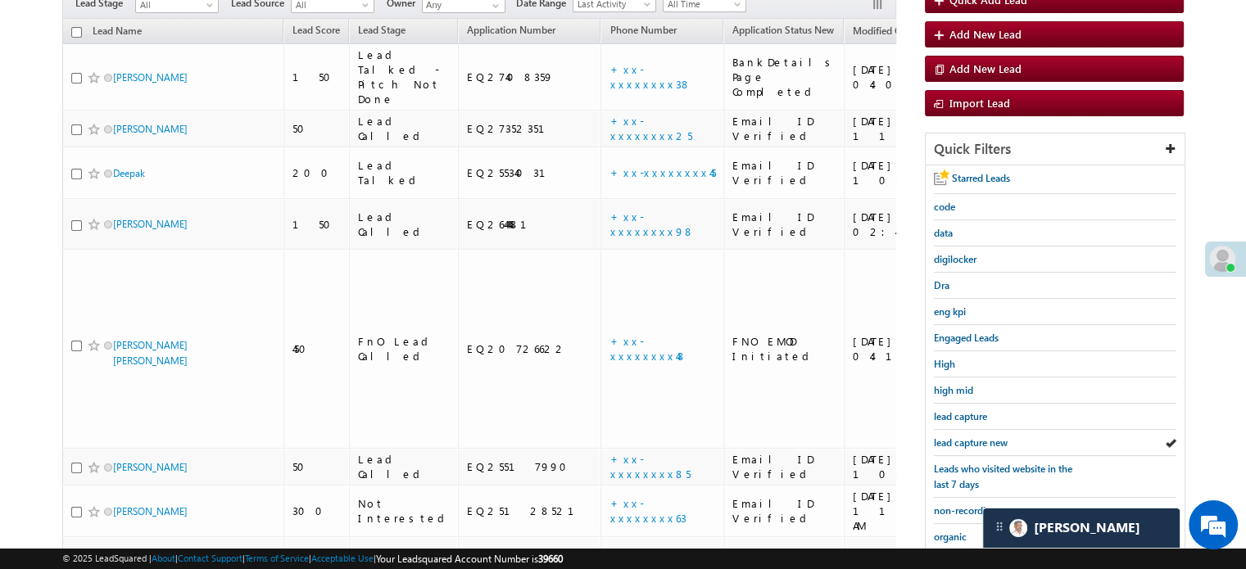
click at [944, 436] on span "lead capture new" at bounding box center [971, 442] width 74 height 12
click at [953, 439] on span "lead capture new" at bounding box center [971, 442] width 74 height 12
click at [994, 436] on span "lead capture new" at bounding box center [971, 442] width 74 height 12
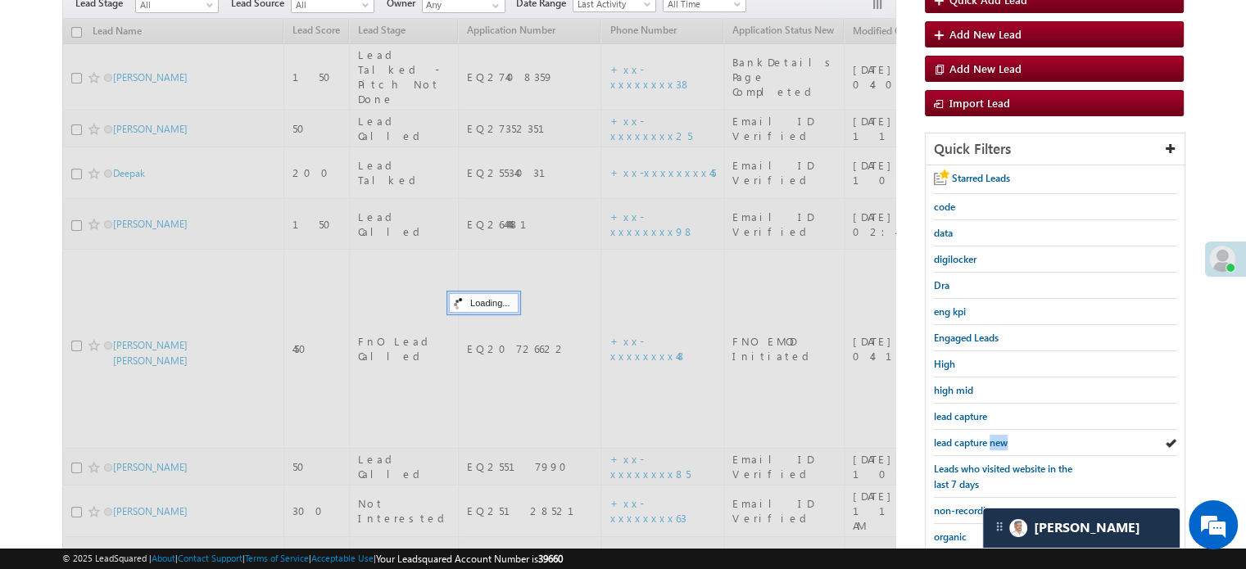
click at [994, 436] on span "lead capture new" at bounding box center [971, 442] width 74 height 12
click at [993, 436] on span "lead capture new" at bounding box center [971, 442] width 74 height 12
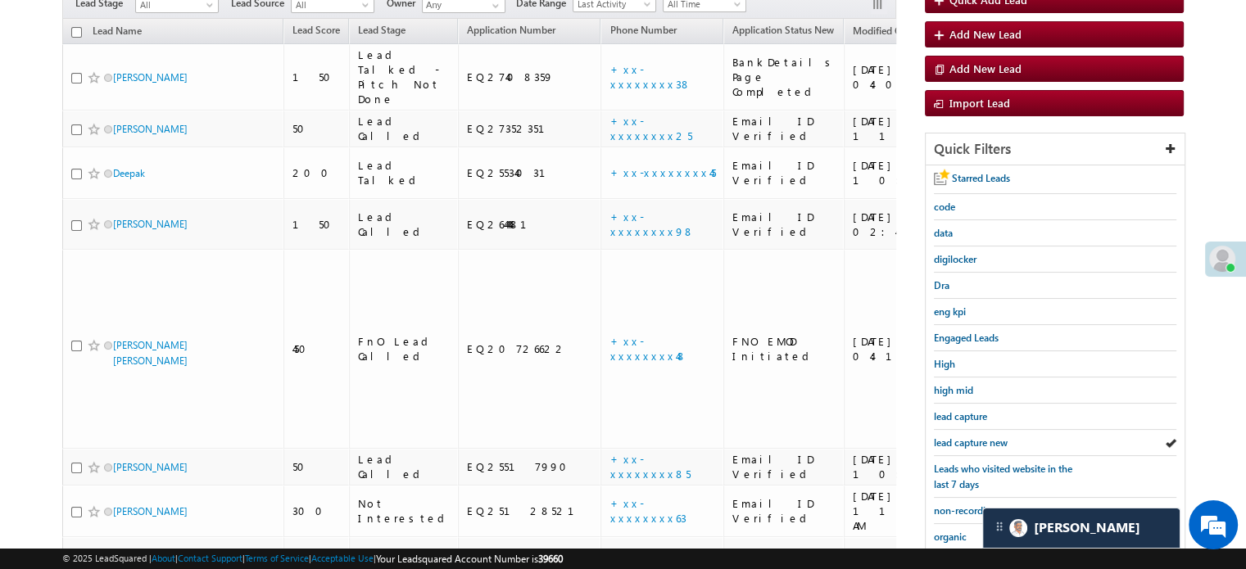
click at [993, 436] on span "lead capture new" at bounding box center [971, 442] width 74 height 12
click at [986, 442] on span "lead capture new" at bounding box center [971, 442] width 74 height 12
click at [980, 437] on span "lead capture new" at bounding box center [971, 442] width 74 height 12
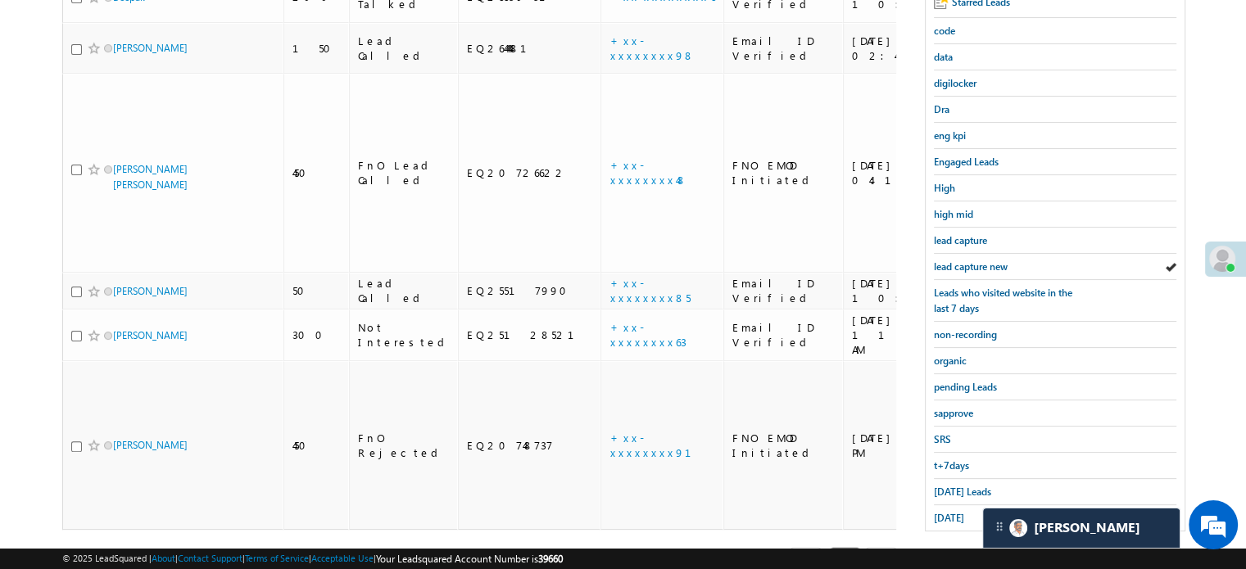
scroll to position [351, 0]
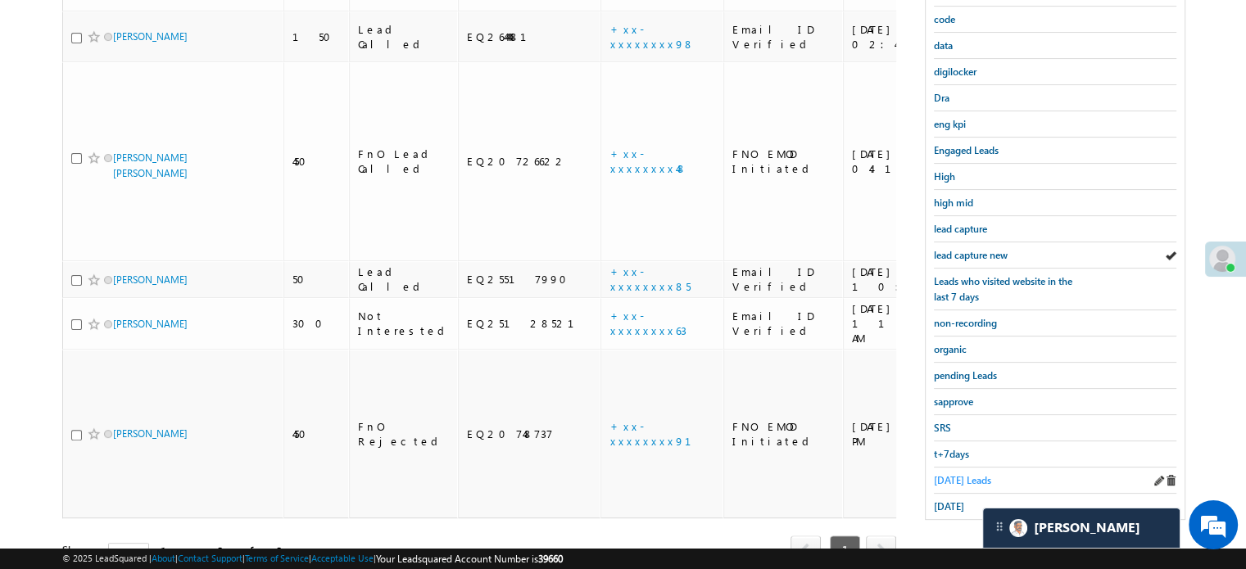
click at [947, 474] on span "Today's Leads" at bounding box center [962, 480] width 57 height 12
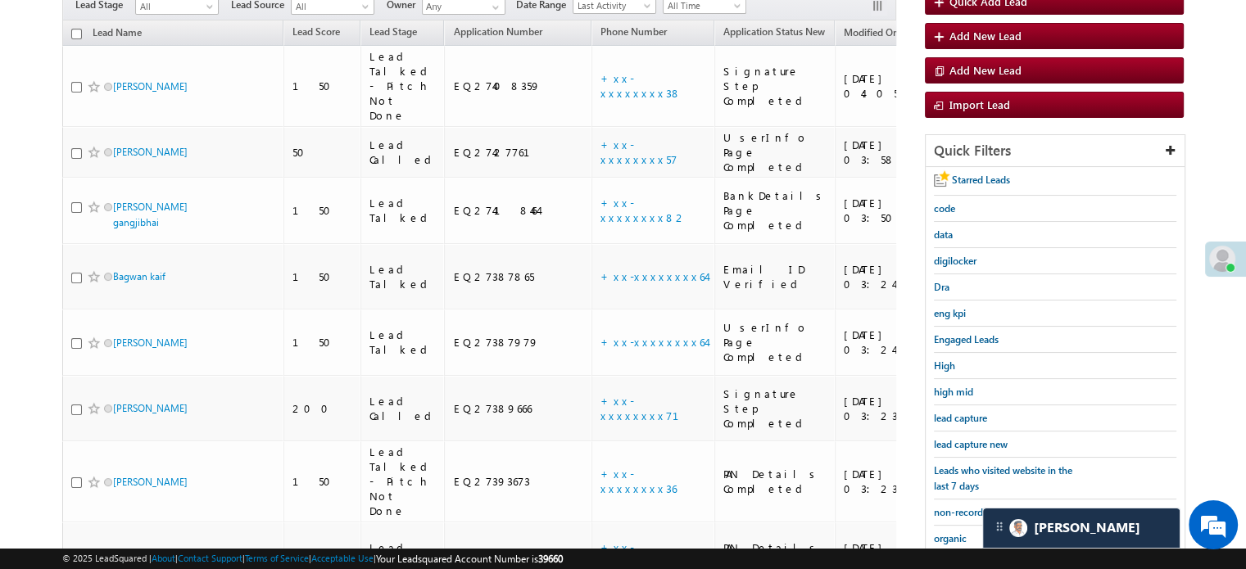
scroll to position [227, 0]
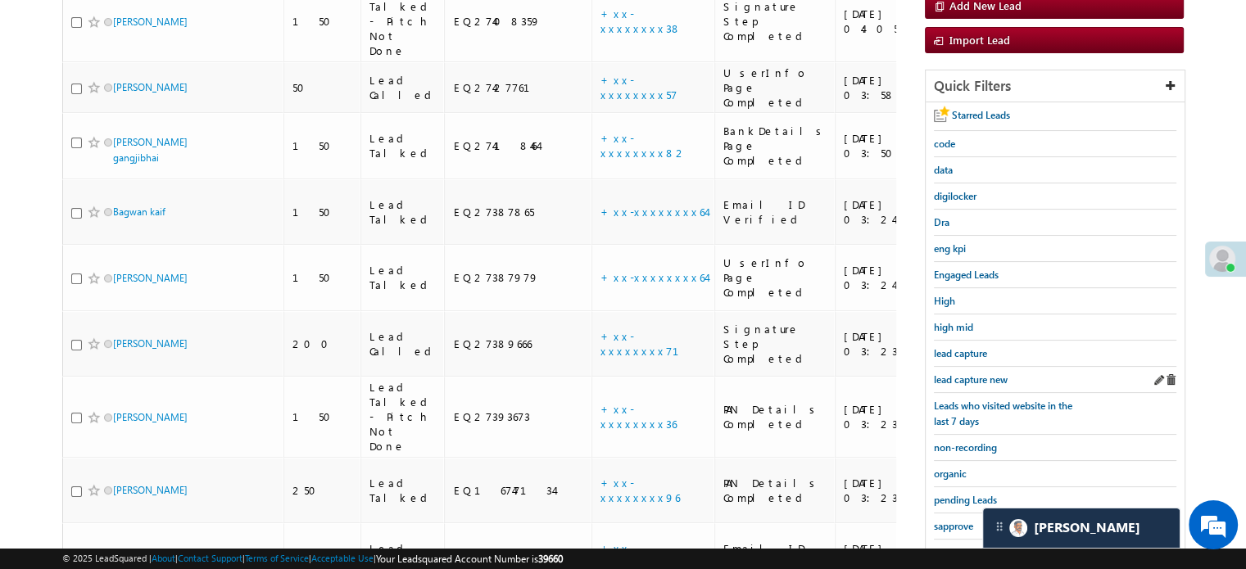
click at [979, 367] on div "lead capture new" at bounding box center [1055, 380] width 242 height 26
click at [979, 378] on span "lead capture new" at bounding box center [971, 379] width 74 height 12
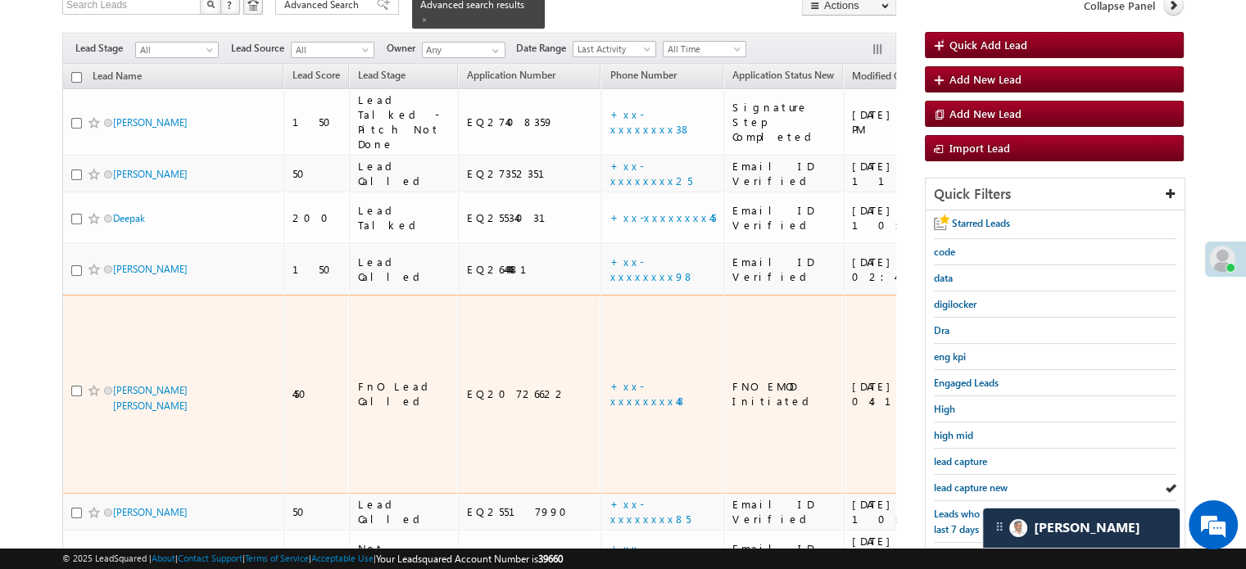
scroll to position [246, 0]
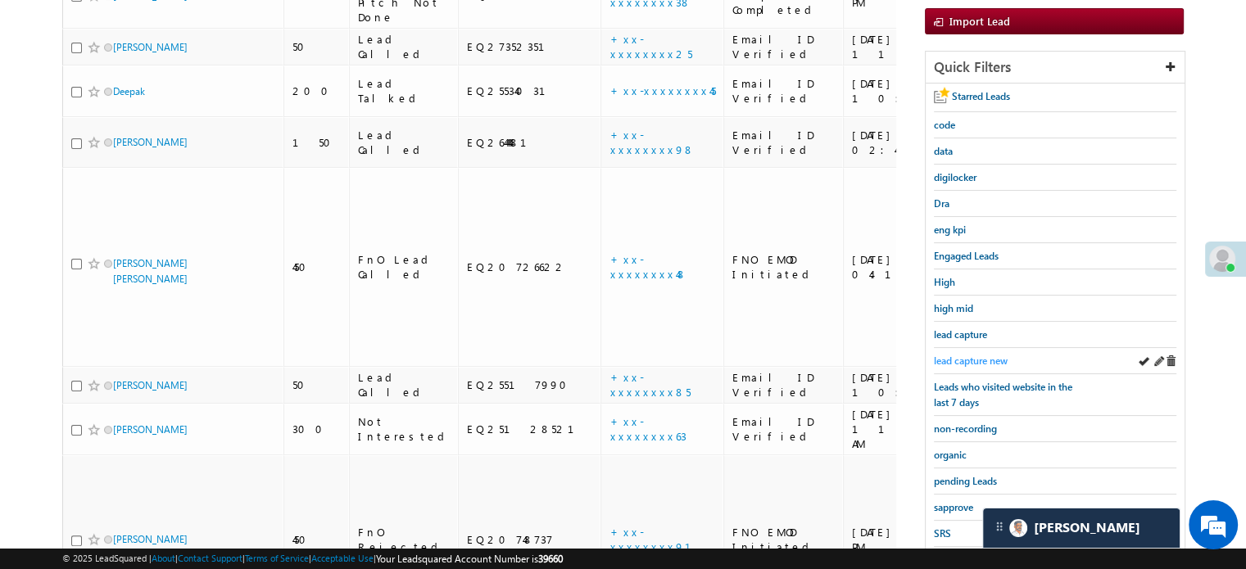
click at [959, 355] on span "lead capture new" at bounding box center [971, 361] width 74 height 12
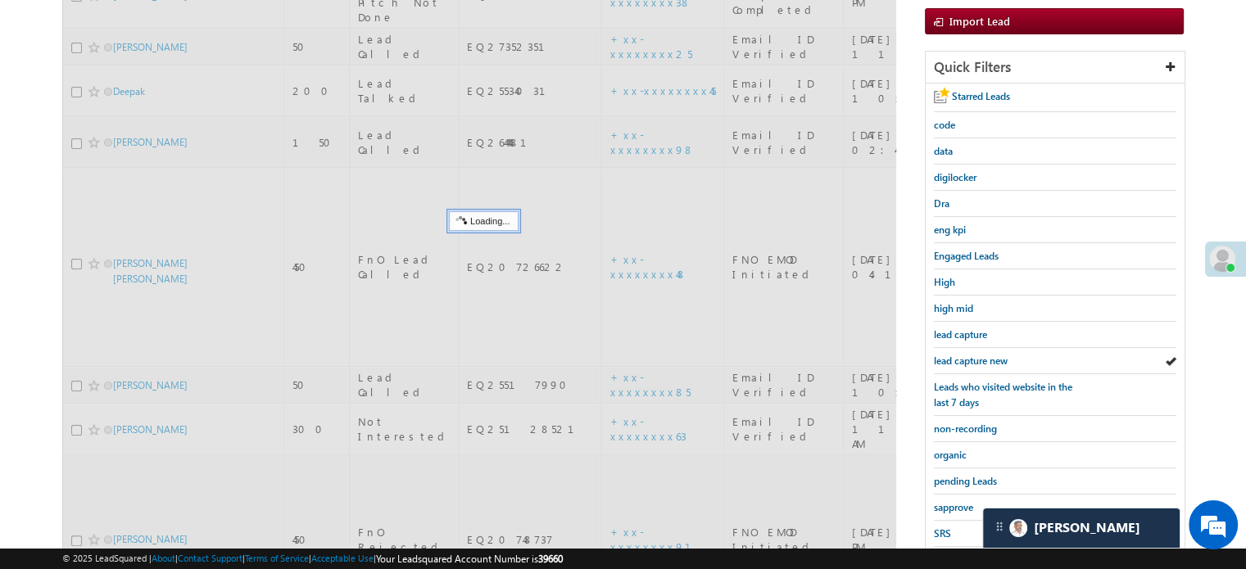
scroll to position [82, 0]
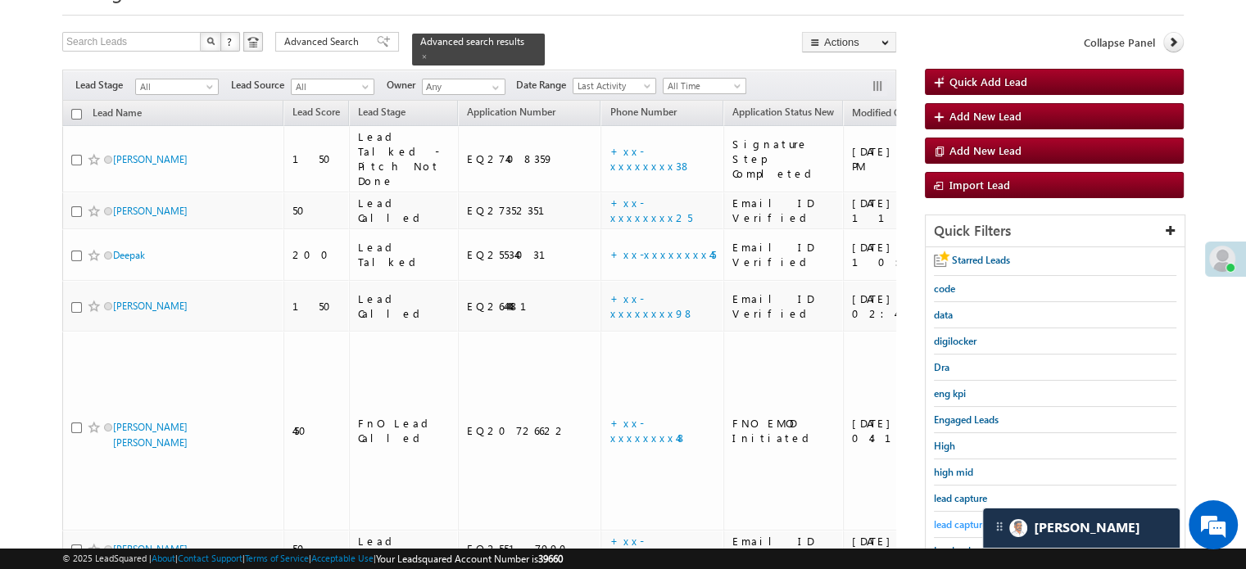
click at [963, 518] on span "lead capture new" at bounding box center [971, 524] width 74 height 12
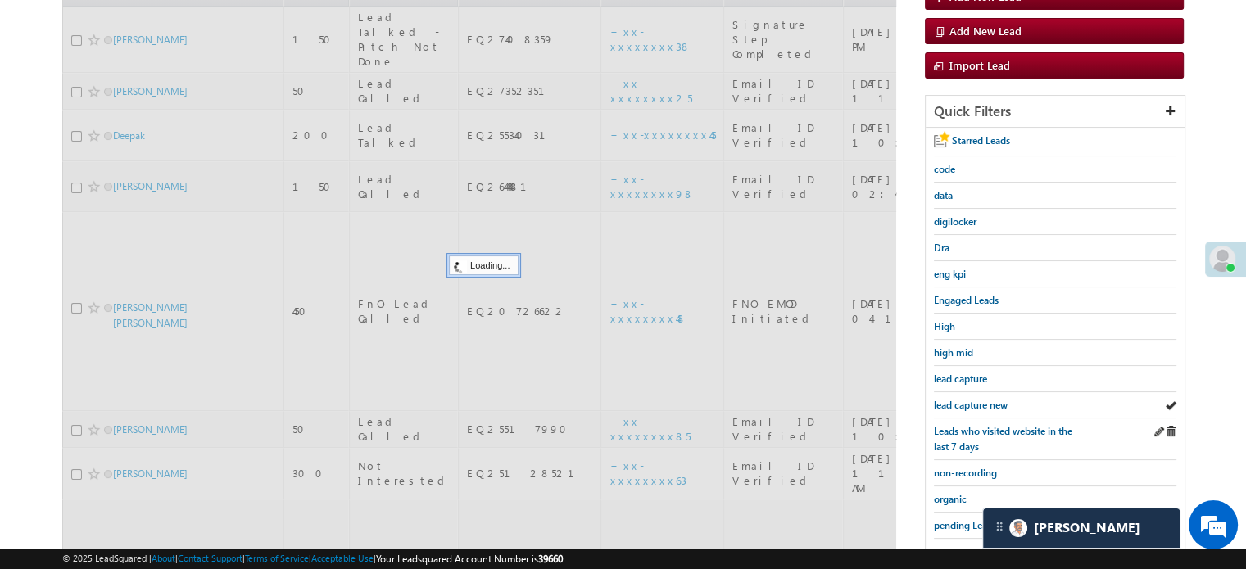
scroll to position [328, 0]
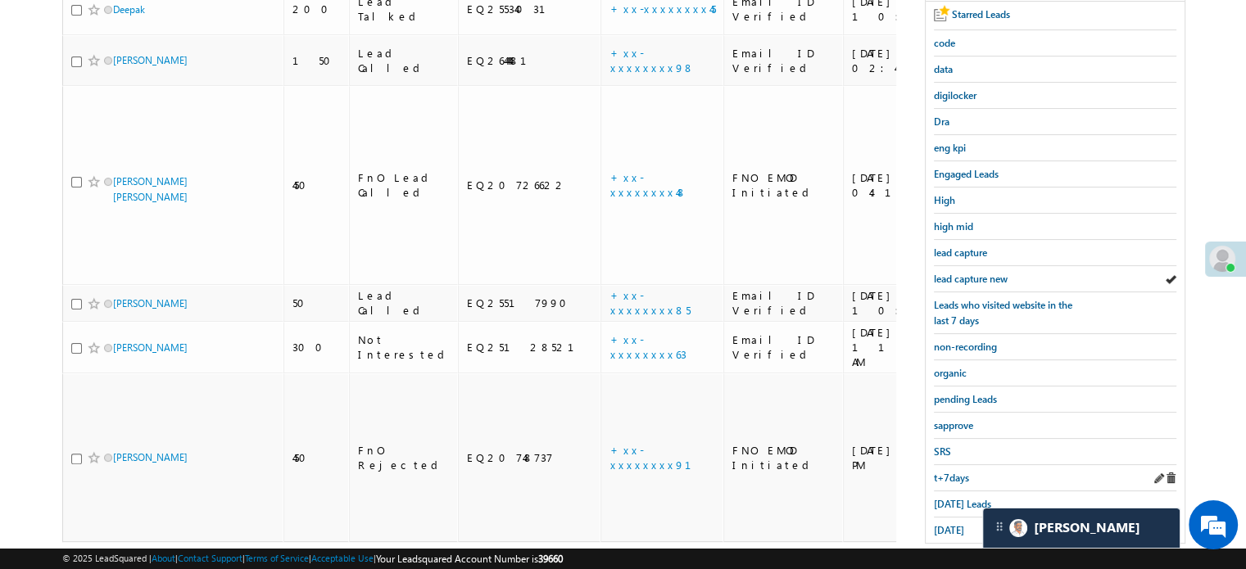
click at [953, 480] on div "t+7days" at bounding box center [1055, 478] width 242 height 26
click at [954, 508] on div "Today's Leads" at bounding box center [1055, 504] width 242 height 26
click at [954, 498] on span "Today's Leads" at bounding box center [962, 504] width 57 height 12
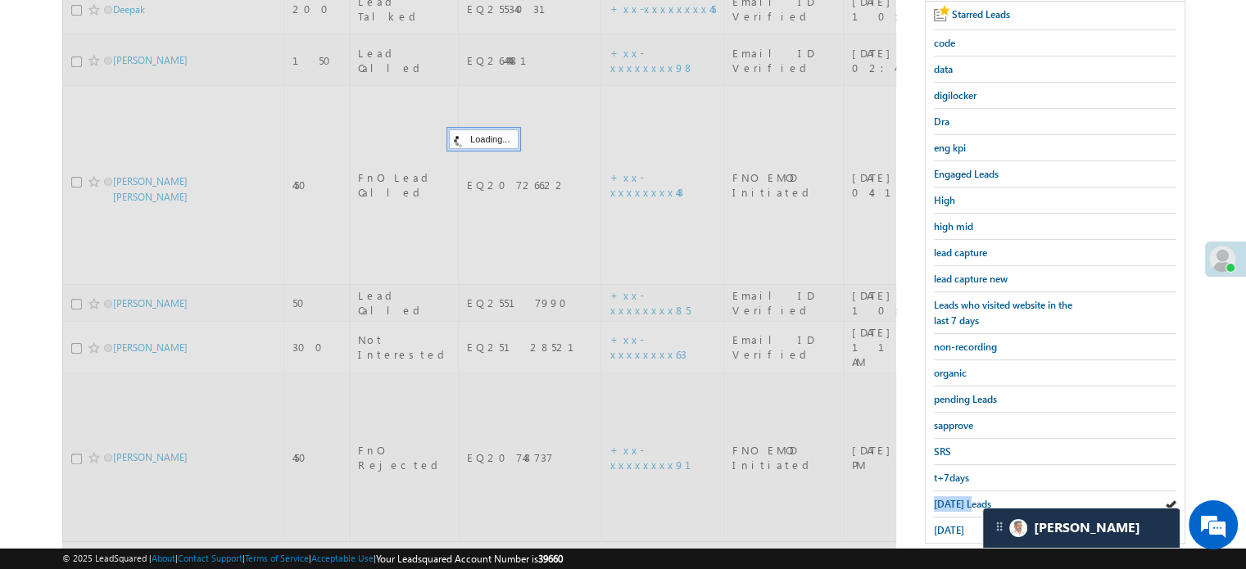
click at [954, 498] on span "Today's Leads" at bounding box center [962, 504] width 57 height 12
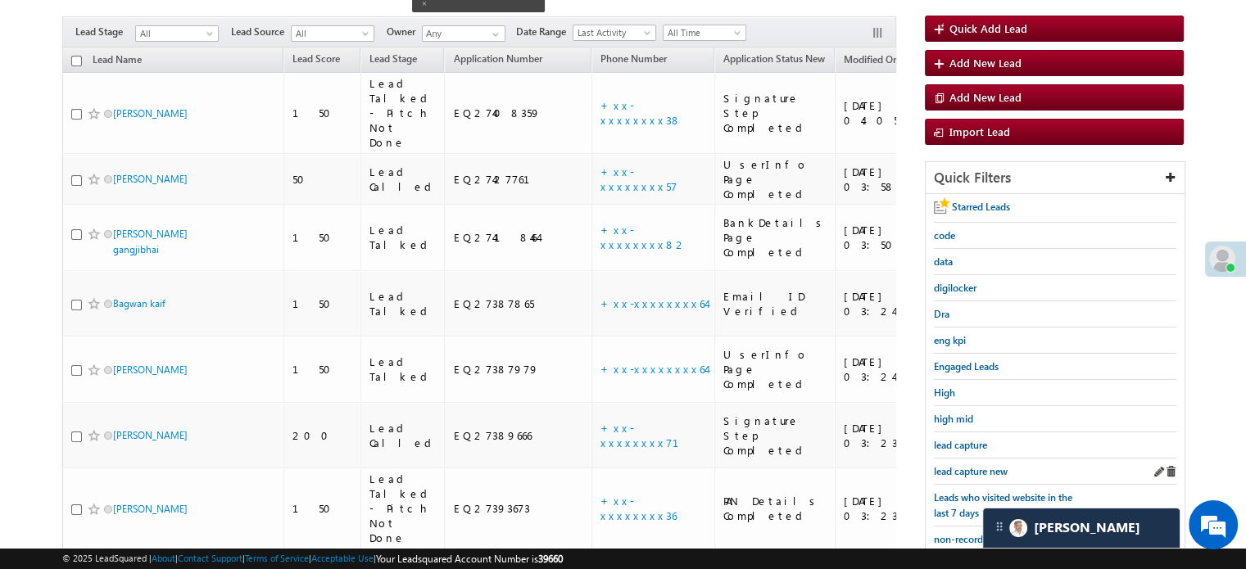
scroll to position [164, 0]
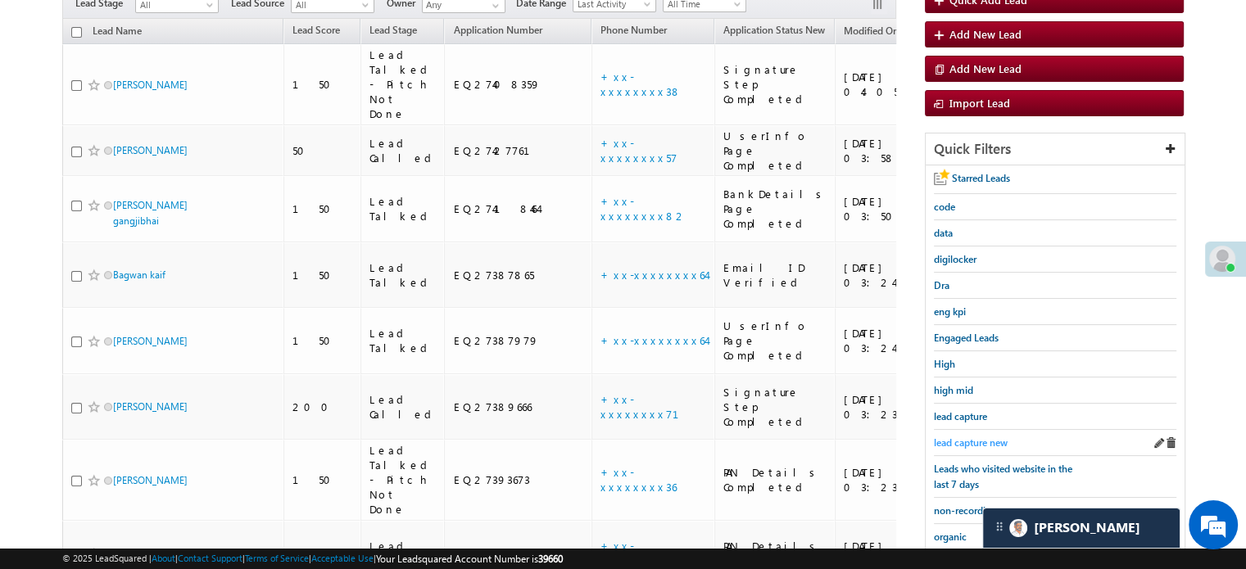
click at [961, 439] on span "lead capture new" at bounding box center [971, 442] width 74 height 12
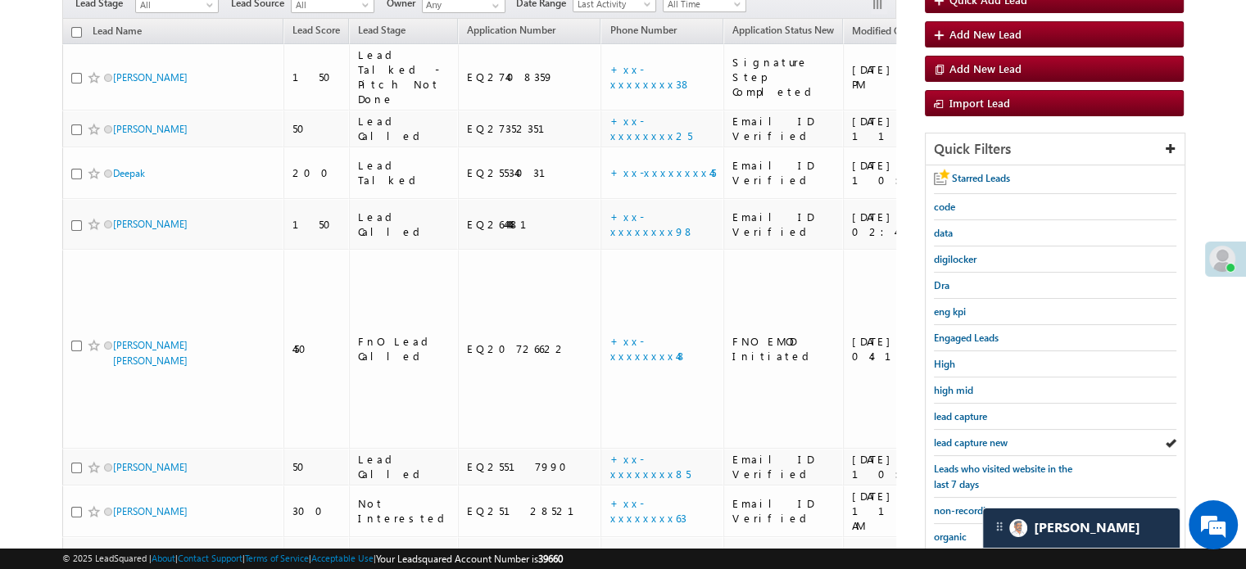
click at [961, 439] on span "lead capture new" at bounding box center [971, 442] width 74 height 12
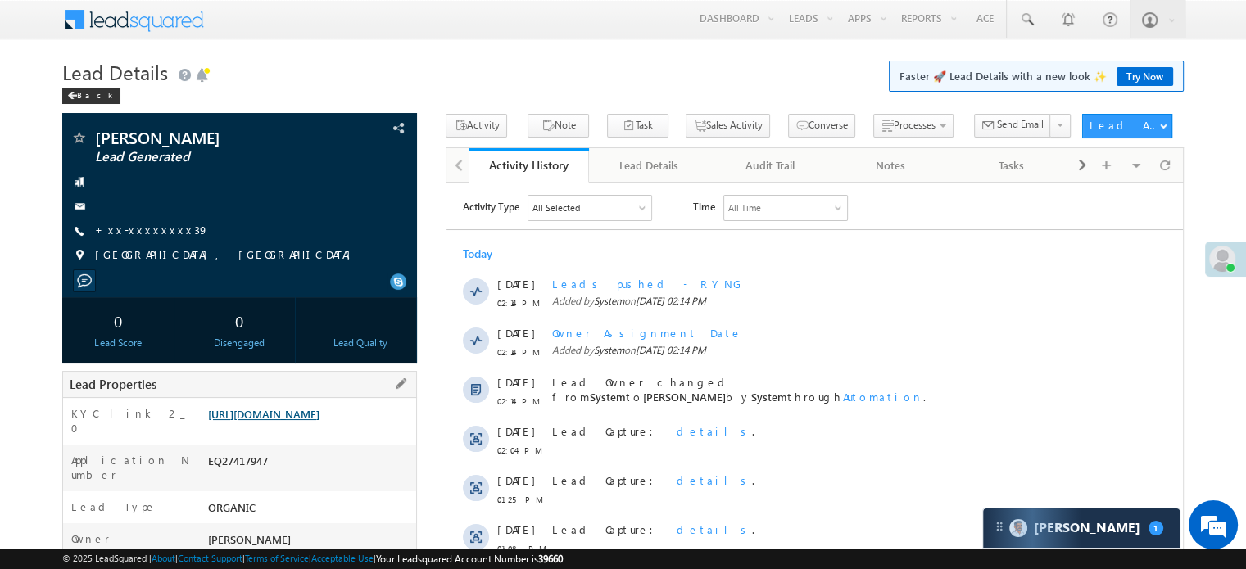
drag, startPoint x: 0, startPoint y: 0, endPoint x: 321, endPoint y: 437, distance: 542.5
click at [319, 421] on link "[URL][DOMAIN_NAME]" at bounding box center [263, 414] width 111 height 14
click at [138, 226] on link "+xx-xxxxxxxx39" at bounding box center [152, 230] width 114 height 14
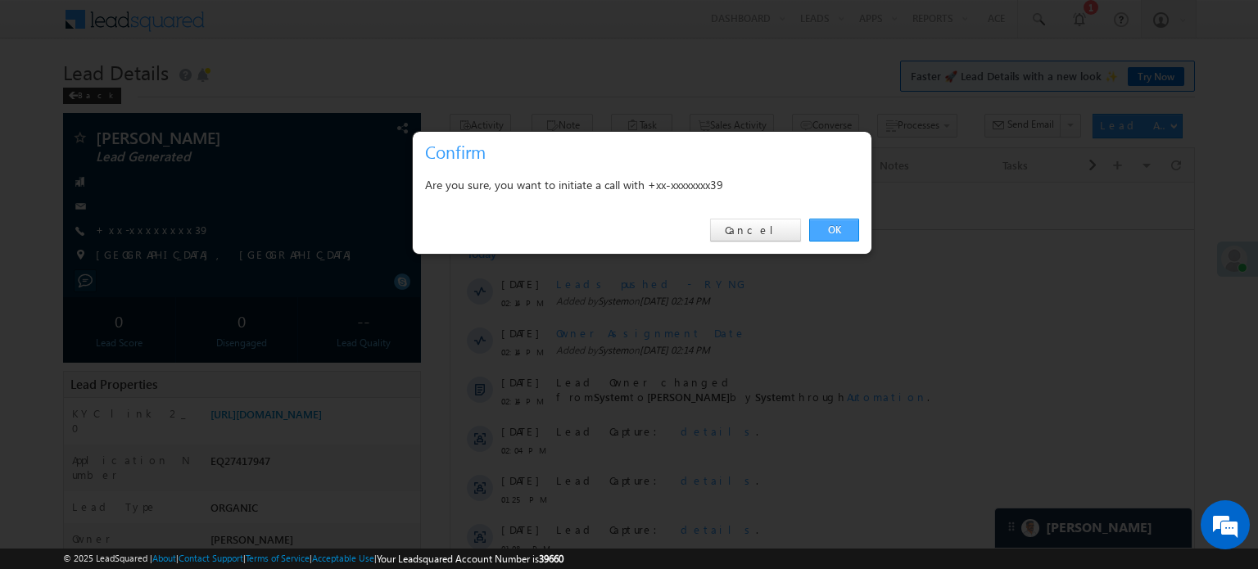
click at [809, 228] on link "OK" at bounding box center [834, 230] width 50 height 23
